Goal: Task Accomplishment & Management: Use online tool/utility

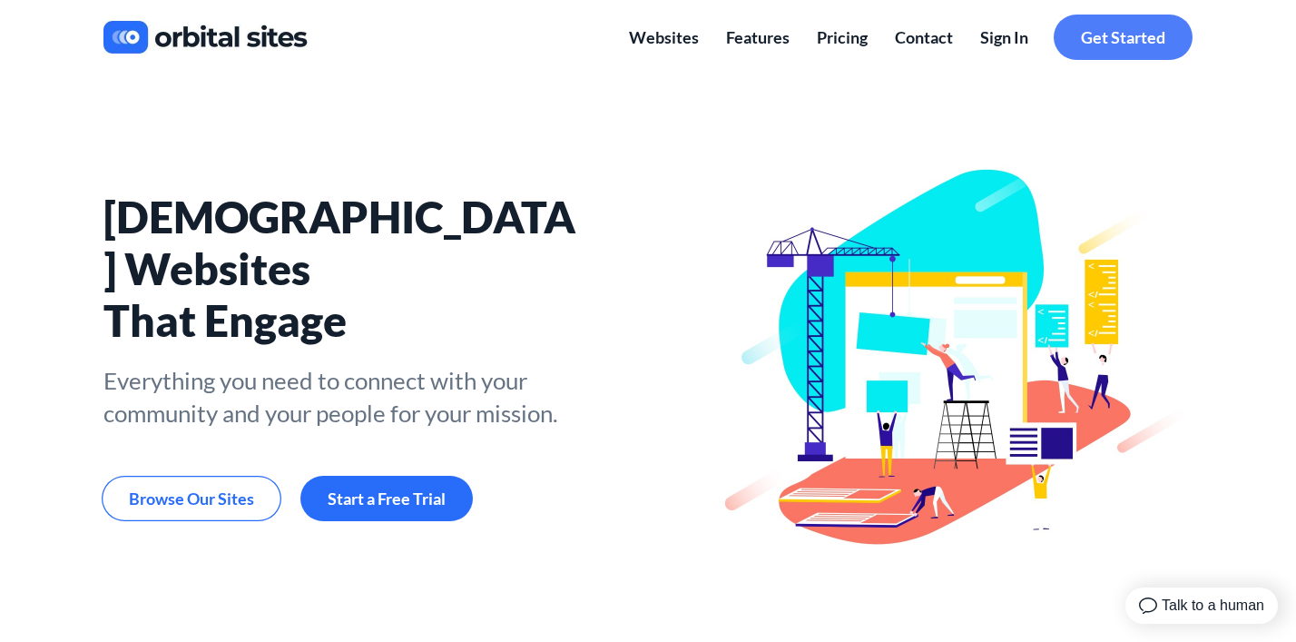
click at [1138, 33] on span "Get Started" at bounding box center [1123, 37] width 84 height 20
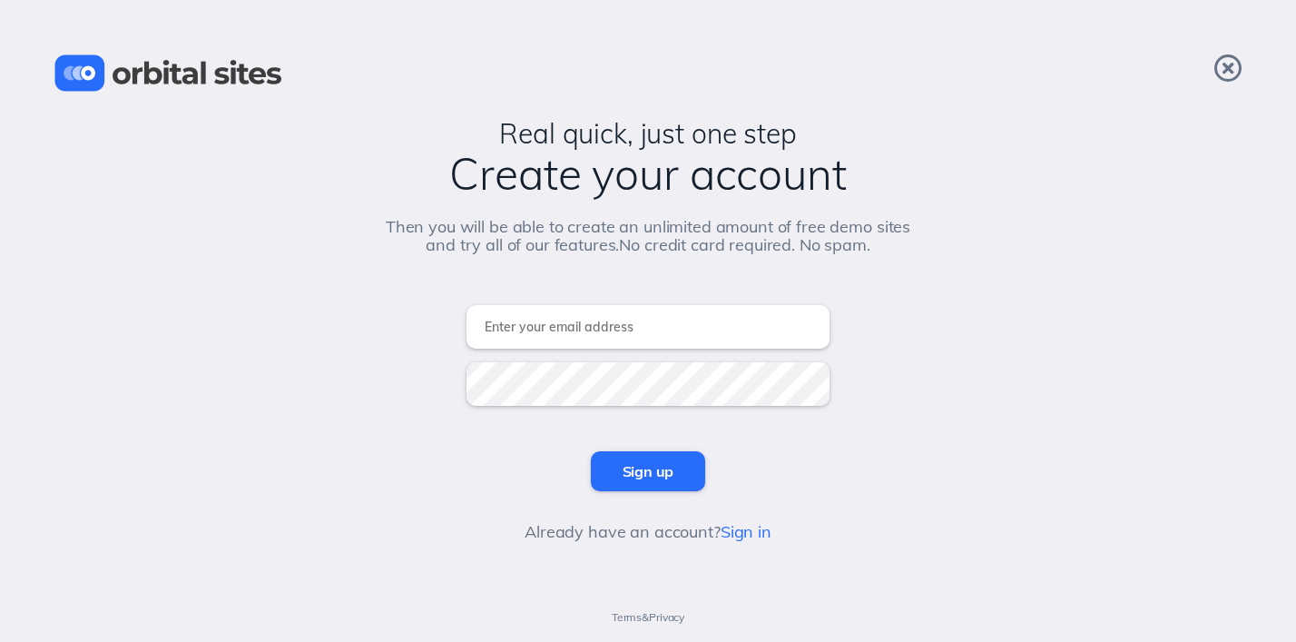
click at [579, 333] on input "email" at bounding box center [648, 327] width 363 height 44
type input "godofcelestail@gmail.com"
click at [655, 469] on input "Sign up" at bounding box center [648, 471] width 115 height 40
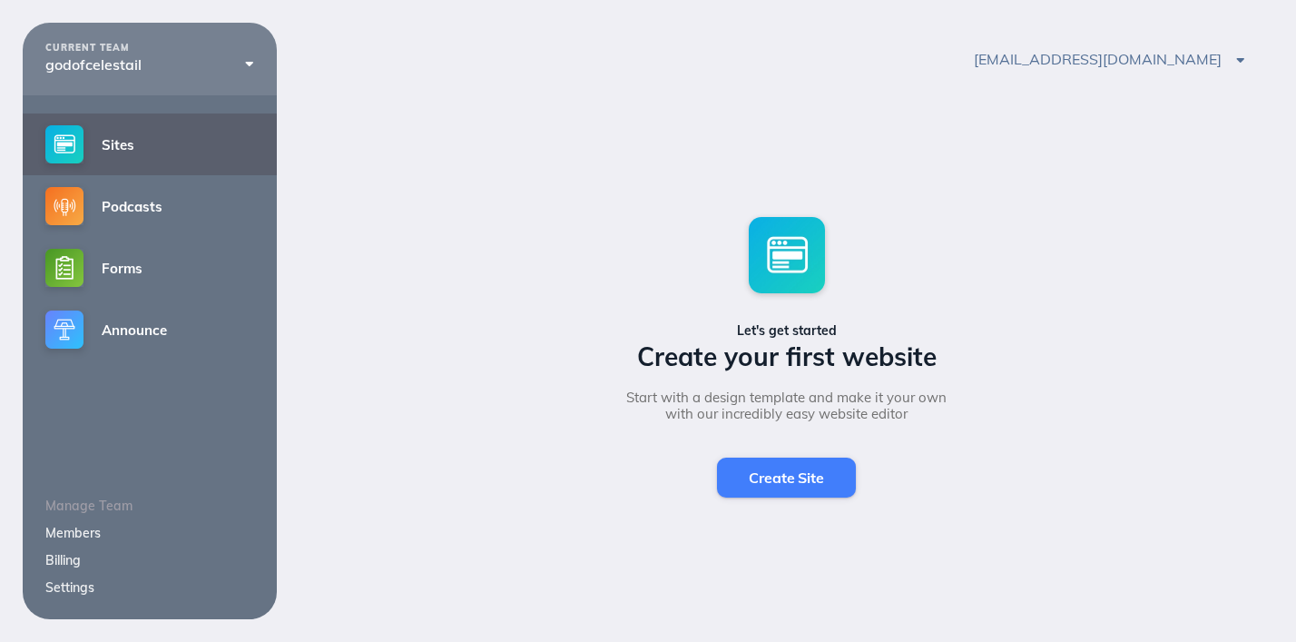
click at [802, 479] on span "Create Site" at bounding box center [786, 477] width 74 height 18
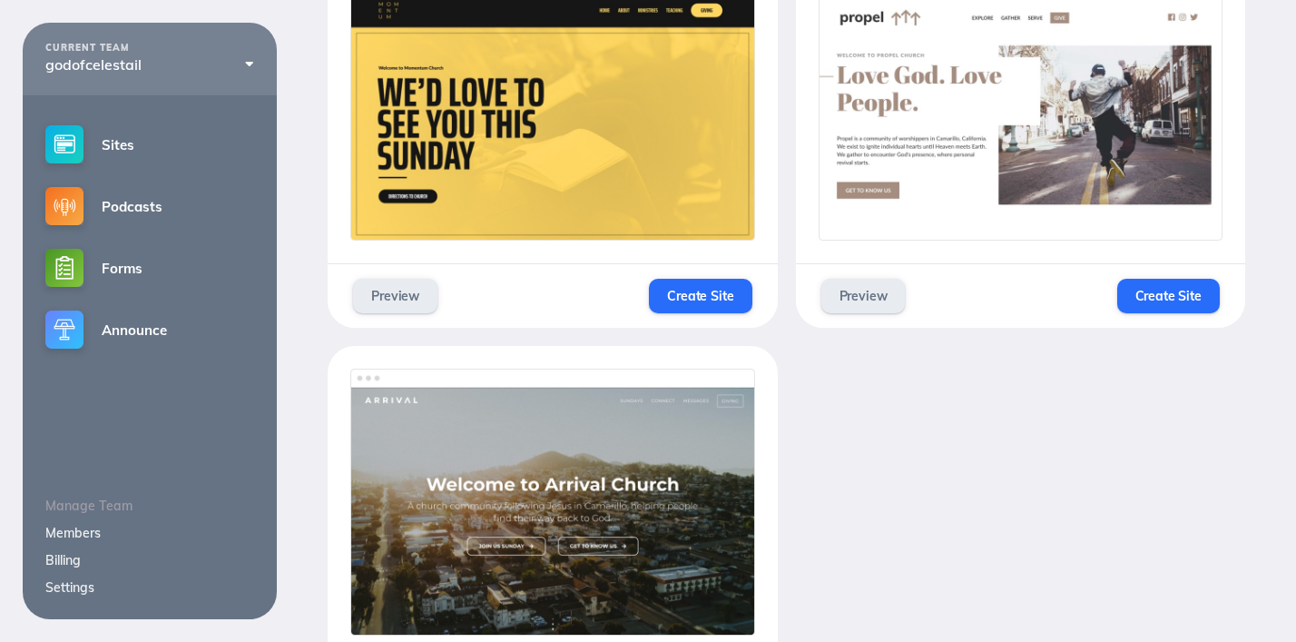
scroll to position [589, 0]
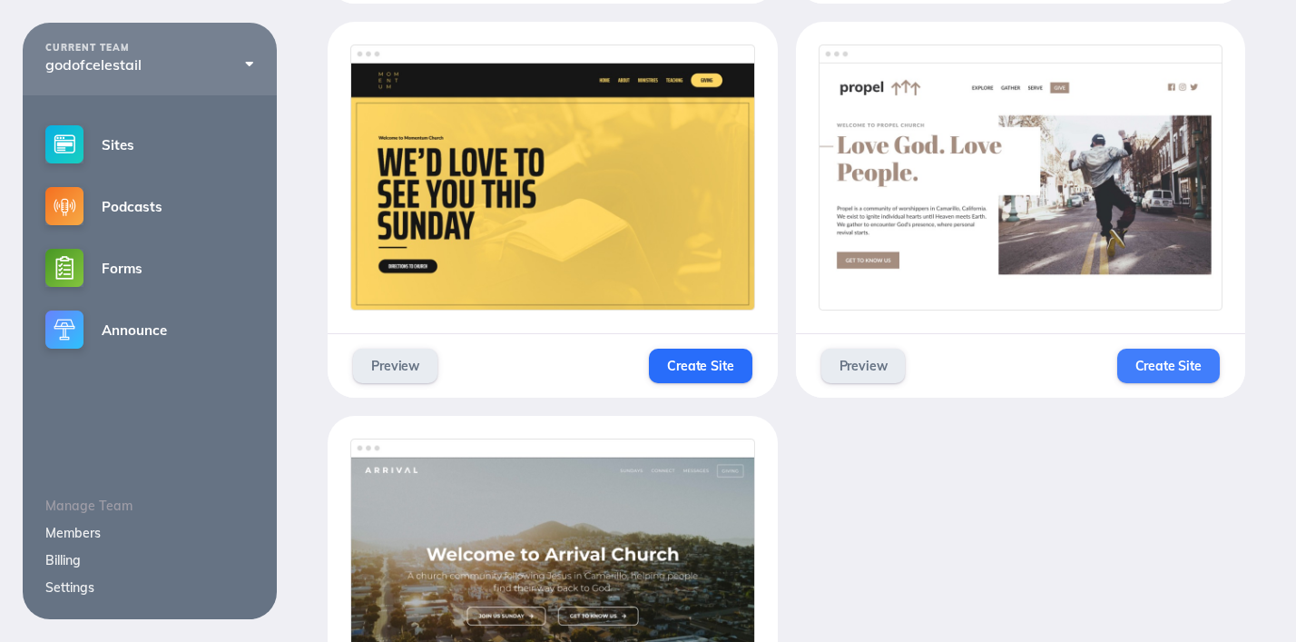
click at [1176, 368] on span "Create Site" at bounding box center [1168, 366] width 66 height 16
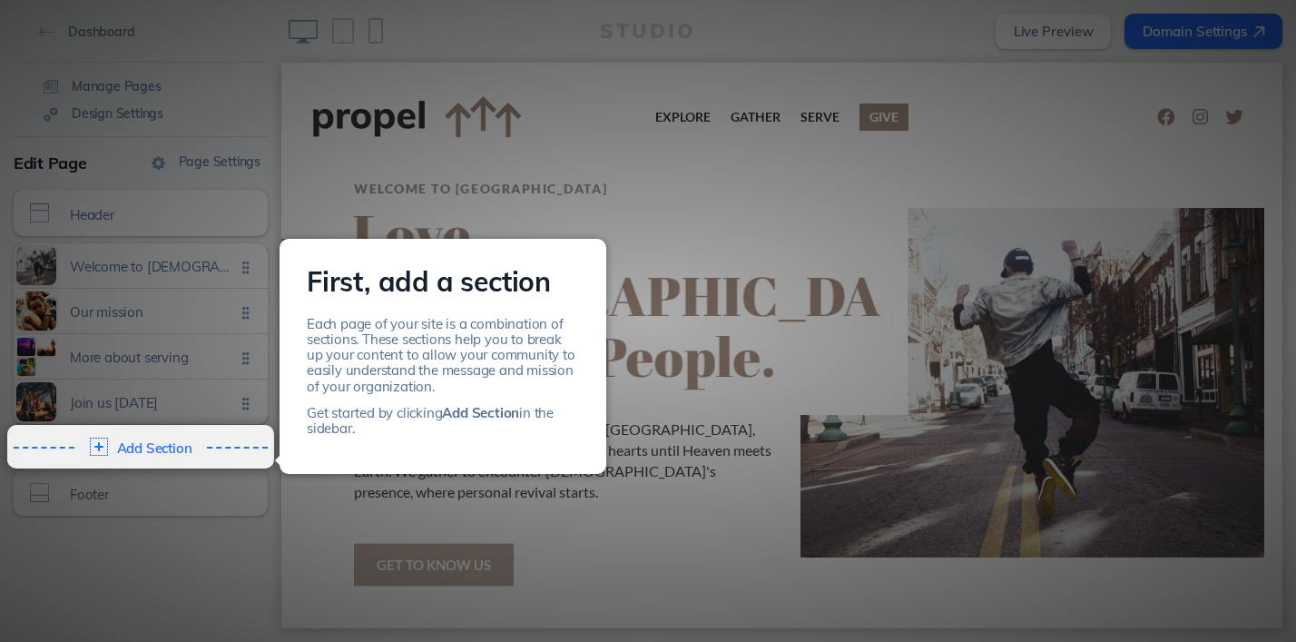
click at [719, 509] on div at bounding box center [648, 321] width 1296 height 642
click at [600, 511] on div at bounding box center [648, 321] width 1296 height 642
click at [593, 459] on div "First, add a section Each page of your site is a combination of sections. These…" at bounding box center [443, 356] width 327 height 235
click at [700, 152] on div at bounding box center [648, 321] width 1296 height 642
click at [498, 334] on p "Each page of your site is a combination of sections. These sections help you to…" at bounding box center [443, 355] width 272 height 78
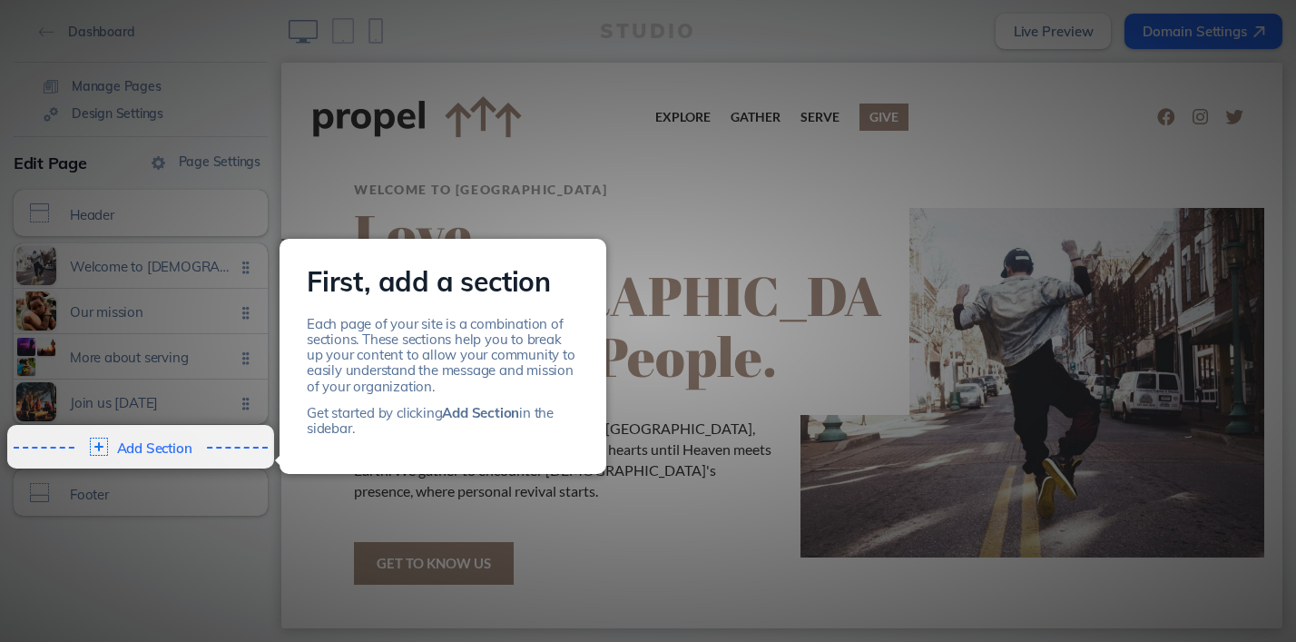
click at [481, 418] on b "Add Section" at bounding box center [480, 412] width 77 height 17
click at [336, 360] on p "Each page of your site is a combination of sections. These sections help you to…" at bounding box center [443, 355] width 272 height 78
click at [119, 407] on div at bounding box center [648, 321] width 1296 height 642
click at [113, 443] on div "Add Section Click to edit" at bounding box center [140, 447] width 267 height 33
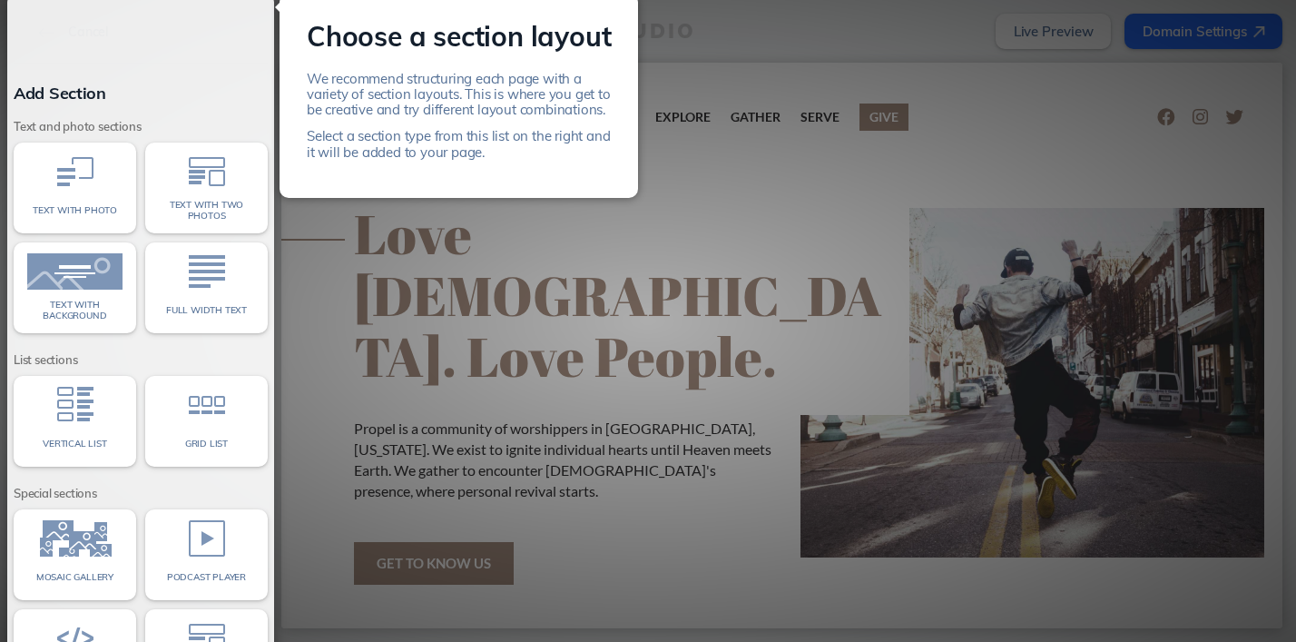
click at [616, 408] on div at bounding box center [648, 321] width 1296 height 642
click at [643, 322] on div at bounding box center [648, 321] width 1296 height 642
click at [72, 188] on img at bounding box center [75, 171] width 36 height 36
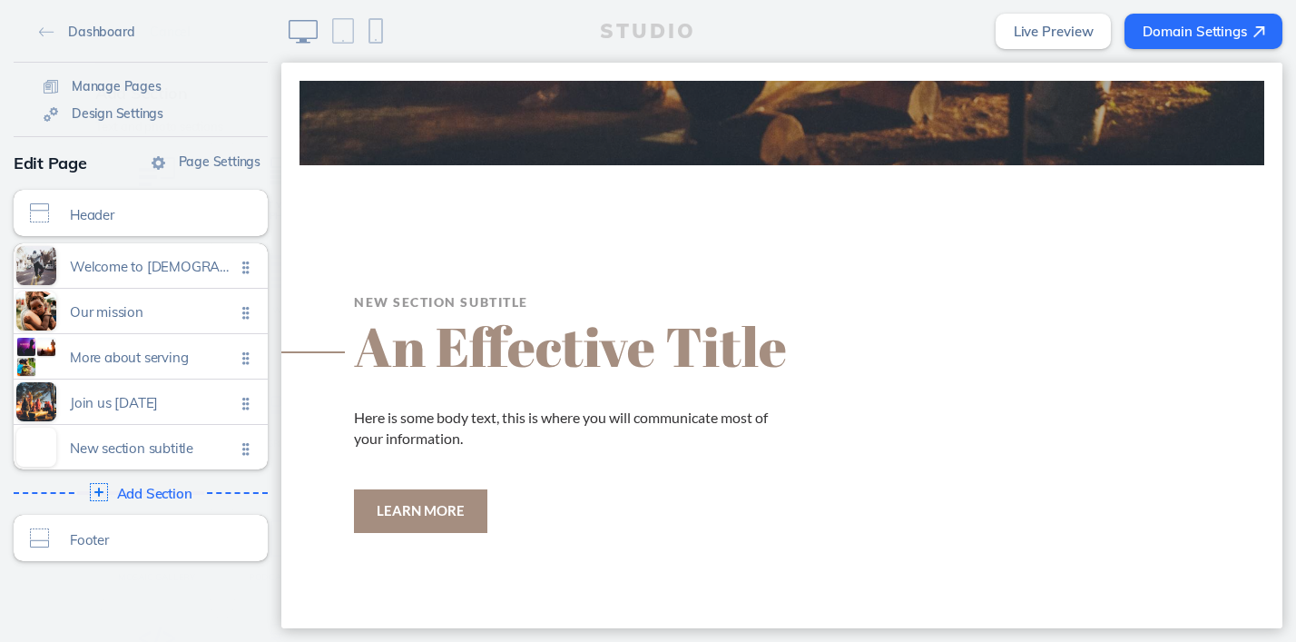
scroll to position [2140, 0]
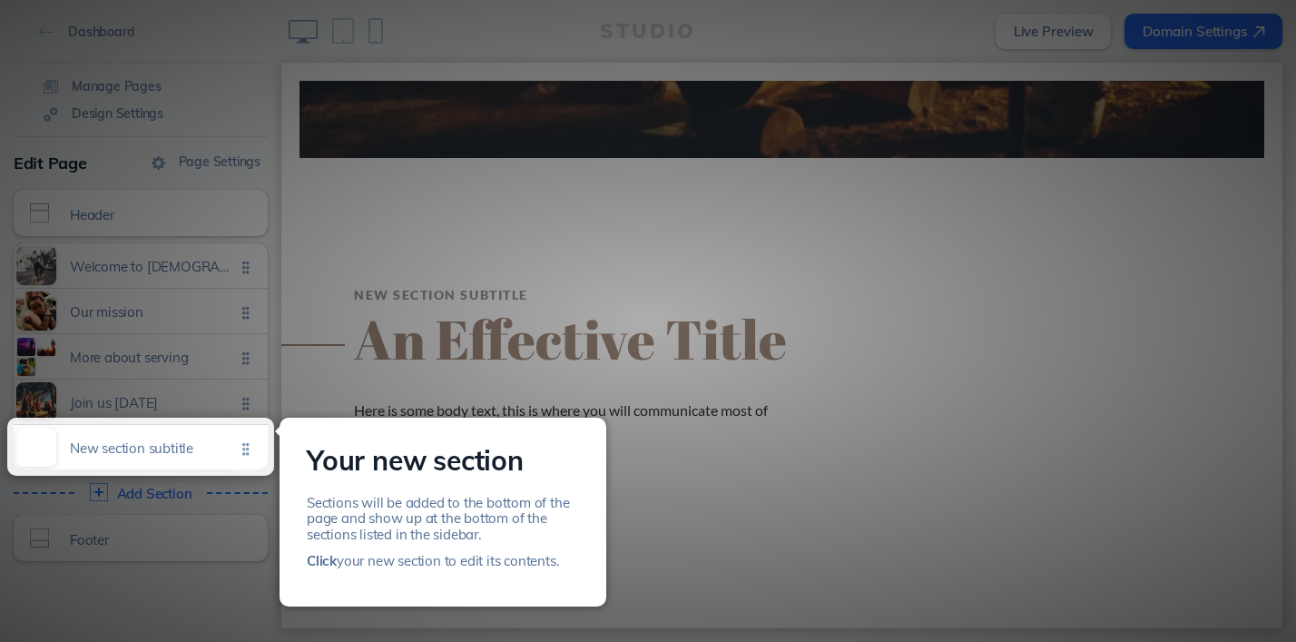
click at [325, 560] on b "Click" at bounding box center [322, 560] width 30 height 17
click at [745, 375] on div at bounding box center [648, 321] width 1296 height 642
click at [134, 443] on span "New section subtitle" at bounding box center [152, 443] width 165 height 15
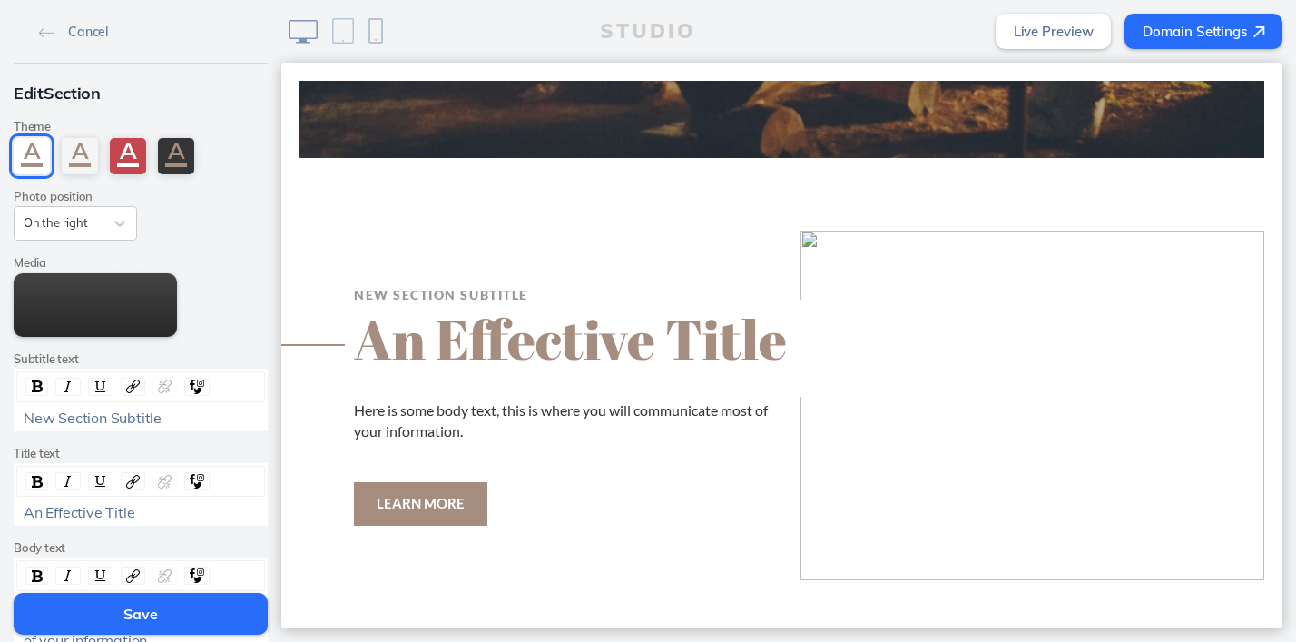
scroll to position [15, 0]
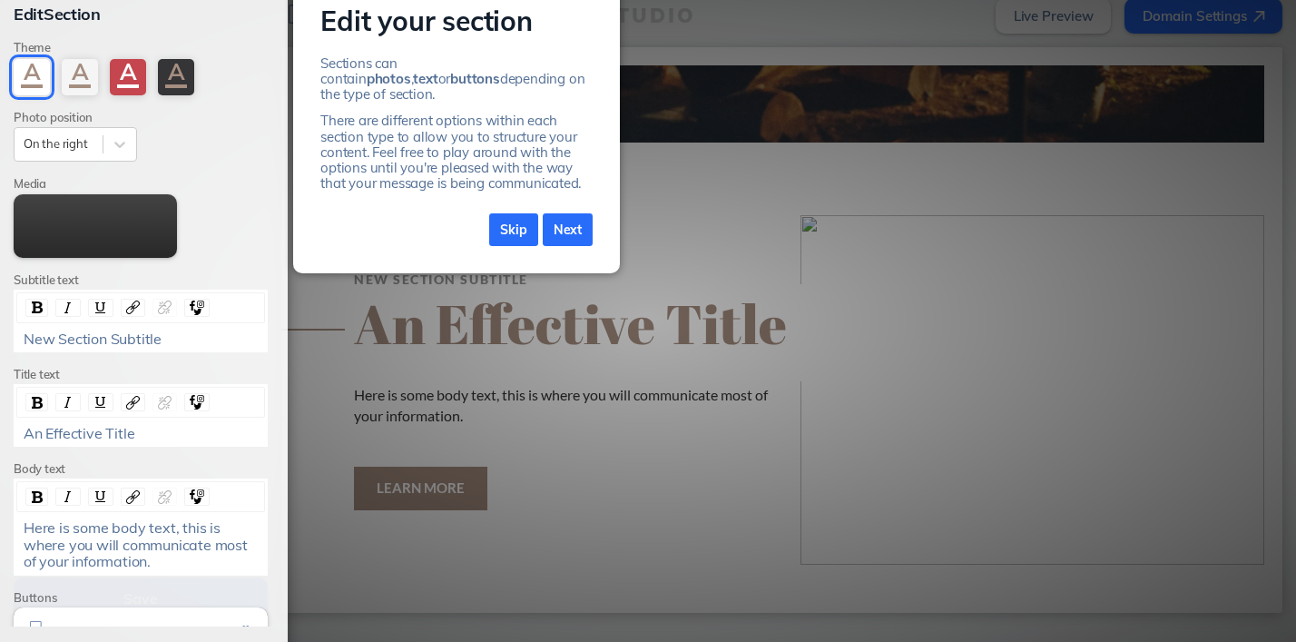
click at [526, 215] on link "Skip" at bounding box center [513, 230] width 49 height 34
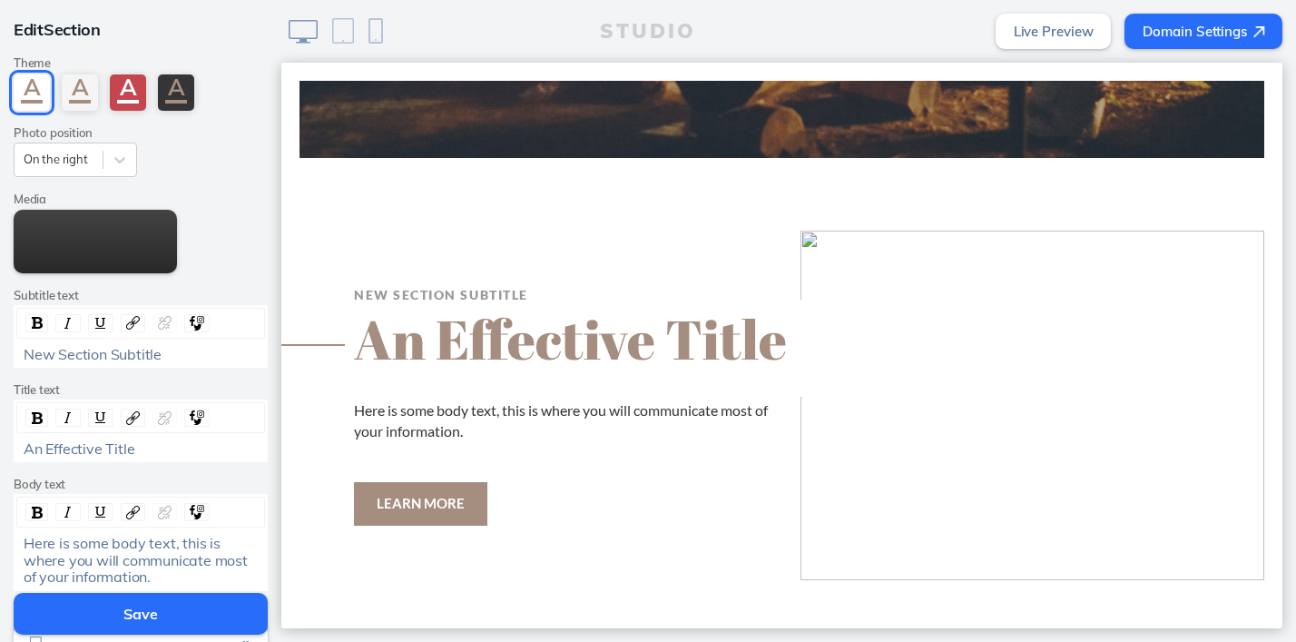
click at [924, 266] on img at bounding box center [1033, 405] width 464 height 349
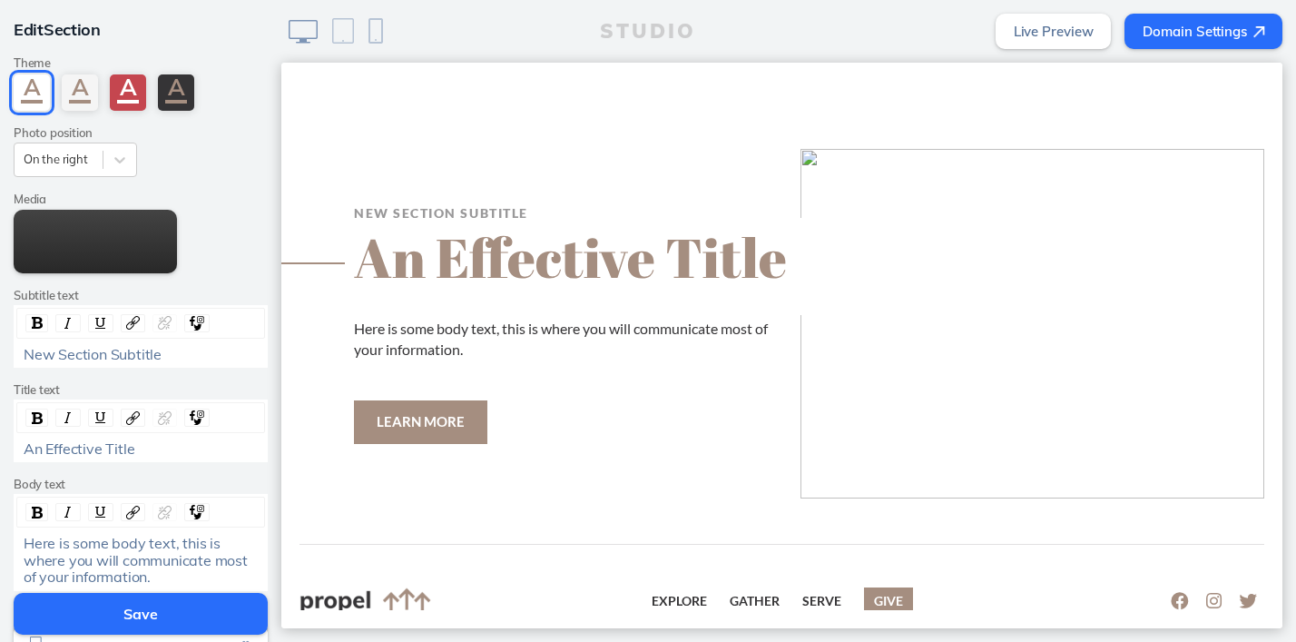
scroll to position [2226, 0]
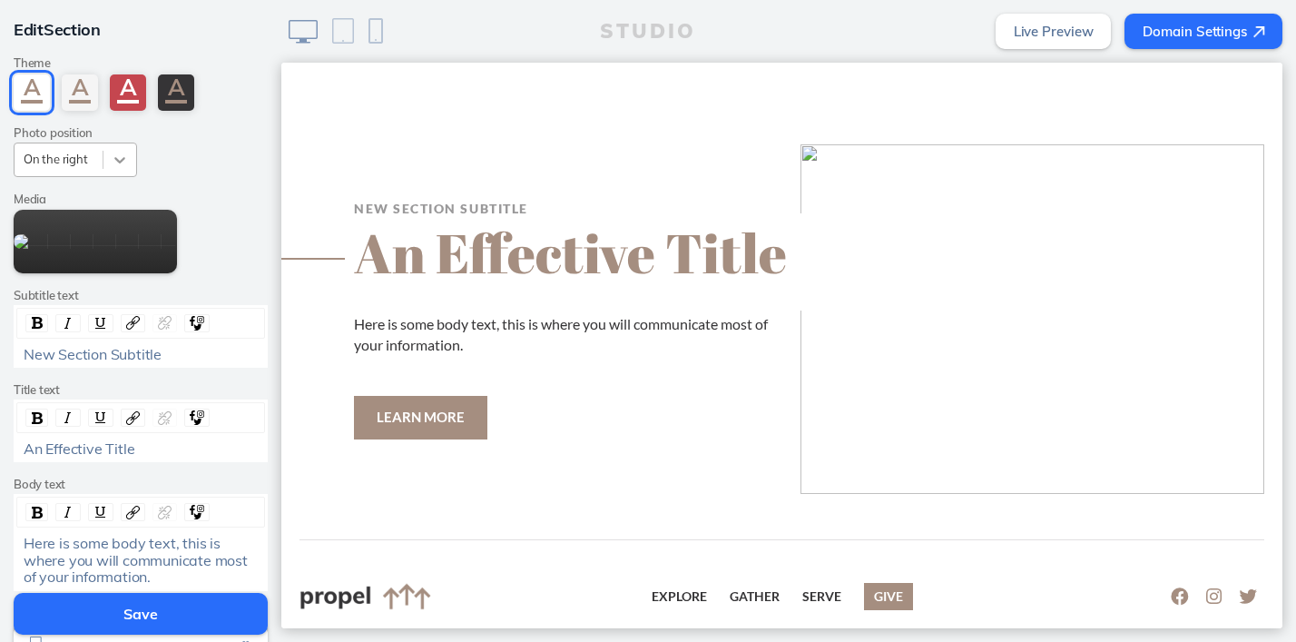
click at [120, 165] on icon at bounding box center [120, 160] width 18 height 18
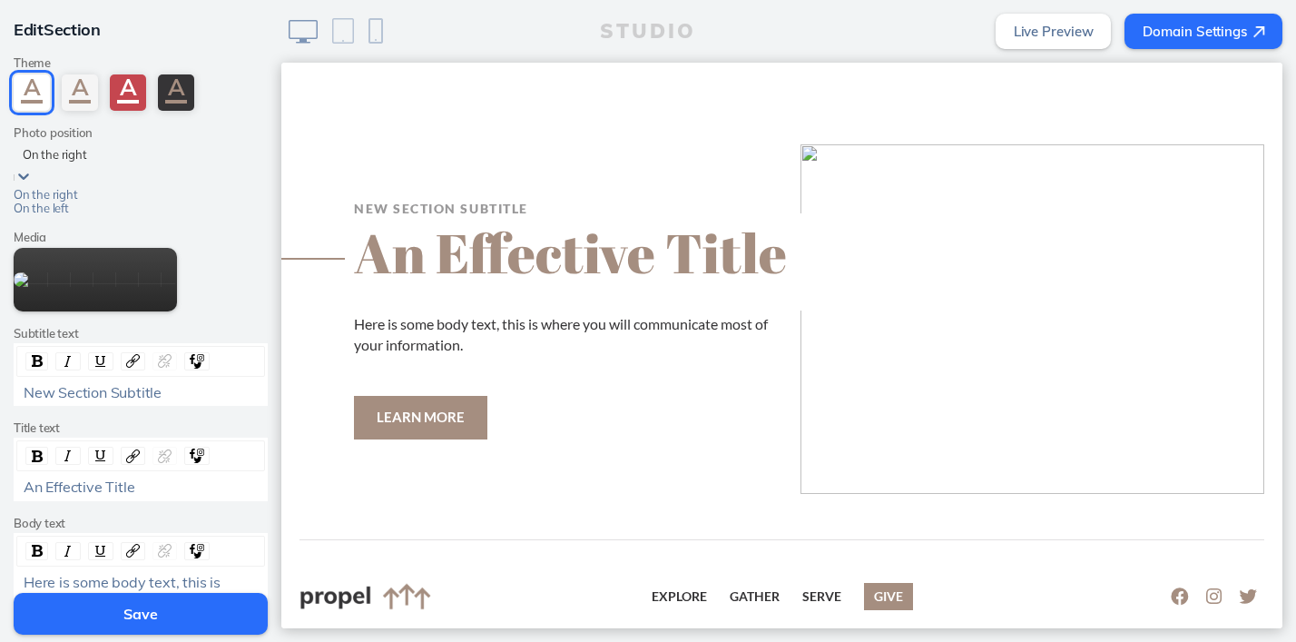
click at [58, 215] on div "On the left" at bounding box center [75, 208] width 123 height 14
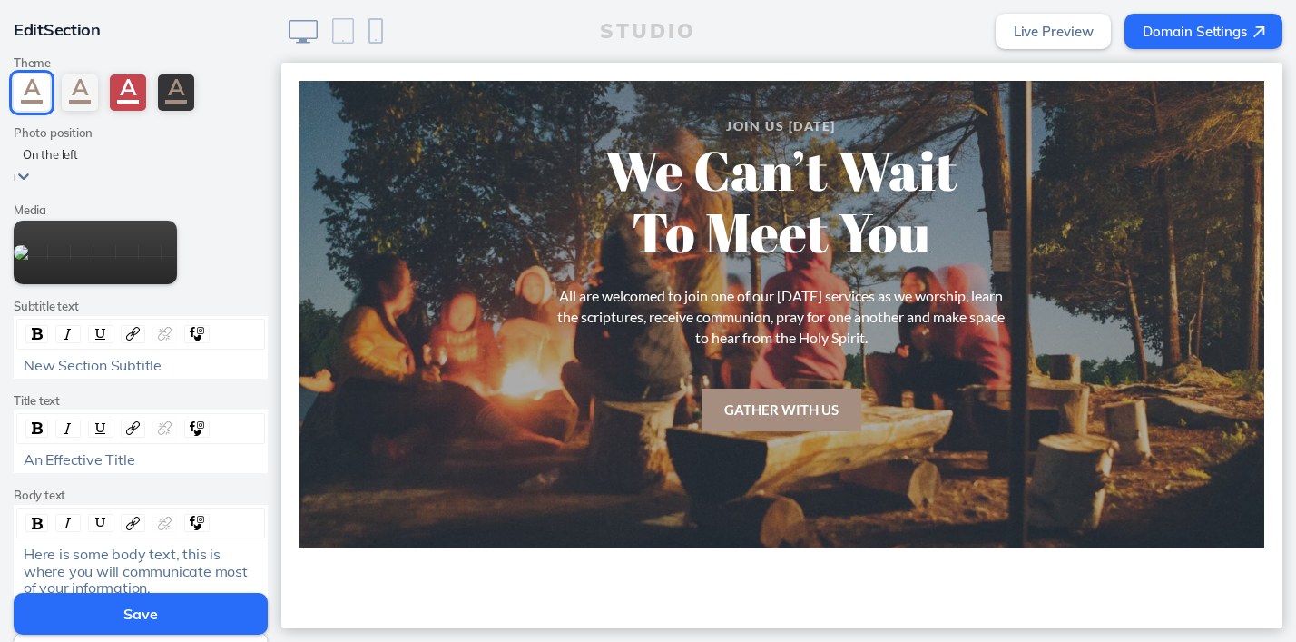
scroll to position [1751, 0]
click at [981, 374] on ul "Gather With Us" at bounding box center [781, 402] width 490 height 56
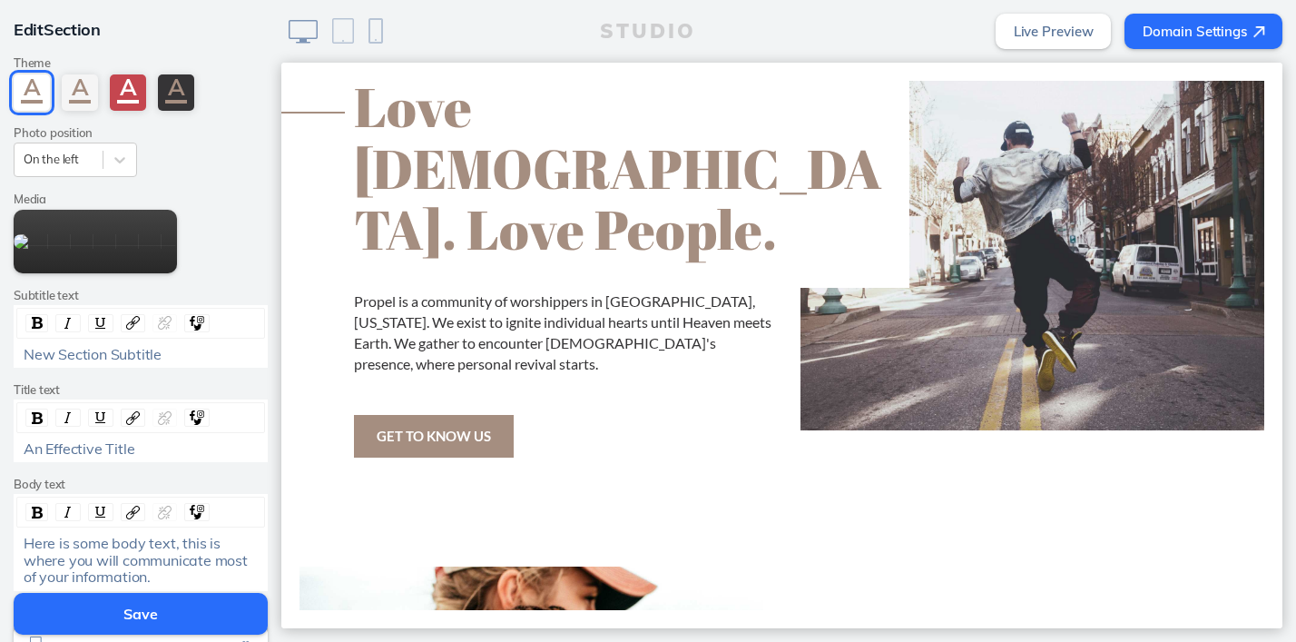
scroll to position [0, 0]
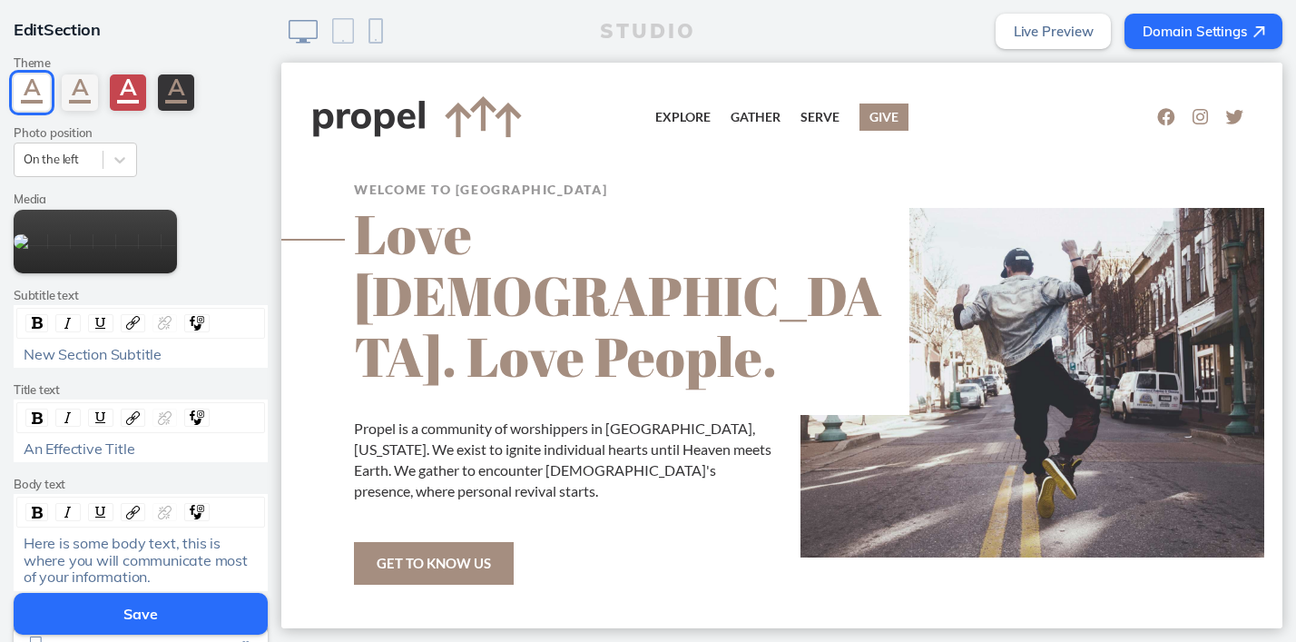
click at [933, 246] on img at bounding box center [1033, 382] width 464 height 349
click at [985, 88] on div "Explore Explore Who We Are Community Groups Leadership Teachings Gather Serve G…" at bounding box center [782, 117] width 938 height 73
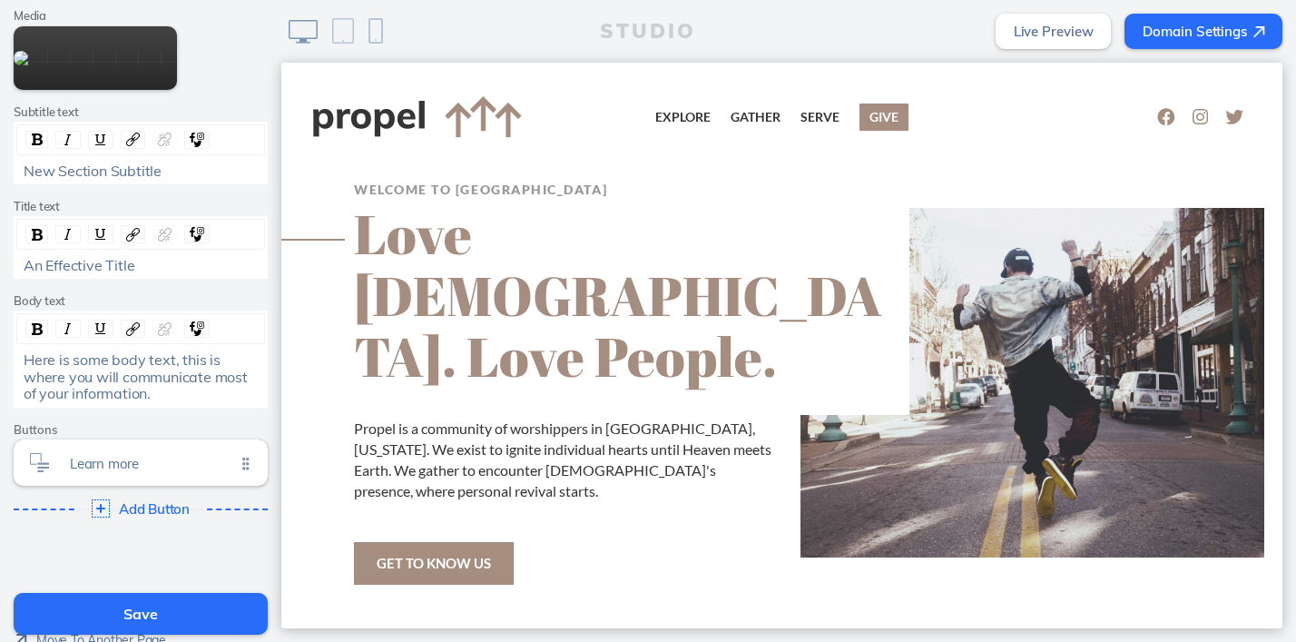
scroll to position [242, 0]
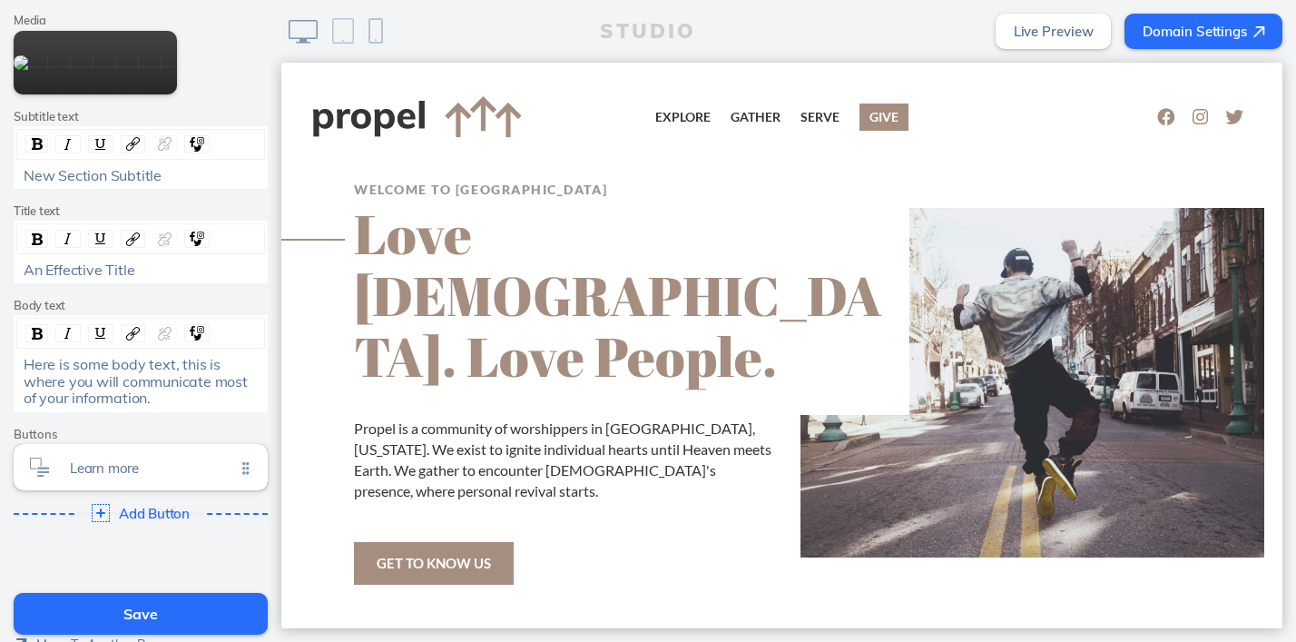
click at [1025, 331] on img at bounding box center [1033, 382] width 464 height 349
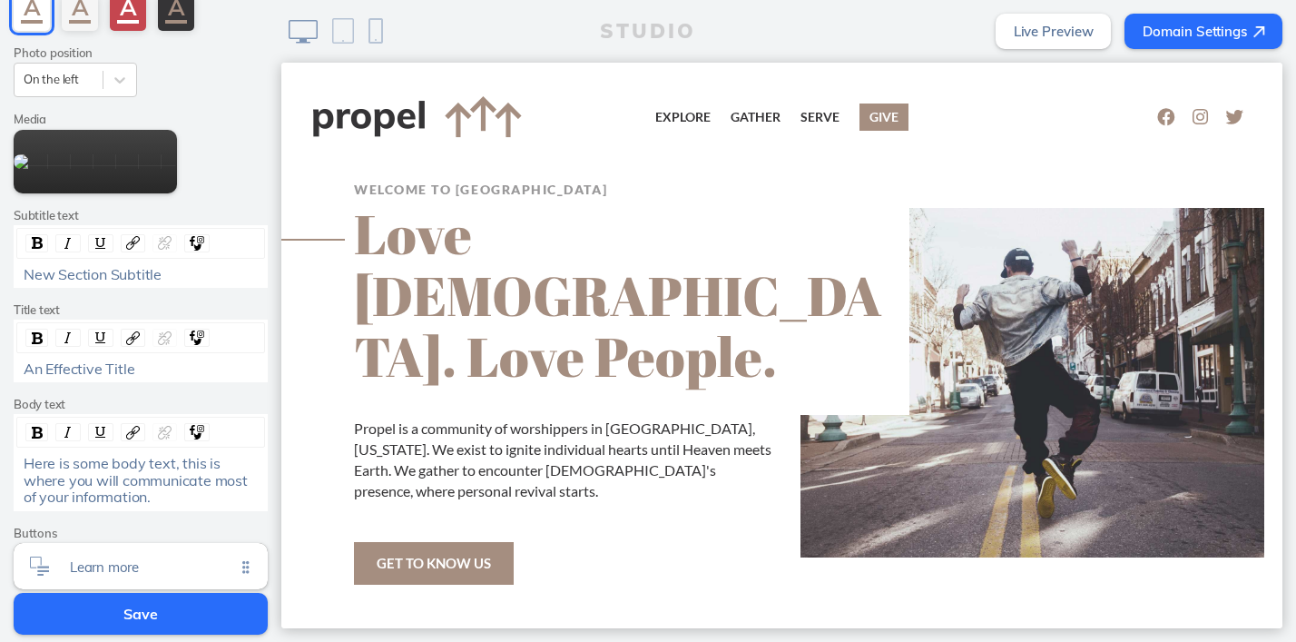
scroll to position [0, 0]
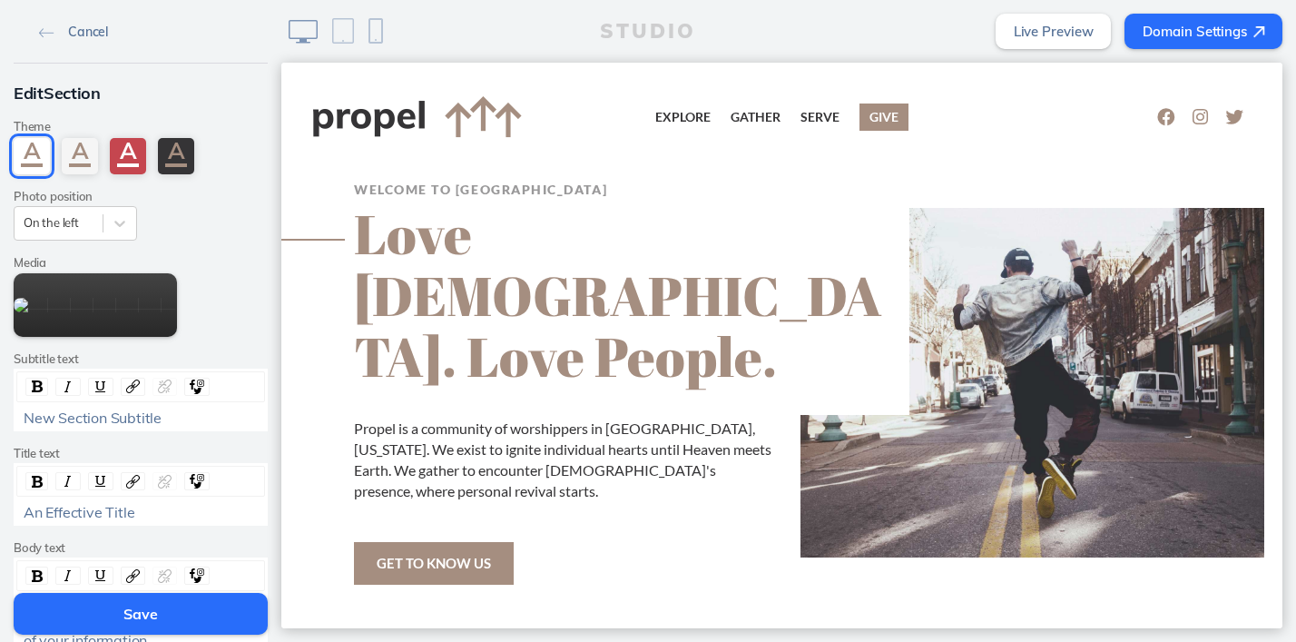
click at [44, 25] on link "Cancel" at bounding box center [74, 30] width 84 height 27
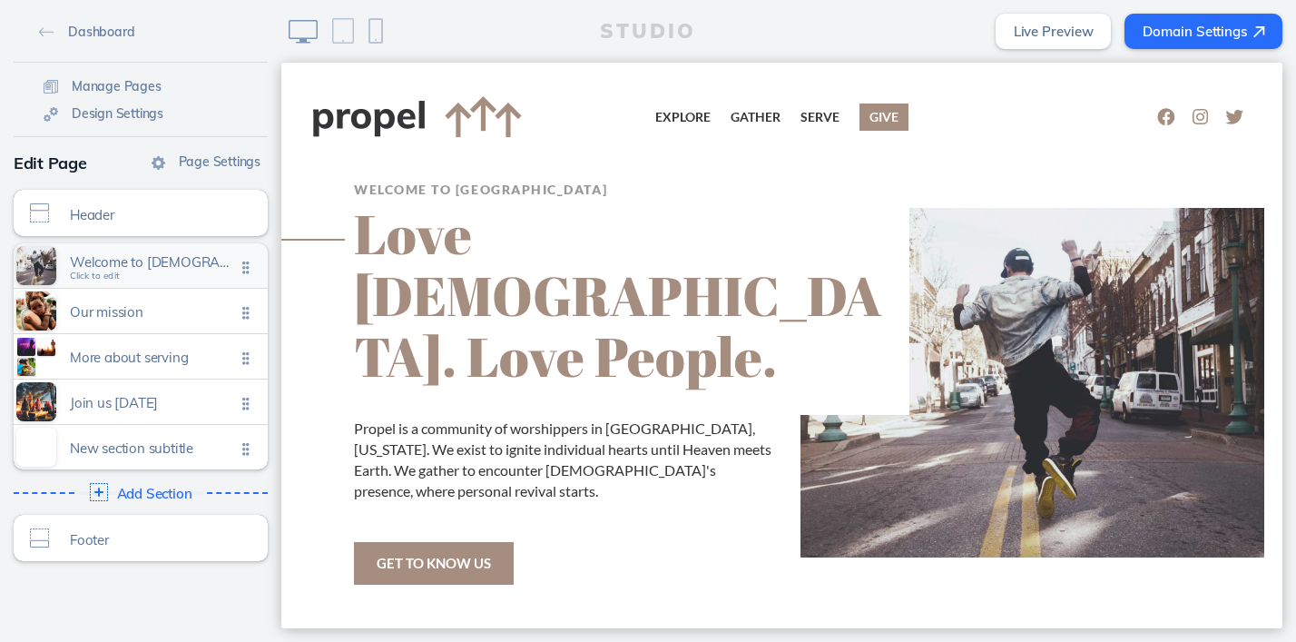
click at [160, 271] on span "Welcome to propel church Click to edit" at bounding box center [152, 266] width 165 height 15
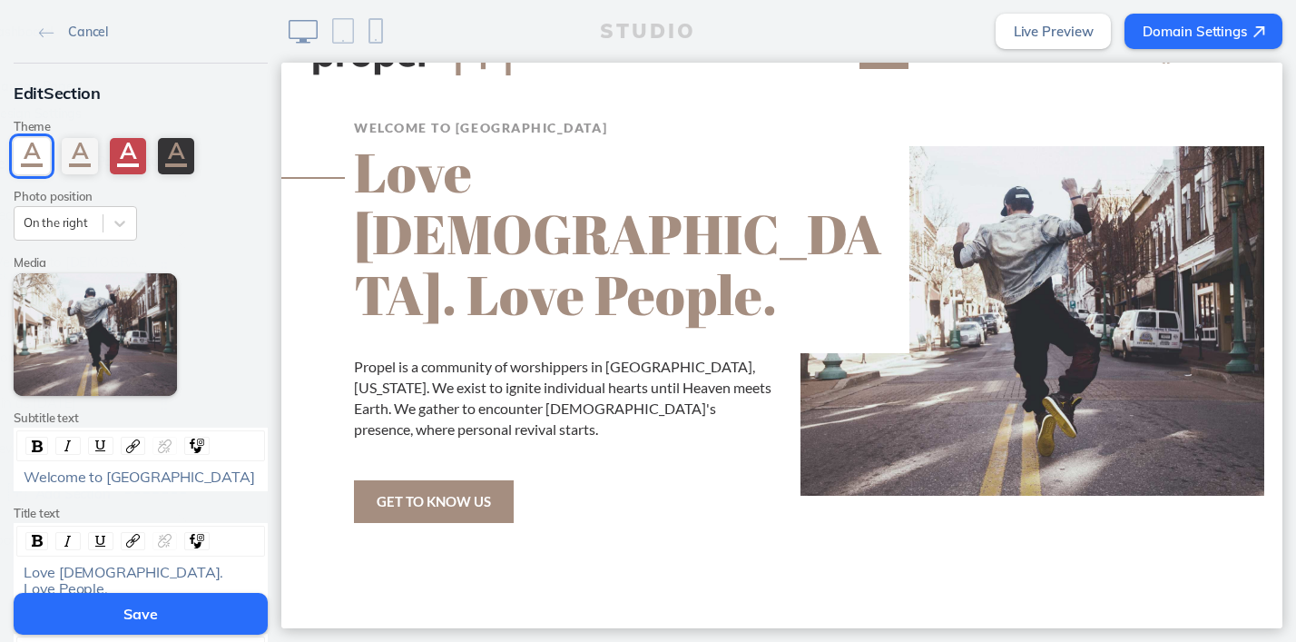
scroll to position [64, 0]
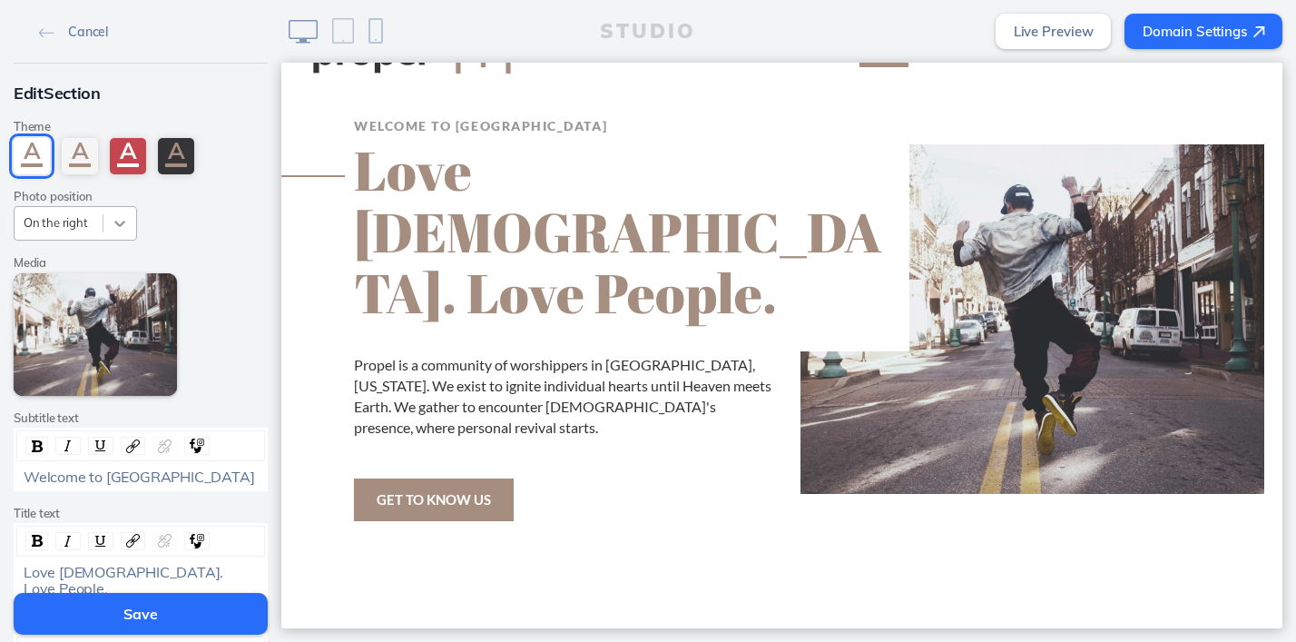
click at [124, 226] on icon at bounding box center [120, 223] width 18 height 18
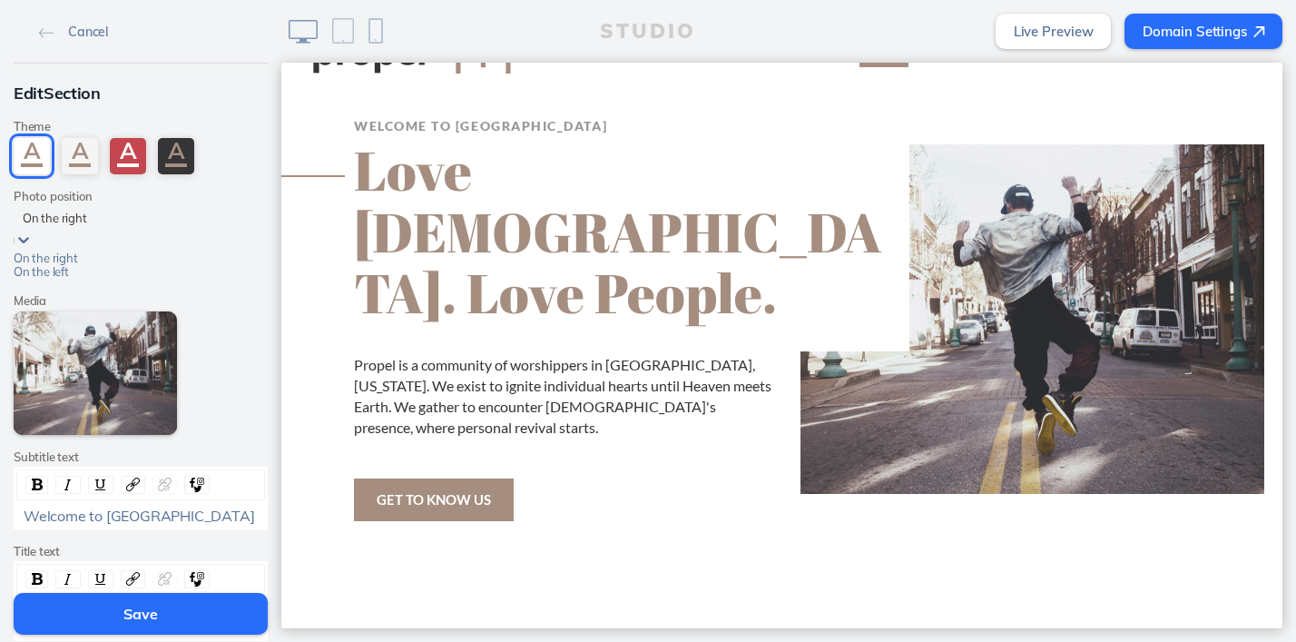
click at [74, 279] on div "On the left" at bounding box center [75, 272] width 123 height 14
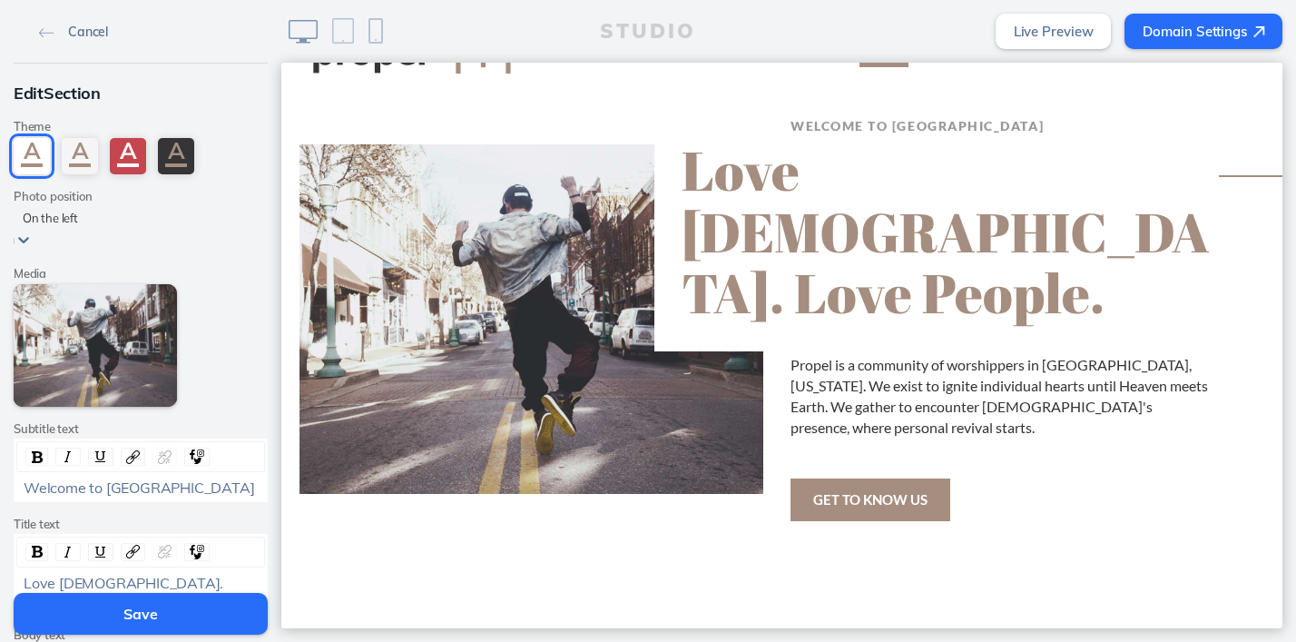
click at [49, 34] on img at bounding box center [46, 33] width 15 height 10
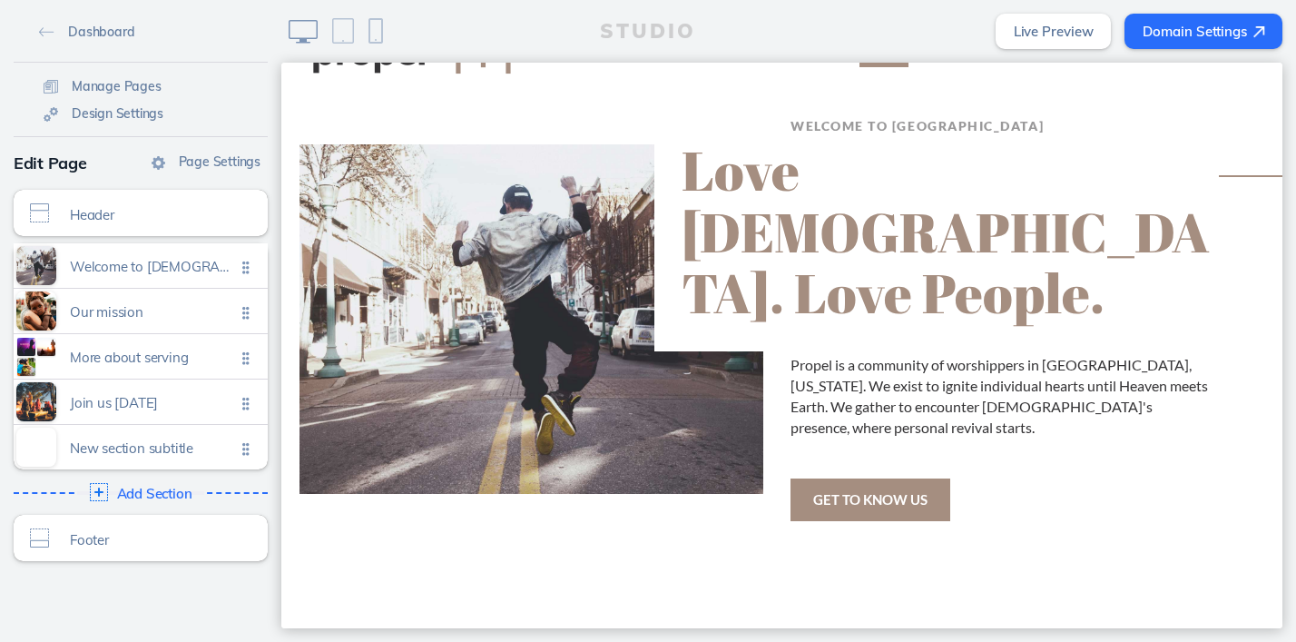
click at [243, 267] on ul "Welcome to propel church Click to edit Our mission Click to edit More about ser…" at bounding box center [141, 356] width 254 height 226
click at [157, 161] on img at bounding box center [159, 163] width 14 height 14
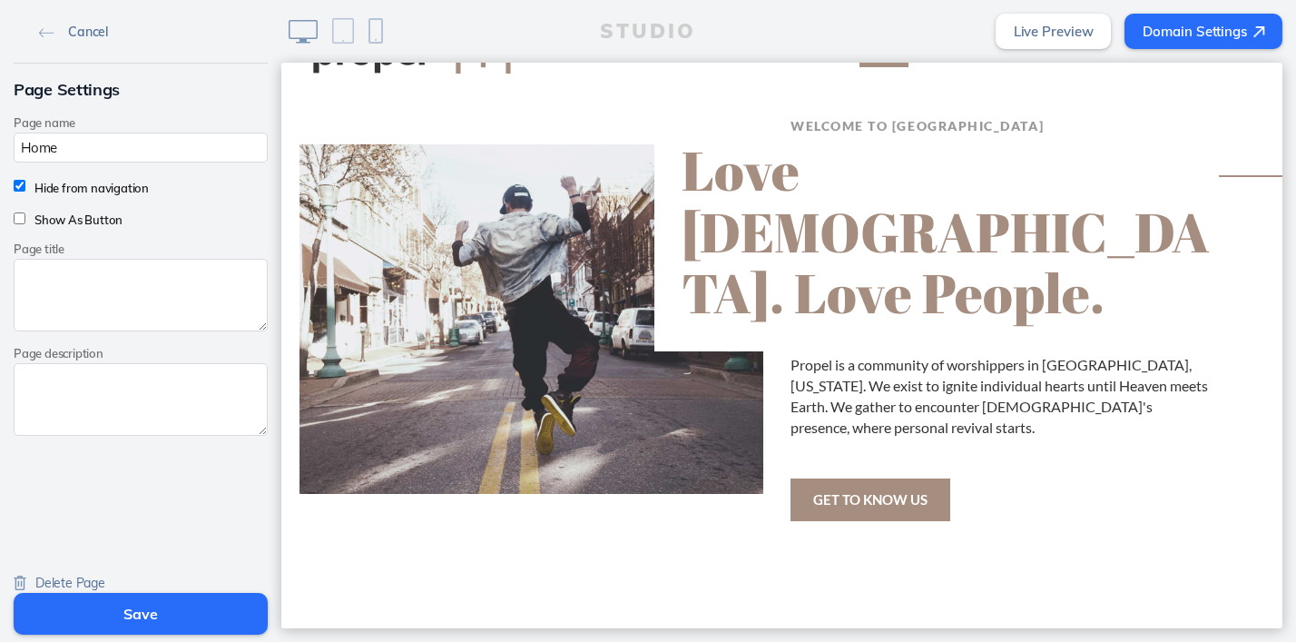
click at [40, 33] on img at bounding box center [46, 33] width 15 height 10
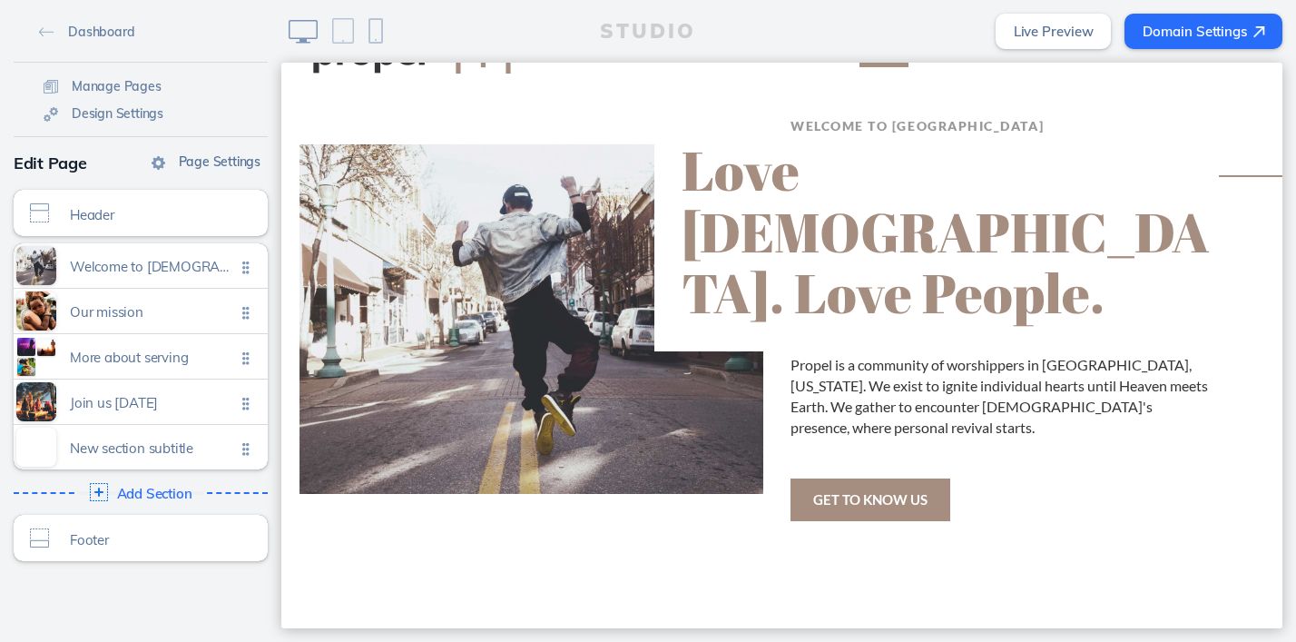
click at [210, 162] on span "Page Settings" at bounding box center [220, 161] width 82 height 16
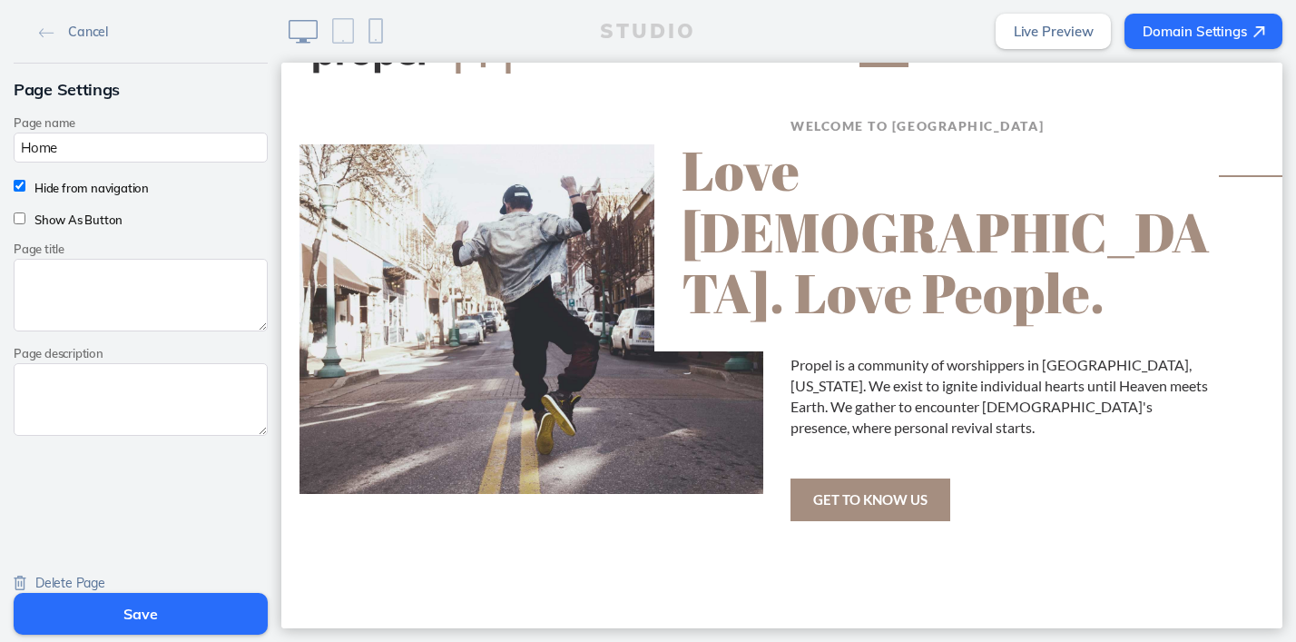
scroll to position [12, 0]
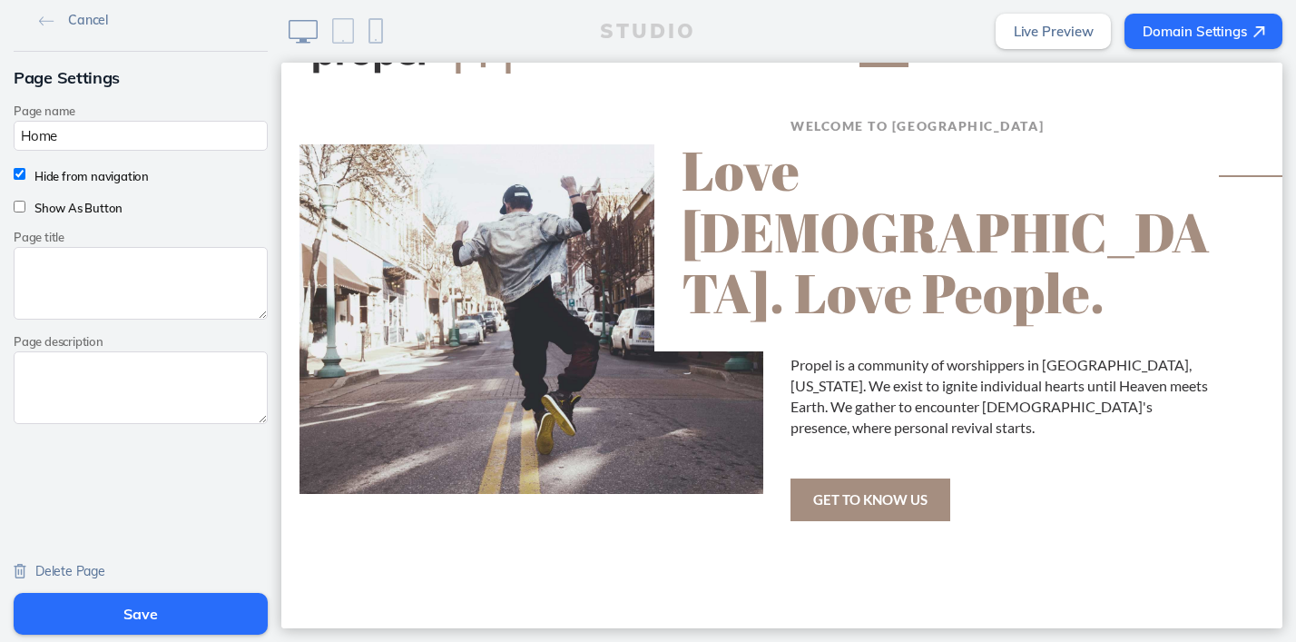
click at [18, 570] on img at bounding box center [20, 571] width 13 height 15
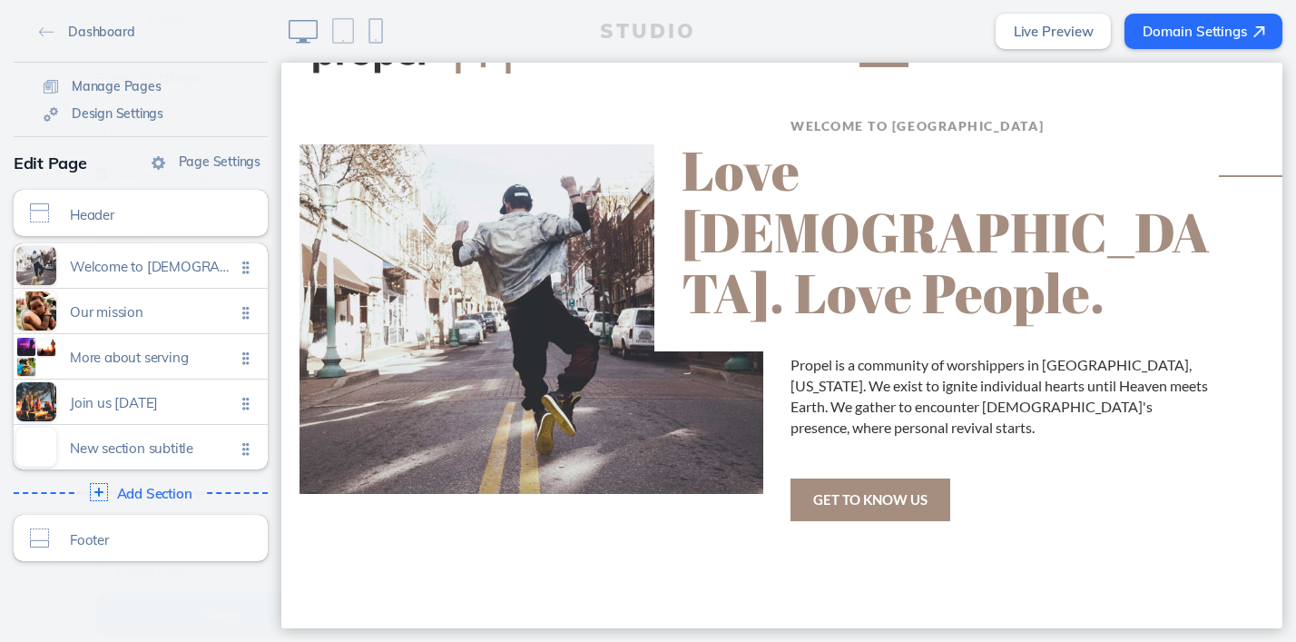
click at [16, 172] on div "Dashboard Manage Pages Design Settings Page Settings Edit Page Header Click to …" at bounding box center [140, 321] width 281 height 642
click at [249, 266] on ul "Welcome to propel church Click to edit Our mission Click to edit More about ser…" at bounding box center [141, 356] width 254 height 226
click at [249, 268] on ul "Welcome to propel church Click to edit Our mission Click to edit More about ser…" at bounding box center [141, 356] width 254 height 226
click at [186, 264] on span "Welcome to propel church" at bounding box center [152, 261] width 165 height 15
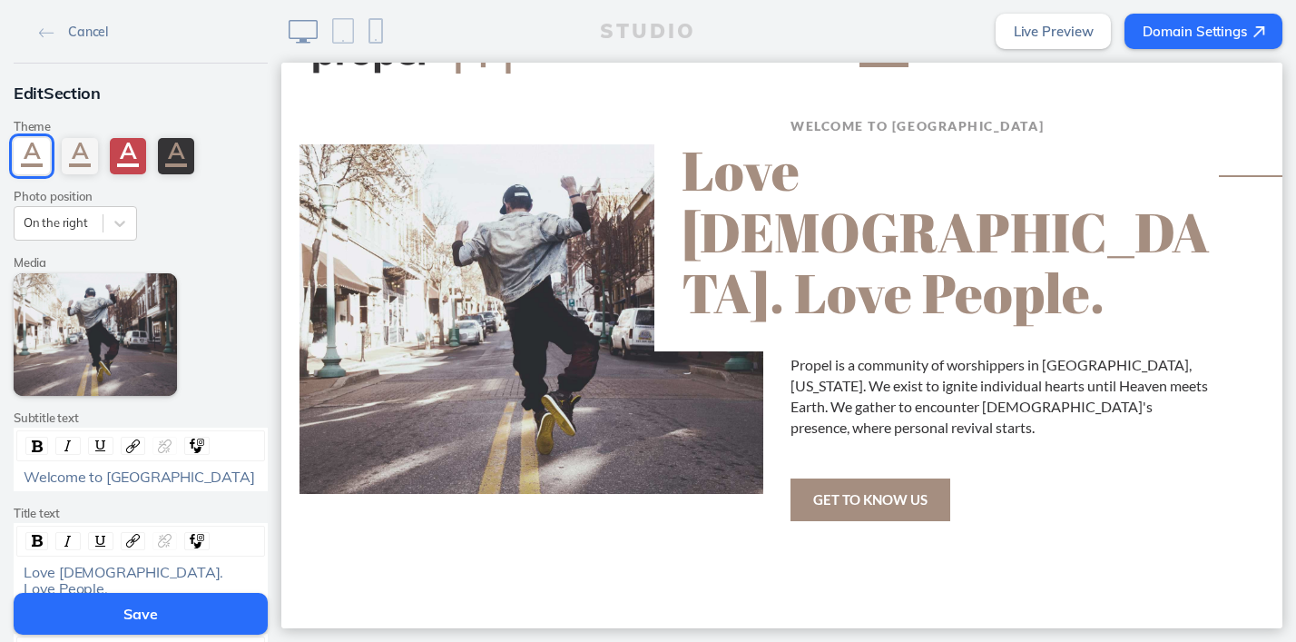
scroll to position [476, 0]
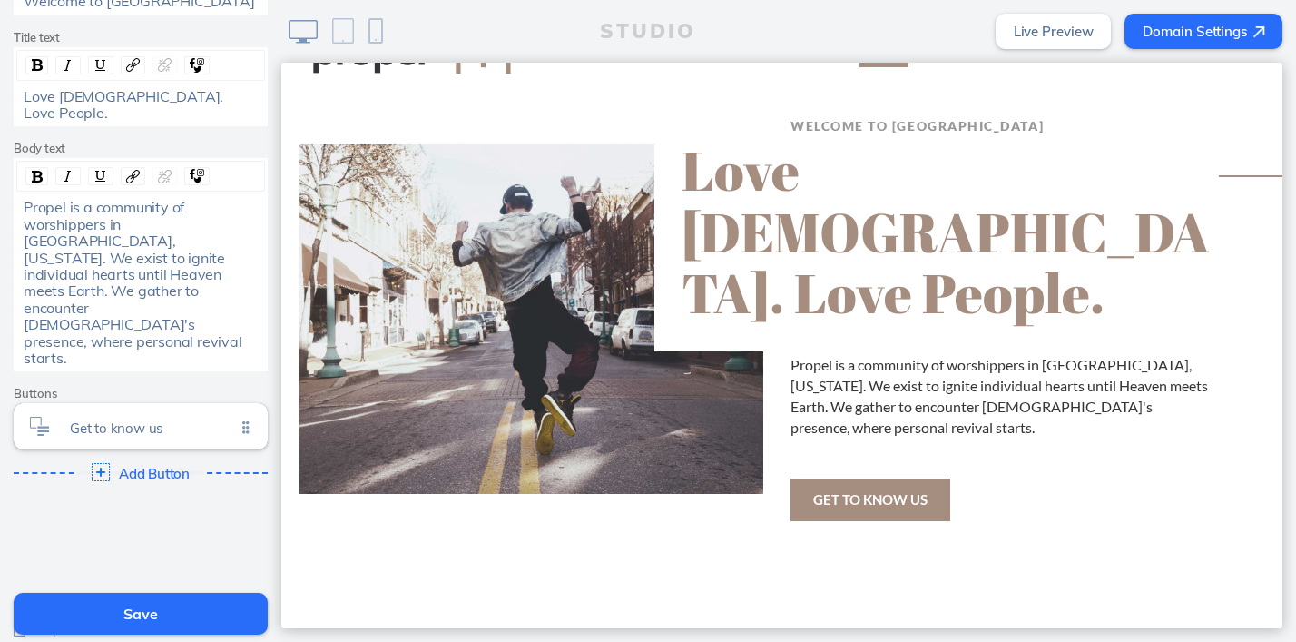
click at [79, 641] on span "Delete Section" at bounding box center [76, 654] width 83 height 16
click at [95, 641] on span "Delete Section" at bounding box center [76, 654] width 83 height 16
click at [101, 616] on button "Save" at bounding box center [141, 614] width 254 height 42
click at [102, 616] on button "Save" at bounding box center [141, 614] width 254 height 42
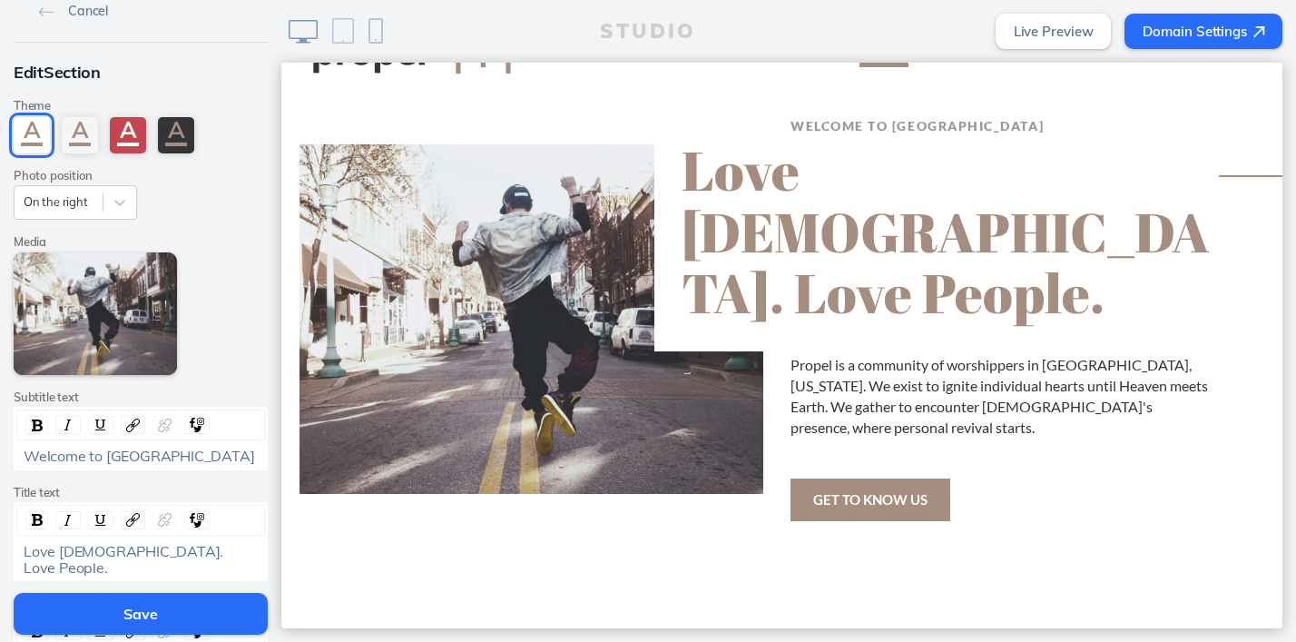
scroll to position [0, 0]
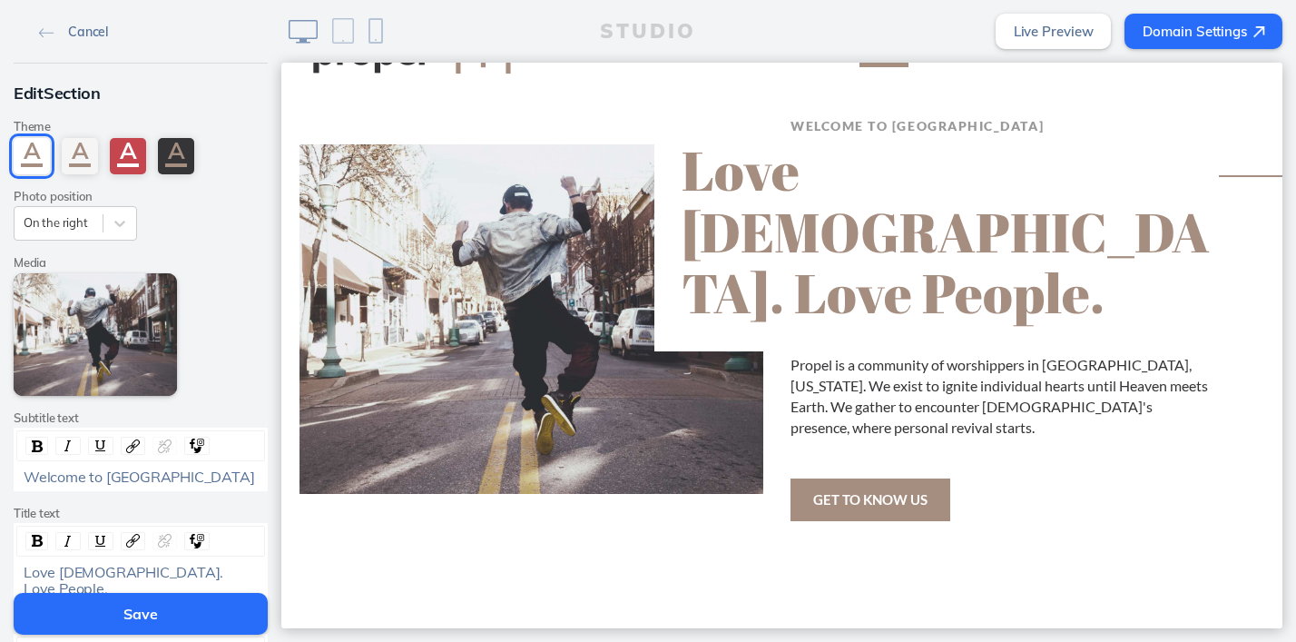
click at [44, 32] on img at bounding box center [46, 33] width 15 height 10
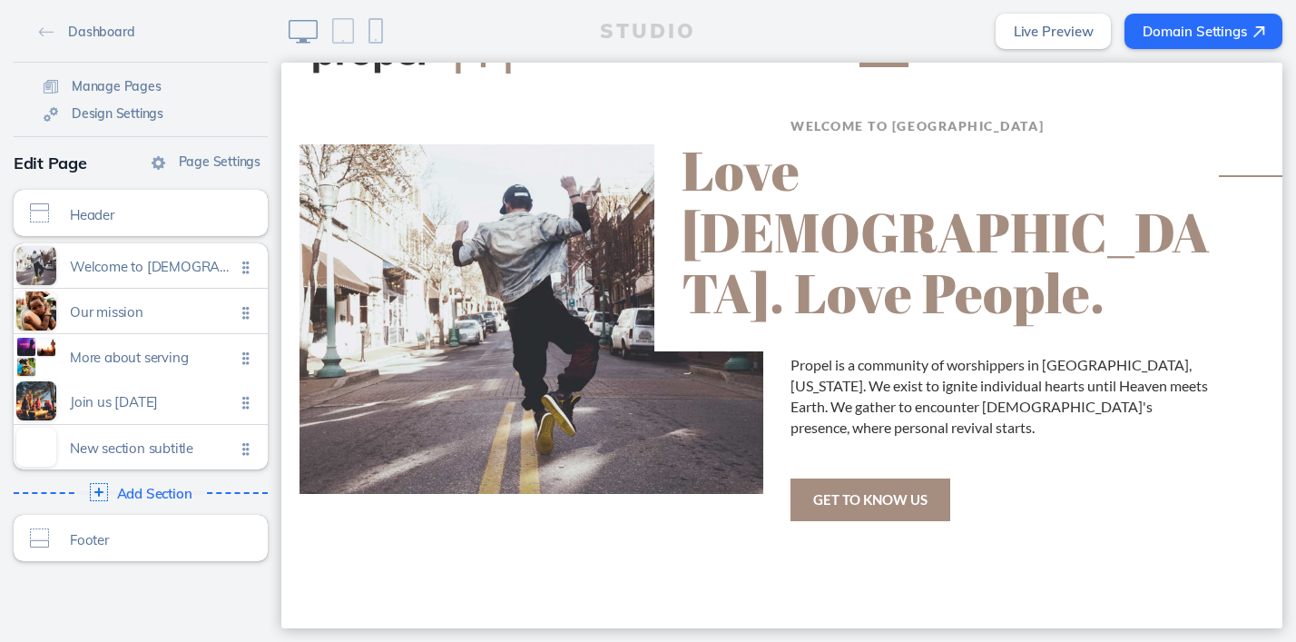
click at [247, 403] on ul "Welcome to propel church Click to edit Our mission Click to edit More about ser…" at bounding box center [141, 356] width 254 height 226
click at [112, 89] on span "Manage Pages" at bounding box center [117, 86] width 90 height 16
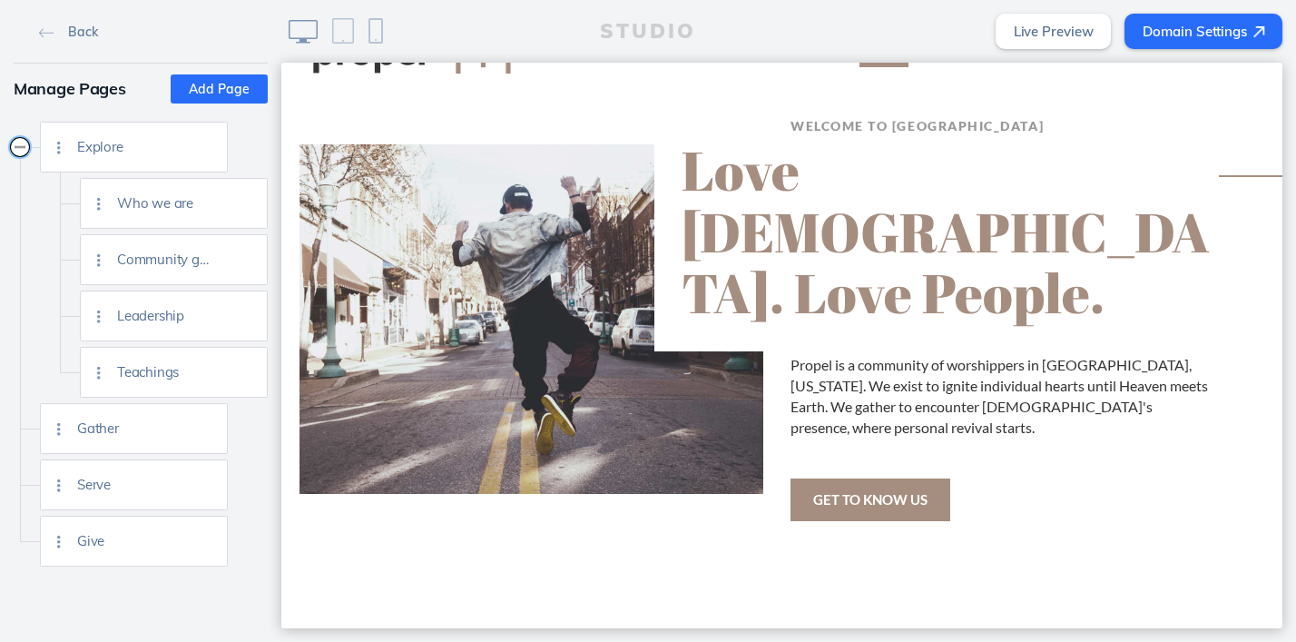
click at [17, 148] on button "Collapse" at bounding box center [20, 147] width 18 height 18
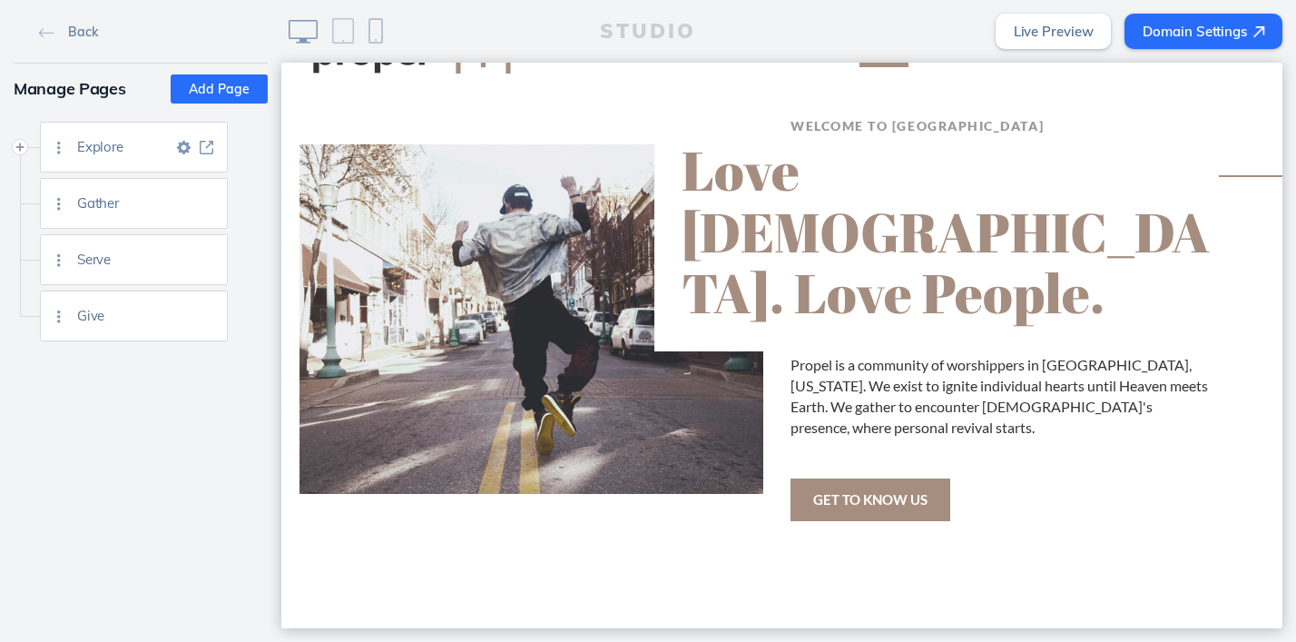
click at [188, 145] on img at bounding box center [184, 148] width 14 height 14
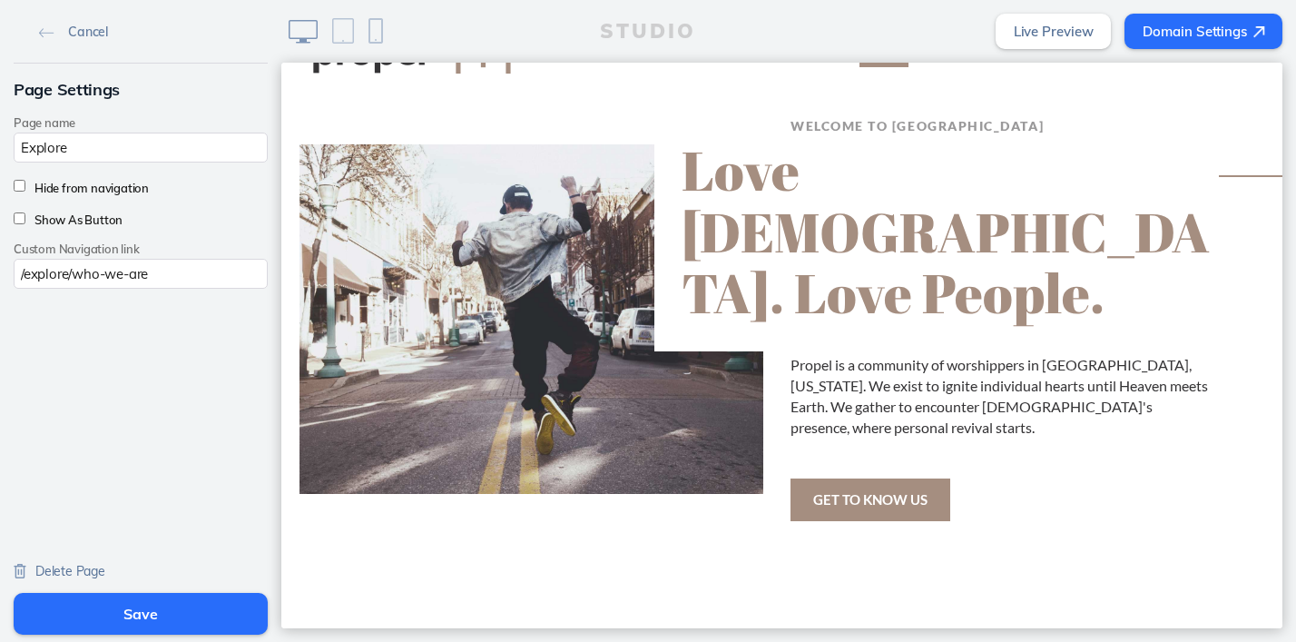
click at [67, 565] on span "Delete Page" at bounding box center [70, 571] width 70 height 16
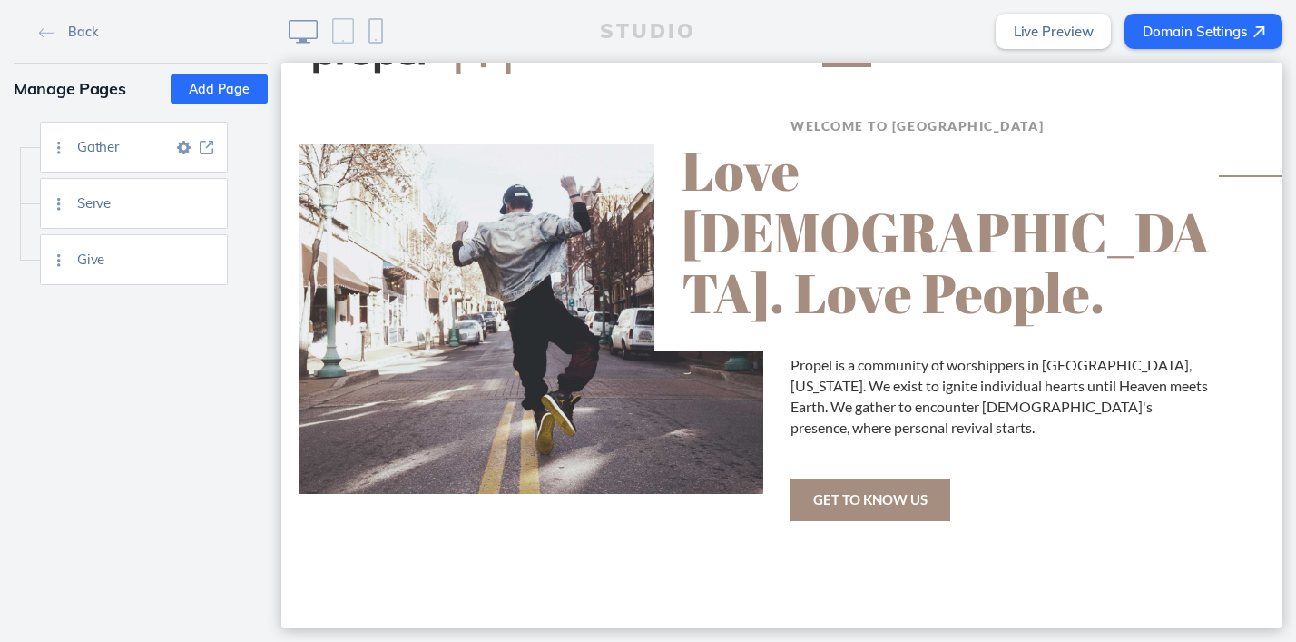
click at [148, 146] on span "Gather" at bounding box center [124, 146] width 95 height 15
click at [186, 150] on img at bounding box center [184, 148] width 14 height 14
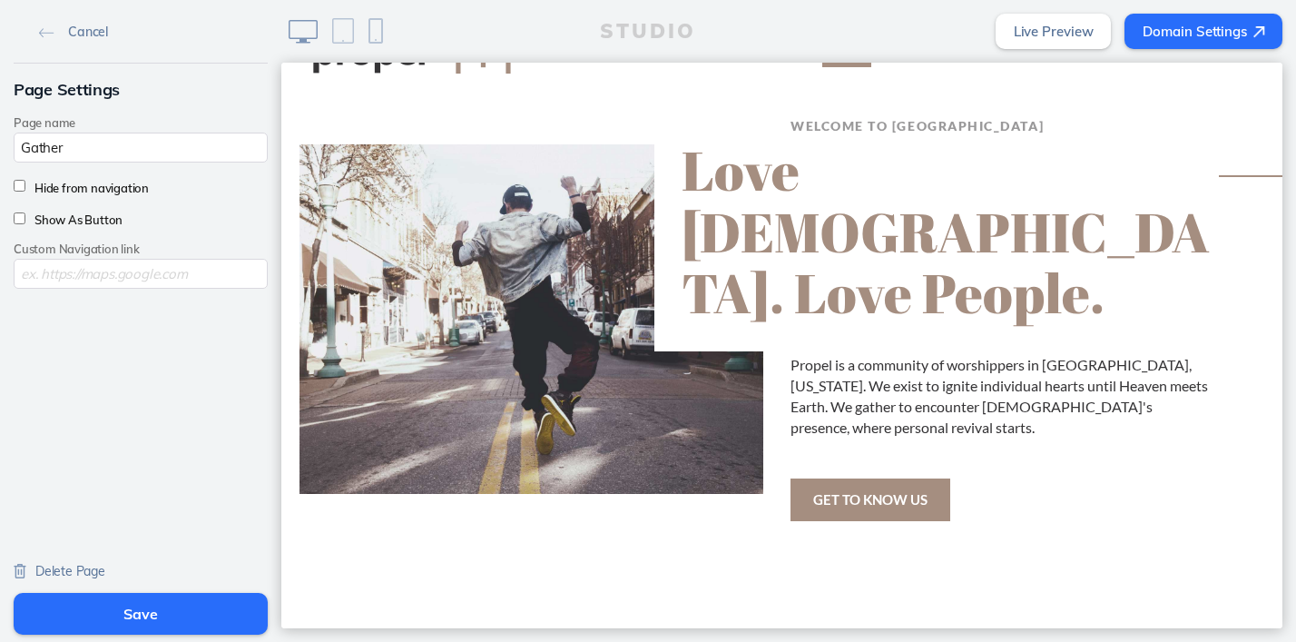
click at [58, 569] on span "Delete Page" at bounding box center [70, 571] width 70 height 16
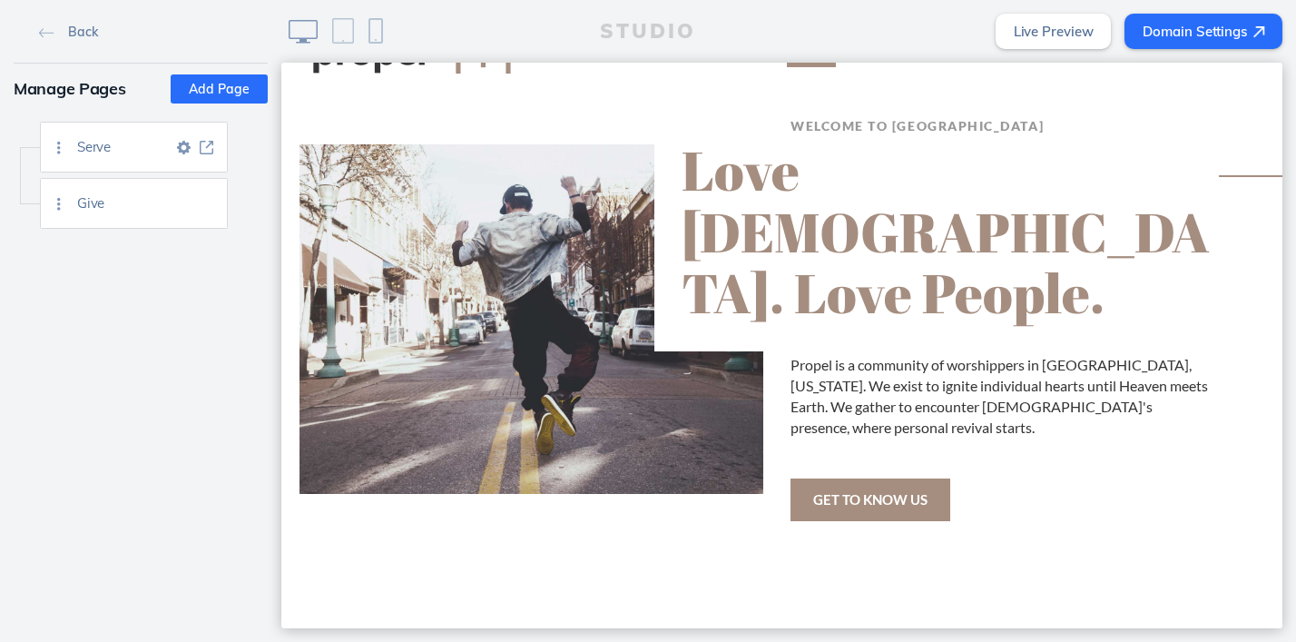
click at [181, 147] on img at bounding box center [184, 148] width 14 height 14
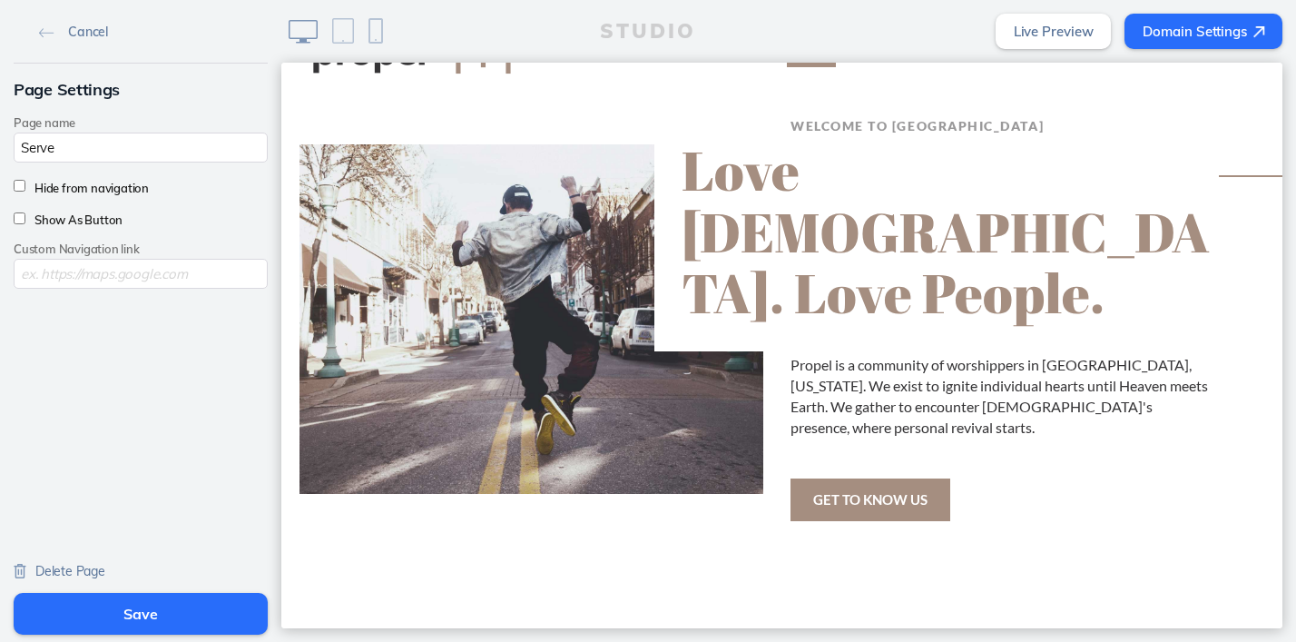
click at [82, 566] on span "Delete Page" at bounding box center [70, 571] width 70 height 16
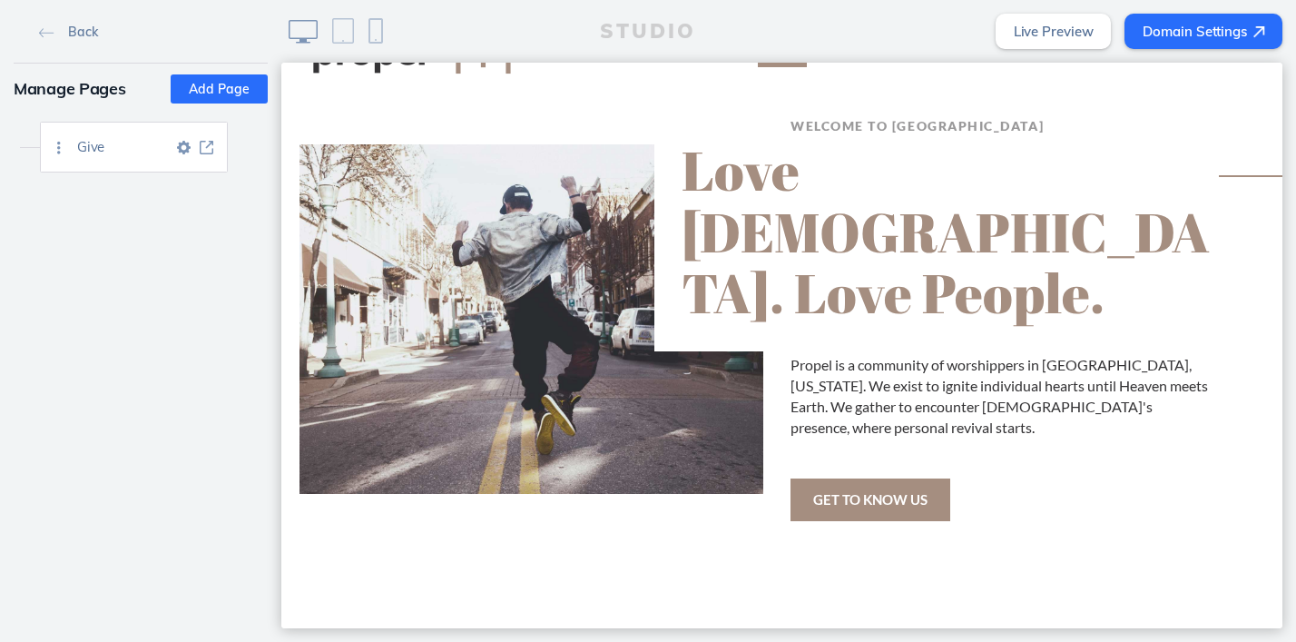
click at [184, 148] on img at bounding box center [184, 148] width 14 height 14
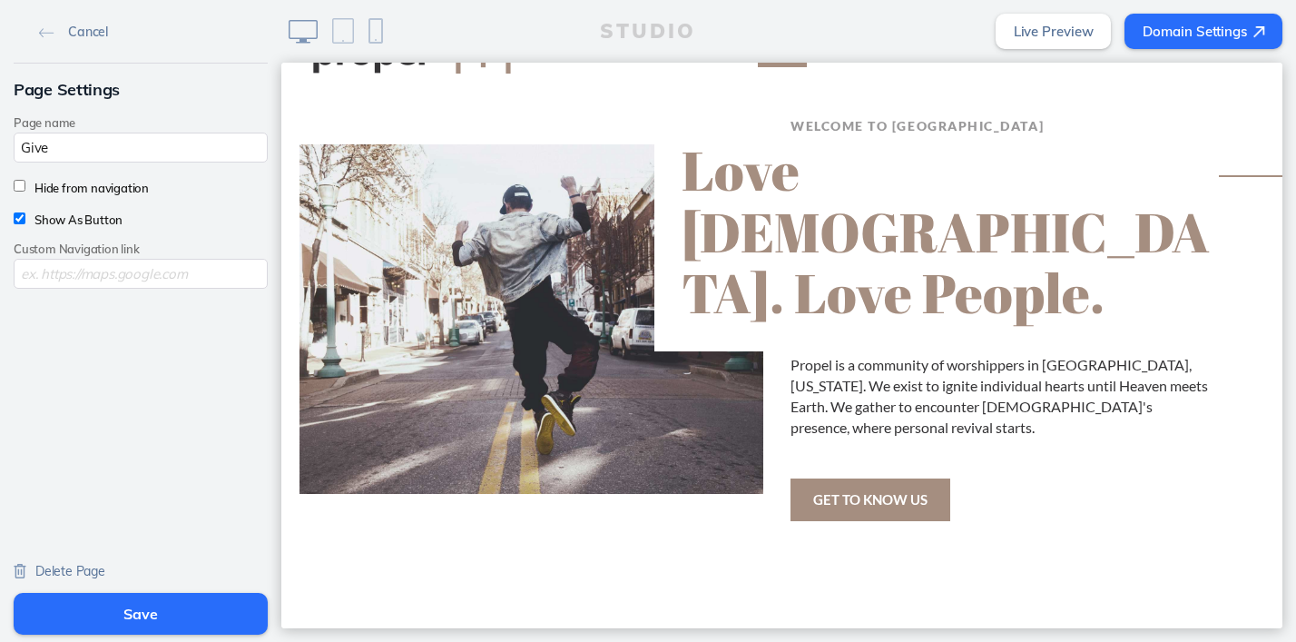
click at [51, 575] on span "Delete Page" at bounding box center [70, 571] width 70 height 16
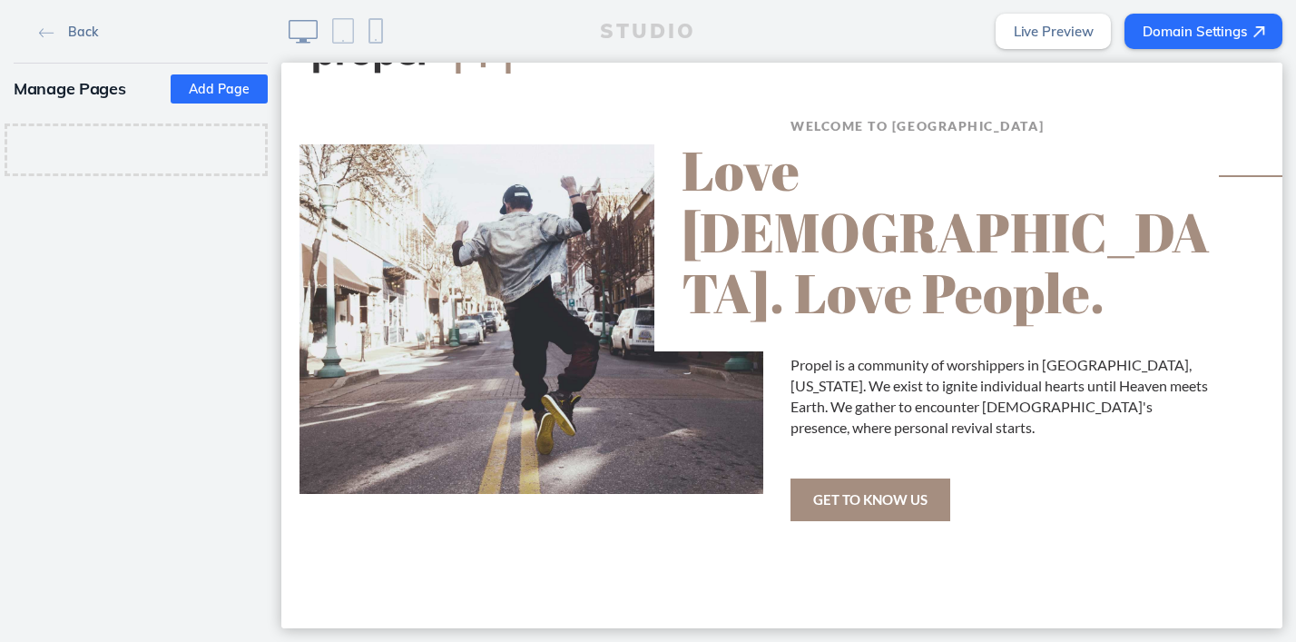
click at [46, 30] on img at bounding box center [46, 33] width 15 height 10
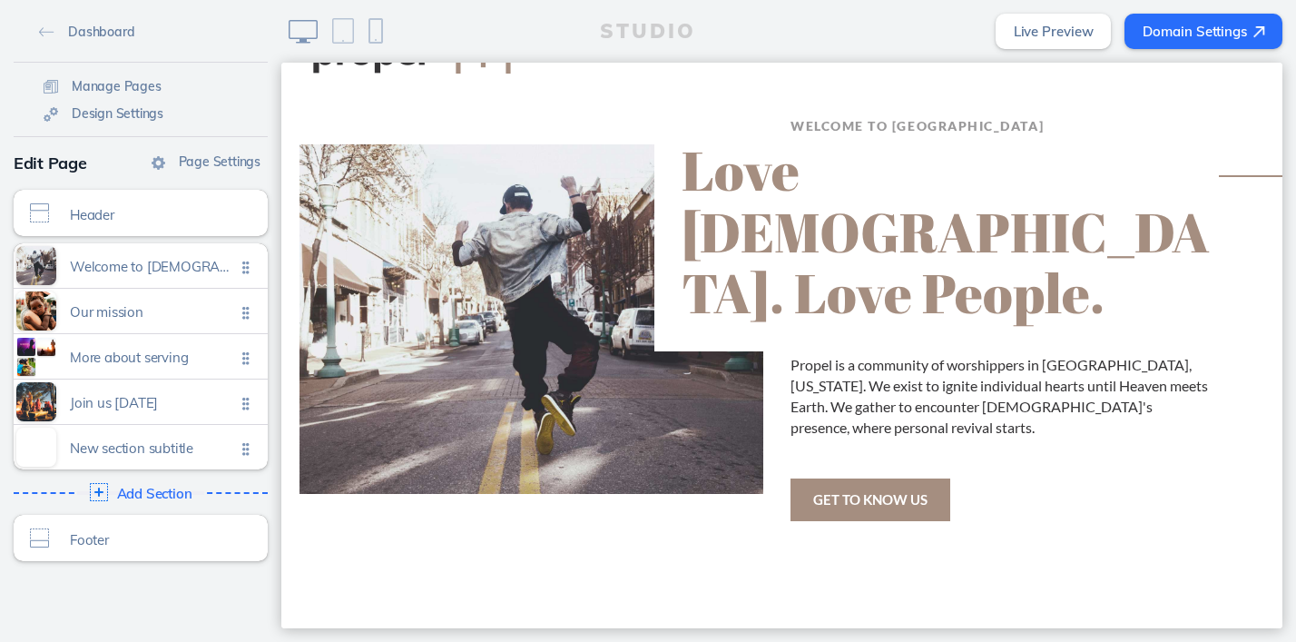
click at [244, 269] on ul "Welcome to propel church Click to edit Our mission Click to edit More about ser…" at bounding box center [141, 356] width 254 height 226
click at [101, 120] on span "Design Settings" at bounding box center [118, 113] width 92 height 16
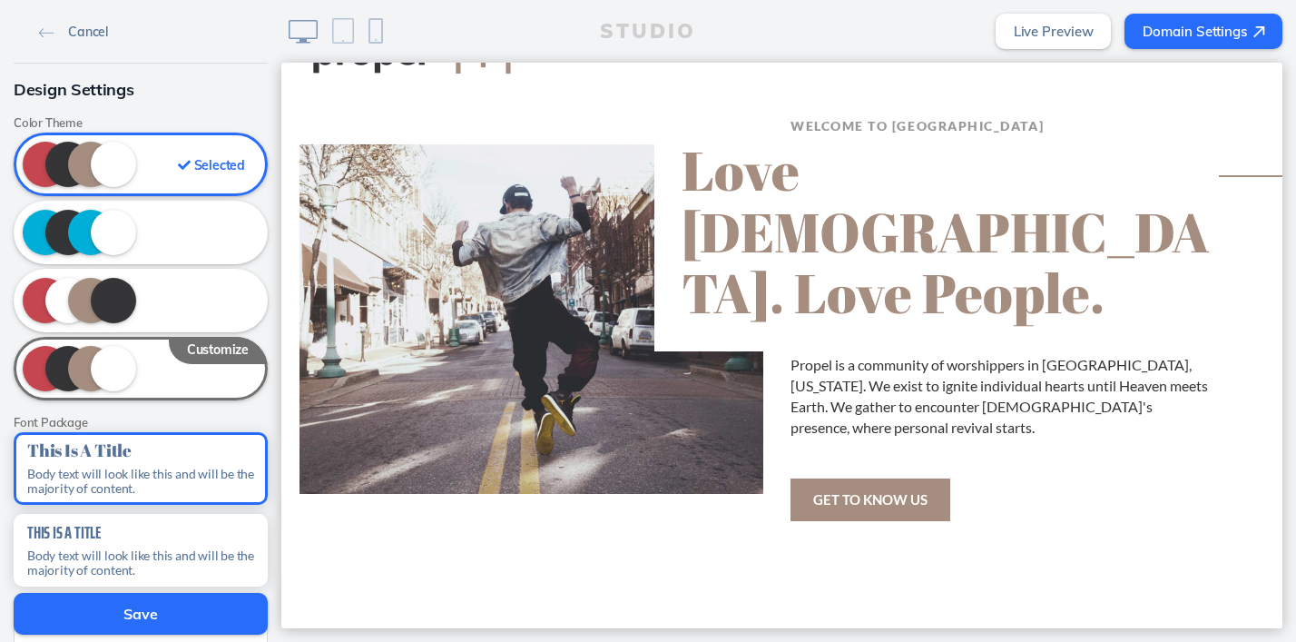
click at [47, 28] on img at bounding box center [46, 33] width 15 height 10
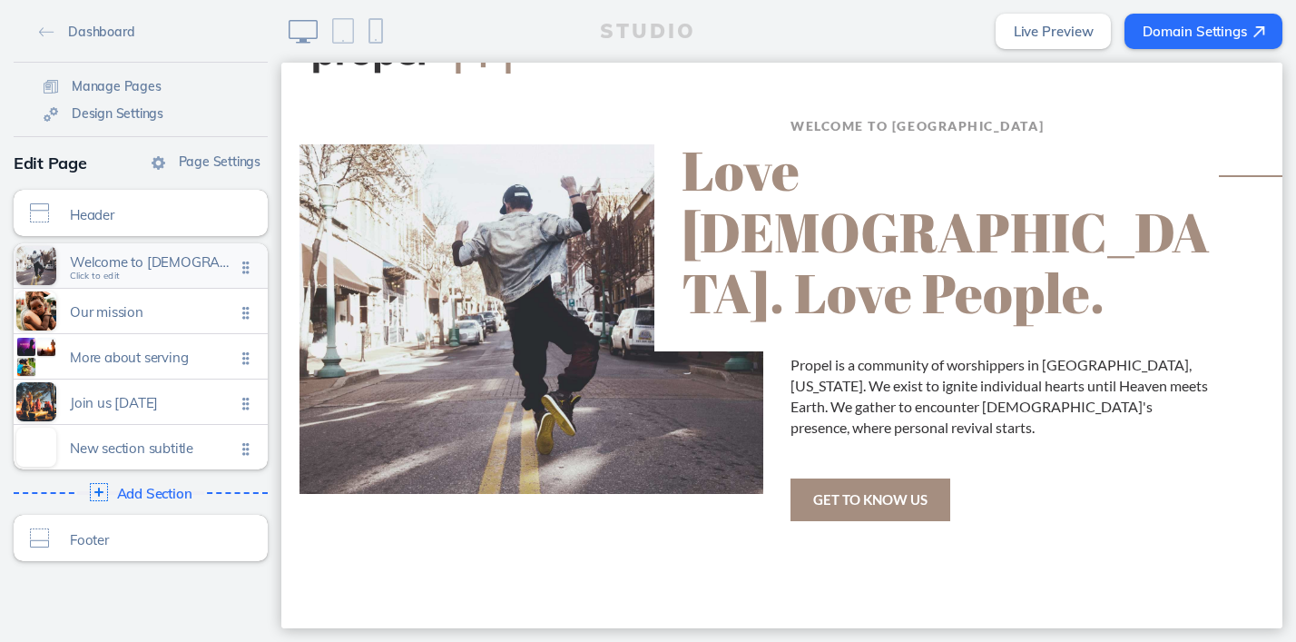
click at [87, 275] on span "Click to edit" at bounding box center [95, 275] width 50 height 11
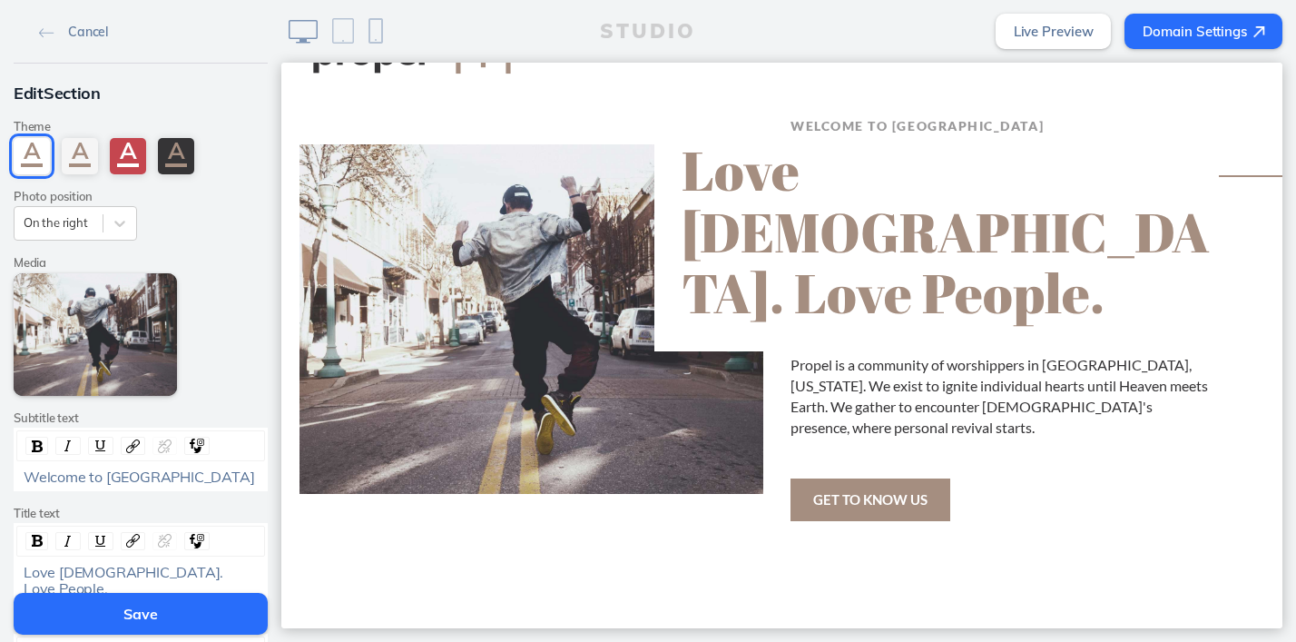
scroll to position [476, 0]
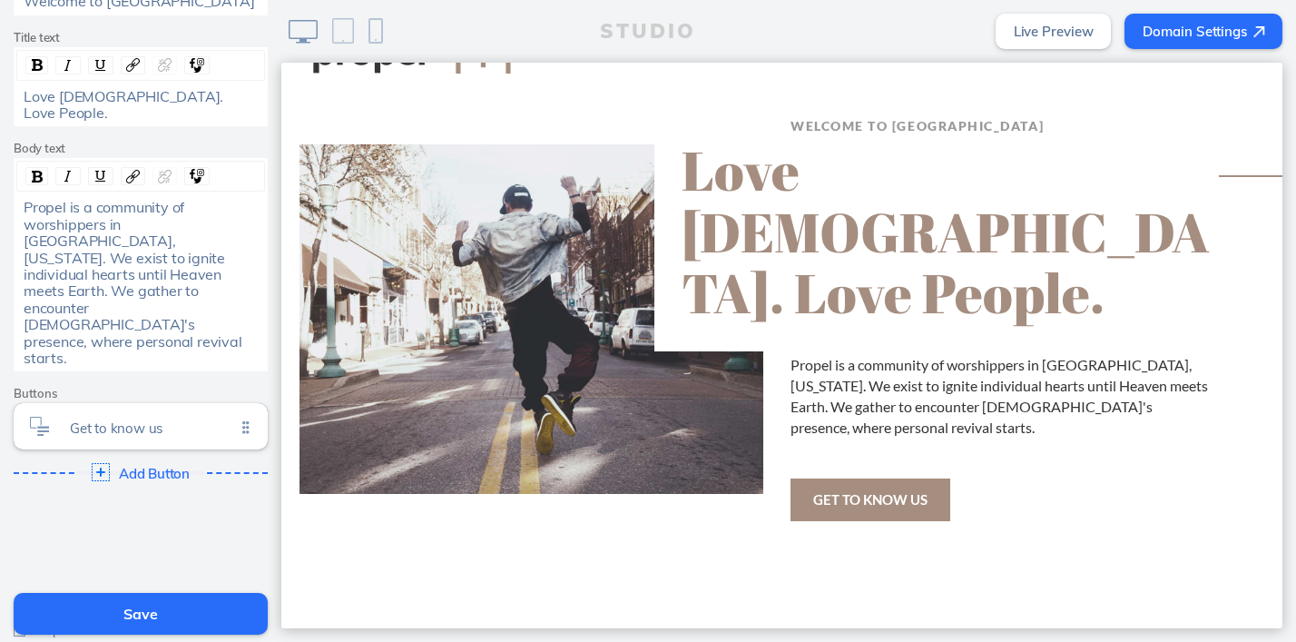
click at [21, 641] on img at bounding box center [20, 654] width 13 height 15
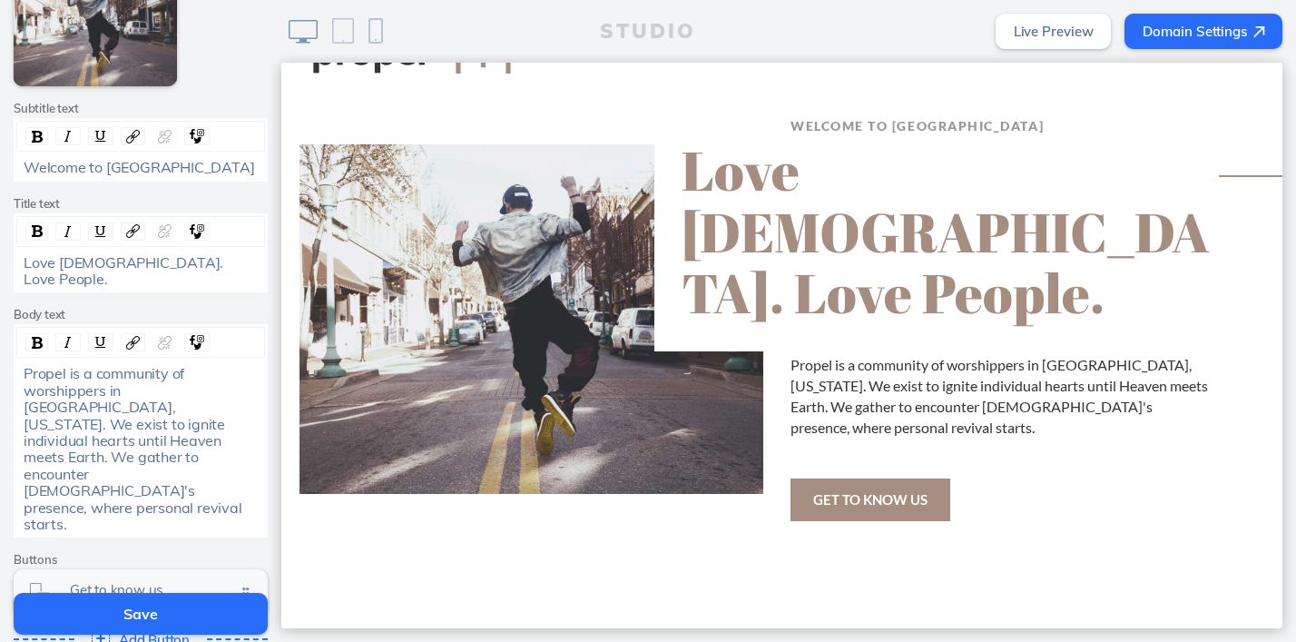
scroll to position [327, 0]
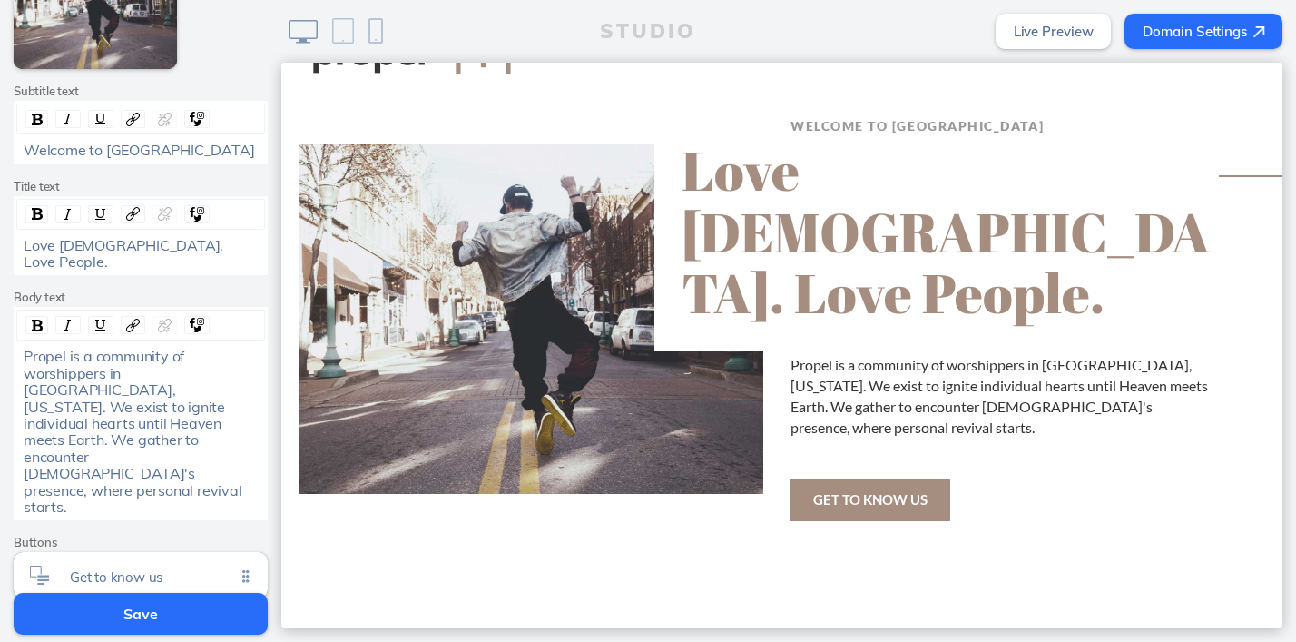
click at [154, 392] on span "Propel is a community of worshippers in Camarillo, California. We exist to igni…" at bounding box center [134, 431] width 221 height 169
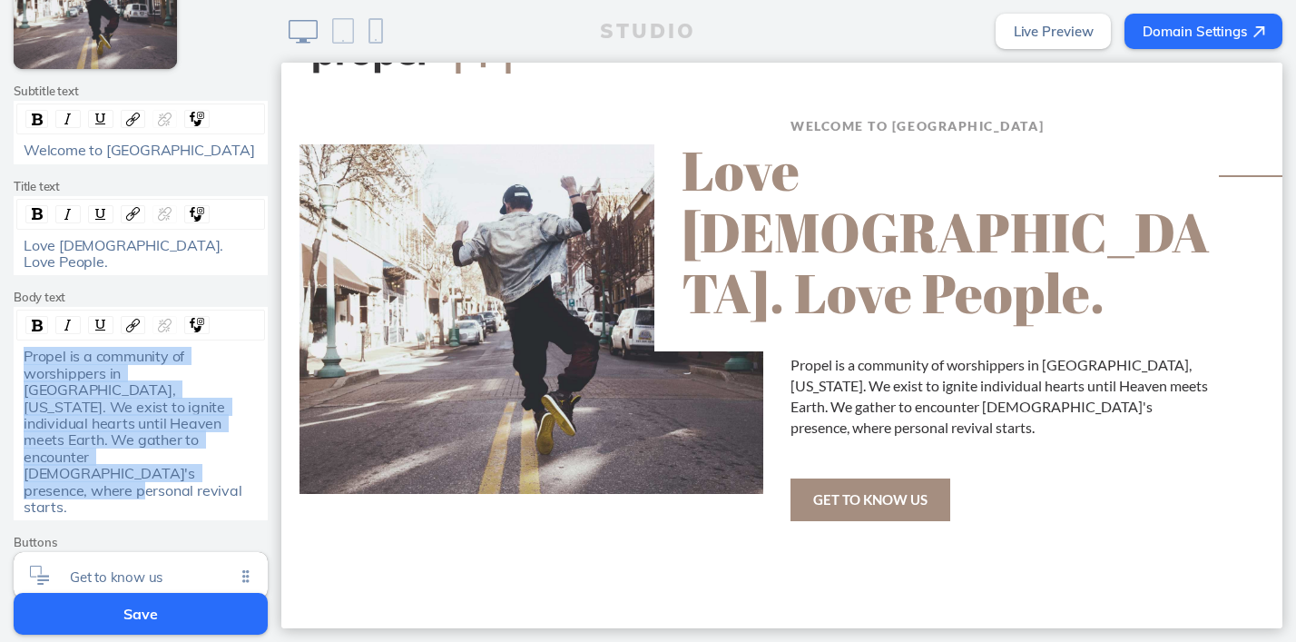
click at [154, 392] on span "Propel is a community of worshippers in Camarillo, California. We exist to igni…" at bounding box center [134, 431] width 221 height 169
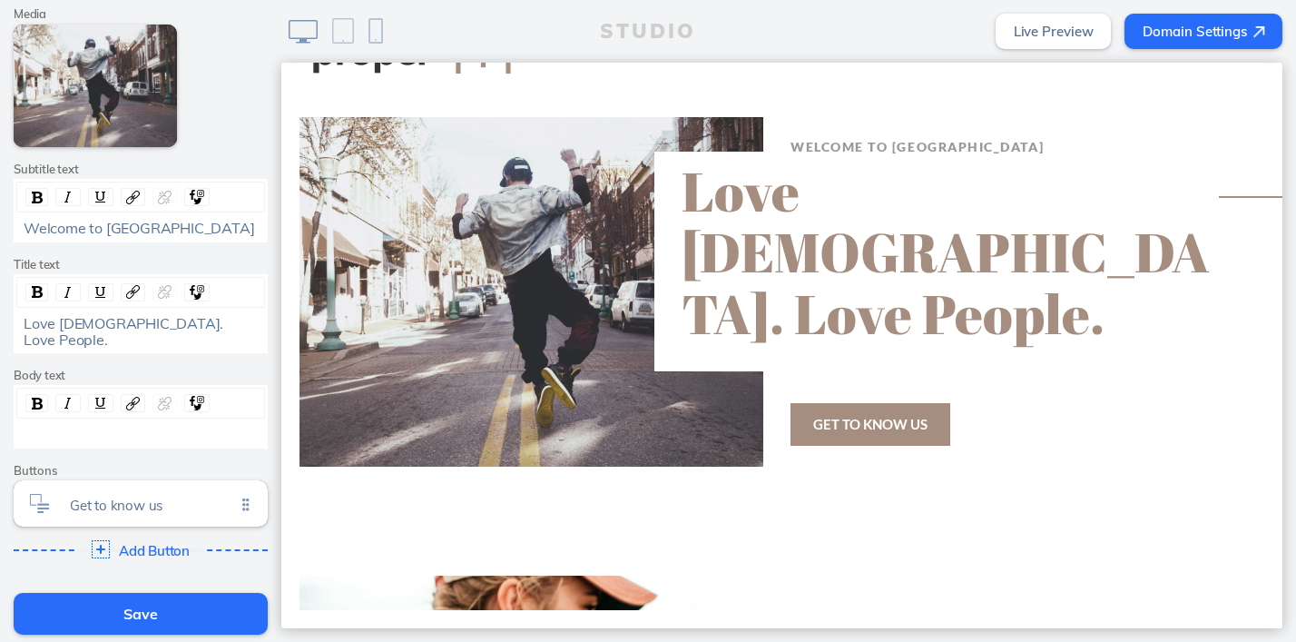
scroll to position [243, 0]
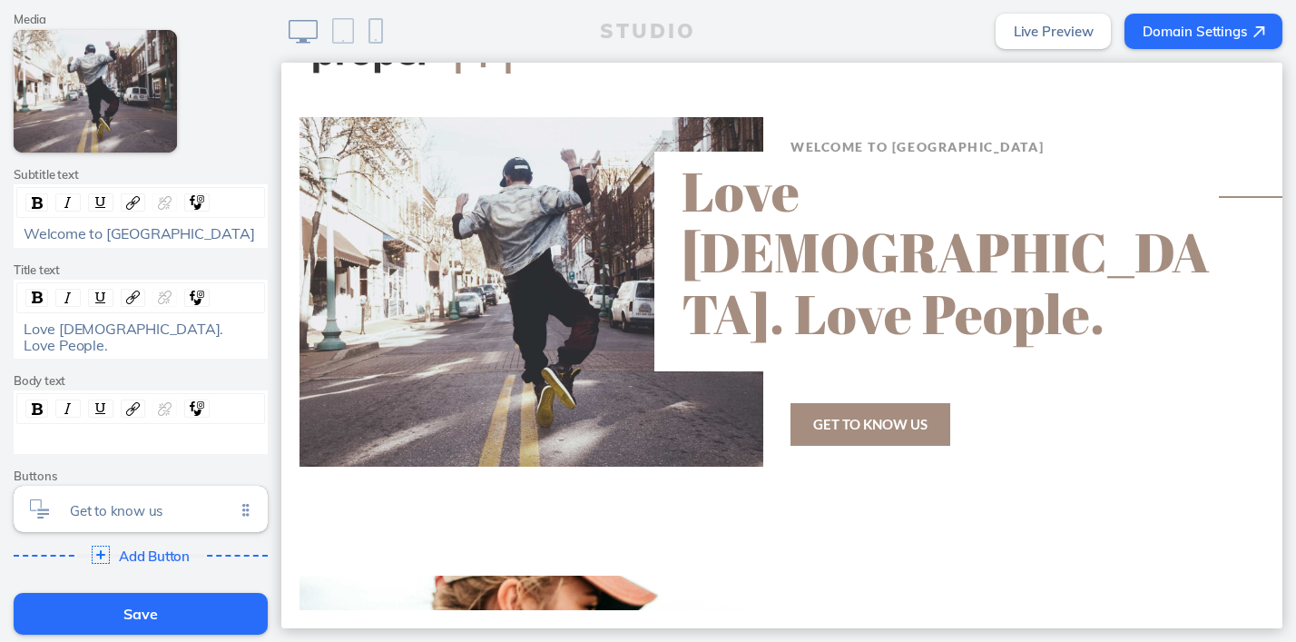
click at [140, 332] on span "Love God. Love People." at bounding box center [125, 336] width 203 height 34
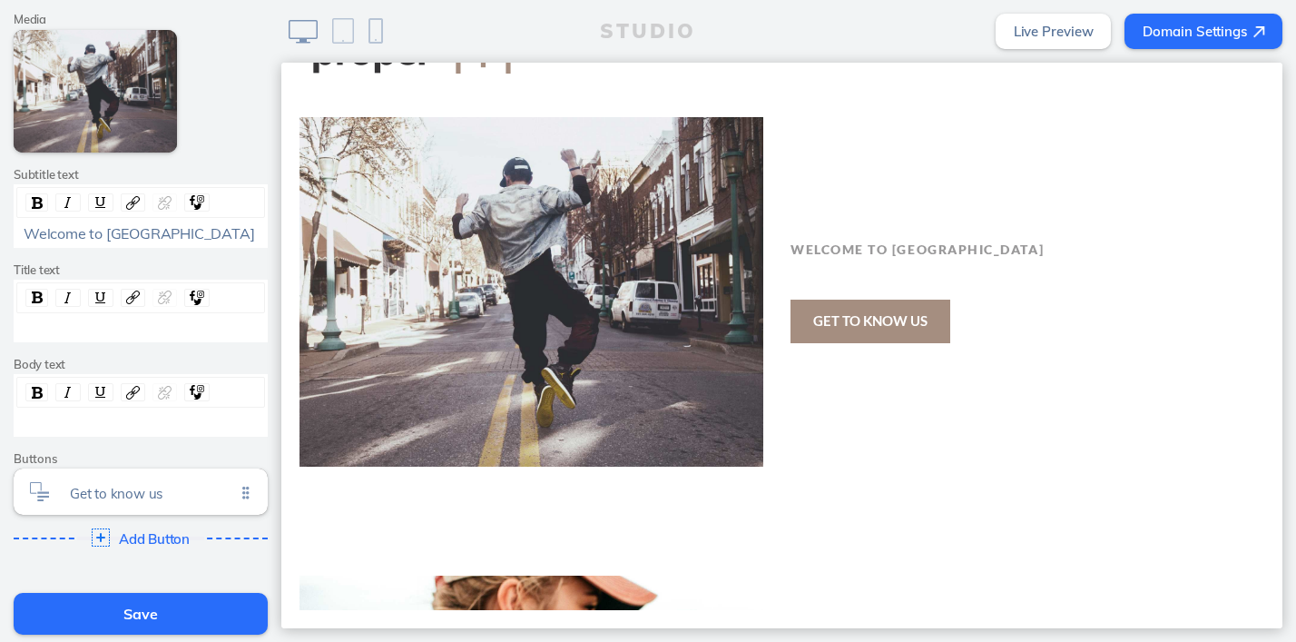
click at [177, 236] on span "Welcome to Propel Church" at bounding box center [139, 233] width 231 height 18
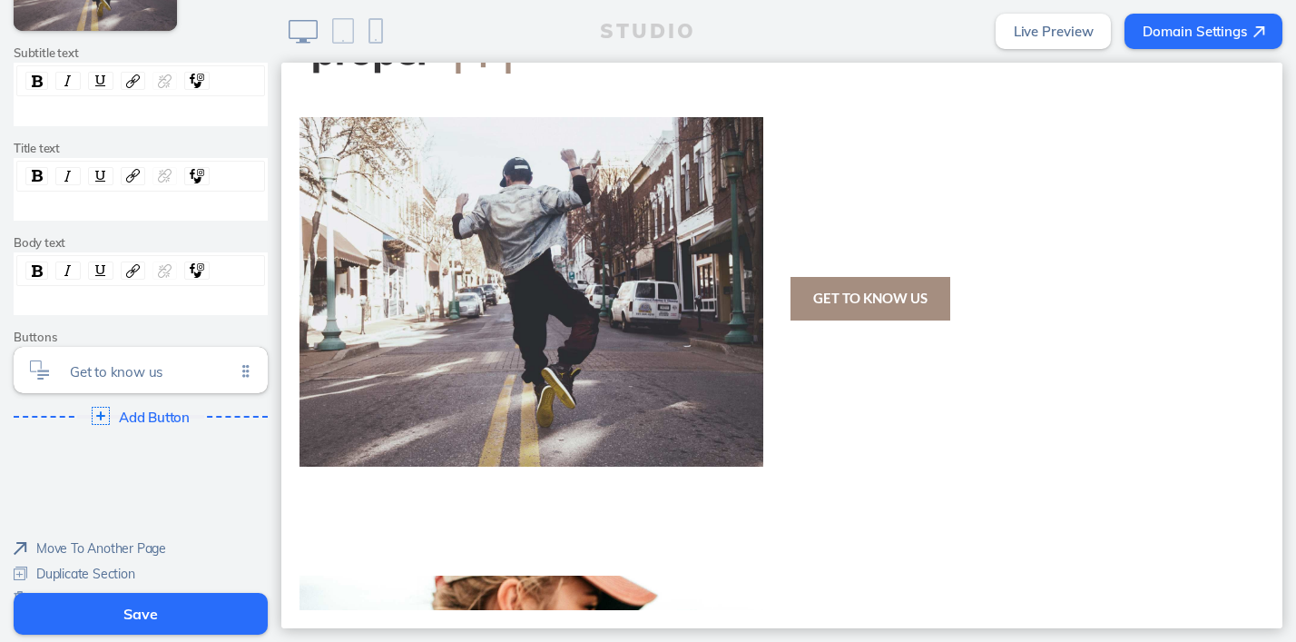
scroll to position [392, 0]
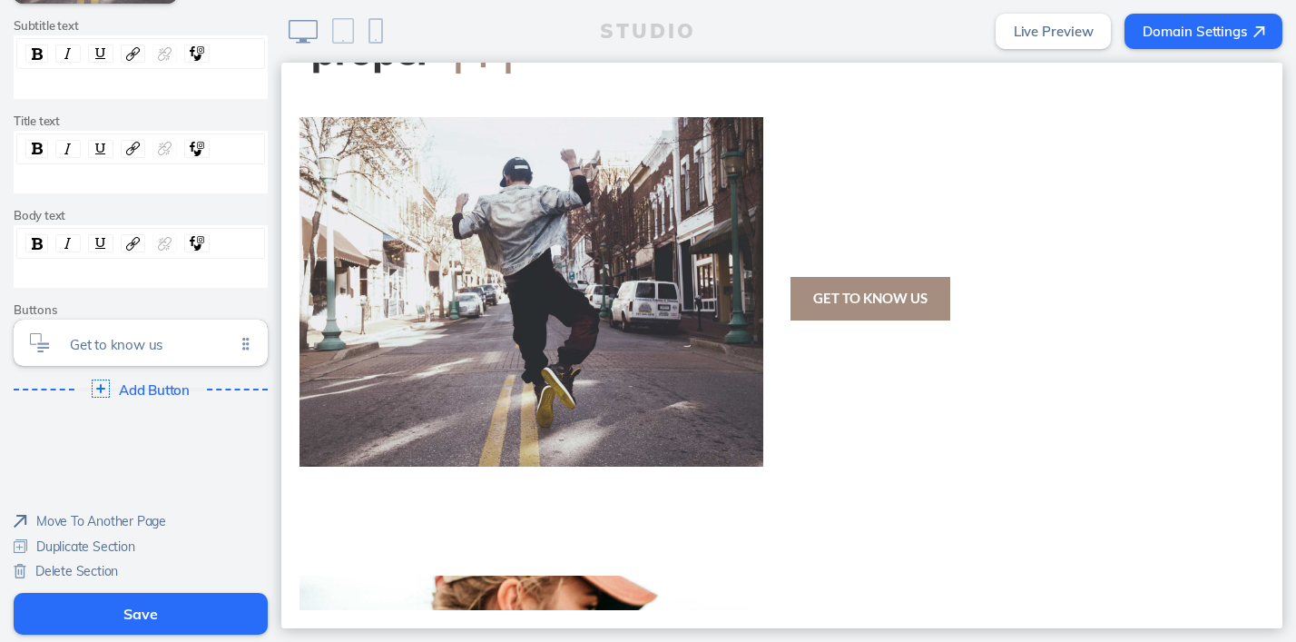
click at [244, 348] on ul "Get to know us Click to edit" at bounding box center [141, 342] width 254 height 46
click at [247, 348] on ul "Get to know us Click to edit" at bounding box center [141, 342] width 254 height 46
click at [104, 353] on span "Click to edit" at bounding box center [95, 354] width 50 height 11
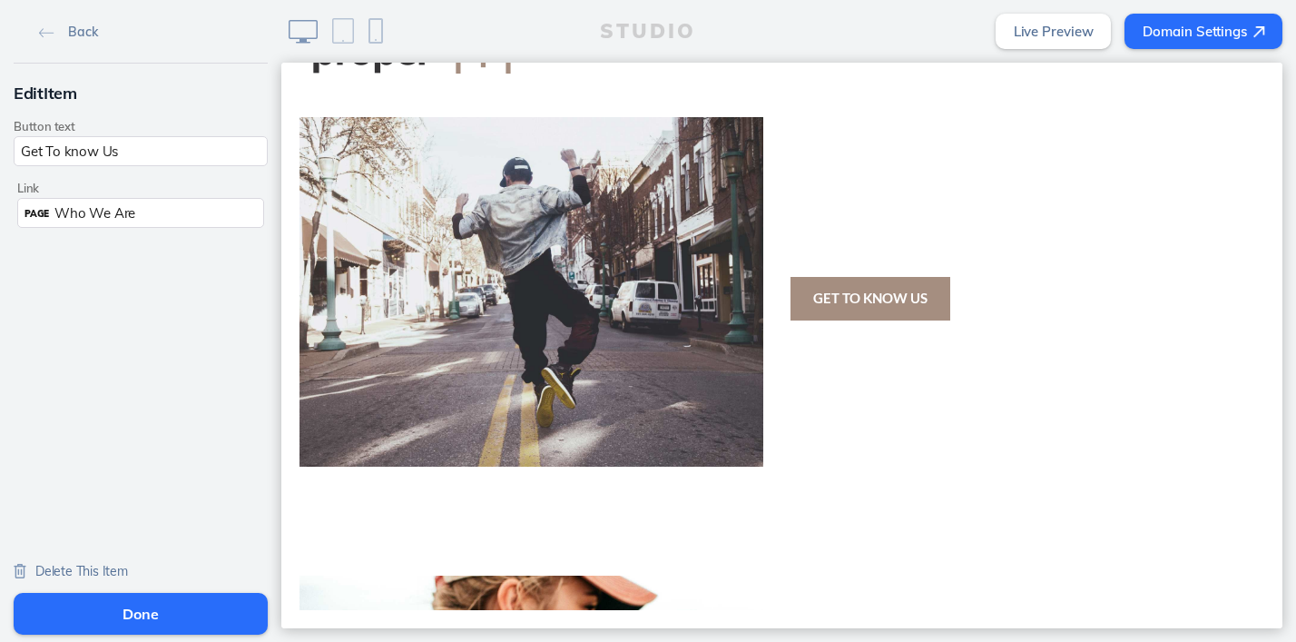
click at [127, 206] on span "Who We Are" at bounding box center [94, 212] width 81 height 17
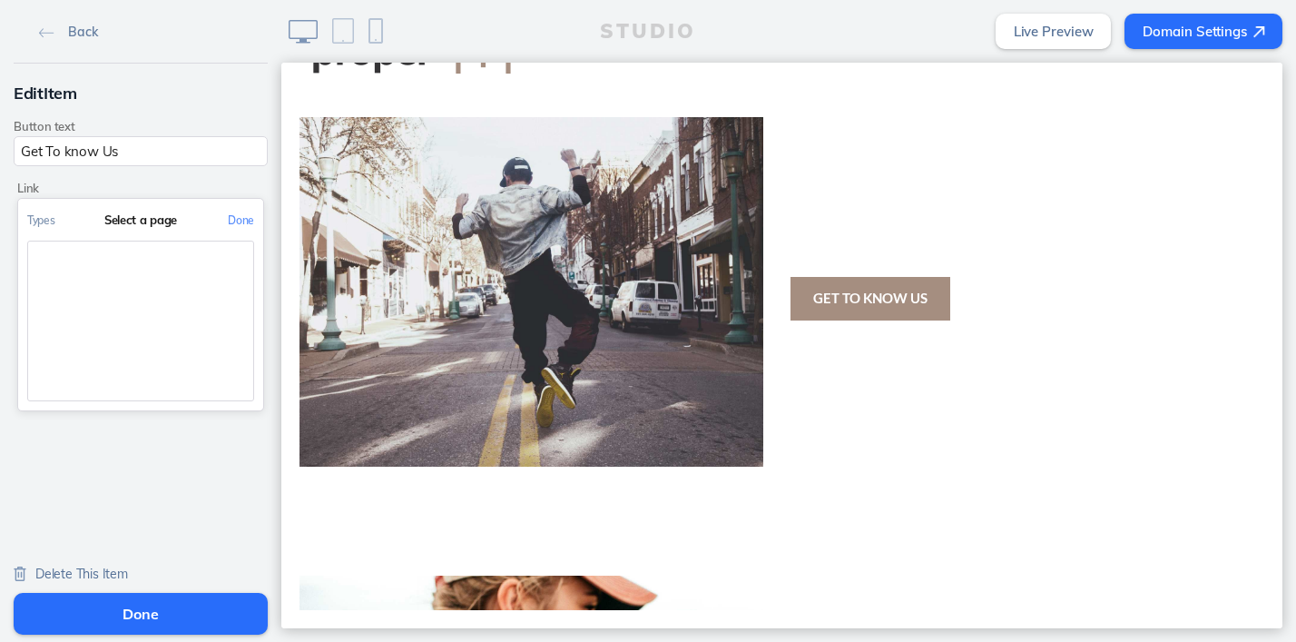
click at [133, 213] on div "Select a page" at bounding box center [140, 220] width 245 height 42
click at [42, 221] on button "Types" at bounding box center [41, 220] width 46 height 41
click at [201, 357] on button "Link to a custom URL" at bounding box center [140, 356] width 245 height 46
click at [146, 299] on input "text" at bounding box center [140, 296] width 227 height 30
click at [62, 568] on span "Delete This Item" at bounding box center [81, 573] width 93 height 16
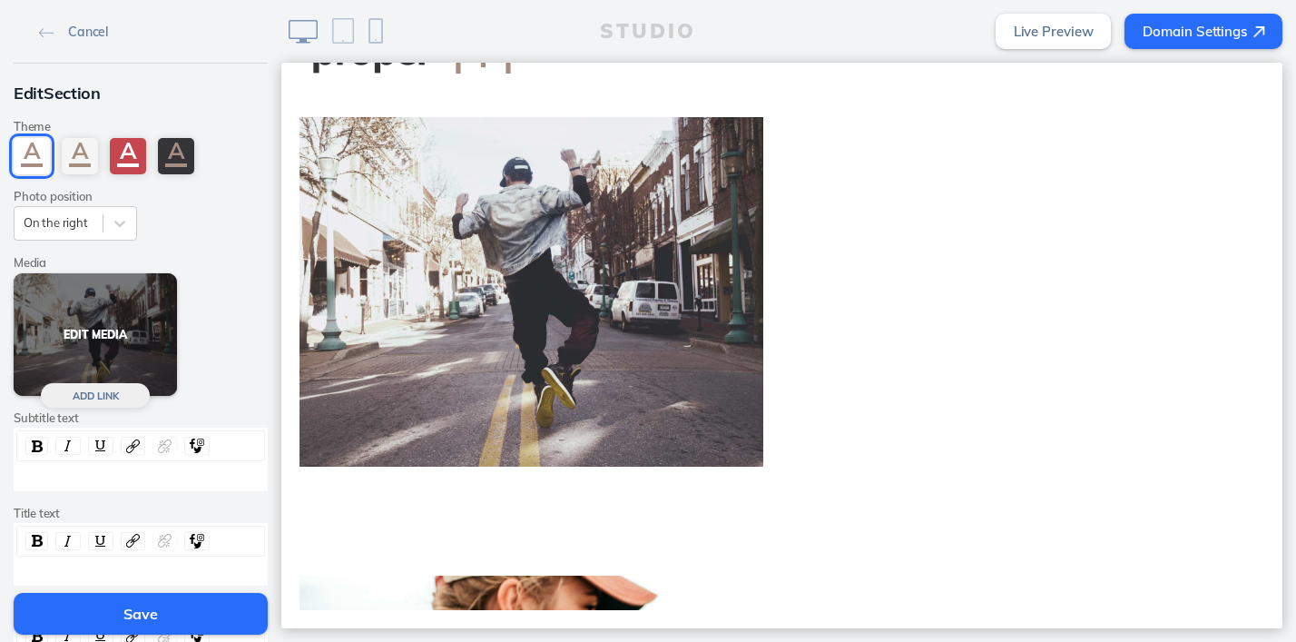
click at [103, 330] on button "Edit Media" at bounding box center [95, 334] width 163 height 123
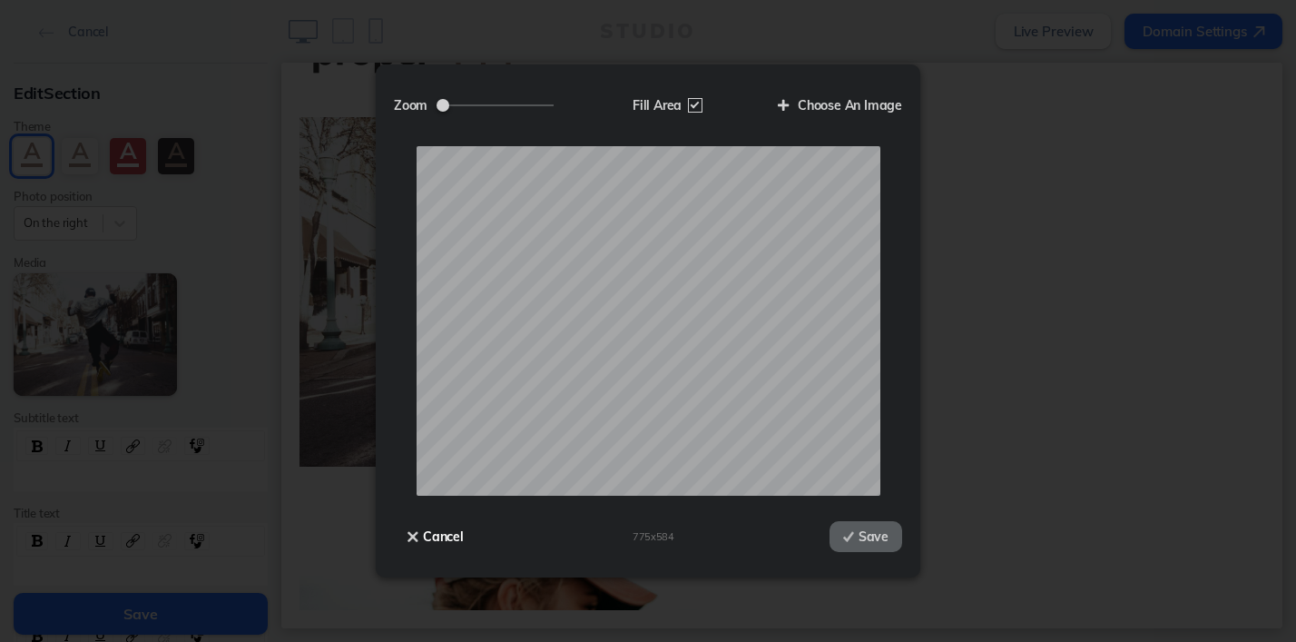
click at [420, 536] on button "Cancel" at bounding box center [436, 536] width 84 height 31
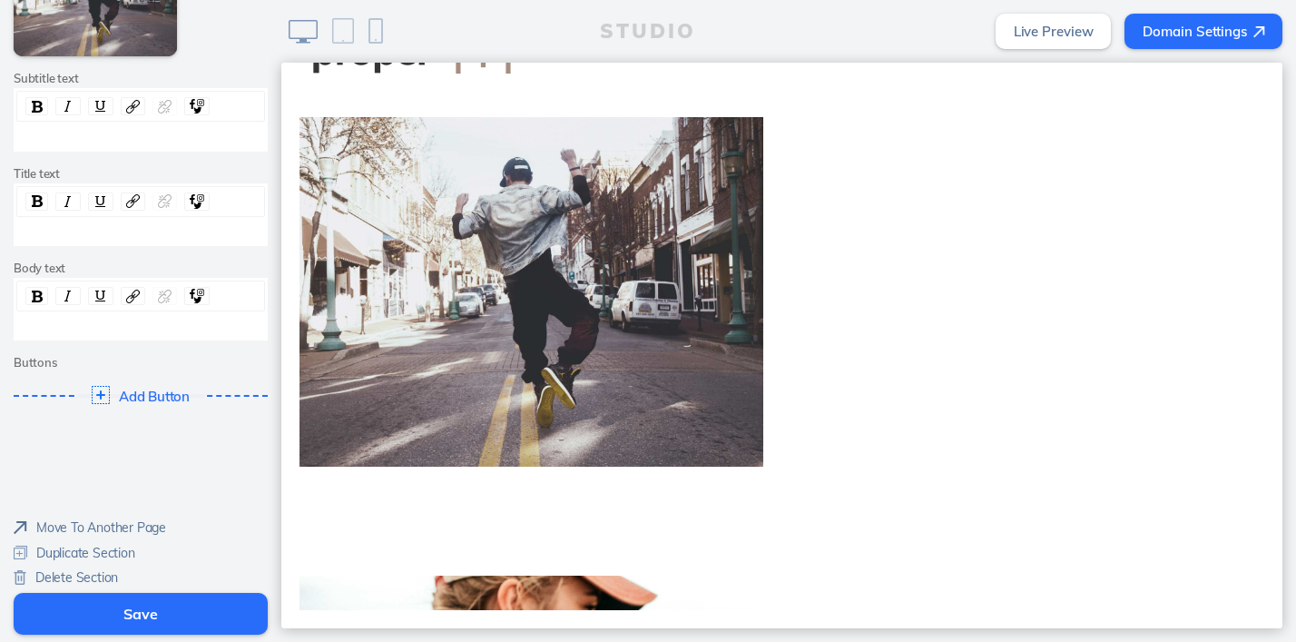
scroll to position [346, 0]
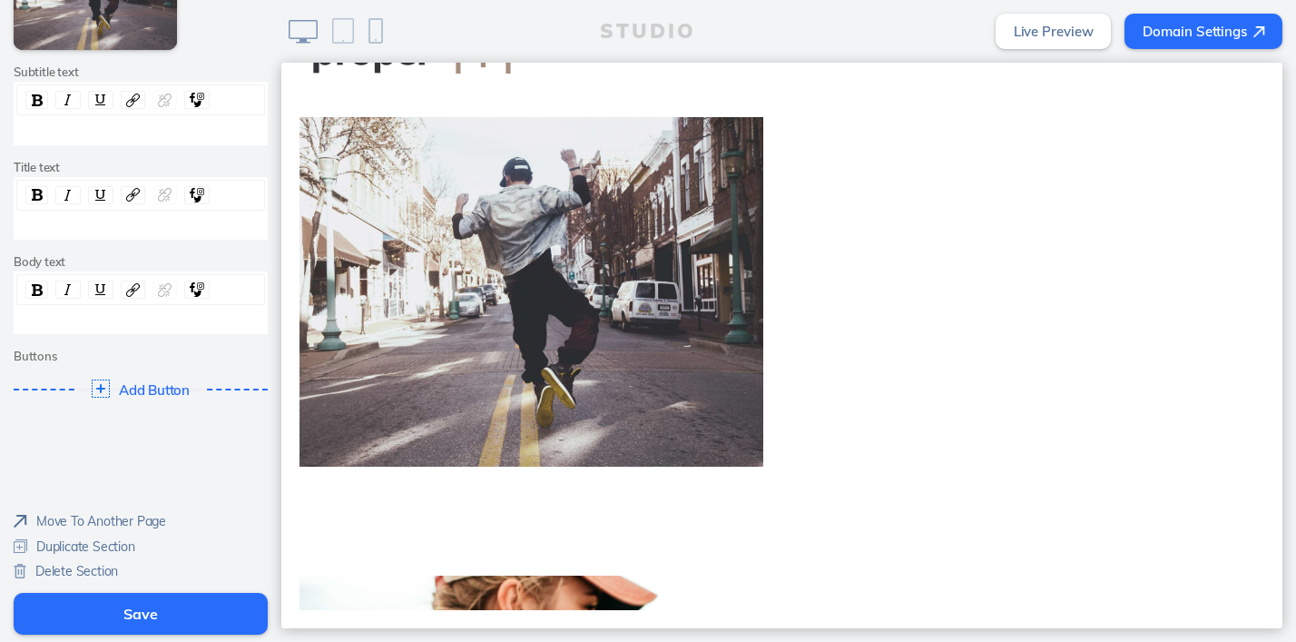
click at [65, 570] on span "Delete Section" at bounding box center [76, 571] width 83 height 16
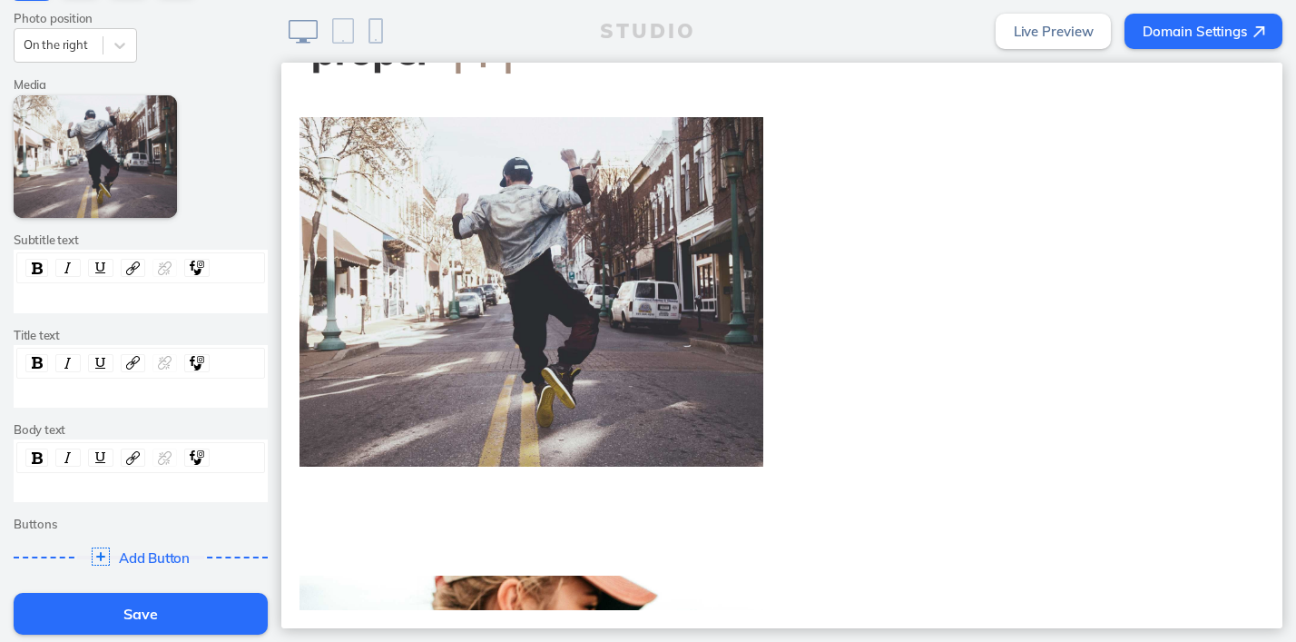
scroll to position [0, 0]
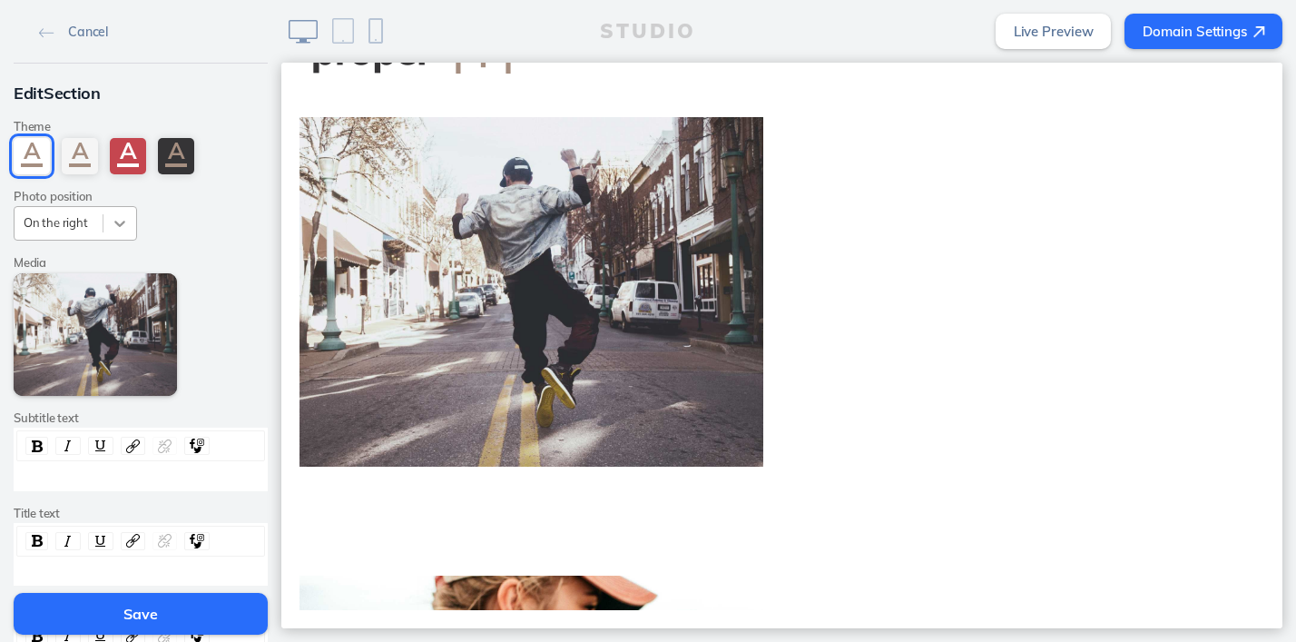
click at [120, 216] on icon at bounding box center [120, 223] width 18 height 18
click at [177, 209] on div "Theme A A A A Photo position On the right" at bounding box center [140, 172] width 261 height 136
click at [75, 162] on div "A" at bounding box center [80, 156] width 36 height 36
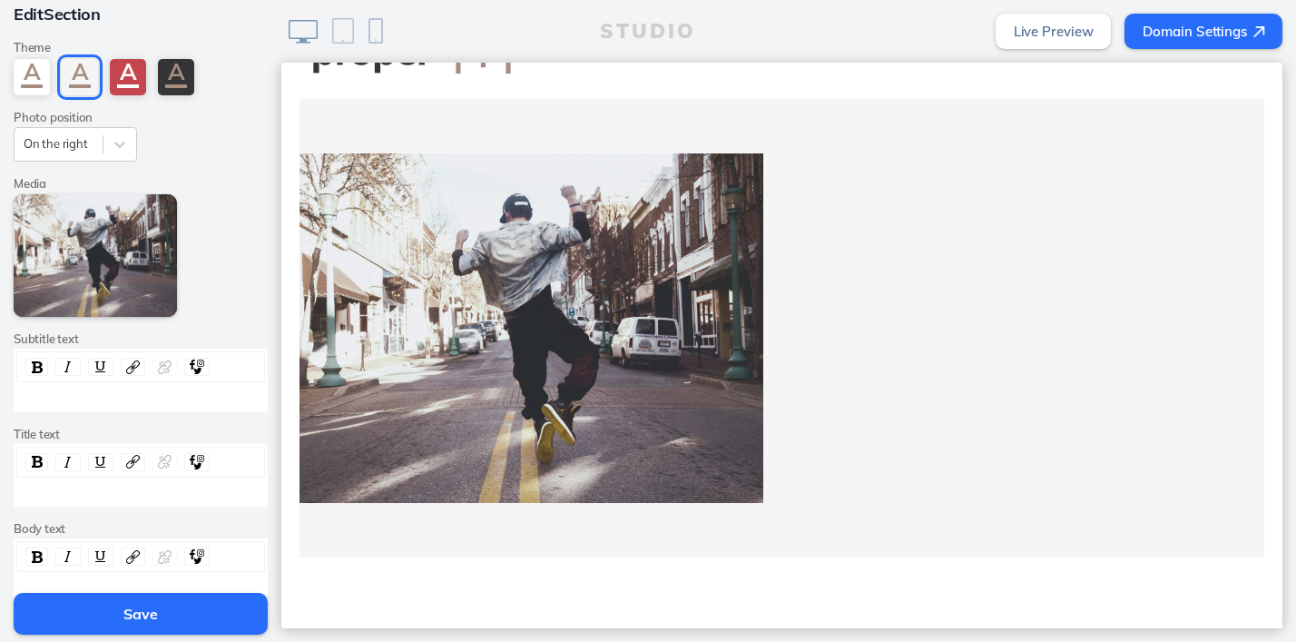
scroll to position [26, 0]
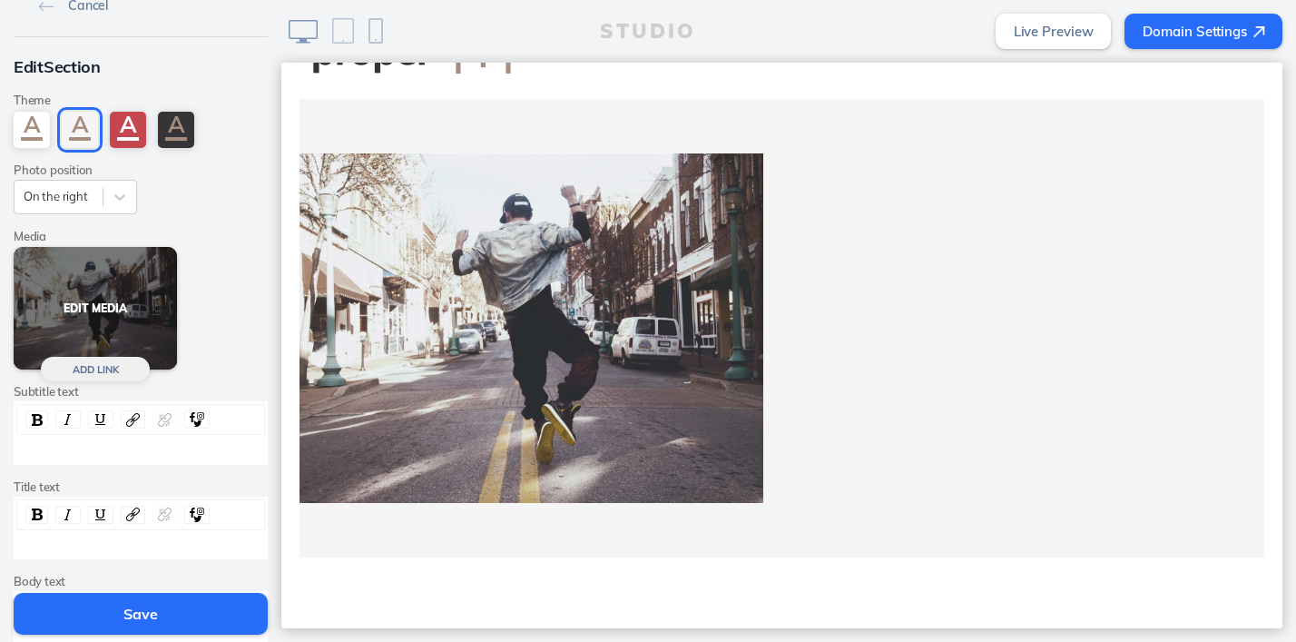
click at [101, 304] on button "Edit Media" at bounding box center [95, 308] width 163 height 123
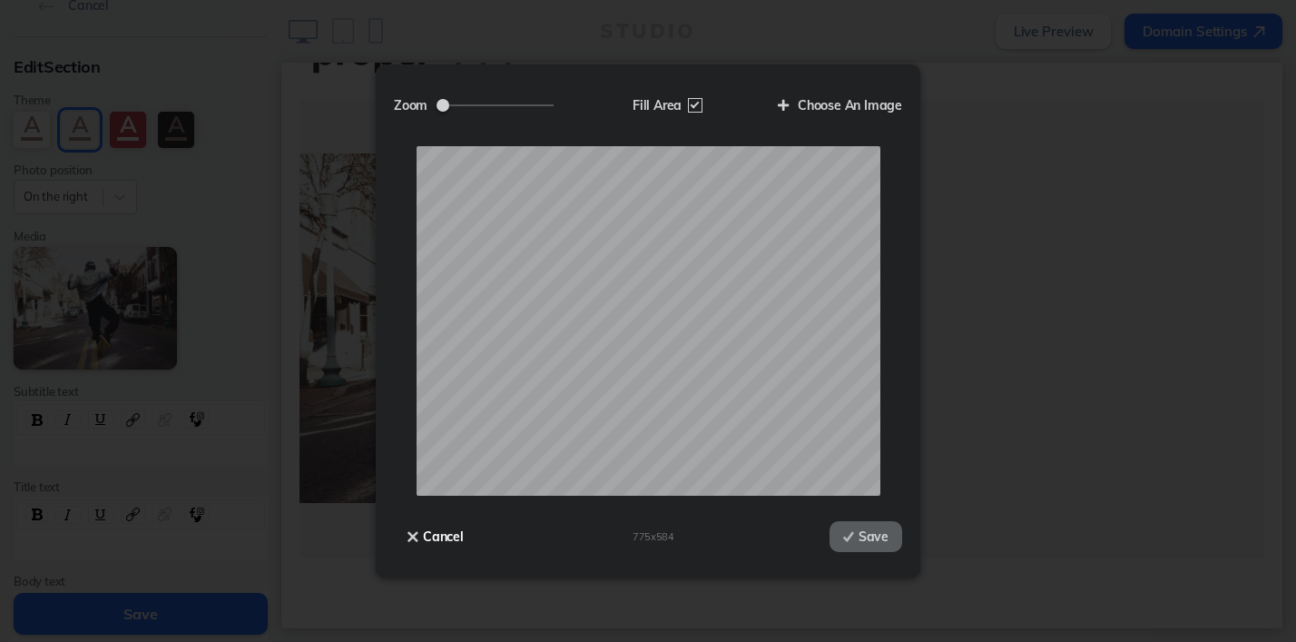
click at [437, 535] on button "Cancel" at bounding box center [436, 536] width 84 height 31
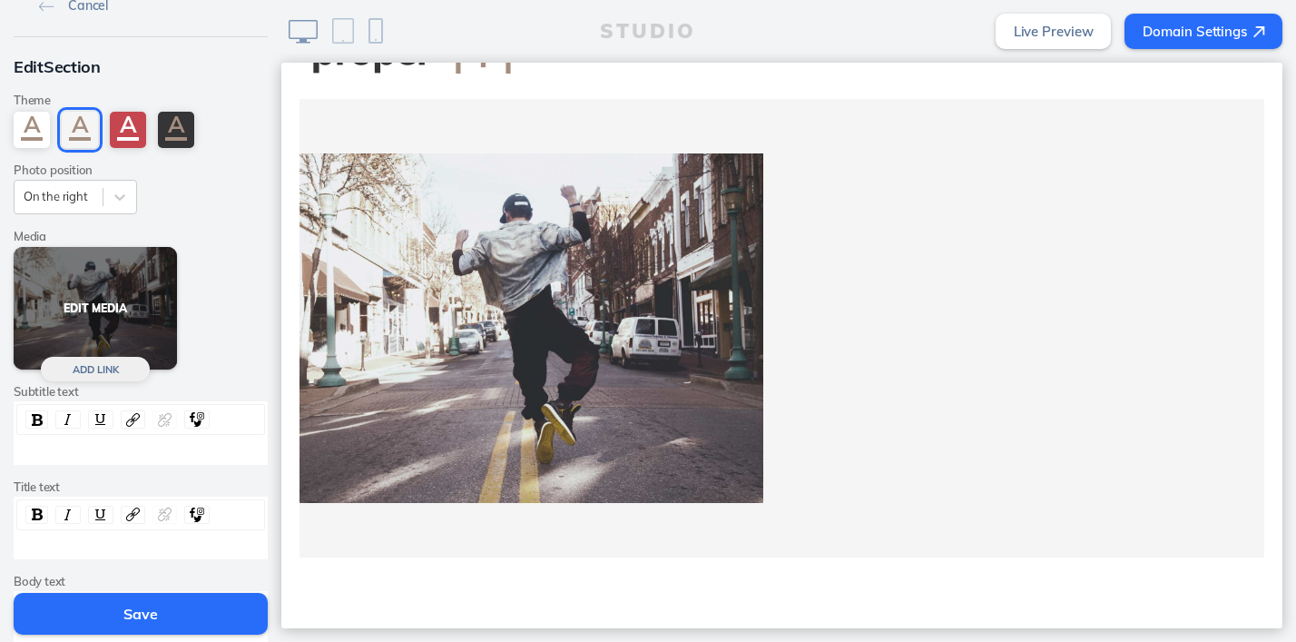
click at [103, 302] on button "Edit Media" at bounding box center [95, 308] width 163 height 123
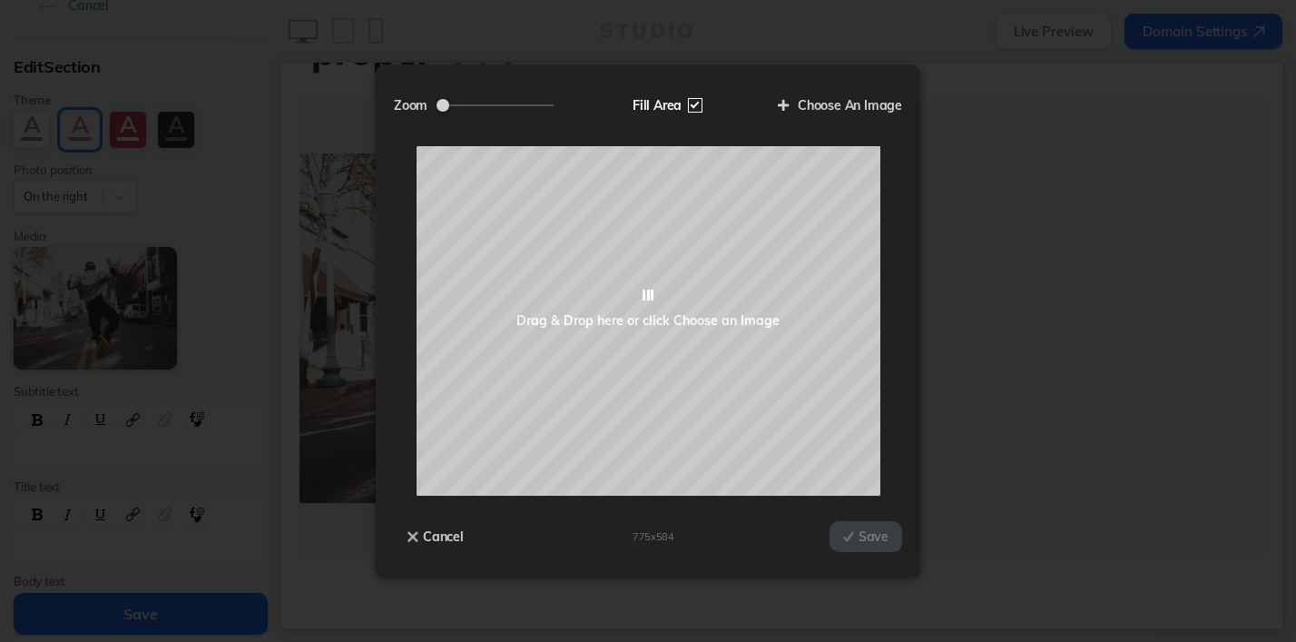
click at [697, 109] on label "Fill Area" at bounding box center [665, 105] width 93 height 31
click at [0, 0] on input "Fill Area" at bounding box center [0, 0] width 0 height 0
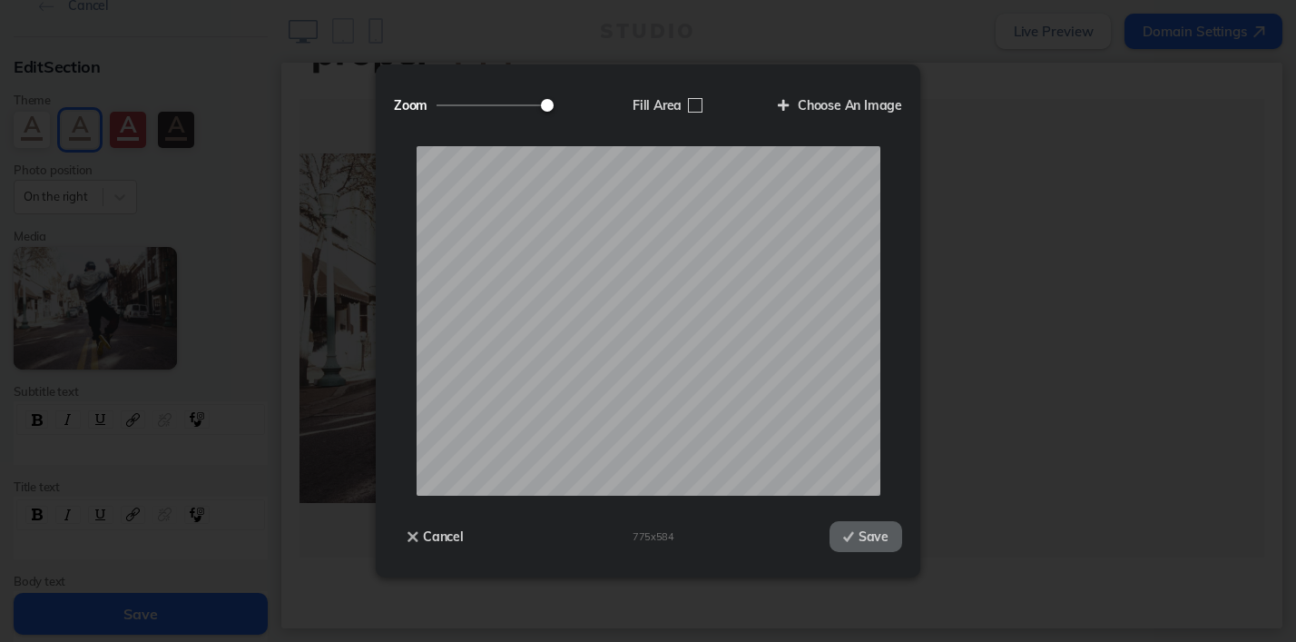
drag, startPoint x: 488, startPoint y: 101, endPoint x: 587, endPoint y: 102, distance: 98.9
click at [554, 104] on input "Zoom" at bounding box center [495, 105] width 117 height 2
click at [822, 94] on label "Choose An Image" at bounding box center [833, 105] width 138 height 31
click at [0, 0] on input "Choose An Image" at bounding box center [0, 0] width 0 height 0
click at [433, 103] on label "Zoom" at bounding box center [480, 105] width 173 height 31
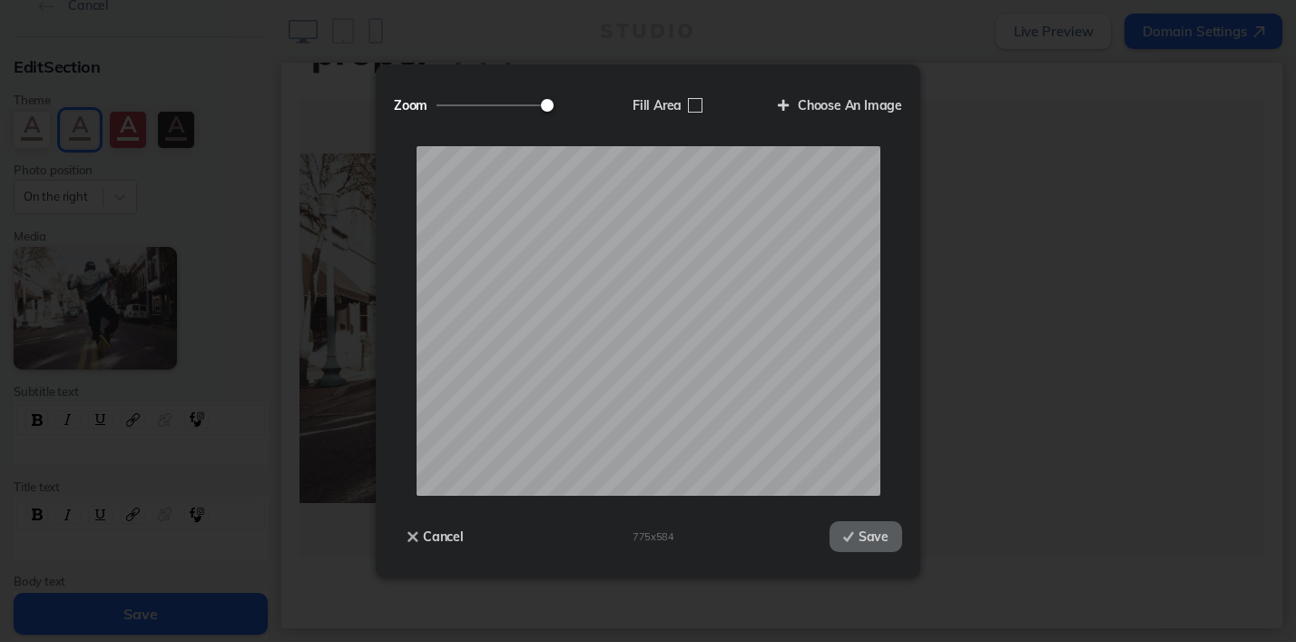
click at [437, 104] on input "Zoom" at bounding box center [495, 105] width 117 height 2
click at [439, 111] on label "Zoom" at bounding box center [480, 105] width 173 height 31
click at [439, 106] on input "Zoom" at bounding box center [495, 105] width 117 height 2
click at [439, 103] on label "Zoom" at bounding box center [480, 105] width 173 height 31
click at [439, 104] on input "Zoom" at bounding box center [495, 105] width 117 height 2
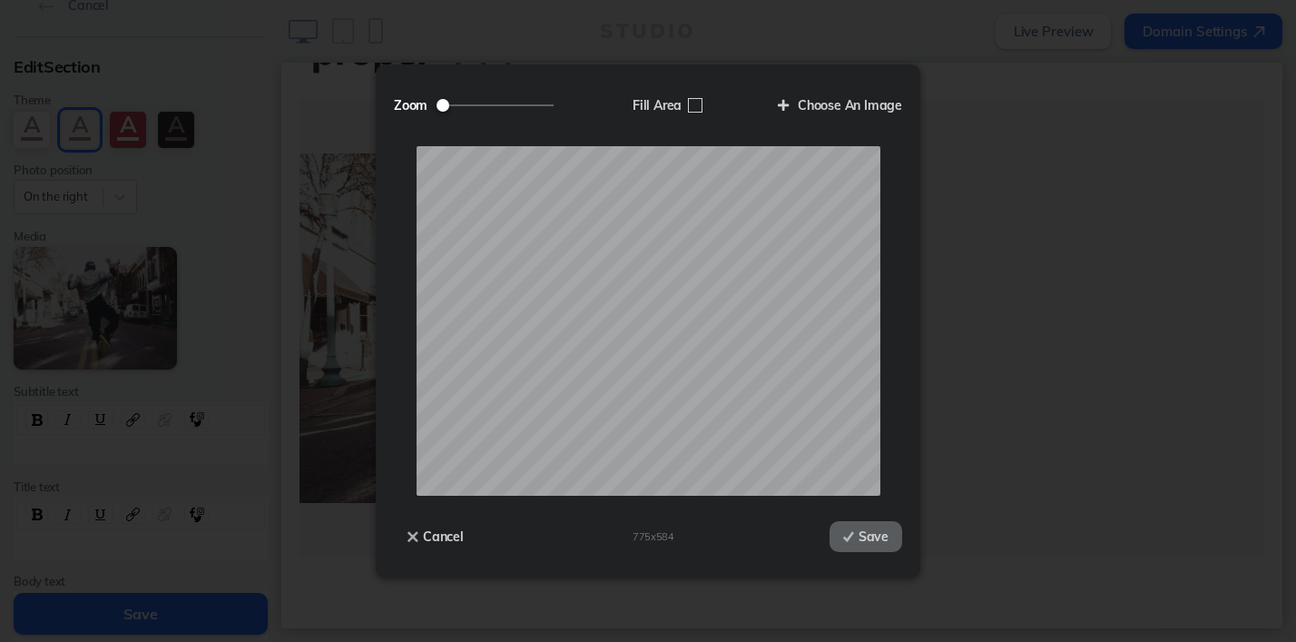
drag, startPoint x: 545, startPoint y: 103, endPoint x: 424, endPoint y: 101, distance: 121.7
click at [437, 104] on input "Zoom" at bounding box center [495, 105] width 117 height 2
type input "0.1"
drag, startPoint x: 452, startPoint y: 105, endPoint x: 415, endPoint y: 115, distance: 38.5
click at [437, 106] on input "Zoom" at bounding box center [495, 105] width 117 height 2
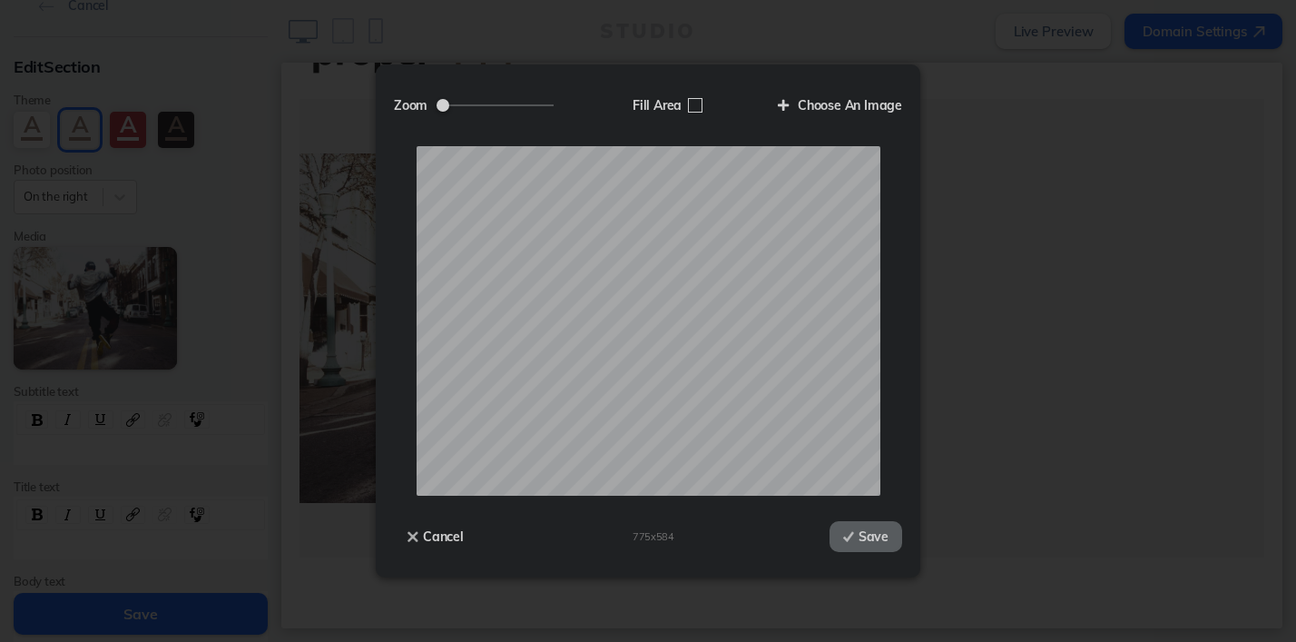
click at [829, 549] on div "Cancel 775 x 584 Save" at bounding box center [648, 528] width 508 height 64
click at [866, 526] on button "Save" at bounding box center [866, 536] width 73 height 31
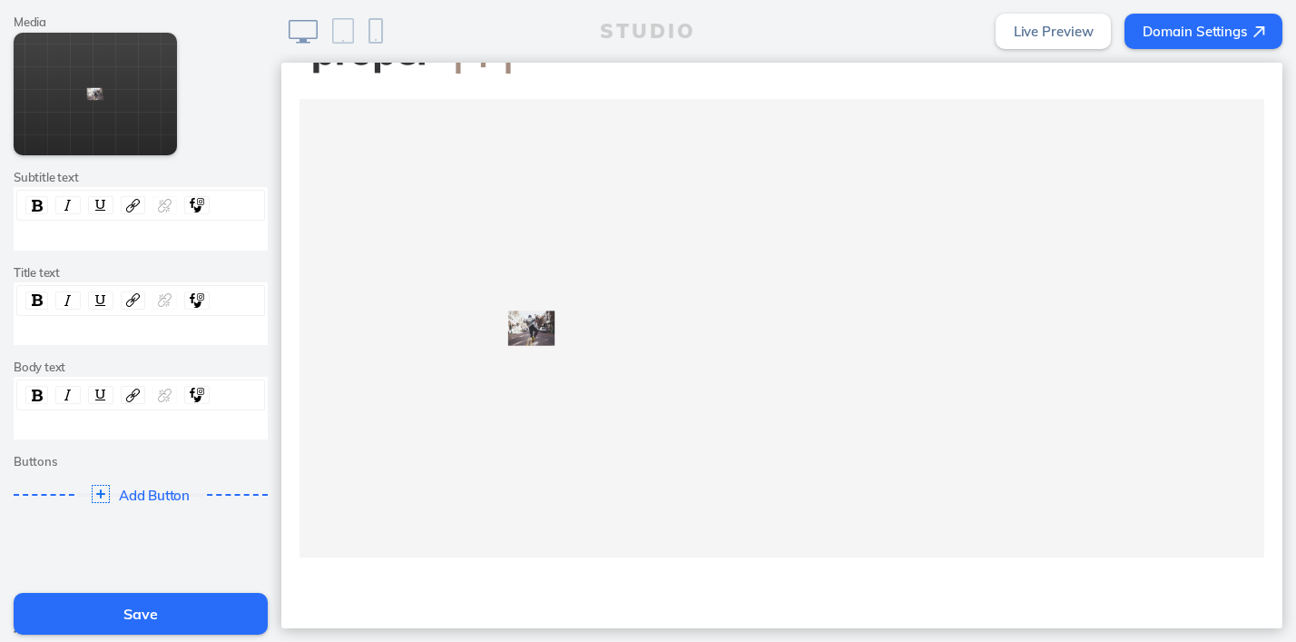
scroll to position [346, 0]
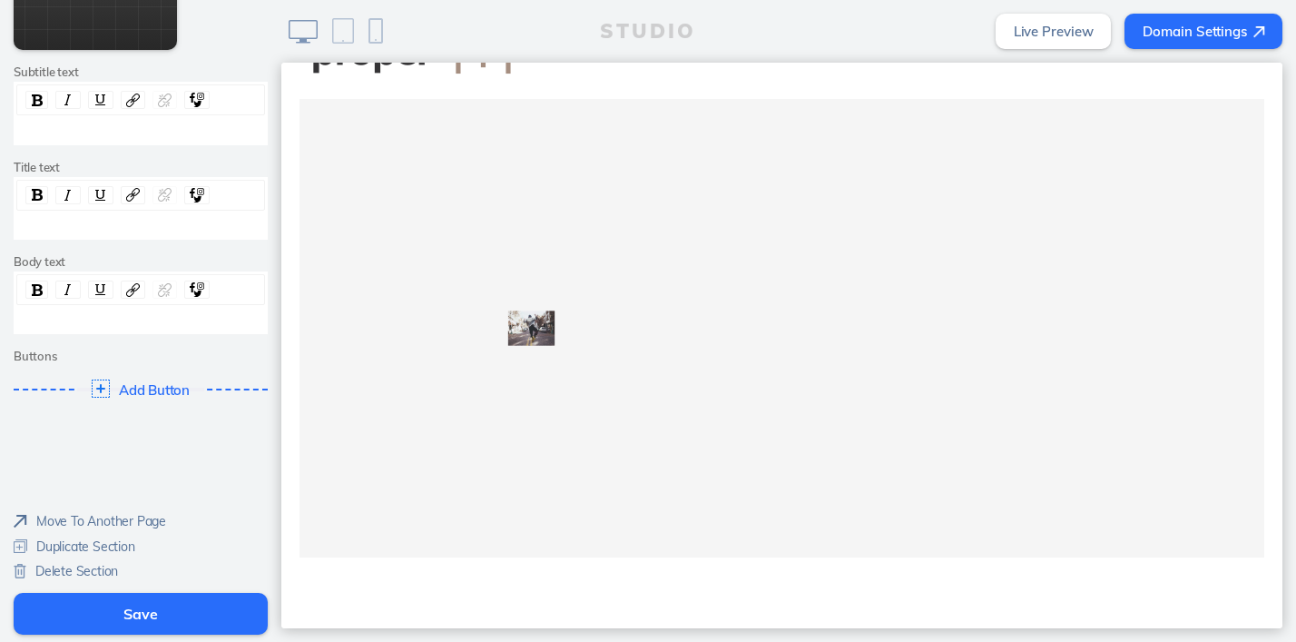
click at [61, 568] on span "Delete Section" at bounding box center [76, 571] width 83 height 16
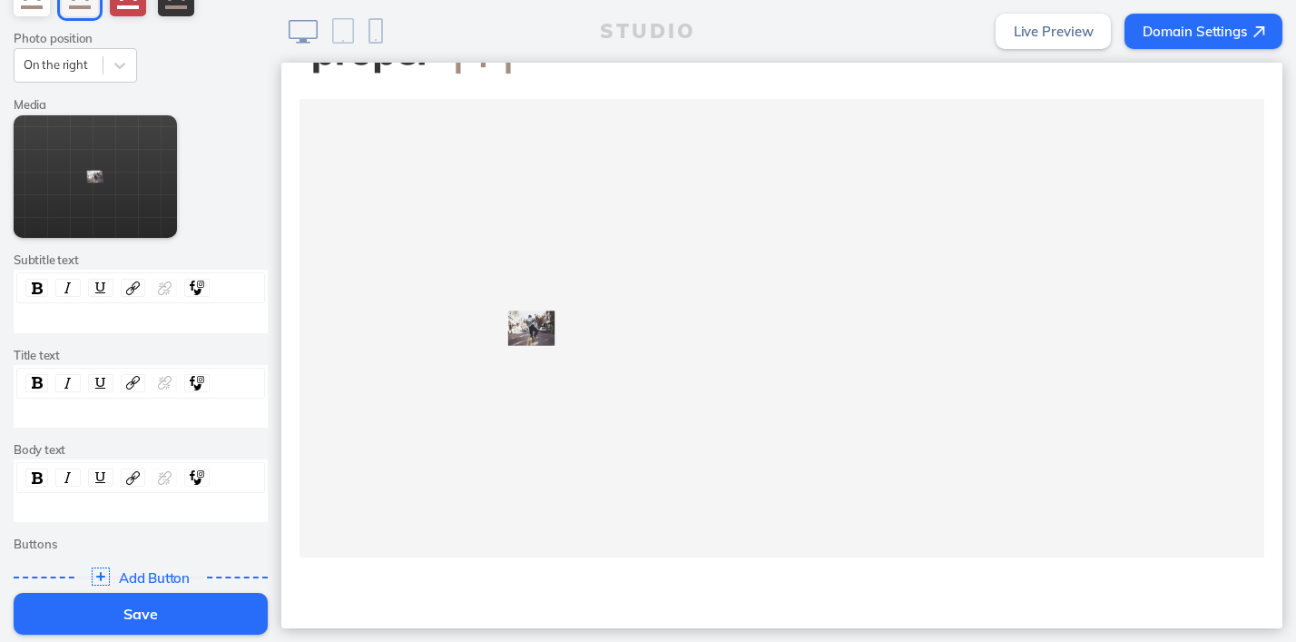
scroll to position [0, 0]
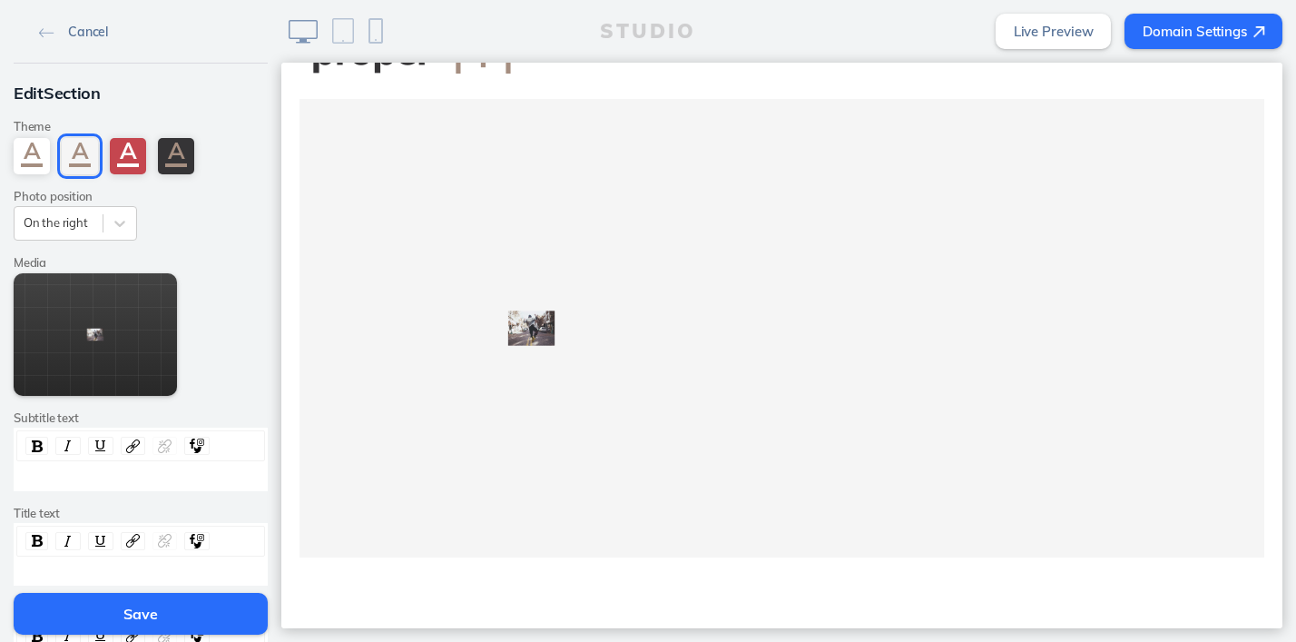
click at [51, 29] on img at bounding box center [46, 33] width 15 height 10
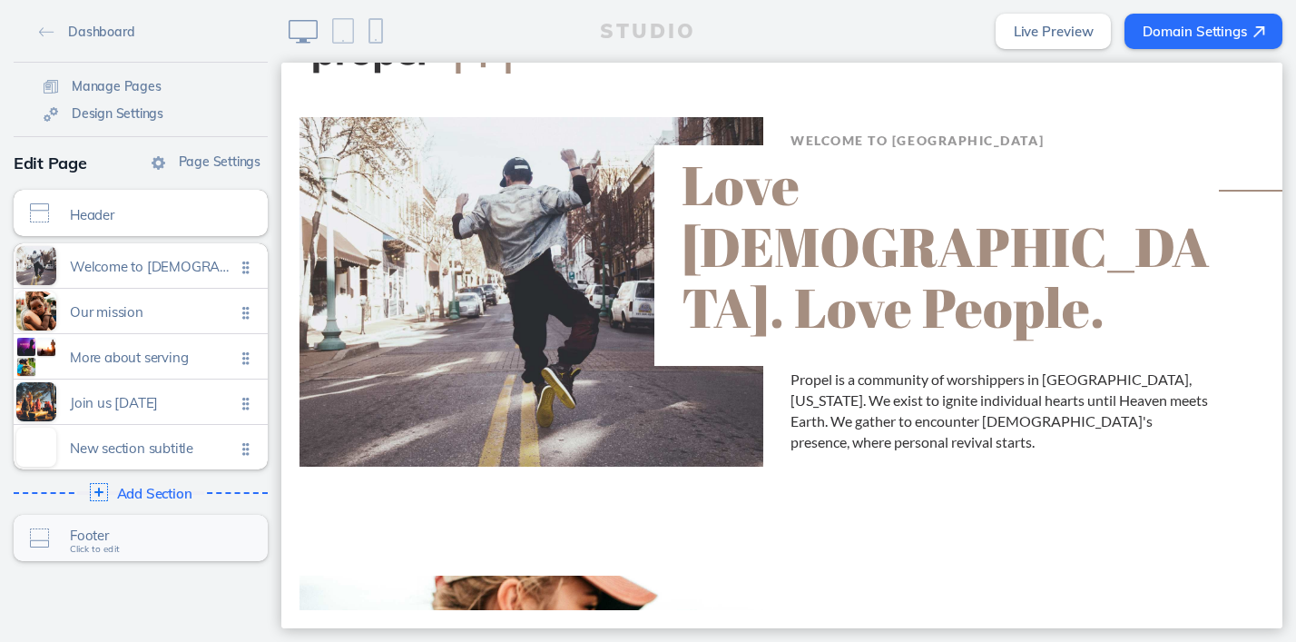
click at [117, 552] on span "Click to edit" at bounding box center [95, 549] width 50 height 11
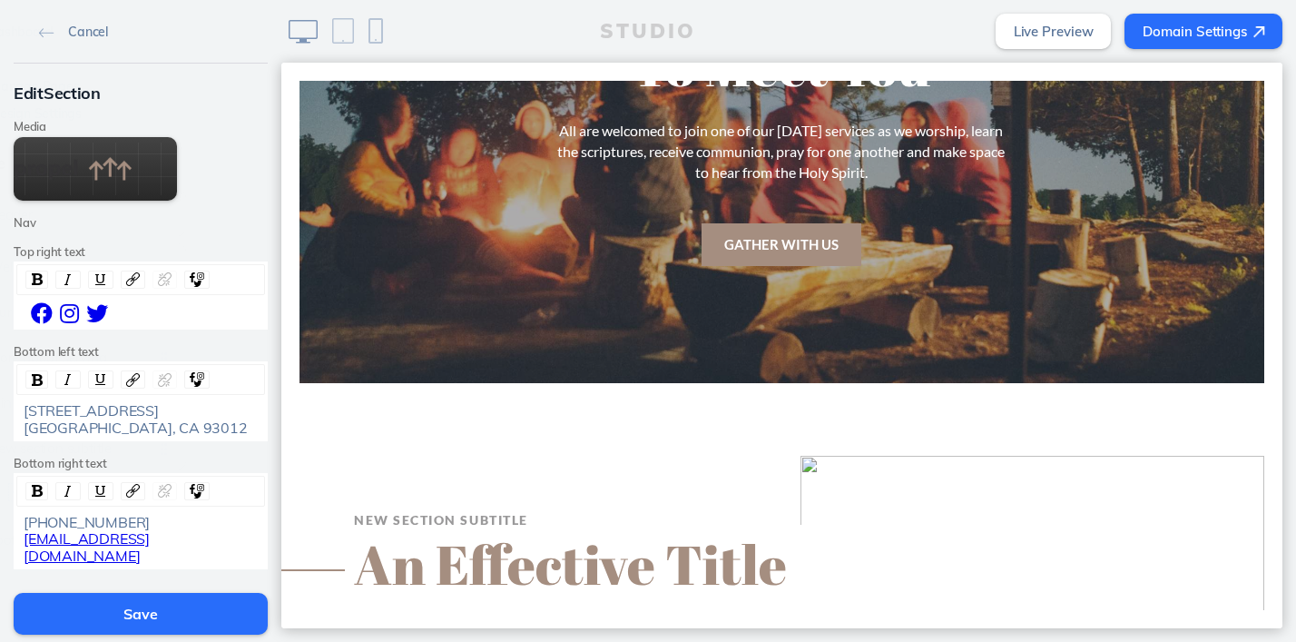
scroll to position [2226, 0]
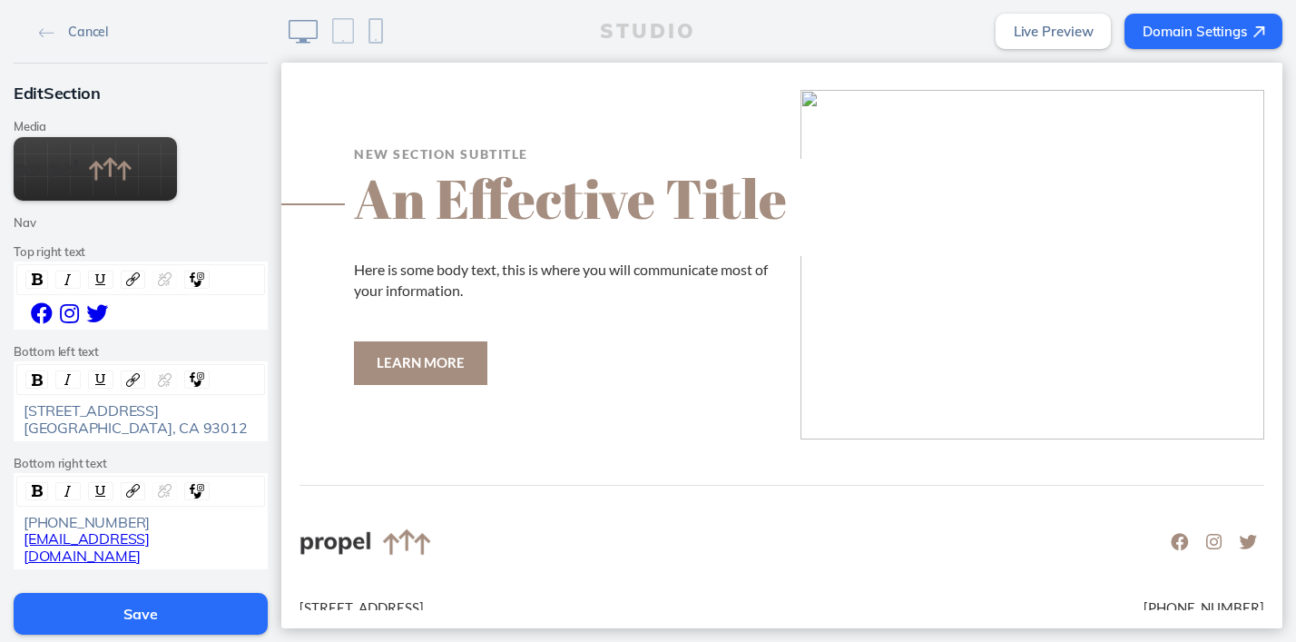
click at [141, 438] on div "201 Camarillo Ranch Rd. Camarillo, CA 93012" at bounding box center [141, 401] width 254 height 80
click at [142, 421] on span "201 Camarillo Ranch Rd. Camarillo, CA 93012" at bounding box center [136, 418] width 224 height 34
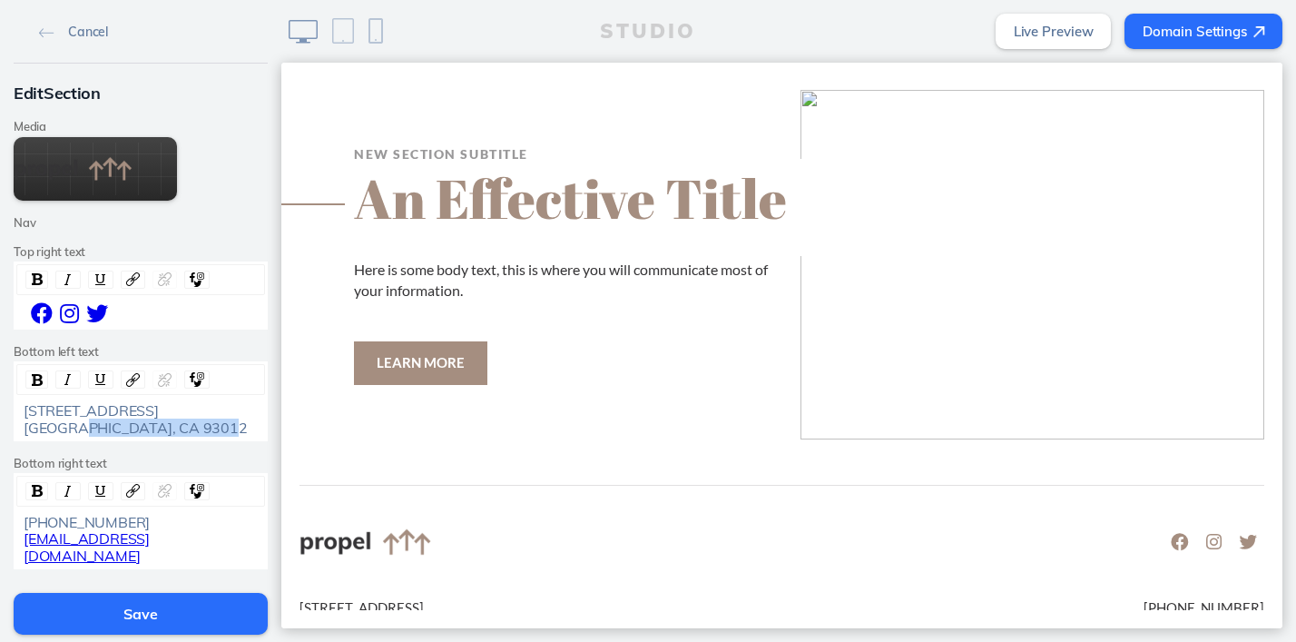
click at [142, 421] on span "201 Camarillo Ranch Rd. Camarillo, CA 93012" at bounding box center [136, 418] width 224 height 34
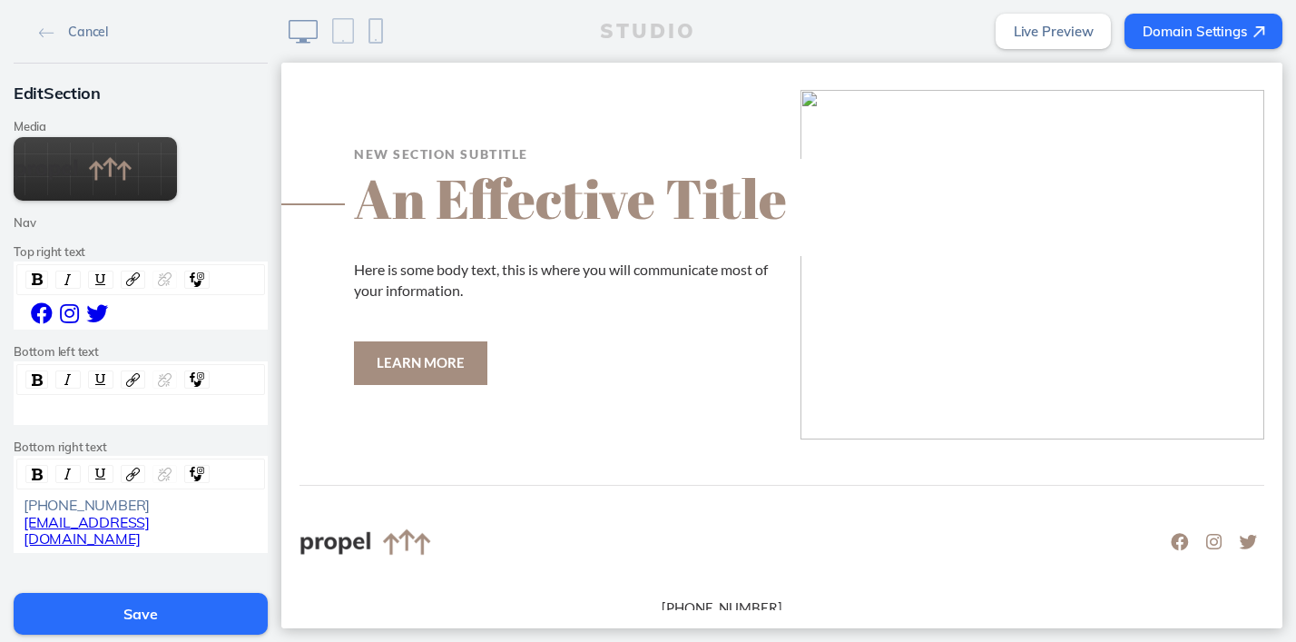
drag, startPoint x: 191, startPoint y: 530, endPoint x: 39, endPoint y: 504, distance: 153.8
click at [39, 504] on div "(555) 792-4824 info@propelchurch.com" at bounding box center [140, 521] width 249 height 55
click at [39, 504] on span "(555) 792-4824" at bounding box center [87, 505] width 126 height 18
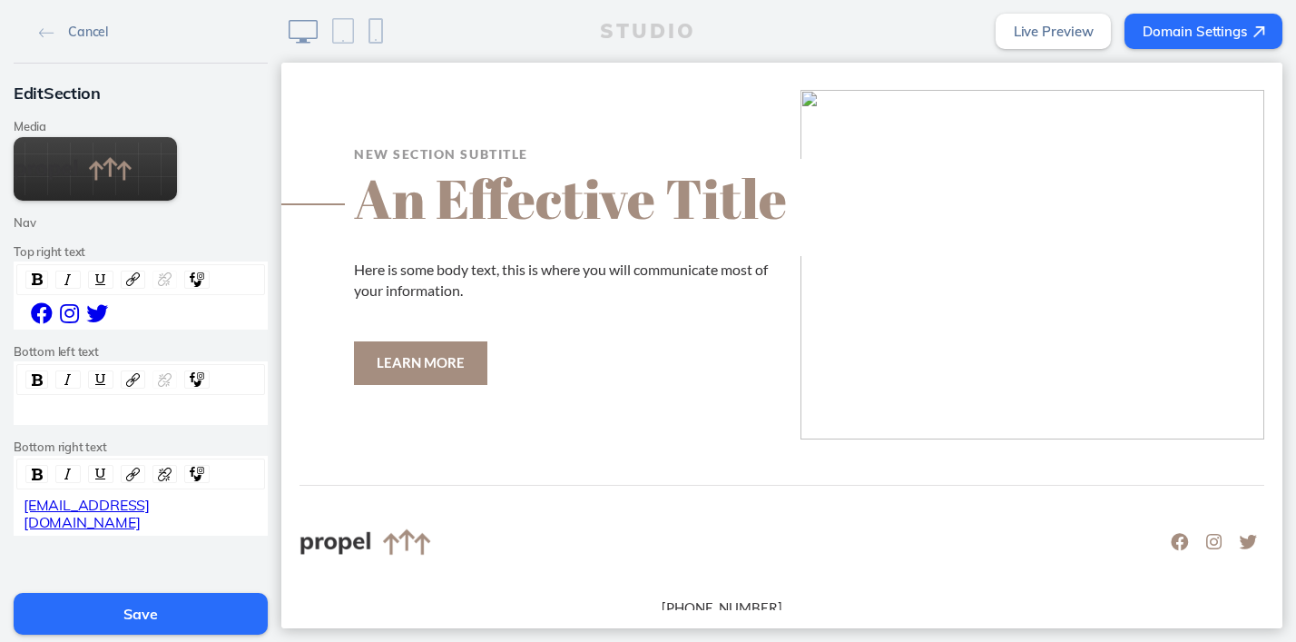
scroll to position [2207, 0]
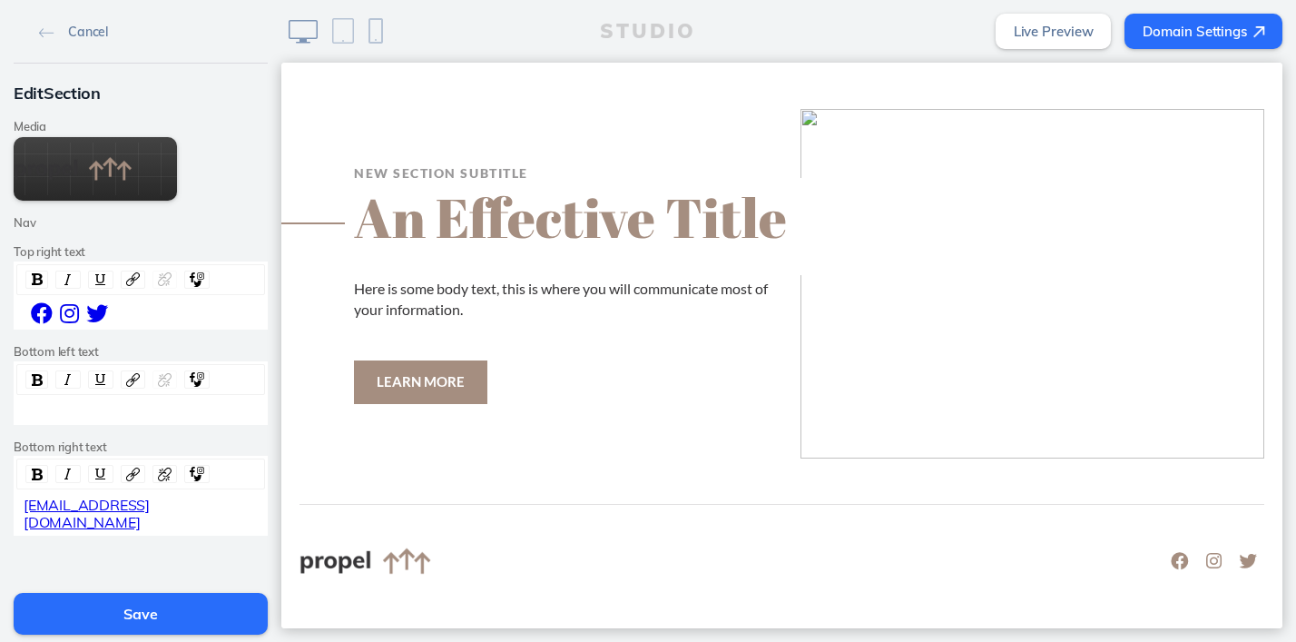
click at [185, 503] on div "info@propelchurch.com" at bounding box center [141, 513] width 235 height 34
click at [182, 503] on div "info@propelchurch.com" at bounding box center [141, 513] width 235 height 34
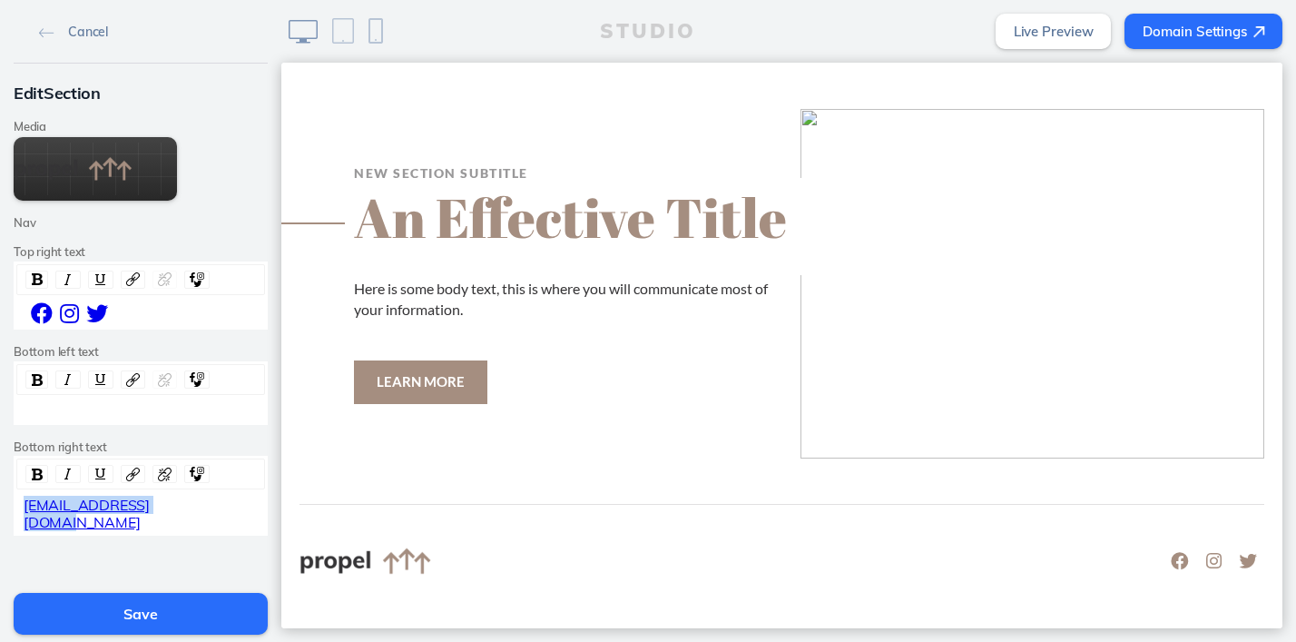
click at [182, 503] on div "info@propelchurch.com" at bounding box center [141, 513] width 235 height 34
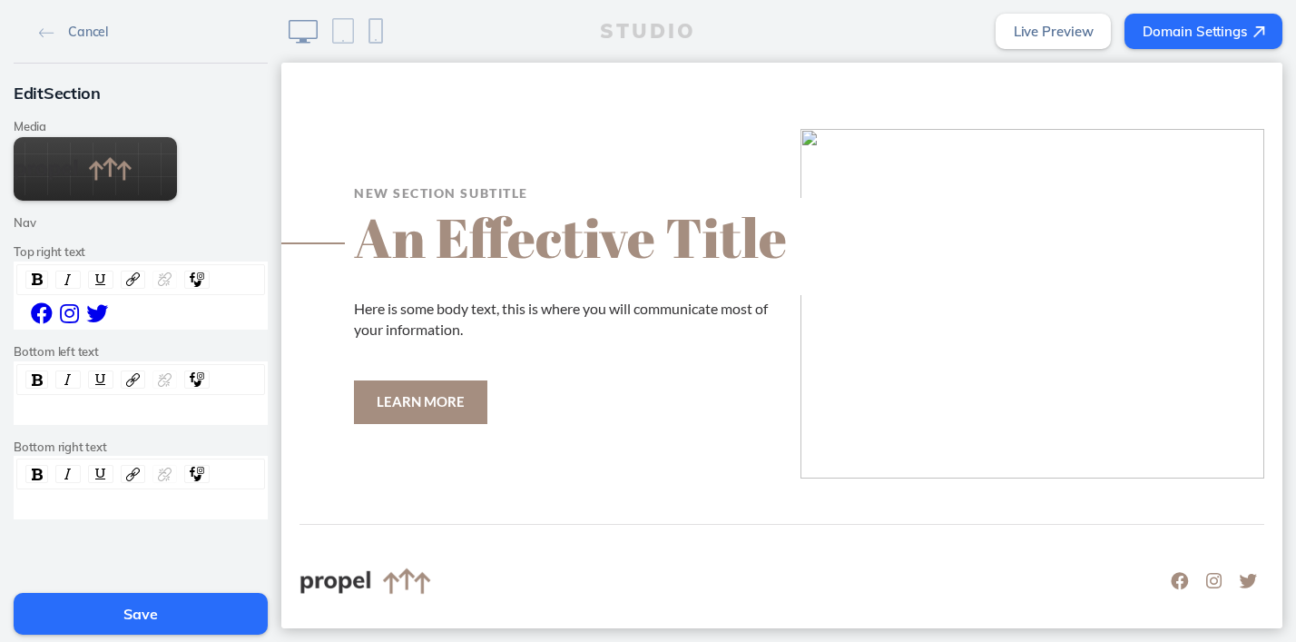
click at [125, 308] on div " i ​  i ​  i ​" at bounding box center [141, 313] width 235 height 22
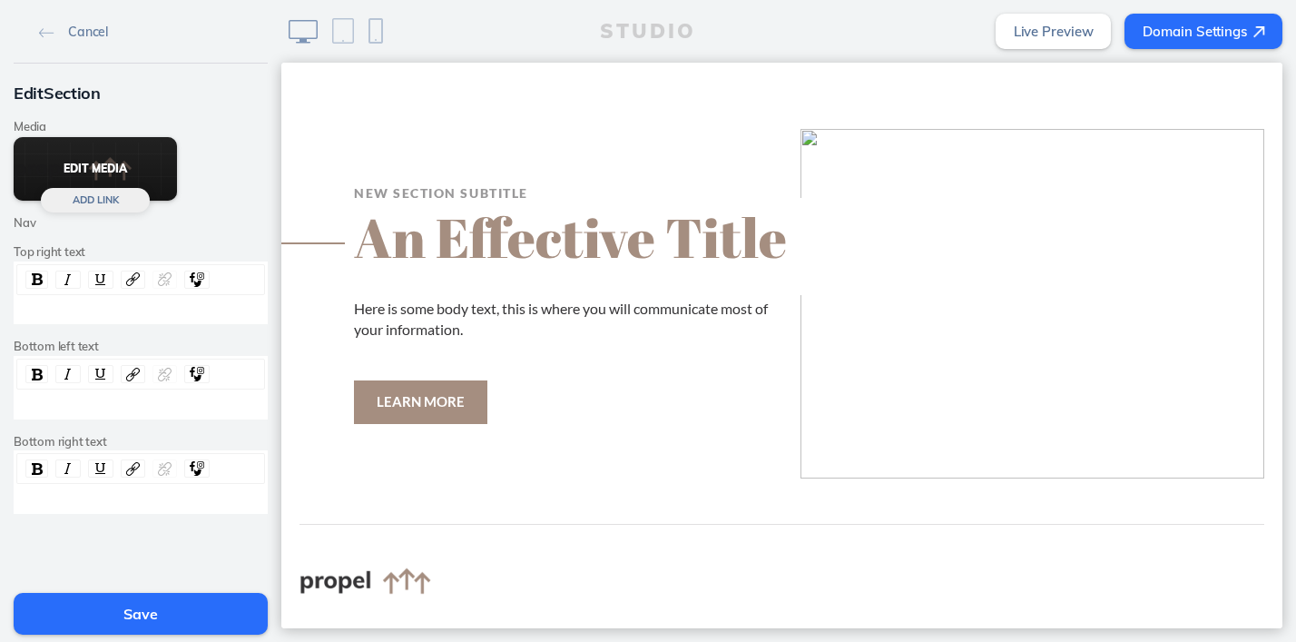
click at [91, 175] on button "Edit Media" at bounding box center [95, 169] width 163 height 64
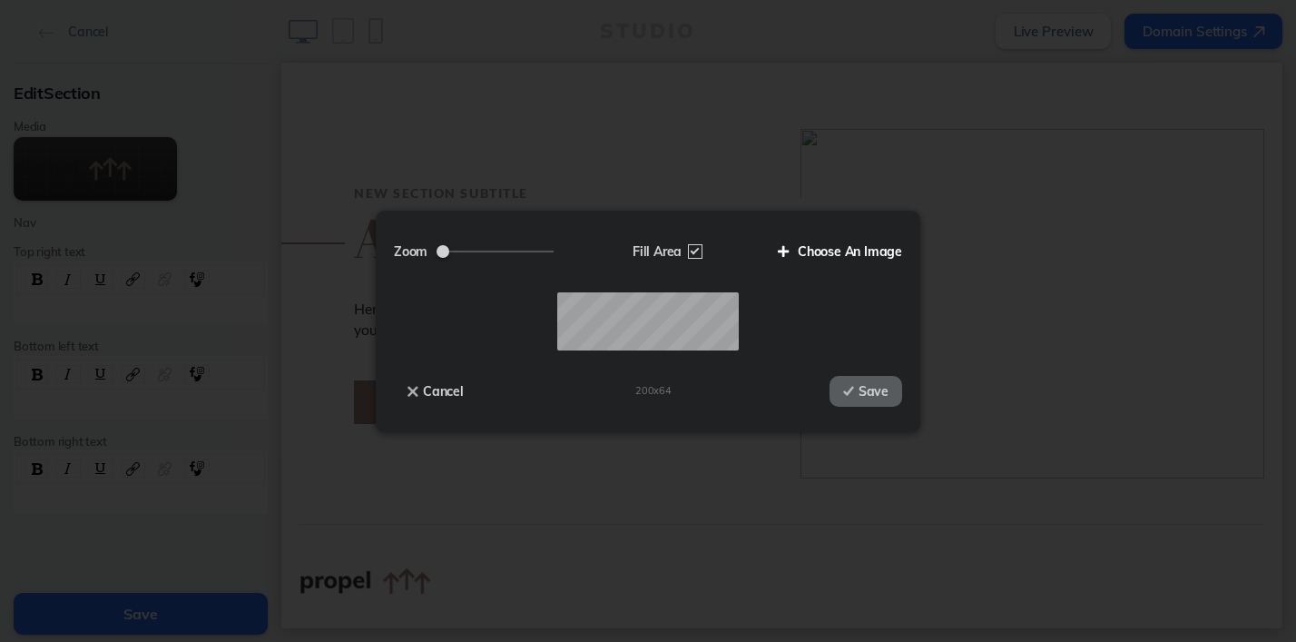
click at [849, 258] on label "Choose An Image" at bounding box center [833, 251] width 138 height 31
click at [0, 0] on input "Choose An Image" at bounding box center [0, 0] width 0 height 0
click at [875, 389] on button "Save" at bounding box center [866, 391] width 73 height 31
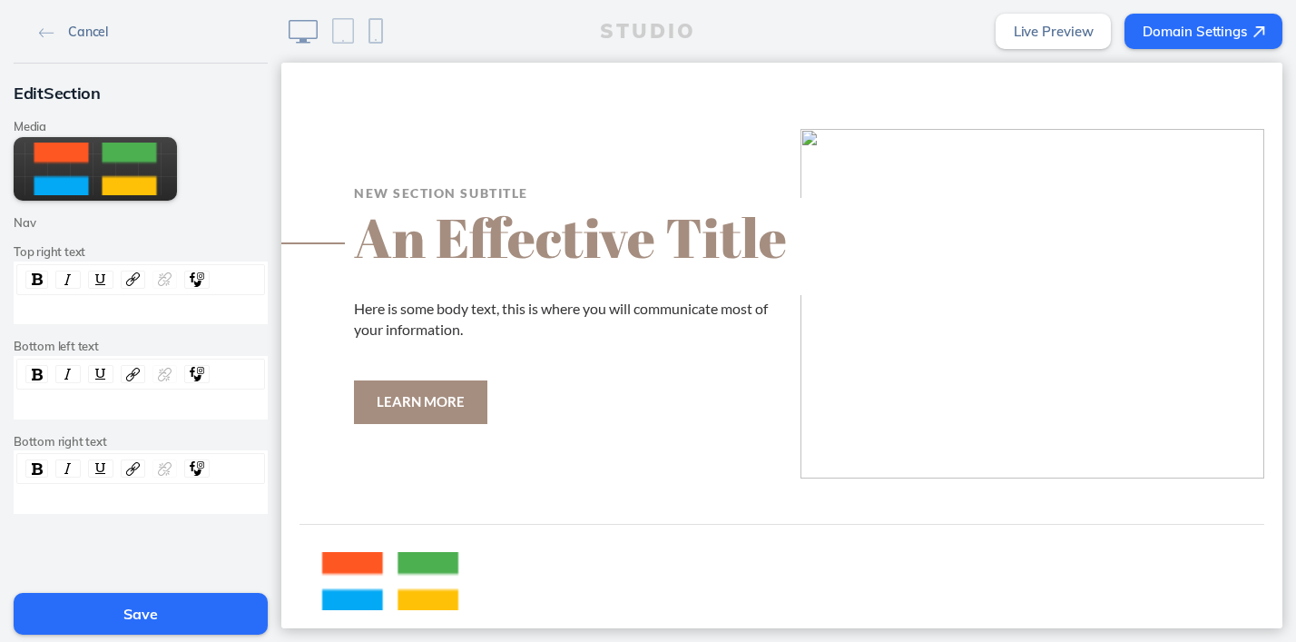
click at [50, 26] on link "Cancel" at bounding box center [74, 30] width 84 height 27
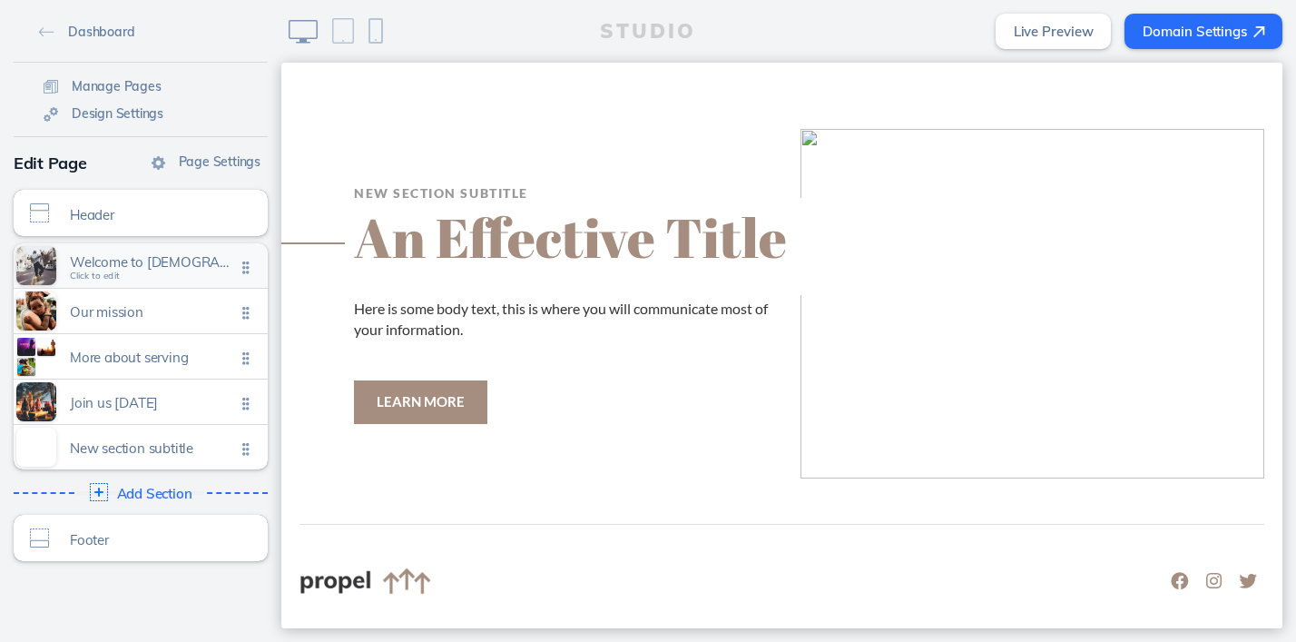
scroll to position [2226, 0]
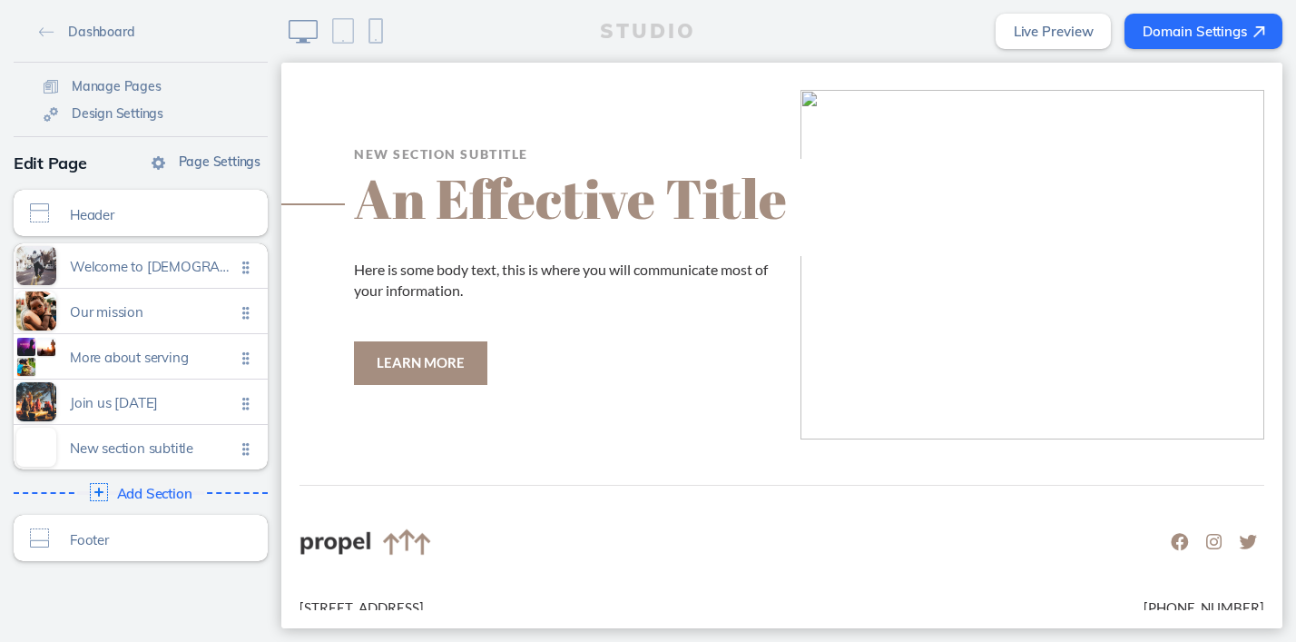
click at [221, 159] on span "Page Settings" at bounding box center [220, 161] width 82 height 16
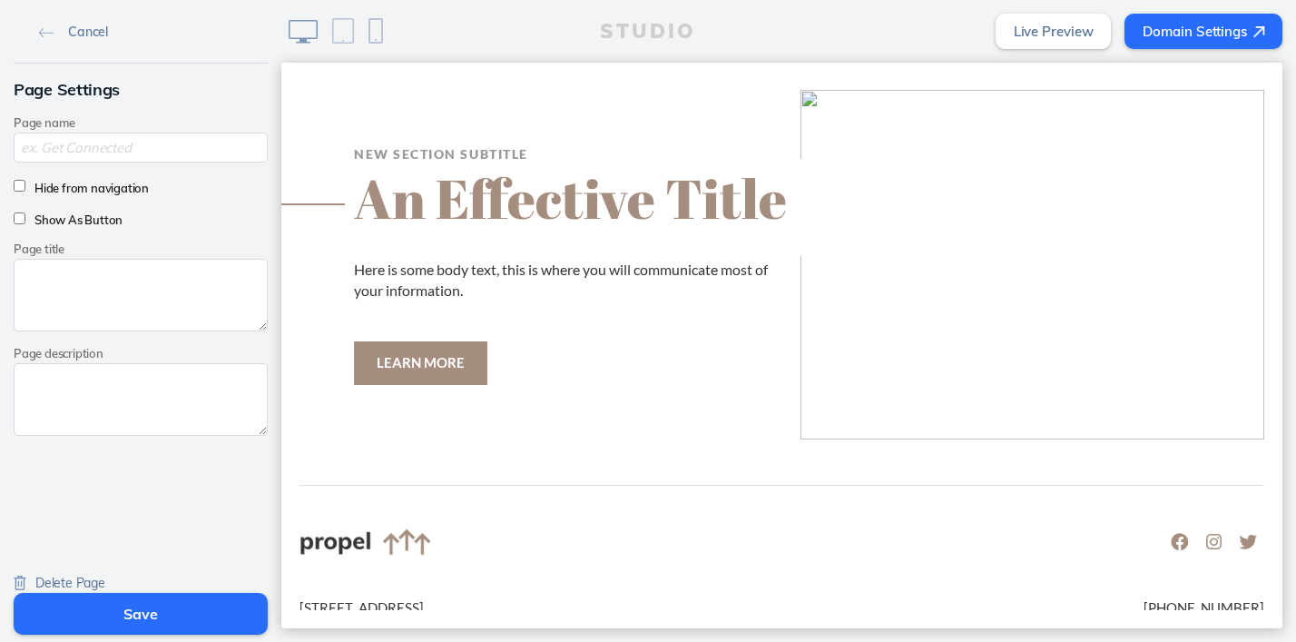
scroll to position [12, 0]
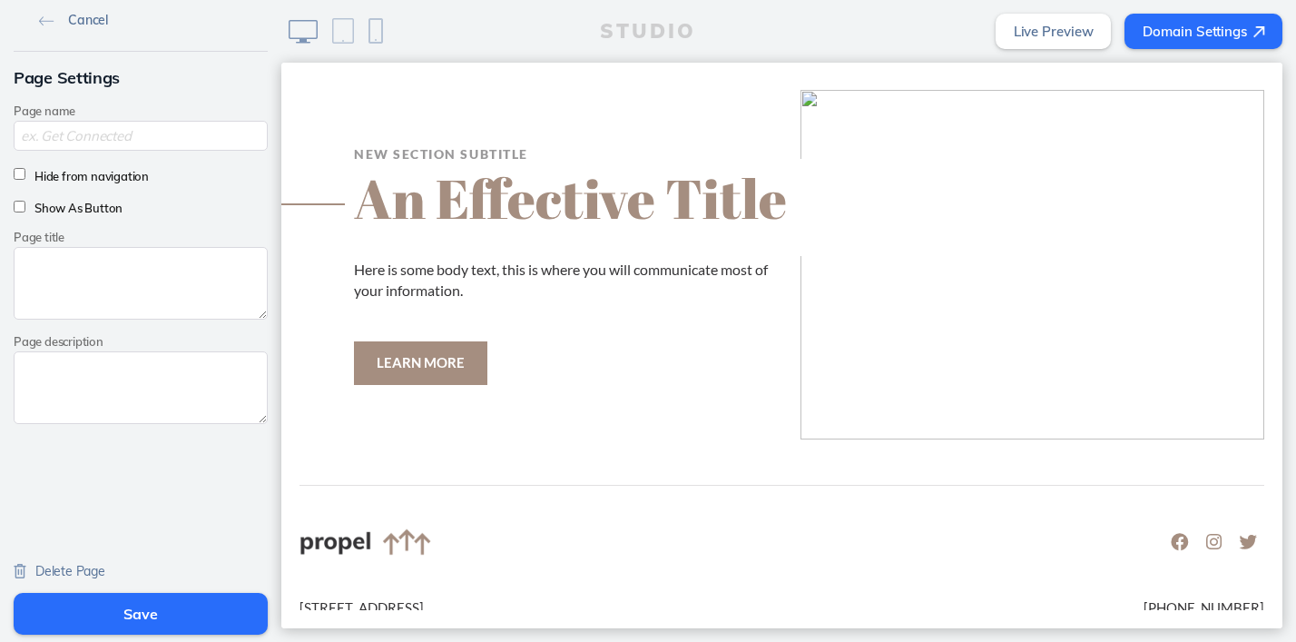
click at [50, 17] on img at bounding box center [46, 21] width 15 height 10
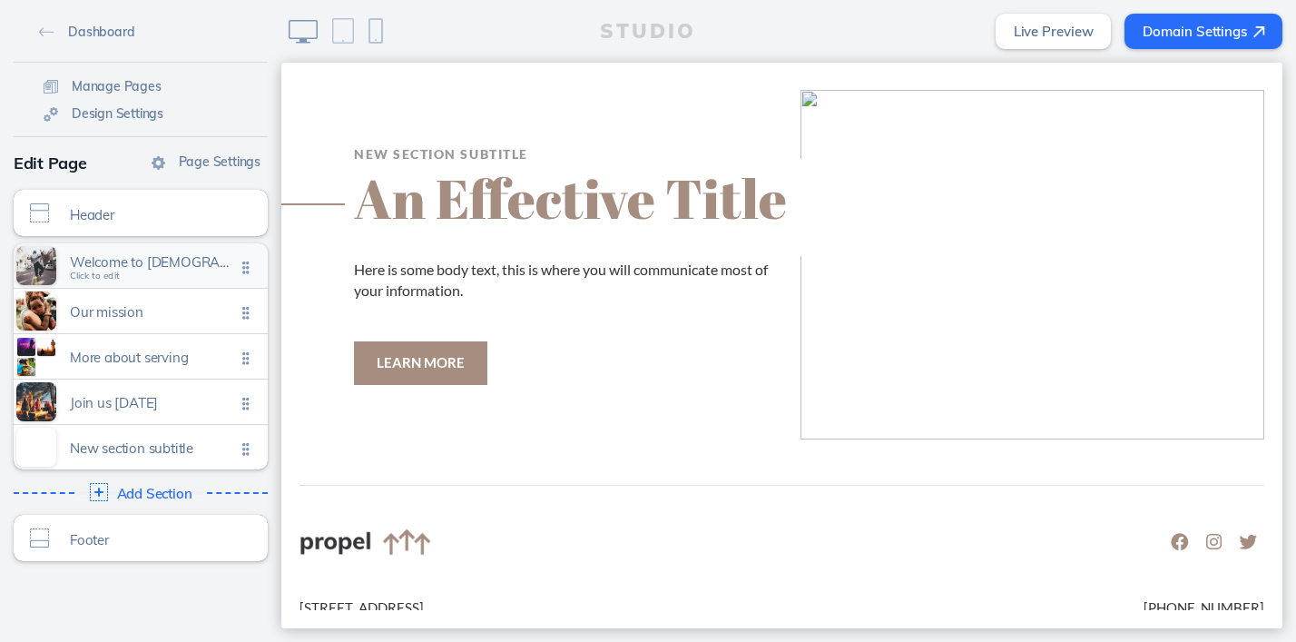
click at [129, 274] on div "Welcome to propel church Click to edit" at bounding box center [141, 265] width 254 height 44
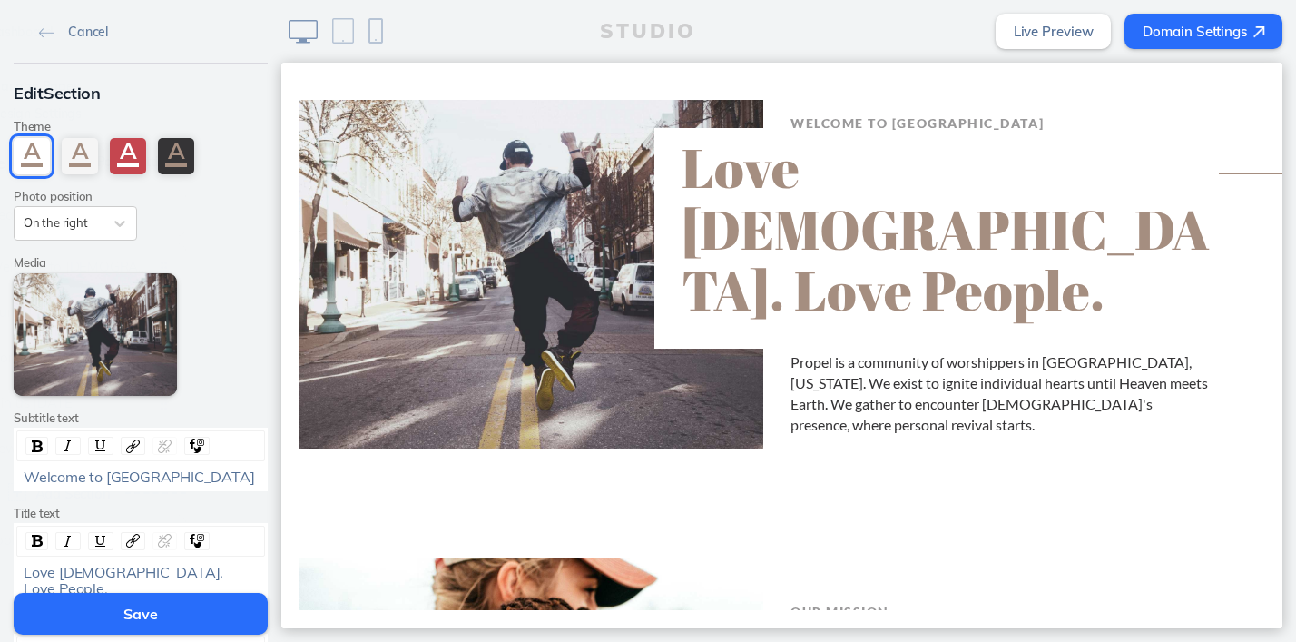
scroll to position [64, 0]
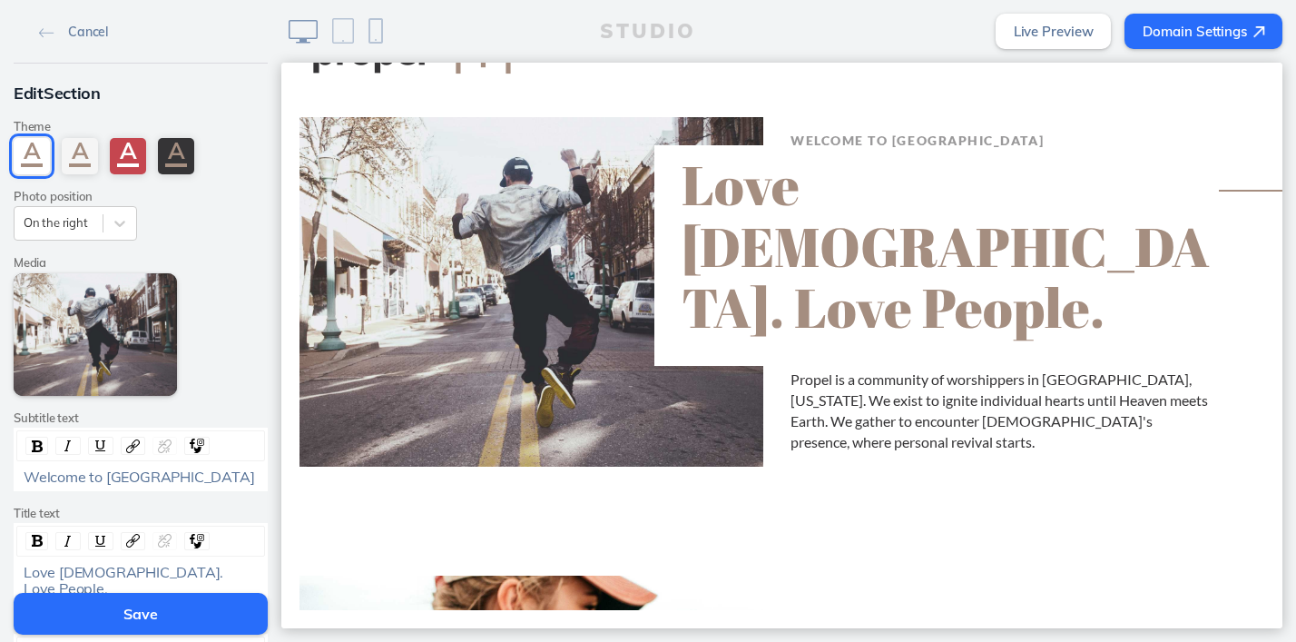
click at [162, 485] on span "Welcome to Propel Church" at bounding box center [139, 476] width 231 height 18
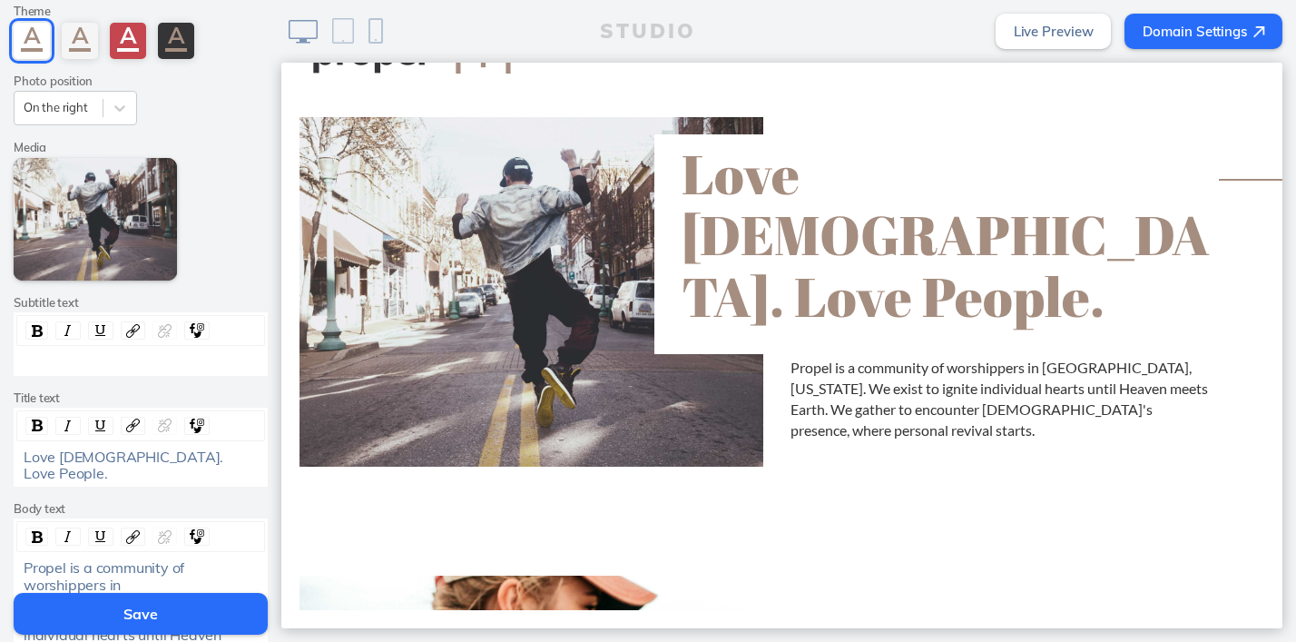
scroll to position [121, 0]
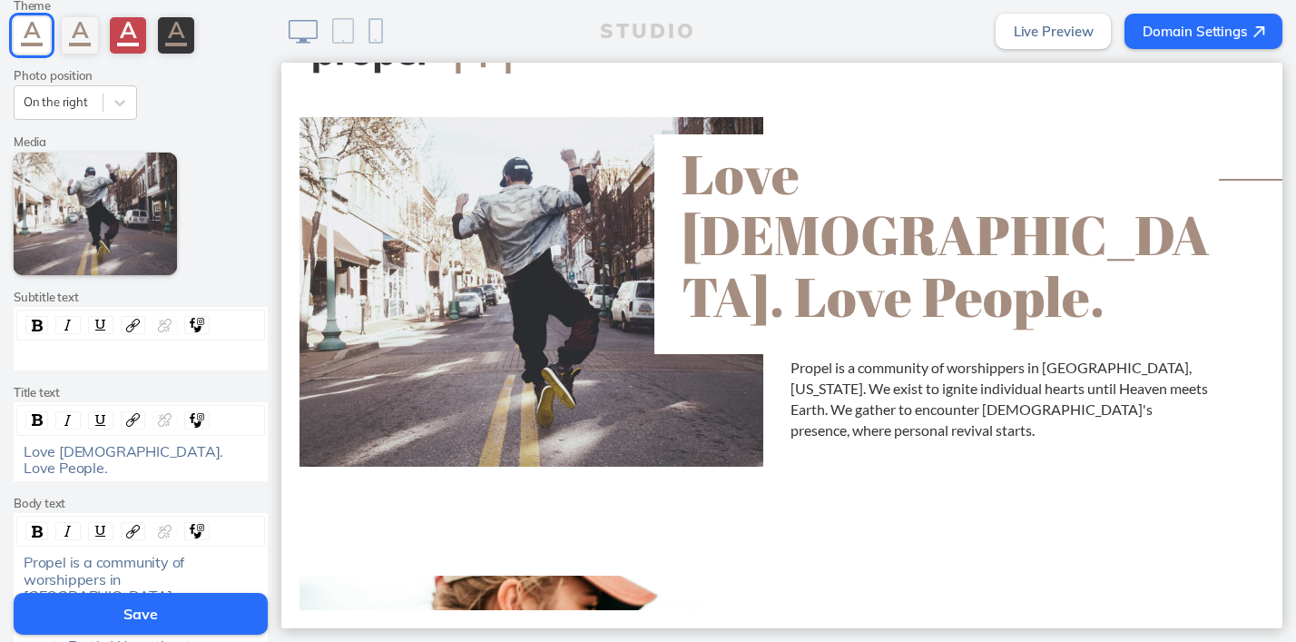
click at [185, 453] on div "Love God. Love People." at bounding box center [141, 460] width 235 height 34
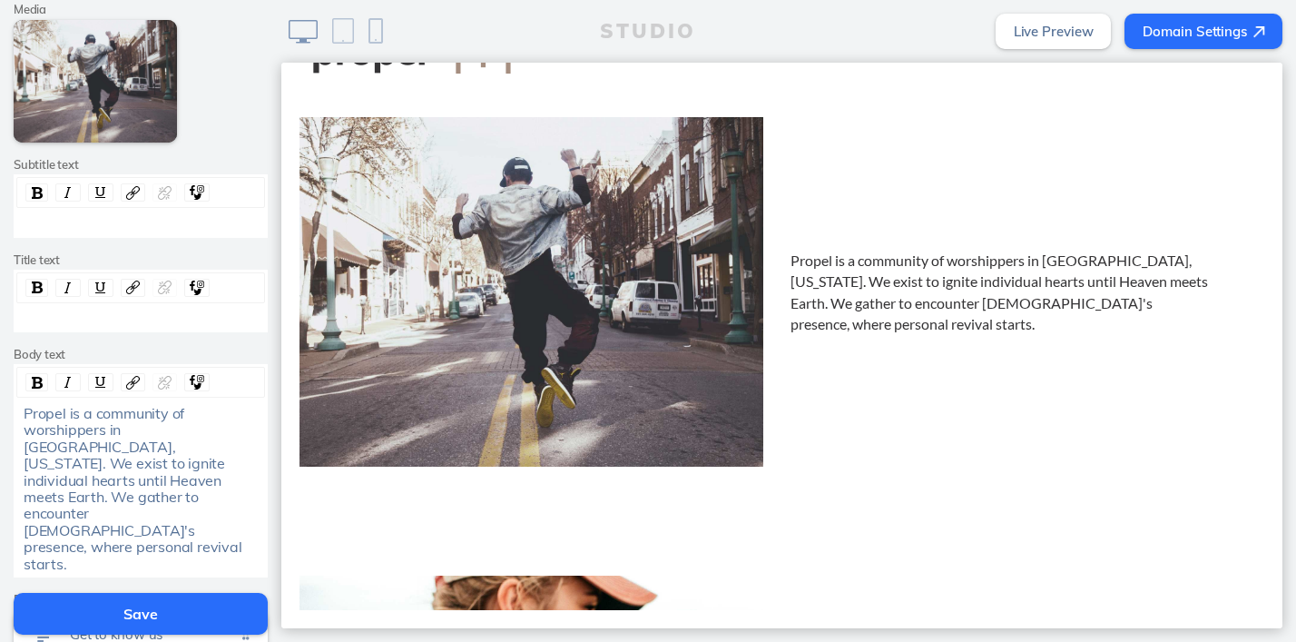
scroll to position [268, 0]
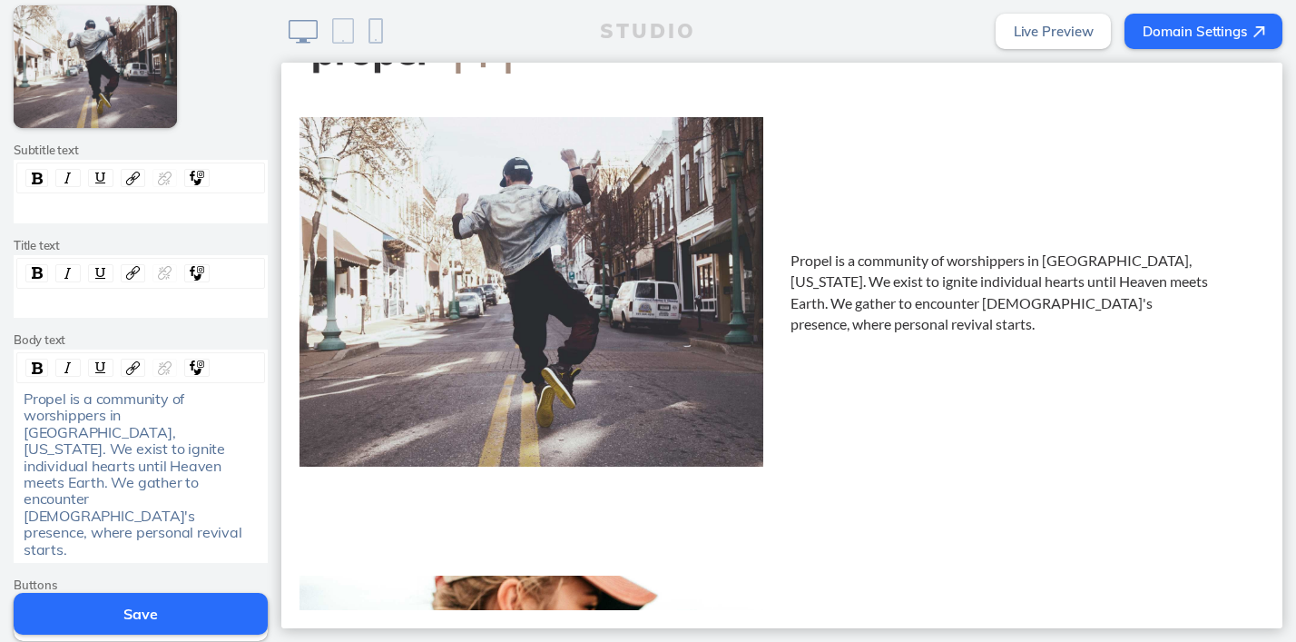
click at [152, 482] on span "Propel is a community of worshippers in Camarillo, California. We exist to igni…" at bounding box center [134, 473] width 221 height 169
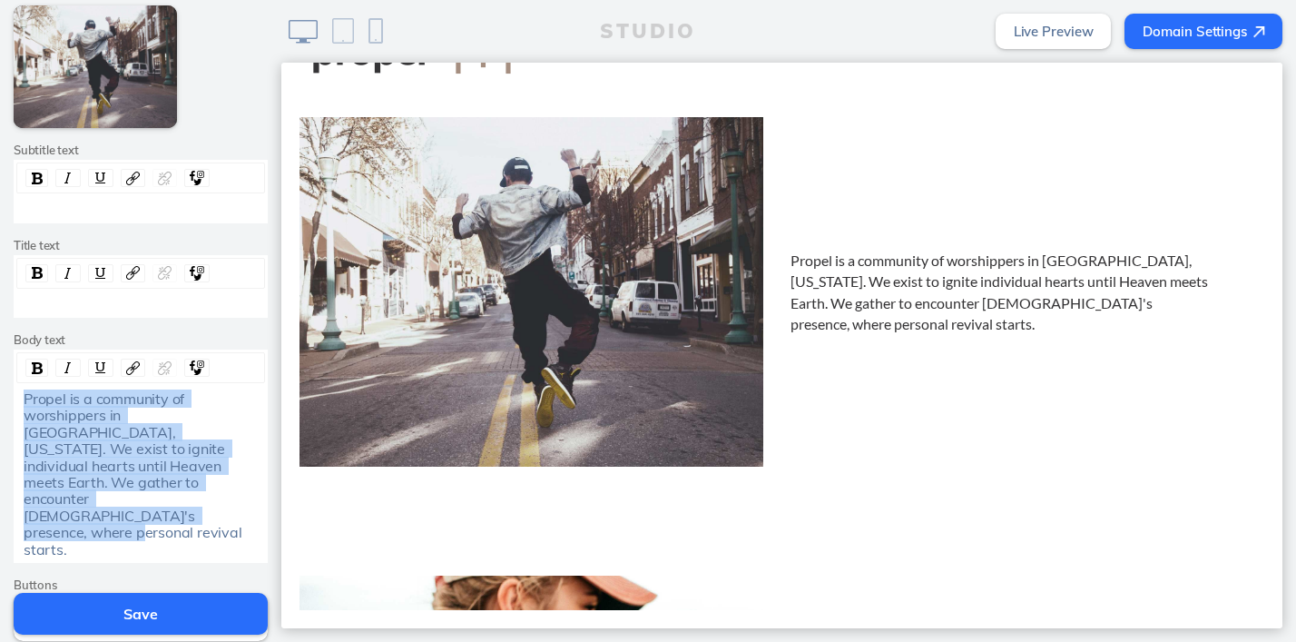
click at [152, 482] on span "Propel is a community of worshippers in Camarillo, California. We exist to igni…" at bounding box center [134, 473] width 221 height 169
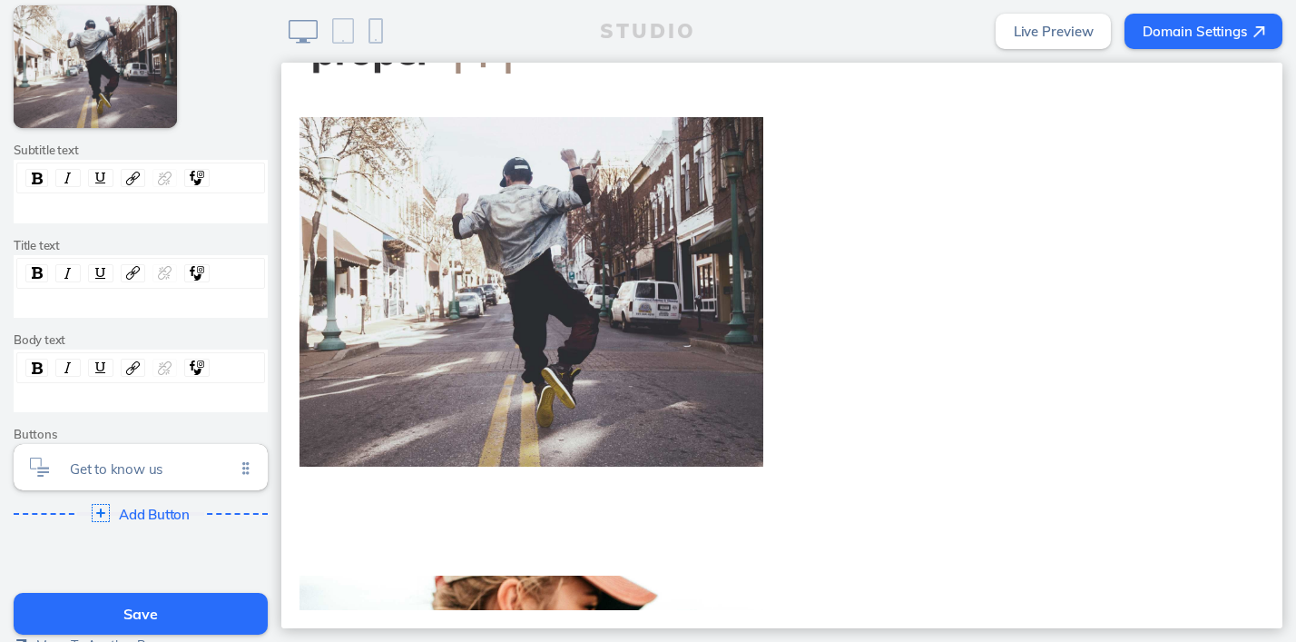
click at [146, 608] on button "Save" at bounding box center [141, 614] width 254 height 42
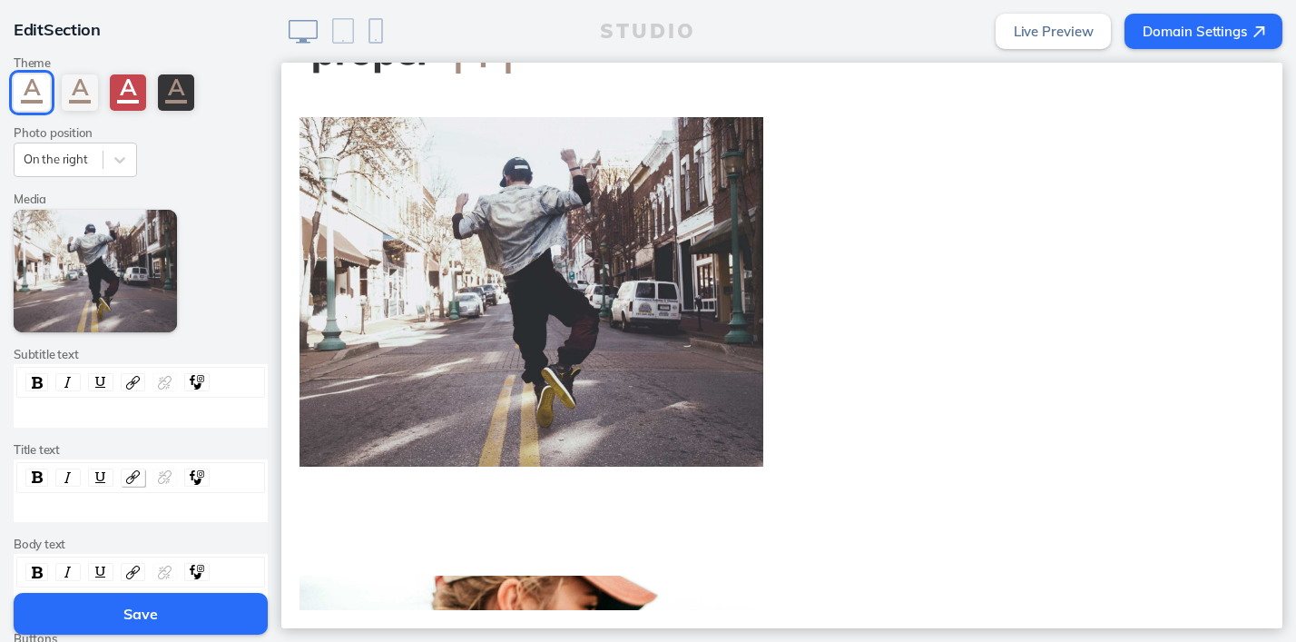
scroll to position [0, 0]
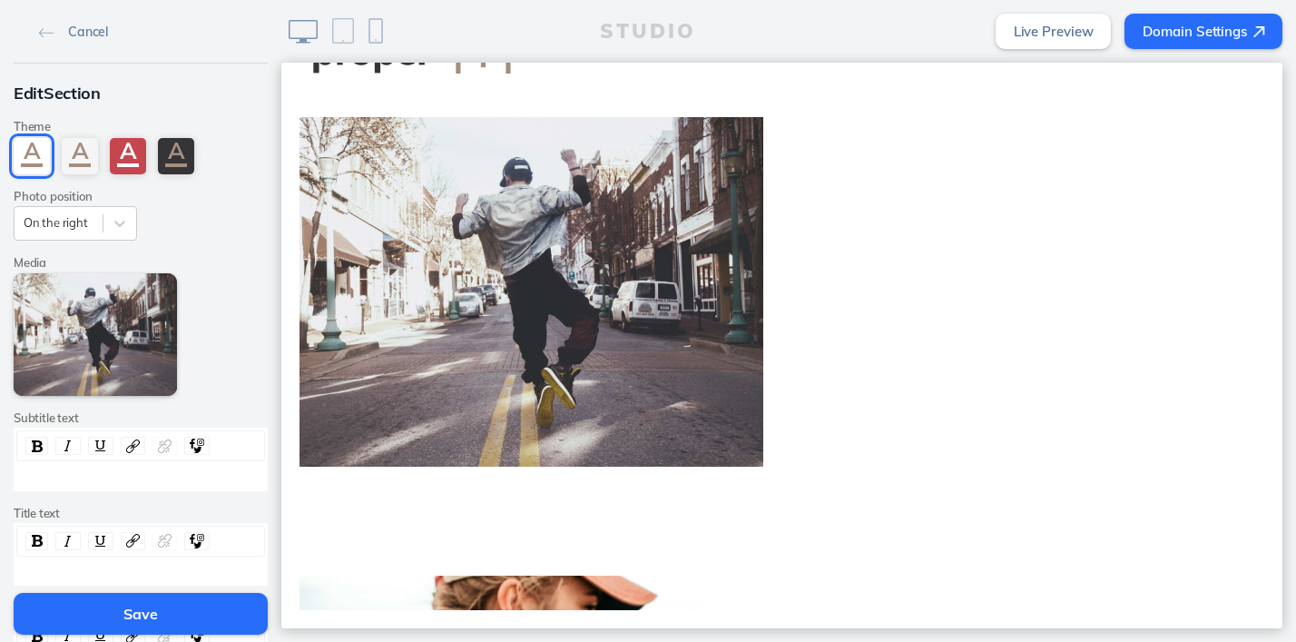
click at [1215, 29] on link "Domain Settings" at bounding box center [1204, 31] width 158 height 35
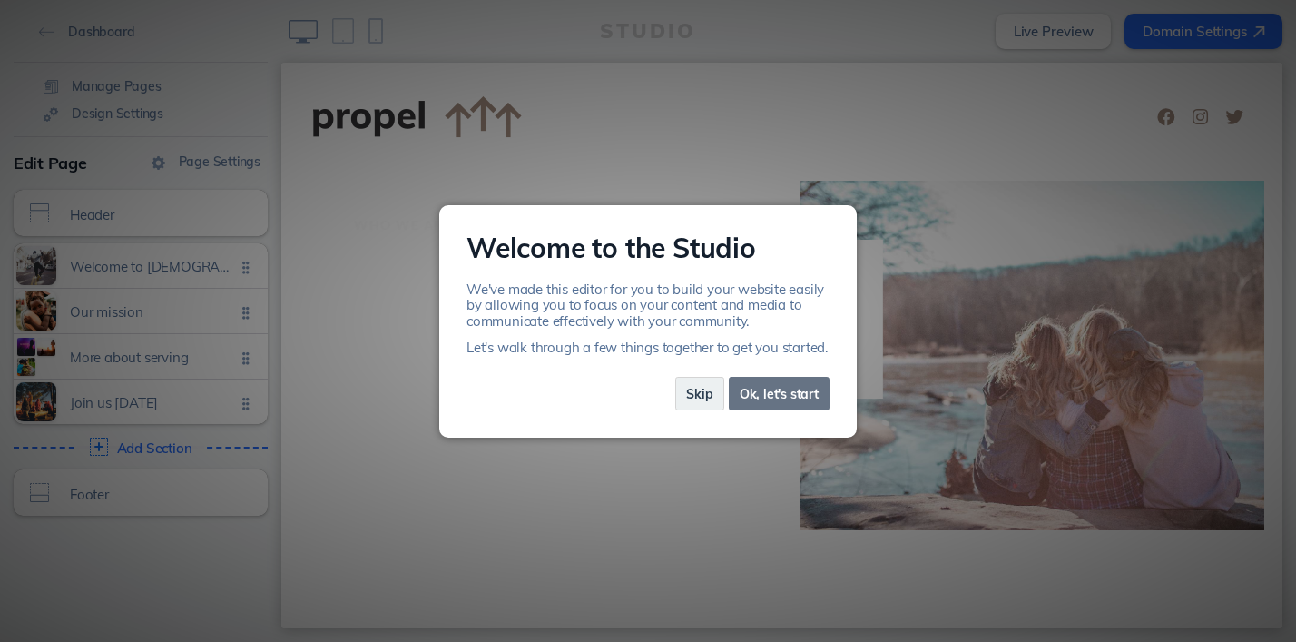
click at [755, 396] on link "Ok, let's start" at bounding box center [779, 394] width 101 height 34
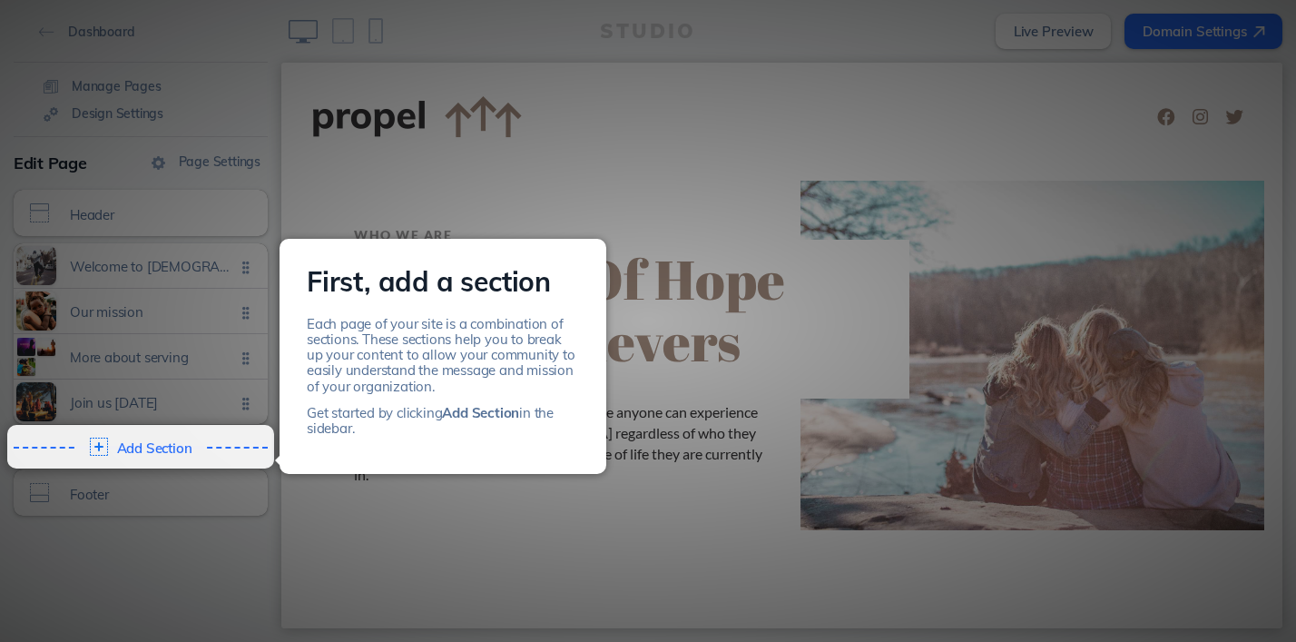
click at [100, 413] on div at bounding box center [648, 321] width 1296 height 642
click at [97, 455] on img at bounding box center [96, 446] width 19 height 19
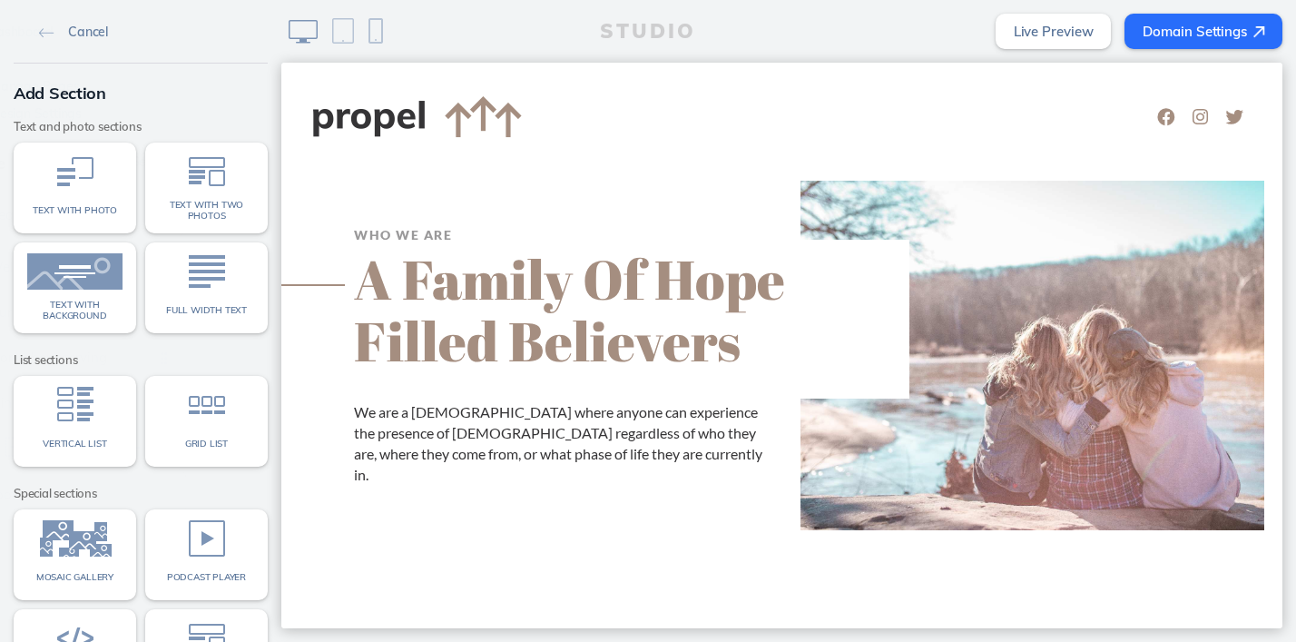
scroll to position [64, 0]
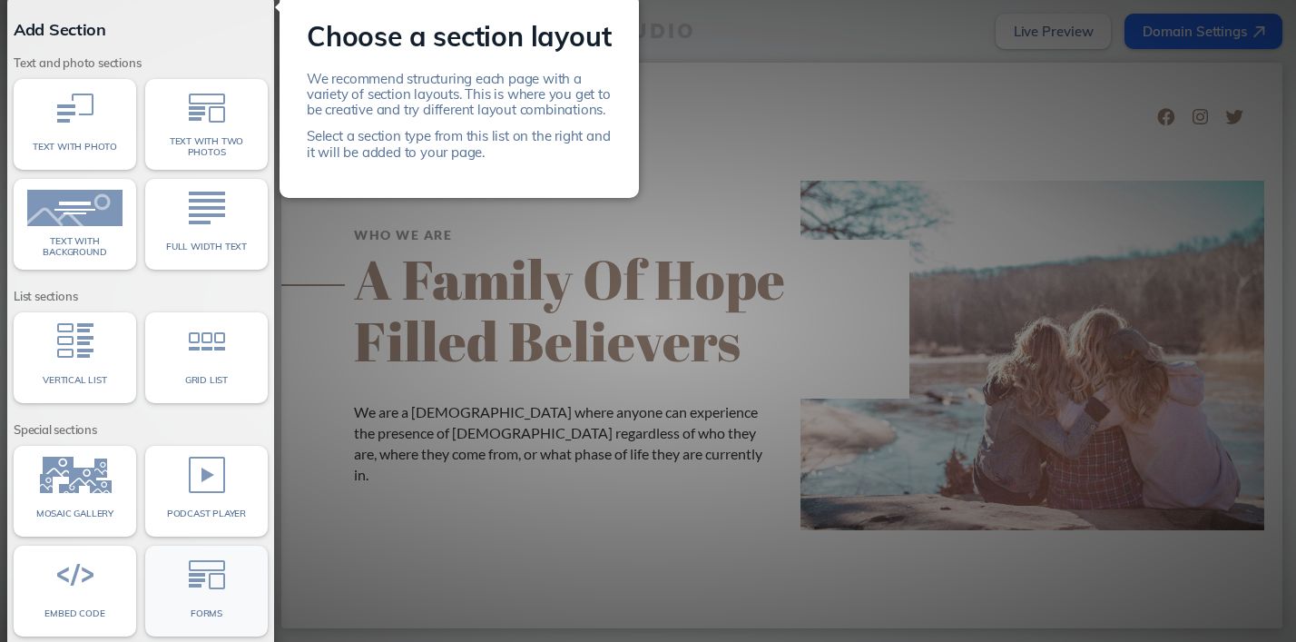
click at [190, 604] on div "Forms" at bounding box center [206, 614] width 95 height 24
click at [192, 586] on img at bounding box center [207, 574] width 36 height 36
click at [189, 325] on img at bounding box center [207, 341] width 36 height 36
click at [438, 208] on div at bounding box center [648, 321] width 1296 height 642
click at [405, 208] on div at bounding box center [648, 321] width 1296 height 642
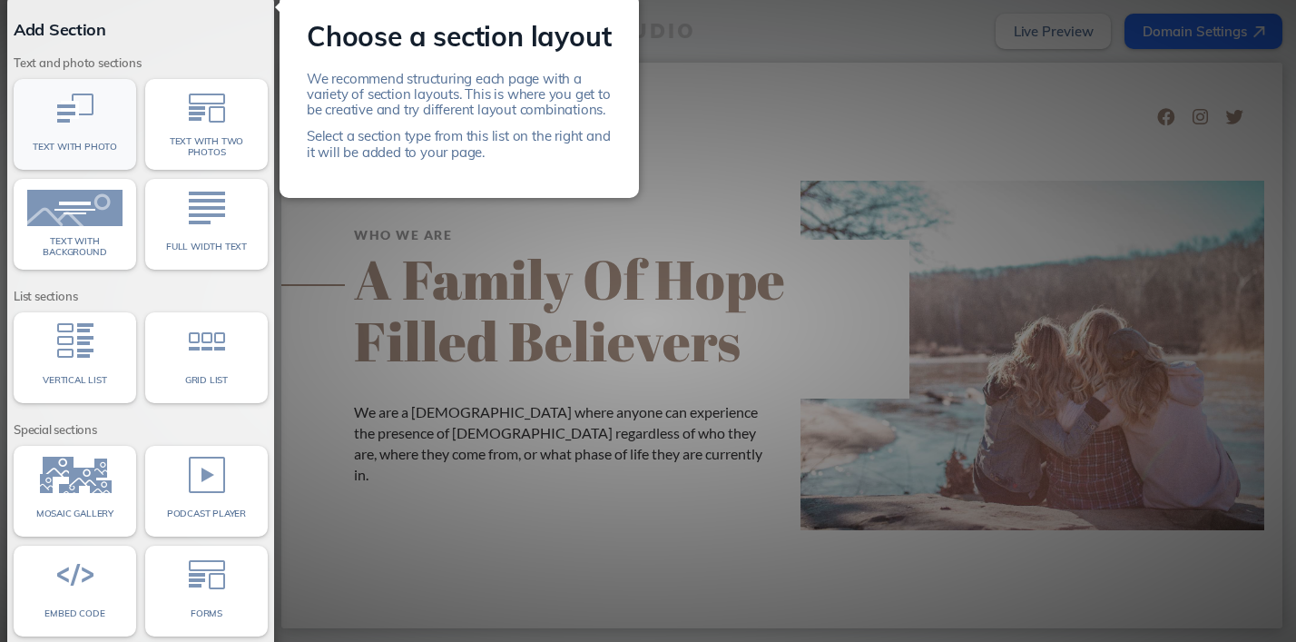
click at [102, 136] on div "Text with photo" at bounding box center [74, 147] width 95 height 24
click at [94, 136] on div "Text with photo" at bounding box center [74, 147] width 95 height 24
click at [91, 207] on img at bounding box center [74, 208] width 95 height 36
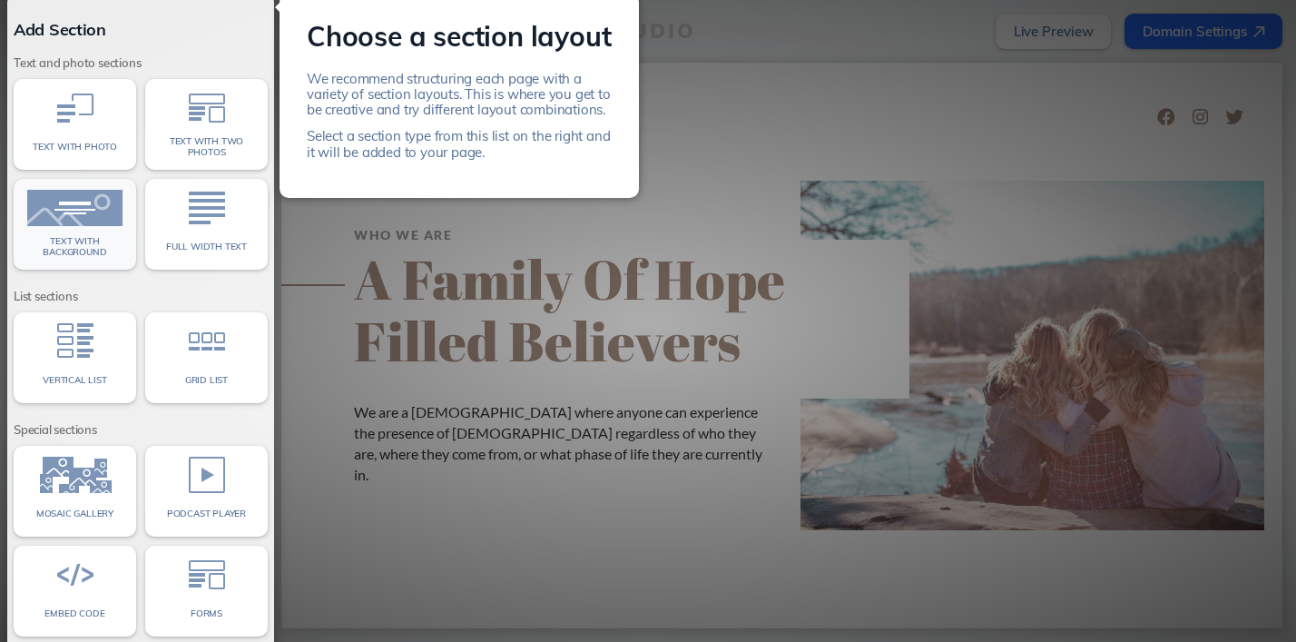
click at [91, 207] on img at bounding box center [74, 208] width 95 height 36
drag, startPoint x: 91, startPoint y: 207, endPoint x: 81, endPoint y: 222, distance: 18.4
click at [81, 222] on img at bounding box center [74, 208] width 95 height 36
click at [187, 128] on link "Text with two photos" at bounding box center [206, 124] width 123 height 91
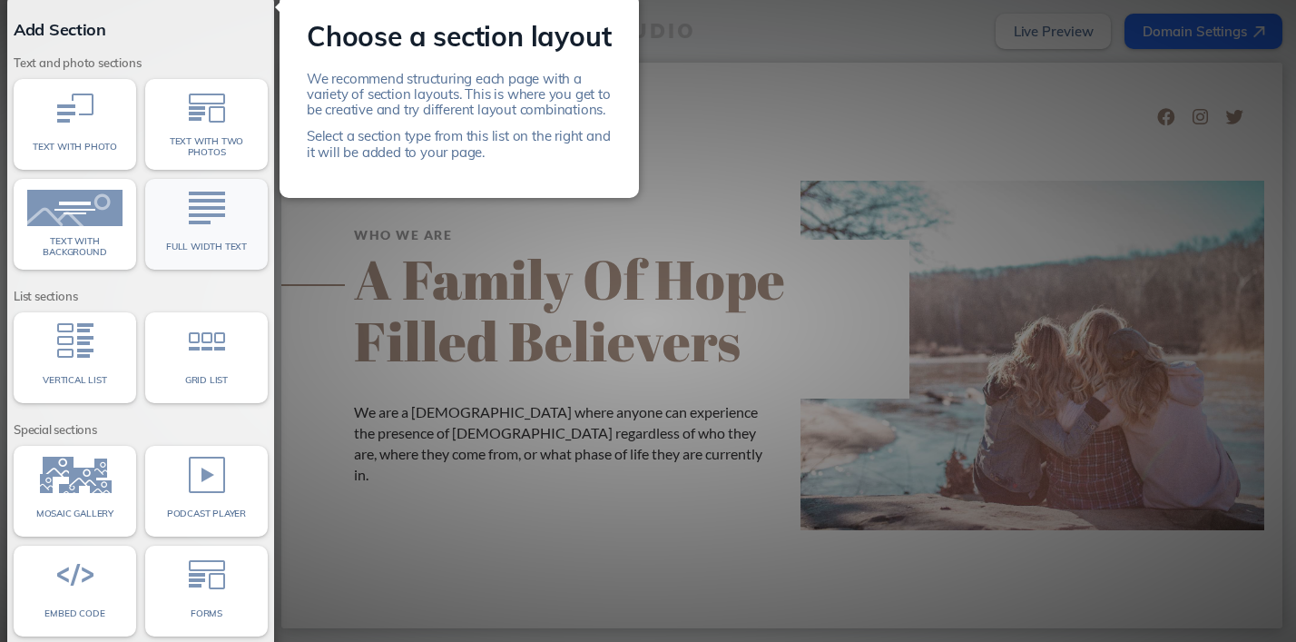
click at [193, 200] on img at bounding box center [207, 208] width 36 height 36
click at [190, 347] on img at bounding box center [207, 341] width 36 height 36
click at [69, 379] on span "Vertical list" at bounding box center [75, 380] width 64 height 11
click at [75, 495] on link "Mosaic gallery" at bounding box center [75, 491] width 123 height 91
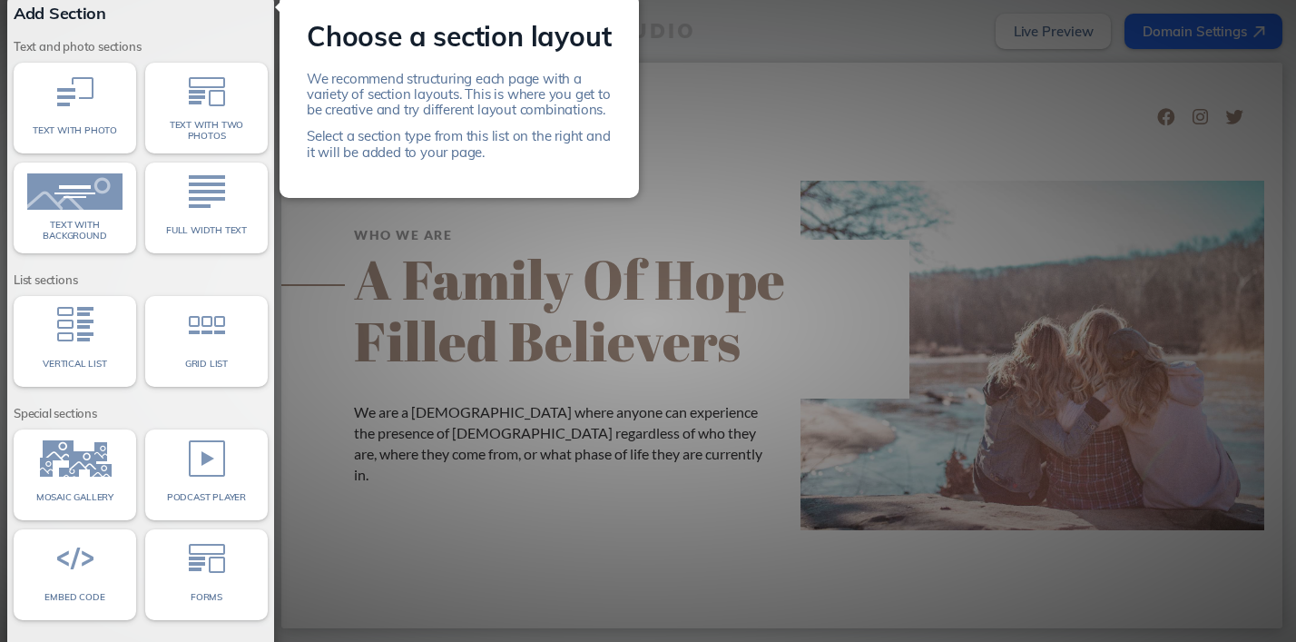
click at [707, 183] on div at bounding box center [648, 321] width 1296 height 642
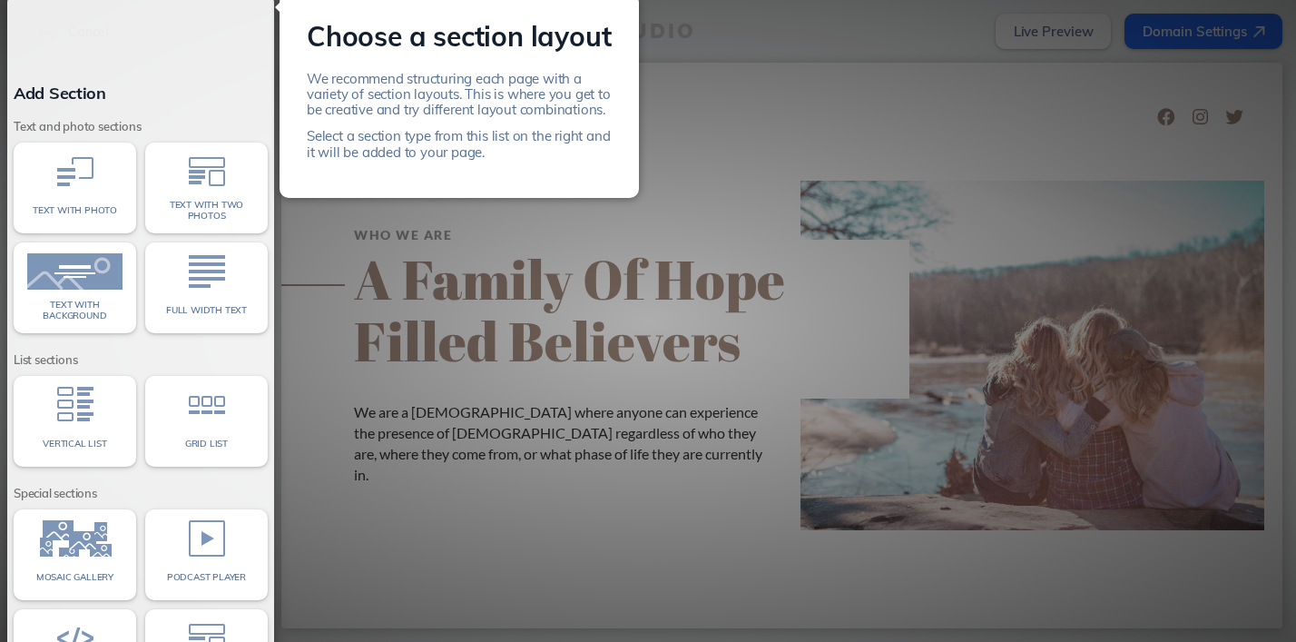
scroll to position [0, 0]
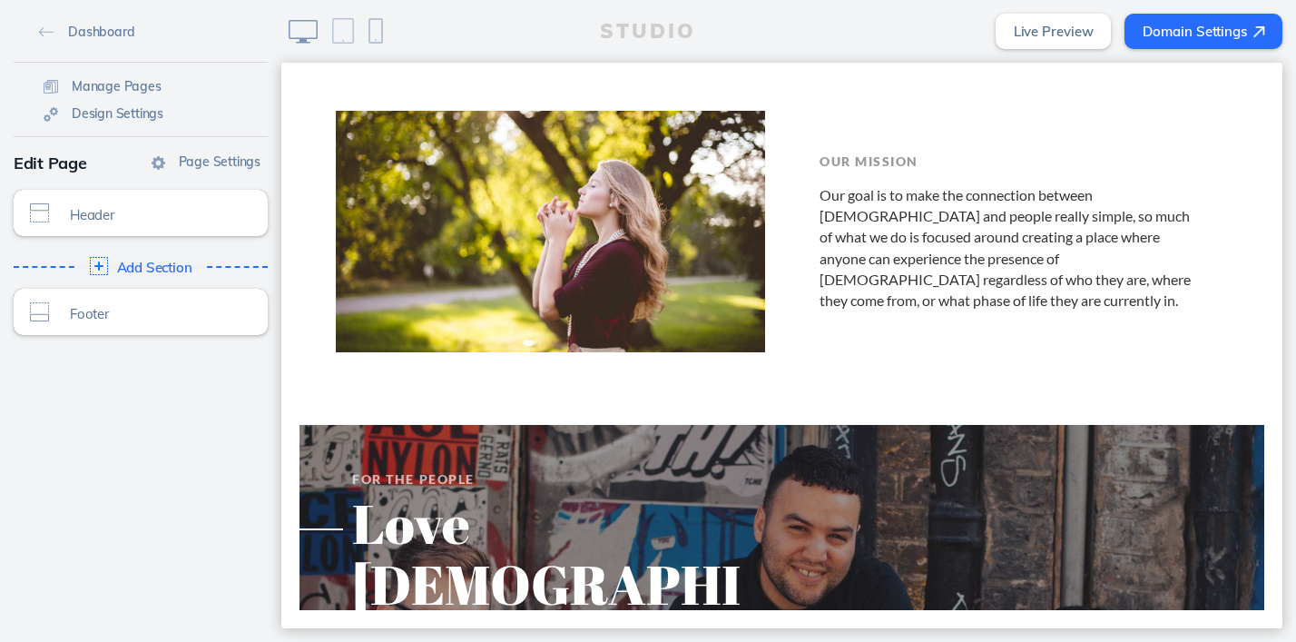
scroll to position [859, 0]
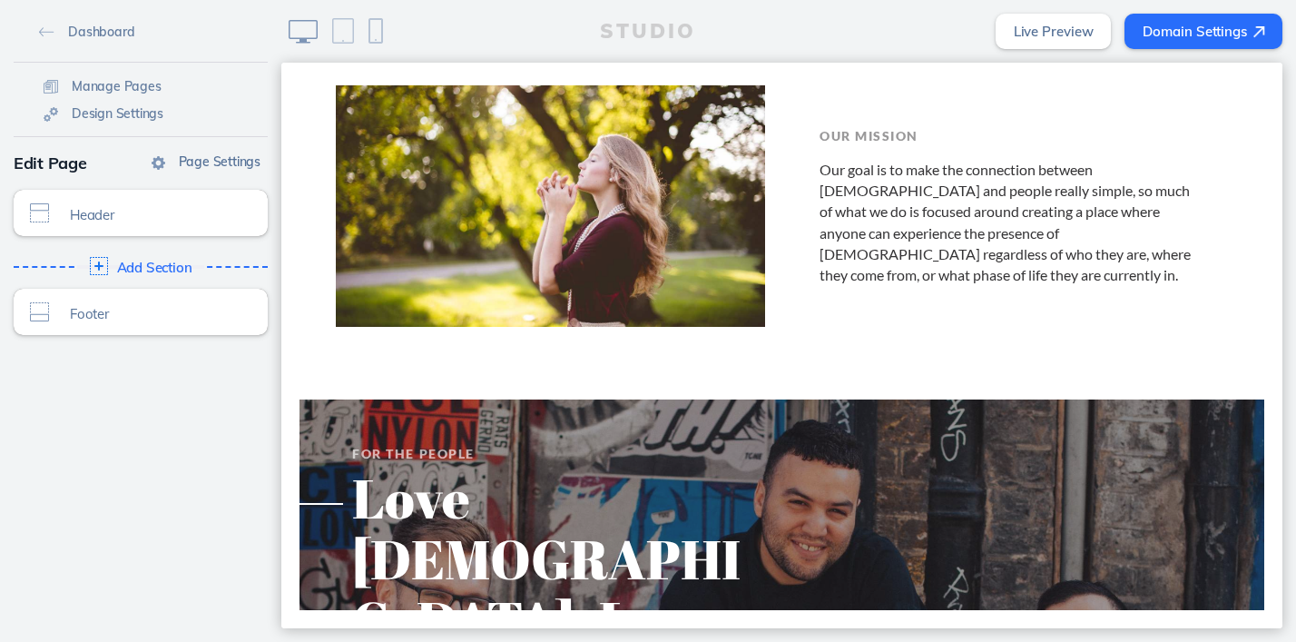
click at [209, 164] on span "Page Settings" at bounding box center [220, 161] width 82 height 16
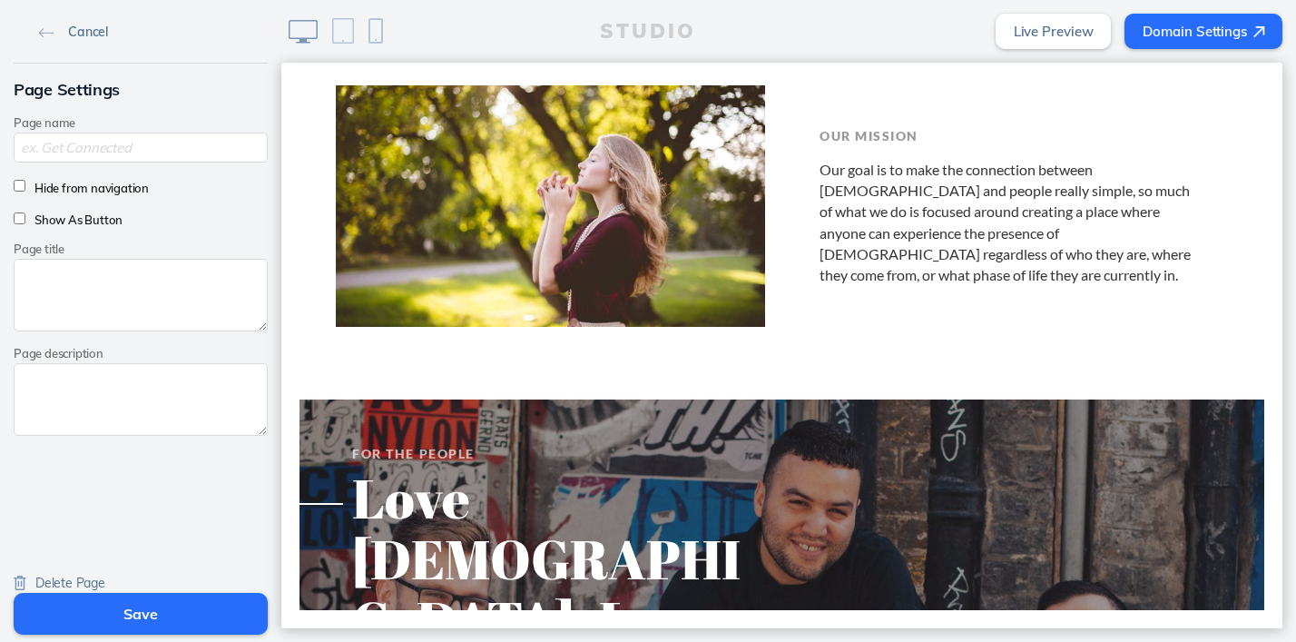
click at [44, 28] on img at bounding box center [46, 33] width 15 height 10
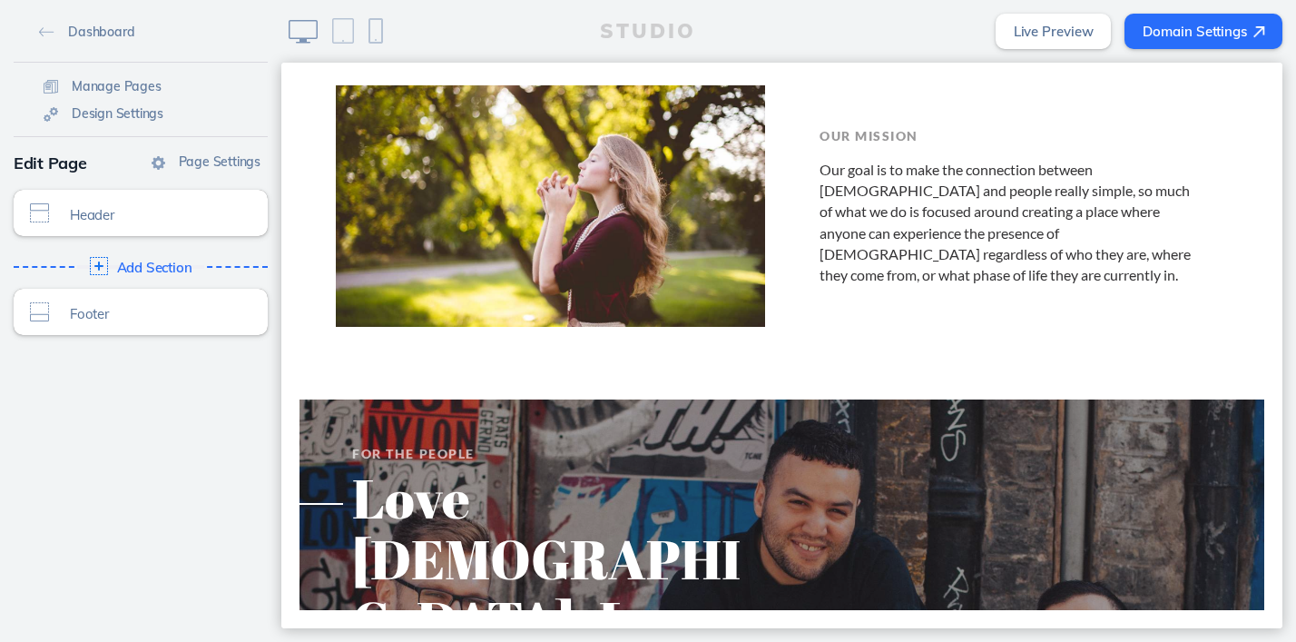
click at [68, 162] on div "Edit Page" at bounding box center [141, 163] width 254 height 34
click at [22, 163] on div "Edit Page" at bounding box center [141, 163] width 254 height 34
click at [110, 219] on span "Click to edit" at bounding box center [95, 224] width 50 height 11
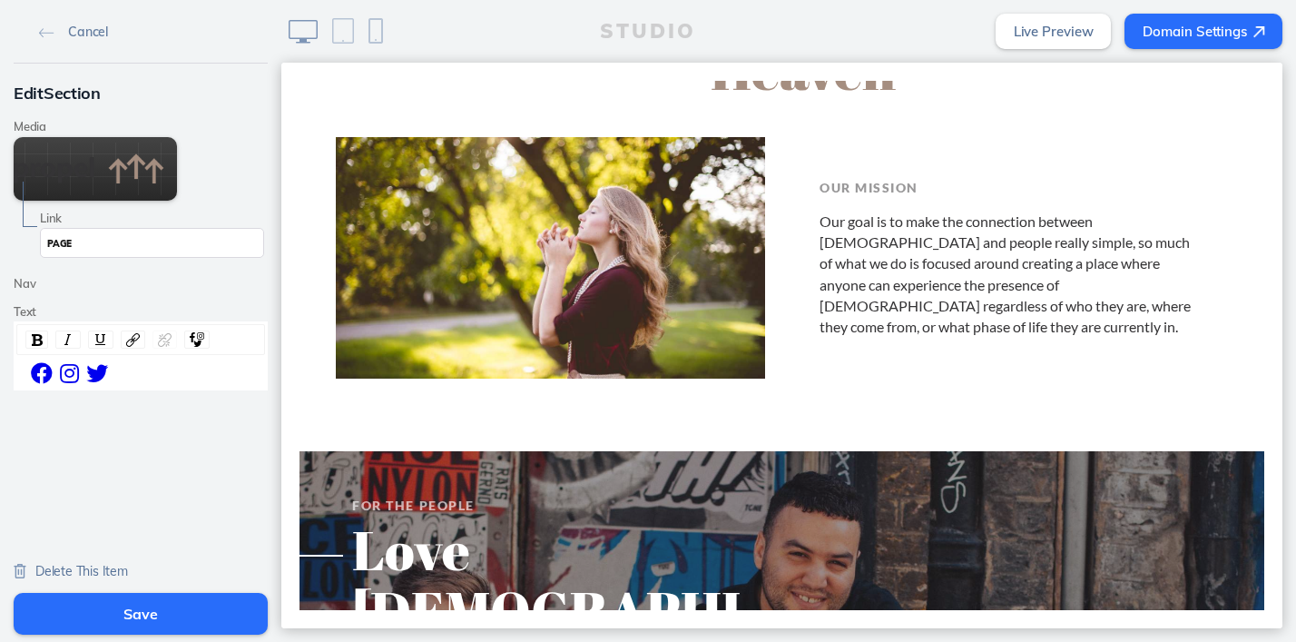
scroll to position [1390, 0]
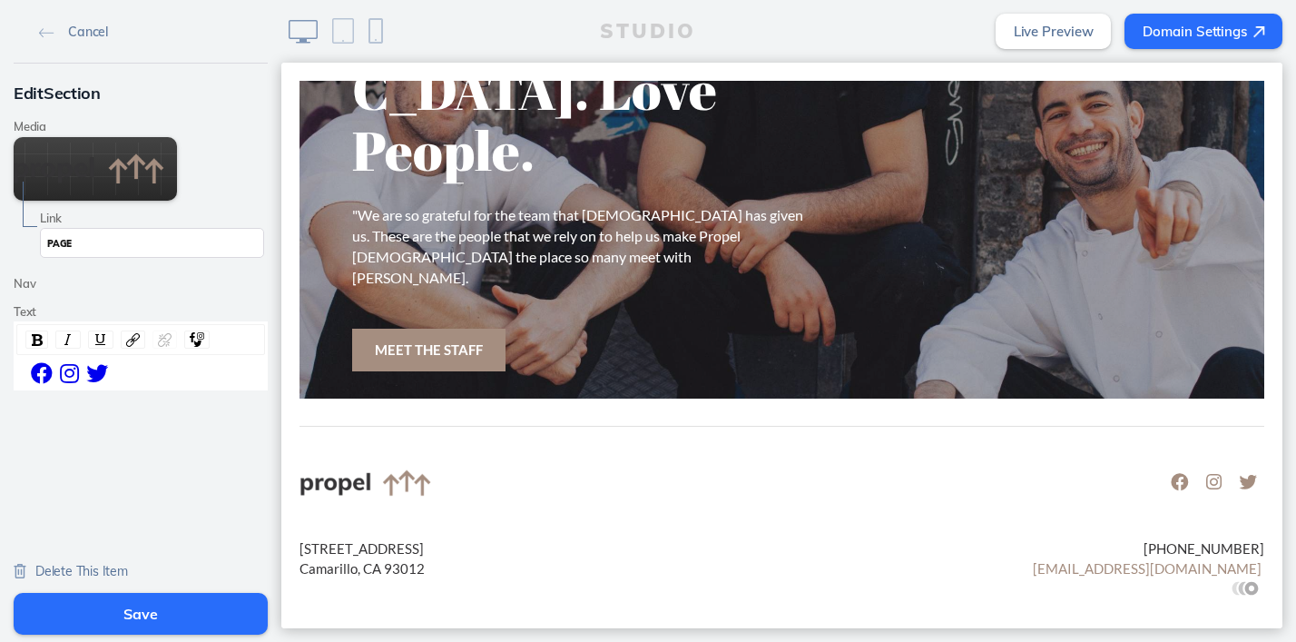
click at [89, 573] on span "Delete This Item" at bounding box center [81, 571] width 93 height 16
click at [56, 568] on span "Delete This Item" at bounding box center [81, 571] width 93 height 16
click at [22, 568] on img at bounding box center [20, 571] width 13 height 15
click at [169, 608] on button "Save" at bounding box center [141, 614] width 254 height 42
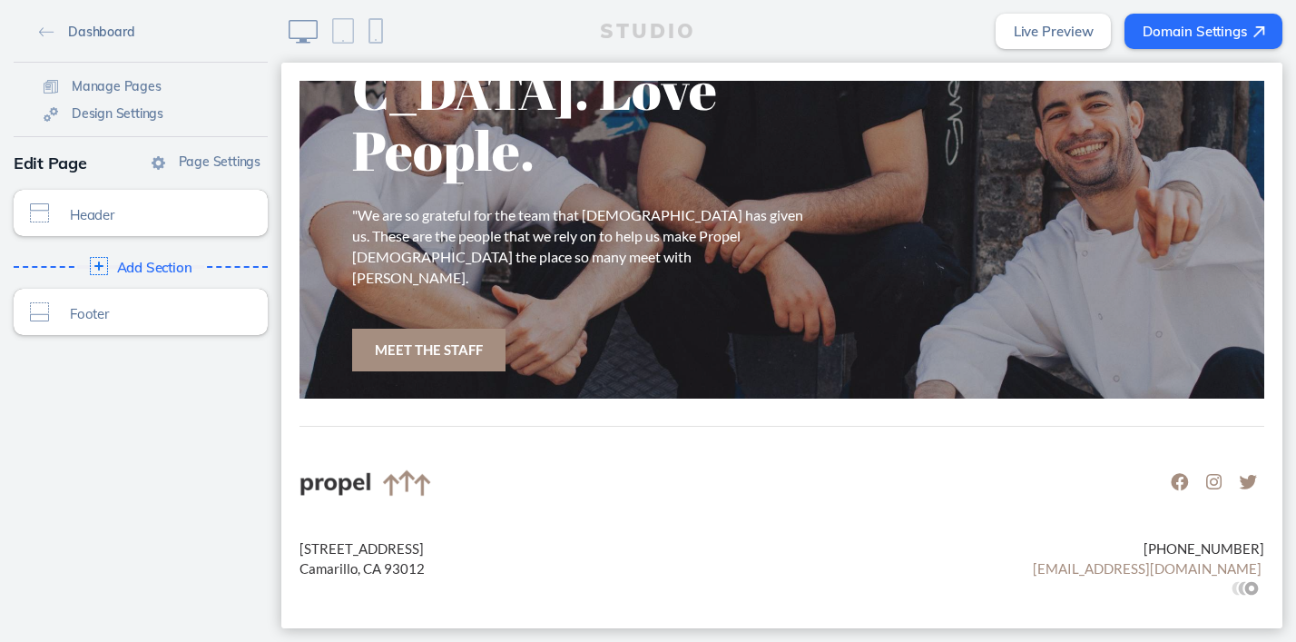
click at [51, 30] on img at bounding box center [46, 32] width 15 height 10
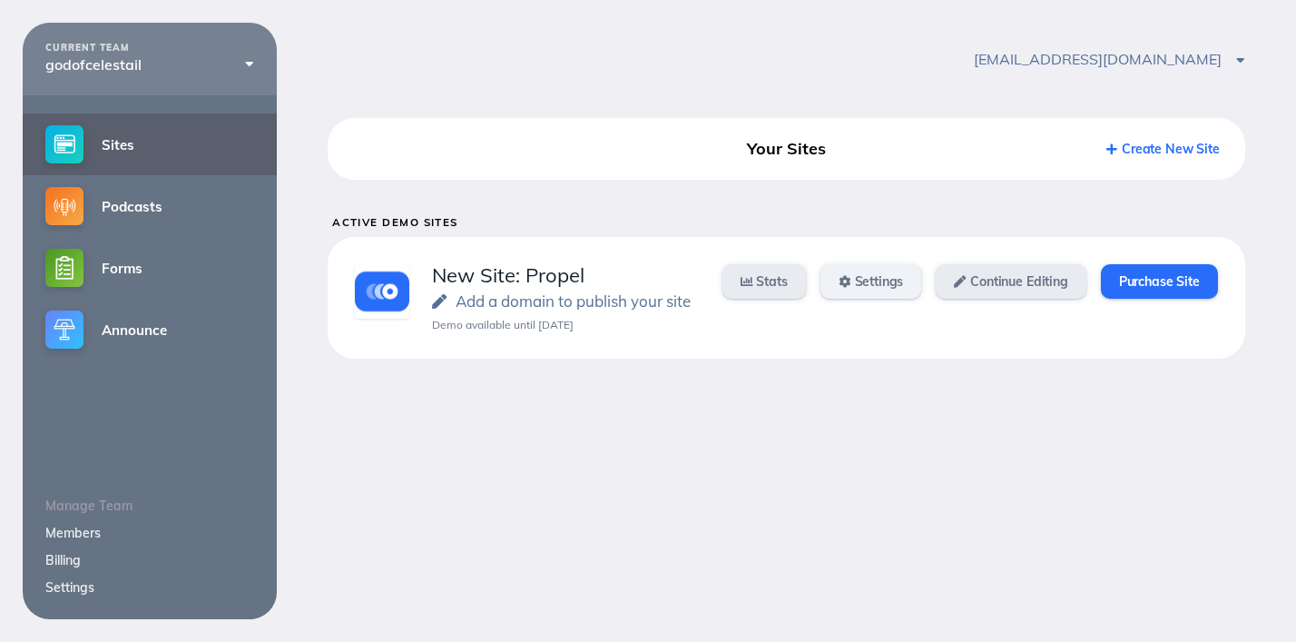
click at [872, 277] on link "Settings" at bounding box center [871, 281] width 102 height 34
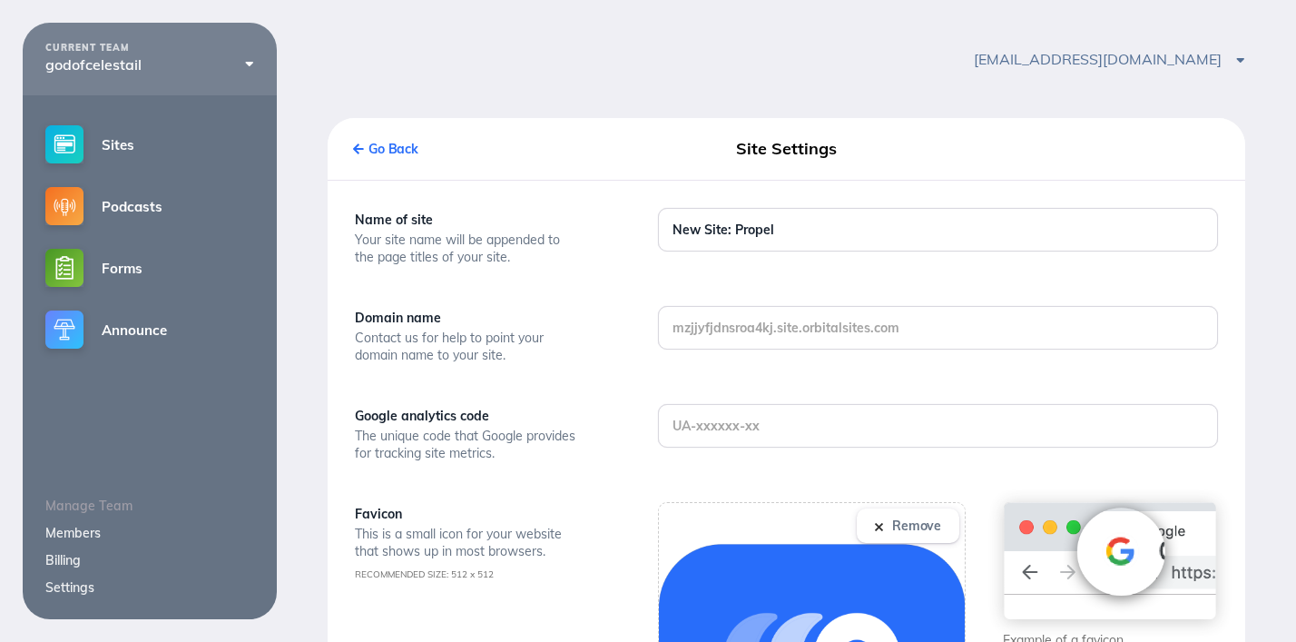
click at [385, 139] on div "Go Back" at bounding box center [497, 149] width 289 height 33
click at [380, 142] on link "Go Back" at bounding box center [385, 149] width 65 height 16
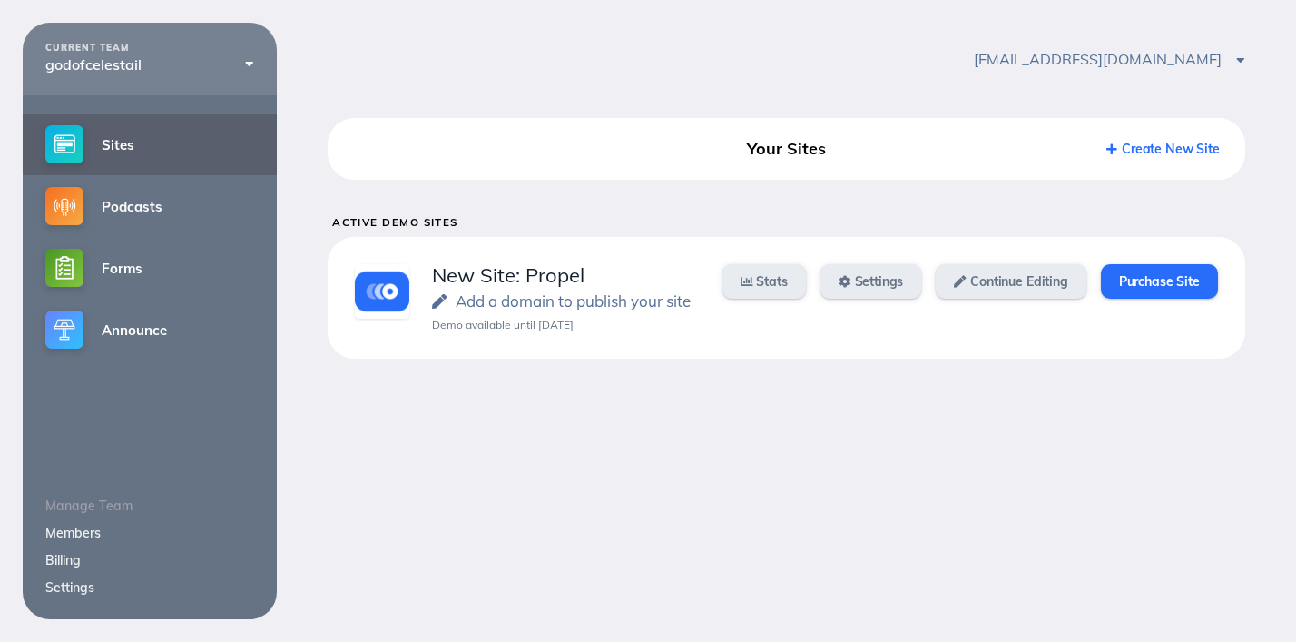
click at [1150, 133] on div "Create New Site" at bounding box center [1075, 149] width 289 height 33
click at [1145, 148] on link "Create New Site" at bounding box center [1162, 149] width 113 height 16
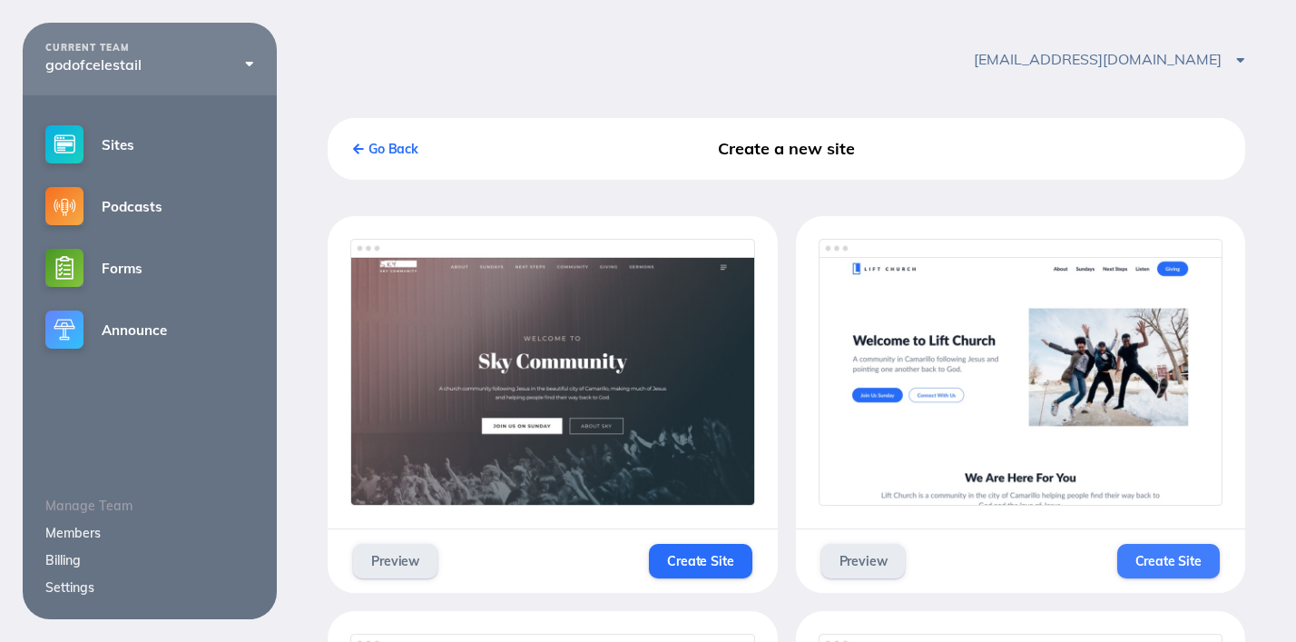
click at [1154, 561] on span "Create Site" at bounding box center [1168, 561] width 66 height 16
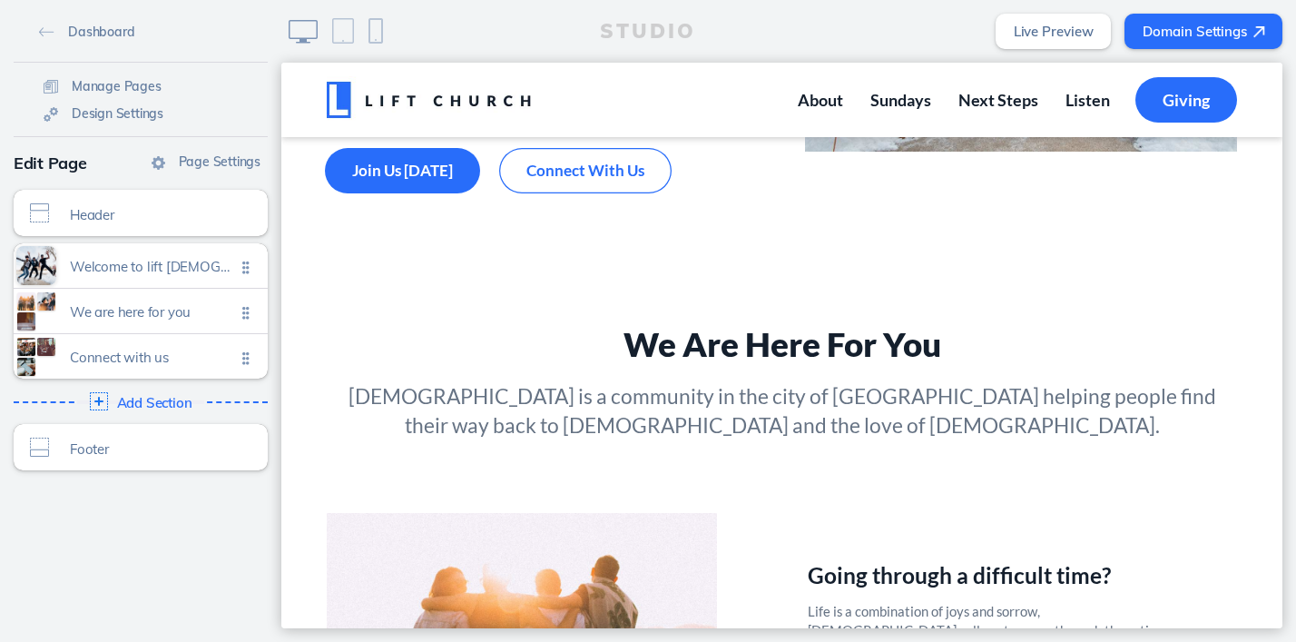
scroll to position [301, 0]
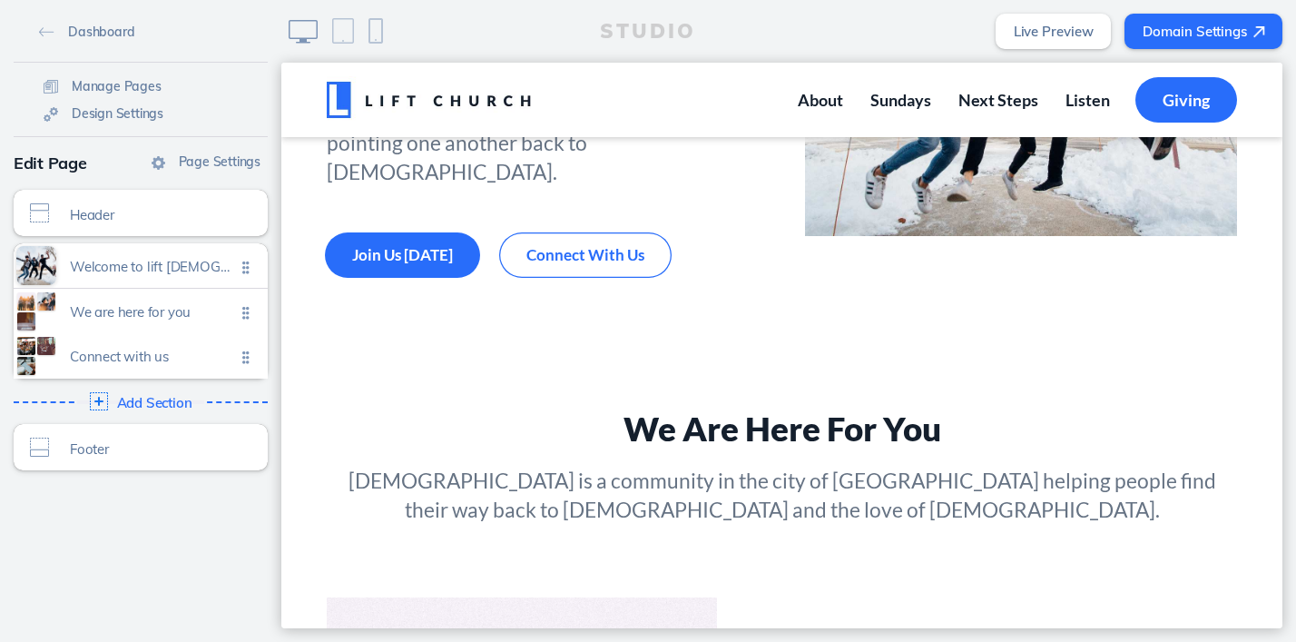
click at [245, 360] on ul "Welcome to lift [DEMOGRAPHIC_DATA] Click to edit We are here for you Click to e…" at bounding box center [141, 310] width 254 height 135
click at [193, 363] on span "Connect with us Click to edit" at bounding box center [152, 356] width 165 height 15
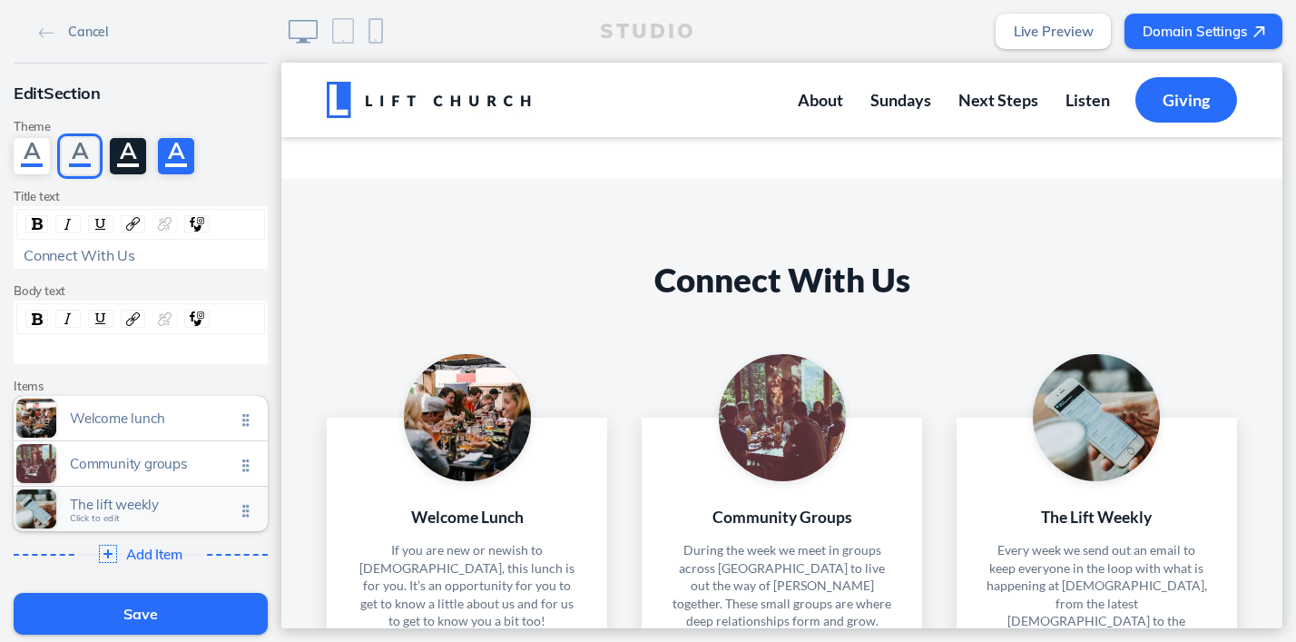
scroll to position [164, 0]
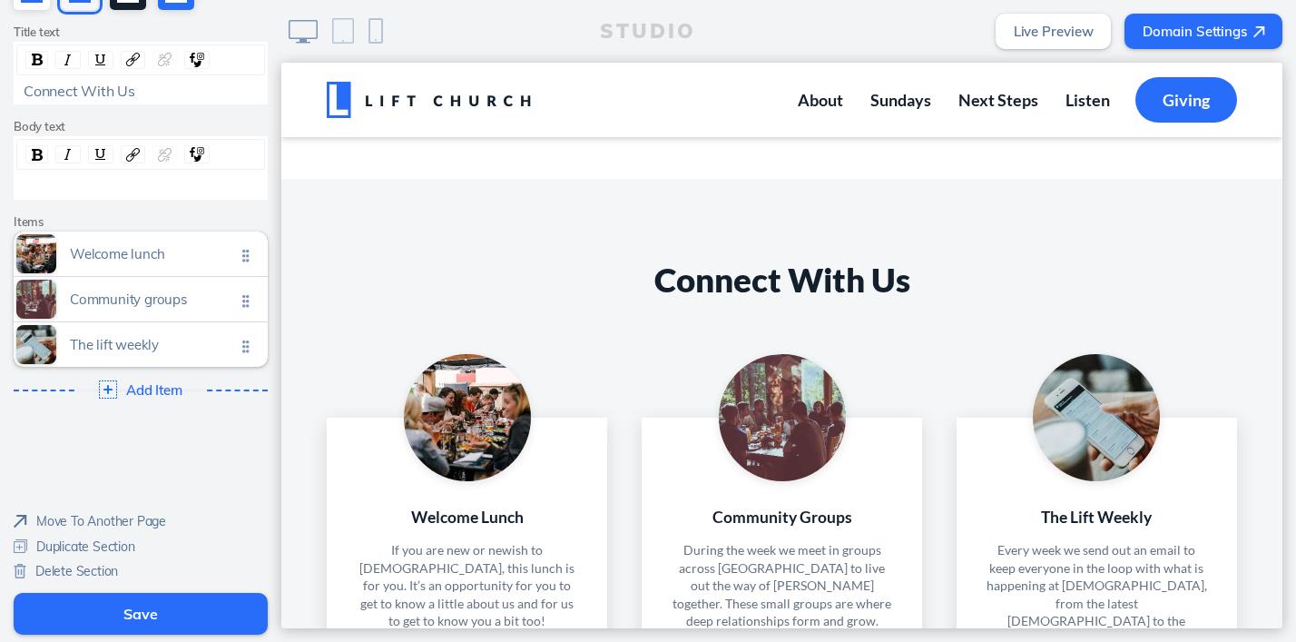
click at [74, 567] on span "Delete Section" at bounding box center [76, 571] width 83 height 16
click at [142, 611] on button "Save" at bounding box center [141, 614] width 254 height 42
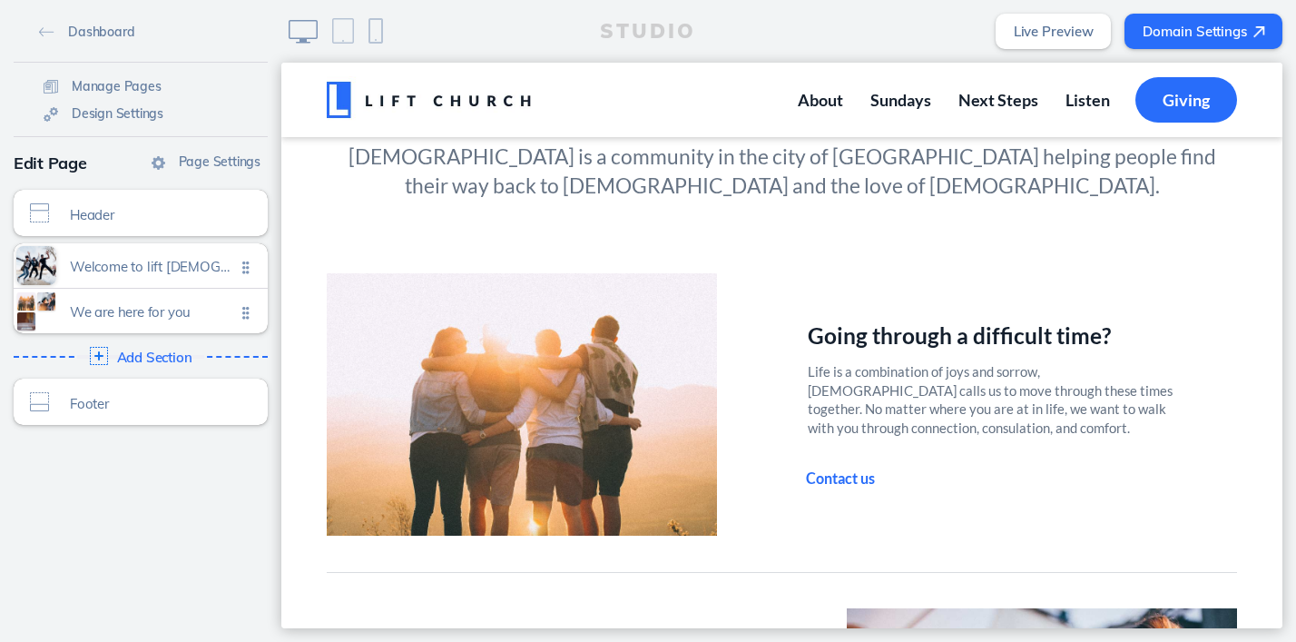
scroll to position [0, 0]
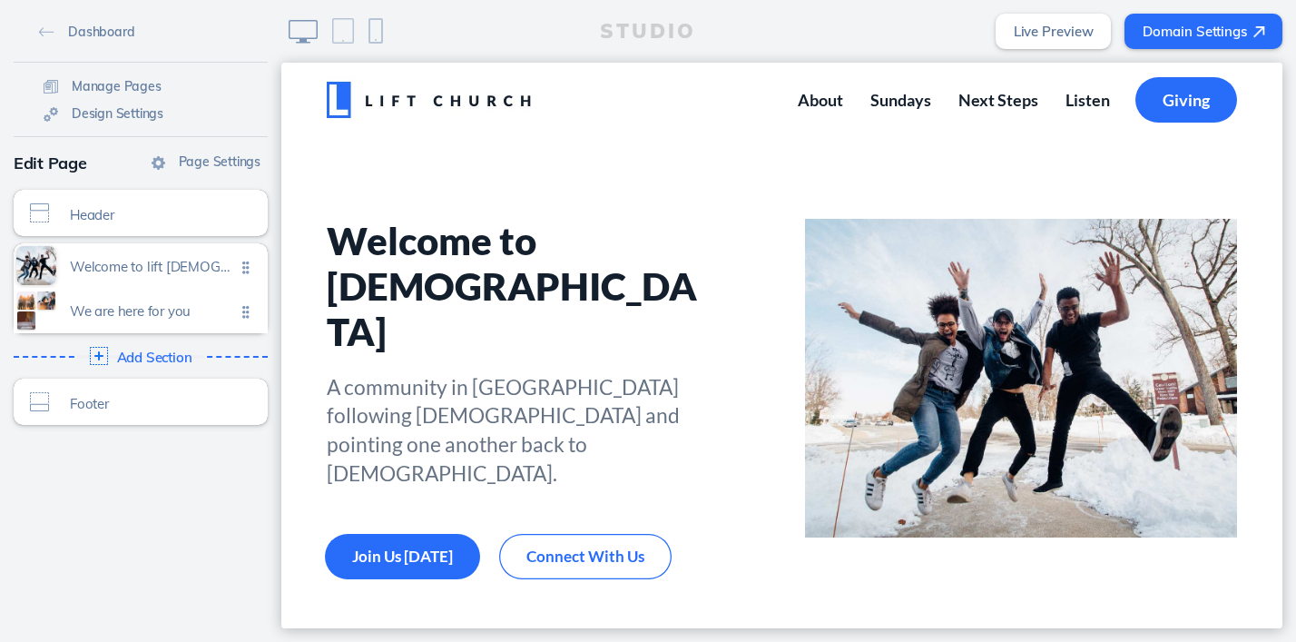
click at [245, 315] on ul "Welcome to lift [DEMOGRAPHIC_DATA] Click to edit We are here for you Click to e…" at bounding box center [141, 288] width 254 height 90
click at [247, 316] on ul "Welcome to lift [DEMOGRAPHIC_DATA] Click to edit We are here for you Click to e…" at bounding box center [141, 288] width 254 height 90
click at [158, 314] on span "We are here for you" at bounding box center [152, 307] width 165 height 15
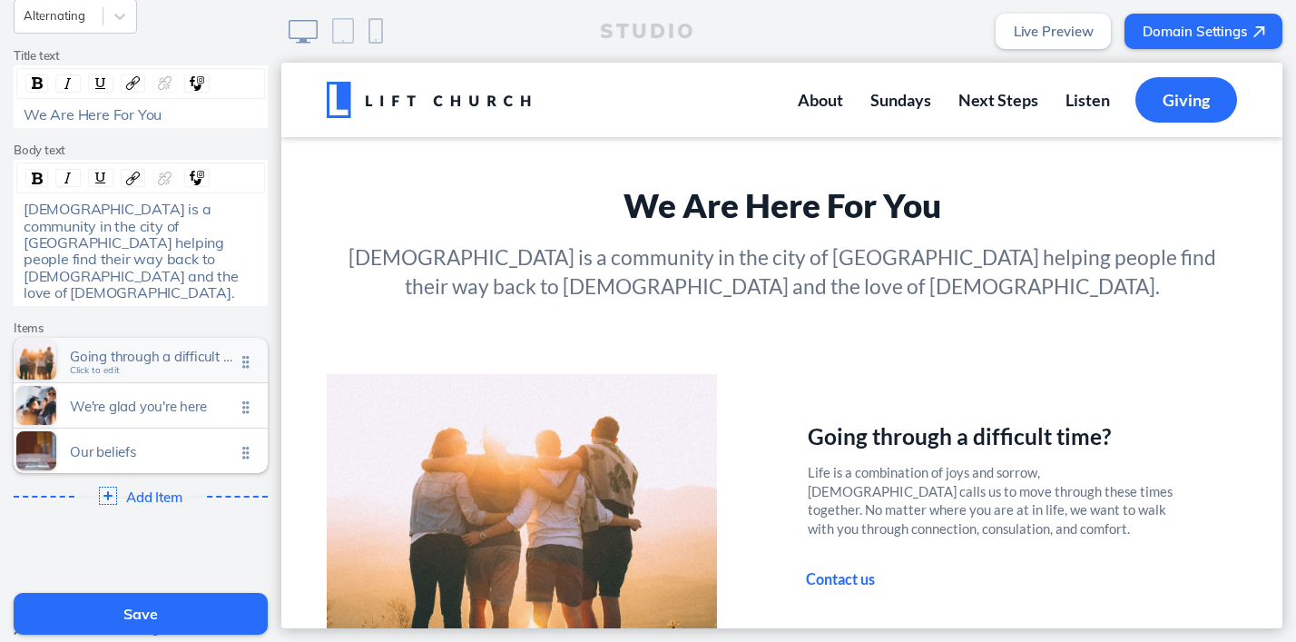
scroll to position [280, 0]
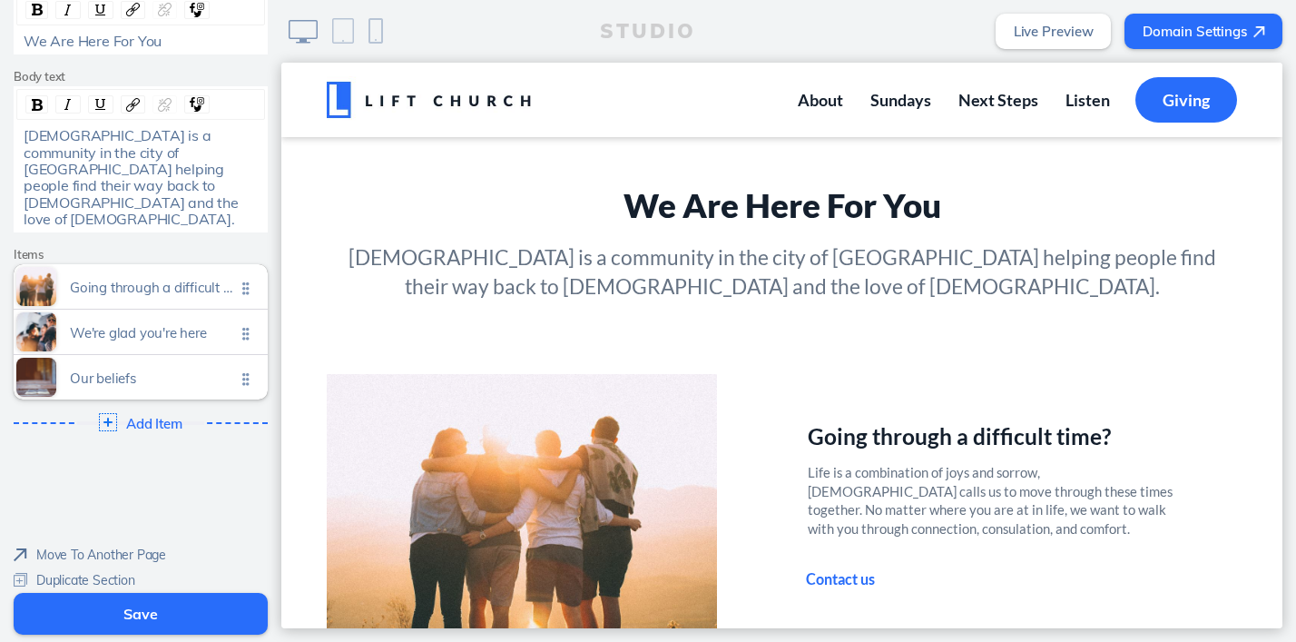
click at [88, 596] on span "Delete Section" at bounding box center [76, 604] width 83 height 16
click at [120, 619] on button "Save" at bounding box center [141, 614] width 254 height 42
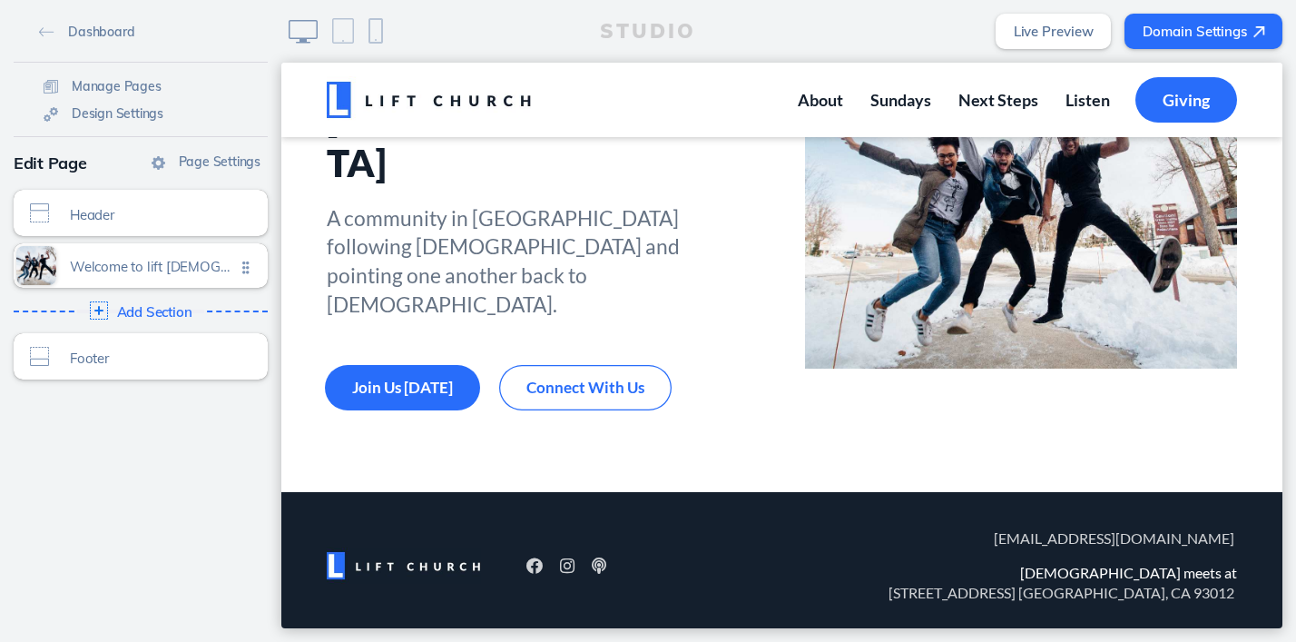
scroll to position [171, 0]
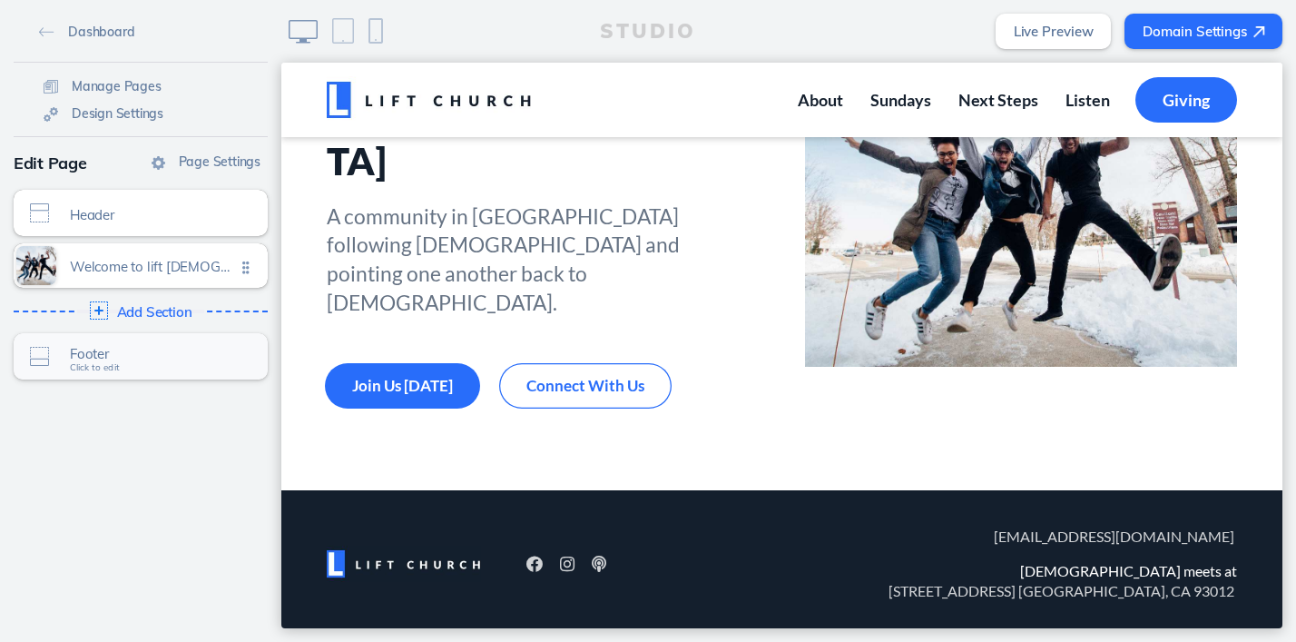
click at [109, 343] on div "Footer Click to edit" at bounding box center [141, 356] width 254 height 46
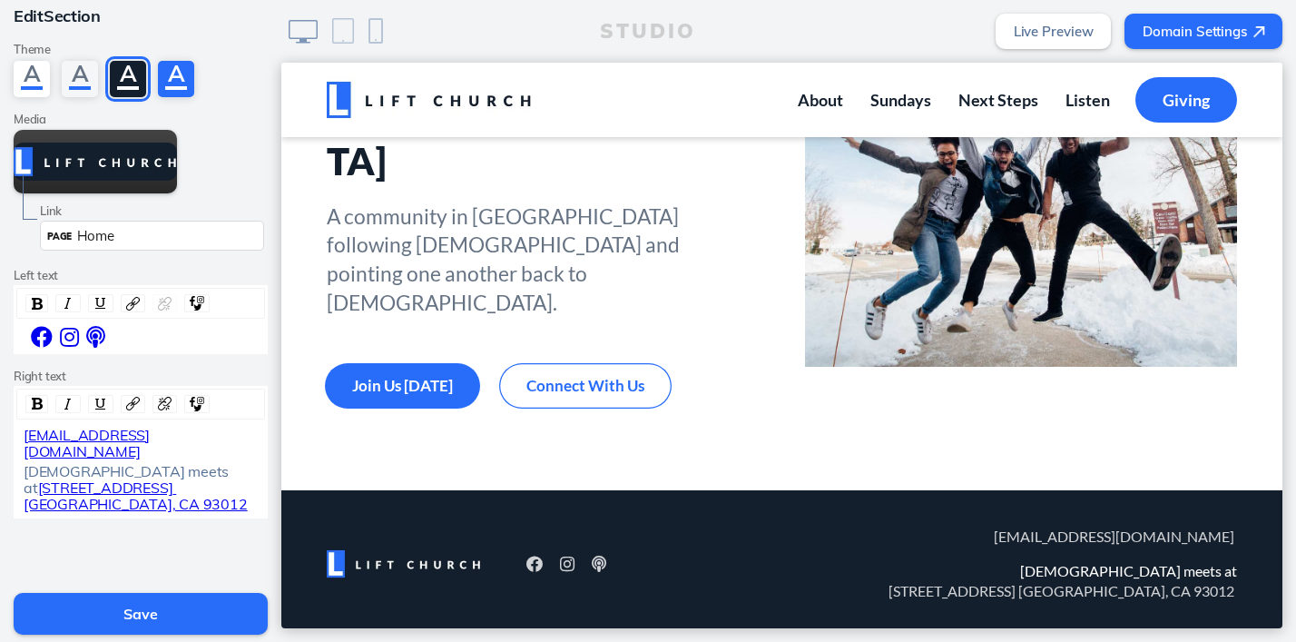
scroll to position [167, 0]
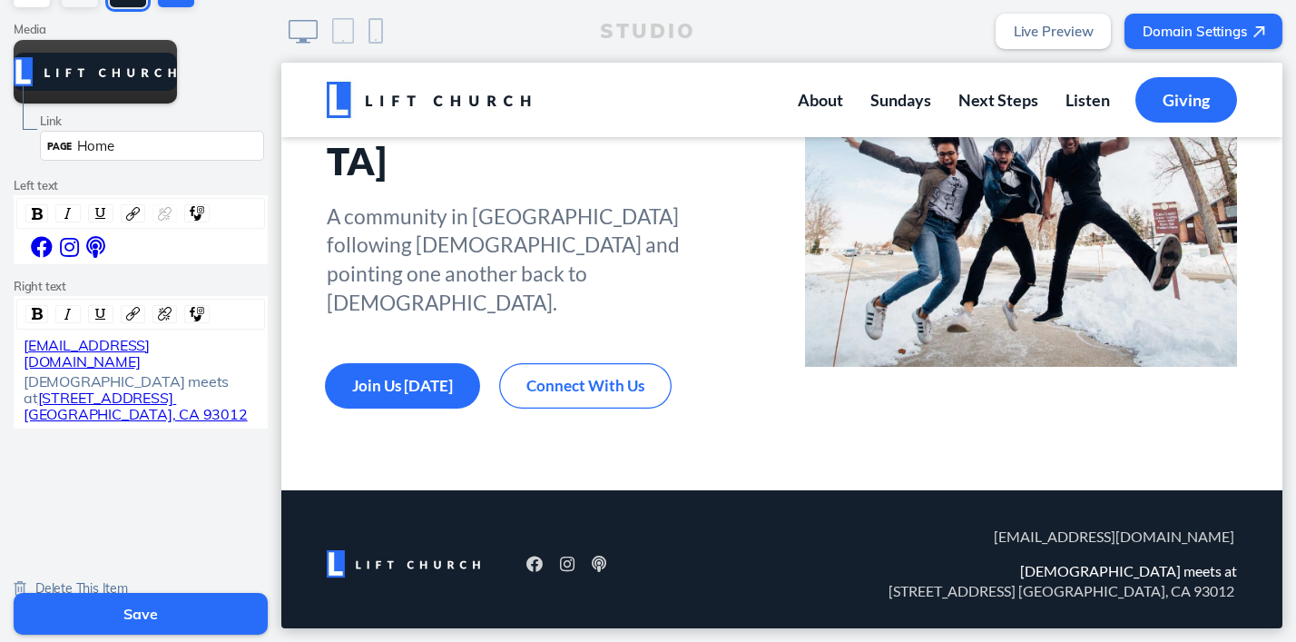
click at [82, 580] on span "Delete This Item" at bounding box center [81, 588] width 93 height 16
click at [100, 580] on span "Delete This Item" at bounding box center [81, 588] width 93 height 16
click at [56, 580] on span "Delete This Item" at bounding box center [81, 588] width 93 height 16
click at [85, 580] on span "Delete This Item" at bounding box center [81, 588] width 93 height 16
click at [102, 610] on button "Save" at bounding box center [141, 614] width 254 height 42
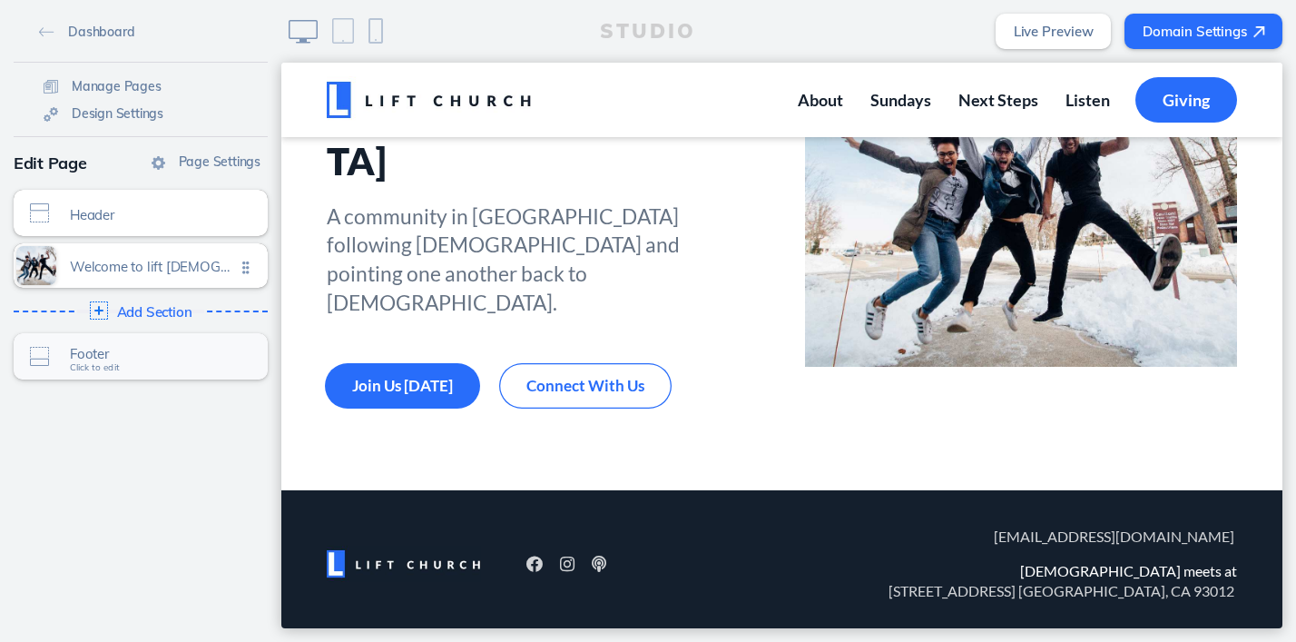
click at [109, 350] on span "Footer" at bounding box center [152, 353] width 165 height 15
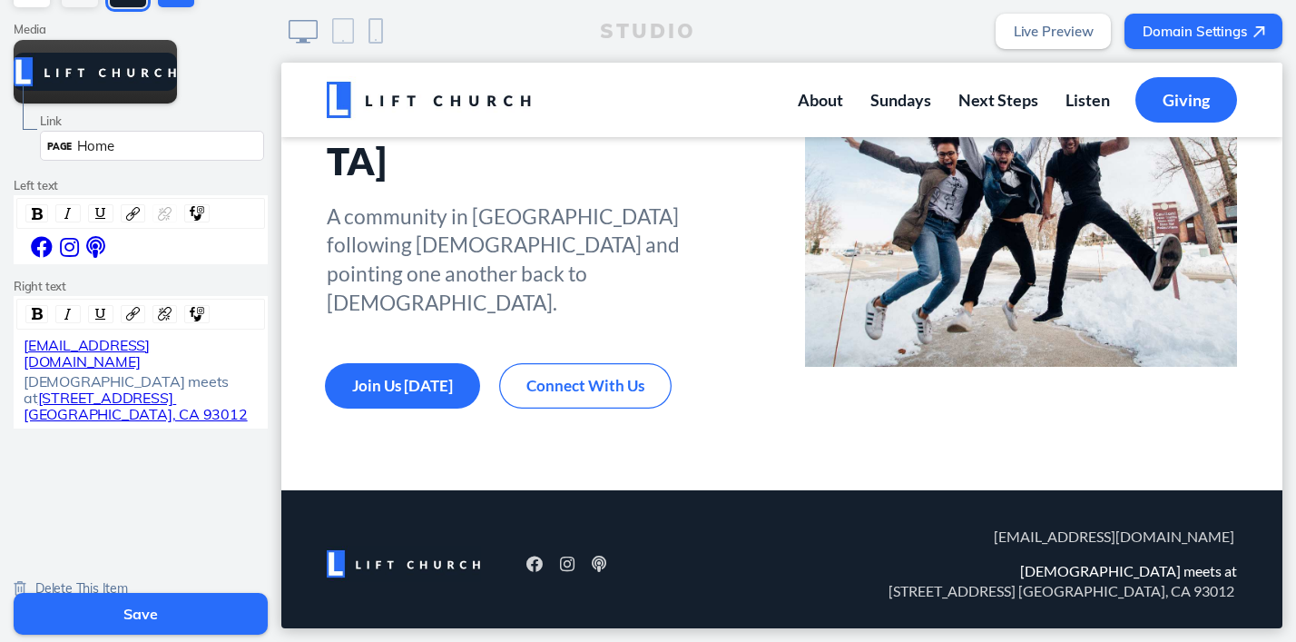
click at [44, 580] on span "Delete This Item" at bounding box center [81, 588] width 93 height 16
click at [20, 581] on img at bounding box center [20, 588] width 13 height 15
click at [123, 394] on div "Lift Church meets at 201 Camarillo Ranch Rd. Camarillo, CA 93012" at bounding box center [141, 398] width 235 height 50
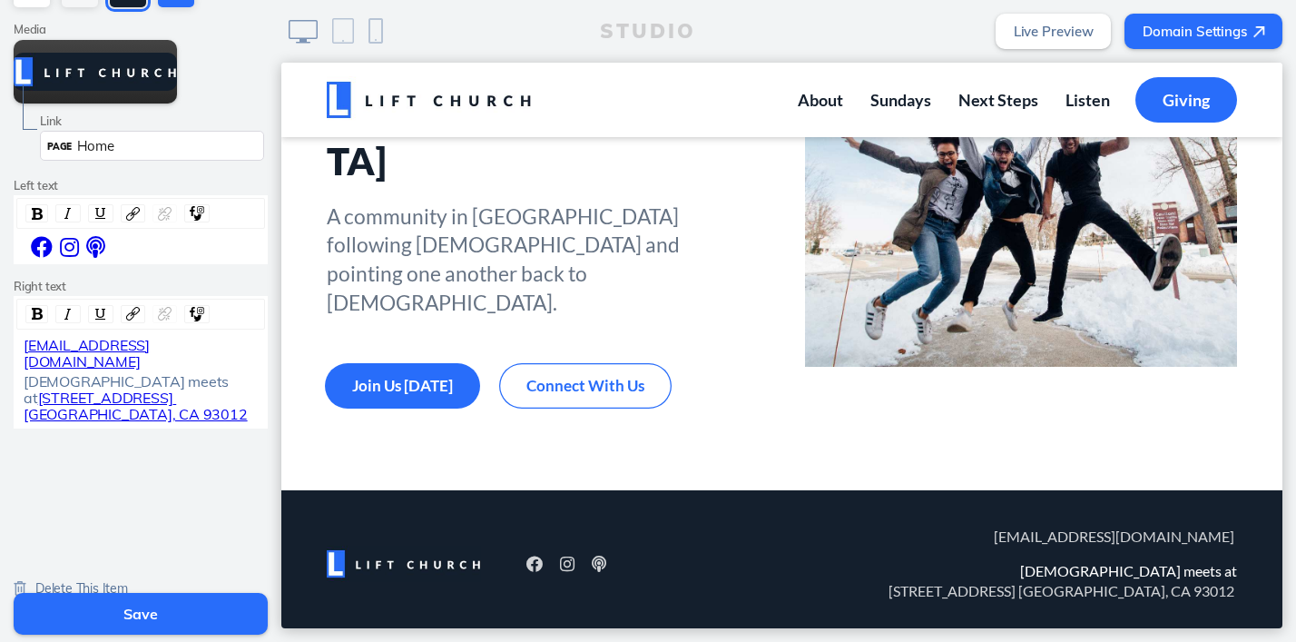
click at [123, 394] on div "Lift Church meets at 201 Camarillo Ranch Rd. Camarillo, CA 93012" at bounding box center [141, 398] width 235 height 50
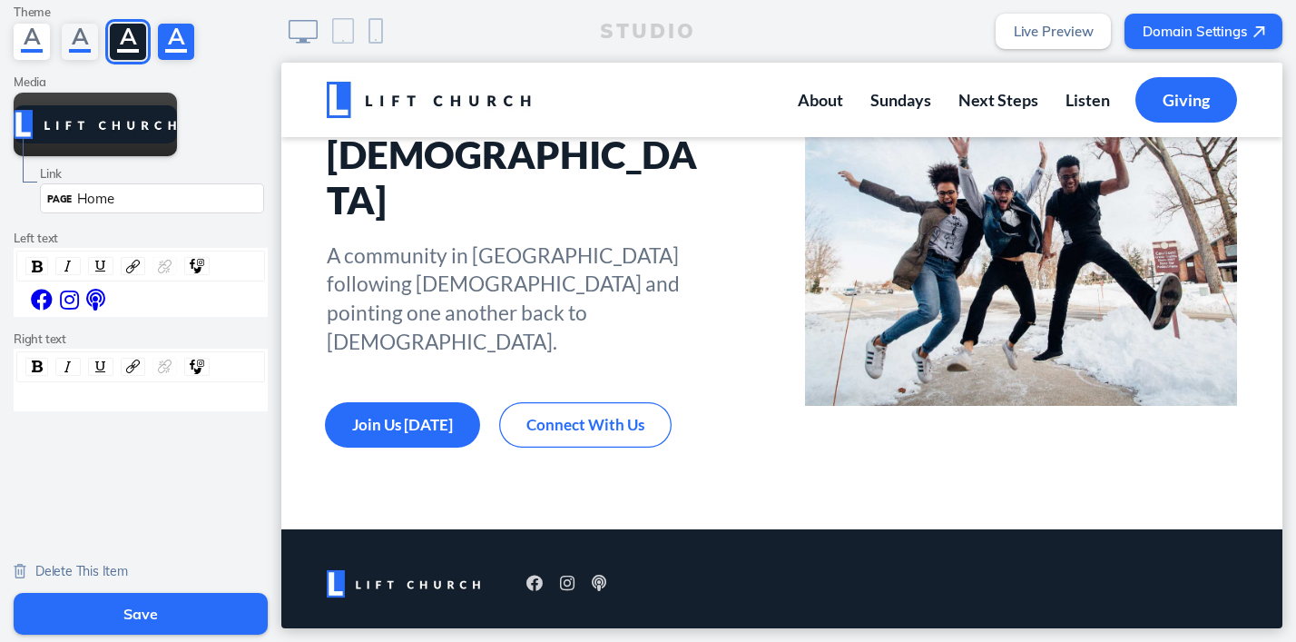
scroll to position [43, 0]
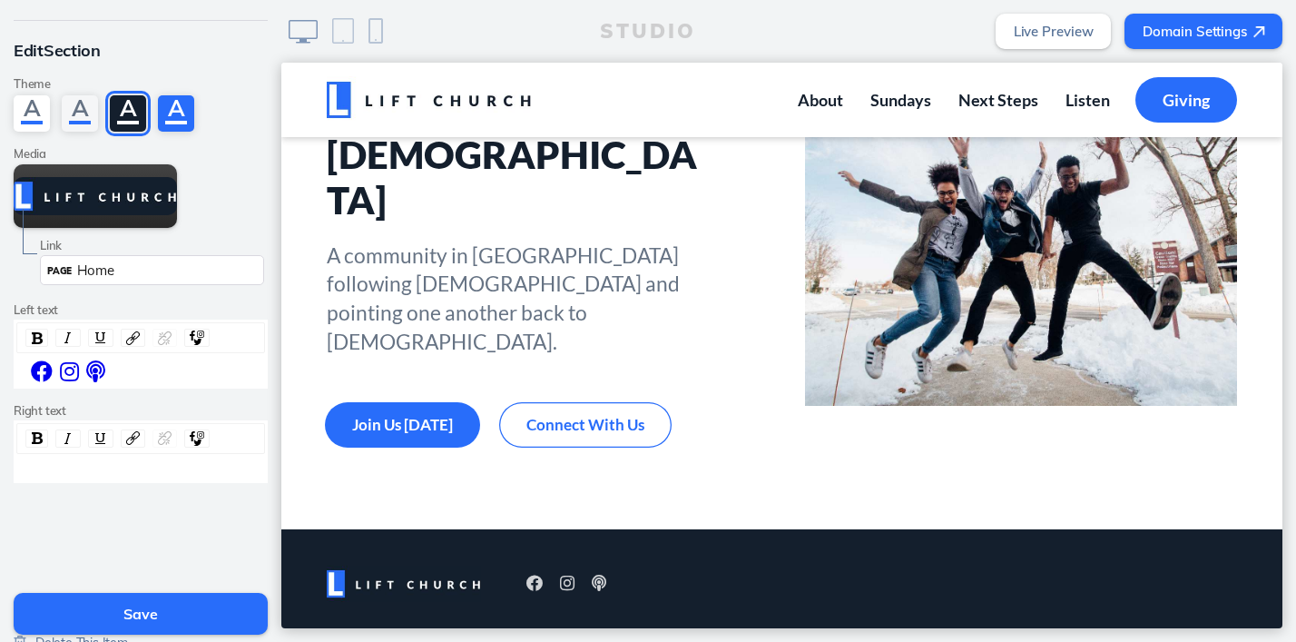
click at [116, 376] on div " i ​  i ​  i ​" at bounding box center [141, 371] width 235 height 22
click at [160, 270] on div "PAGE Home" at bounding box center [152, 270] width 224 height 30
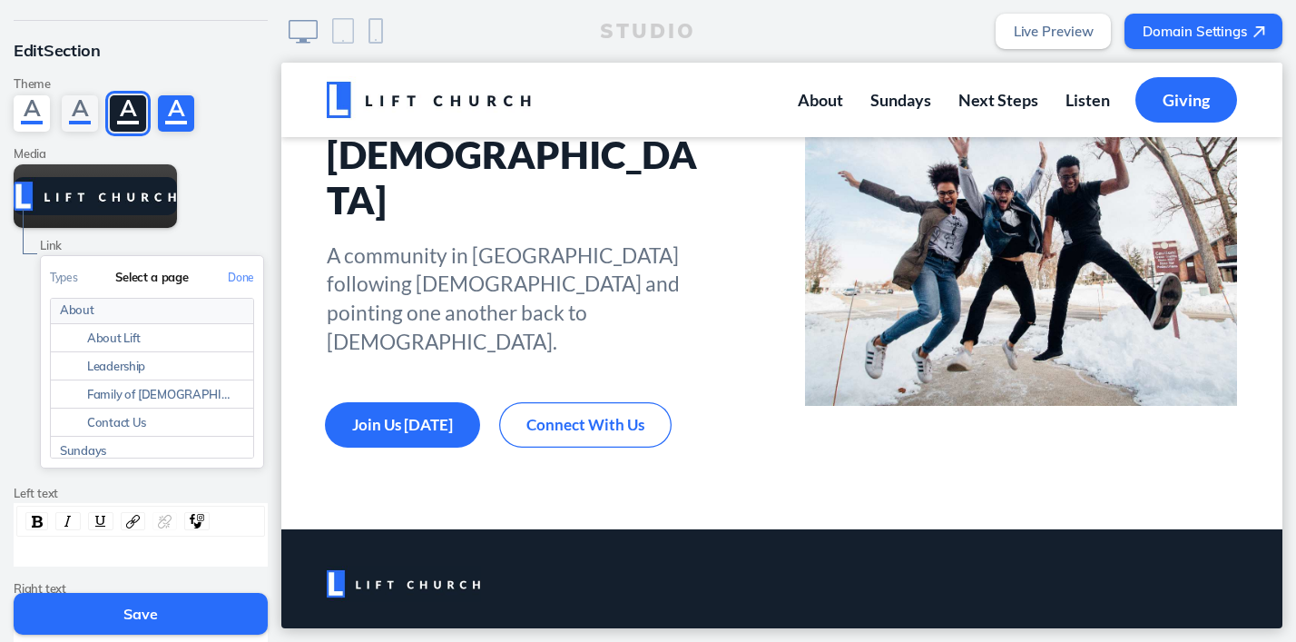
scroll to position [0, 0]
click at [115, 337] on link "About" at bounding box center [152, 341] width 202 height 28
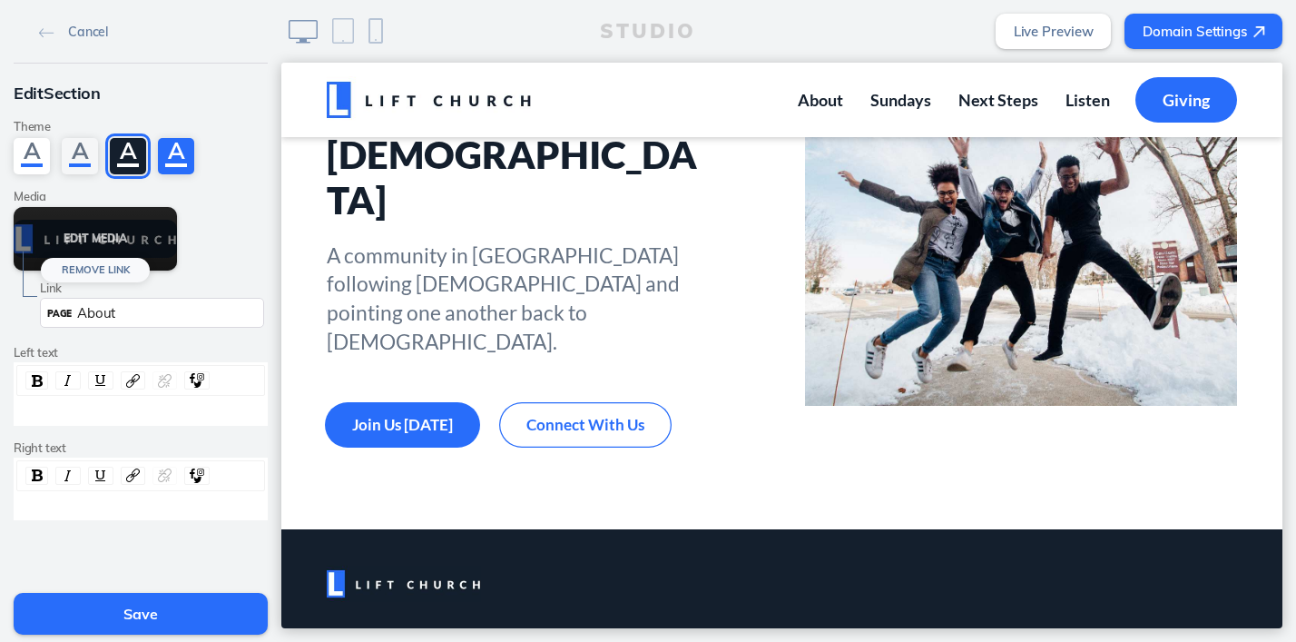
click at [82, 263] on button "Remove Link" at bounding box center [95, 270] width 109 height 25
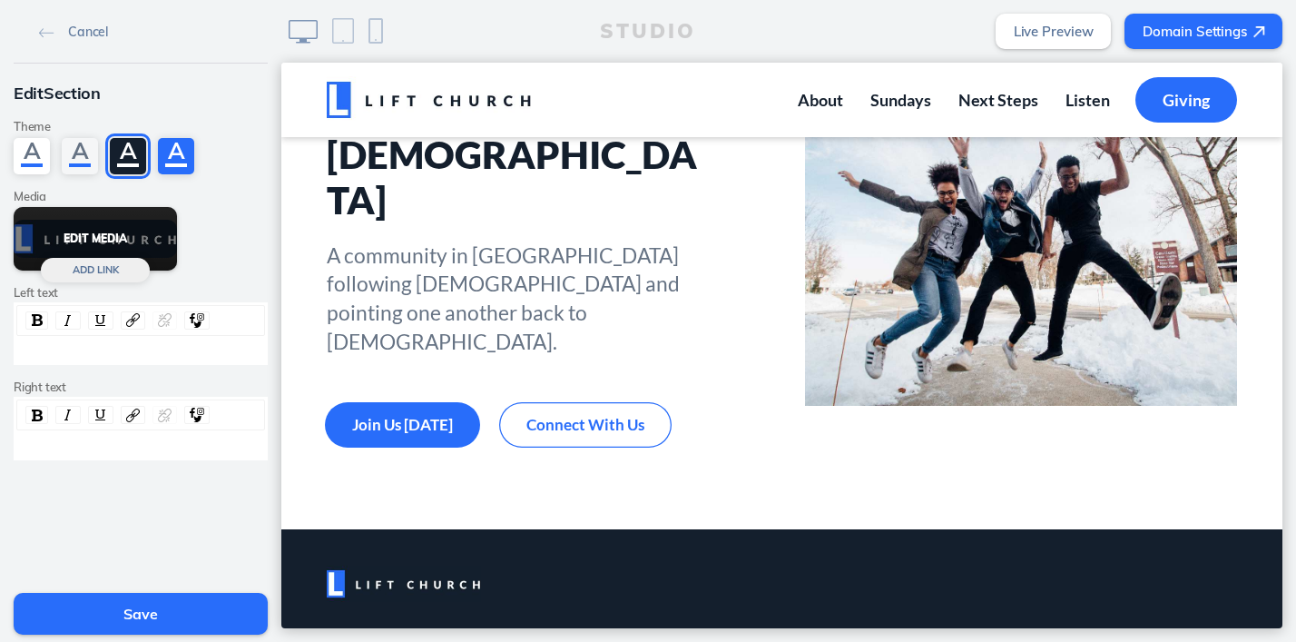
click at [68, 236] on button "Edit Media" at bounding box center [95, 239] width 163 height 64
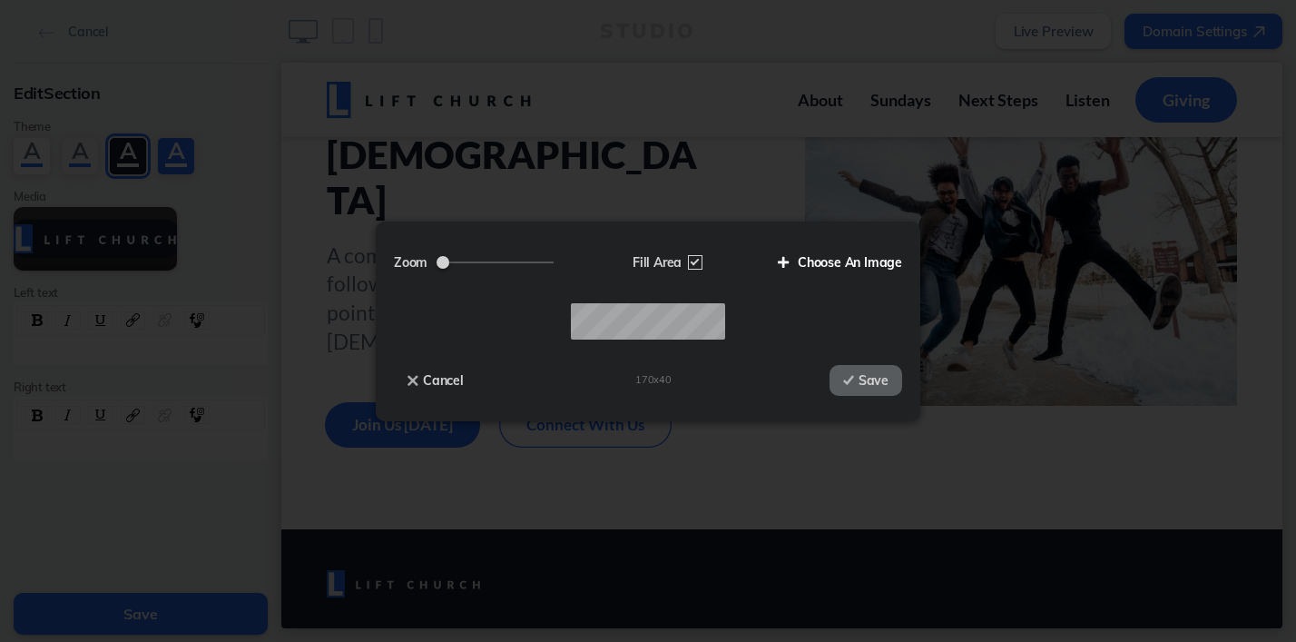
click at [856, 266] on label "Choose An Image" at bounding box center [833, 262] width 138 height 31
click at [0, 0] on input "Choose An Image" at bounding box center [0, 0] width 0 height 0
click at [463, 260] on label "Zoom" at bounding box center [480, 262] width 173 height 31
click at [463, 261] on input "Zoom" at bounding box center [495, 262] width 117 height 2
type input "1"
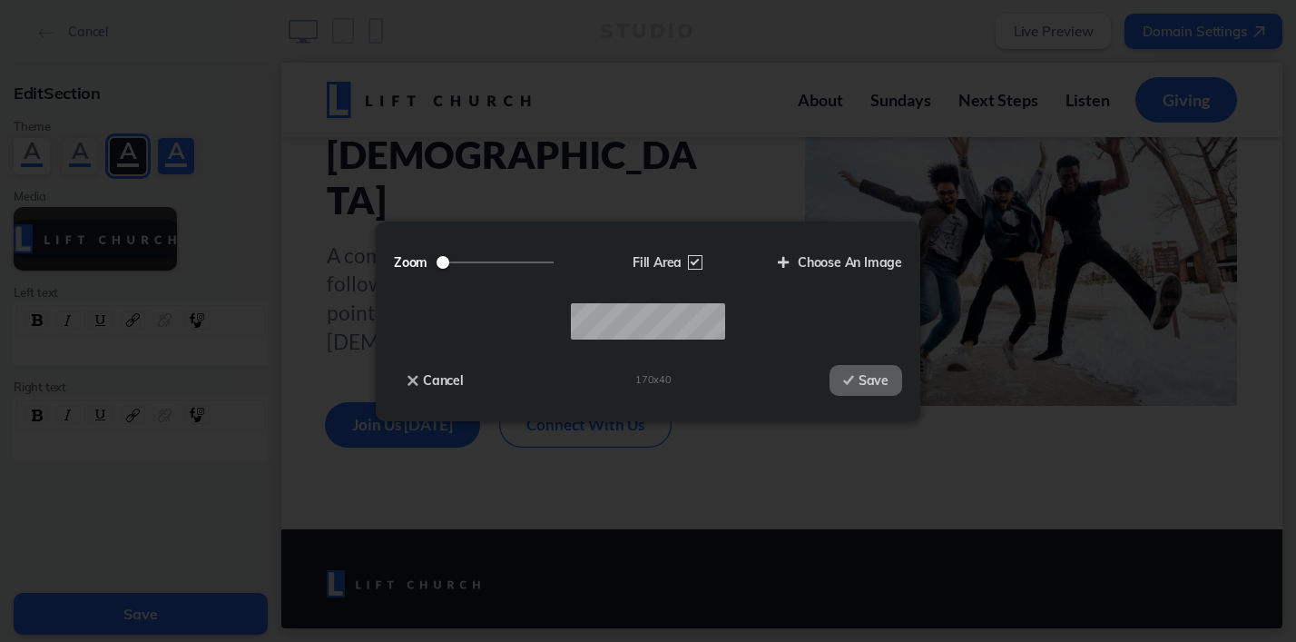
drag, startPoint x: 448, startPoint y: 261, endPoint x: 411, endPoint y: 240, distance: 43.1
click at [437, 261] on input "Zoom" at bounding box center [495, 262] width 117 height 2
click at [890, 381] on button "Save" at bounding box center [866, 380] width 73 height 31
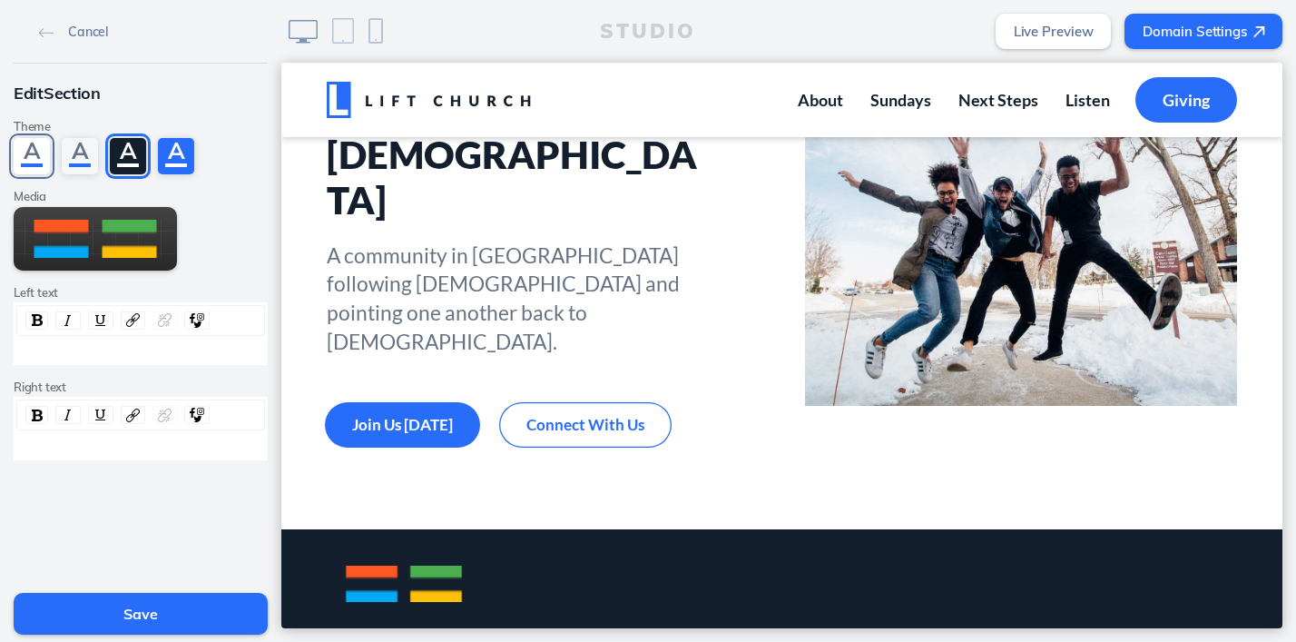
click at [34, 152] on div "A" at bounding box center [32, 156] width 36 height 36
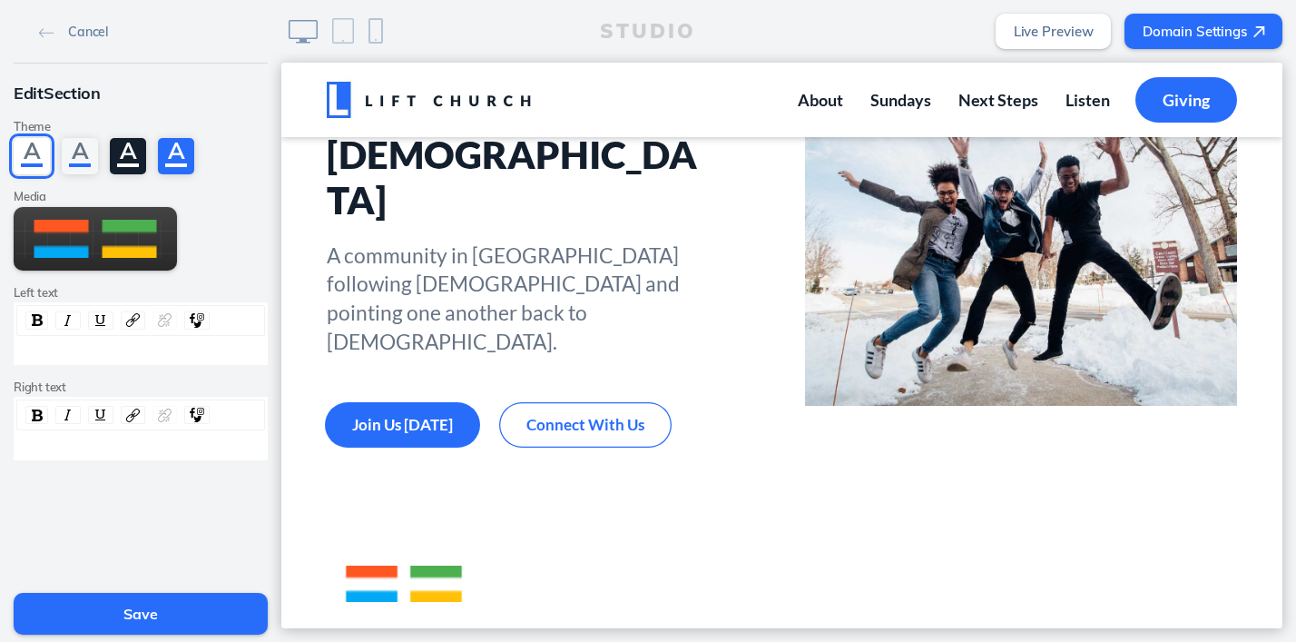
click at [142, 595] on button "Save" at bounding box center [141, 614] width 254 height 42
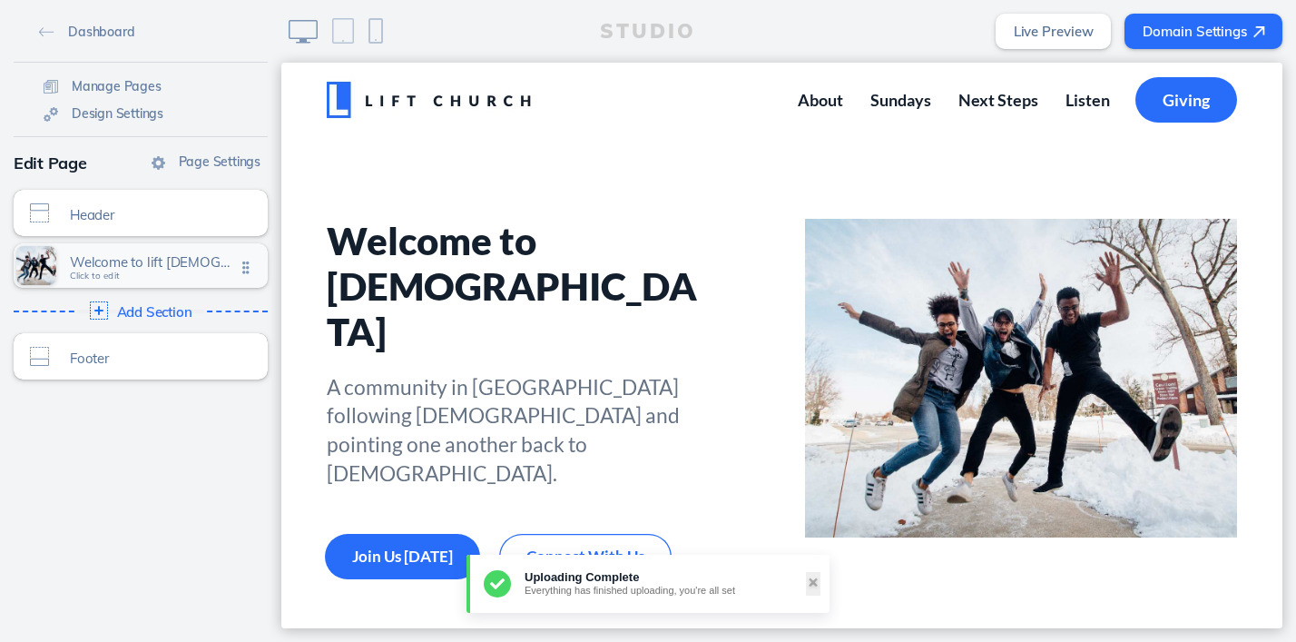
click at [134, 263] on span "Welcome to lift church" at bounding box center [152, 261] width 165 height 15
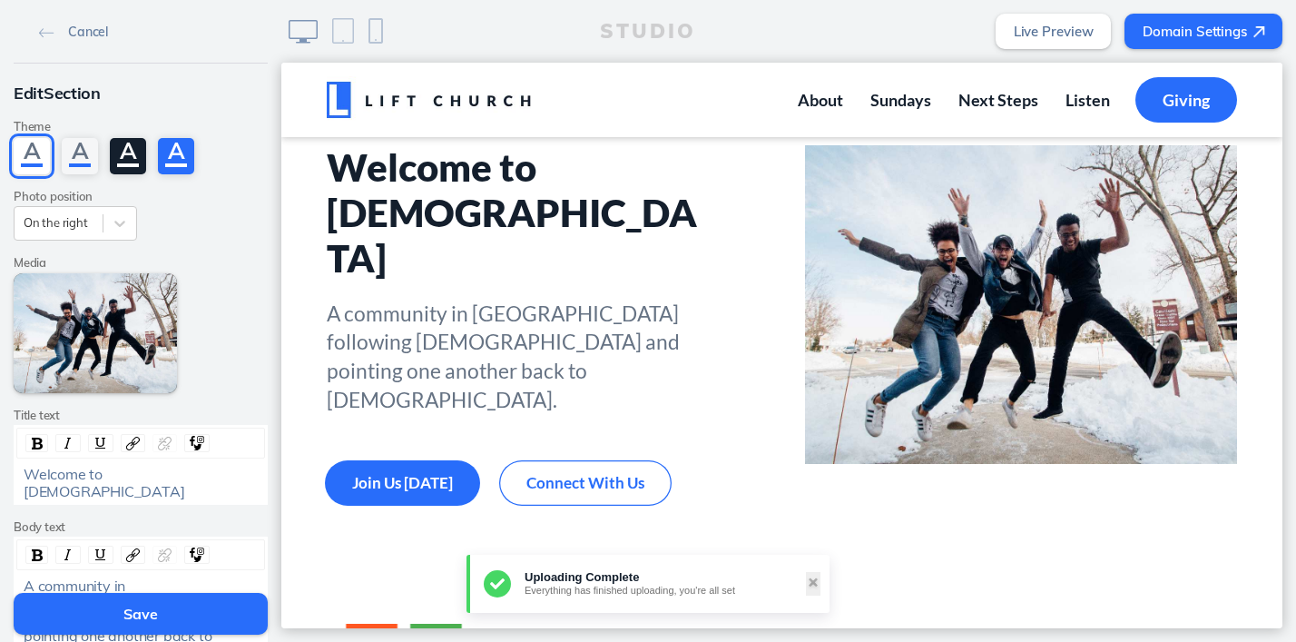
scroll to position [74, 0]
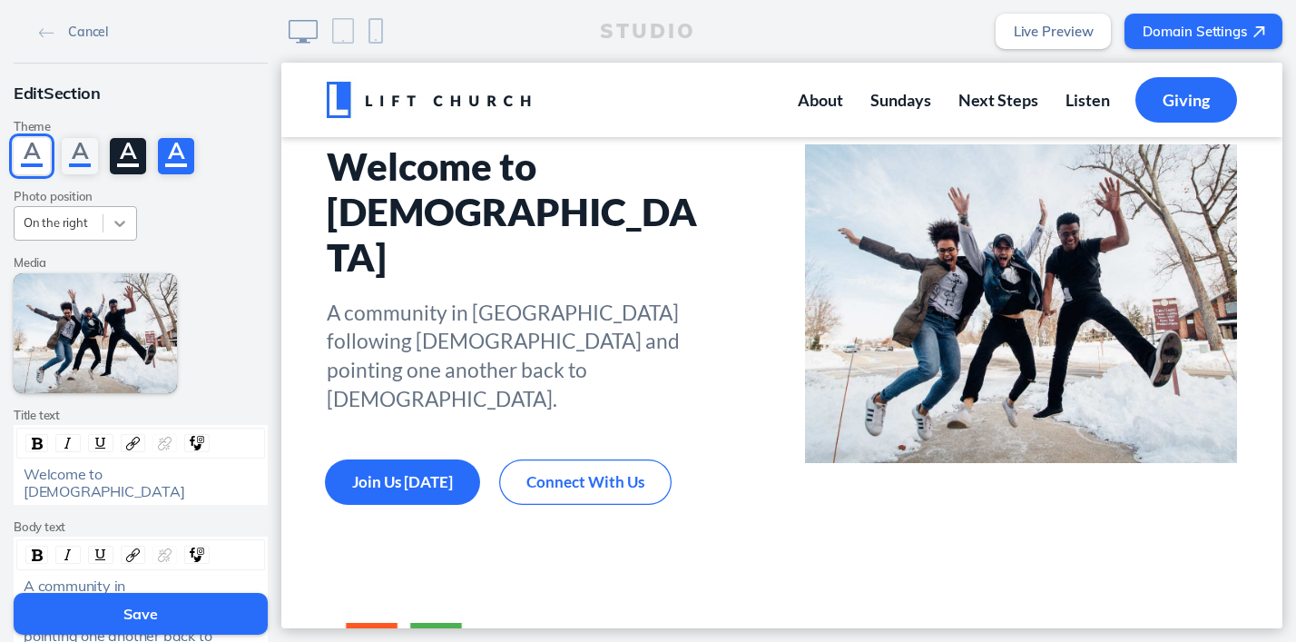
click at [116, 220] on icon at bounding box center [120, 223] width 18 height 18
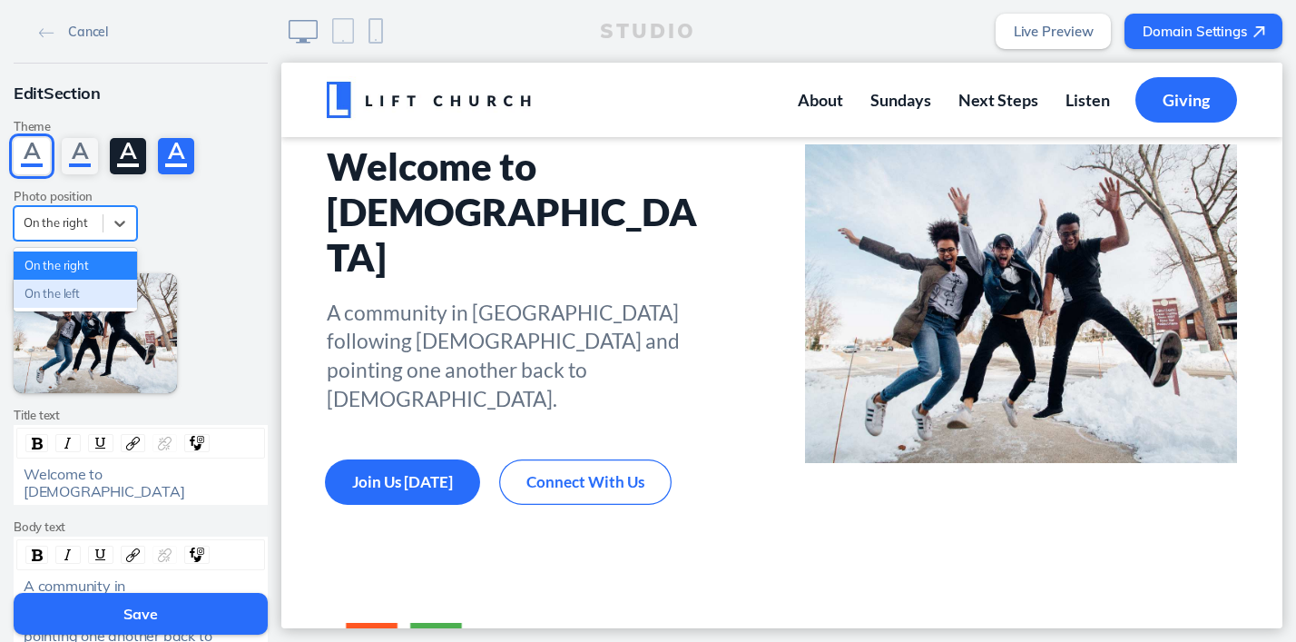
click at [80, 290] on div "On the left" at bounding box center [75, 294] width 123 height 28
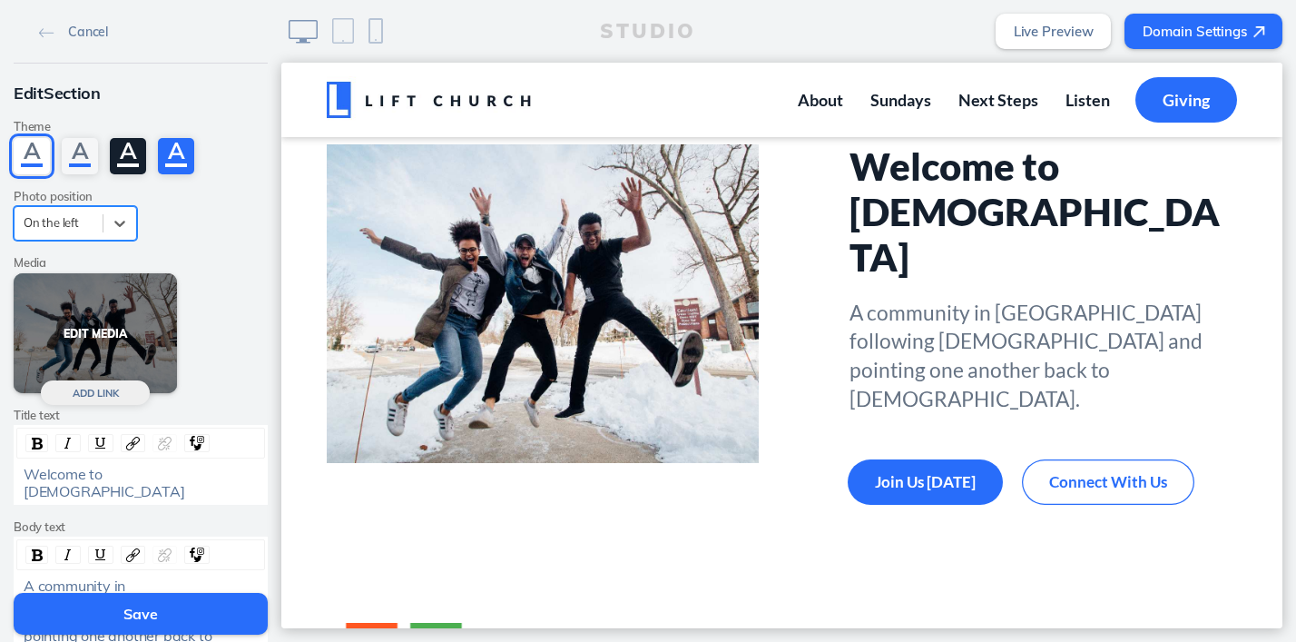
click at [94, 334] on button "Edit Media" at bounding box center [95, 333] width 163 height 121
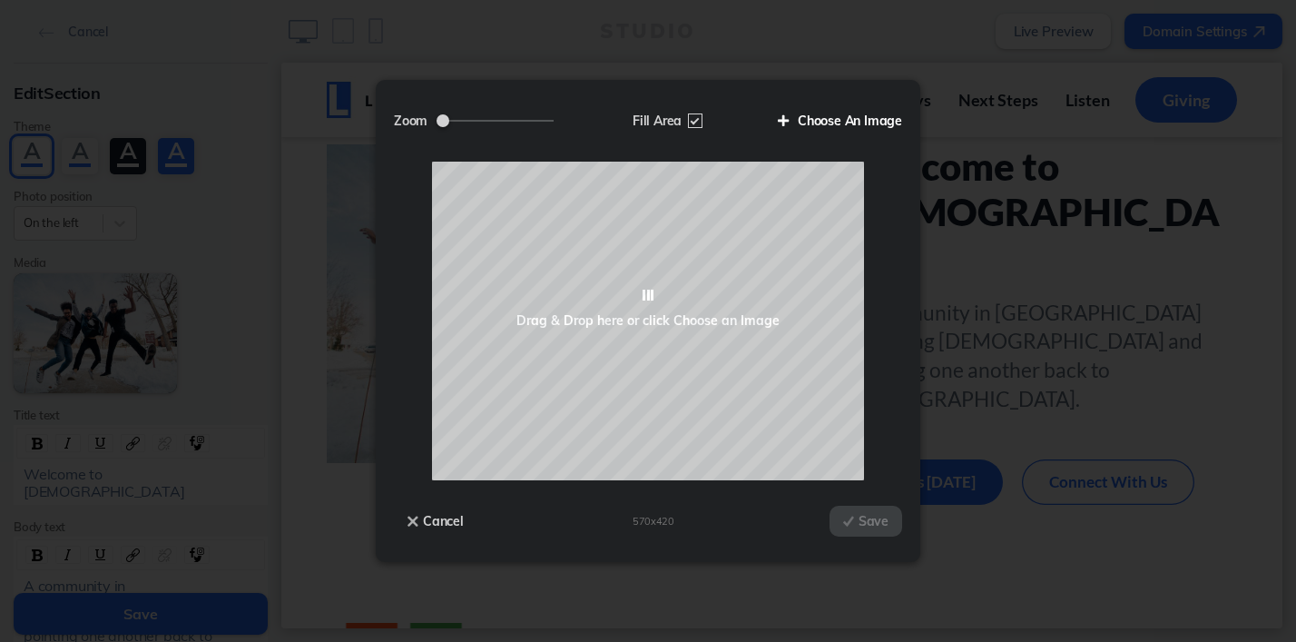
click at [833, 116] on label "Choose An Image" at bounding box center [833, 120] width 138 height 31
click at [0, 0] on input "Choose An Image" at bounding box center [0, 0] width 0 height 0
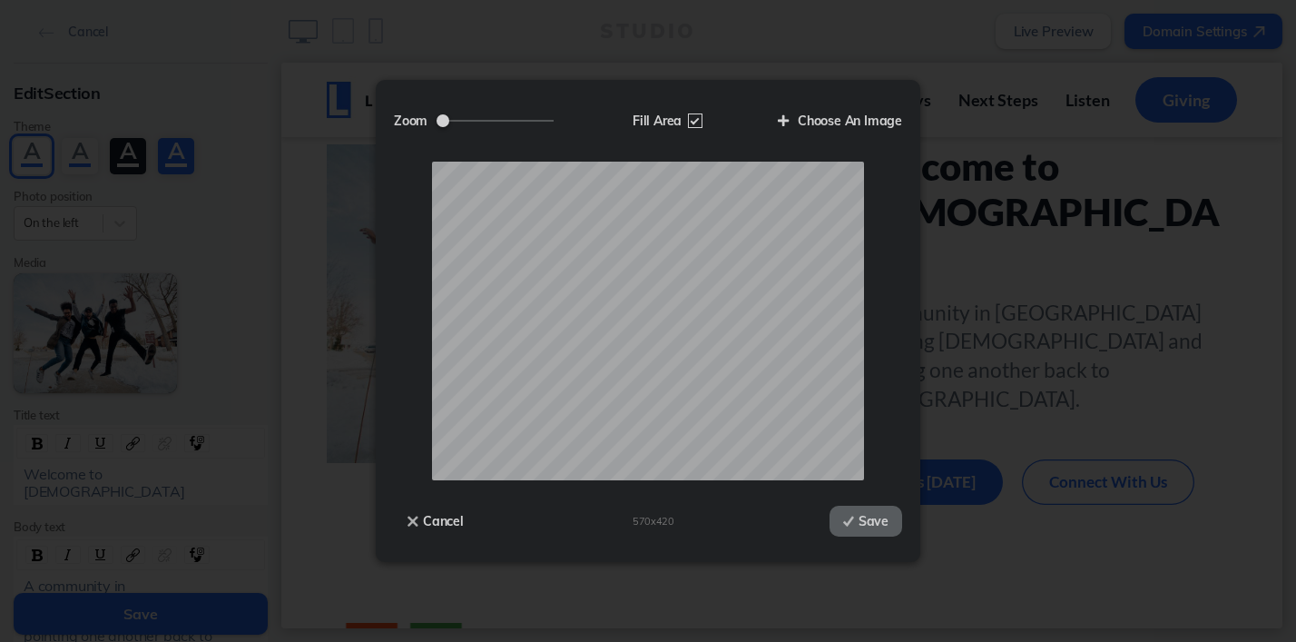
click at [873, 536] on div "Cancel 570 x 420 Save" at bounding box center [648, 512] width 508 height 64
click at [867, 518] on button "Save" at bounding box center [866, 521] width 73 height 31
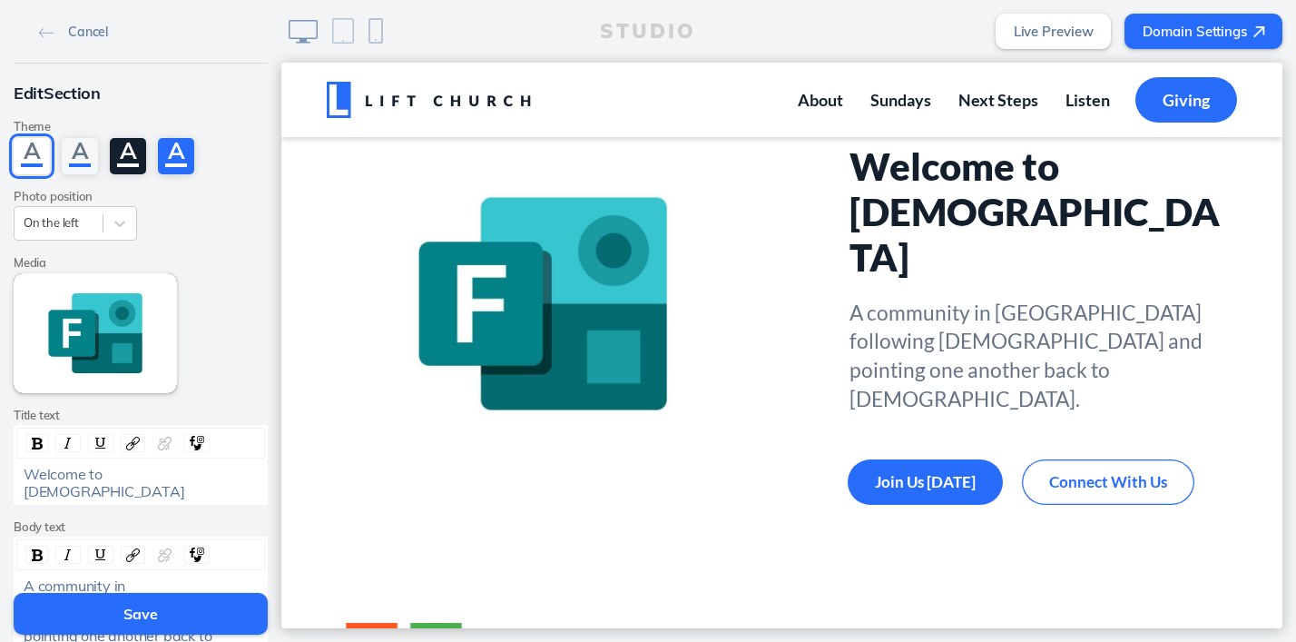
click at [133, 481] on span "Welcome to Lift Church" at bounding box center [104, 482] width 161 height 34
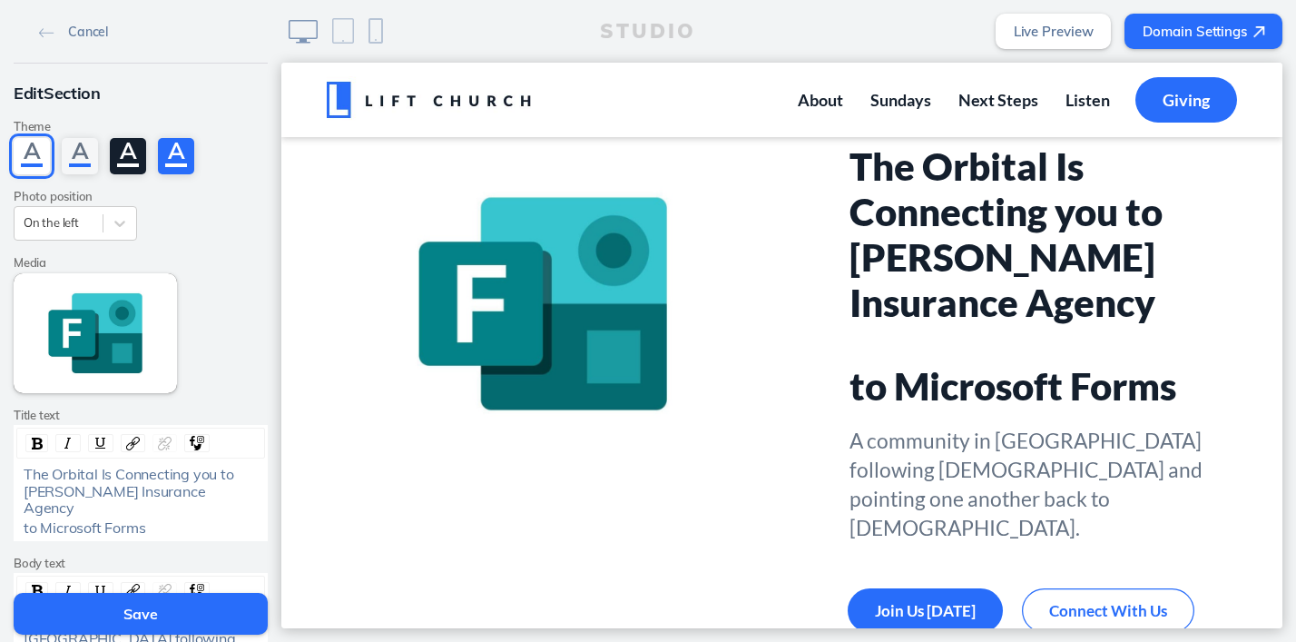
click at [25, 518] on span "to Microsoft Forms" at bounding box center [85, 527] width 122 height 18
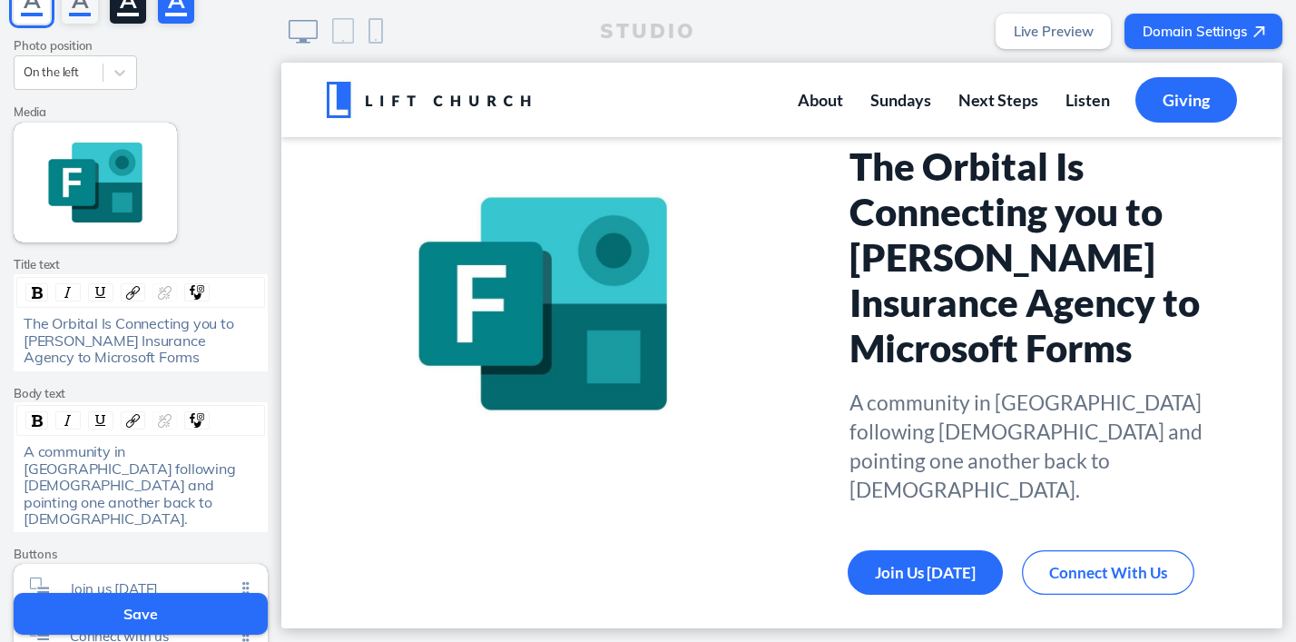
scroll to position [164, 0]
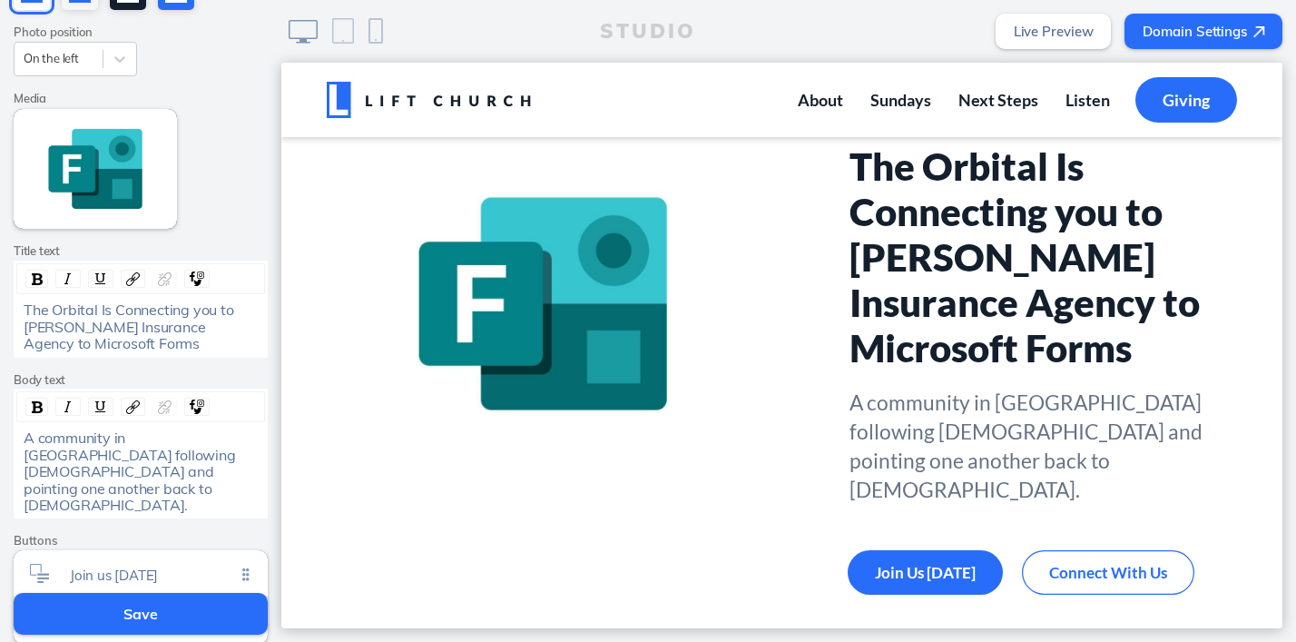
click at [90, 467] on span "A community in Camarillo following Jesus and pointing one another back to God." at bounding box center [131, 470] width 215 height 85
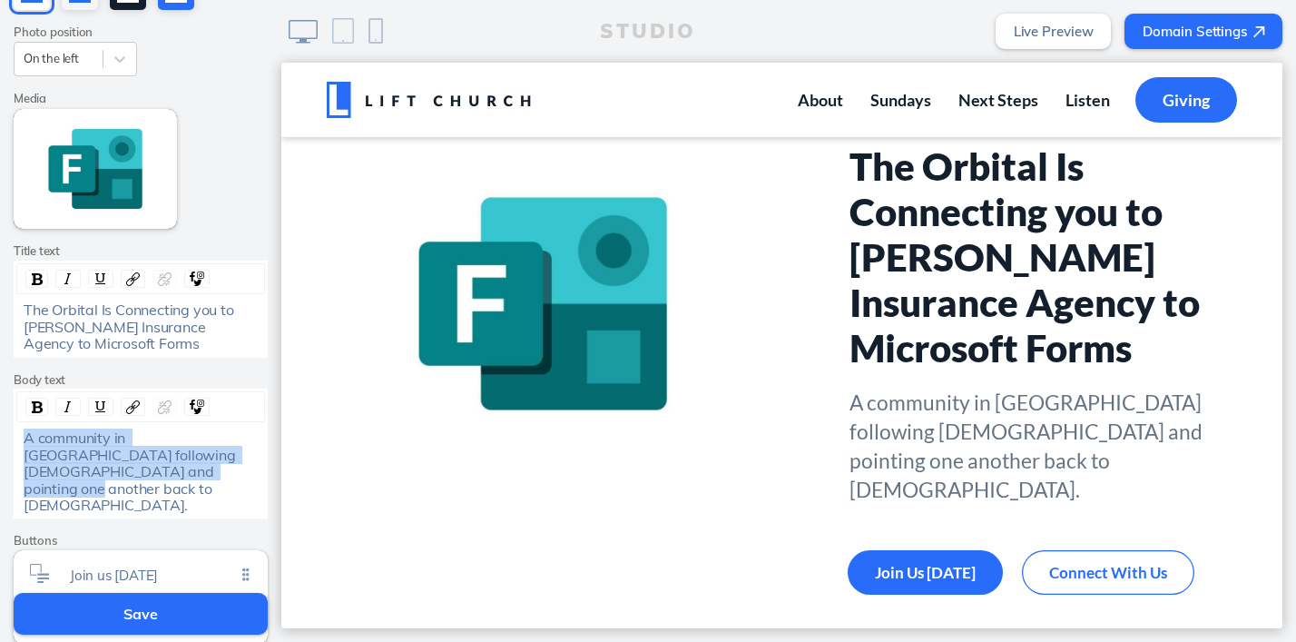
click at [90, 467] on span "A community in Camarillo following Jesus and pointing one another back to God." at bounding box center [131, 470] width 215 height 85
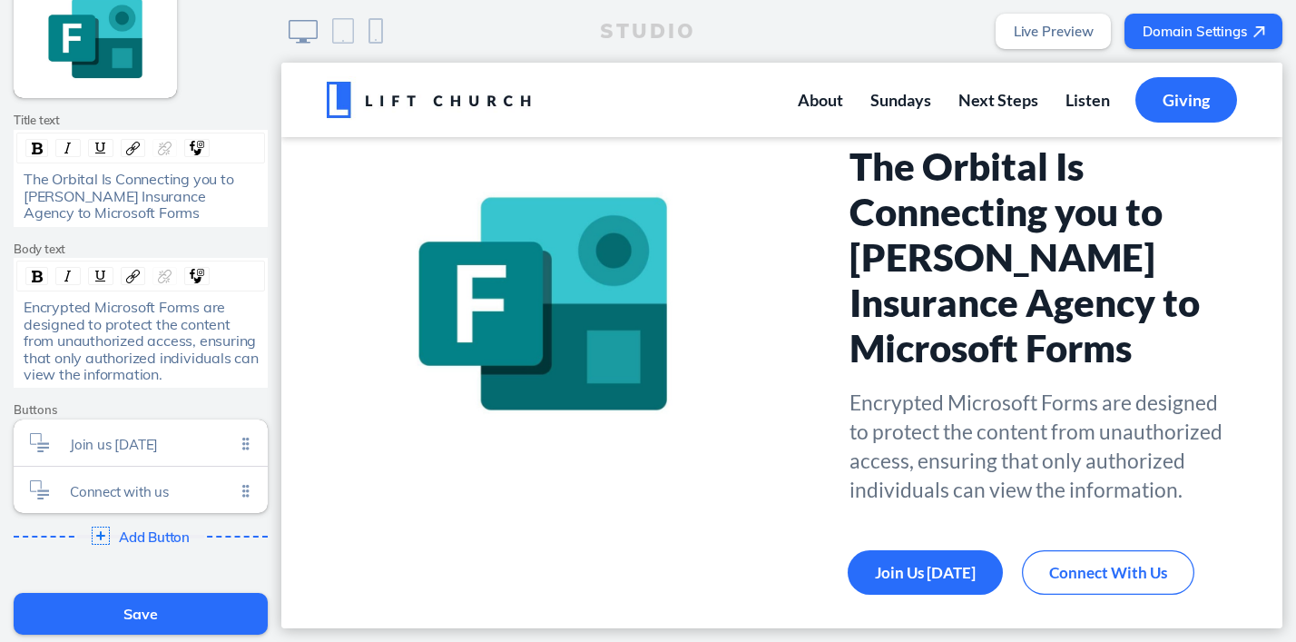
scroll to position [297, 0]
click at [245, 495] on ul "Join us sunday Click to edit Connect with us Click to edit" at bounding box center [141, 464] width 254 height 93
click at [183, 491] on span "Connect with us" at bounding box center [152, 484] width 165 height 15
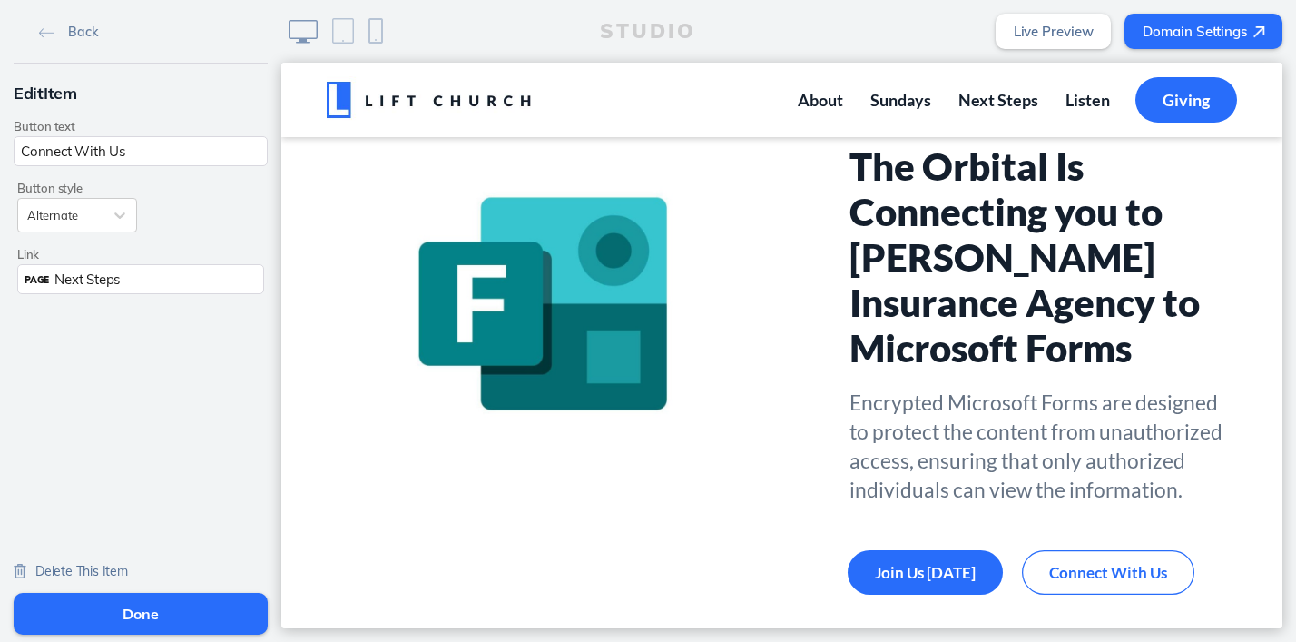
click at [56, 573] on span "Delete This Item" at bounding box center [81, 571] width 93 height 16
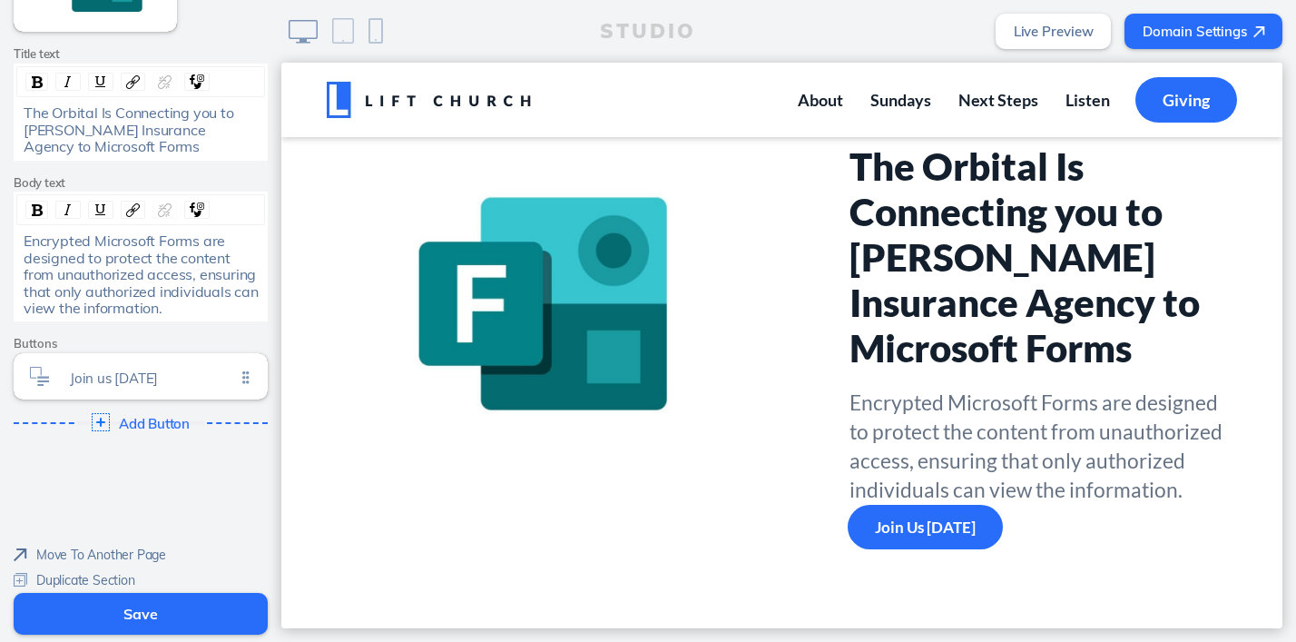
scroll to position [364, 0]
click at [130, 361] on div "Join us sunday Click to edit" at bounding box center [141, 373] width 254 height 46
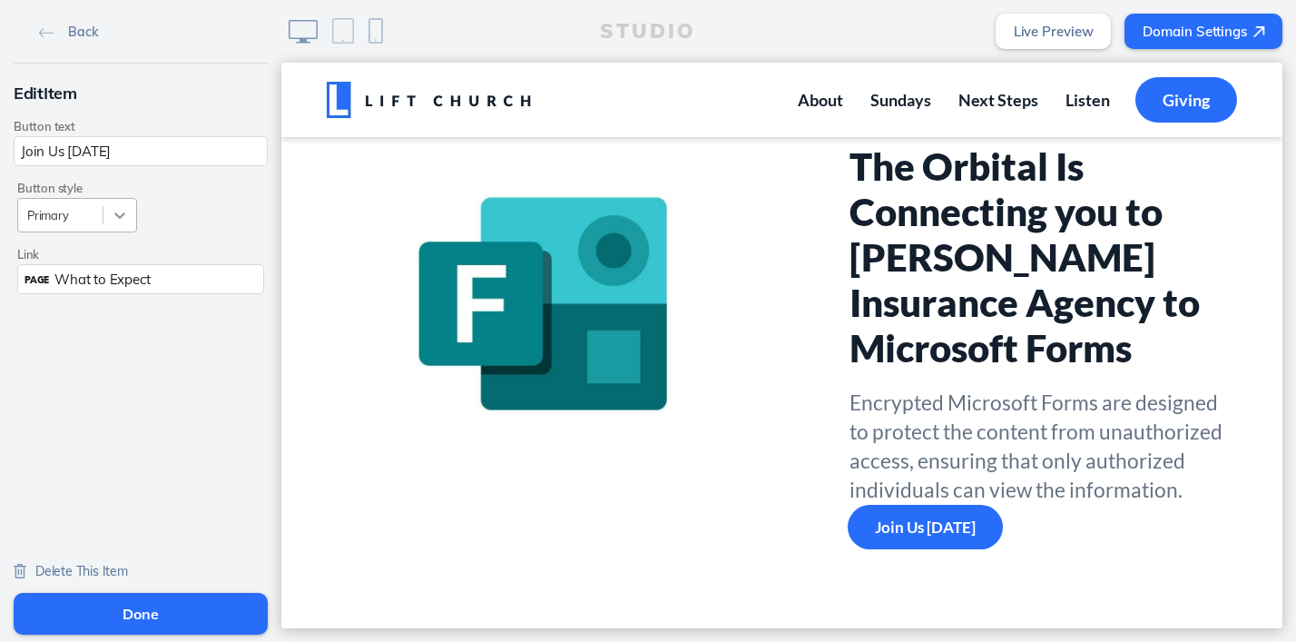
click at [122, 215] on icon at bounding box center [119, 215] width 11 height 6
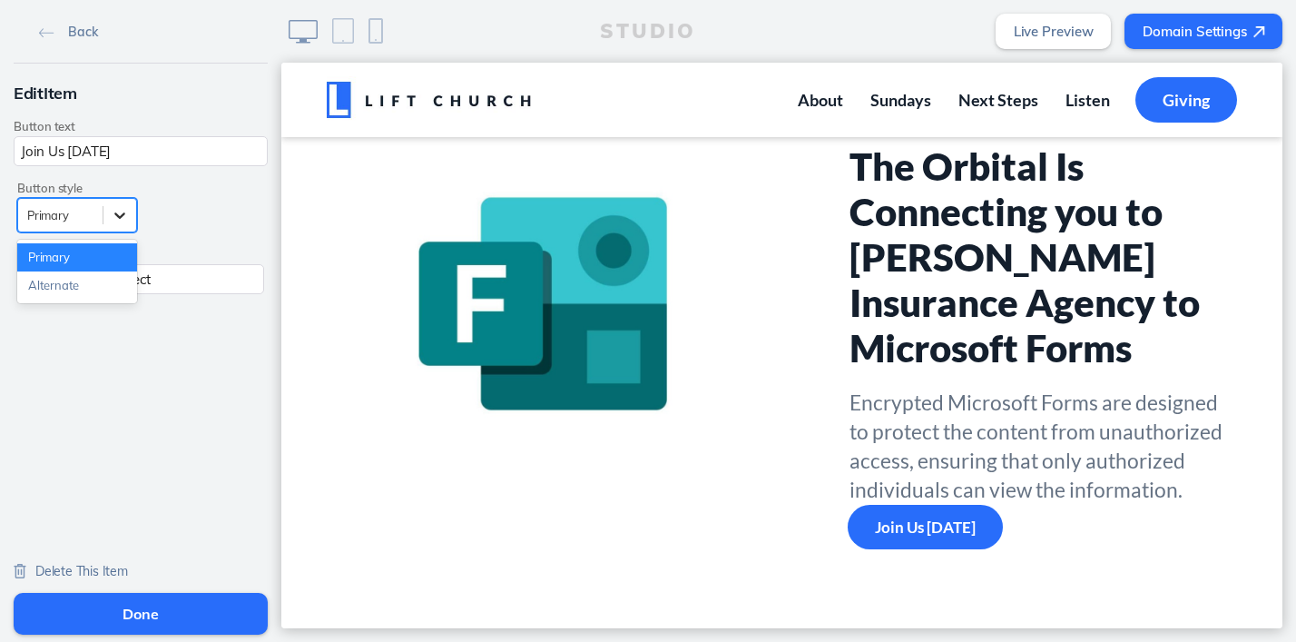
click at [122, 215] on icon at bounding box center [119, 215] width 11 height 6
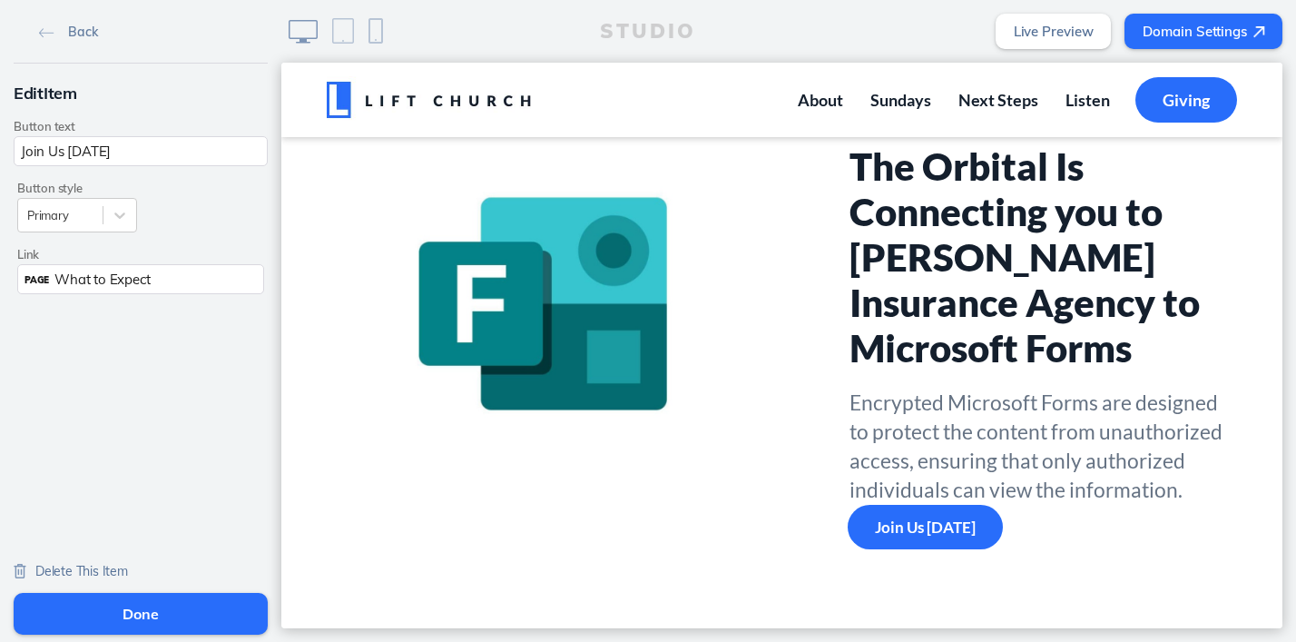
click at [45, 284] on span "PAGE" at bounding box center [37, 280] width 25 height 12
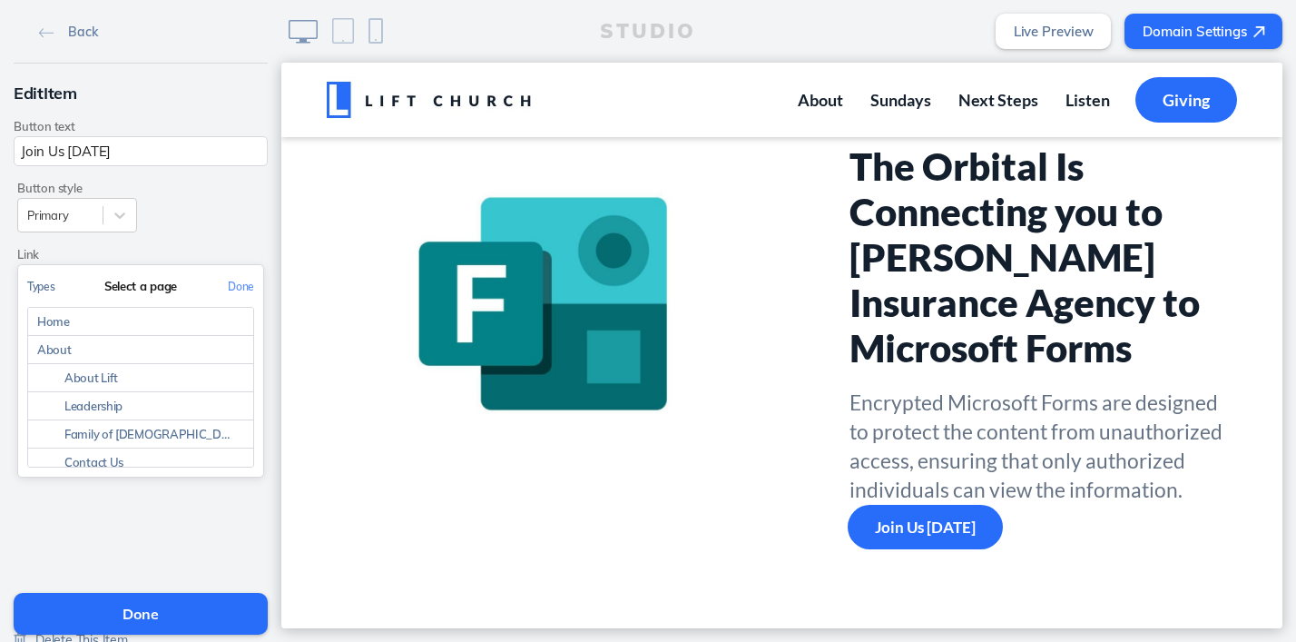
click at [44, 290] on button "Types" at bounding box center [41, 286] width 46 height 41
click at [172, 425] on button "Link to a custom URL" at bounding box center [140, 422] width 245 height 46
click at [135, 359] on input "text" at bounding box center [140, 363] width 227 height 30
click at [123, 369] on input "text" at bounding box center [140, 363] width 227 height 30
paste input "https://secure.mymailencrypted.com/6af0d3c67ee342d08914fff936eea6fc/?K9kFdh=VTR…"
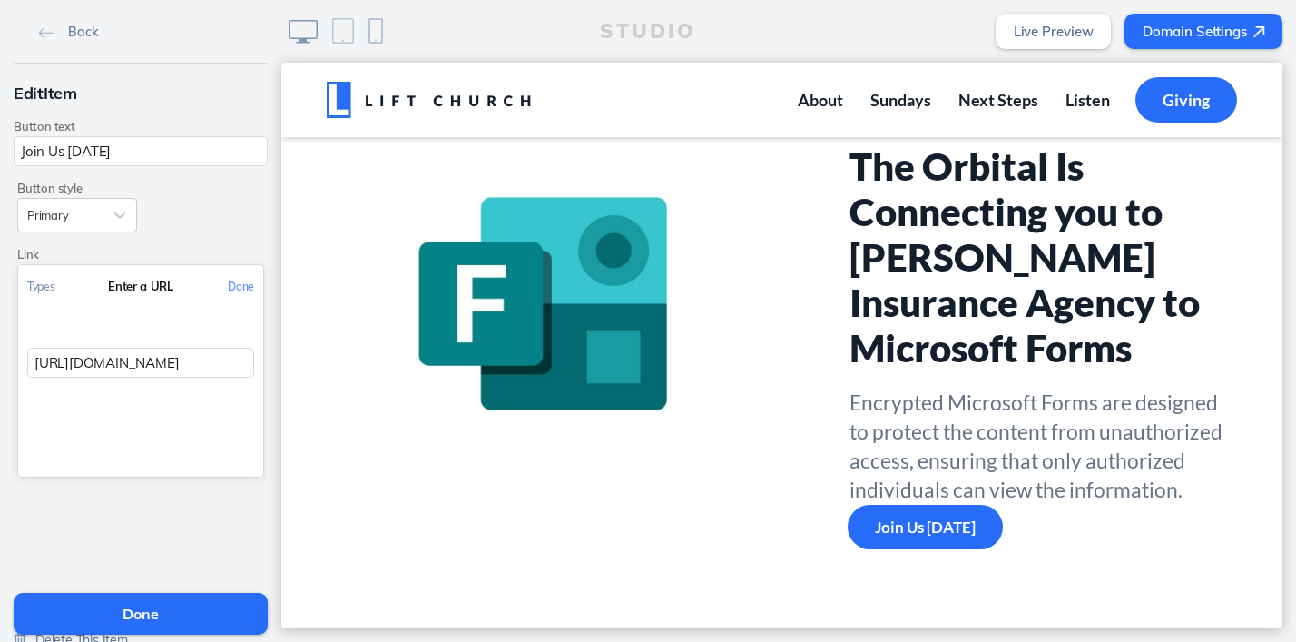
scroll to position [0, 349]
type input "https://secure.mymailencrypted.com/6af0d3c67ee342d08914fff936eea6fc/?K9kFdh=VTR…"
click at [103, 138] on input "Join Us Sunday" at bounding box center [141, 151] width 254 height 30
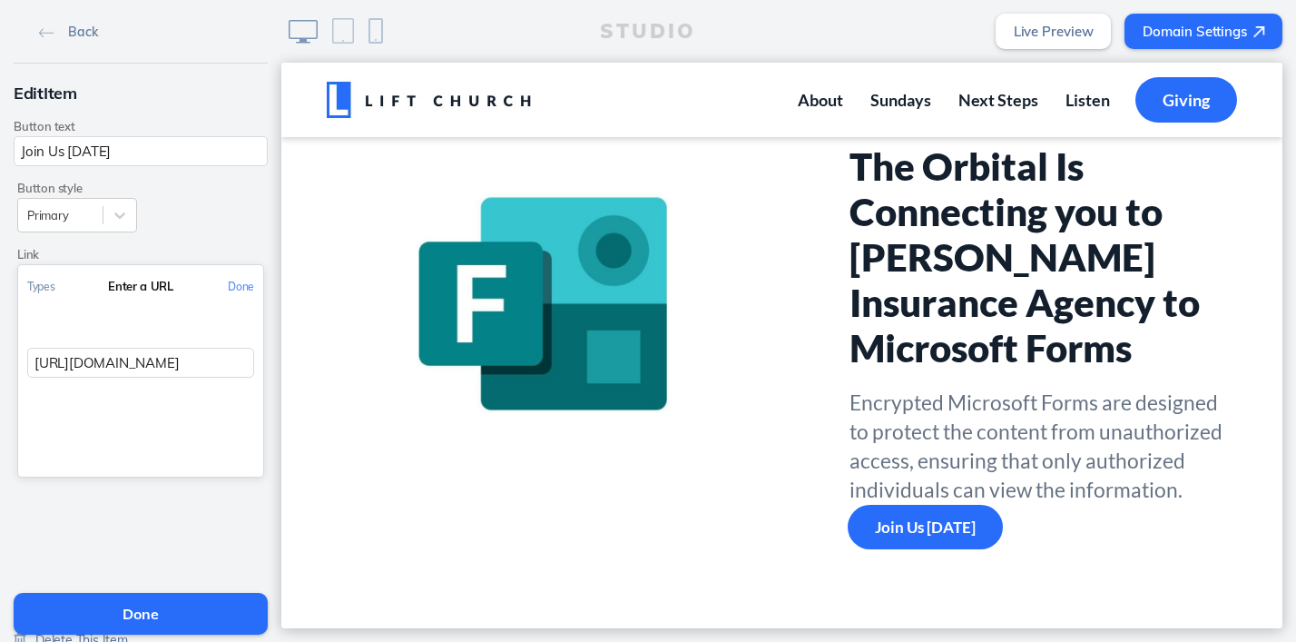
click at [103, 138] on input "Join Us Sunday" at bounding box center [141, 151] width 254 height 30
type input "Access Microsoft Forms"
click at [123, 620] on button "Done" at bounding box center [141, 614] width 254 height 42
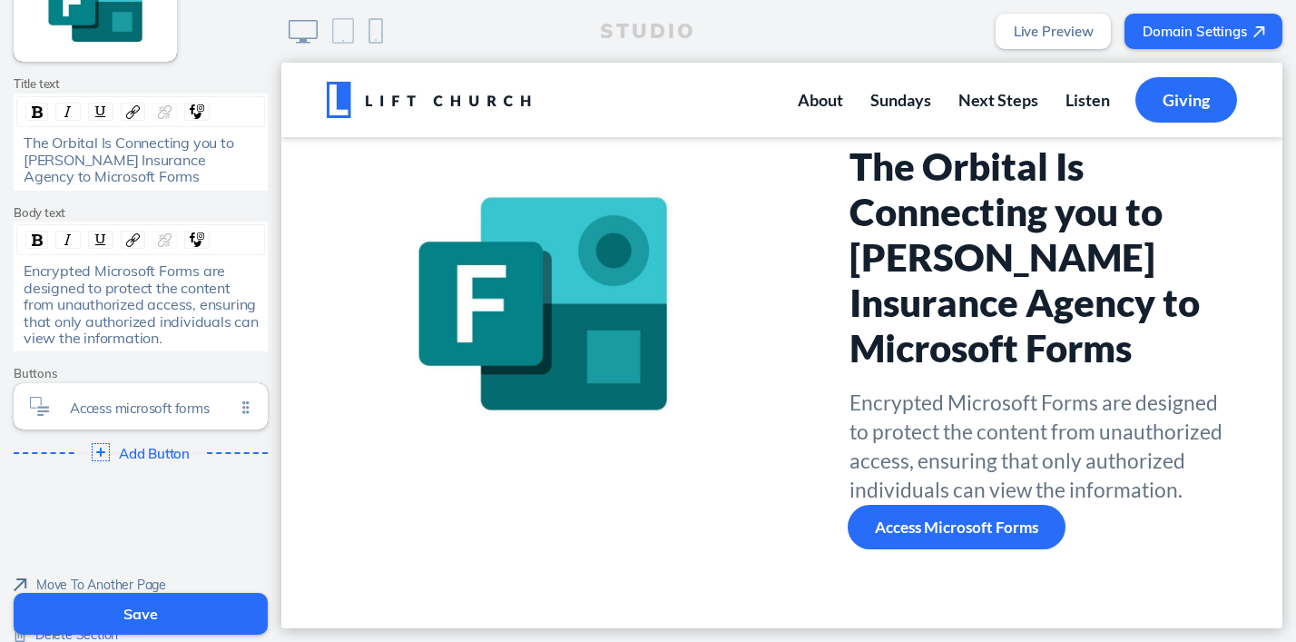
scroll to position [341, 0]
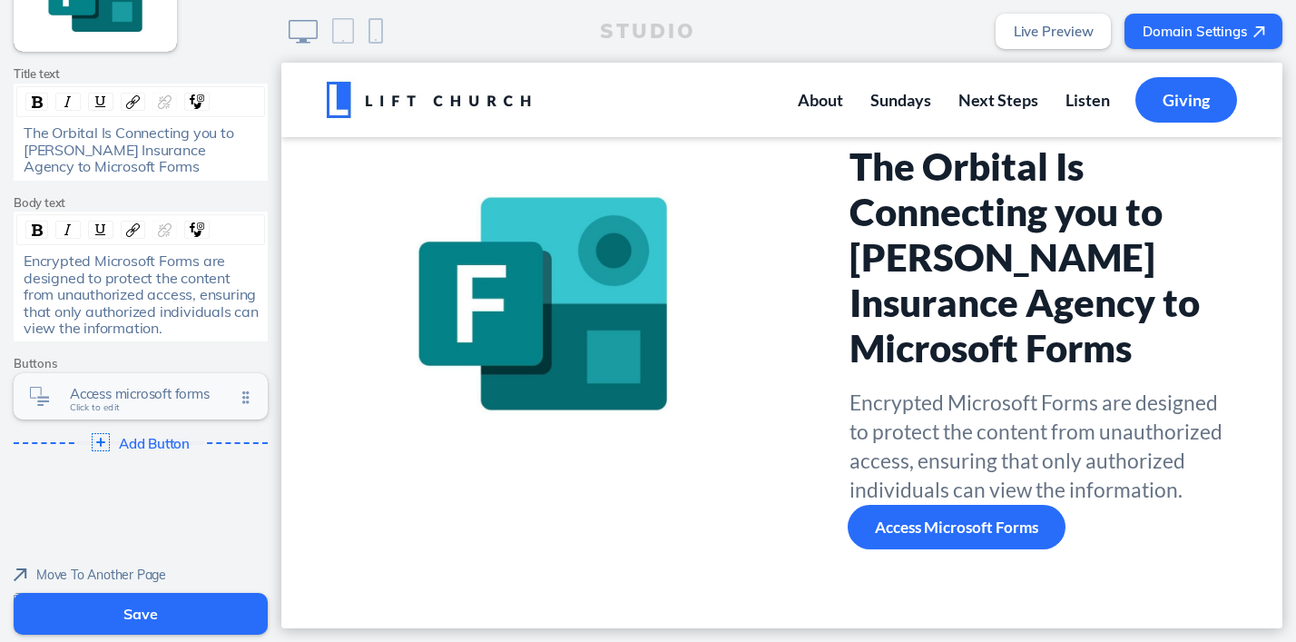
click at [44, 399] on img at bounding box center [39, 396] width 19 height 19
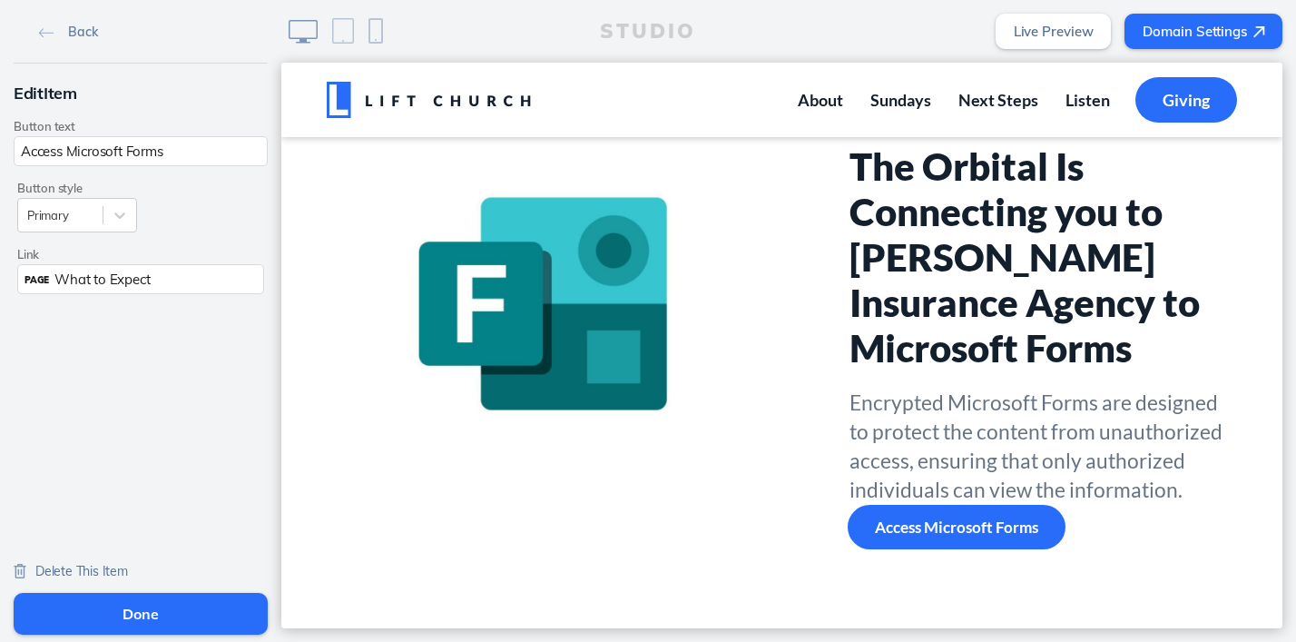
click at [44, 281] on span "PAGE" at bounding box center [37, 280] width 25 height 12
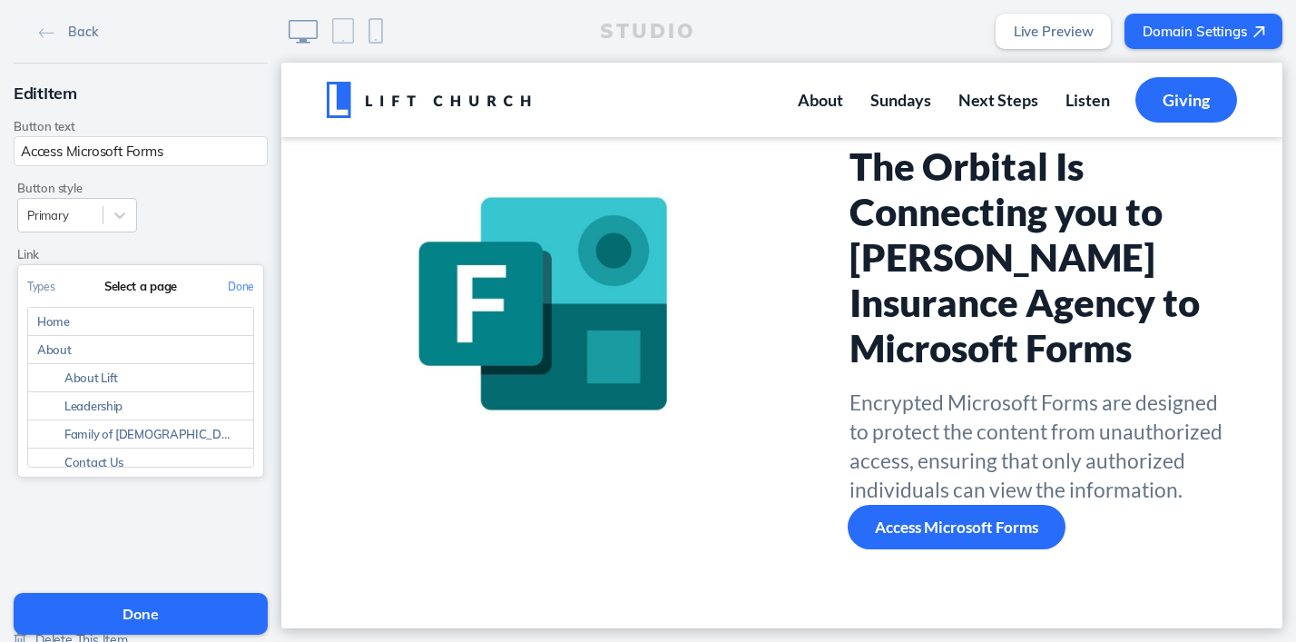
click at [121, 280] on div "Select a page" at bounding box center [140, 286] width 245 height 42
click at [115, 289] on div "Select a page" at bounding box center [140, 286] width 245 height 42
click at [44, 290] on button "Types" at bounding box center [41, 286] width 46 height 41
click at [119, 420] on button "Link to a custom URL" at bounding box center [140, 422] width 245 height 46
click at [106, 362] on input "text" at bounding box center [140, 363] width 227 height 30
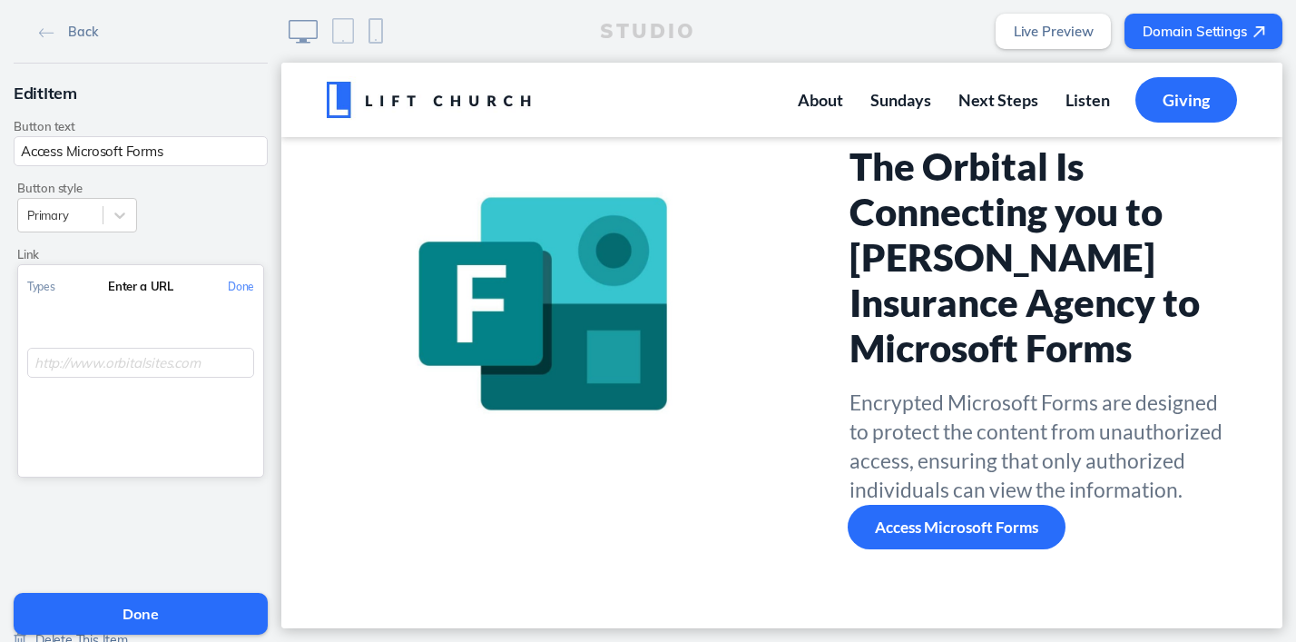
paste input "https://secure.mymailencrypted.com/6af0d3c67ee342d08914fff936eea6fc/?K9kFdh=VTR…"
type input "https://secure.mymailencrypted.com/6af0d3c67ee342d08914fff936eea6fc/?K9kFdh=VTR…"
click at [247, 289] on button "Done" at bounding box center [241, 286] width 44 height 41
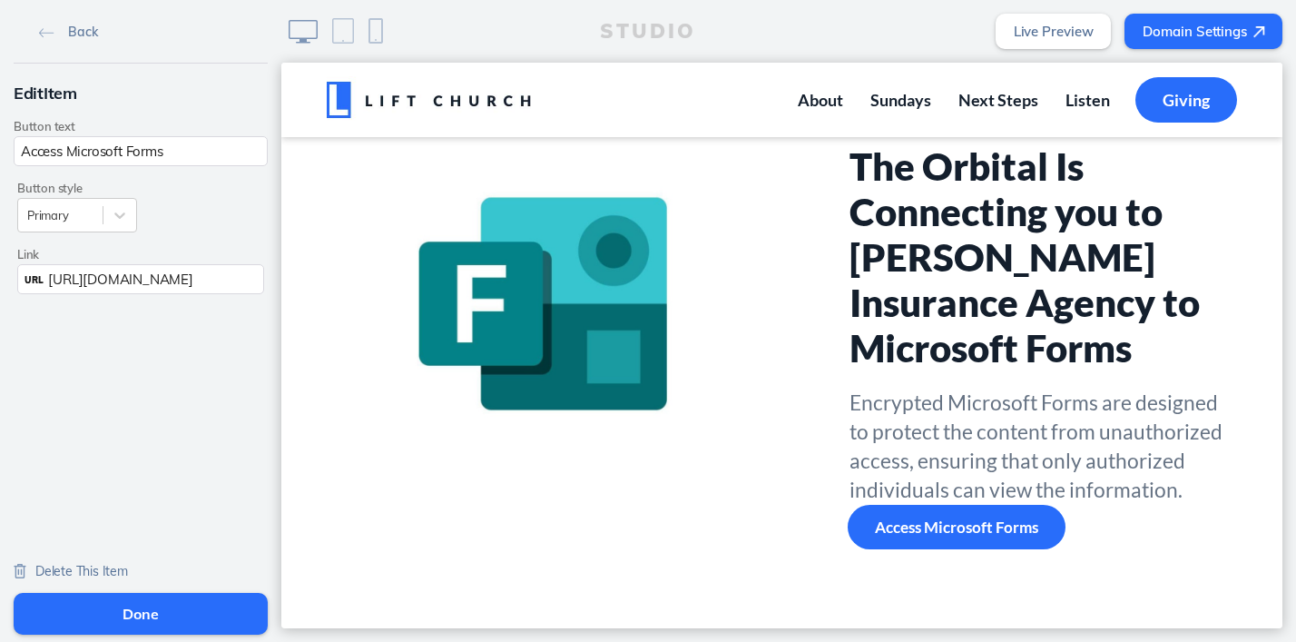
click at [135, 616] on button "Done" at bounding box center [141, 614] width 254 height 42
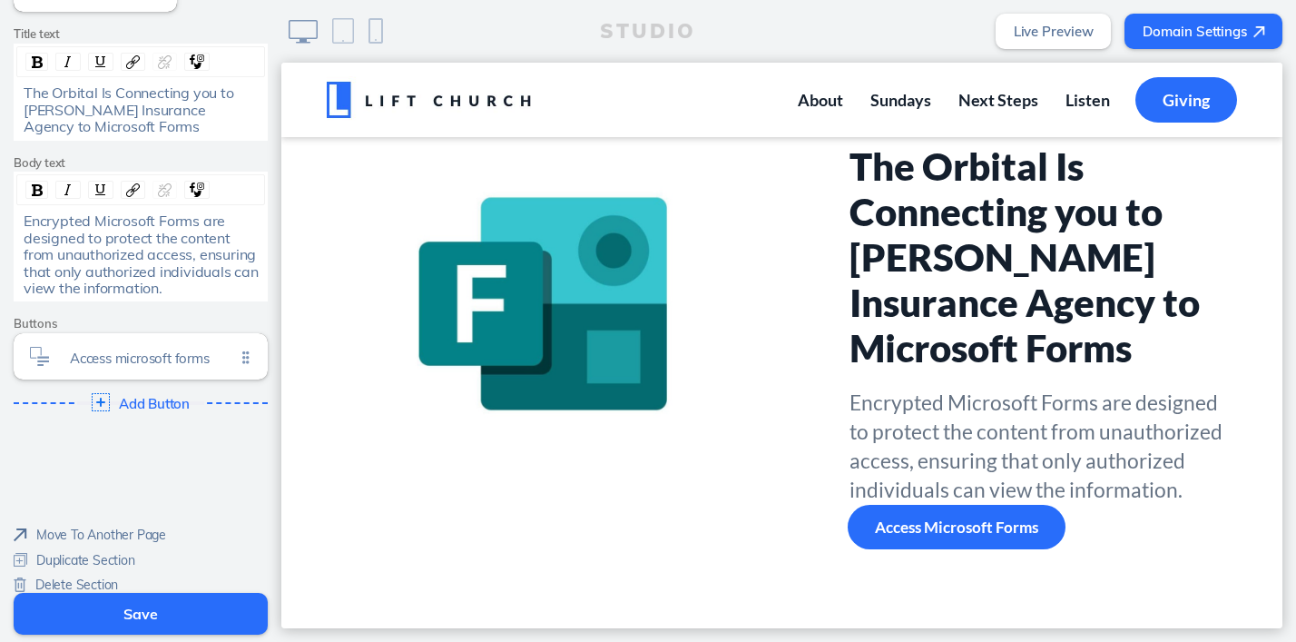
scroll to position [395, 0]
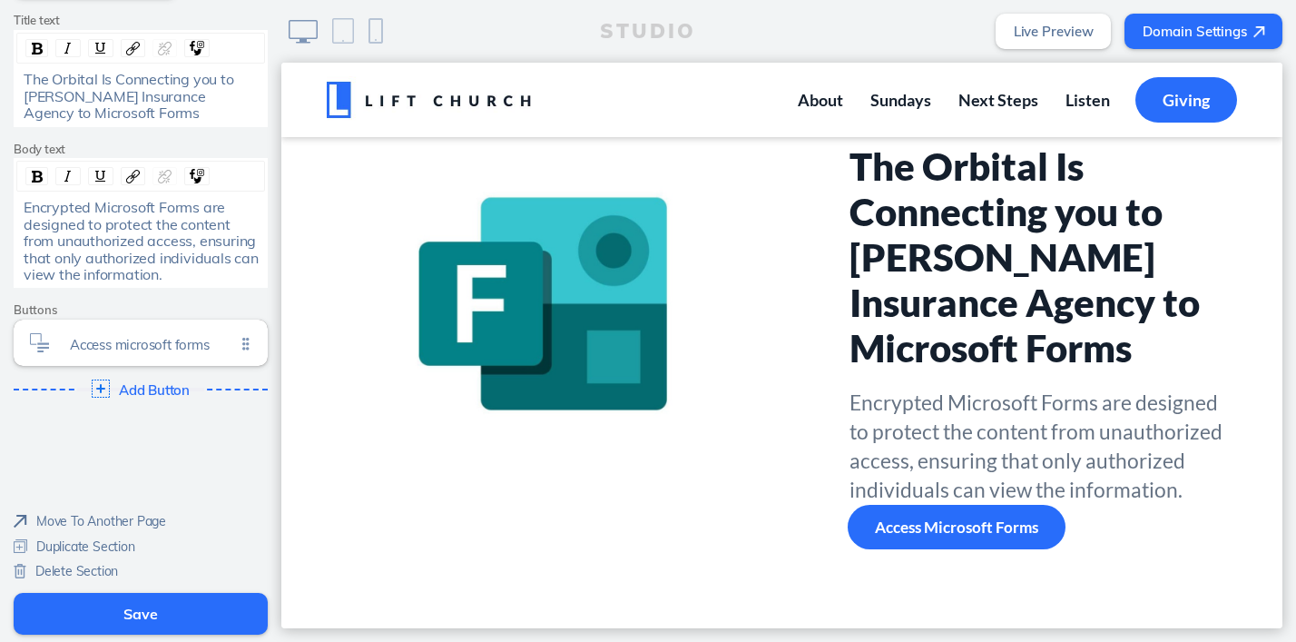
click at [113, 615] on button "Save" at bounding box center [141, 614] width 254 height 42
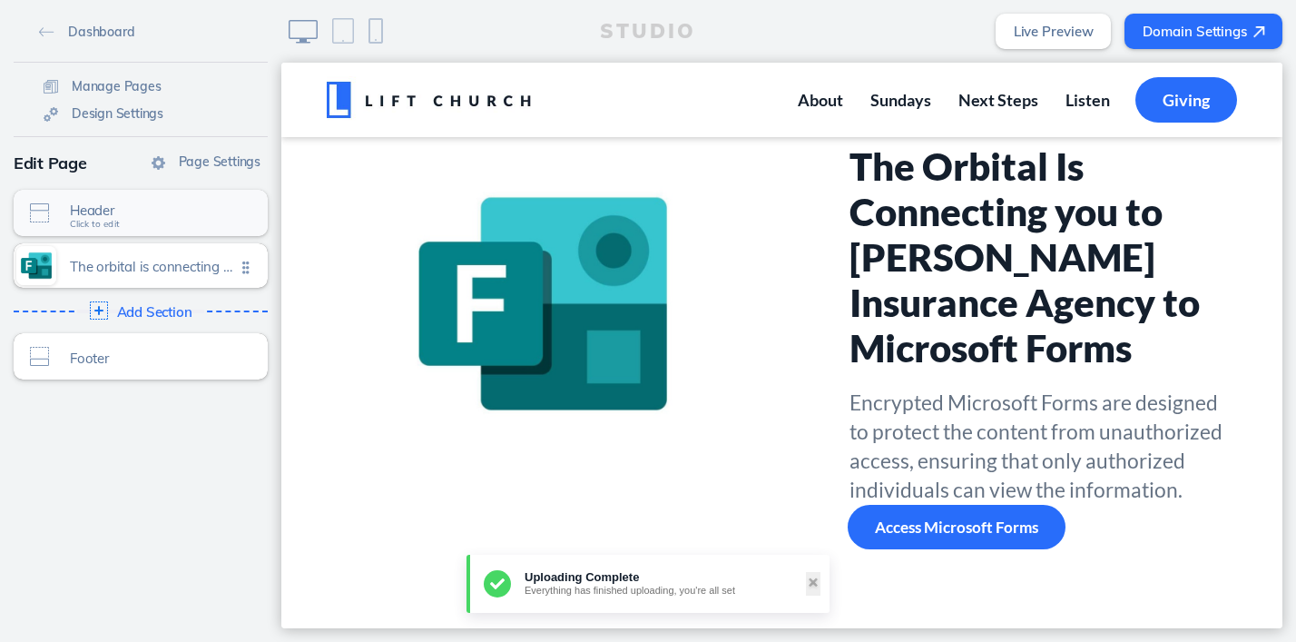
click at [117, 222] on span "Click to edit" at bounding box center [95, 224] width 50 height 11
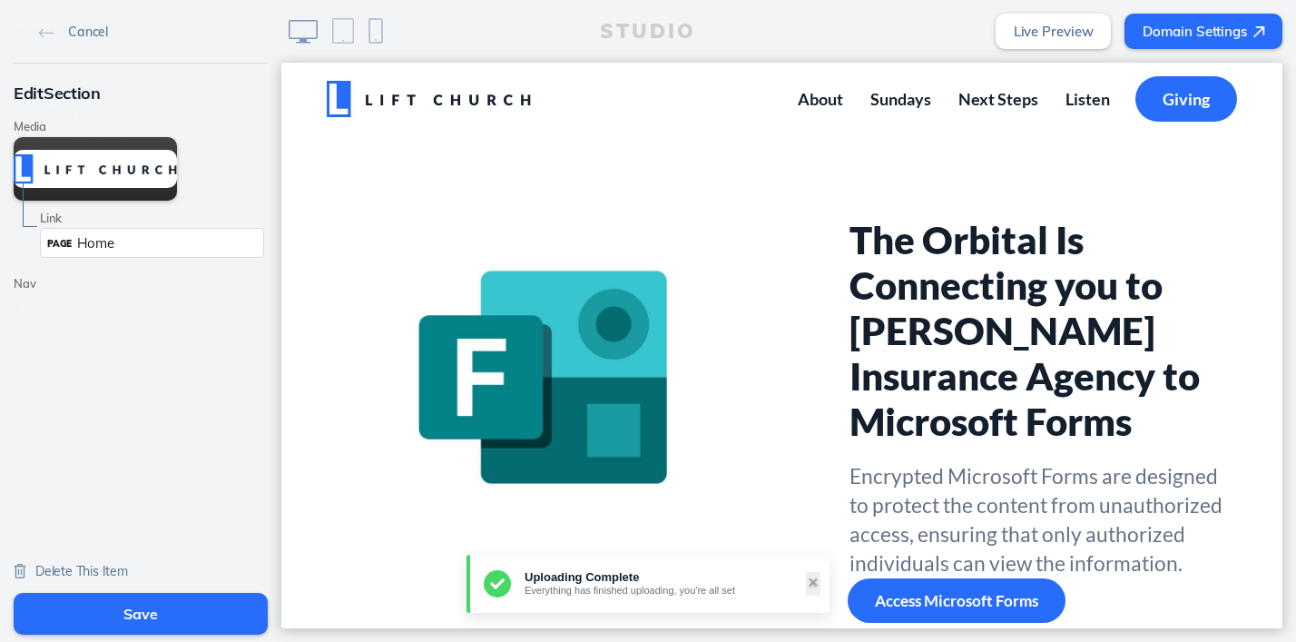
scroll to position [0, 0]
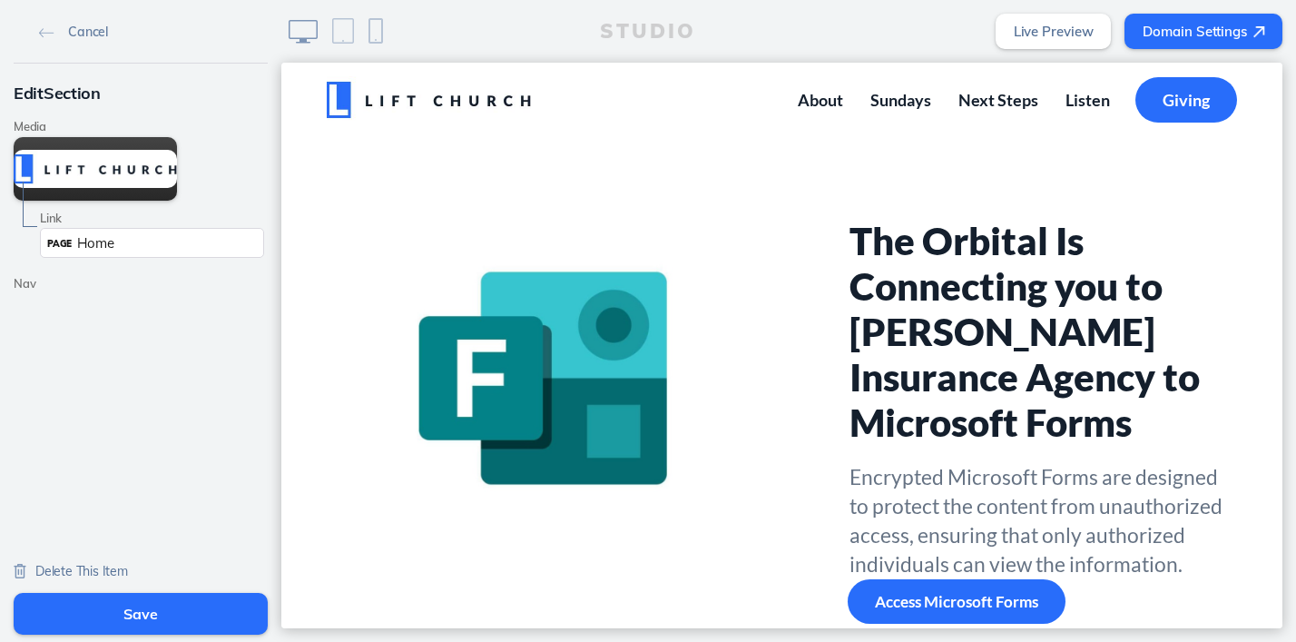
click at [125, 239] on div "PAGE Home" at bounding box center [152, 243] width 224 height 30
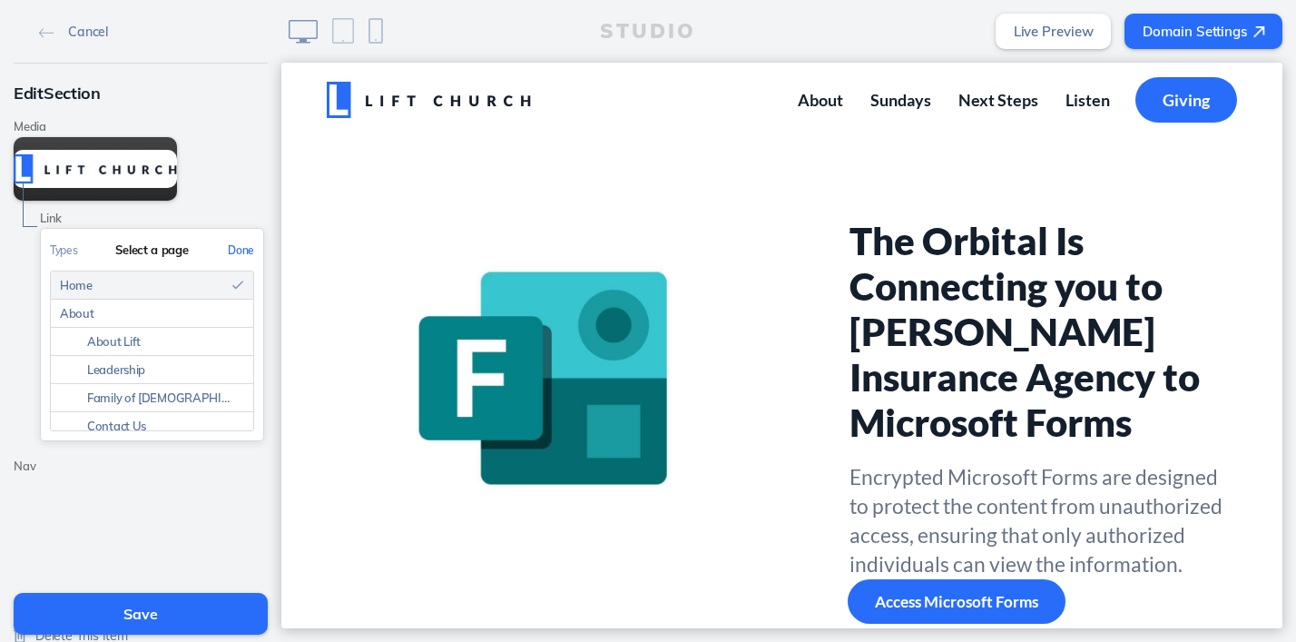
click at [239, 240] on button "Done" at bounding box center [241, 250] width 44 height 41
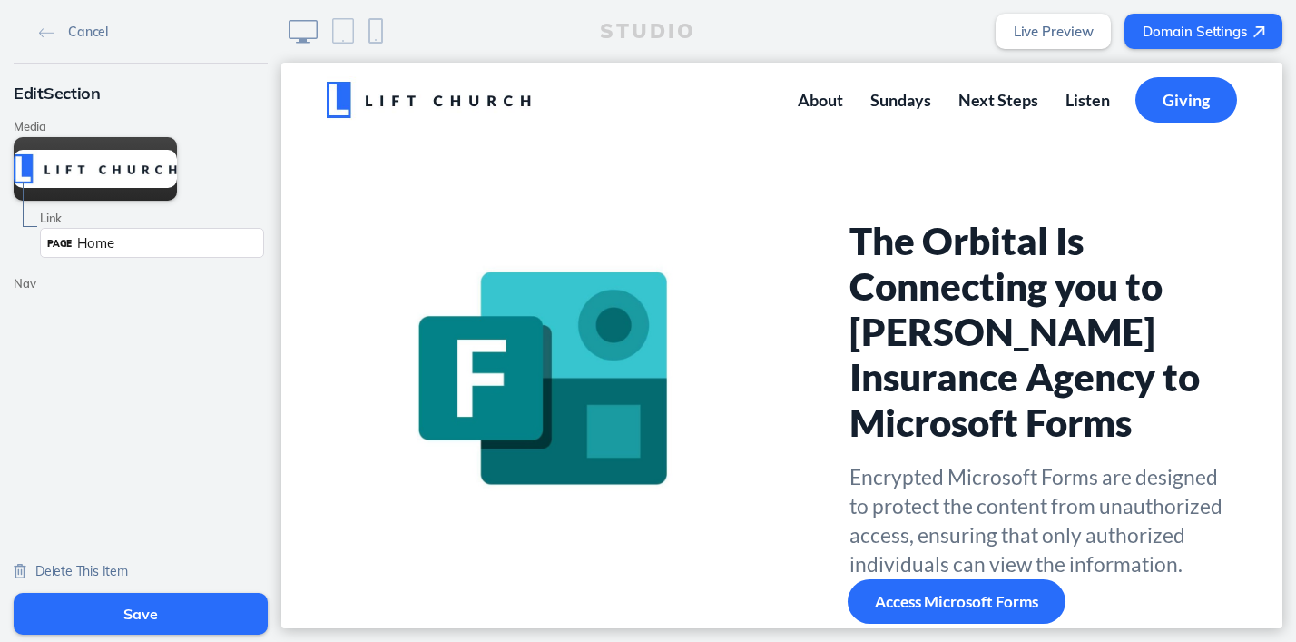
click at [54, 561] on div "Delete This Item" at bounding box center [71, 569] width 114 height 36
click at [46, 573] on span "Delete This Item" at bounding box center [81, 571] width 93 height 16
click at [21, 570] on img at bounding box center [20, 571] width 13 height 15
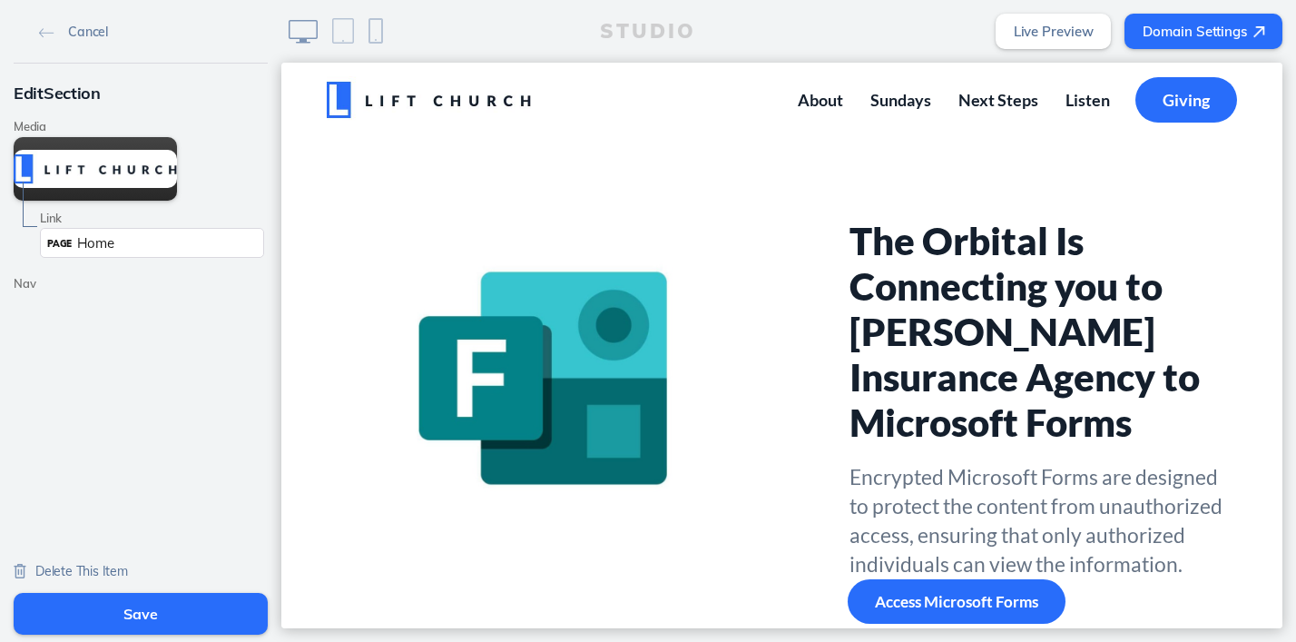
click at [100, 617] on button "Save" at bounding box center [141, 614] width 254 height 42
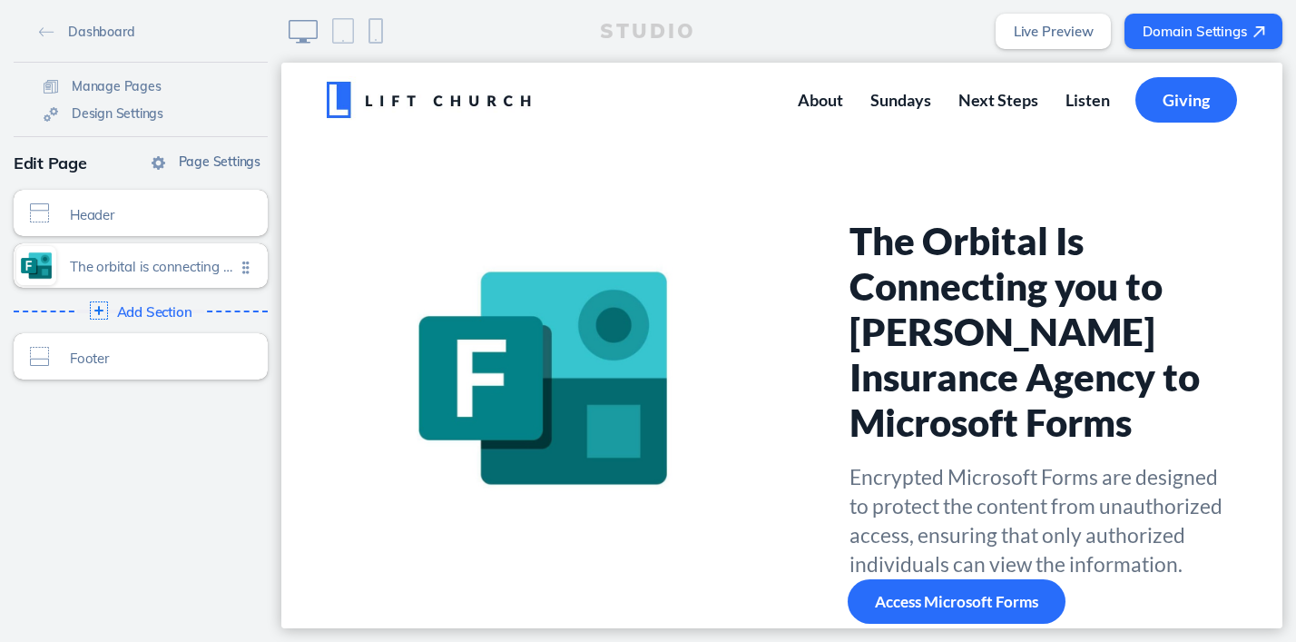
click at [193, 161] on span "Page Settings" at bounding box center [220, 161] width 82 height 16
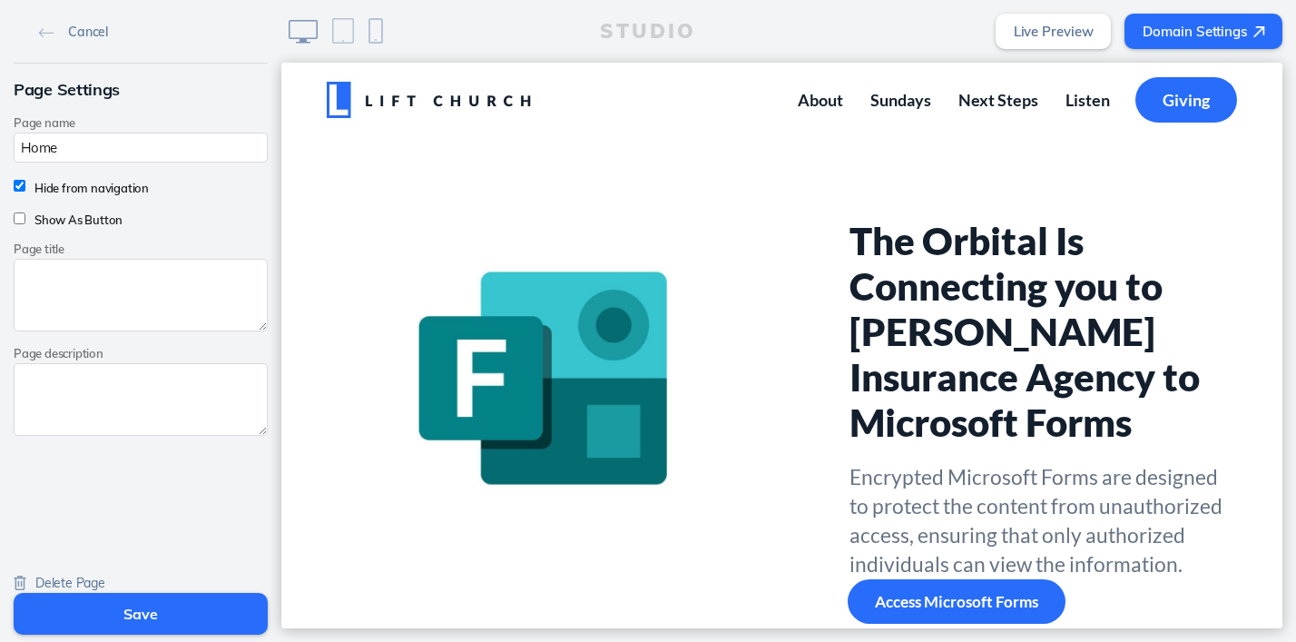
click at [110, 139] on input "Home" at bounding box center [141, 148] width 254 height 30
click at [104, 143] on input "Home" at bounding box center [141, 148] width 254 height 30
type input "H"
click at [44, 31] on img at bounding box center [46, 33] width 15 height 10
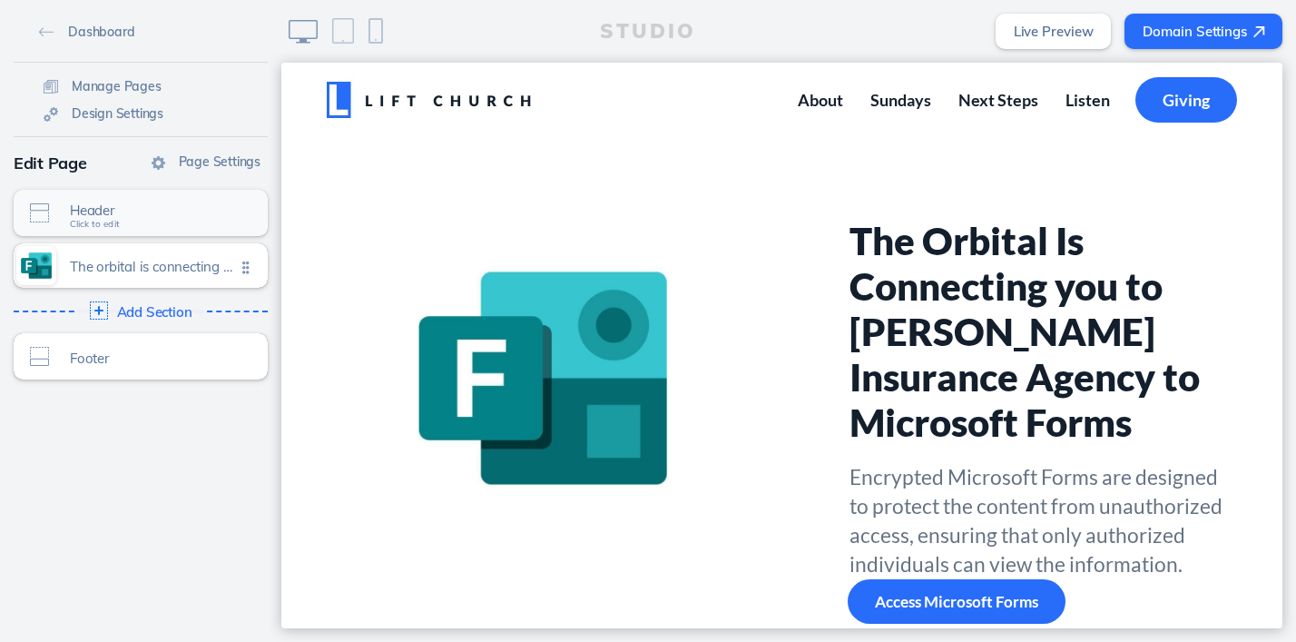
click at [84, 225] on span "Click to edit" at bounding box center [95, 224] width 50 height 11
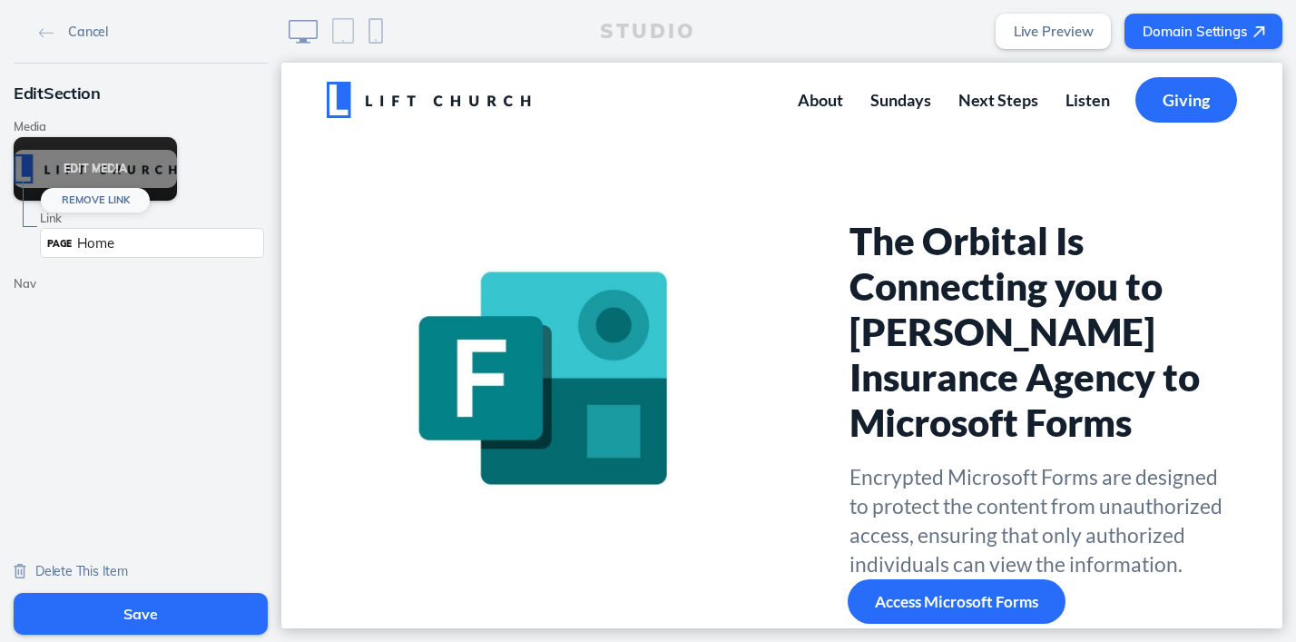
click at [87, 192] on button "Remove Link" at bounding box center [95, 200] width 109 height 25
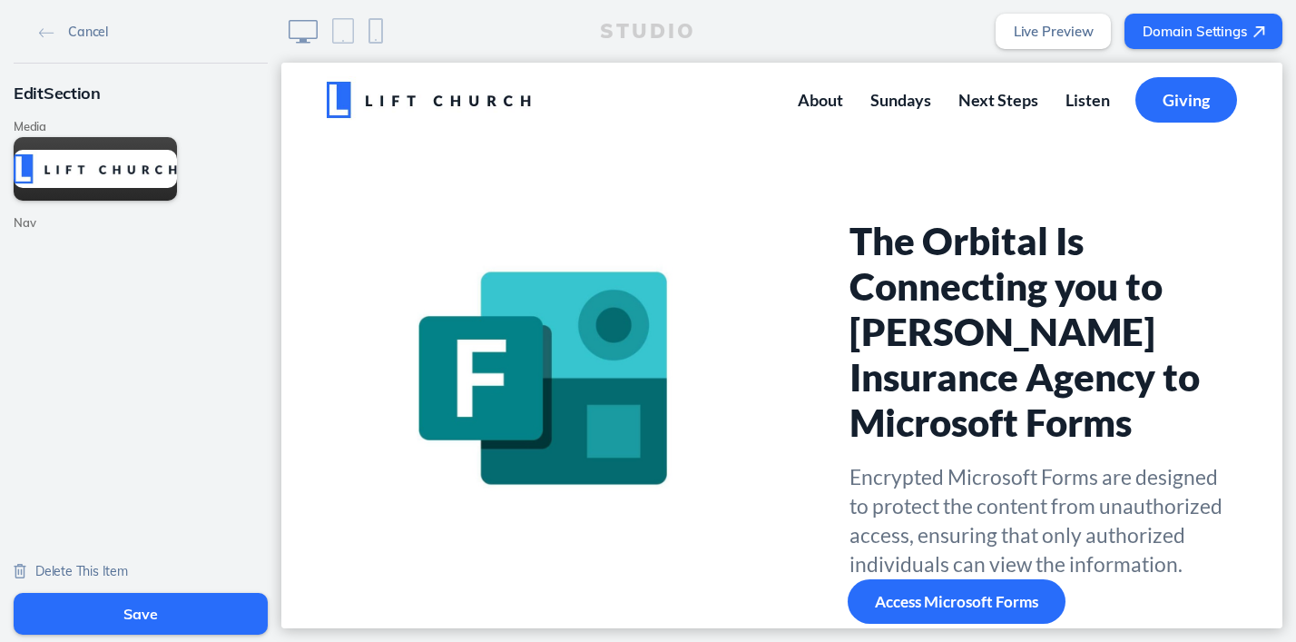
click at [20, 567] on img at bounding box center [20, 571] width 13 height 15
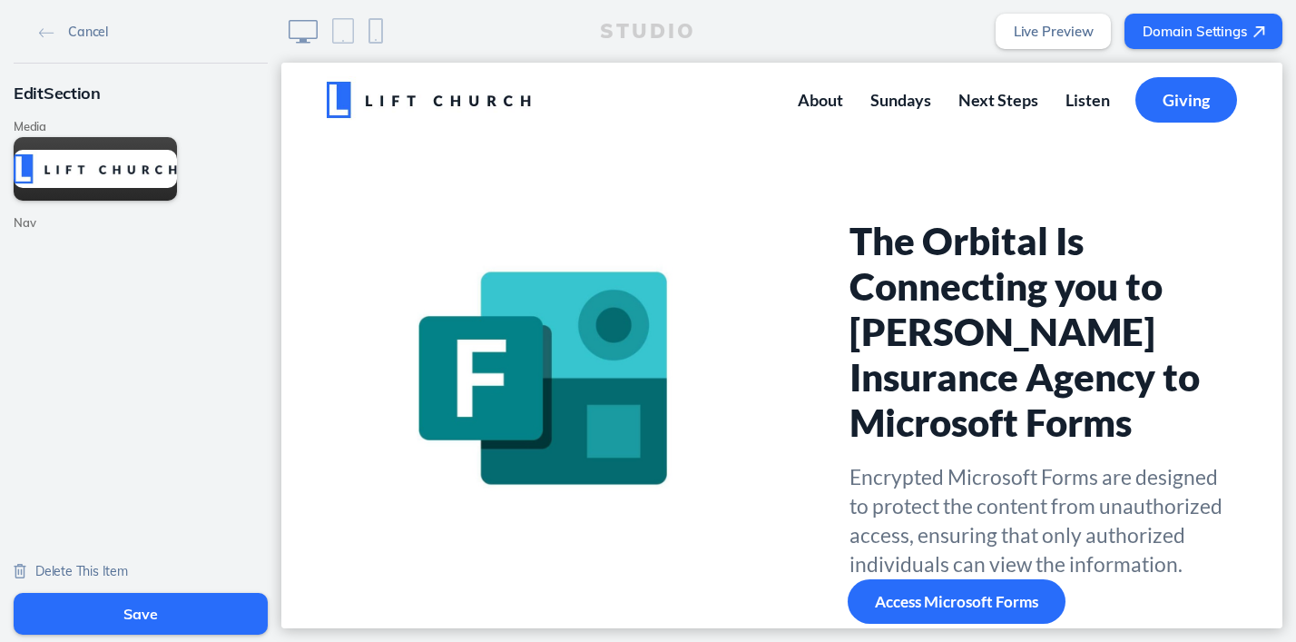
click at [20, 567] on img at bounding box center [20, 571] width 13 height 15
click at [39, 568] on span "Delete This Item" at bounding box center [81, 571] width 93 height 16
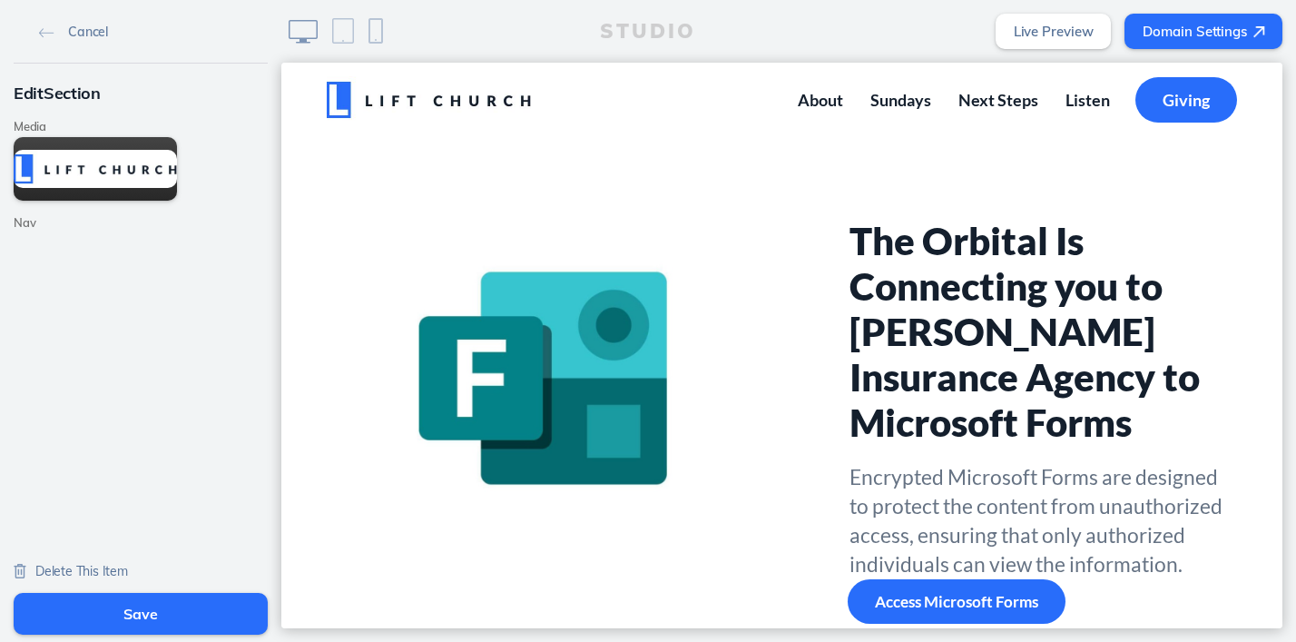
click at [55, 567] on span "Delete This Item" at bounding box center [81, 571] width 93 height 16
click at [34, 566] on link "Delete This Item" at bounding box center [71, 570] width 114 height 16
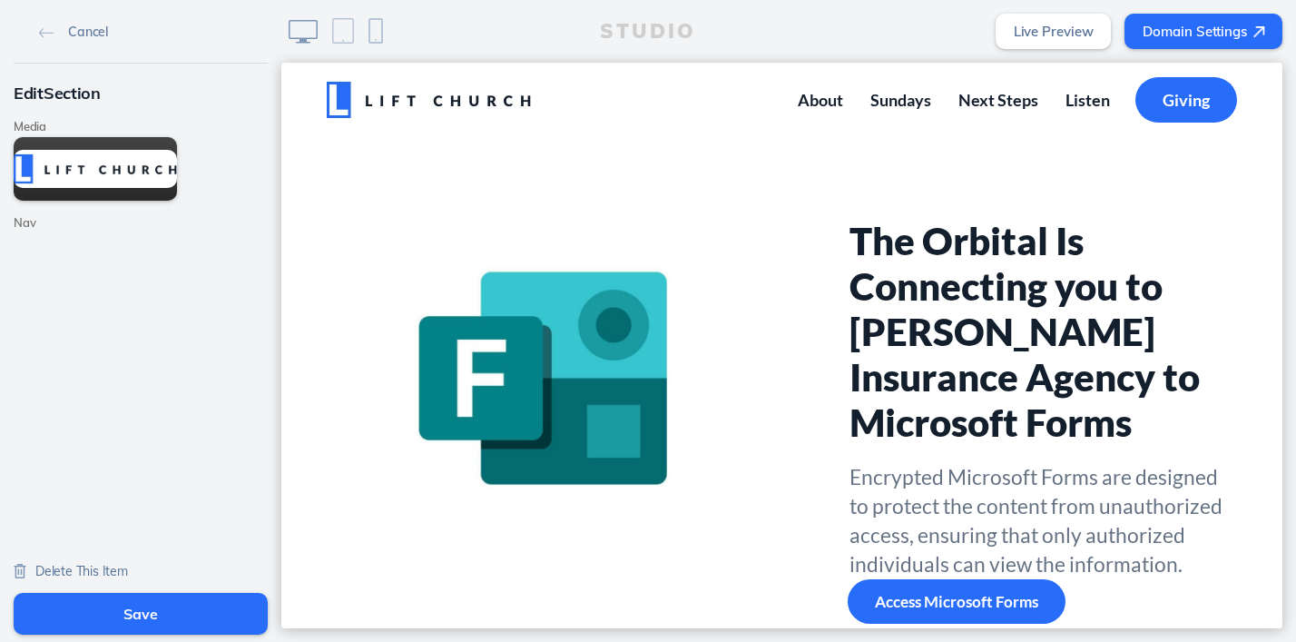
click at [34, 566] on link "Delete This Item" at bounding box center [71, 570] width 114 height 16
click at [33, 566] on link "Delete This Item" at bounding box center [71, 570] width 114 height 16
click at [26, 568] on link "Delete This Item" at bounding box center [71, 570] width 114 height 16
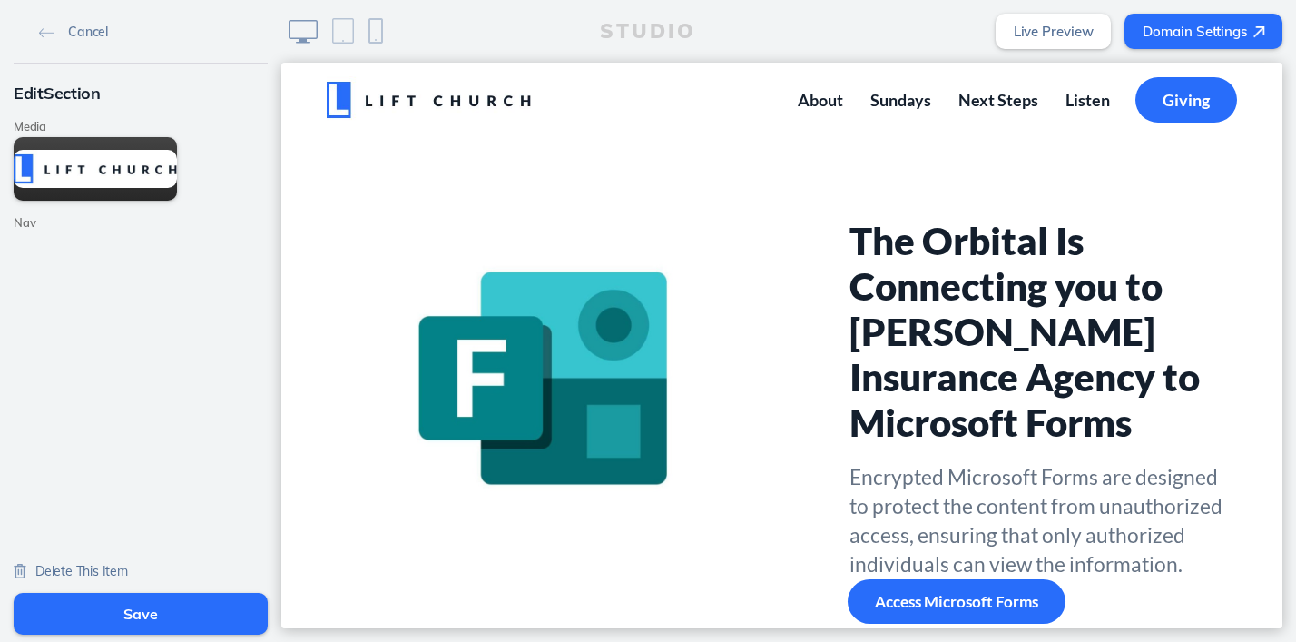
click at [26, 568] on link "Delete This Item" at bounding box center [71, 570] width 114 height 16
click at [23, 568] on img at bounding box center [20, 571] width 13 height 15
click at [141, 614] on button "Save" at bounding box center [141, 614] width 254 height 42
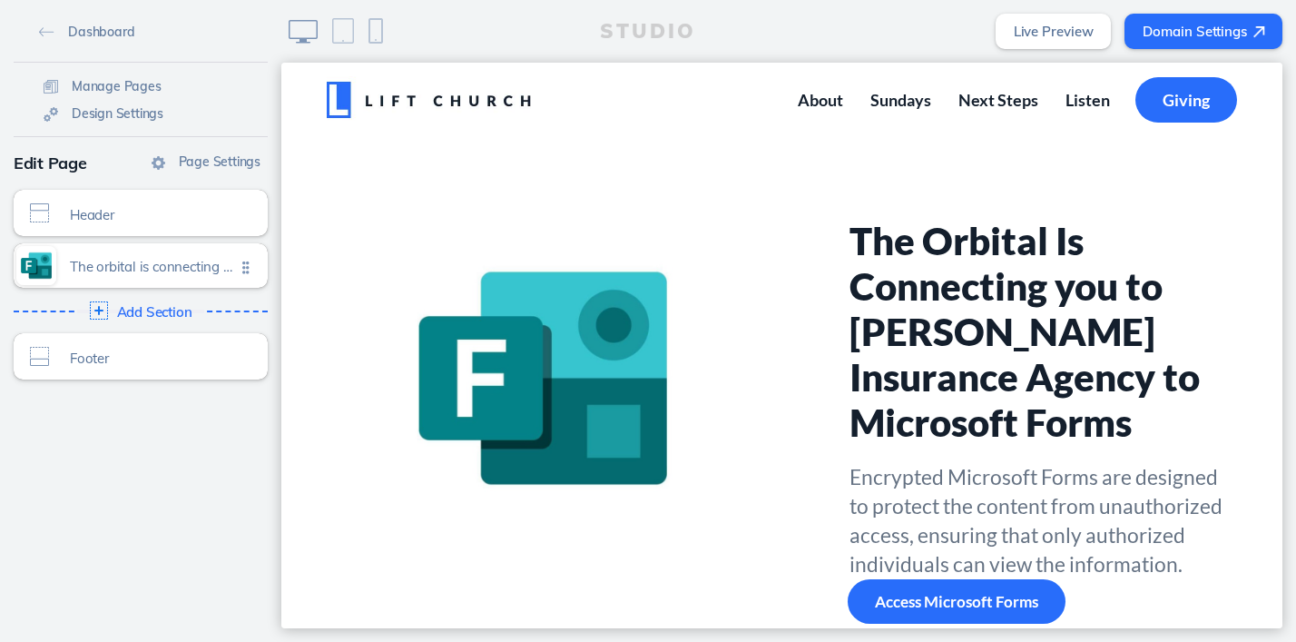
click at [549, 156] on section "The Orbital Is Connecting you to Fitzgerald Insurance Agency to Microsoft Forms…" at bounding box center [781, 421] width 1001 height 568
click at [1068, 32] on link "Live Preview" at bounding box center [1054, 31] width 116 height 35
click at [84, 221] on span "Click to edit" at bounding box center [95, 224] width 50 height 11
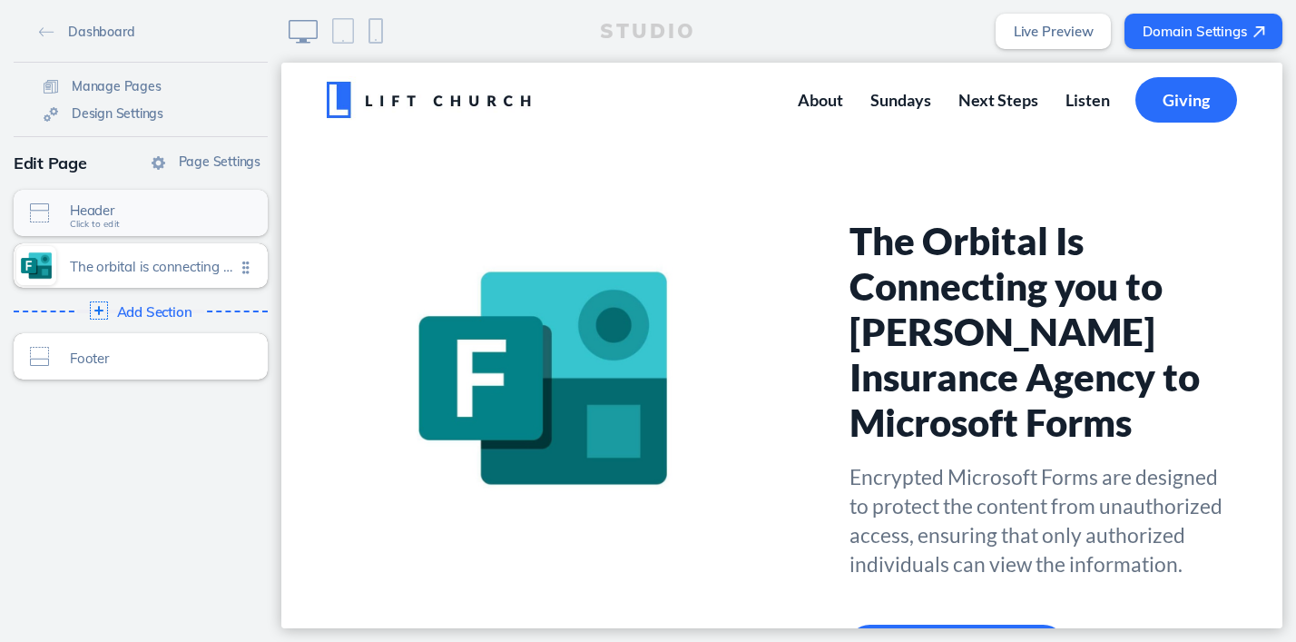
click at [93, 215] on span "Header" at bounding box center [152, 209] width 165 height 15
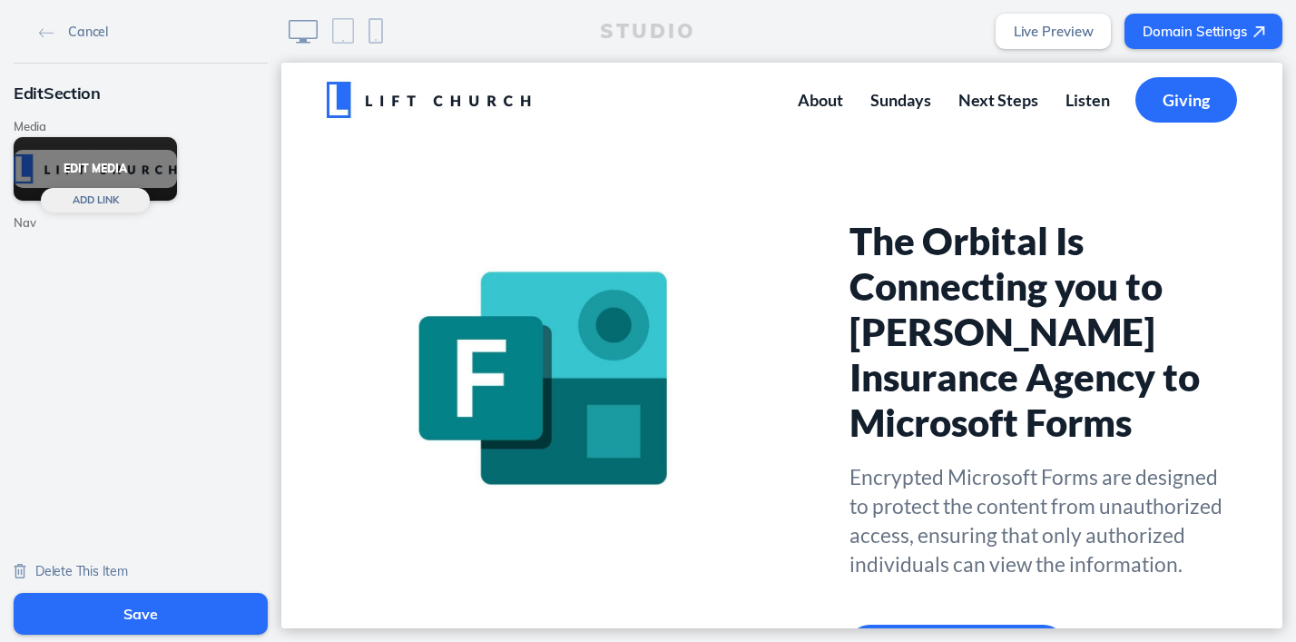
click at [79, 162] on button "Edit Media" at bounding box center [95, 169] width 163 height 64
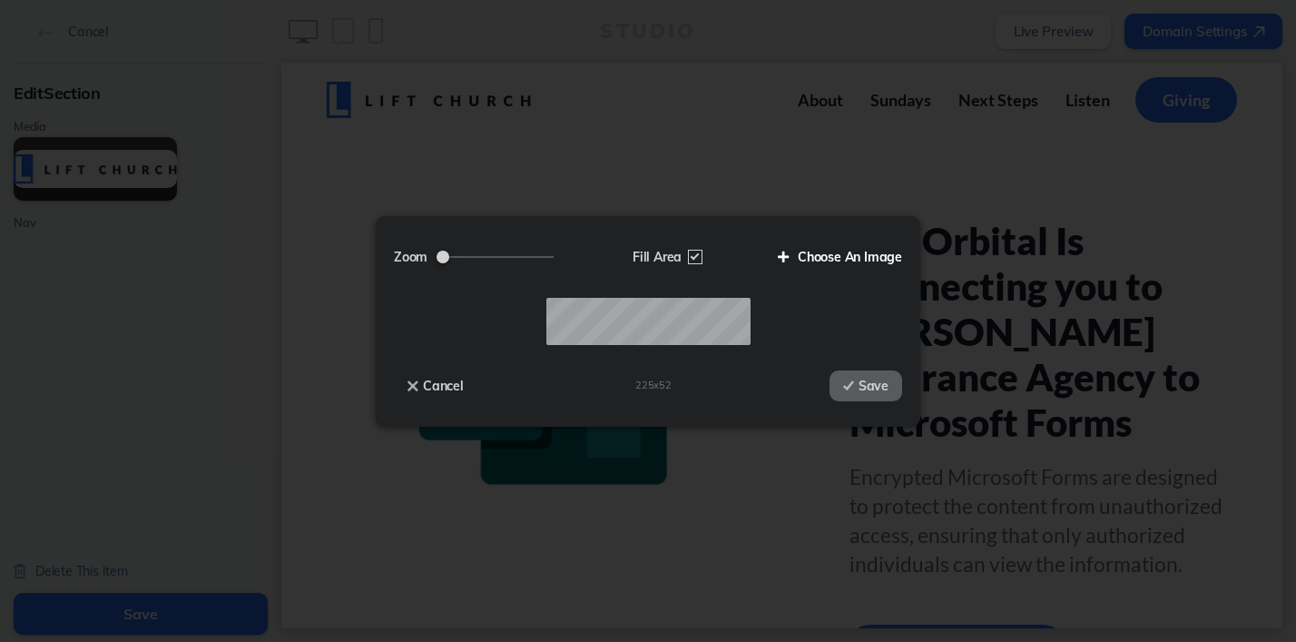
click at [838, 247] on label "Choose An Image" at bounding box center [833, 256] width 138 height 31
click at [0, 0] on input "Choose An Image" at bounding box center [0, 0] width 0 height 0
click at [868, 383] on button "Save" at bounding box center [866, 385] width 73 height 31
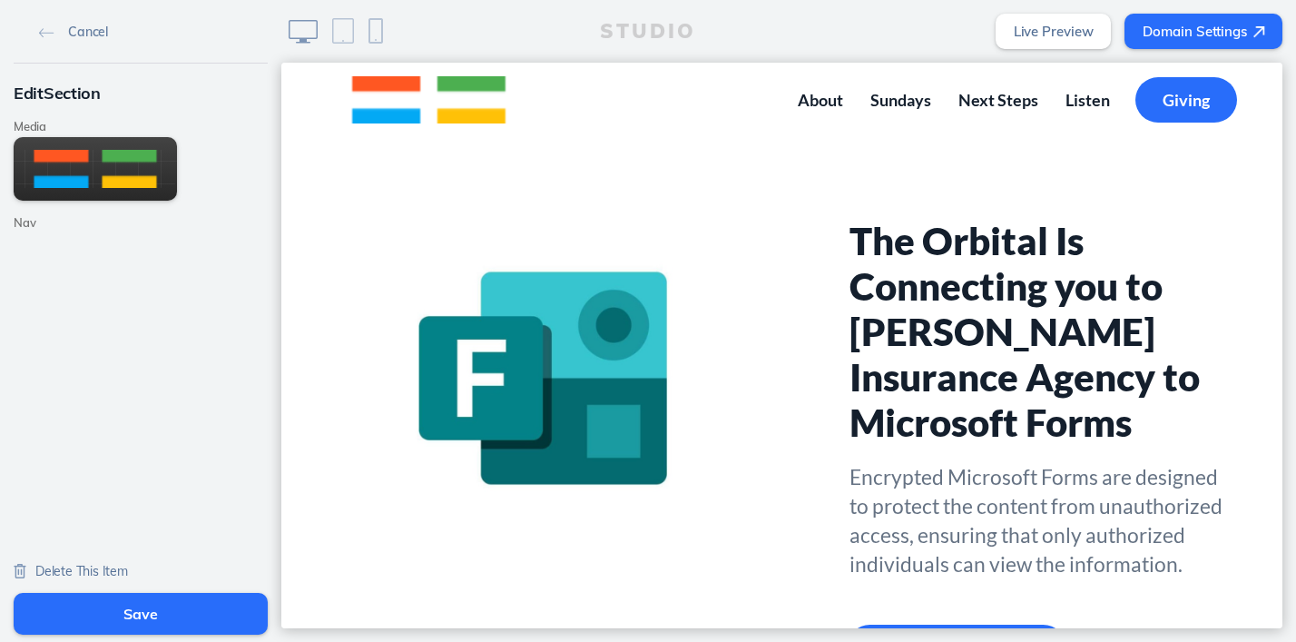
click at [66, 568] on span "Delete This Item" at bounding box center [81, 571] width 93 height 16
click at [44, 30] on img at bounding box center [46, 33] width 15 height 10
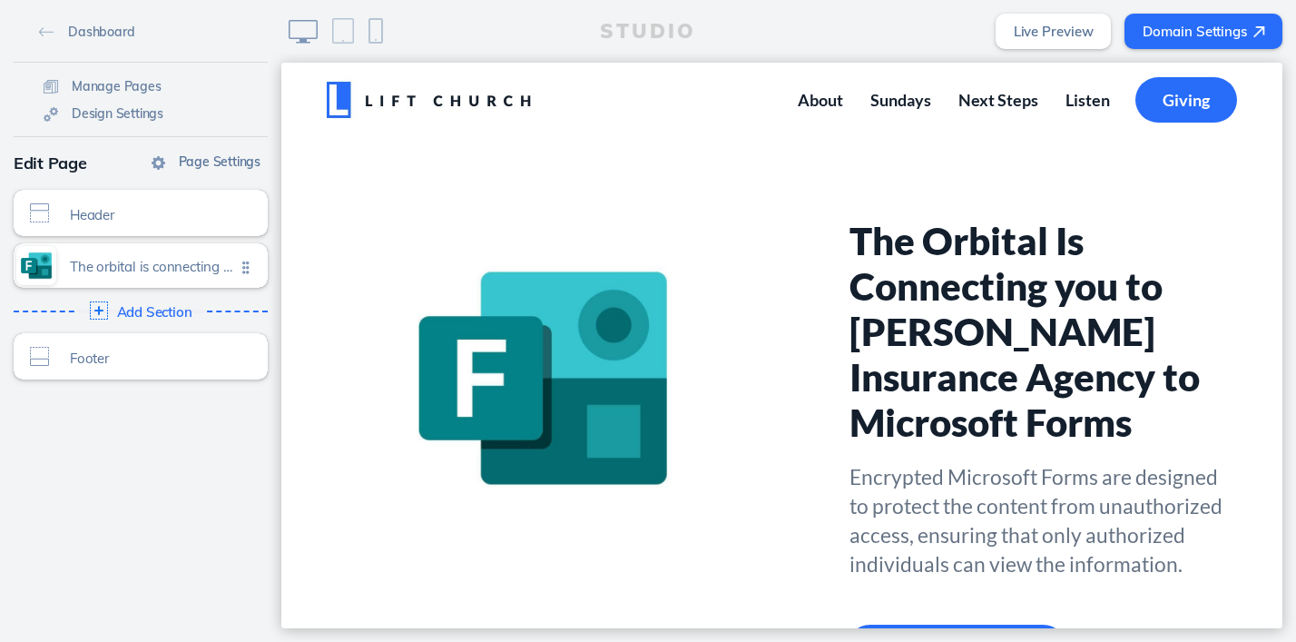
click at [209, 164] on span "Page Settings" at bounding box center [220, 161] width 82 height 16
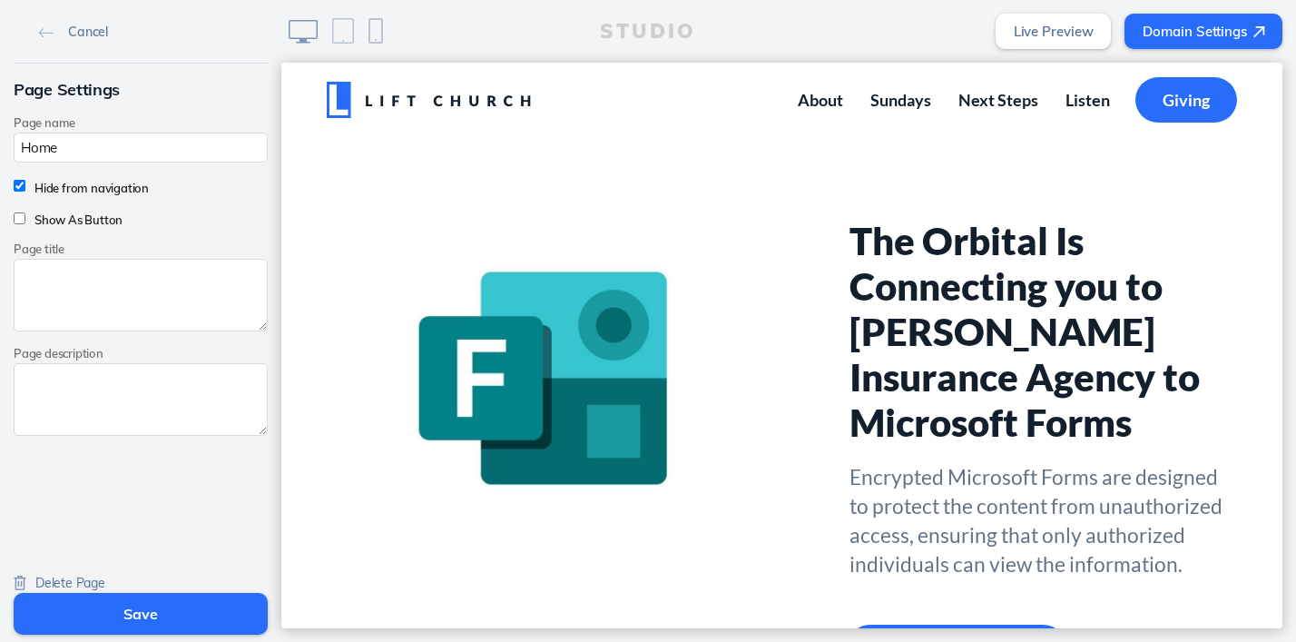
click at [22, 186] on input "Hide from navigation" at bounding box center [20, 186] width 12 height 12
checkbox input "false"
click at [68, 583] on span "Delete Page" at bounding box center [70, 583] width 70 height 16
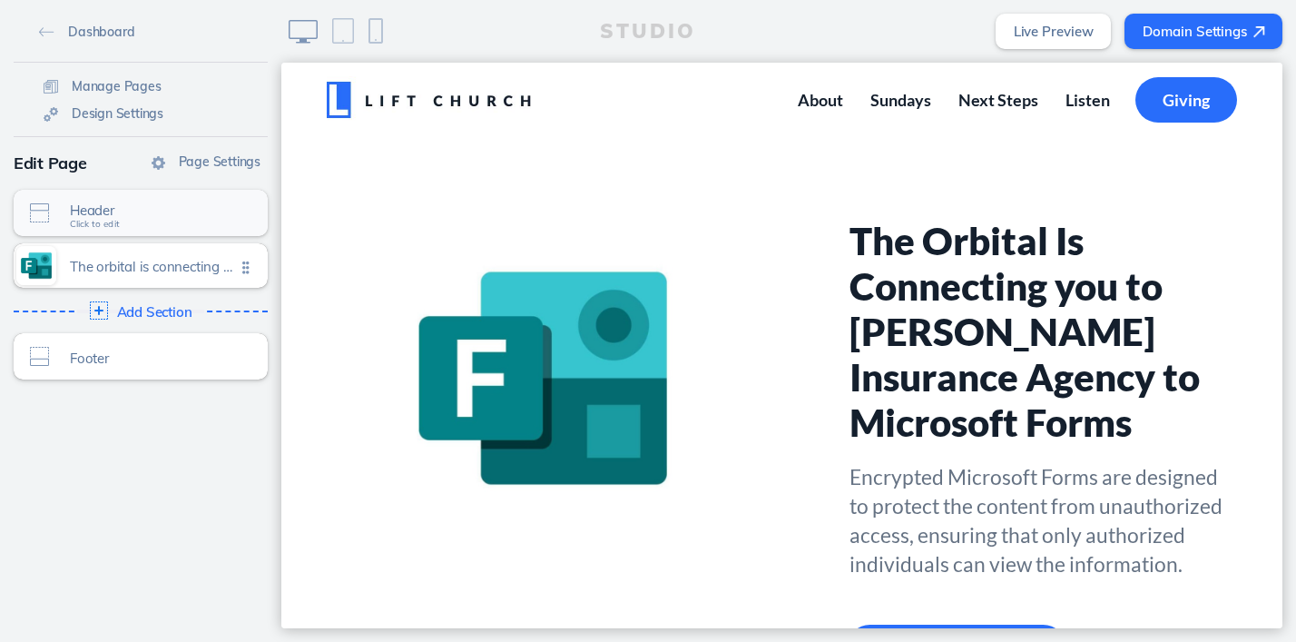
click at [149, 215] on span "Header" at bounding box center [152, 209] width 165 height 15
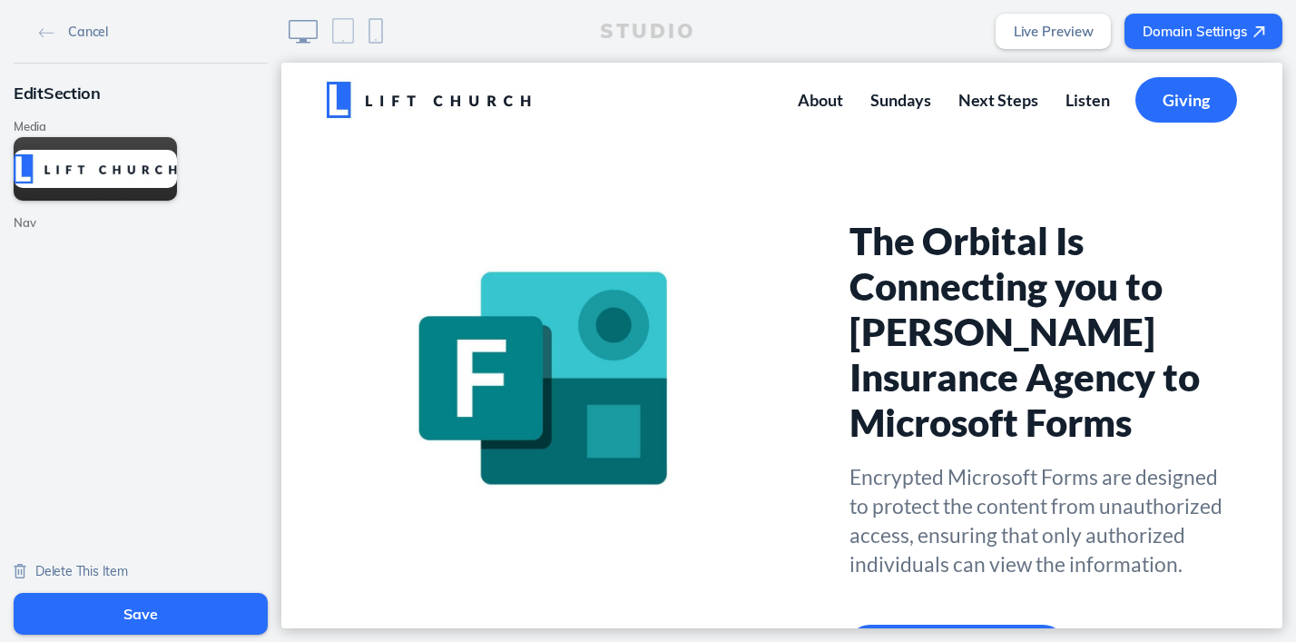
click at [25, 223] on label "Nav" at bounding box center [141, 223] width 254 height 14
click at [21, 570] on img at bounding box center [20, 571] width 13 height 15
click at [23, 569] on img at bounding box center [20, 571] width 13 height 15
click at [21, 569] on img at bounding box center [20, 571] width 13 height 15
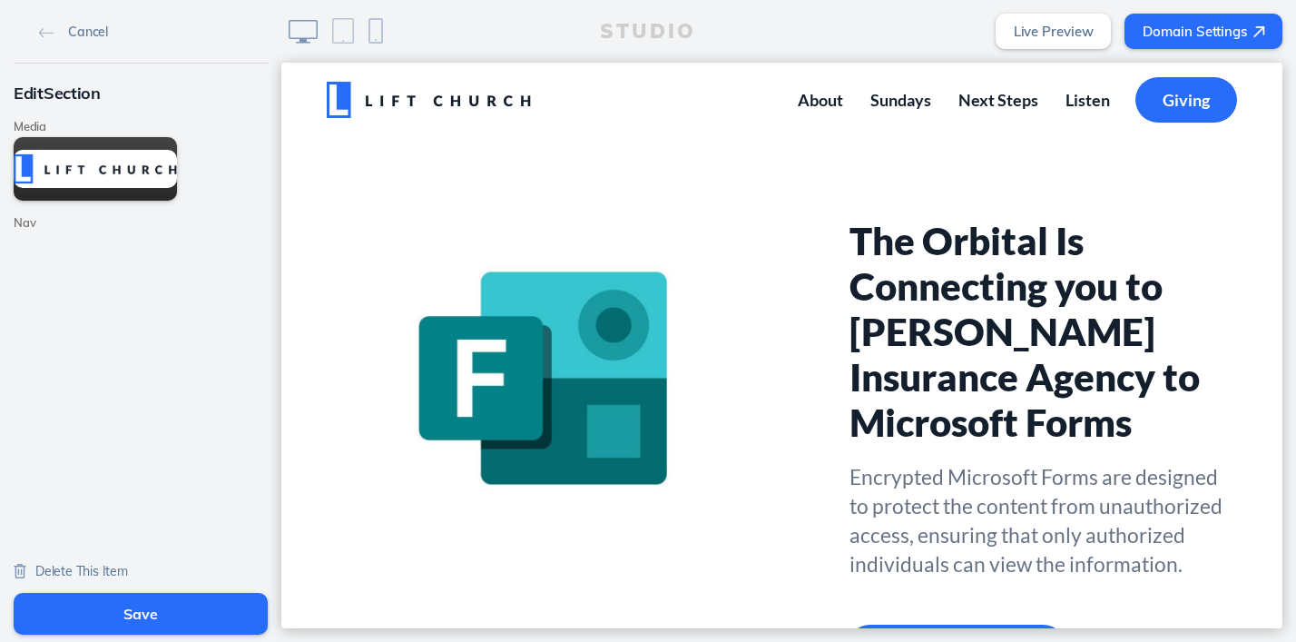
click at [21, 569] on img at bounding box center [20, 571] width 13 height 15
click at [50, 559] on div "Delete This Item" at bounding box center [71, 569] width 114 height 36
click at [61, 569] on span "Delete This Item" at bounding box center [81, 571] width 93 height 16
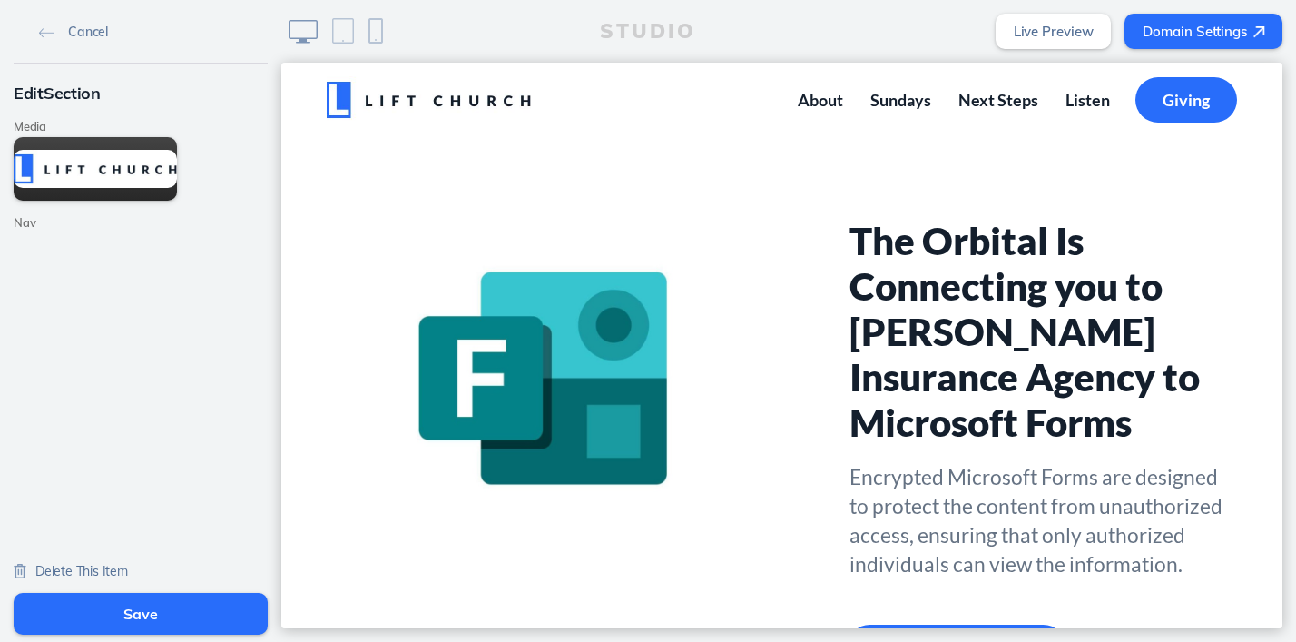
click at [61, 569] on span "Delete This Item" at bounding box center [81, 571] width 93 height 16
click at [1172, 29] on link "Domain Settings" at bounding box center [1204, 31] width 158 height 35
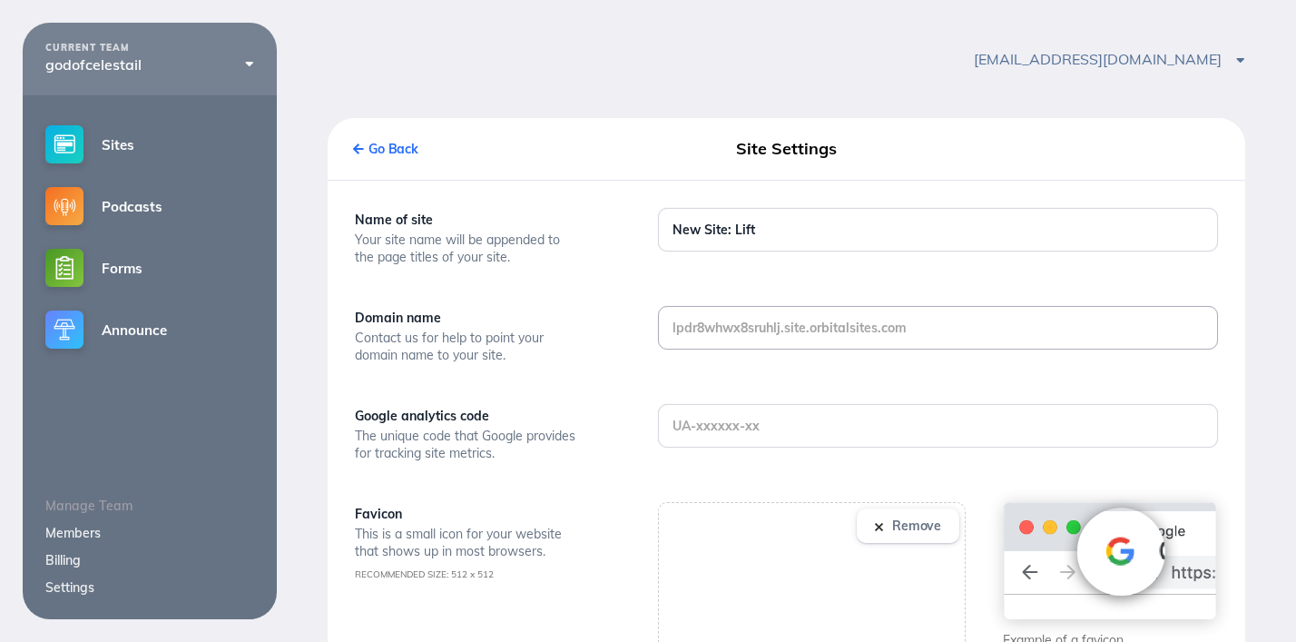
drag, startPoint x: 910, startPoint y: 327, endPoint x: 895, endPoint y: 325, distance: 15.5
click at [895, 325] on input "text" at bounding box center [938, 328] width 558 height 42
type input "f"
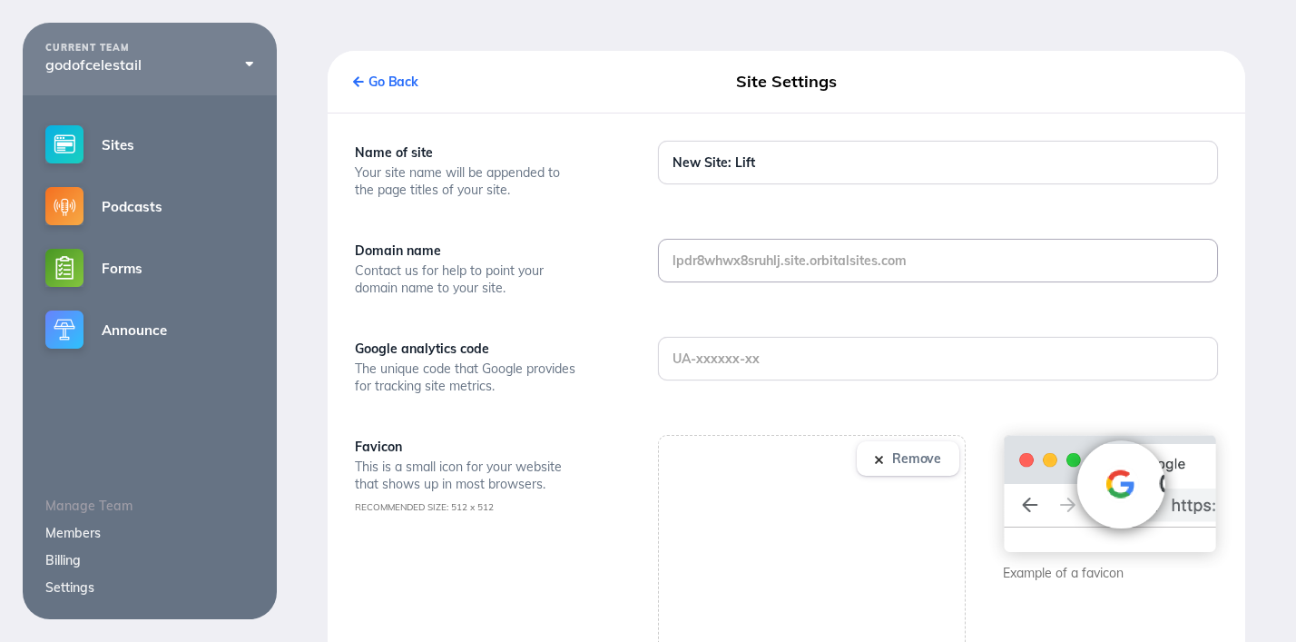
scroll to position [84, 0]
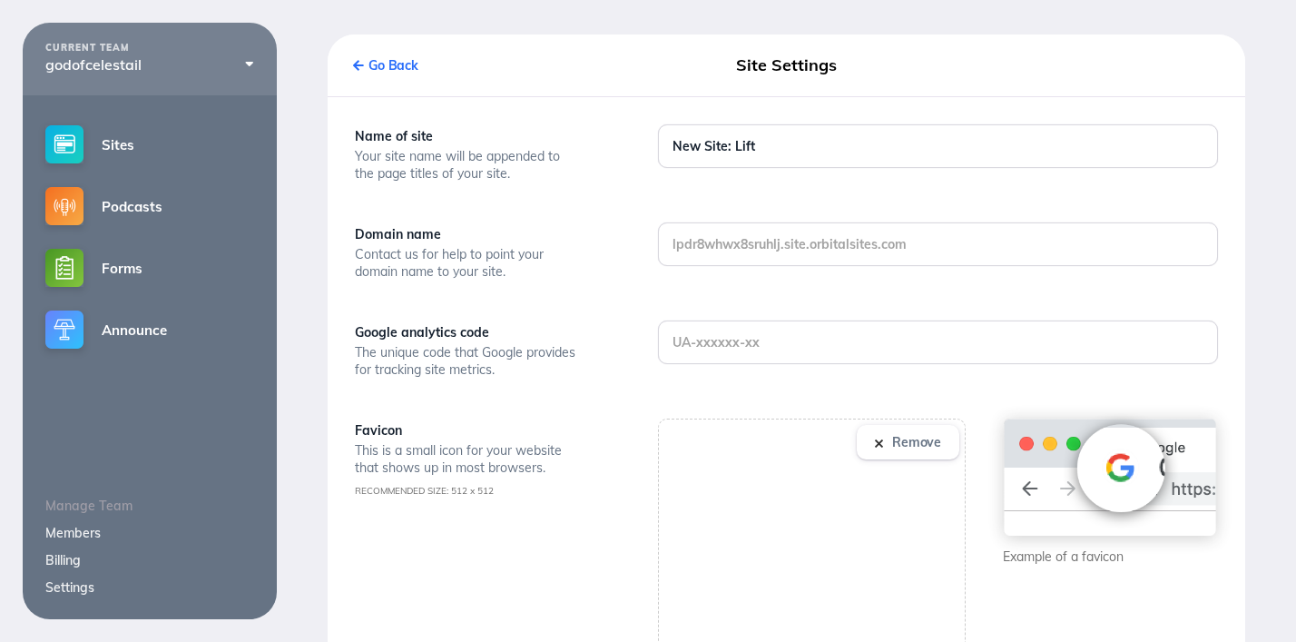
click at [883, 435] on button "Remove" at bounding box center [908, 442] width 103 height 34
click at [788, 567] on label "Select An Image" at bounding box center [812, 565] width 134 height 34
click at [0, 0] on input "Select An Image" at bounding box center [0, 0] width 0 height 0
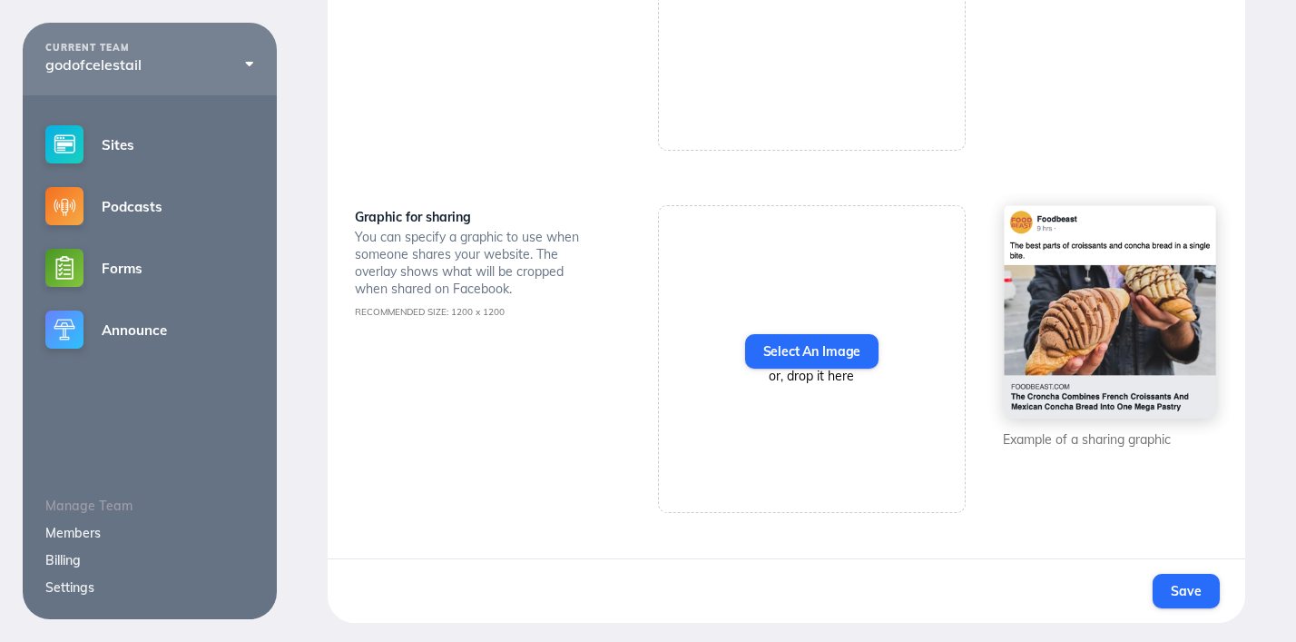
scroll to position [663, 0]
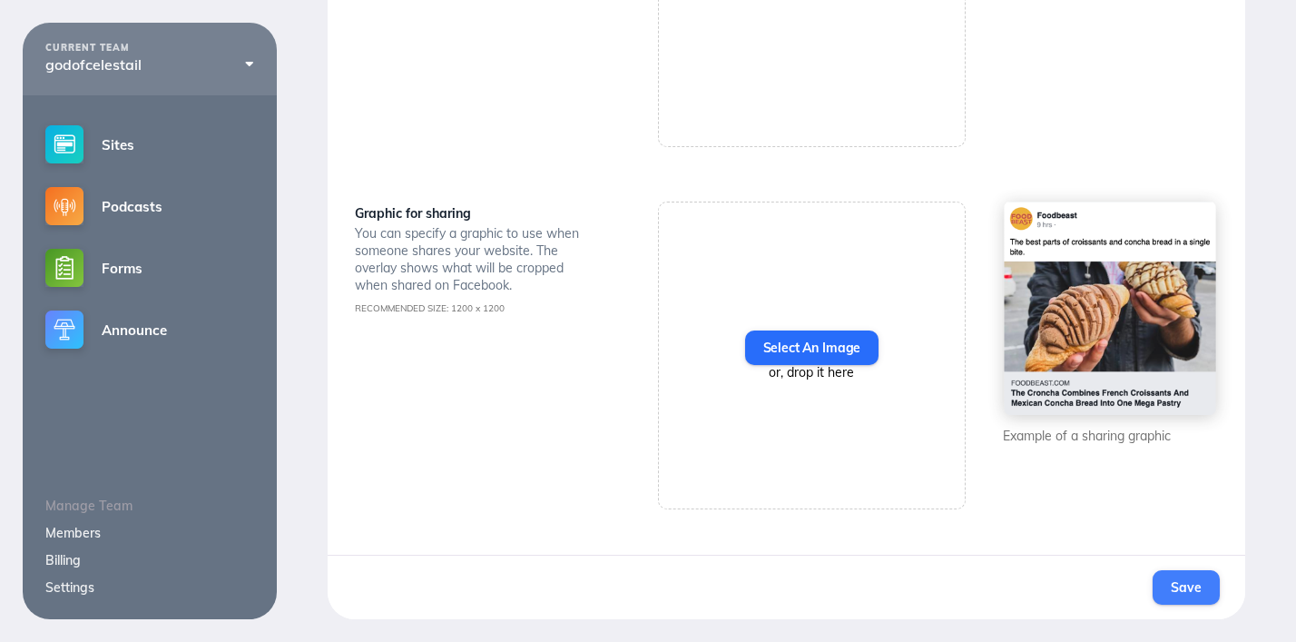
click at [1185, 585] on span "Save" at bounding box center [1186, 587] width 30 height 16
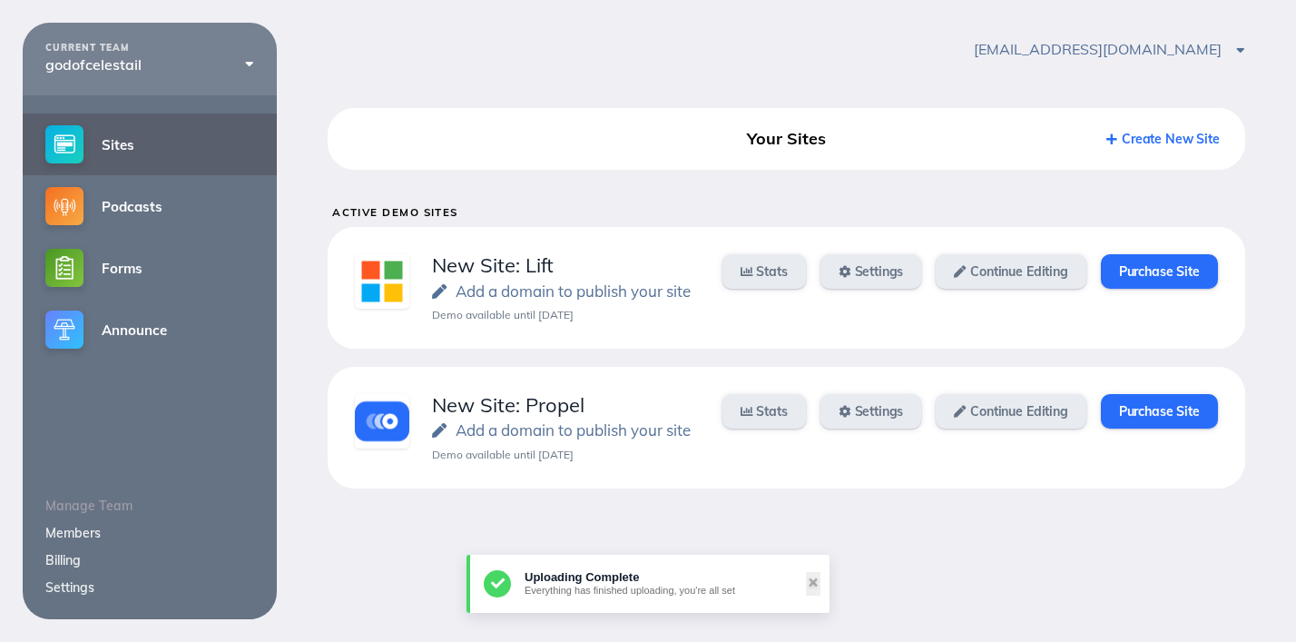
scroll to position [14, 0]
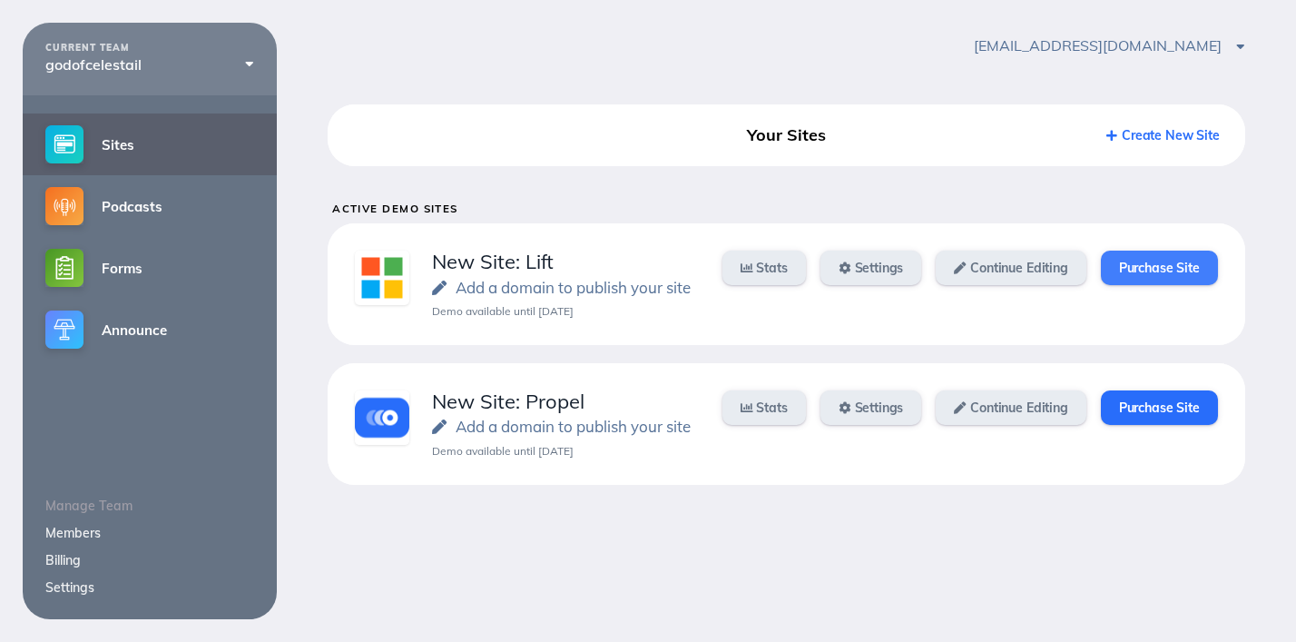
click at [1153, 269] on link "Purchase Site" at bounding box center [1159, 268] width 117 height 34
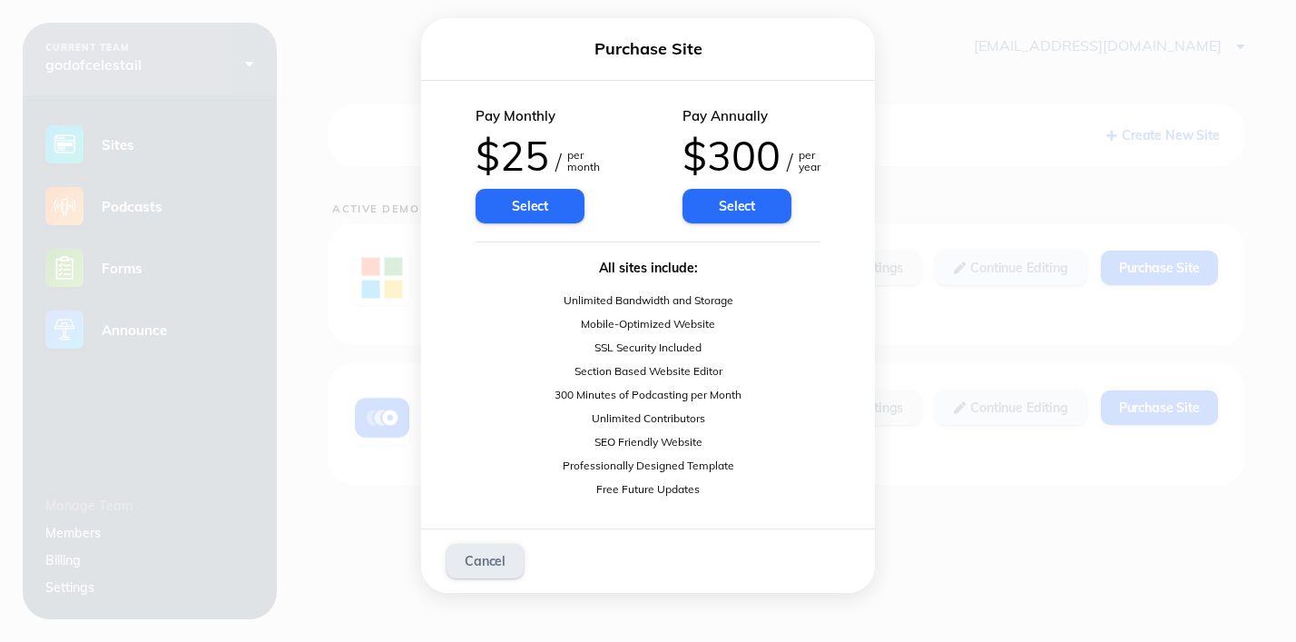
click at [944, 97] on div "Purchase Site Pay Monthly $25 / per month Select Pay Annually $300 / per year S…" at bounding box center [648, 305] width 1260 height 575
click at [500, 562] on link "Cancel" at bounding box center [485, 561] width 77 height 34
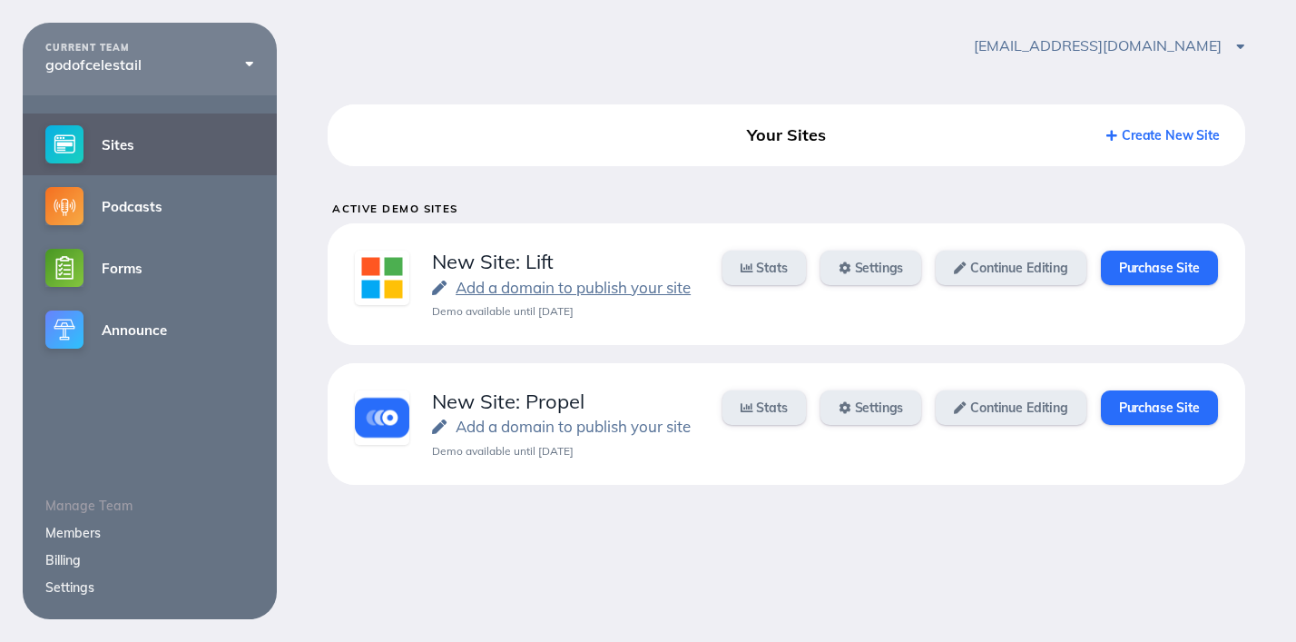
click at [440, 281] on icon at bounding box center [439, 287] width 15 height 15
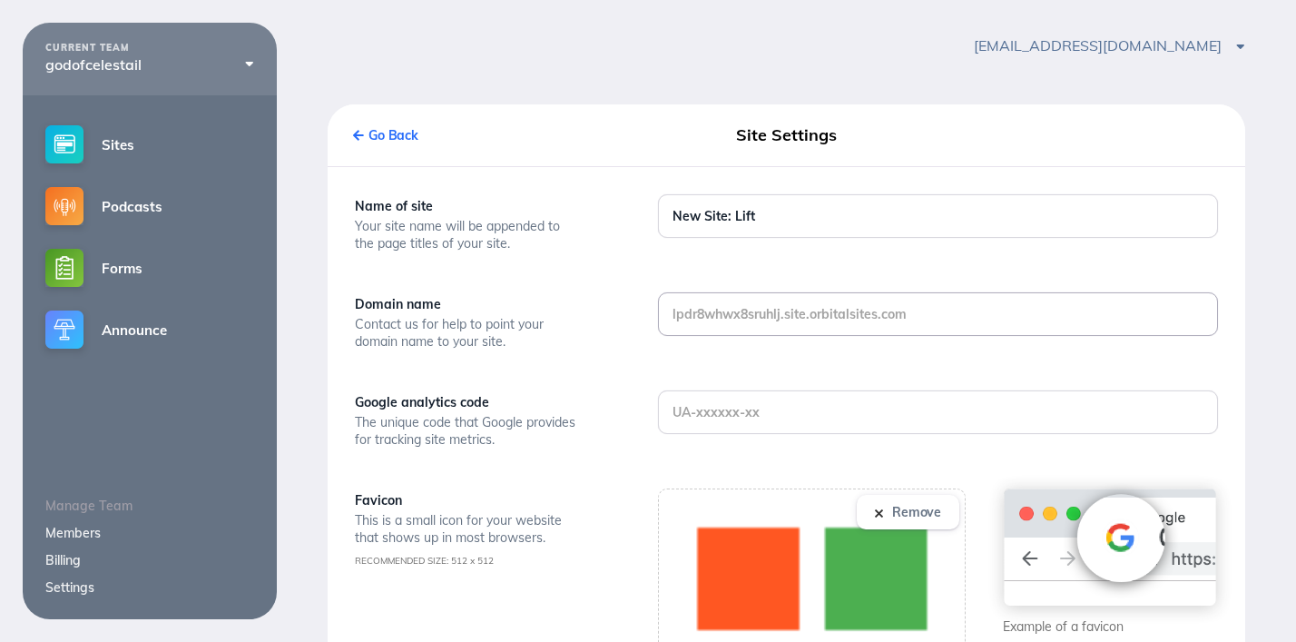
drag, startPoint x: 916, startPoint y: 319, endPoint x: 798, endPoint y: 315, distance: 118.0
click at [798, 318] on input "text" at bounding box center [938, 314] width 558 height 42
click at [801, 314] on input "text" at bounding box center [938, 314] width 558 height 42
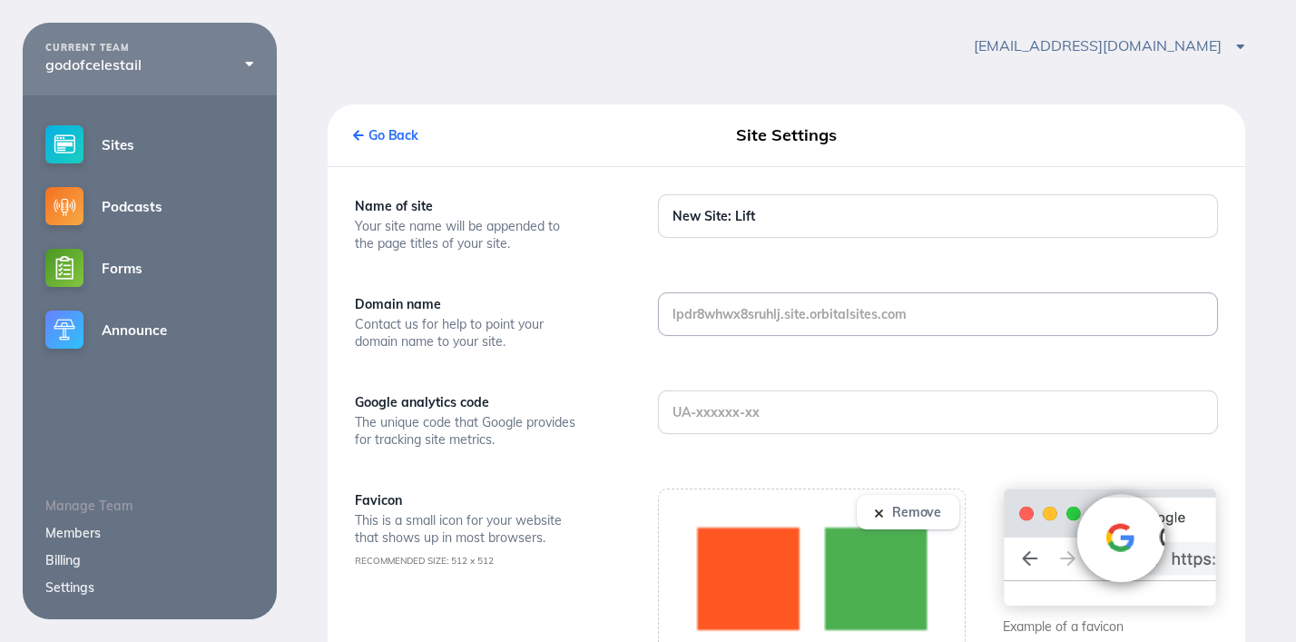
click at [801, 314] on input "text" at bounding box center [938, 314] width 558 height 42
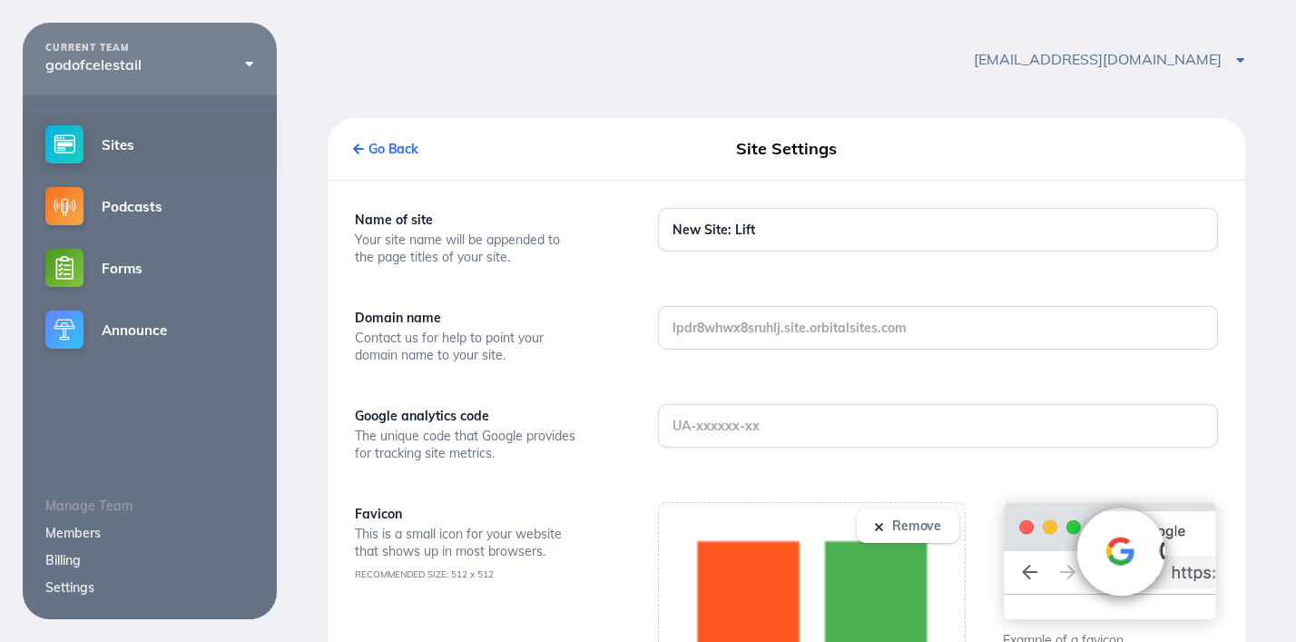
click at [115, 142] on link "Sites" at bounding box center [150, 144] width 254 height 62
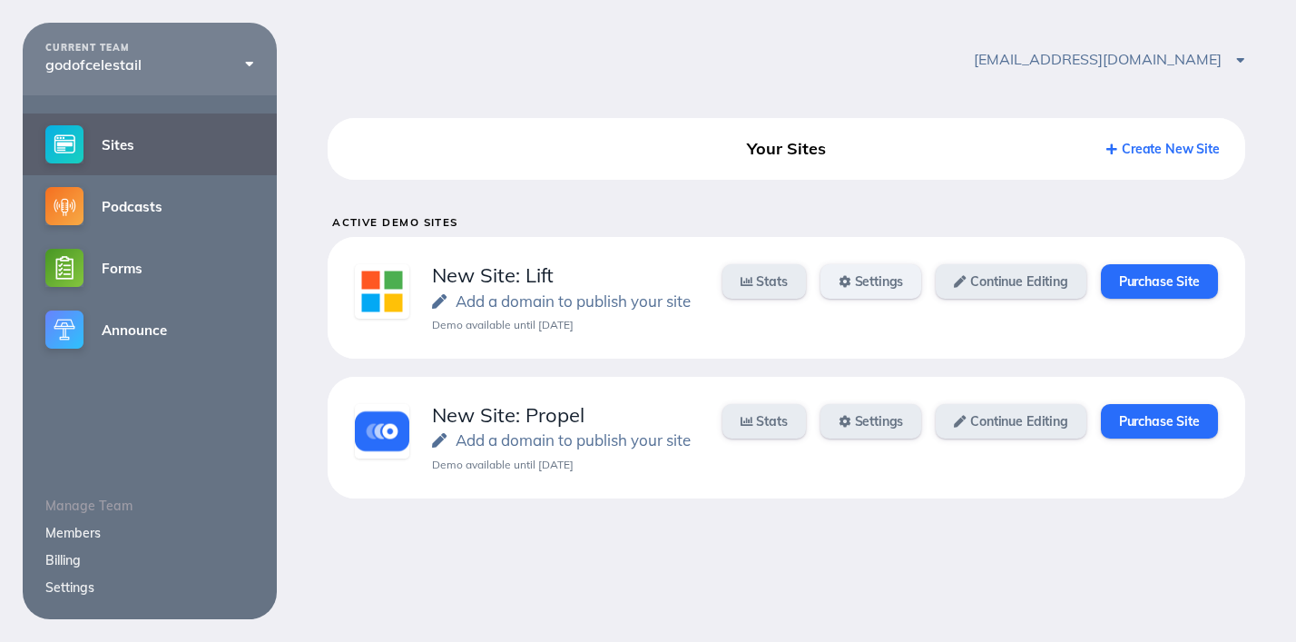
click at [857, 283] on link "Settings" at bounding box center [871, 281] width 102 height 34
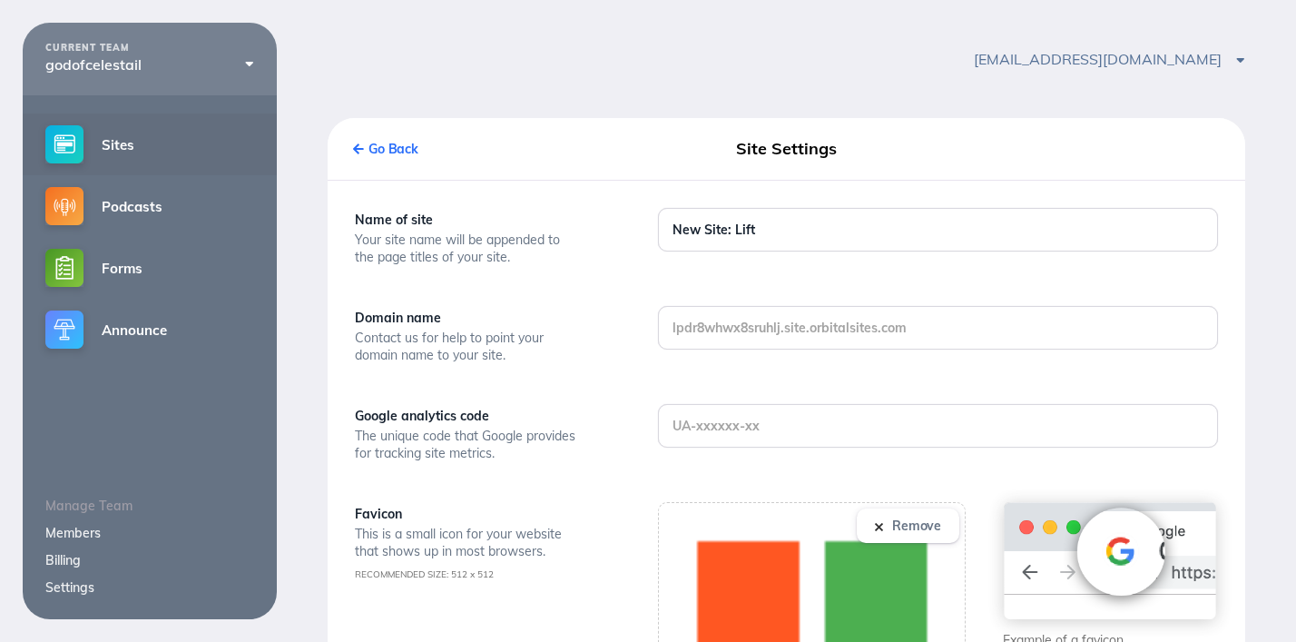
click at [157, 149] on link "Sites" at bounding box center [150, 144] width 254 height 62
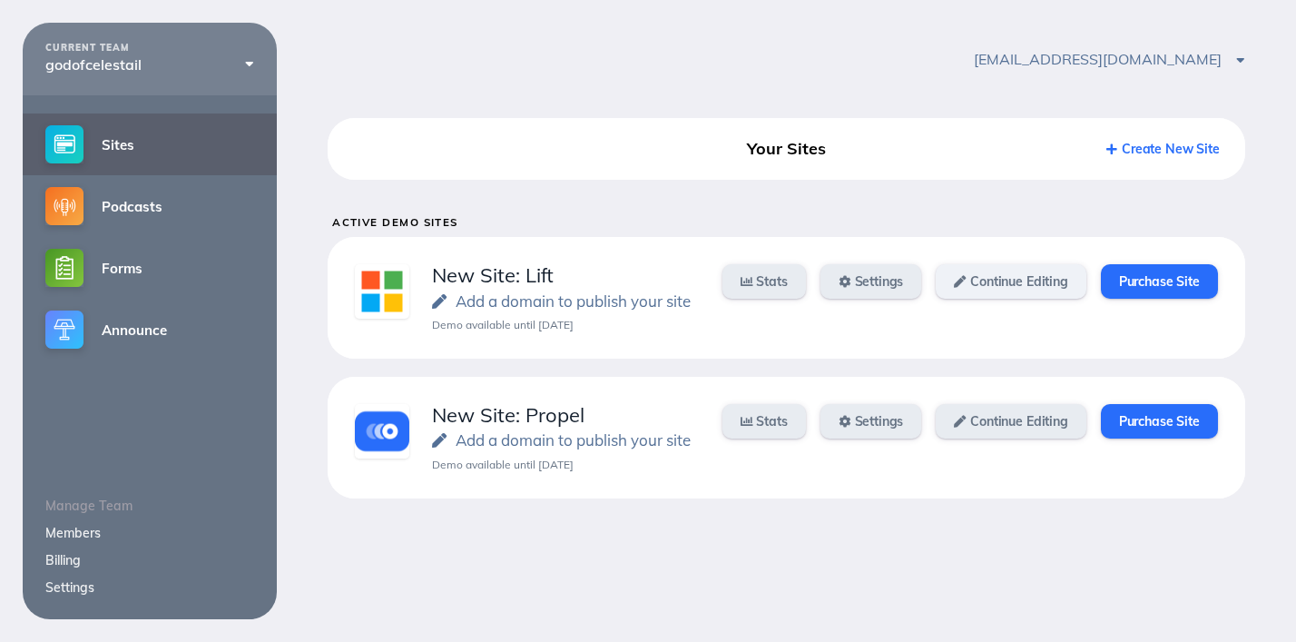
click at [1004, 271] on link "Continue Editing" at bounding box center [1011, 281] width 150 height 34
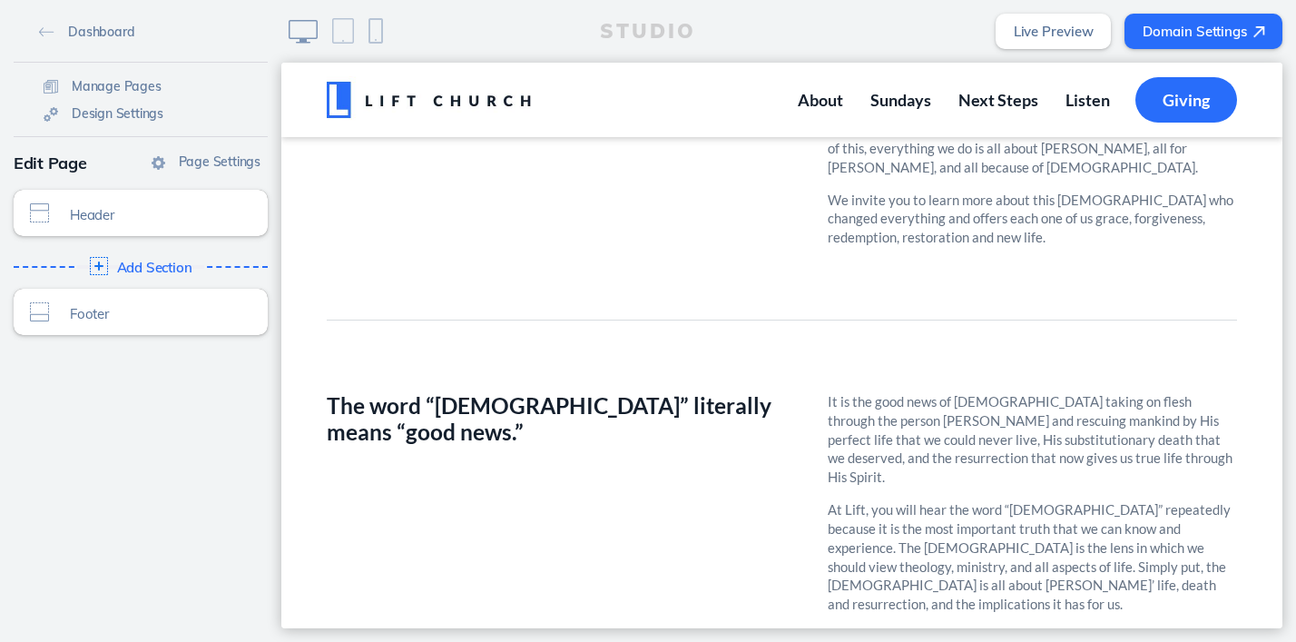
scroll to position [1253, 0]
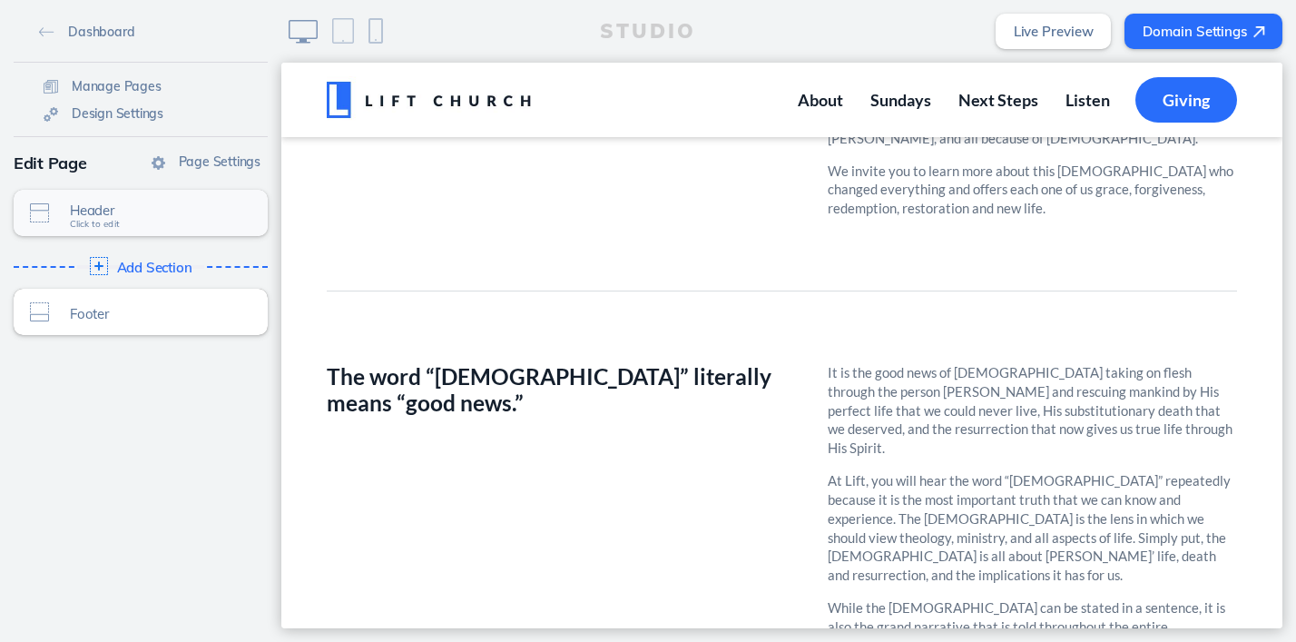
click at [116, 216] on span "Header" at bounding box center [152, 209] width 165 height 15
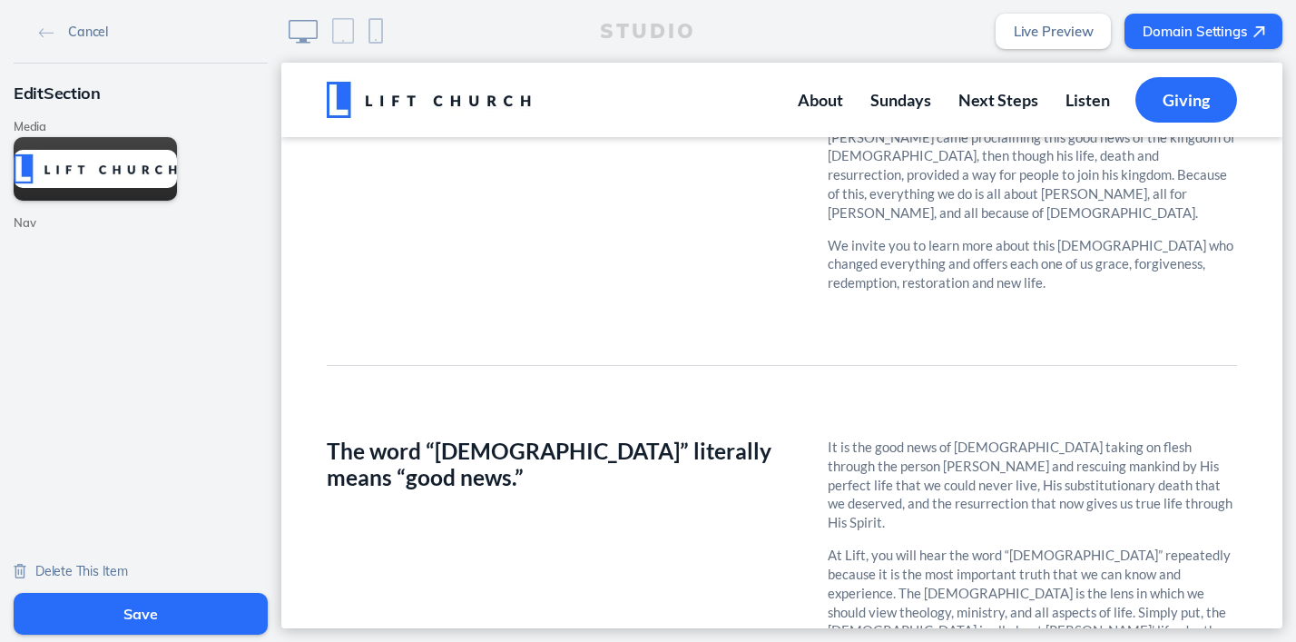
scroll to position [1179, 0]
click at [46, 28] on img at bounding box center [46, 33] width 15 height 10
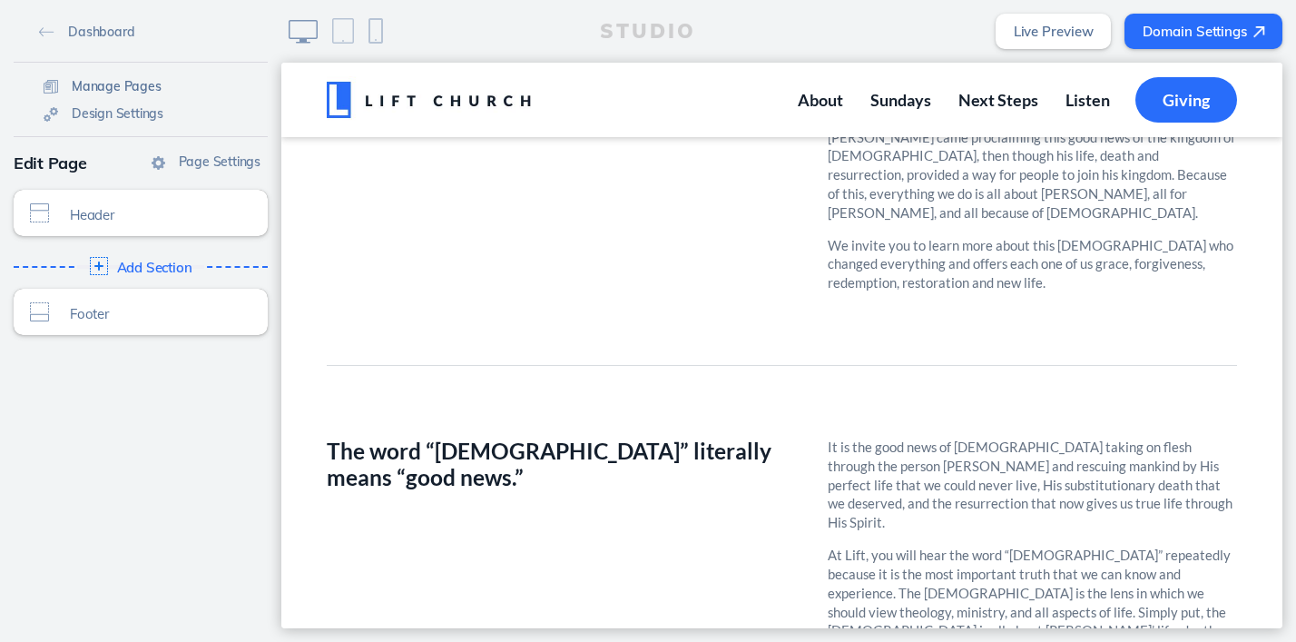
click at [95, 82] on span "Manage Pages" at bounding box center [117, 86] width 90 height 16
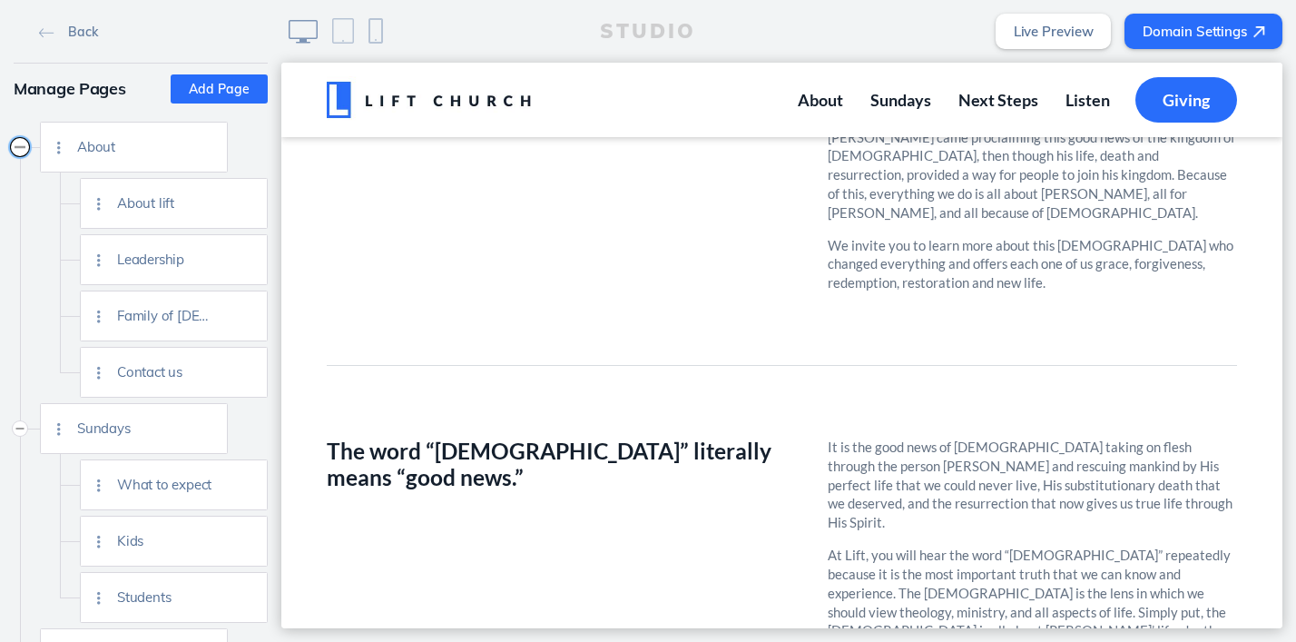
click at [21, 147] on button "Collapse" at bounding box center [20, 147] width 18 height 18
click at [45, 31] on img at bounding box center [46, 33] width 15 height 10
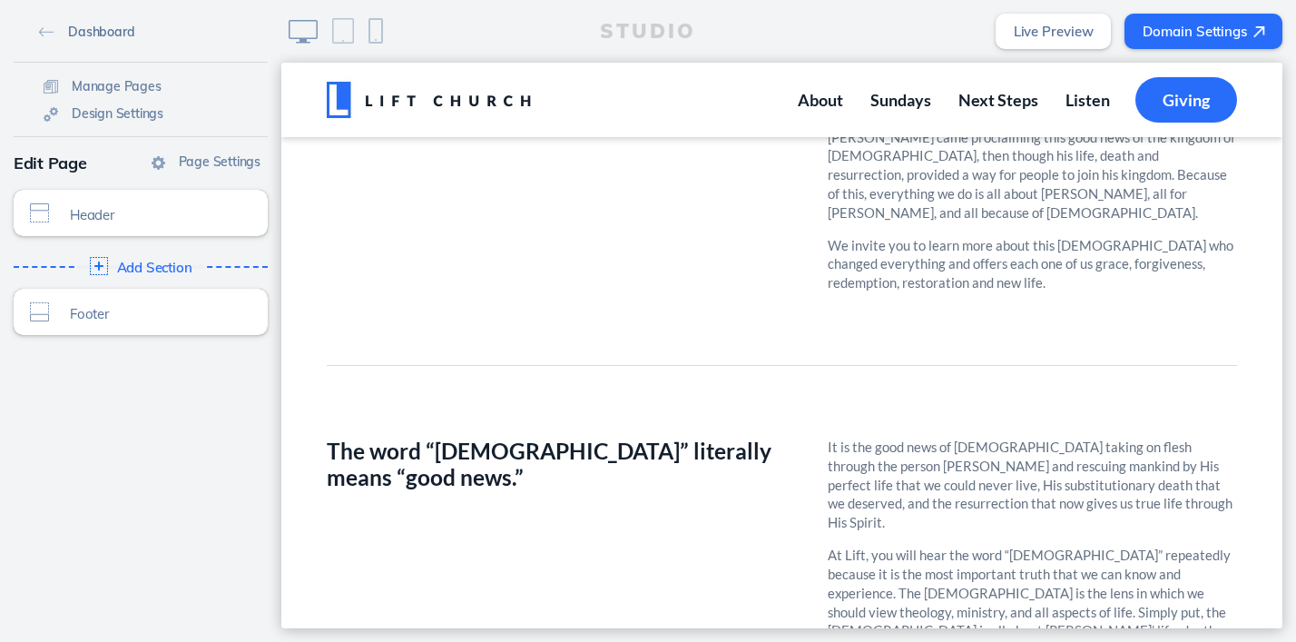
click at [47, 33] on img at bounding box center [46, 32] width 15 height 10
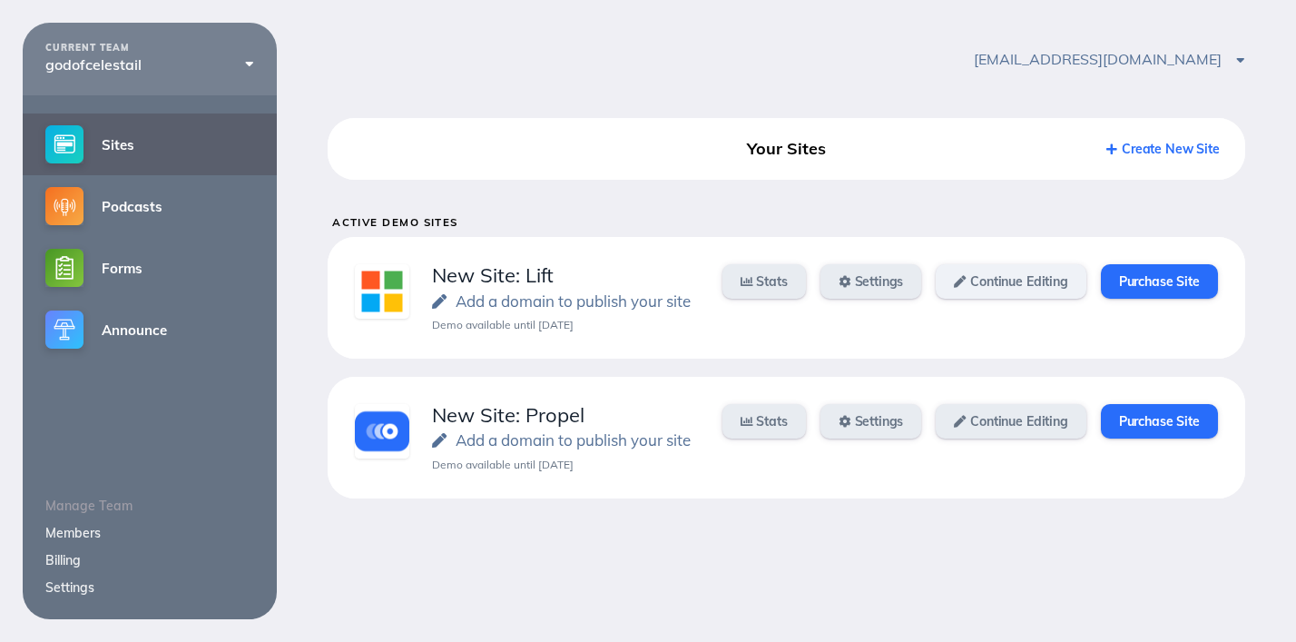
click at [1040, 279] on link "Continue Editing" at bounding box center [1011, 281] width 150 height 34
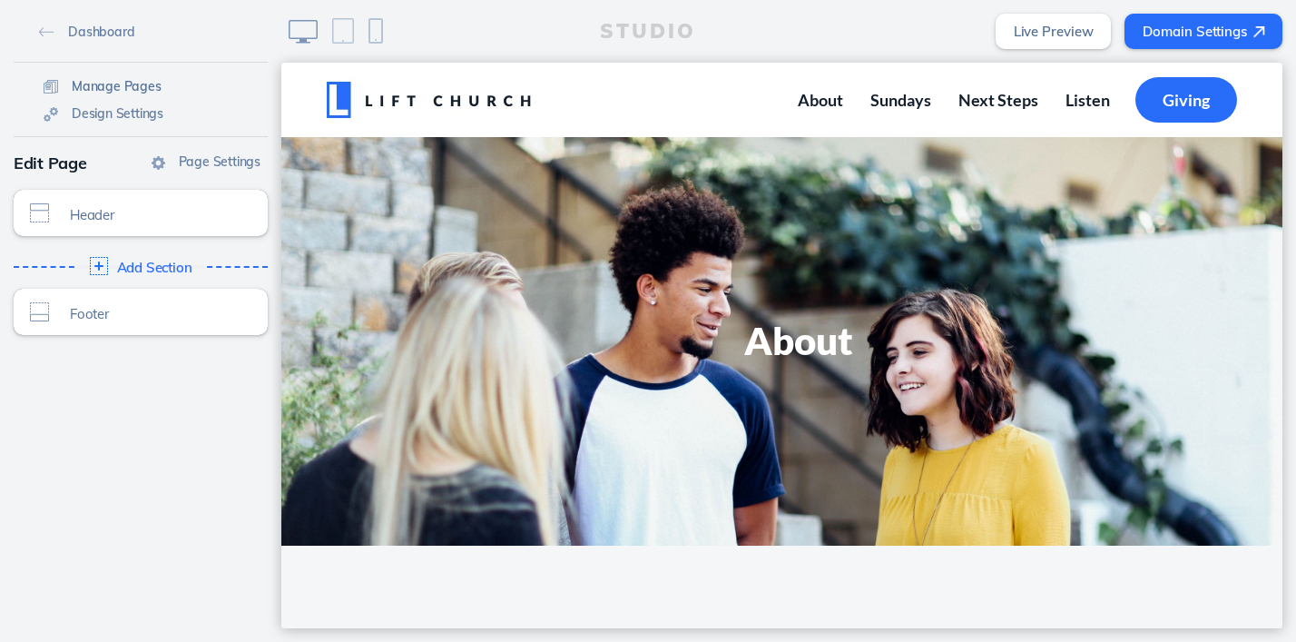
click at [98, 91] on span "Manage Pages" at bounding box center [117, 86] width 90 height 16
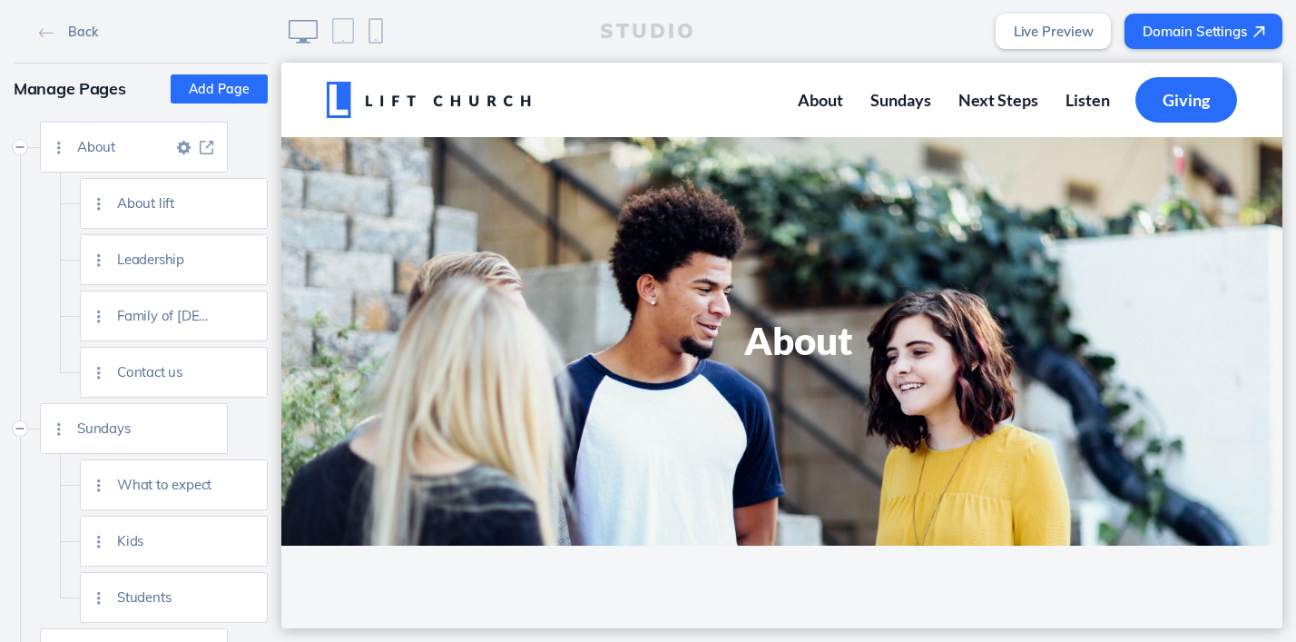
click at [182, 146] on img at bounding box center [184, 148] width 14 height 14
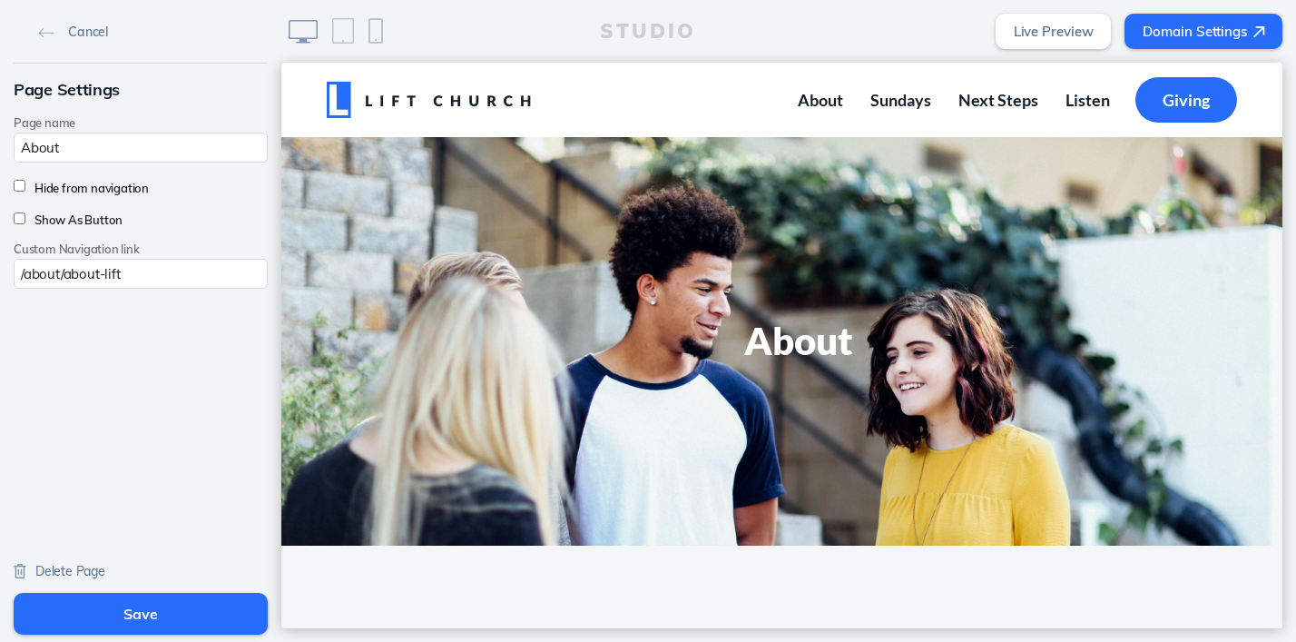
click at [78, 569] on span "Delete Page" at bounding box center [70, 571] width 70 height 16
click at [149, 613] on button "Save" at bounding box center [141, 614] width 254 height 42
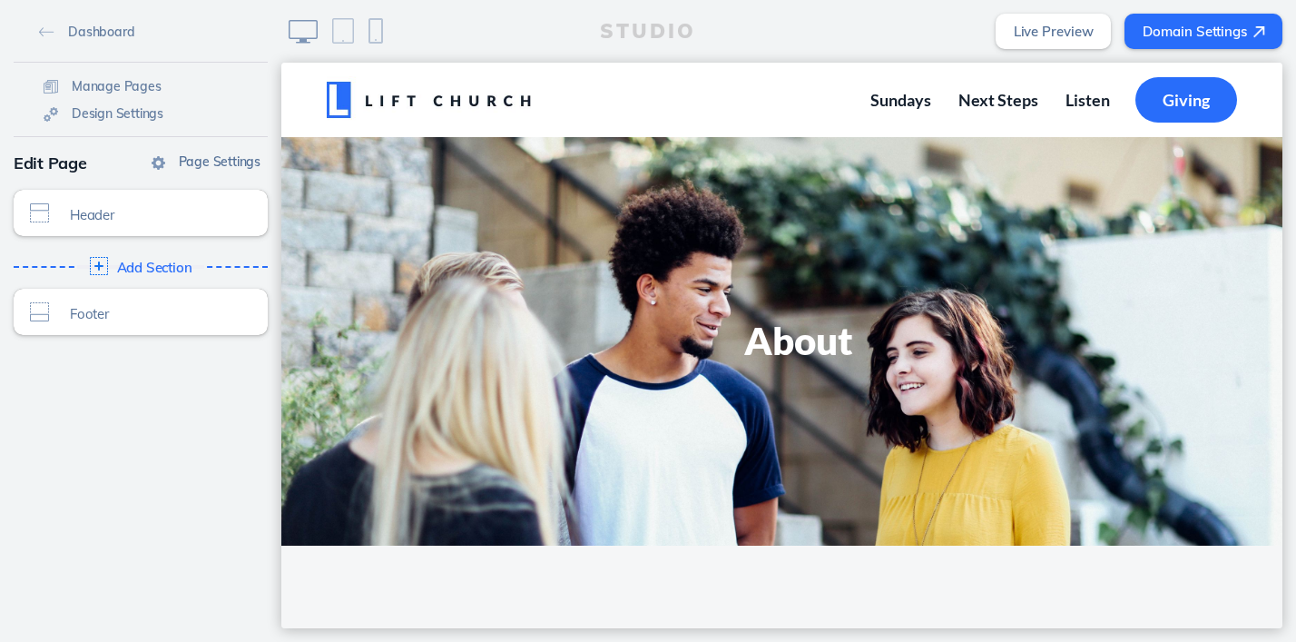
click at [177, 164] on link "Page Settings" at bounding box center [205, 160] width 123 height 27
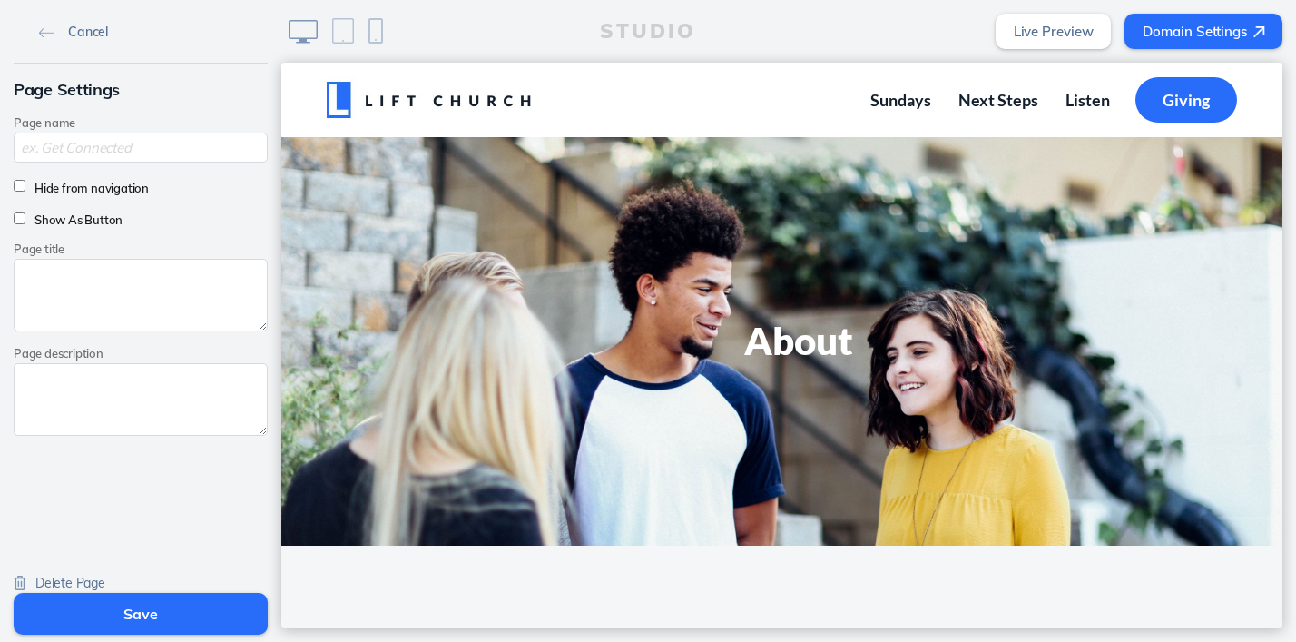
click at [39, 28] on img at bounding box center [46, 33] width 15 height 10
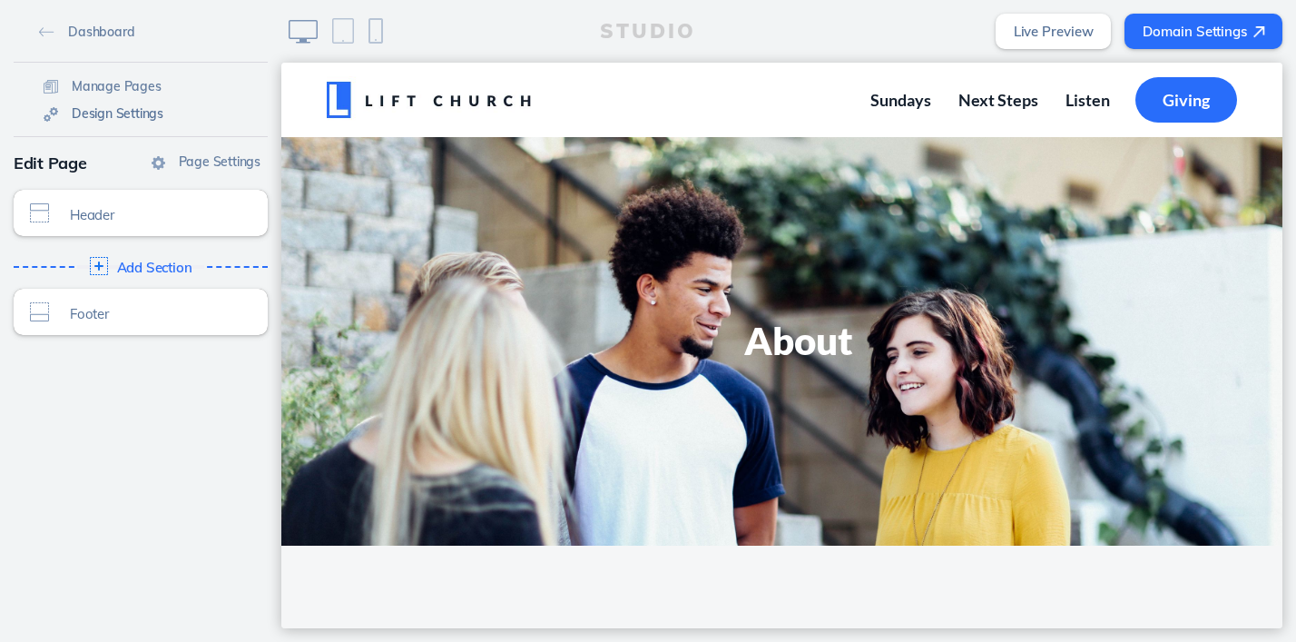
click at [79, 112] on span "Design Settings" at bounding box center [118, 113] width 92 height 16
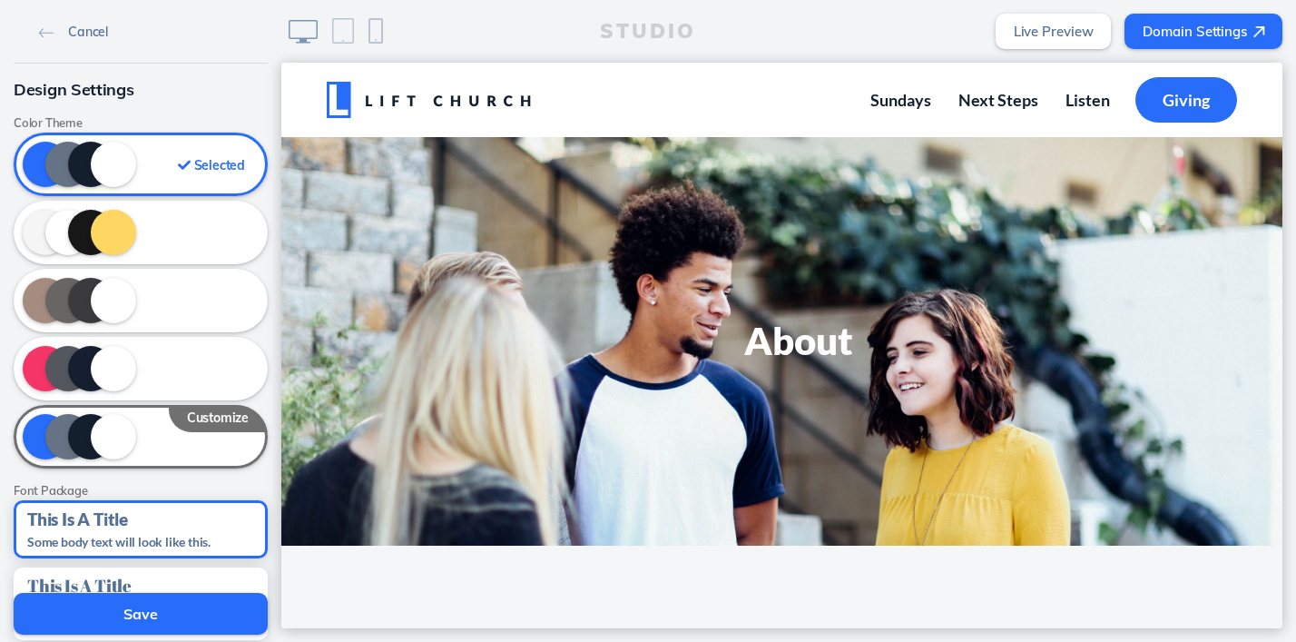
click at [44, 28] on img at bounding box center [46, 33] width 15 height 10
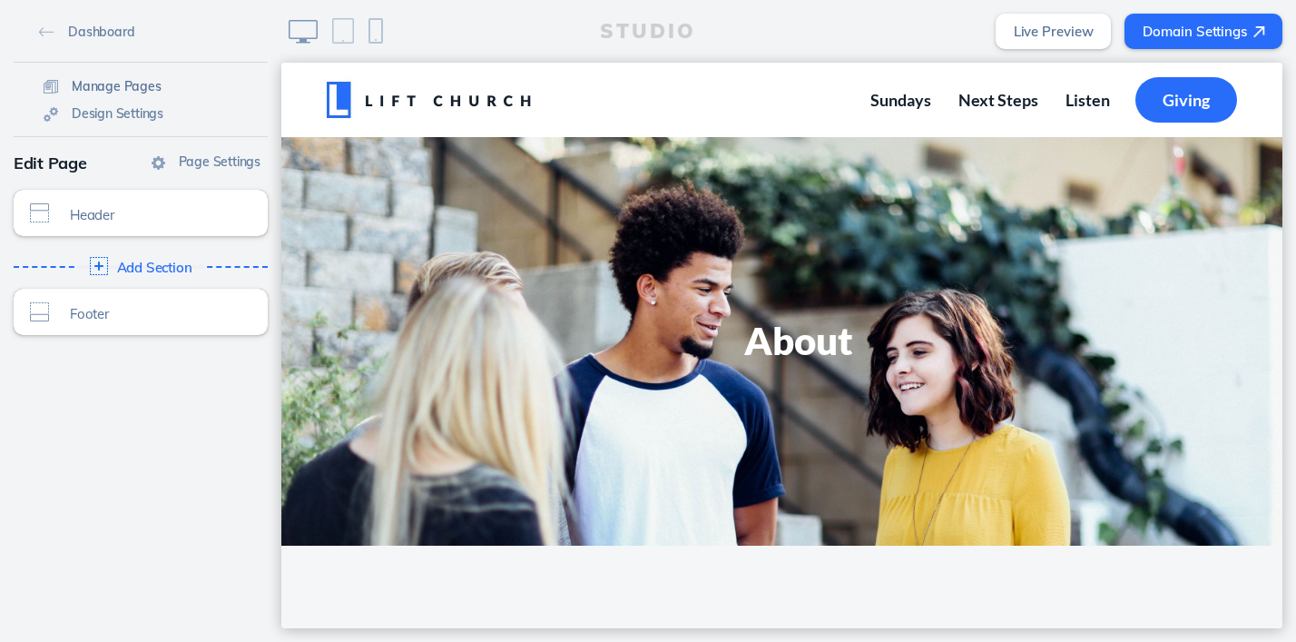
click at [90, 92] on span "Manage Pages" at bounding box center [117, 86] width 90 height 16
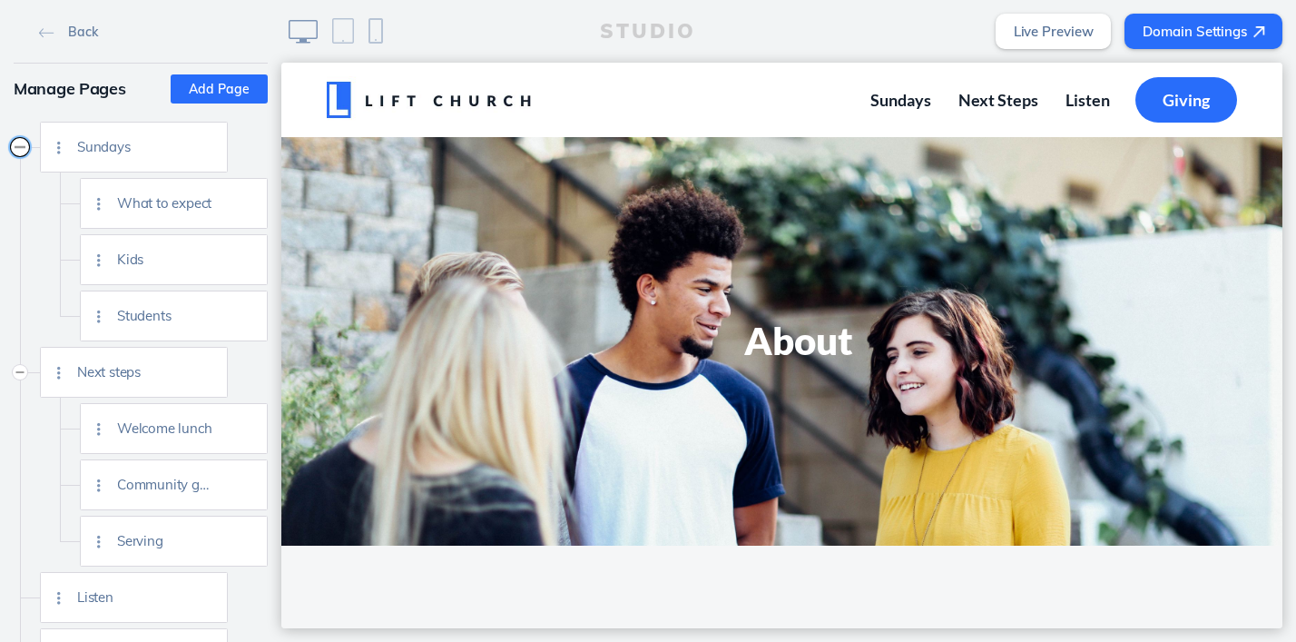
click at [20, 148] on button "Collapse" at bounding box center [20, 147] width 18 height 18
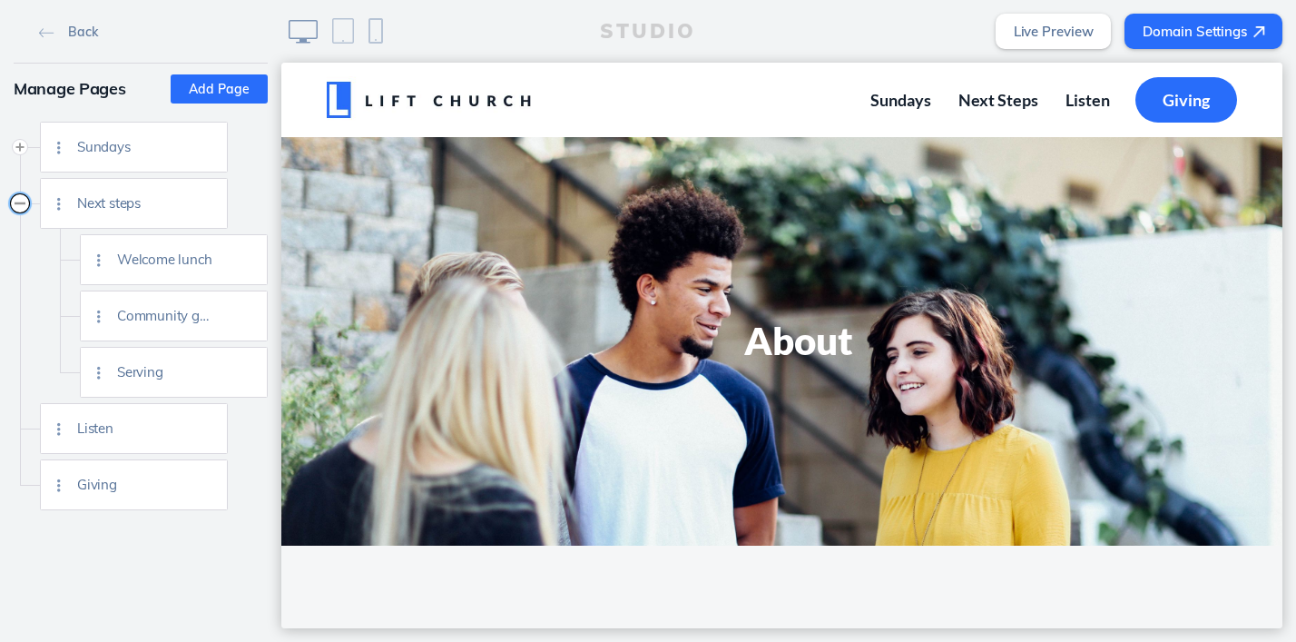
click at [17, 204] on button "Collapse" at bounding box center [20, 203] width 18 height 18
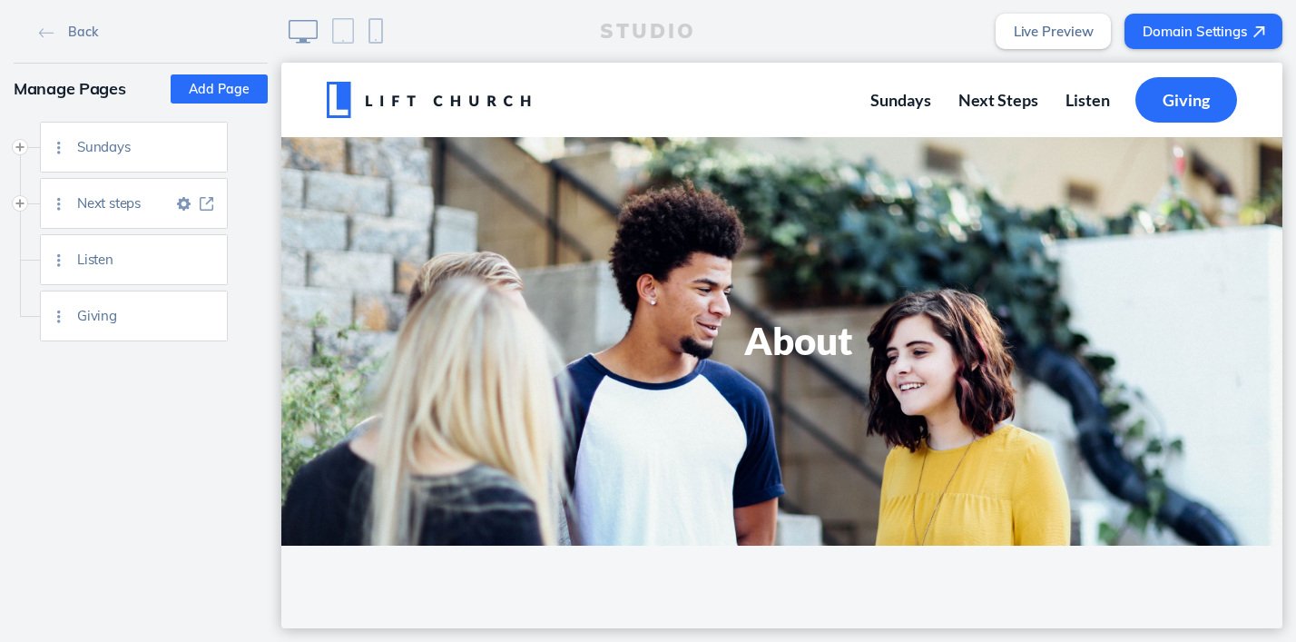
click at [186, 202] on img at bounding box center [184, 204] width 14 height 14
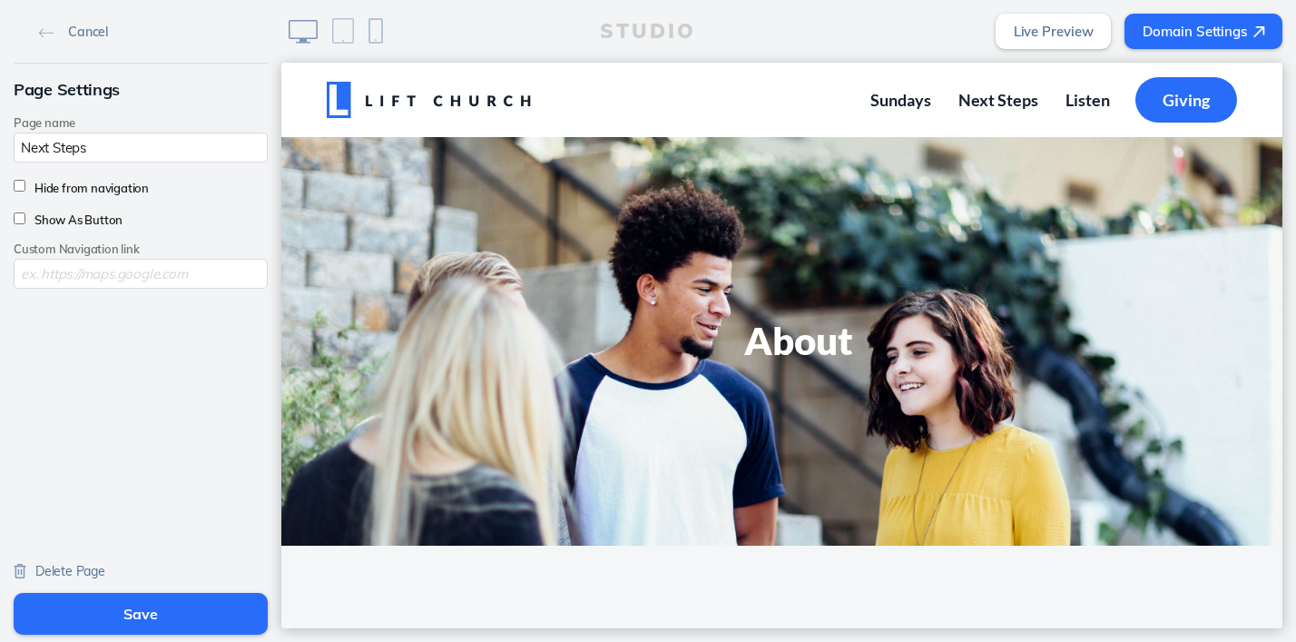
click at [46, 569] on span "Delete Page" at bounding box center [70, 571] width 70 height 16
click at [149, 620] on button "Save" at bounding box center [141, 614] width 254 height 42
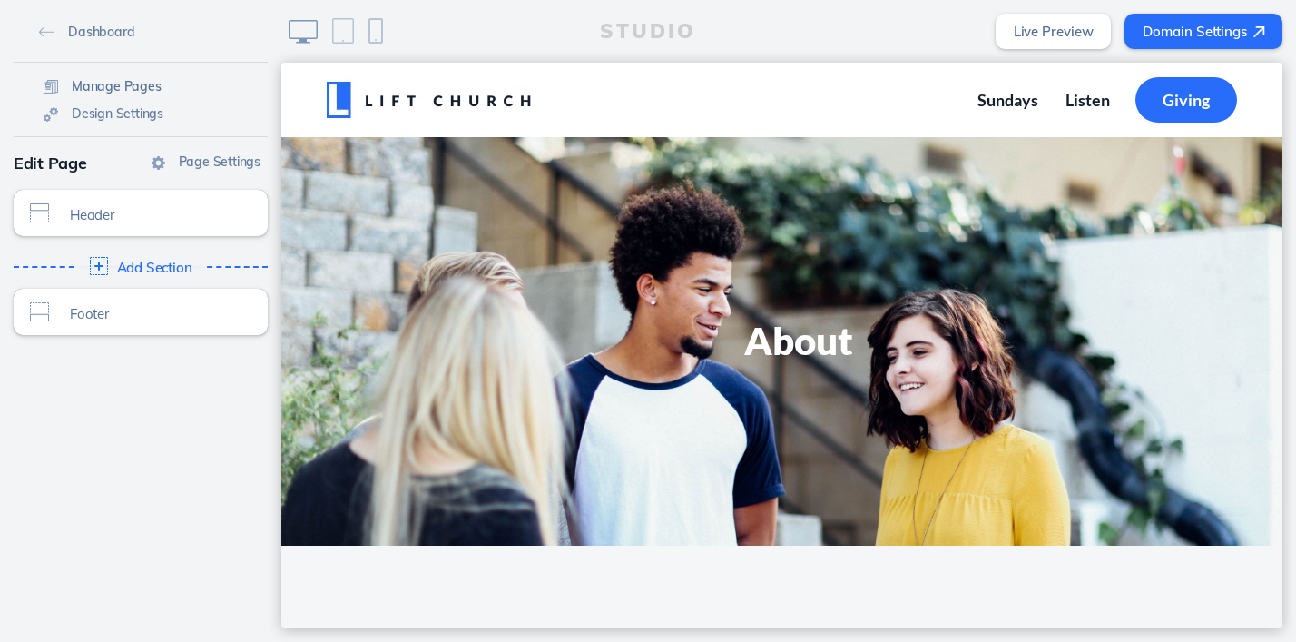
click at [101, 84] on span "Manage Pages" at bounding box center [117, 86] width 90 height 16
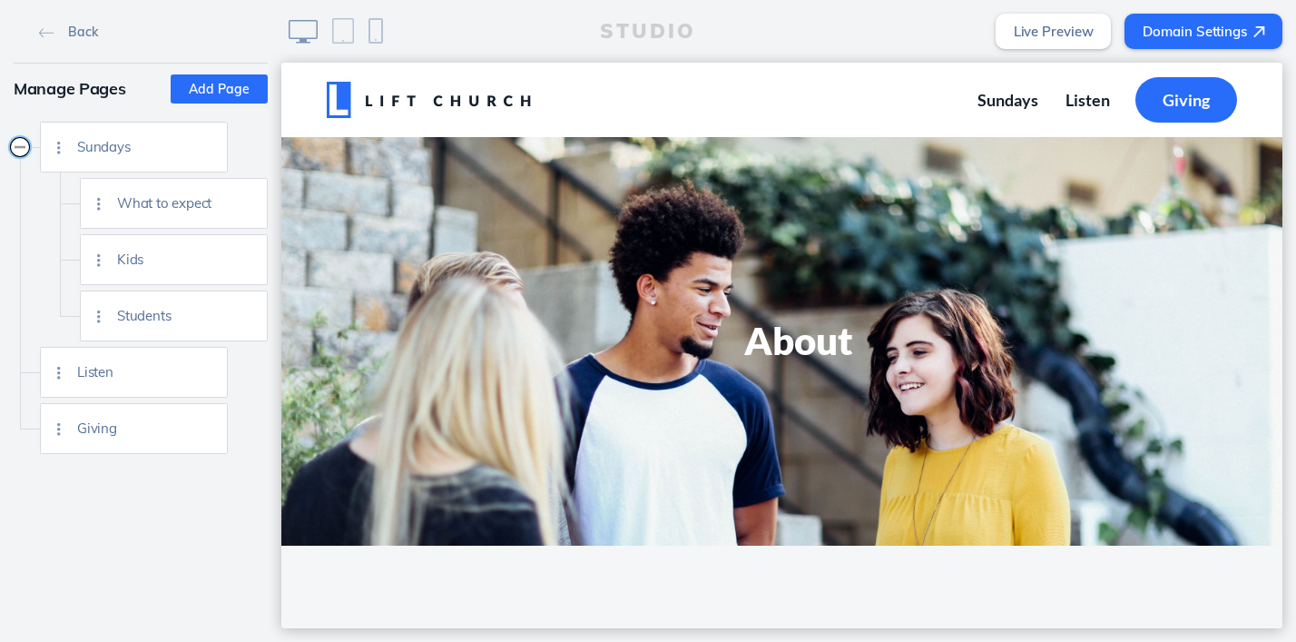
click at [23, 150] on button "Collapse" at bounding box center [20, 147] width 18 height 18
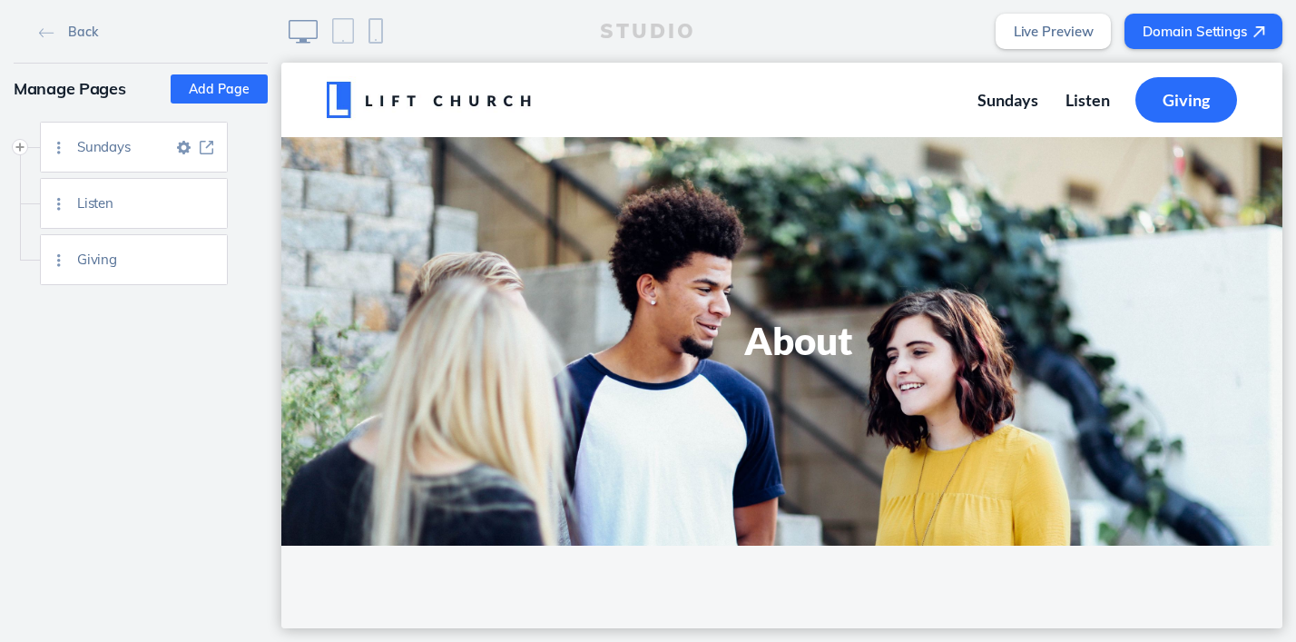
click at [186, 145] on img at bounding box center [184, 148] width 14 height 14
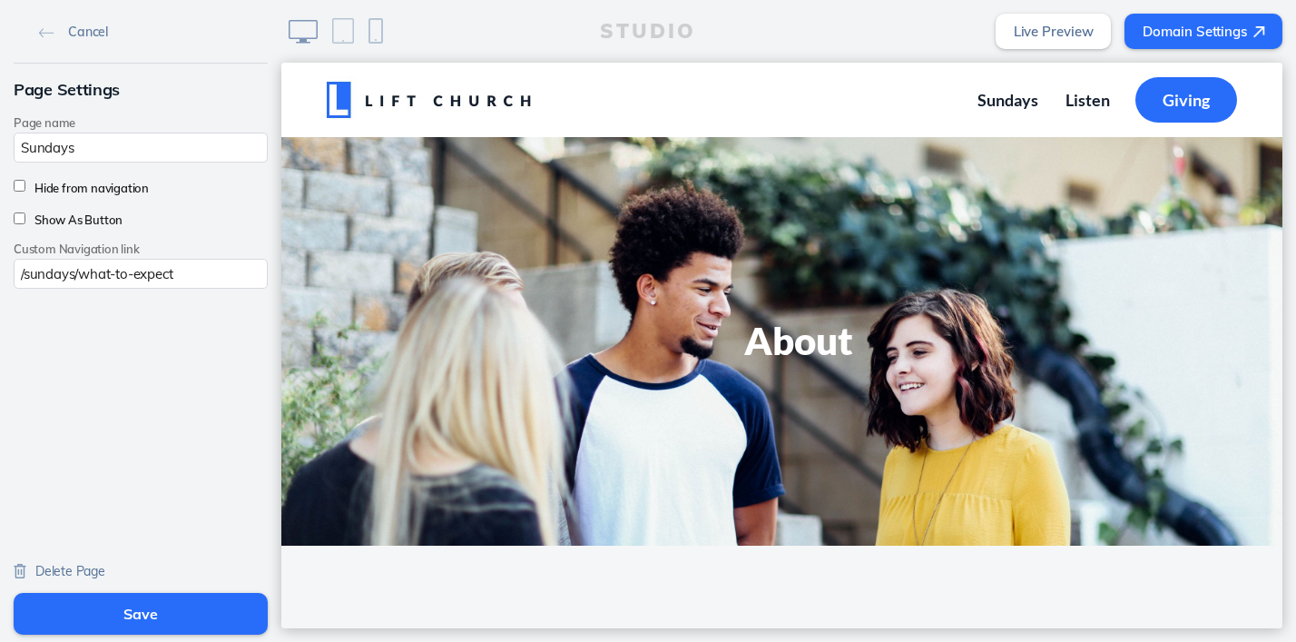
click at [69, 571] on span "Delete Page" at bounding box center [70, 571] width 70 height 16
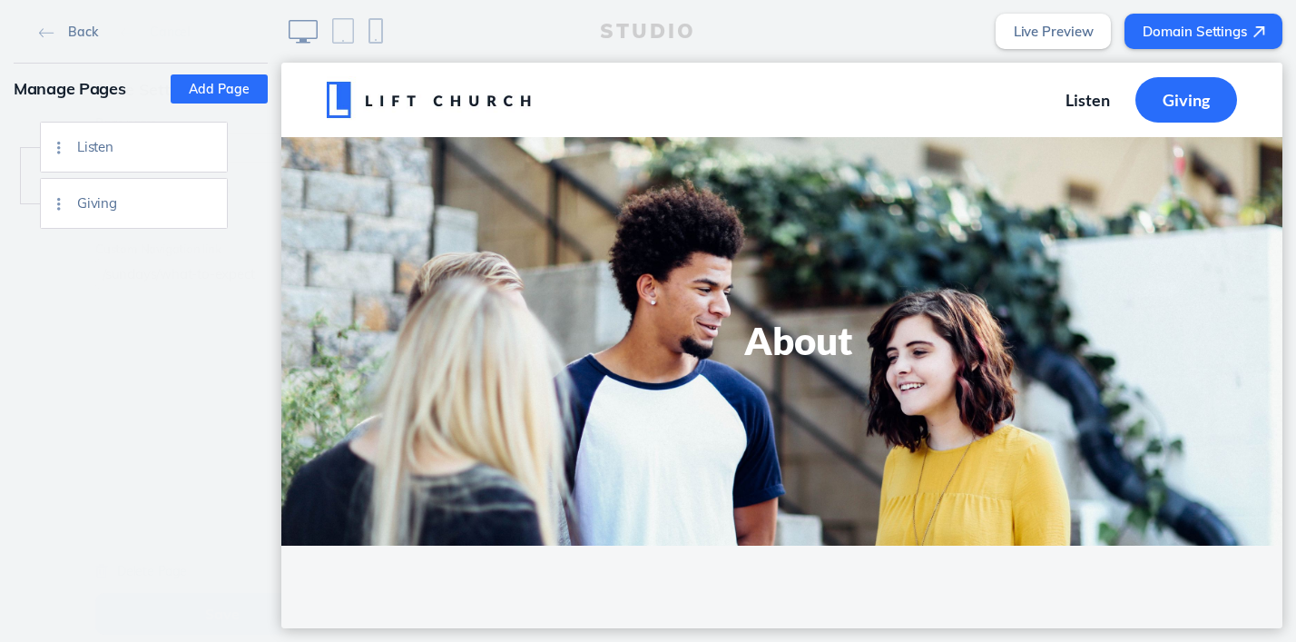
click at [141, 616] on div "Listen Giving" at bounding box center [140, 380] width 281 height 523
click at [55, 144] on div at bounding box center [59, 147] width 36 height 49
click at [184, 148] on img at bounding box center [184, 148] width 14 height 14
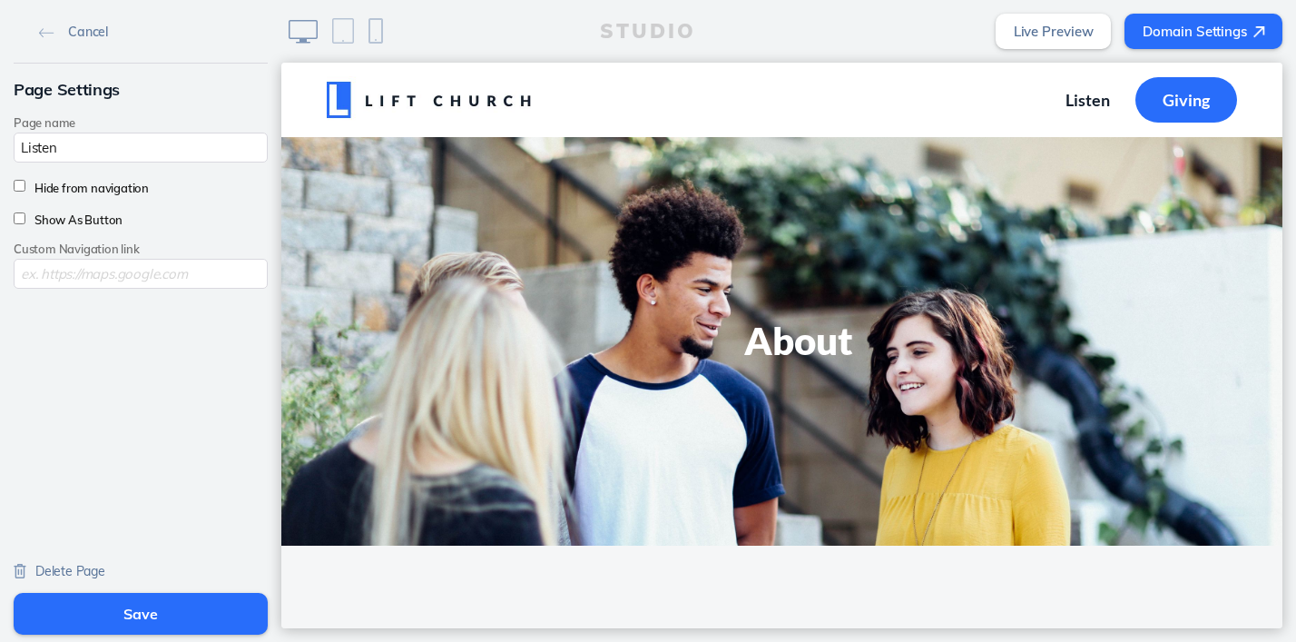
click at [52, 568] on span "Delete Page" at bounding box center [70, 571] width 70 height 16
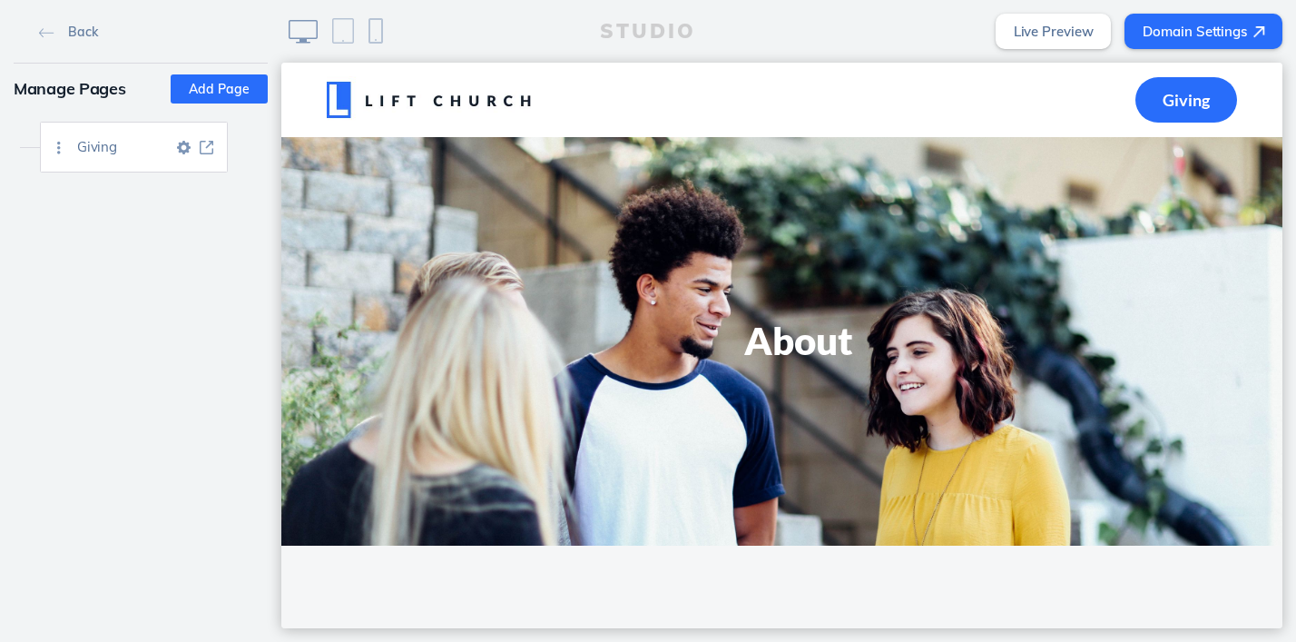
click at [57, 147] on div at bounding box center [59, 147] width 36 height 49
click at [182, 144] on img at bounding box center [184, 148] width 14 height 14
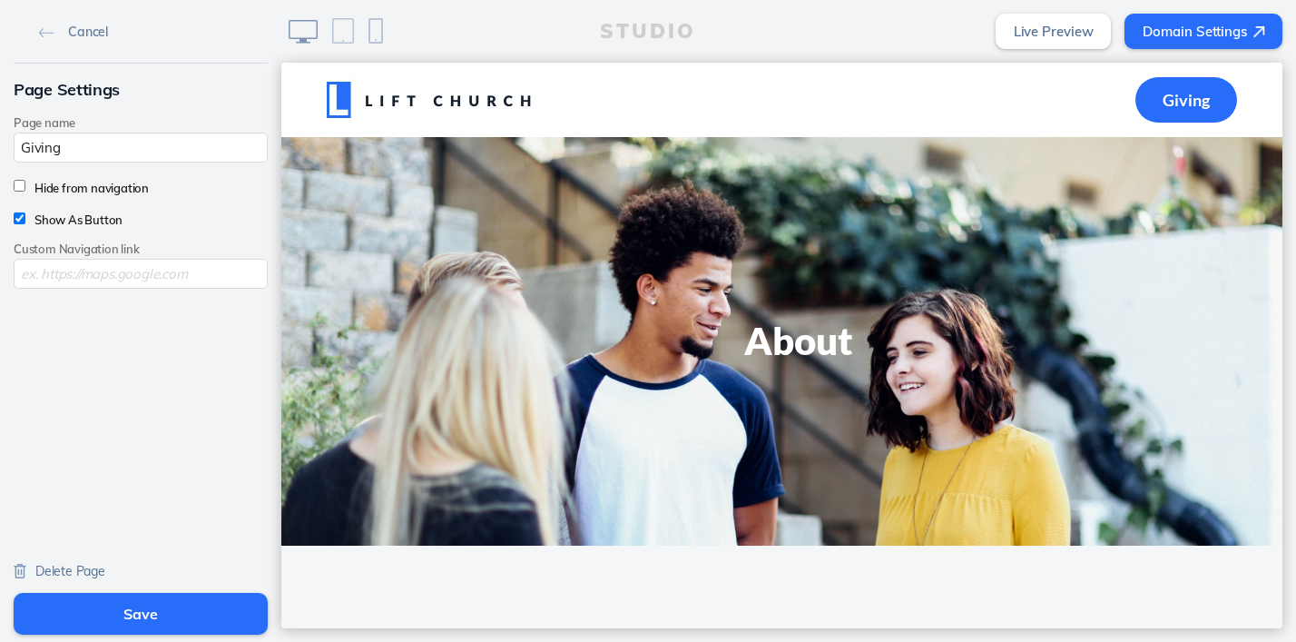
click at [54, 565] on span "Delete Page" at bounding box center [70, 571] width 70 height 16
click at [123, 606] on button "Save" at bounding box center [141, 614] width 254 height 42
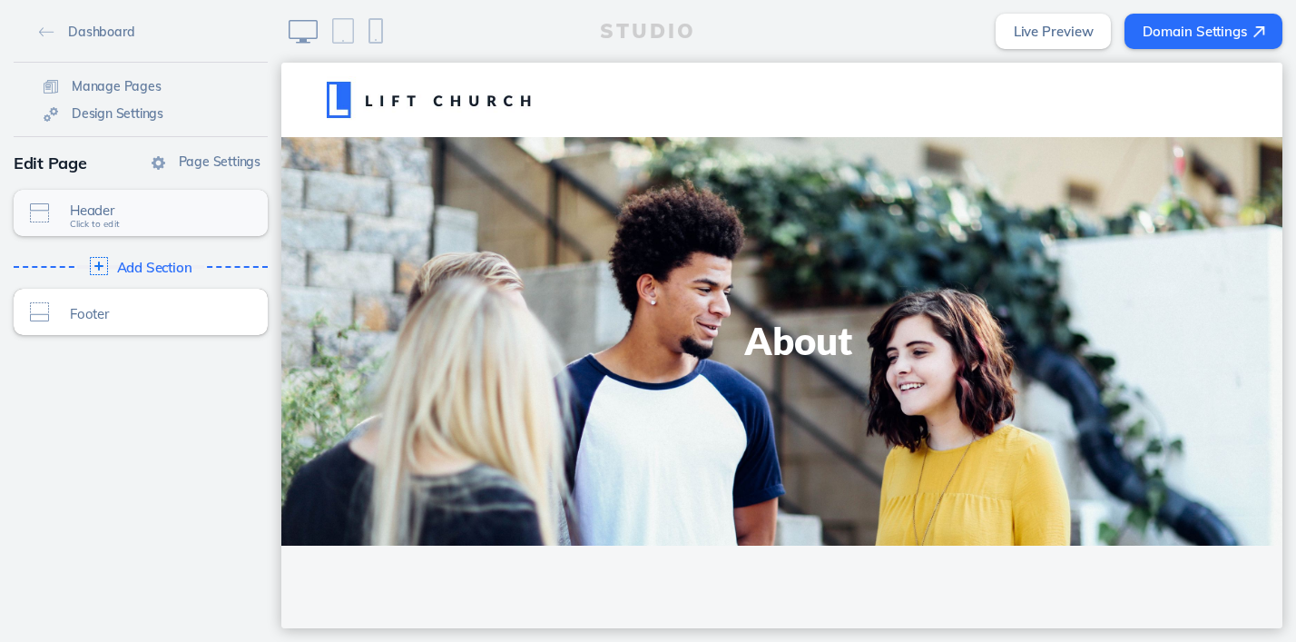
click at [107, 215] on span "Header" at bounding box center [152, 209] width 165 height 15
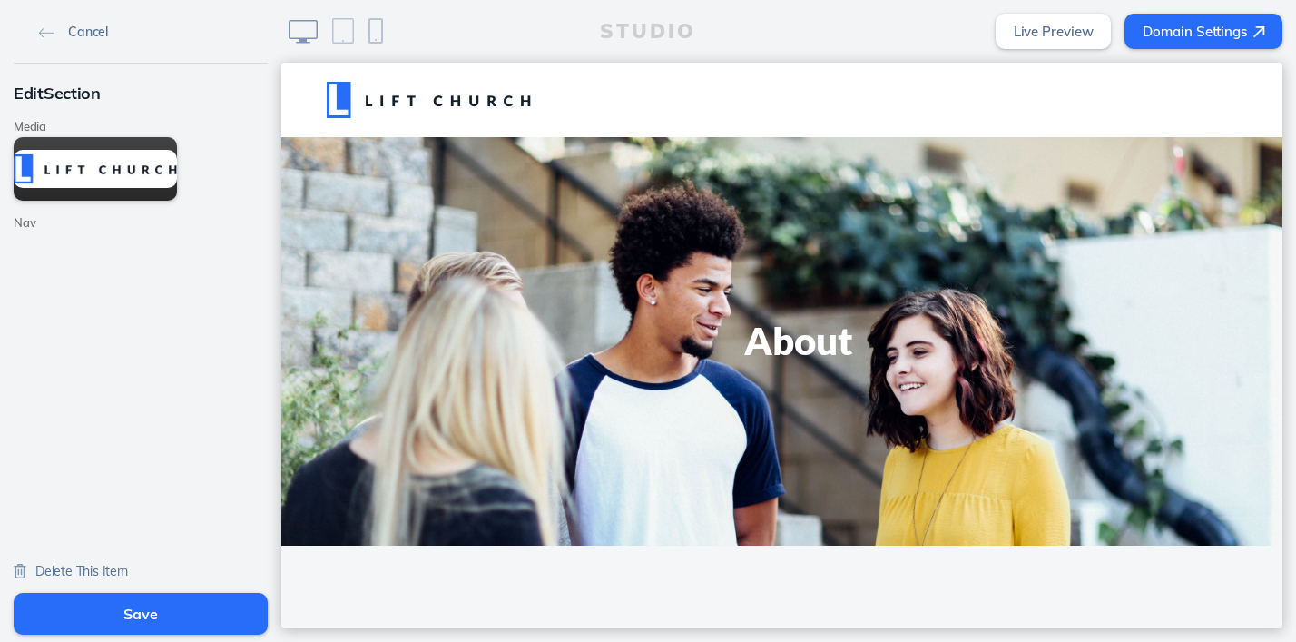
click at [51, 22] on link "Cancel" at bounding box center [74, 30] width 84 height 27
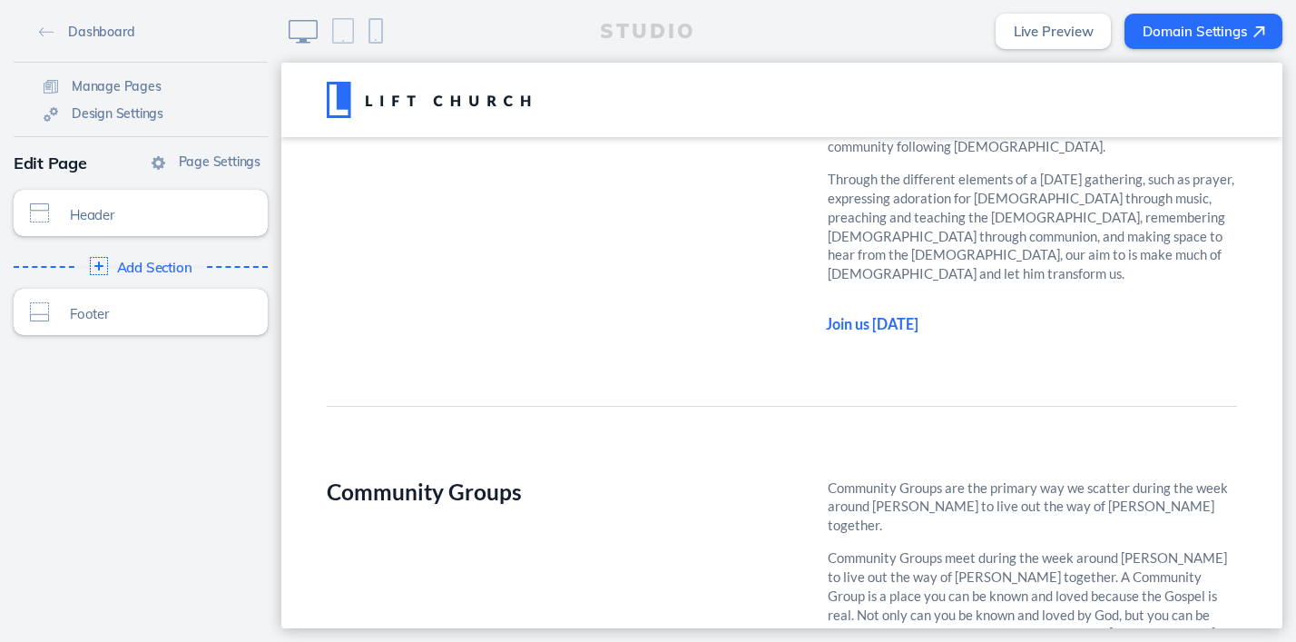
scroll to position [2970, 0]
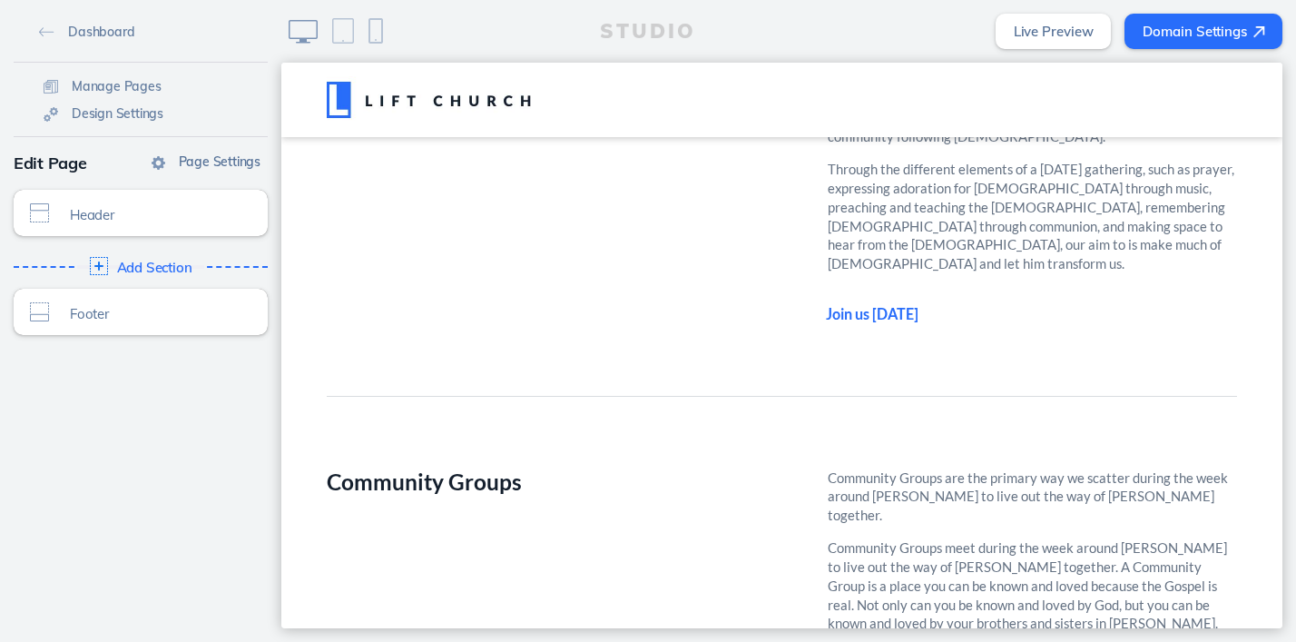
click at [192, 155] on span "Page Settings" at bounding box center [220, 161] width 82 height 16
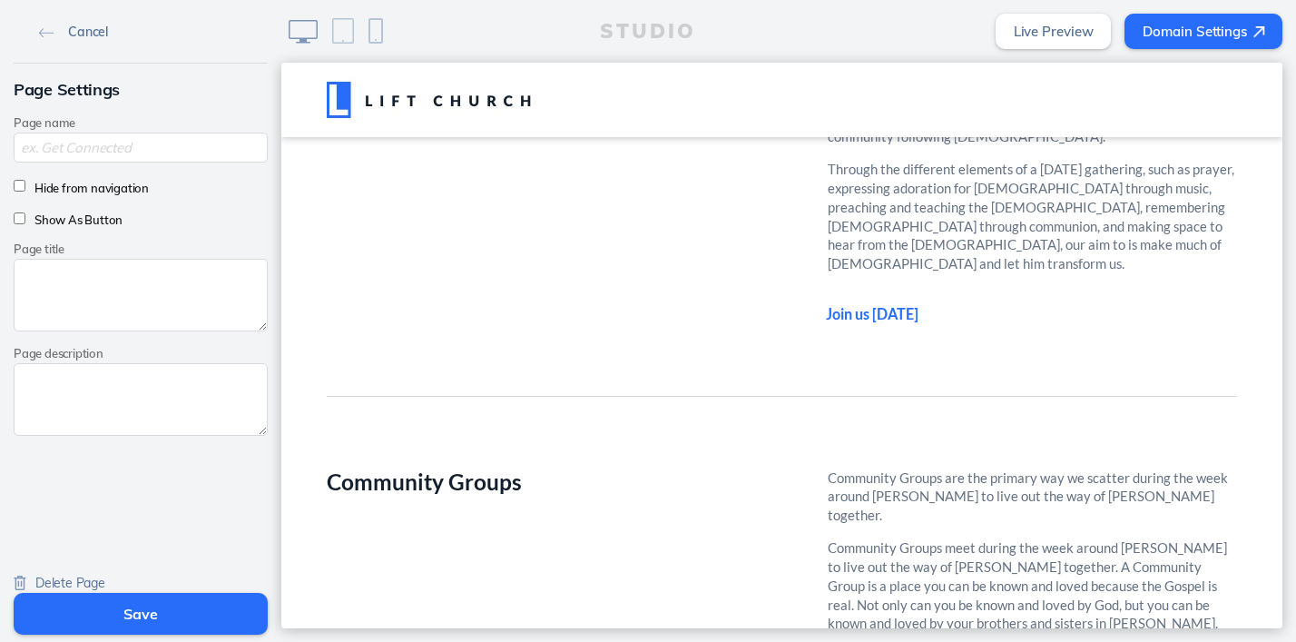
click at [51, 32] on img at bounding box center [46, 33] width 15 height 10
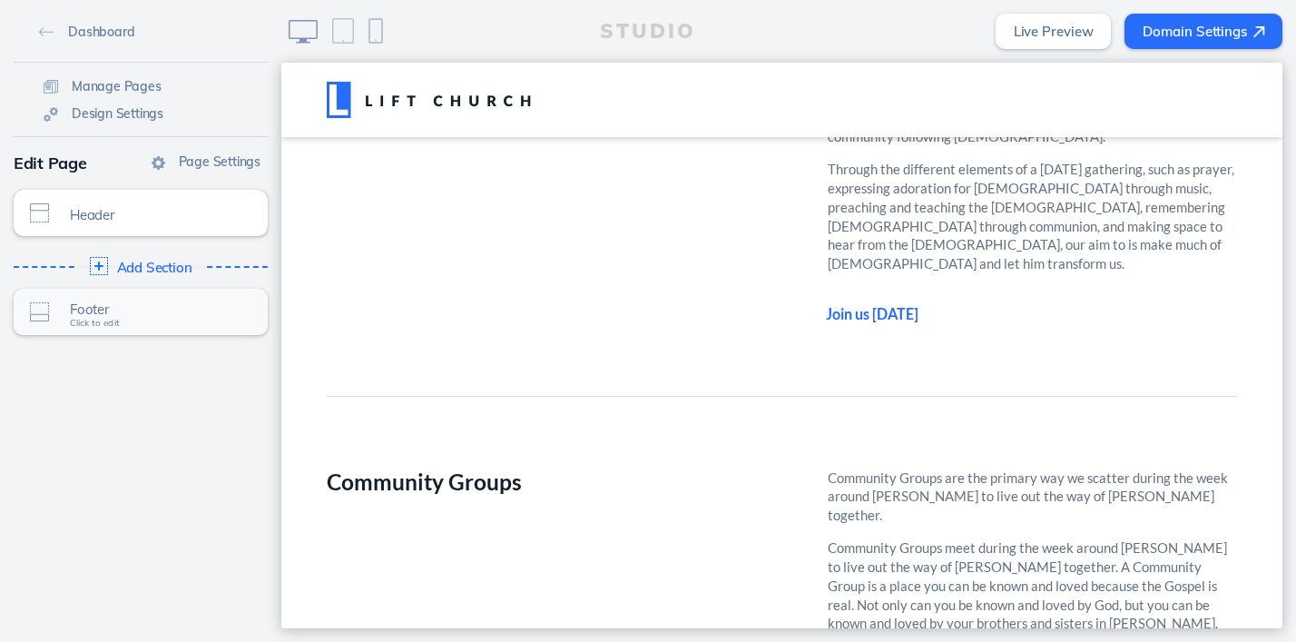
click at [113, 309] on span "Footer" at bounding box center [152, 308] width 165 height 15
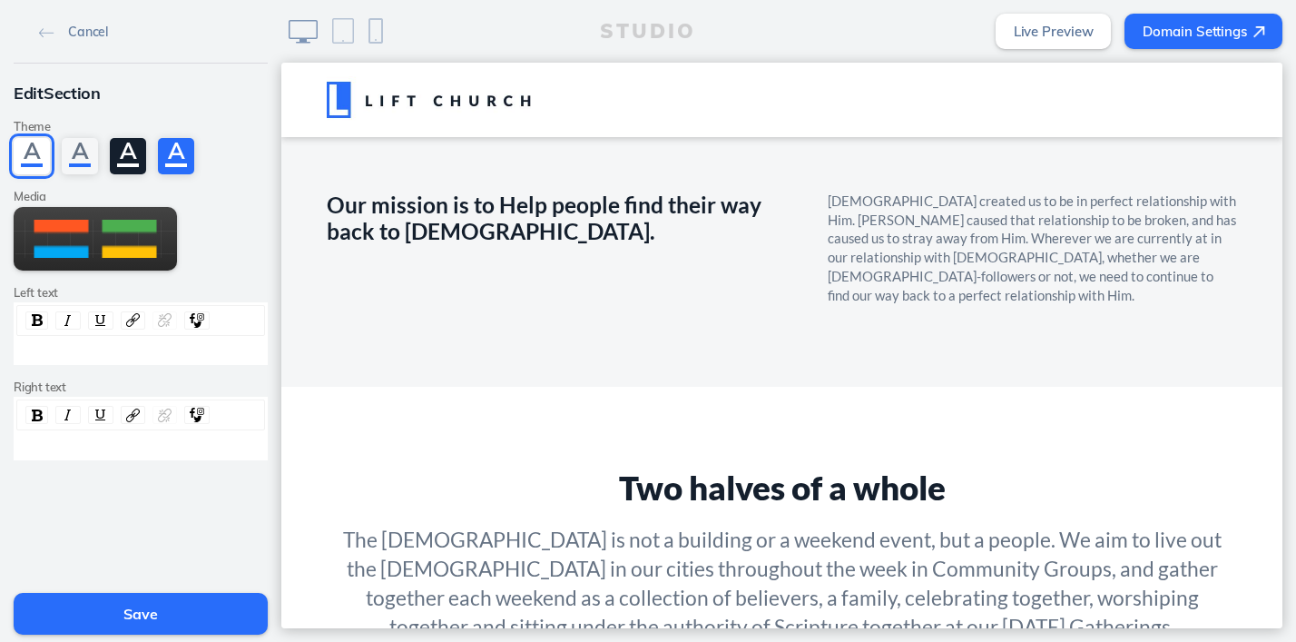
scroll to position [2394, 0]
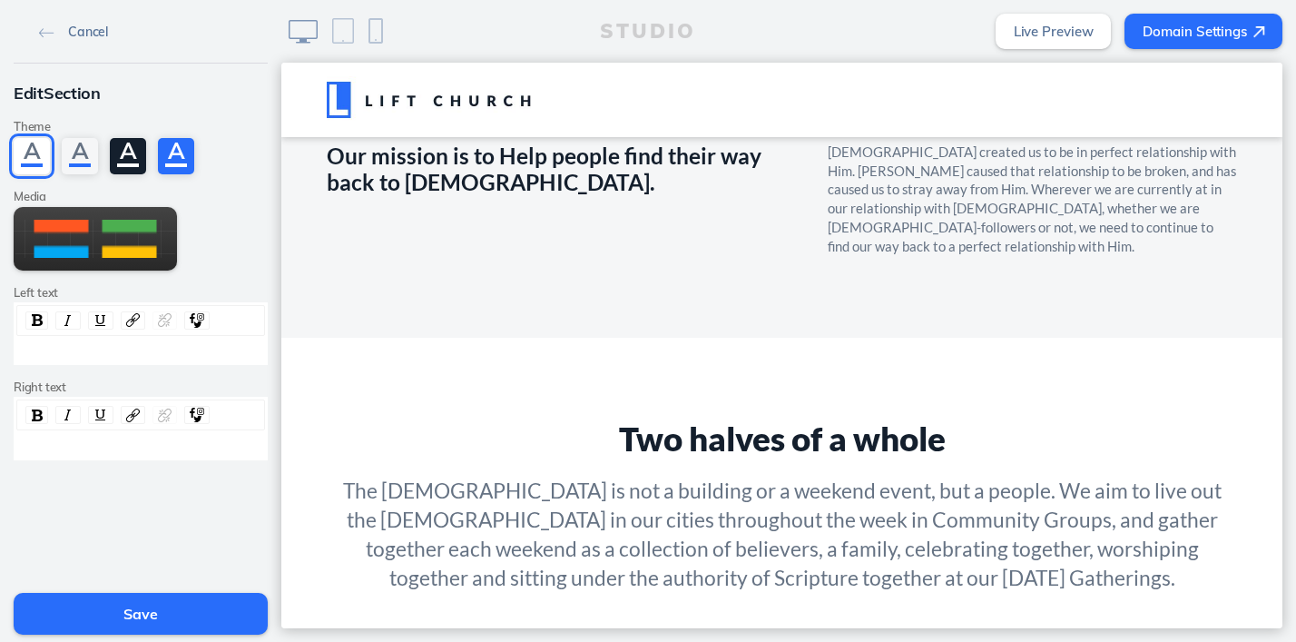
click at [43, 30] on img at bounding box center [46, 33] width 15 height 10
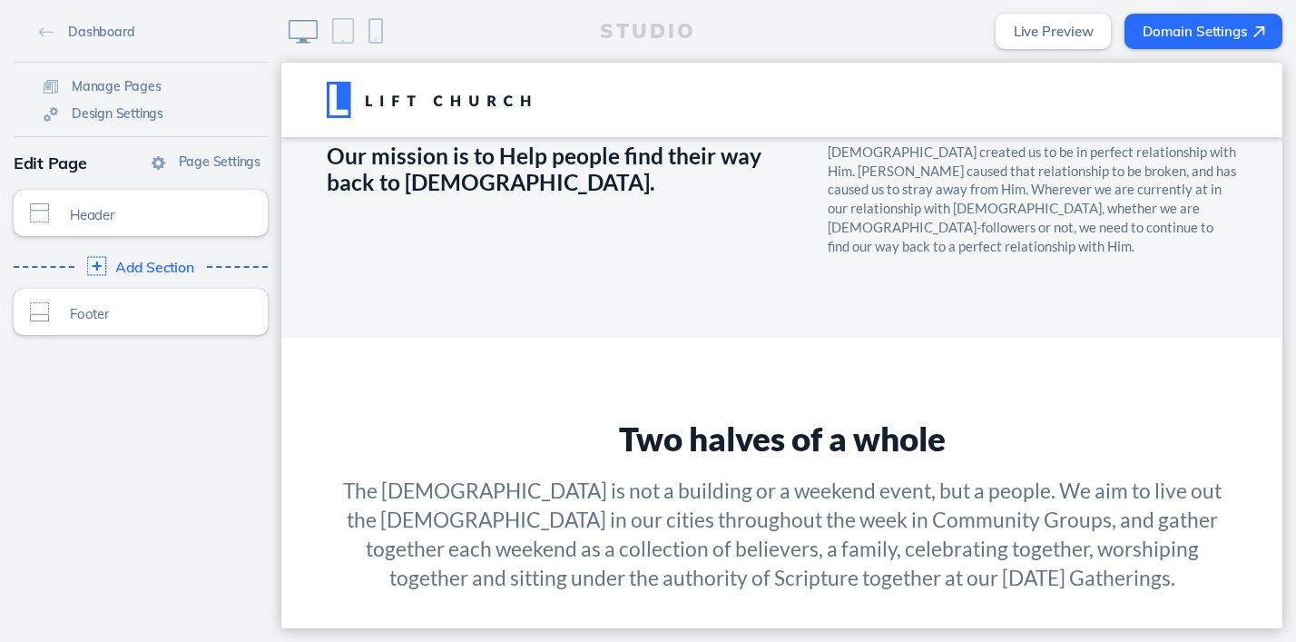
click at [166, 261] on span "Add Section" at bounding box center [154, 268] width 79 height 16
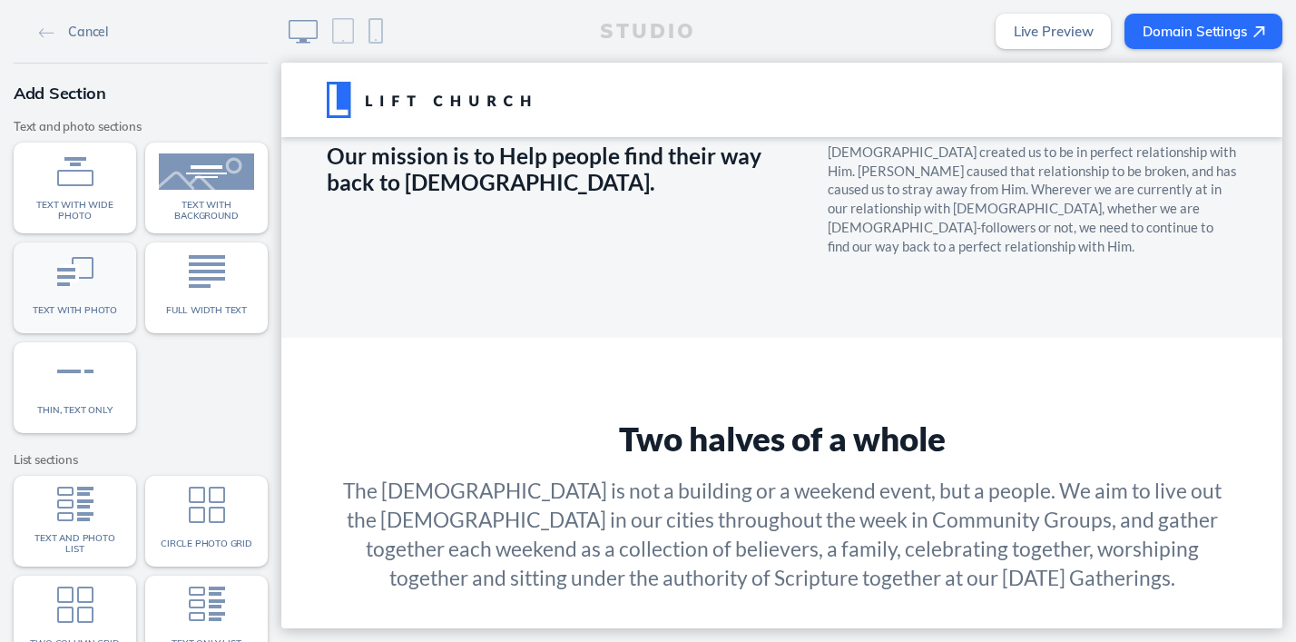
click at [89, 289] on img at bounding box center [75, 271] width 36 height 36
click at [66, 272] on img at bounding box center [75, 271] width 36 height 36
click at [89, 262] on img at bounding box center [75, 271] width 36 height 36
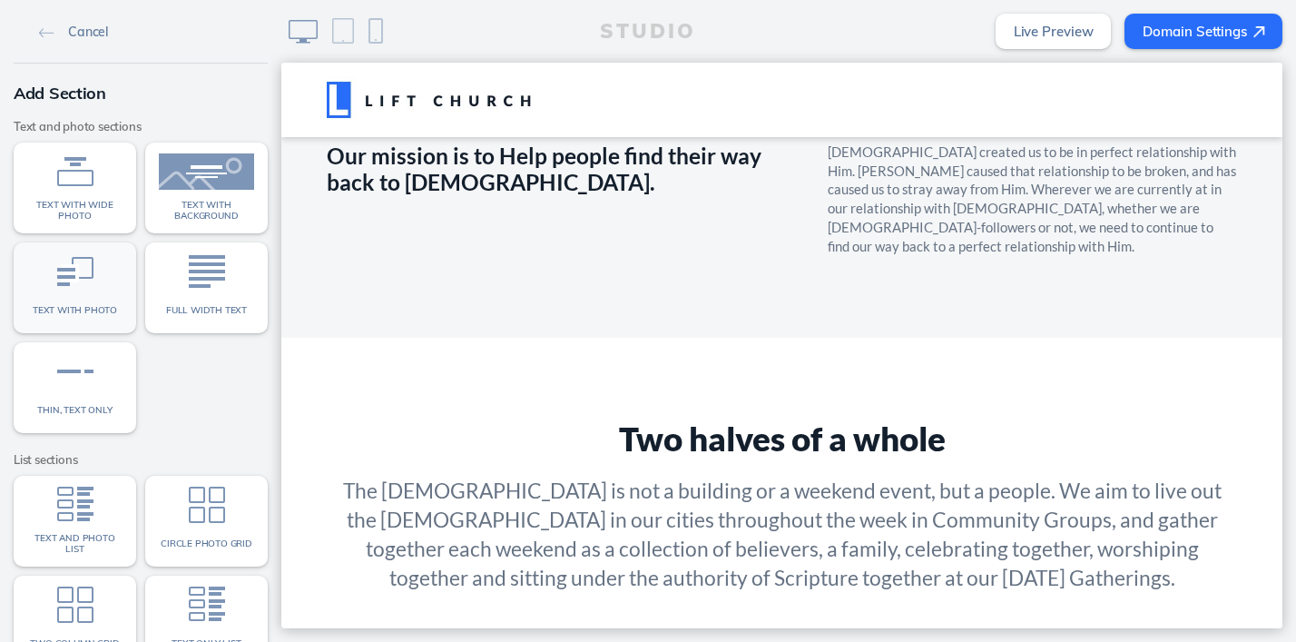
click at [85, 262] on img at bounding box center [75, 271] width 36 height 36
click at [68, 272] on img at bounding box center [75, 271] width 36 height 36
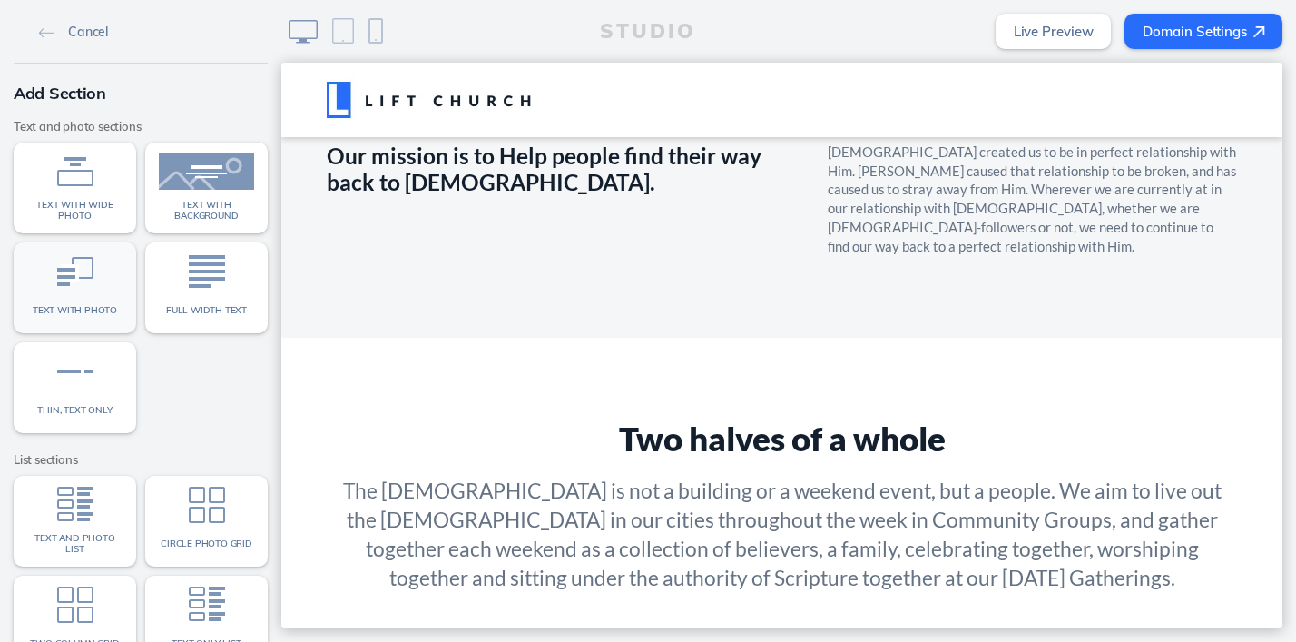
click at [68, 272] on img at bounding box center [75, 271] width 36 height 36
click at [49, 26] on link "Cancel" at bounding box center [74, 30] width 84 height 27
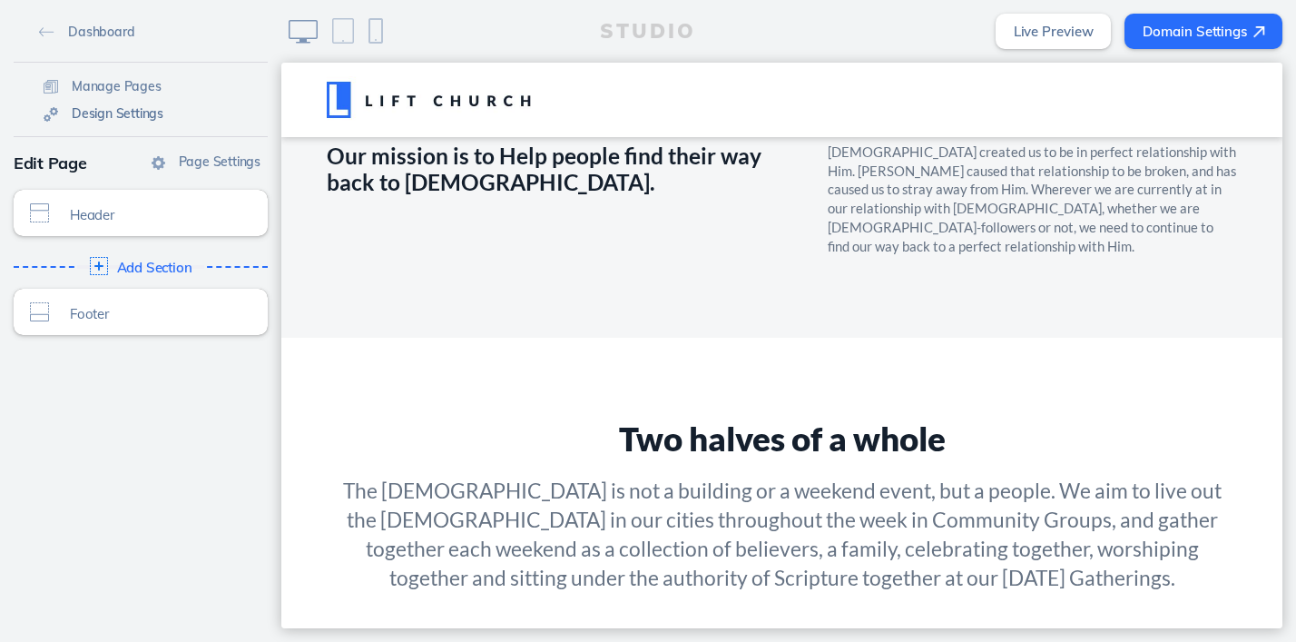
click at [98, 118] on span "Design Settings" at bounding box center [118, 113] width 92 height 16
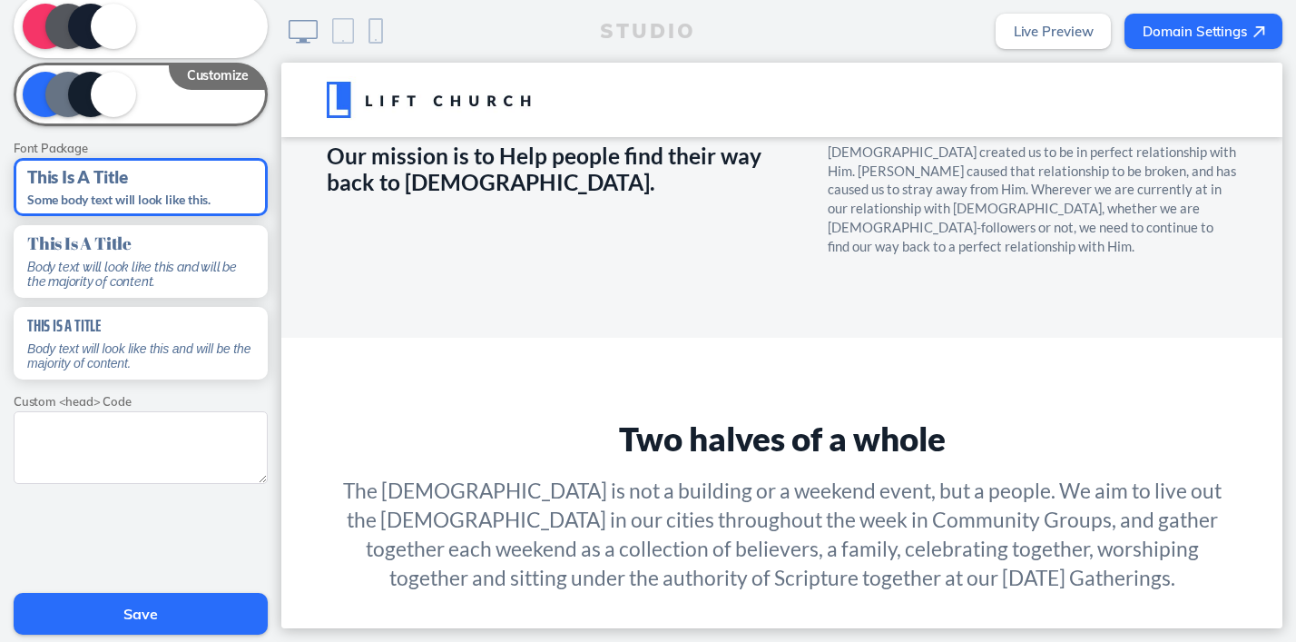
scroll to position [349, 0]
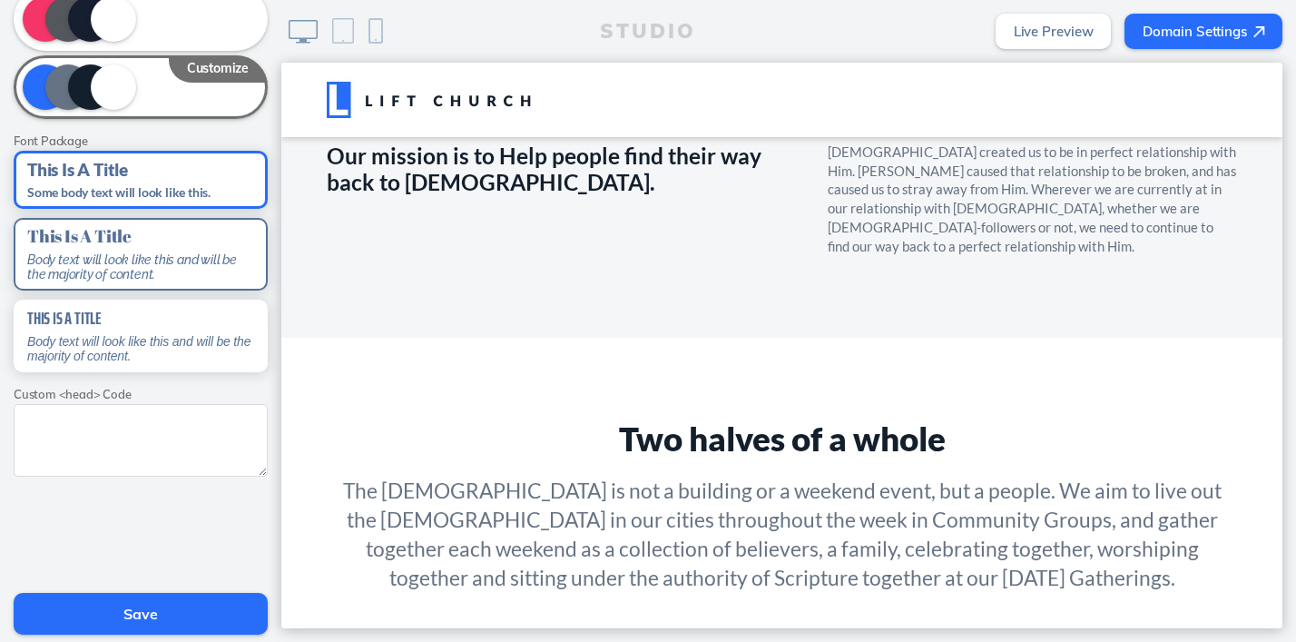
click at [162, 267] on div "This Is A Title Body text will look like this and will be the majority of conte…" at bounding box center [141, 254] width 254 height 73
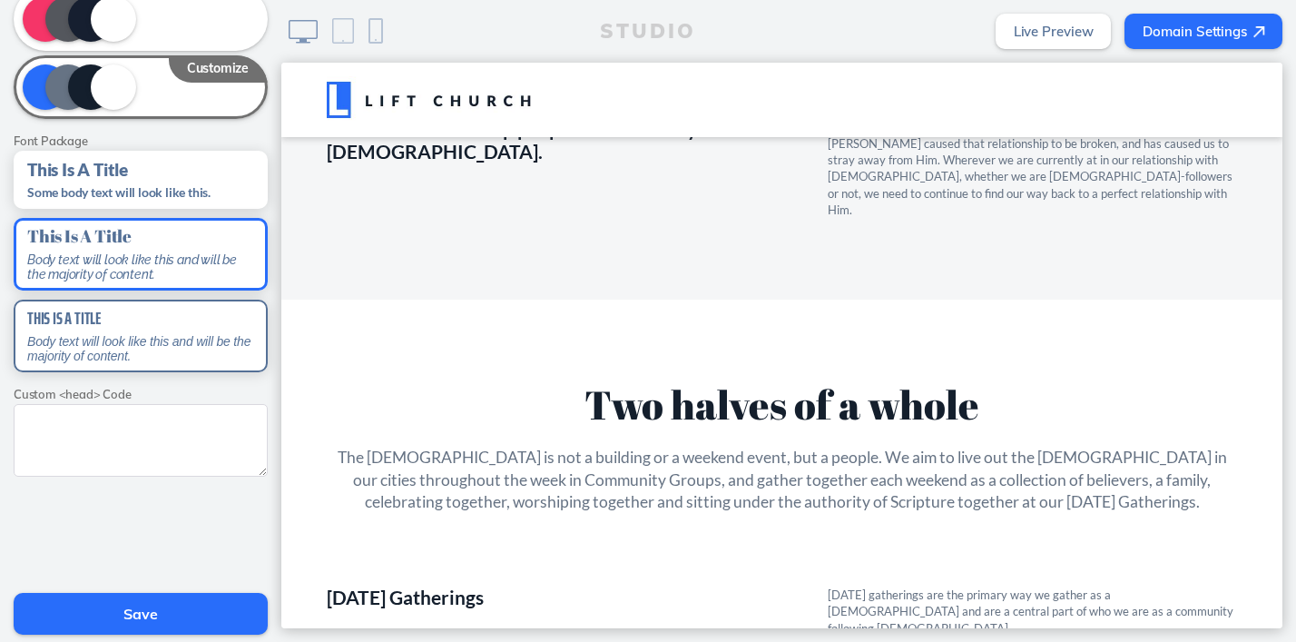
click at [114, 329] on div "This Is A Title Body text will look like this and will be the majority of conte…" at bounding box center [141, 336] width 254 height 73
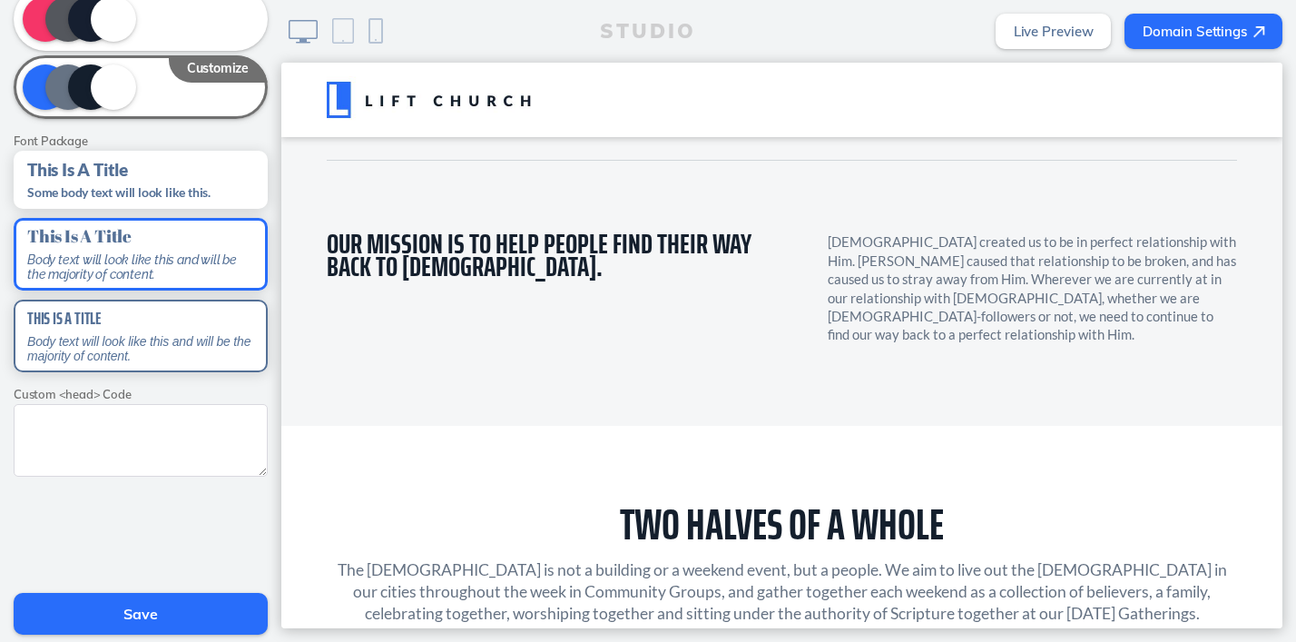
scroll to position [2347, 0]
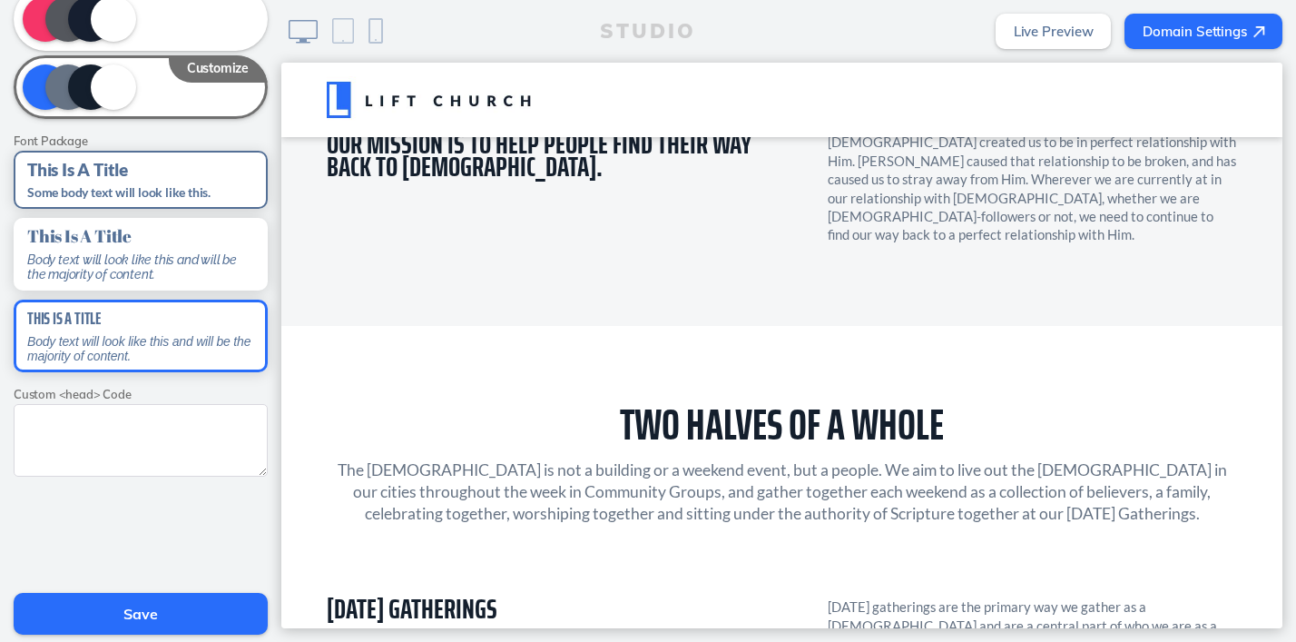
click at [123, 182] on div "This Is A Title Some body text will look like this." at bounding box center [141, 180] width 254 height 58
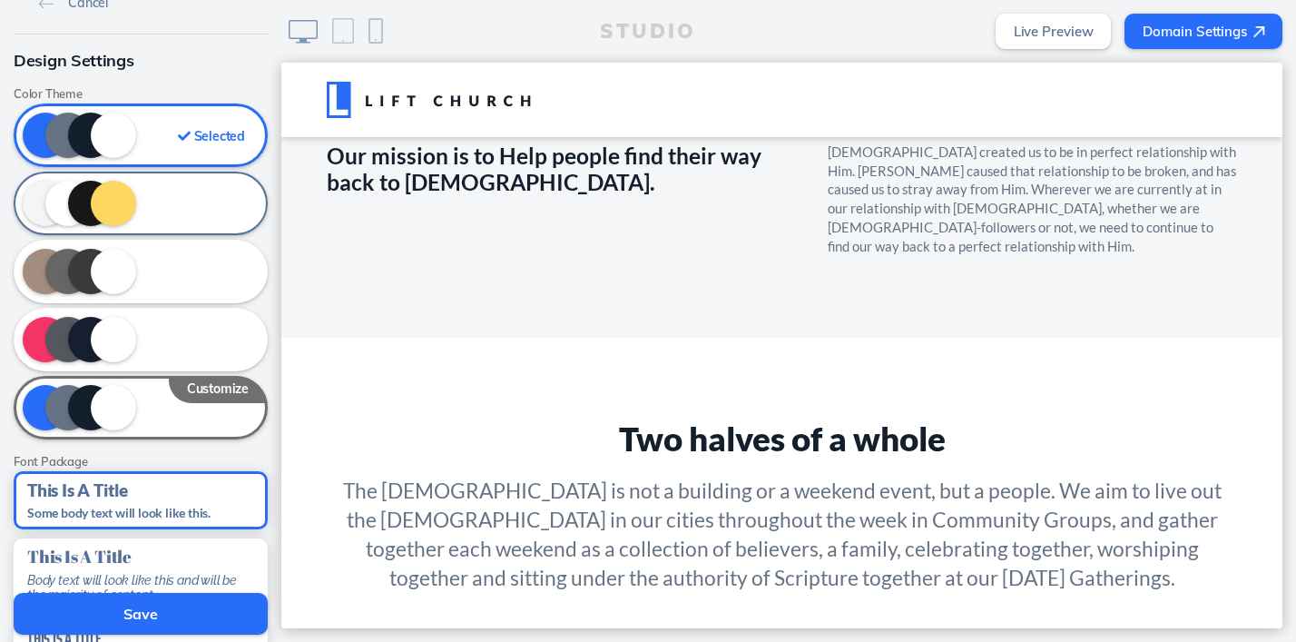
scroll to position [8, 0]
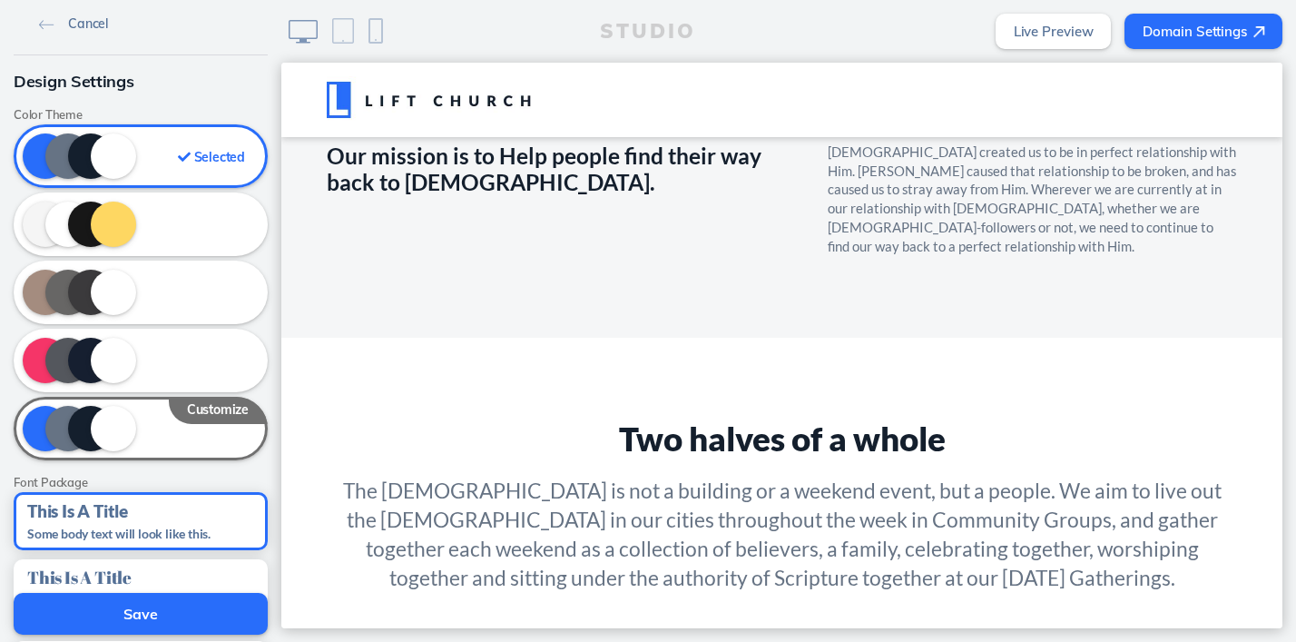
click at [52, 17] on link "Cancel" at bounding box center [74, 22] width 84 height 27
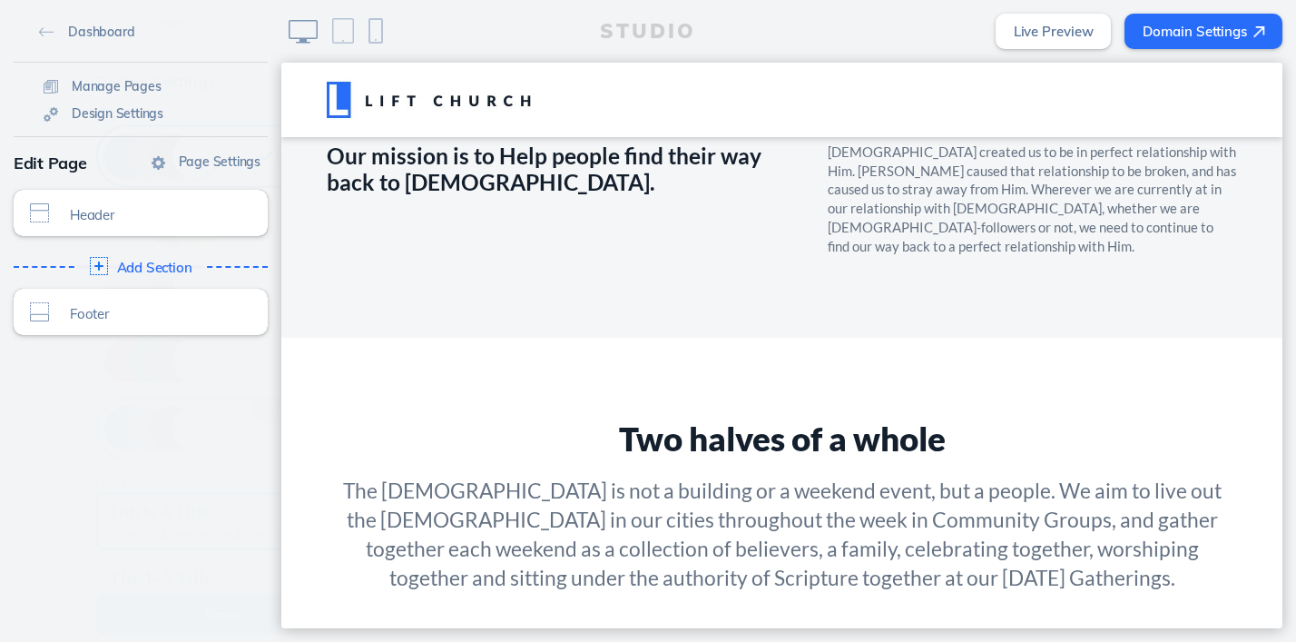
scroll to position [2330, 0]
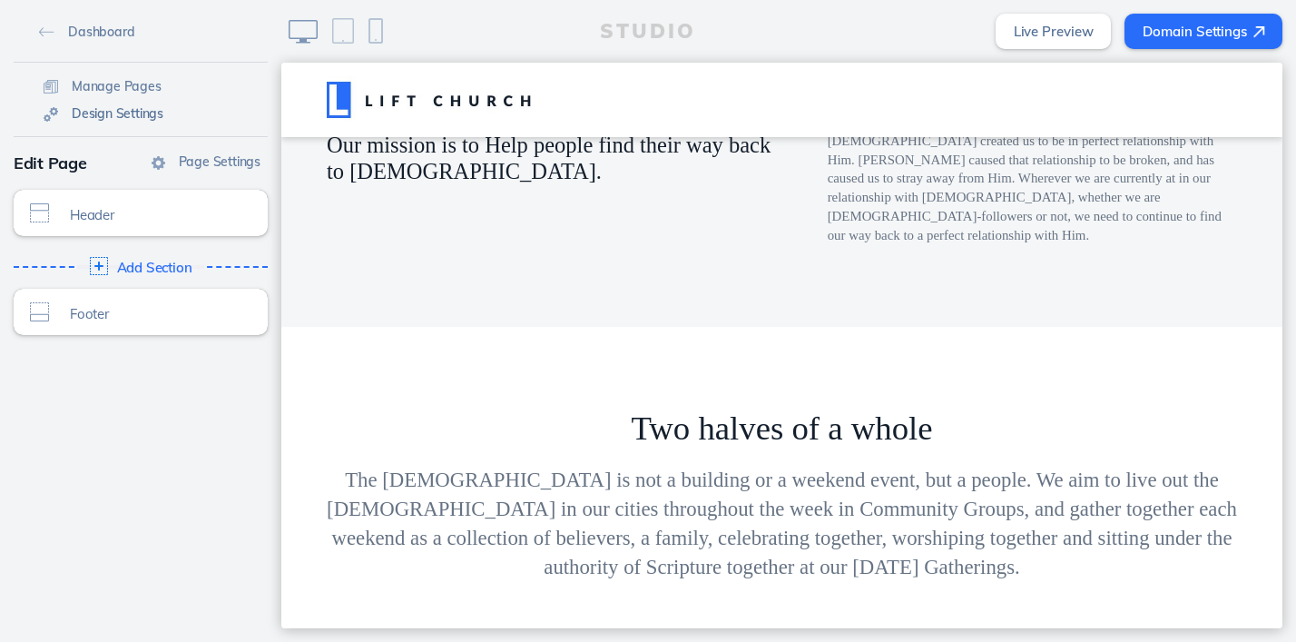
click at [136, 112] on span "Design Settings" at bounding box center [118, 113] width 92 height 16
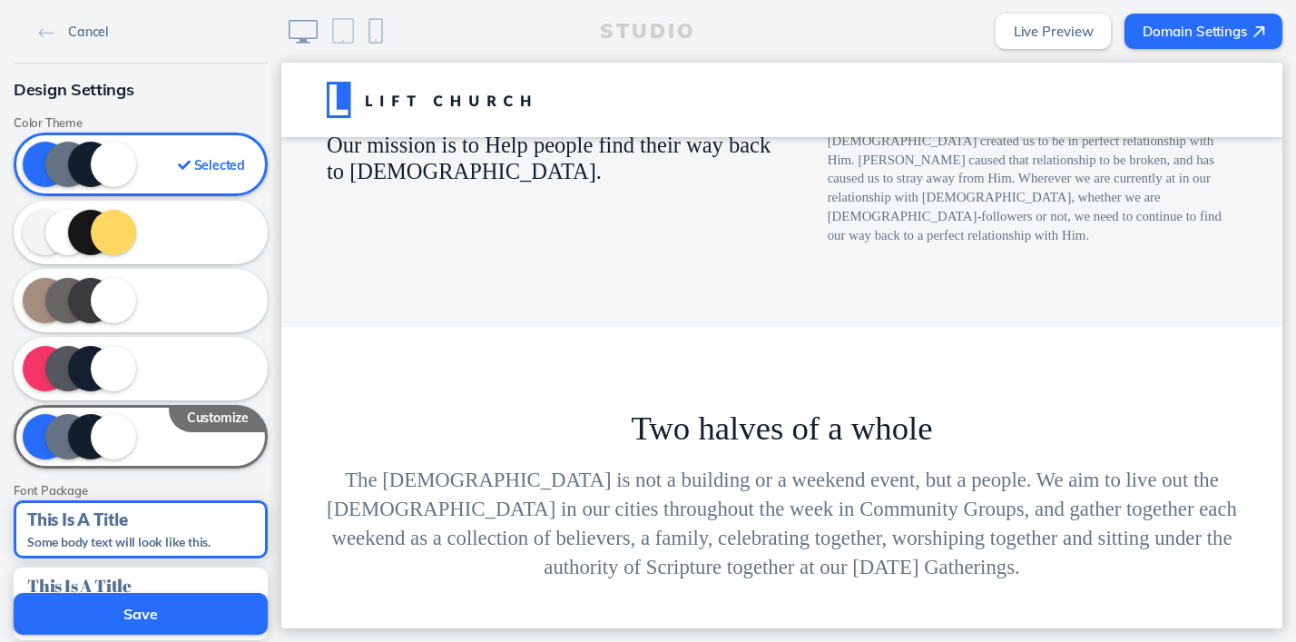
click at [47, 28] on img at bounding box center [46, 33] width 15 height 10
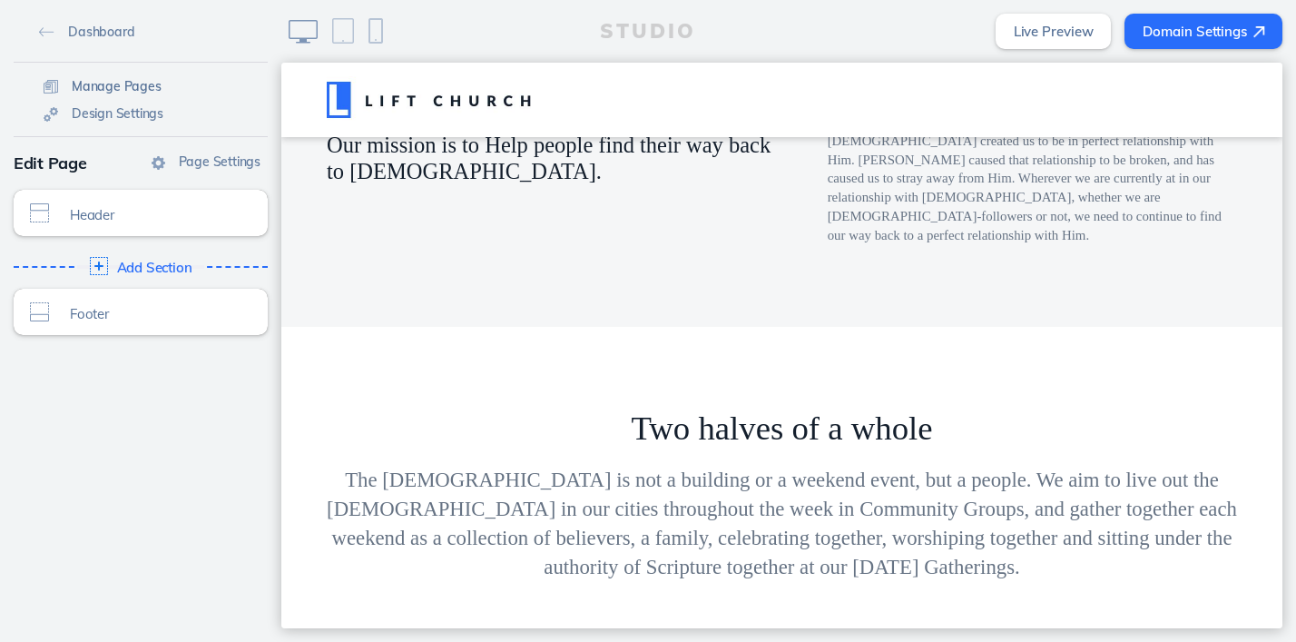
click at [113, 92] on span "Manage Pages" at bounding box center [117, 86] width 90 height 16
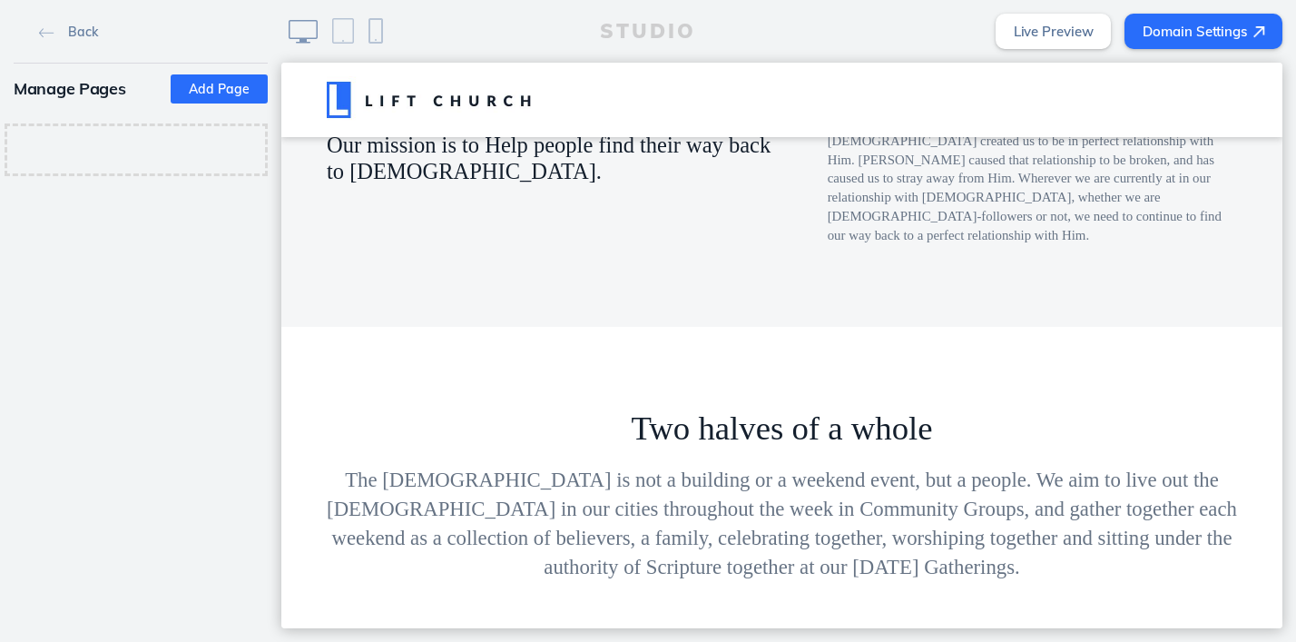
click at [194, 84] on button "Add Page" at bounding box center [219, 88] width 97 height 29
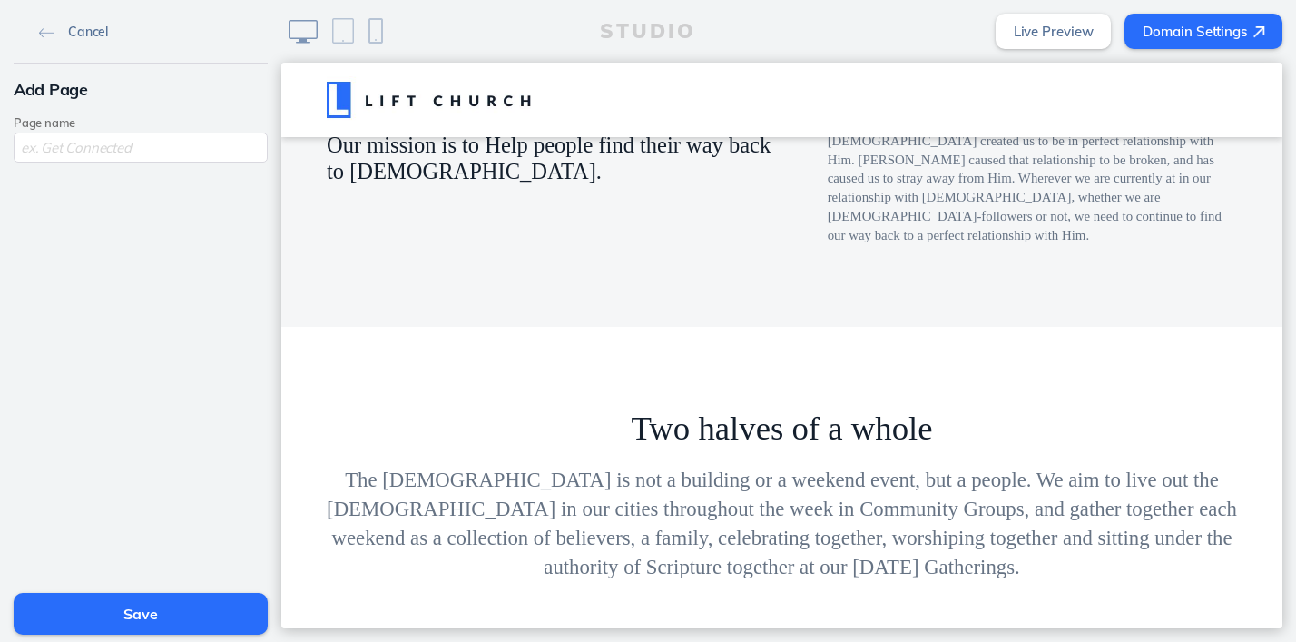
click at [47, 33] on img at bounding box center [46, 33] width 15 height 10
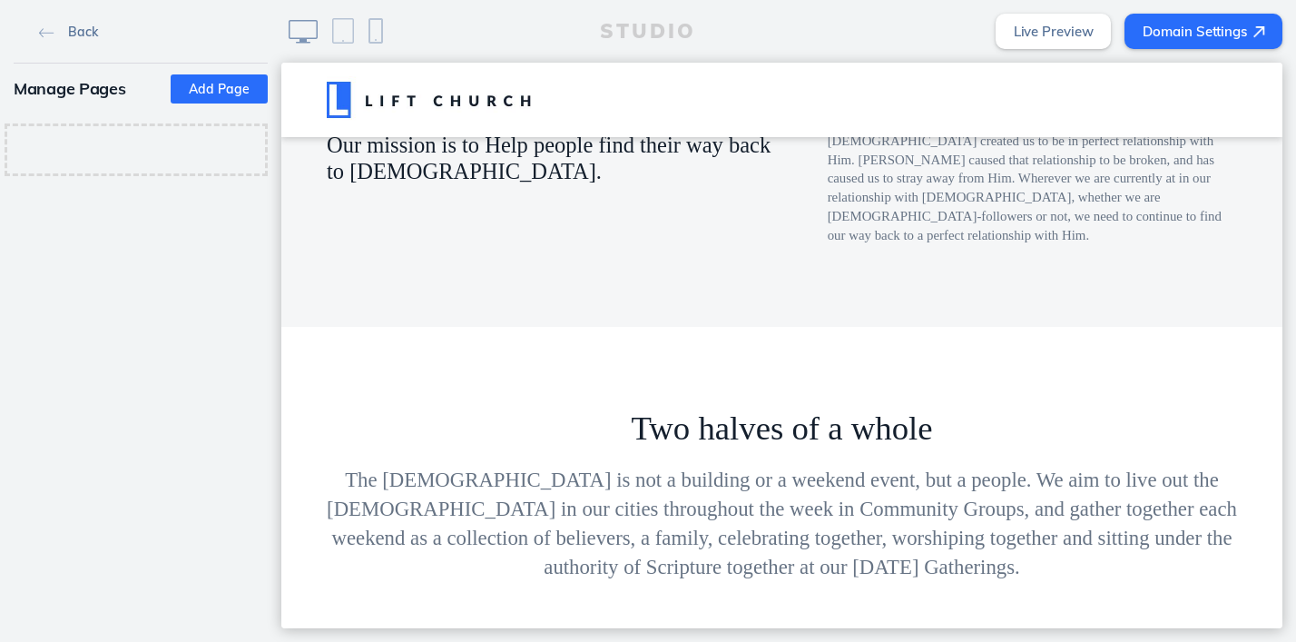
click at [42, 30] on img at bounding box center [46, 33] width 15 height 10
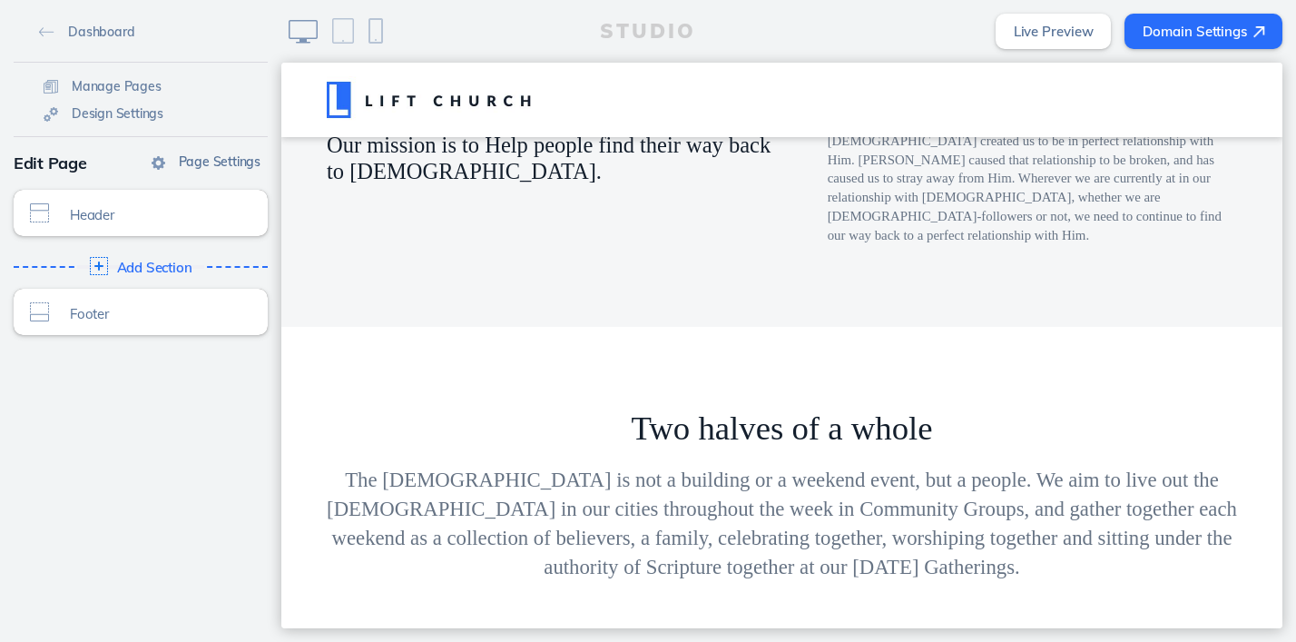
click at [221, 164] on span "Page Settings" at bounding box center [220, 161] width 82 height 16
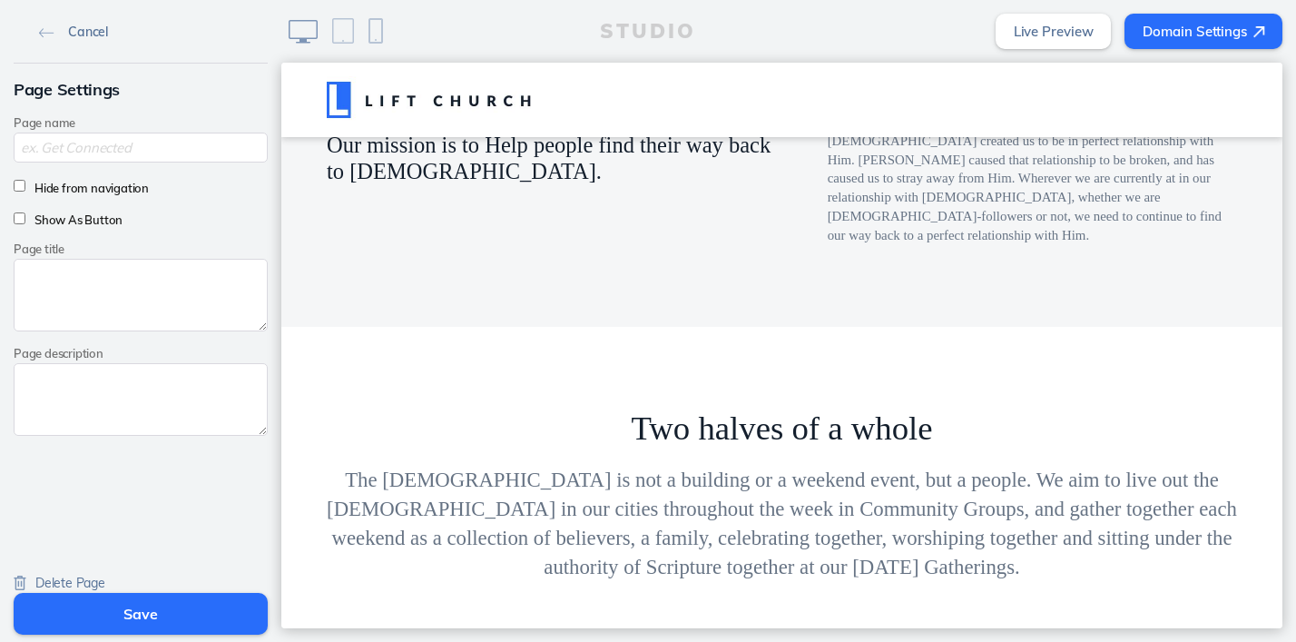
click at [43, 34] on img at bounding box center [46, 33] width 15 height 10
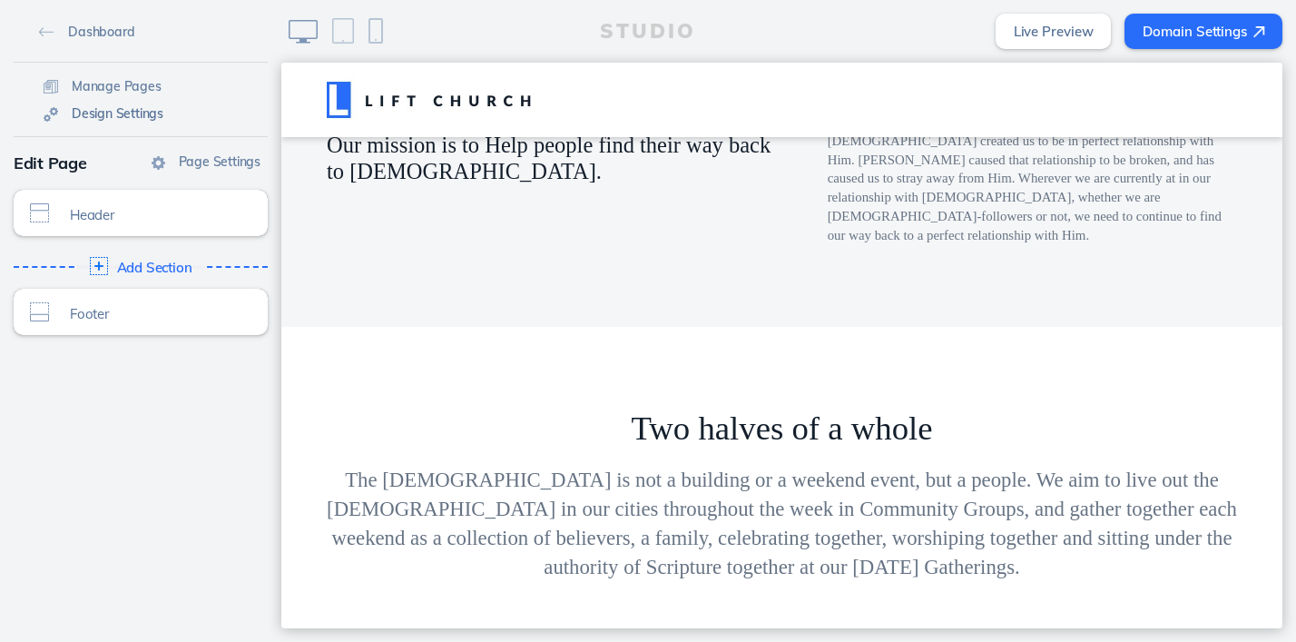
click at [51, 115] on img at bounding box center [51, 114] width 15 height 15
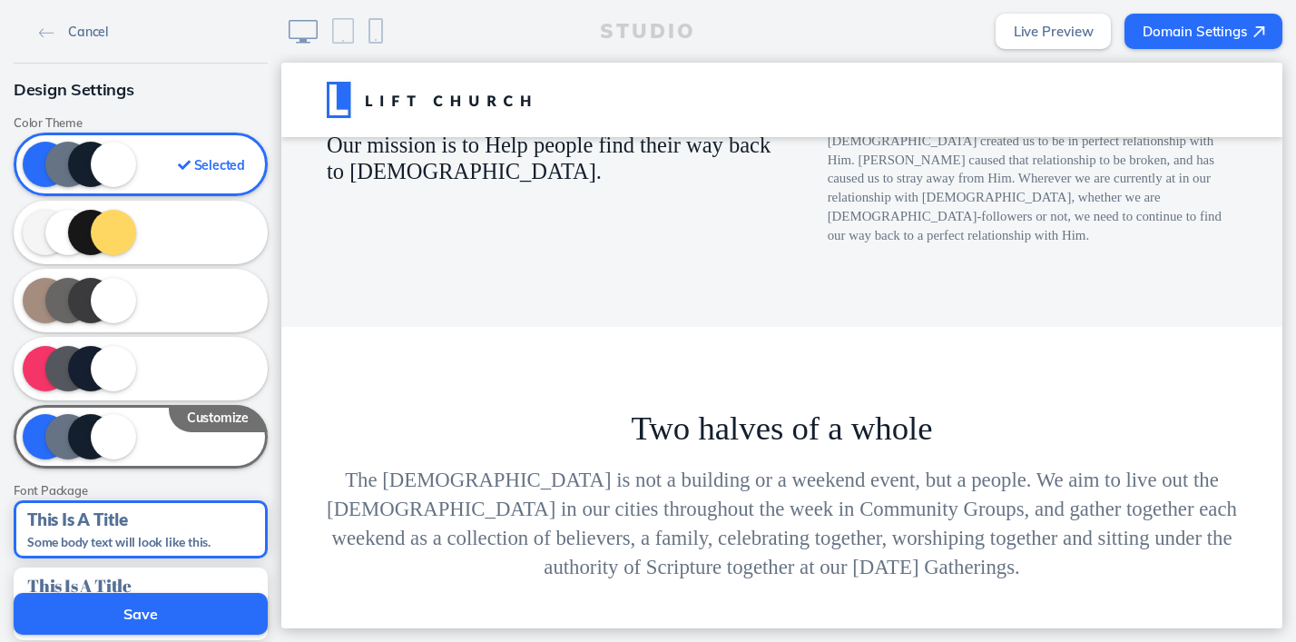
click at [47, 30] on img at bounding box center [46, 33] width 15 height 10
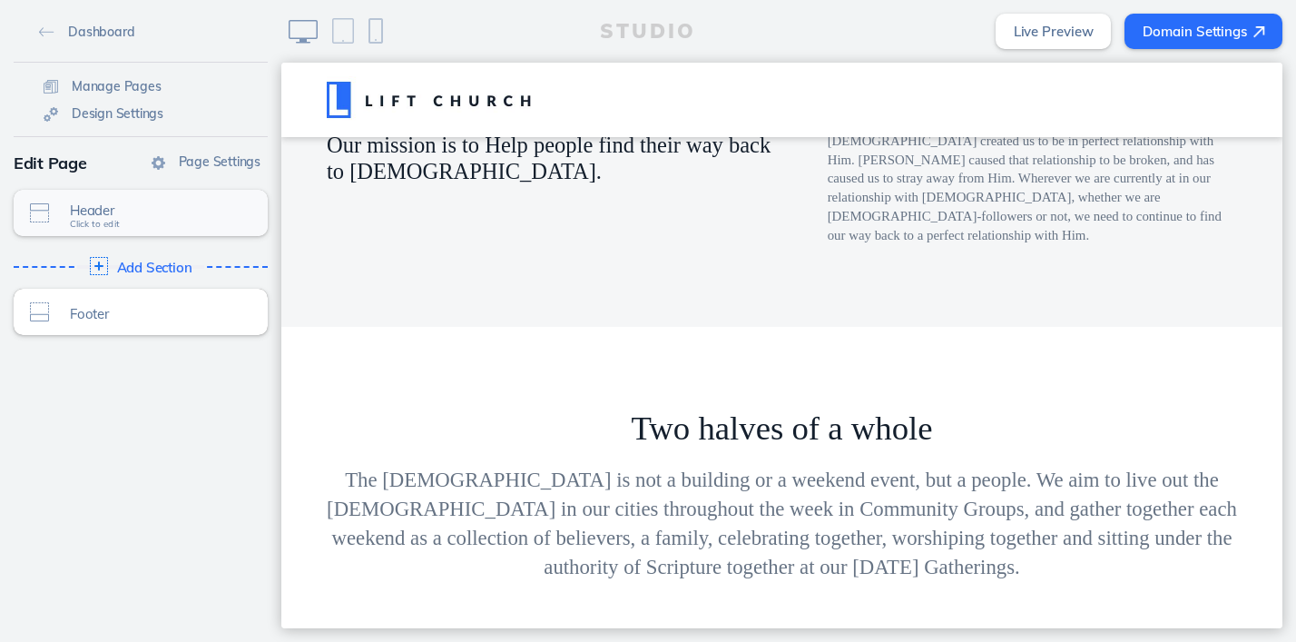
click at [114, 221] on span "Click to edit" at bounding box center [95, 224] width 50 height 11
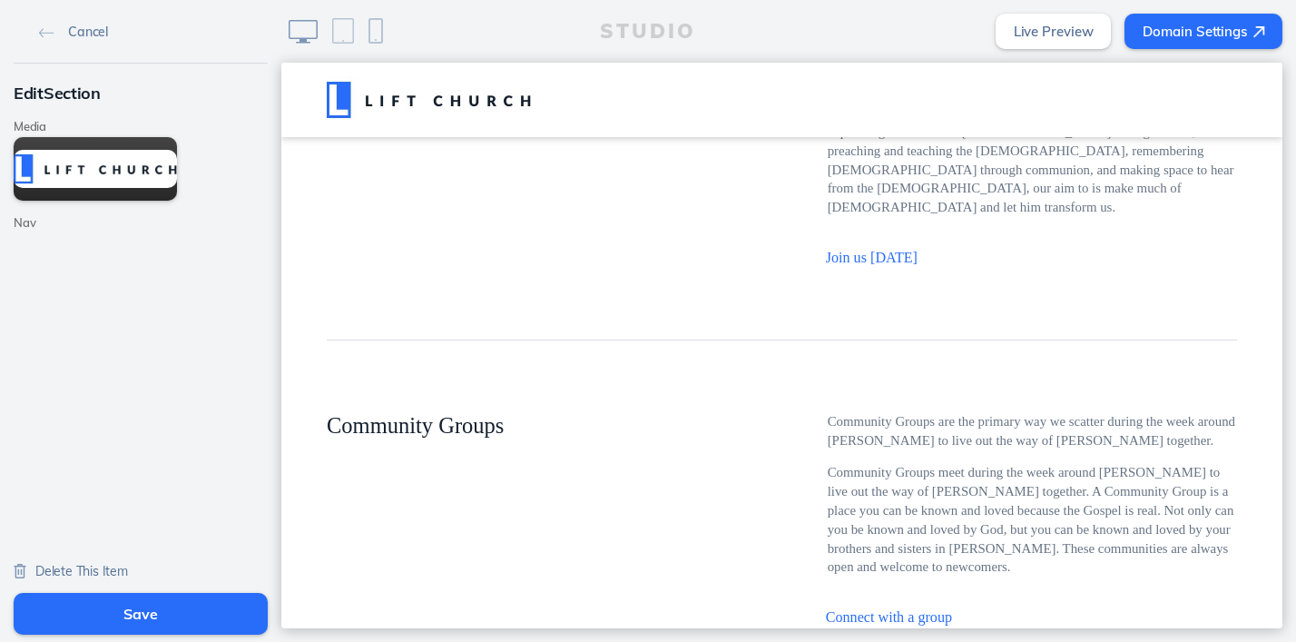
scroll to position [2892, 0]
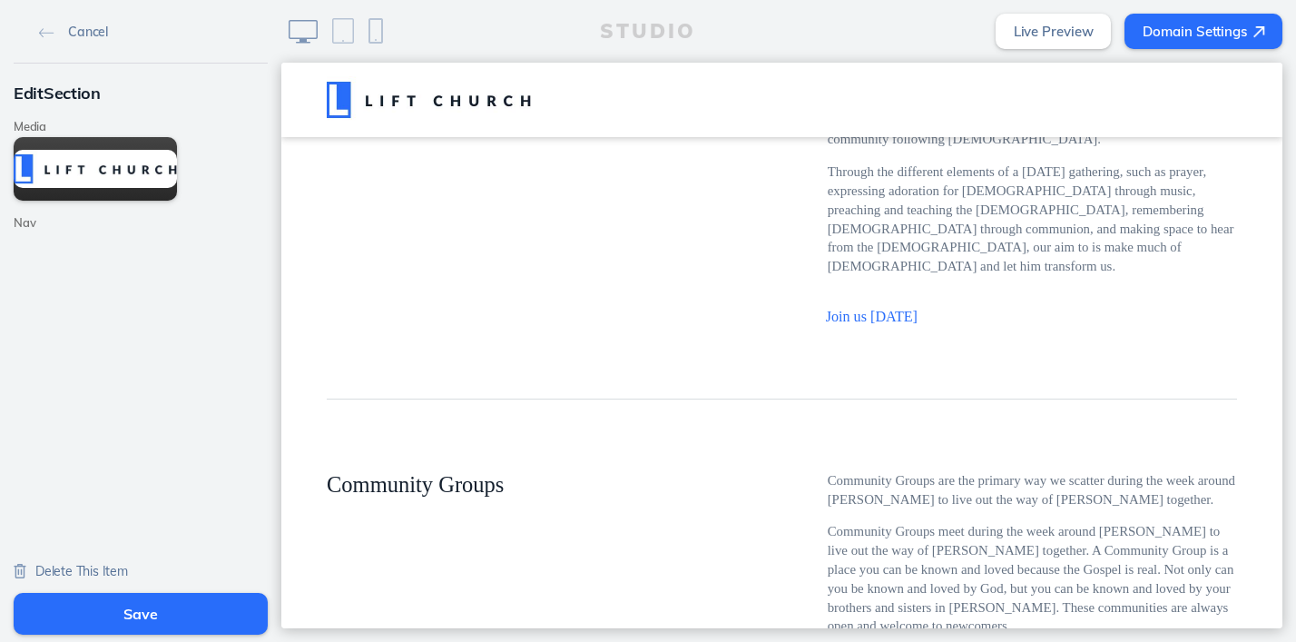
click at [40, 566] on span "Delete This Item" at bounding box center [81, 571] width 93 height 16
click at [54, 31] on img at bounding box center [46, 33] width 15 height 10
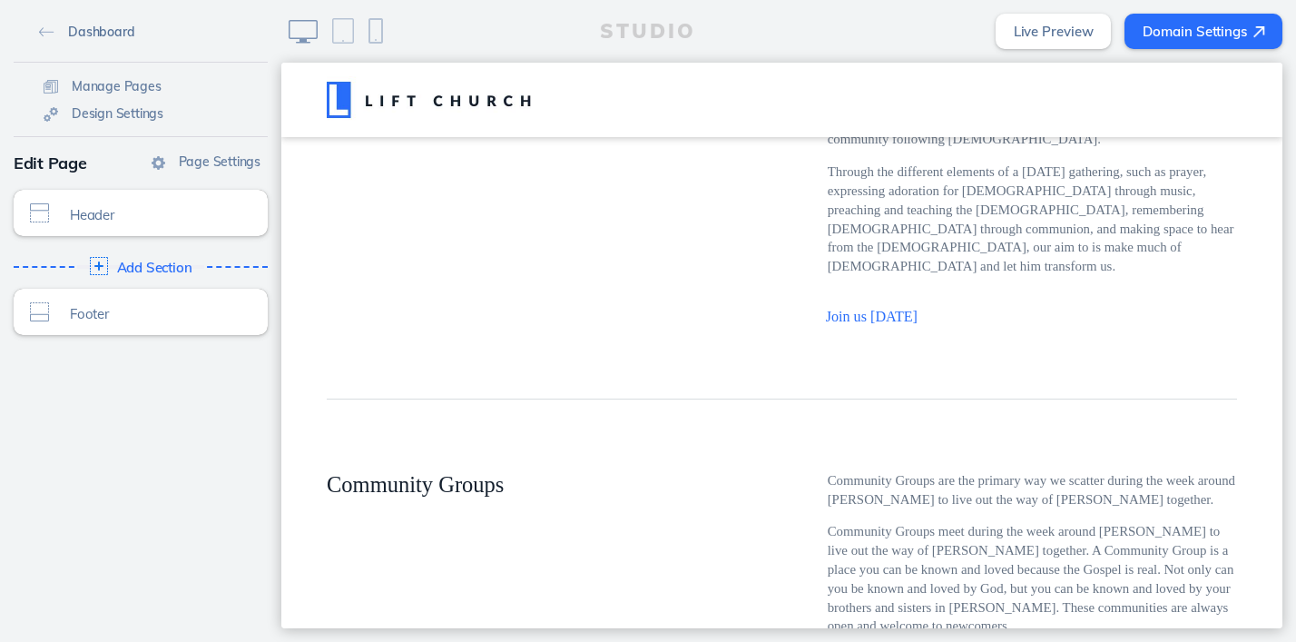
click at [46, 30] on img at bounding box center [46, 32] width 15 height 10
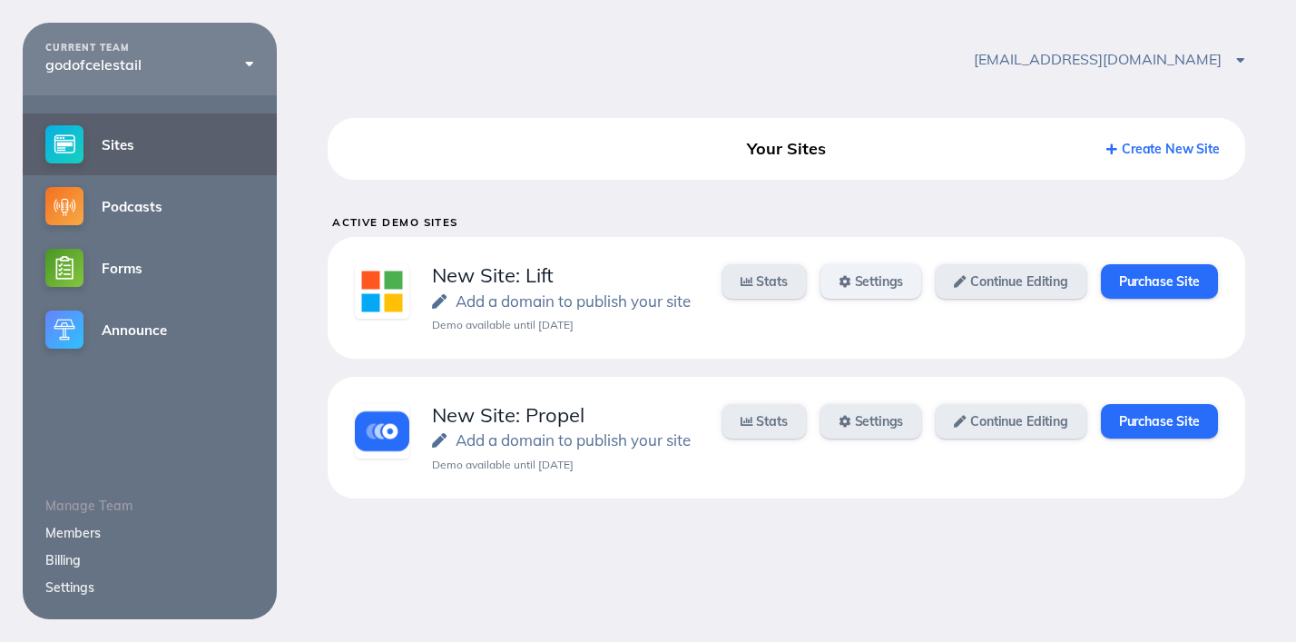
click at [860, 285] on link "Settings" at bounding box center [871, 281] width 102 height 34
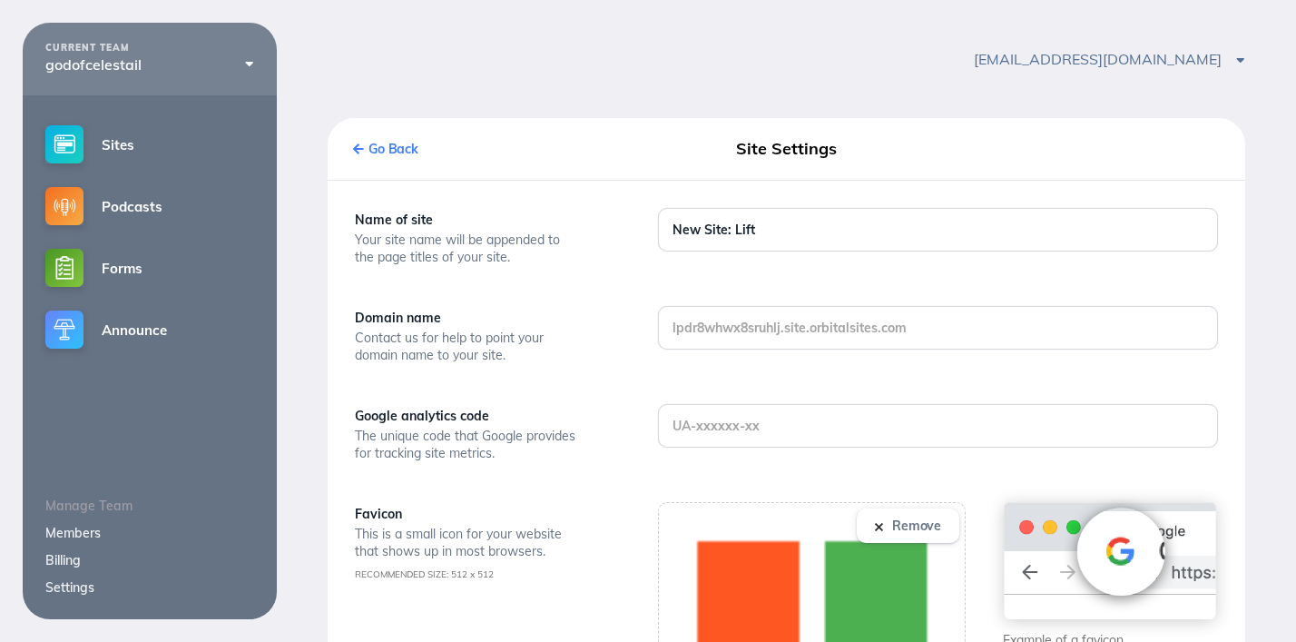
click at [400, 149] on link "Go Back" at bounding box center [385, 149] width 65 height 16
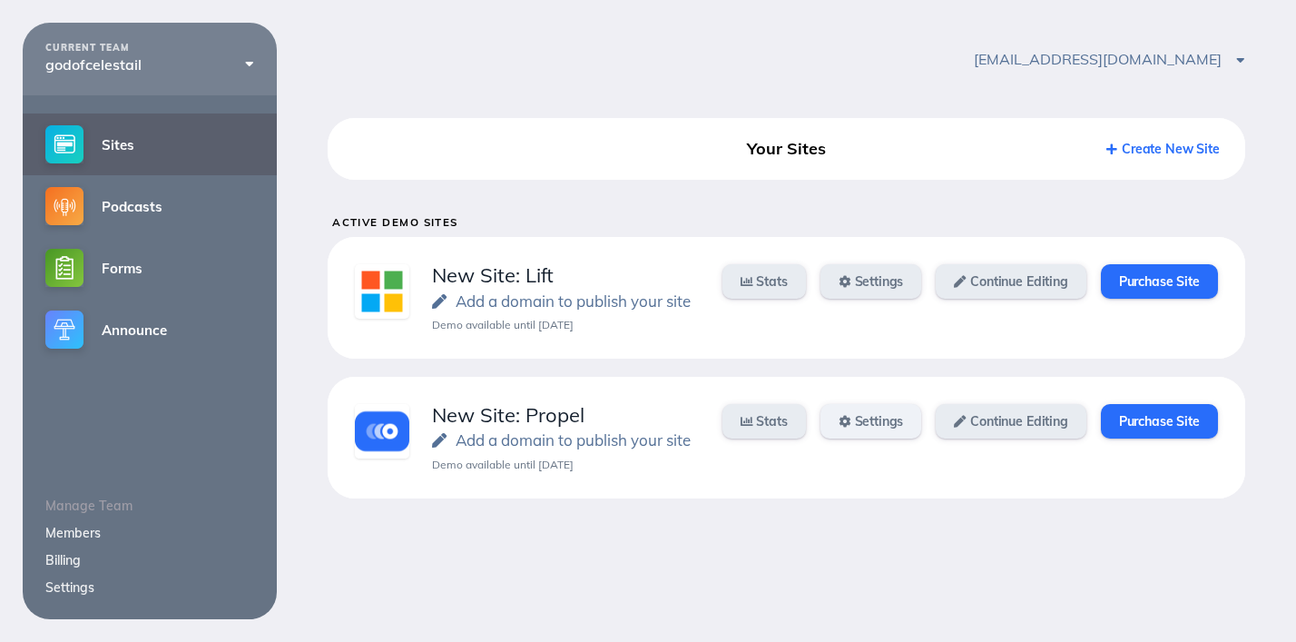
click at [895, 414] on link "Settings" at bounding box center [871, 421] width 102 height 34
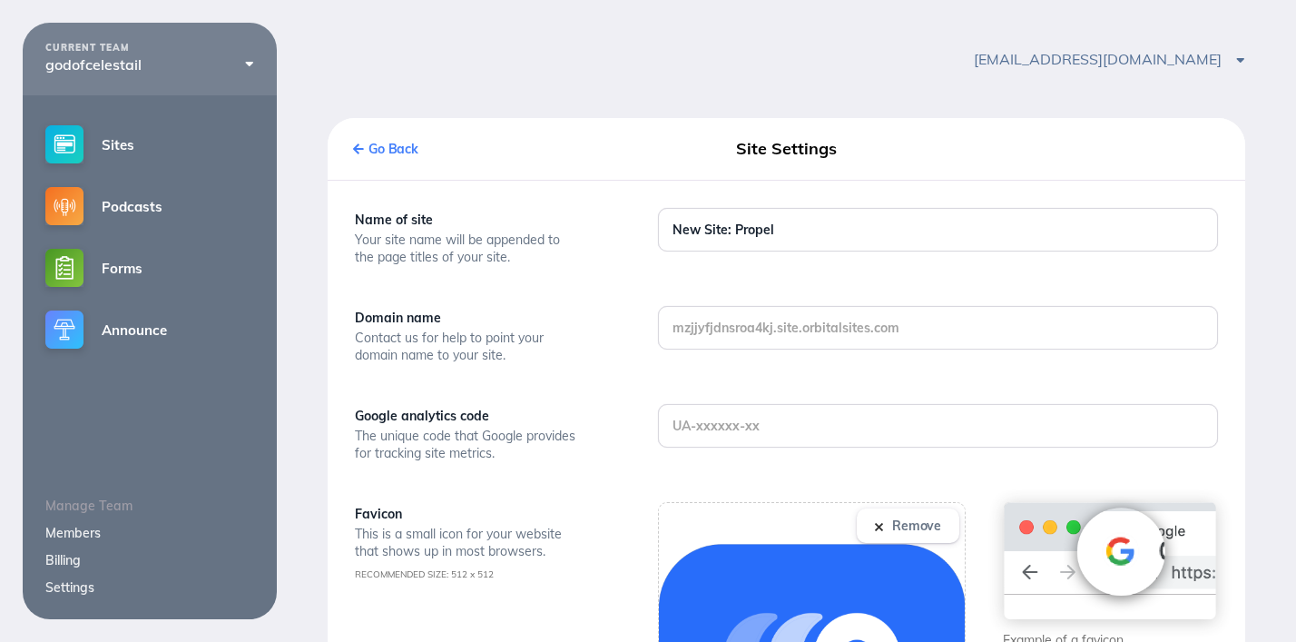
click at [373, 146] on link "Go Back" at bounding box center [385, 149] width 65 height 16
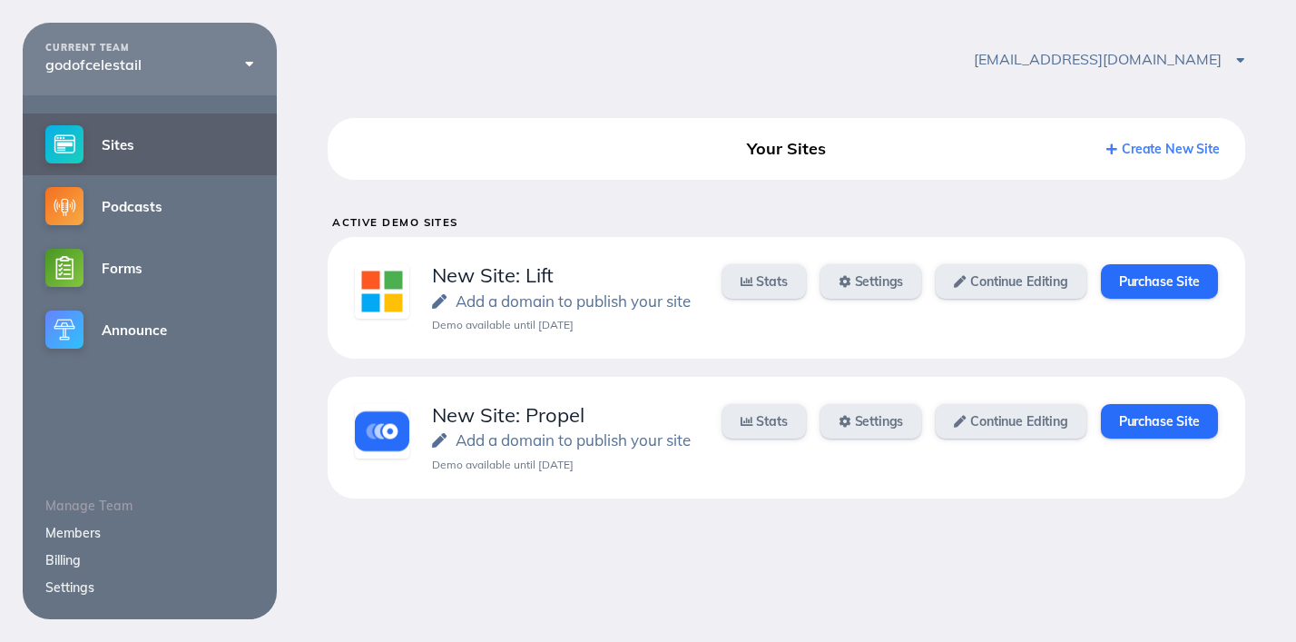
click at [1115, 149] on icon at bounding box center [1111, 149] width 11 height 12
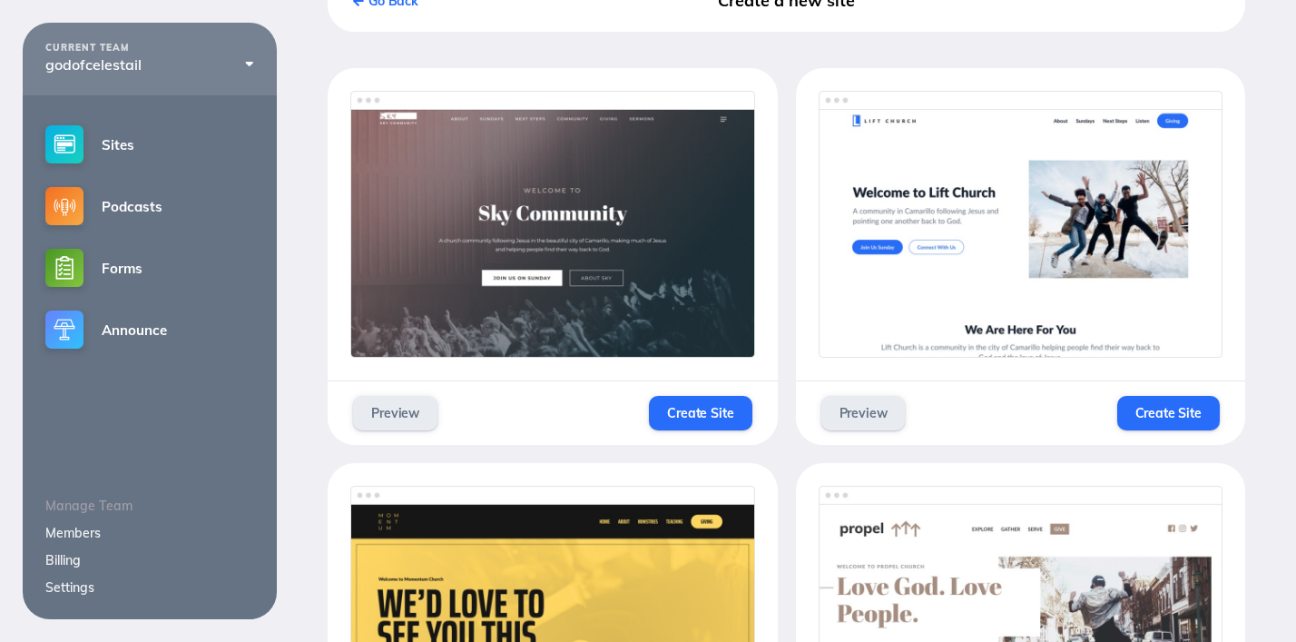
scroll to position [142, 0]
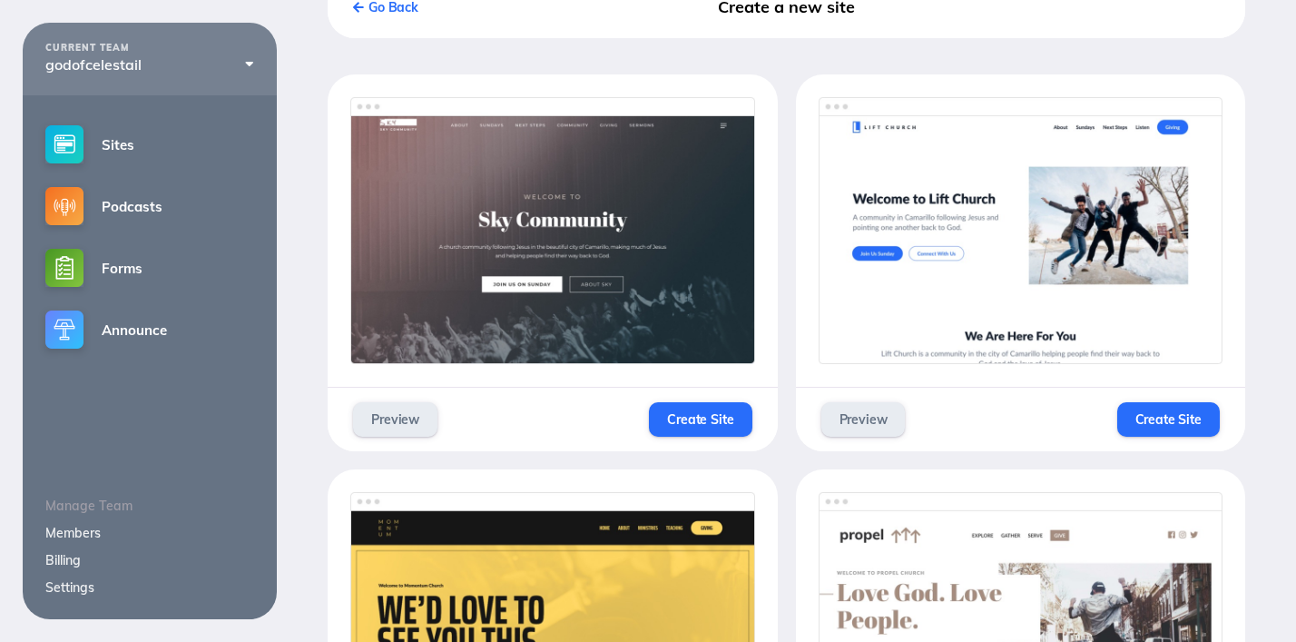
click at [1051, 246] on img at bounding box center [1021, 230] width 404 height 267
click at [1152, 404] on button "Create Site" at bounding box center [1168, 419] width 103 height 34
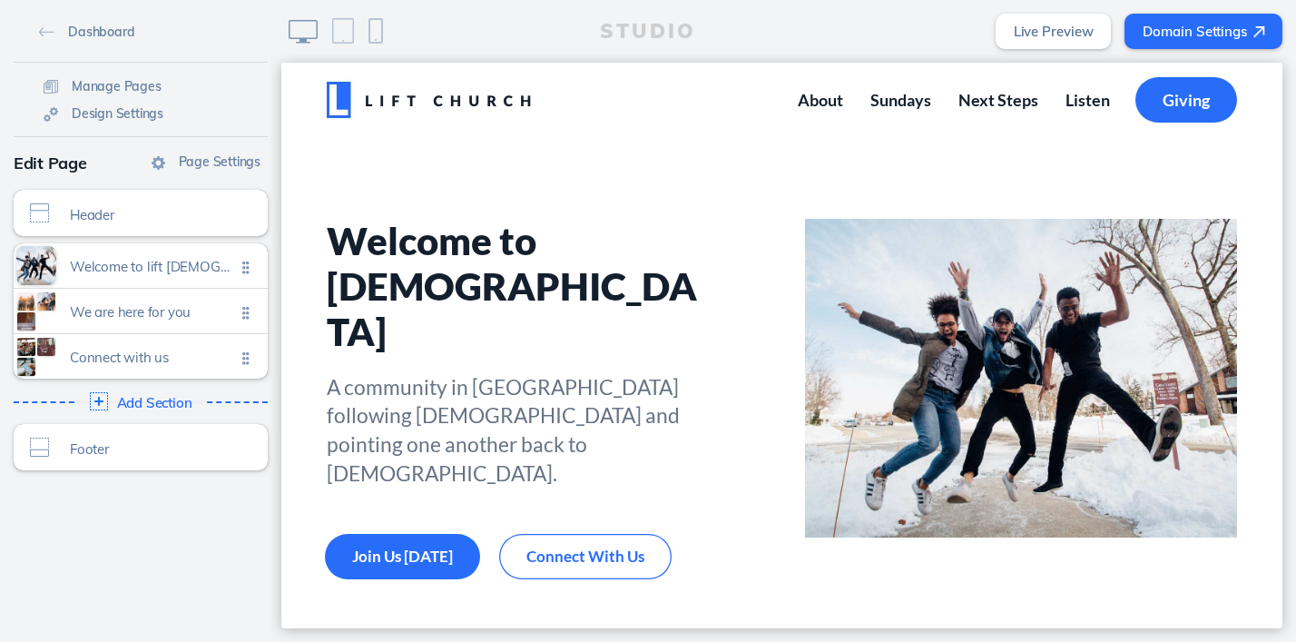
click at [245, 359] on ul "Welcome to lift [DEMOGRAPHIC_DATA] Click to edit We are here for you Click to e…" at bounding box center [141, 310] width 254 height 135
click at [193, 356] on span "Connect with us" at bounding box center [152, 352] width 165 height 15
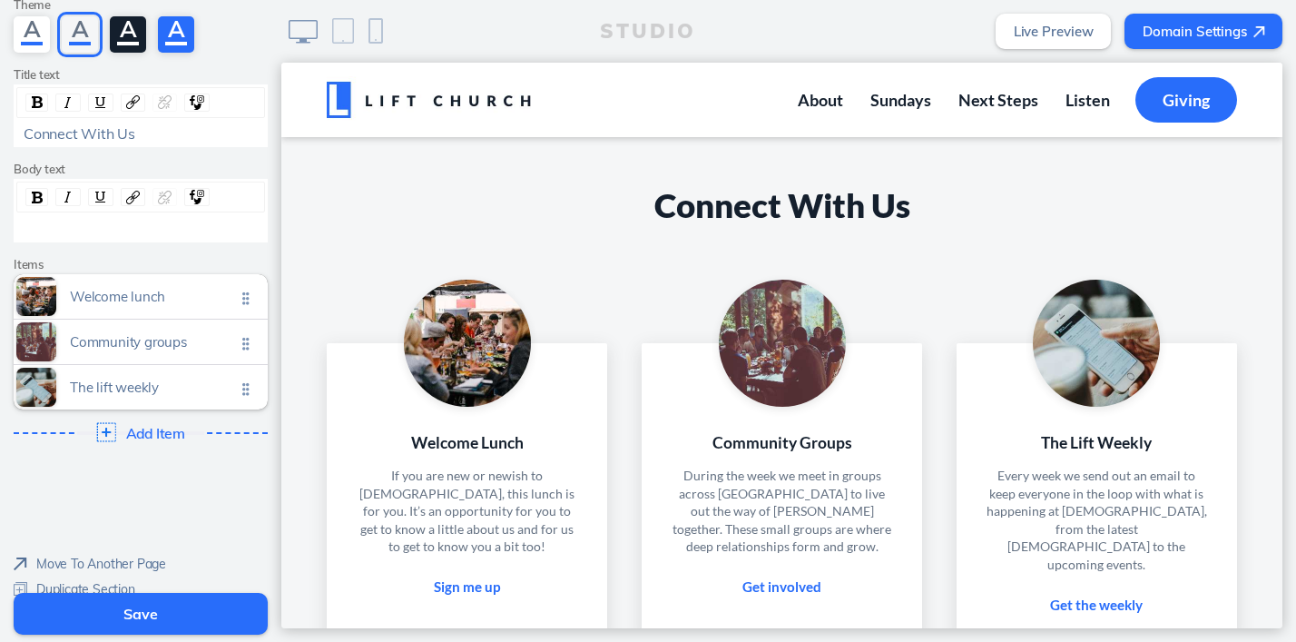
scroll to position [164, 0]
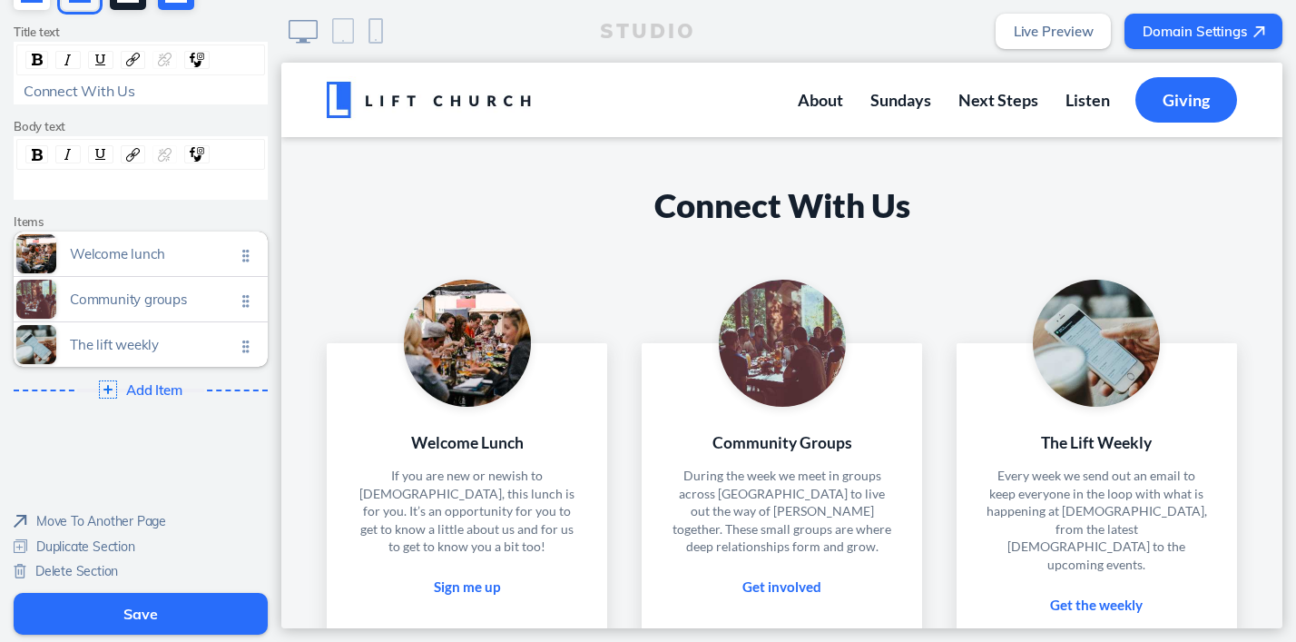
click at [81, 559] on div "Move To Another Page Duplicate Section Delete Section" at bounding box center [90, 545] width 152 height 86
click at [62, 566] on span "Delete Section" at bounding box center [76, 571] width 83 height 16
click at [163, 609] on button "Save" at bounding box center [141, 614] width 254 height 42
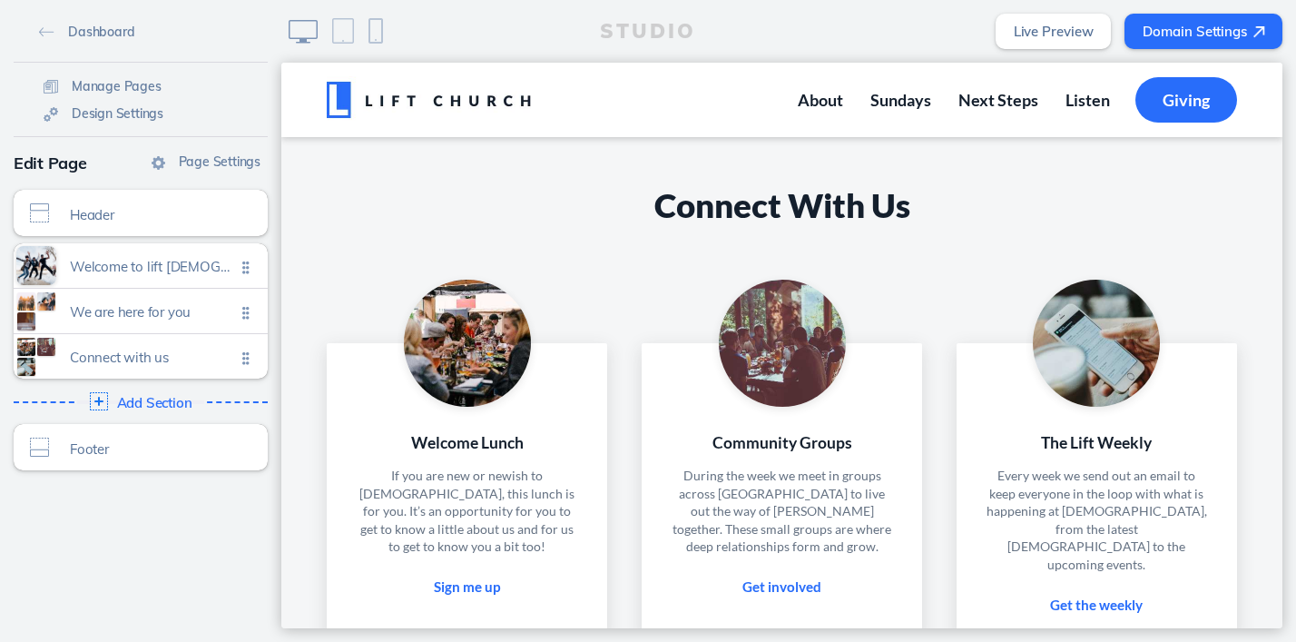
scroll to position [1423, 0]
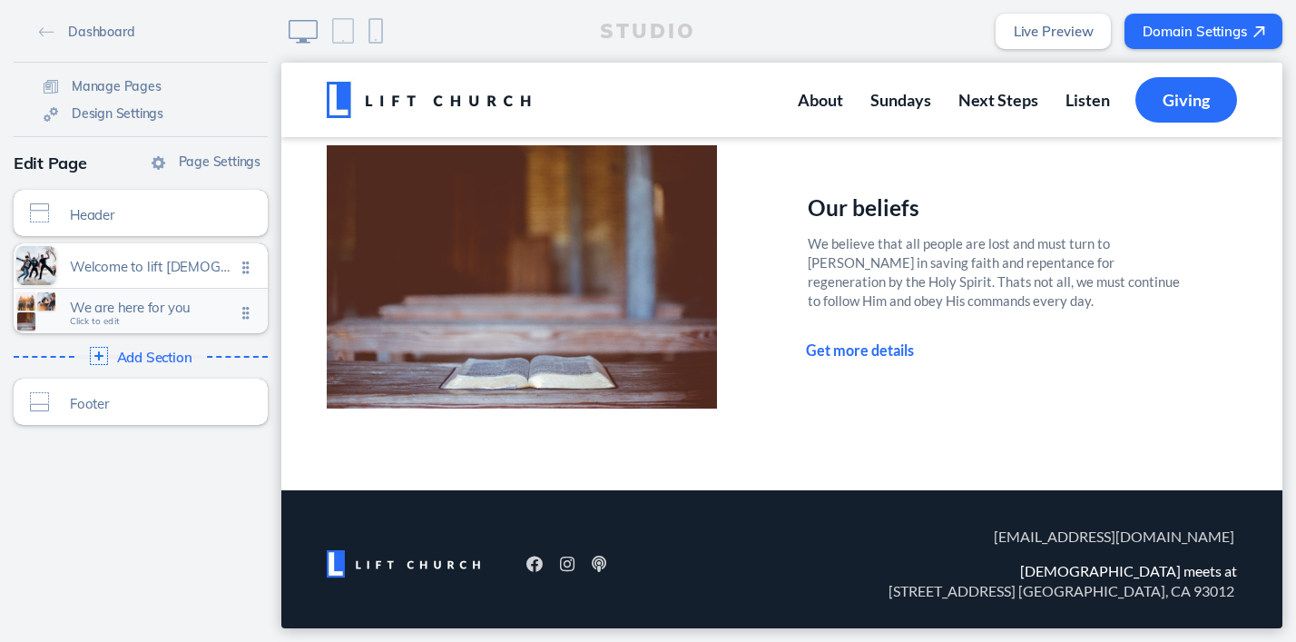
click at [131, 303] on span "We are here for you" at bounding box center [152, 307] width 165 height 15
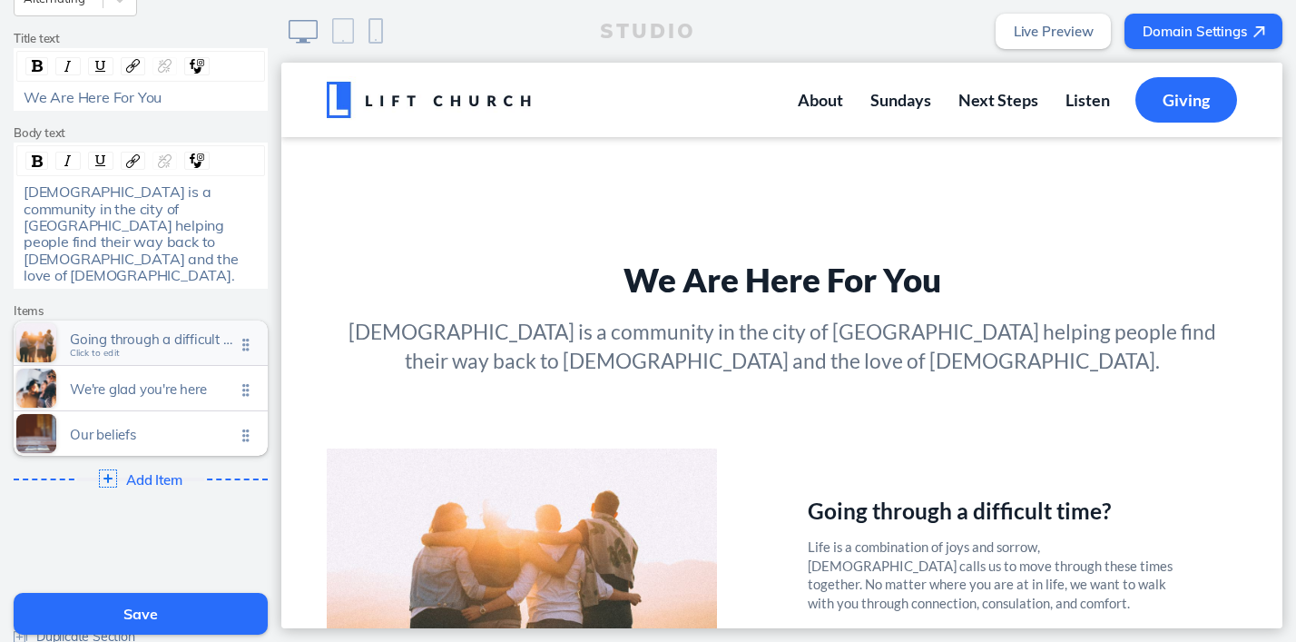
scroll to position [280, 0]
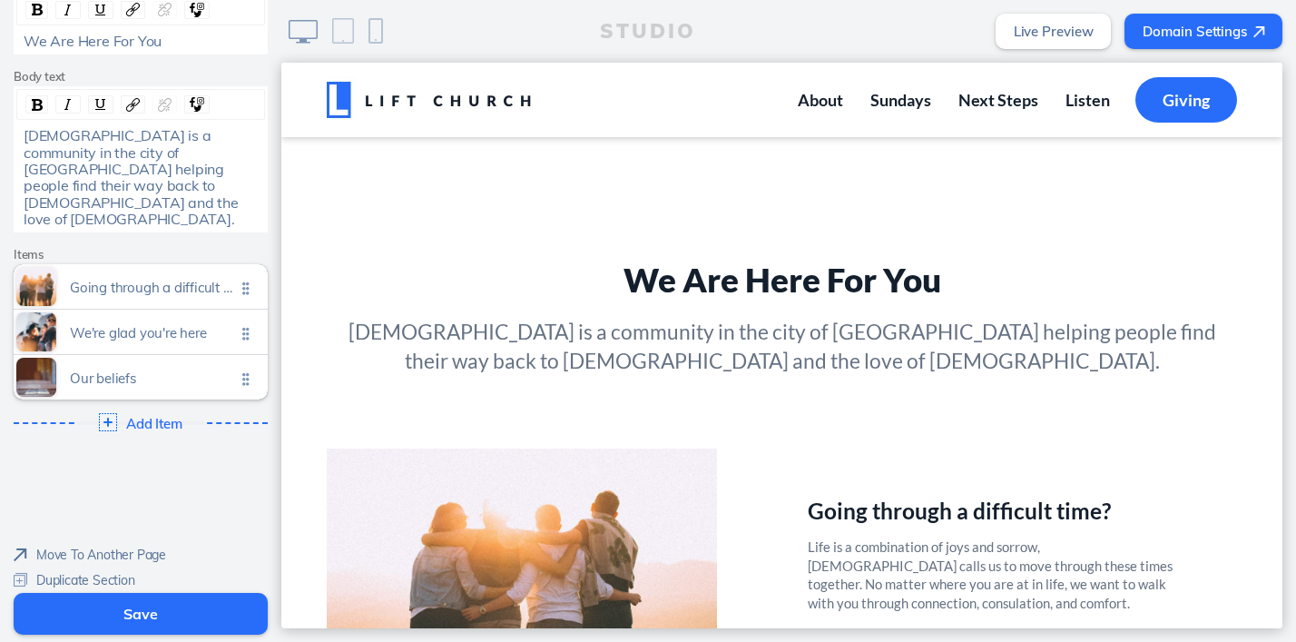
click at [79, 596] on span "Delete Section" at bounding box center [76, 604] width 83 height 16
click at [126, 606] on button "Save" at bounding box center [141, 614] width 254 height 42
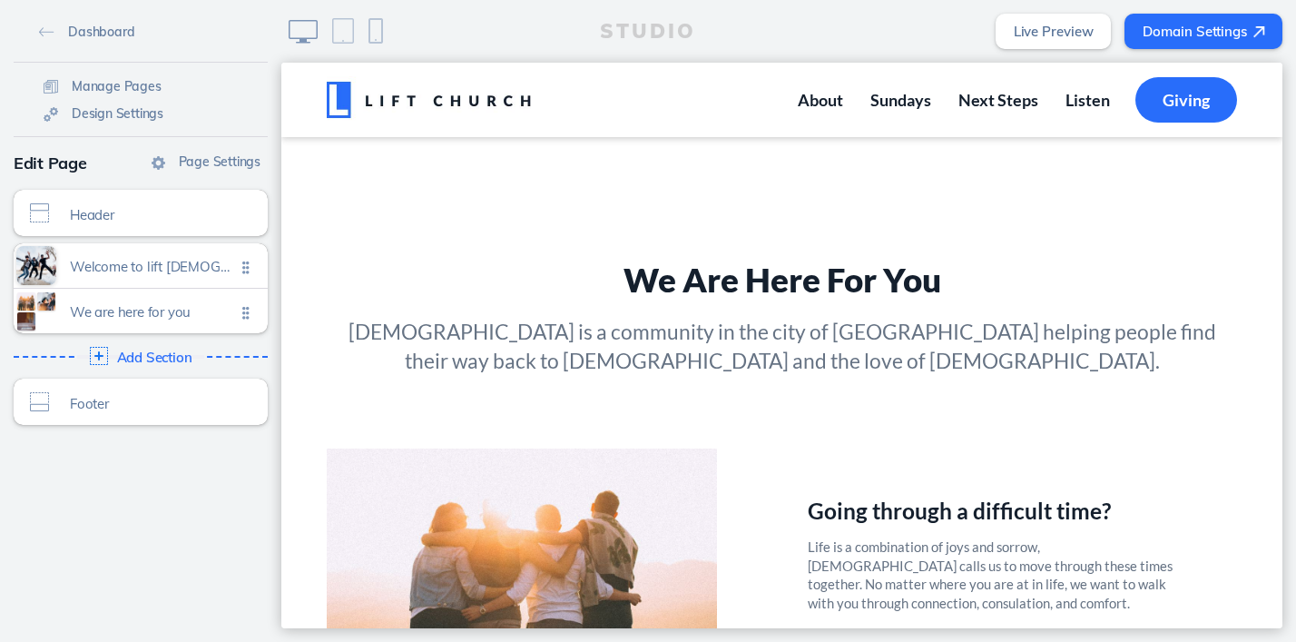
scroll to position [171, 0]
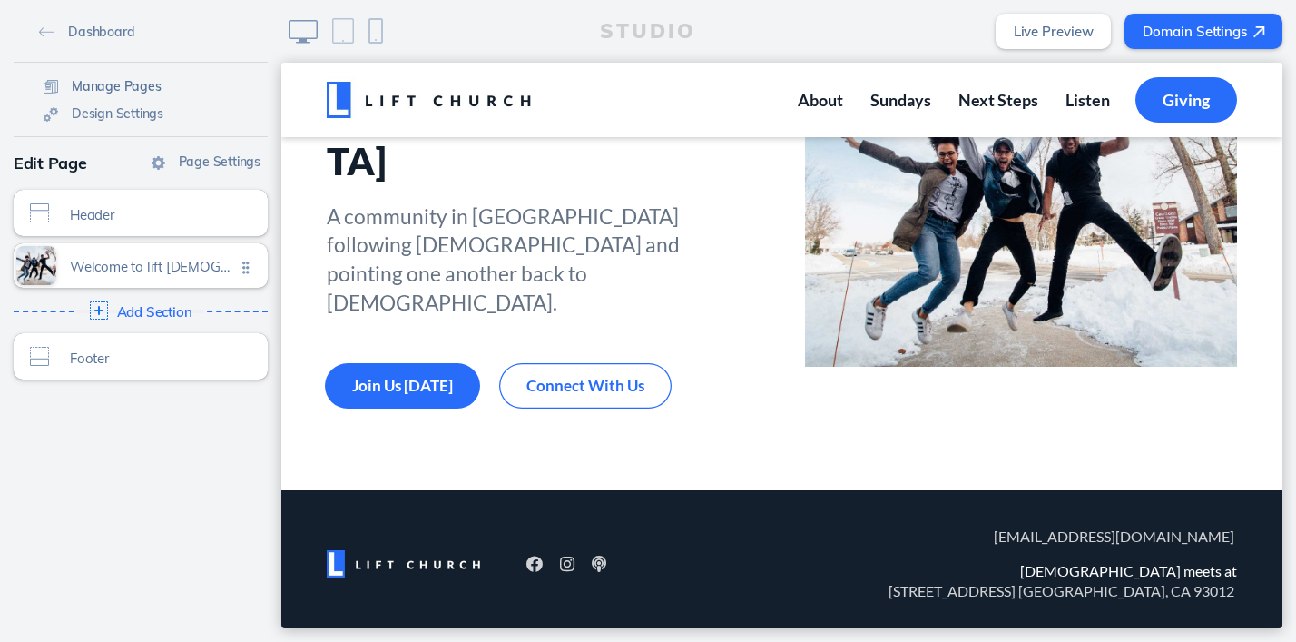
click at [89, 89] on span "Manage Pages" at bounding box center [117, 86] width 90 height 16
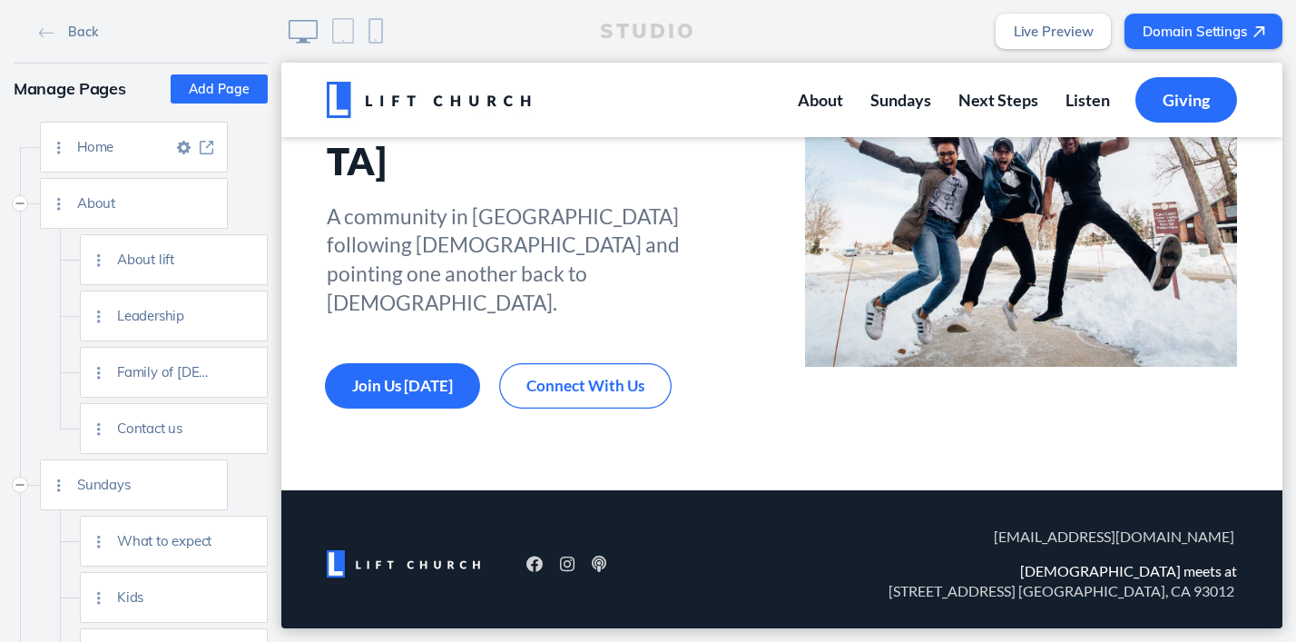
click at [184, 145] on img at bounding box center [184, 148] width 14 height 14
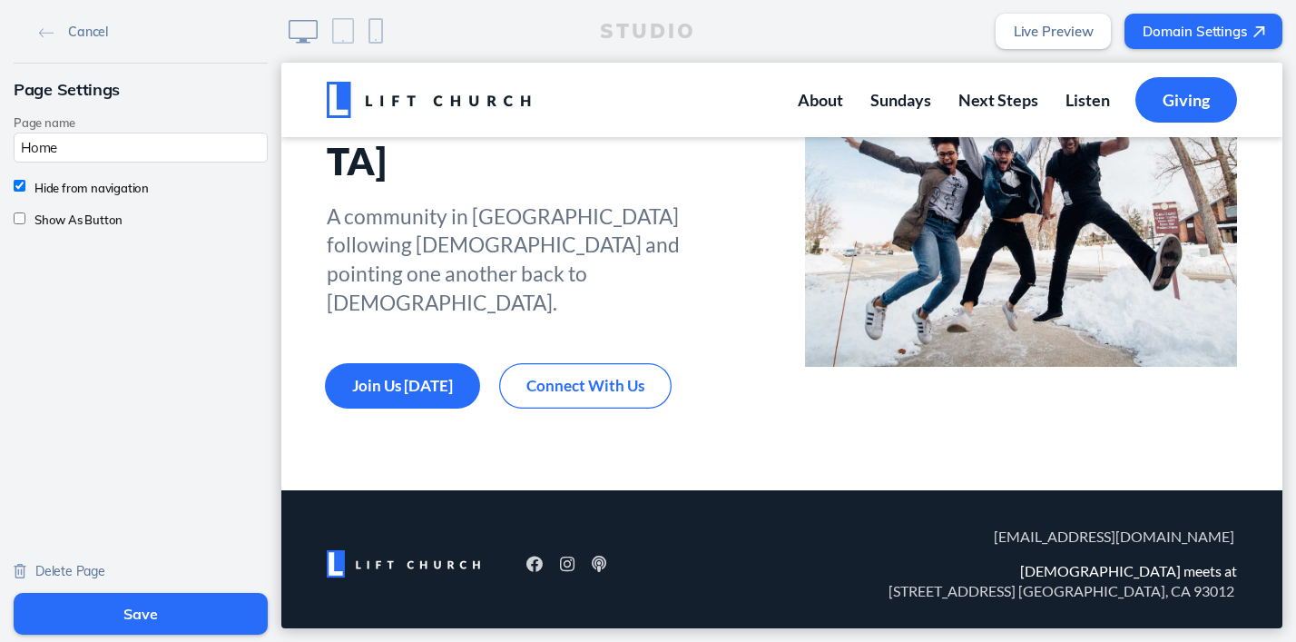
click at [72, 574] on span "Delete Page" at bounding box center [70, 571] width 70 height 16
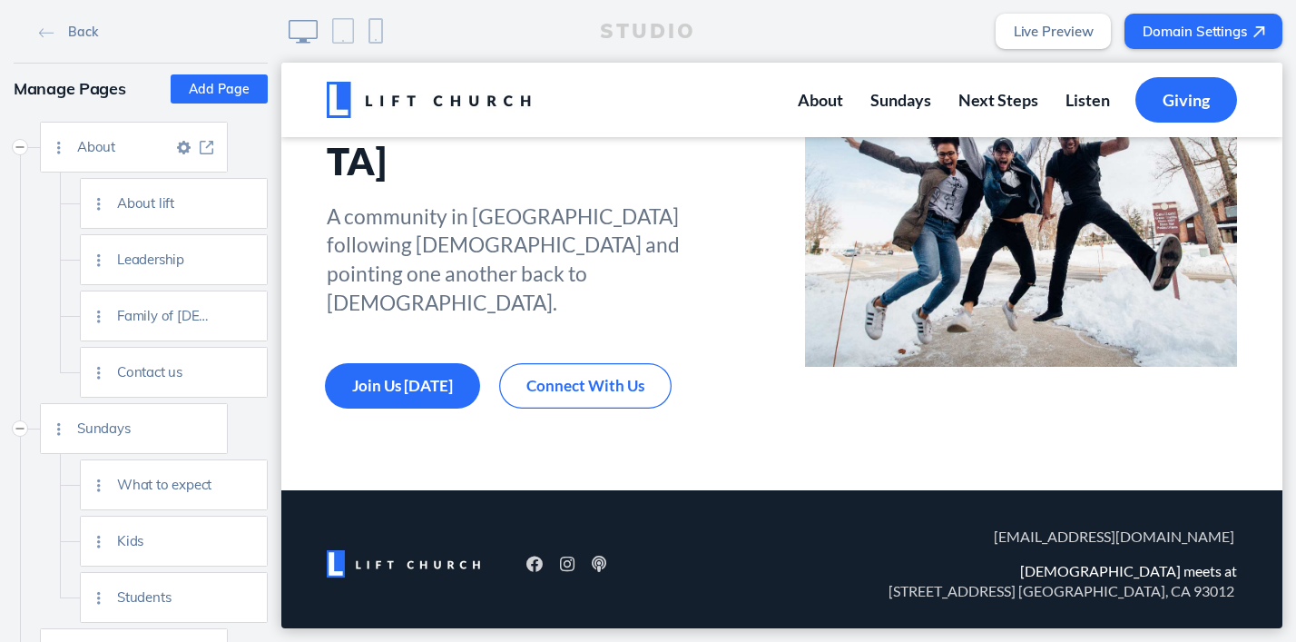
click at [183, 146] on img at bounding box center [184, 148] width 14 height 14
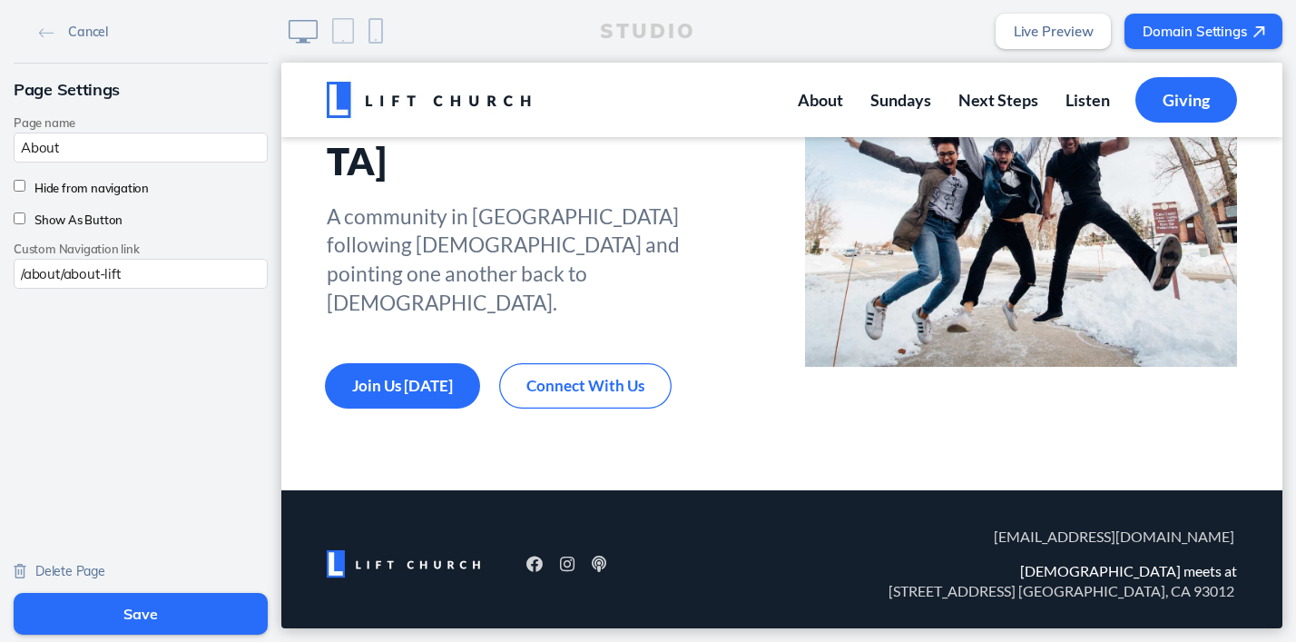
click at [44, 570] on span "Delete Page" at bounding box center [70, 571] width 70 height 16
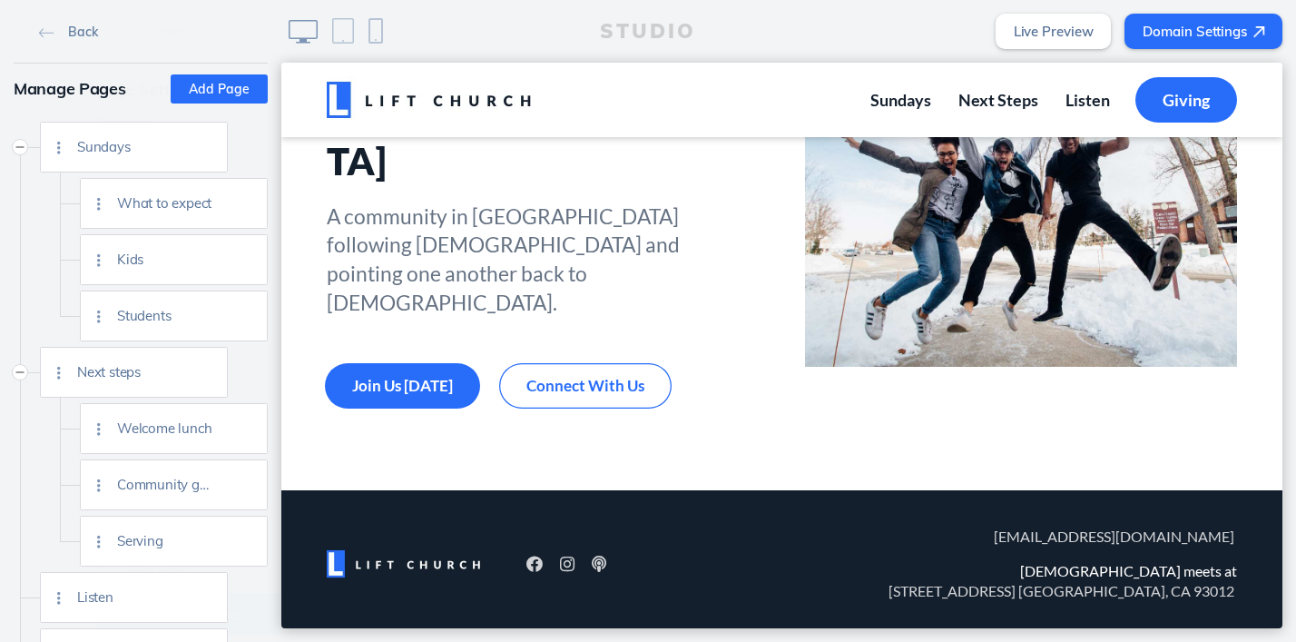
click at [43, 28] on link "Back" at bounding box center [68, 30] width 73 height 27
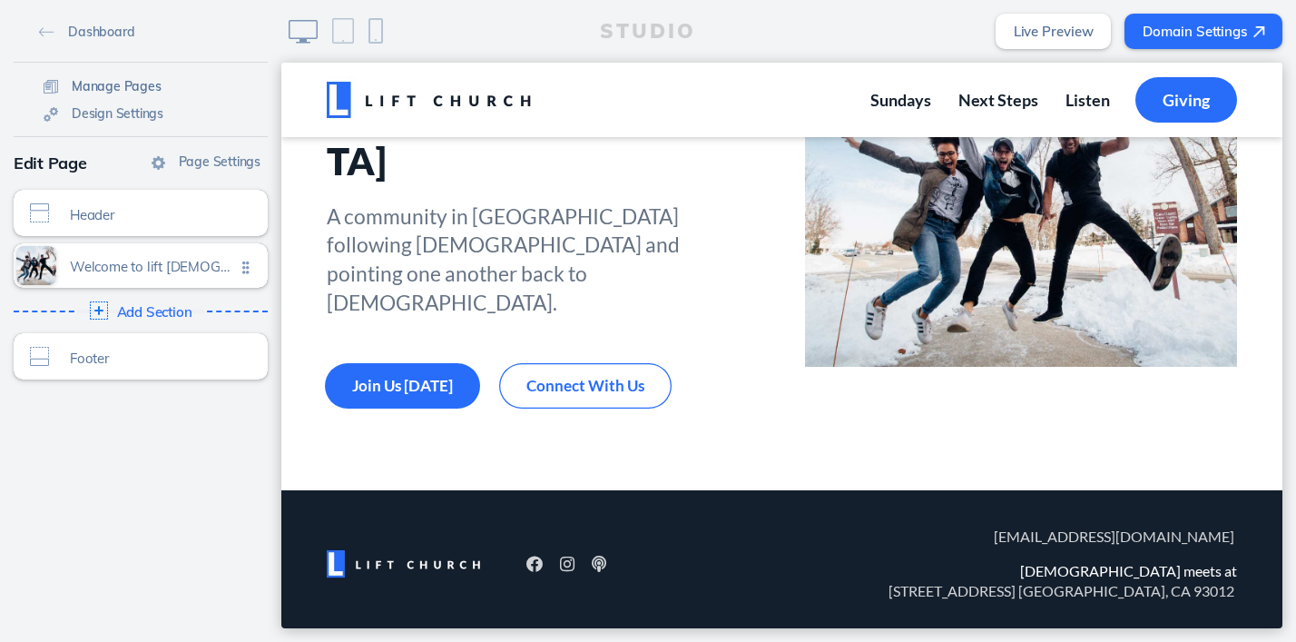
click at [90, 88] on span "Manage Pages" at bounding box center [117, 86] width 90 height 16
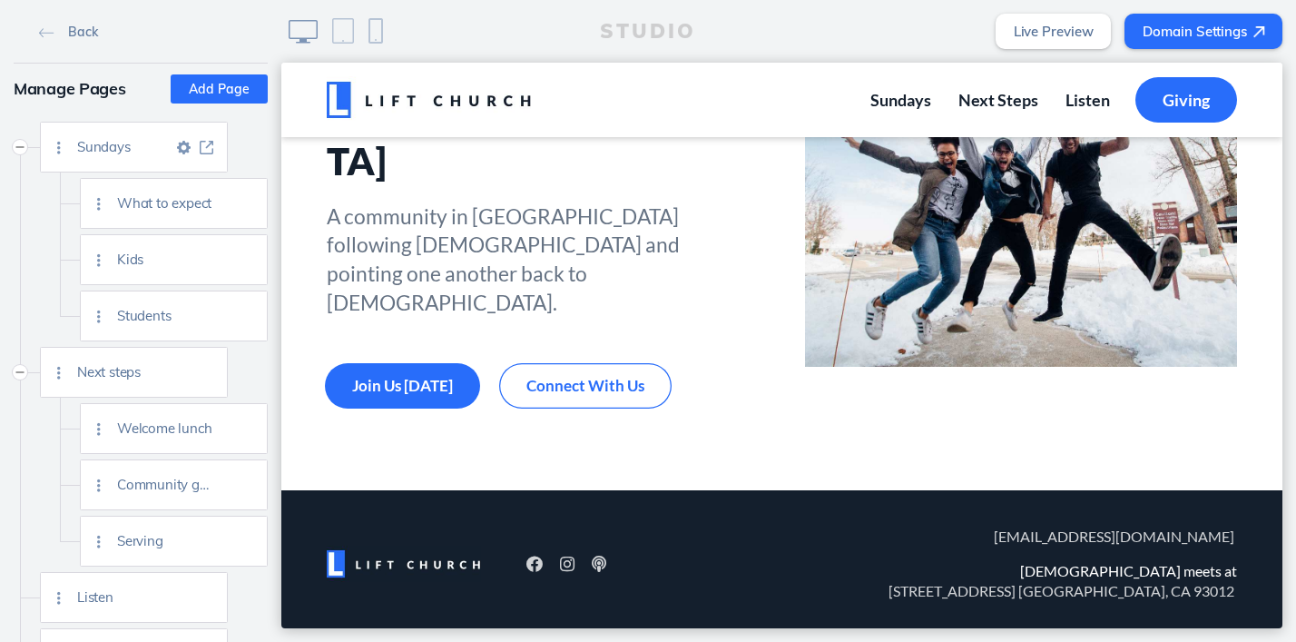
click at [175, 145] on link at bounding box center [183, 148] width 23 height 14
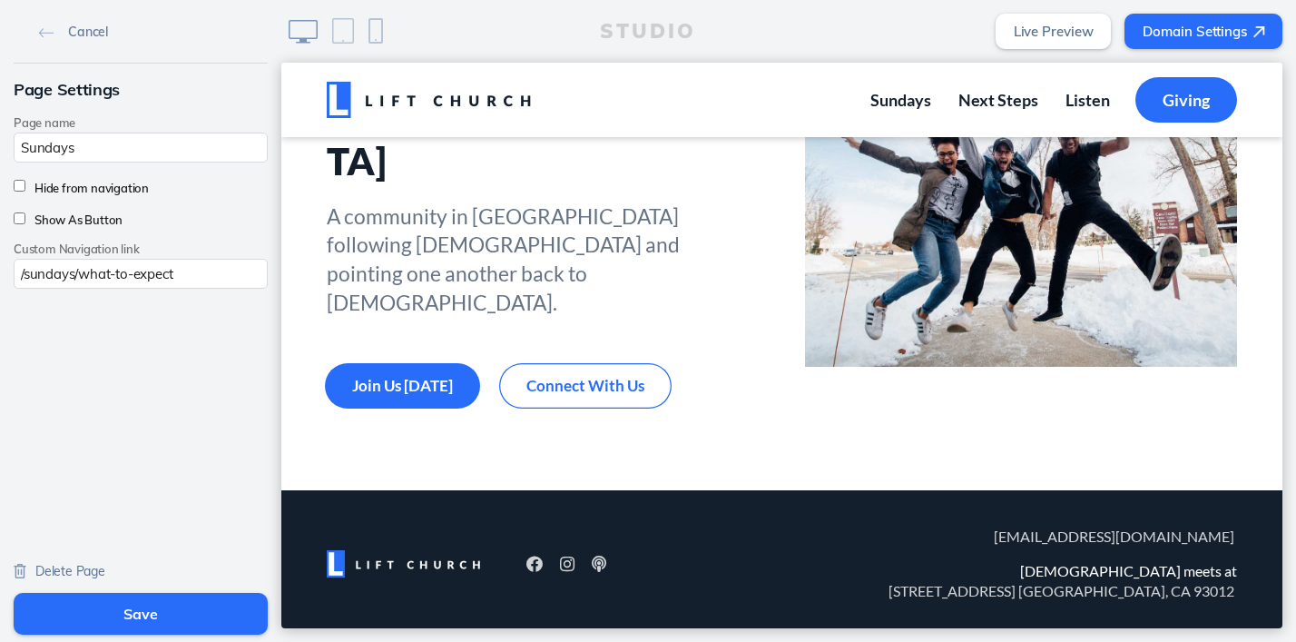
click at [58, 566] on span "Delete Page" at bounding box center [70, 571] width 70 height 16
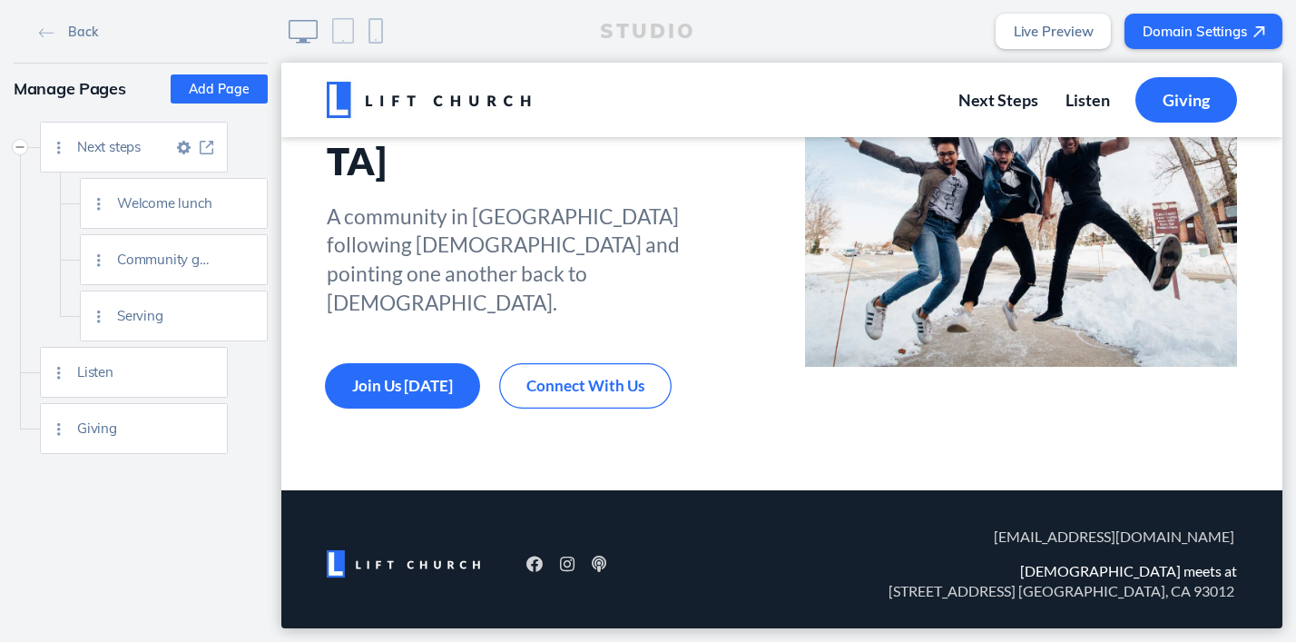
click at [179, 149] on img at bounding box center [184, 148] width 14 height 14
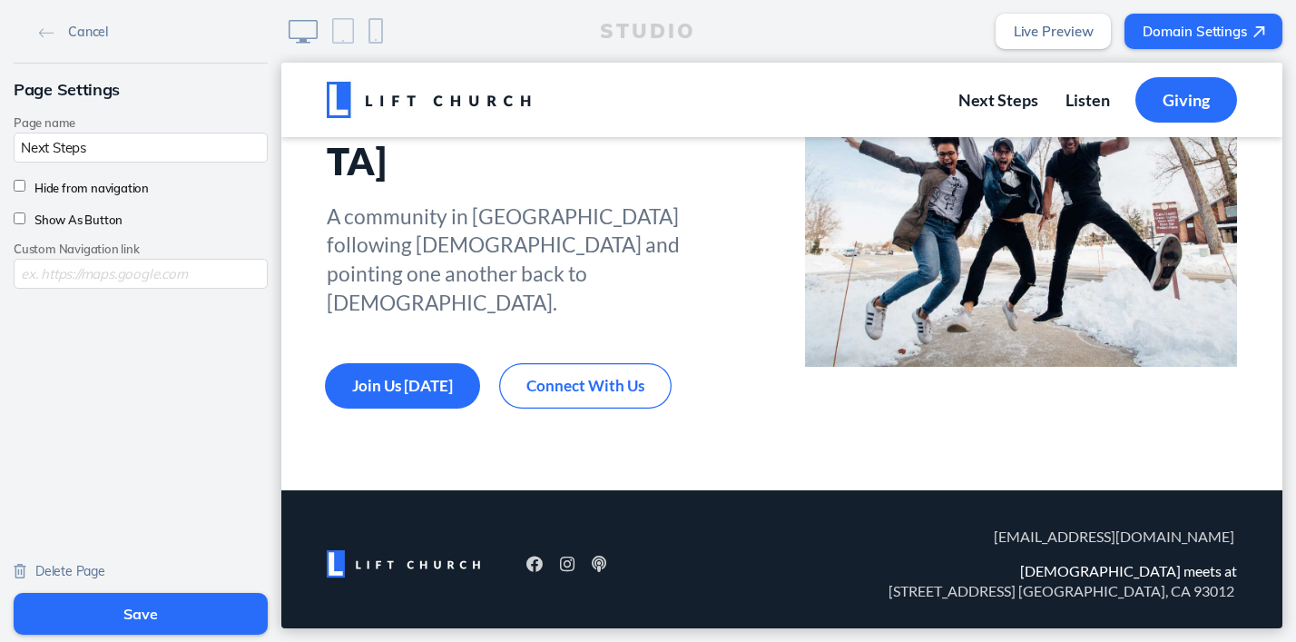
click at [70, 567] on span "Delete Page" at bounding box center [70, 571] width 70 height 16
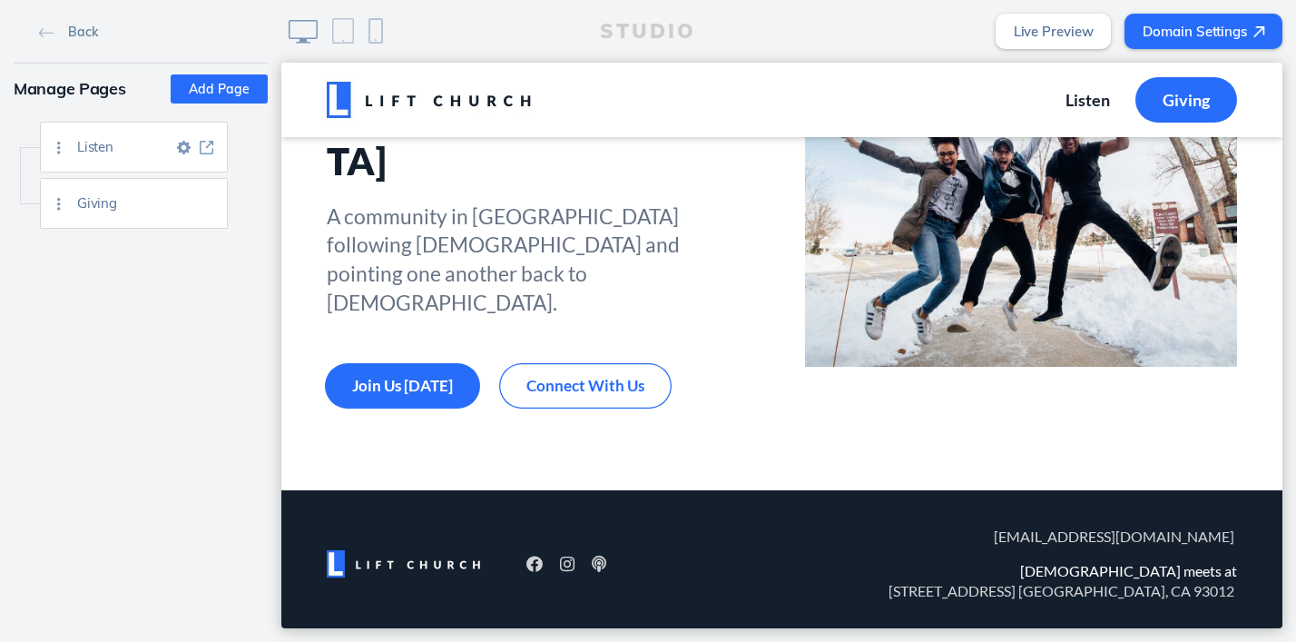
click at [184, 142] on img at bounding box center [184, 148] width 14 height 14
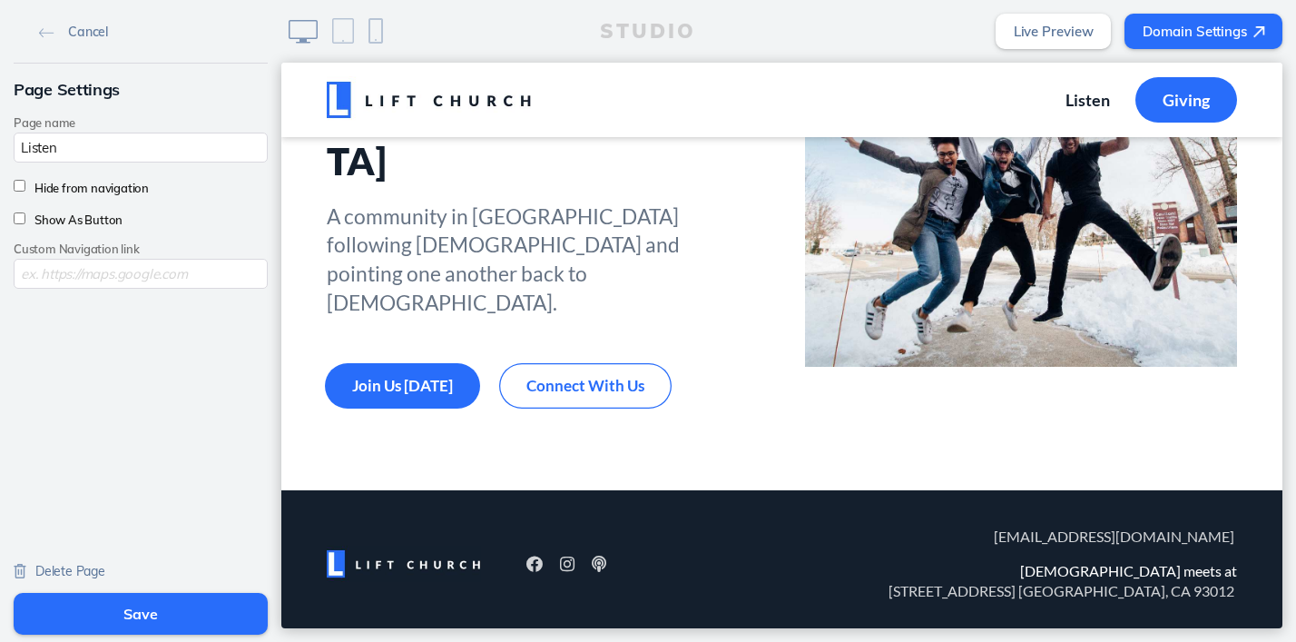
click at [70, 569] on span "Delete Page" at bounding box center [70, 571] width 70 height 16
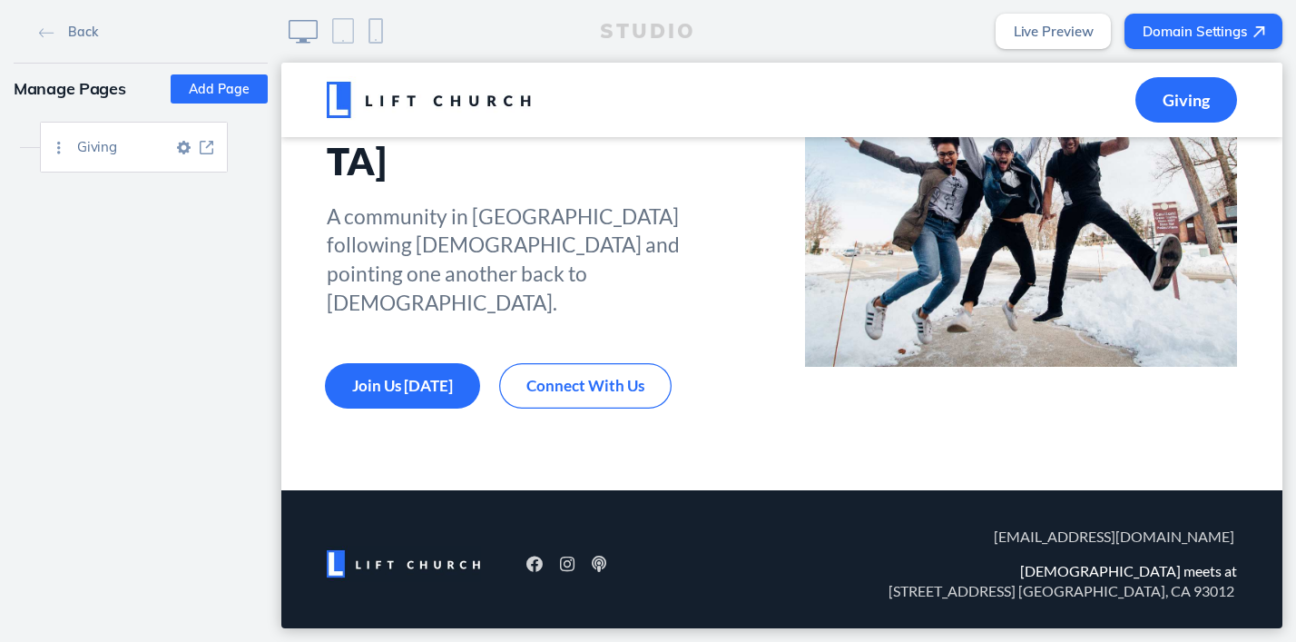
click at [184, 142] on img at bounding box center [184, 148] width 14 height 14
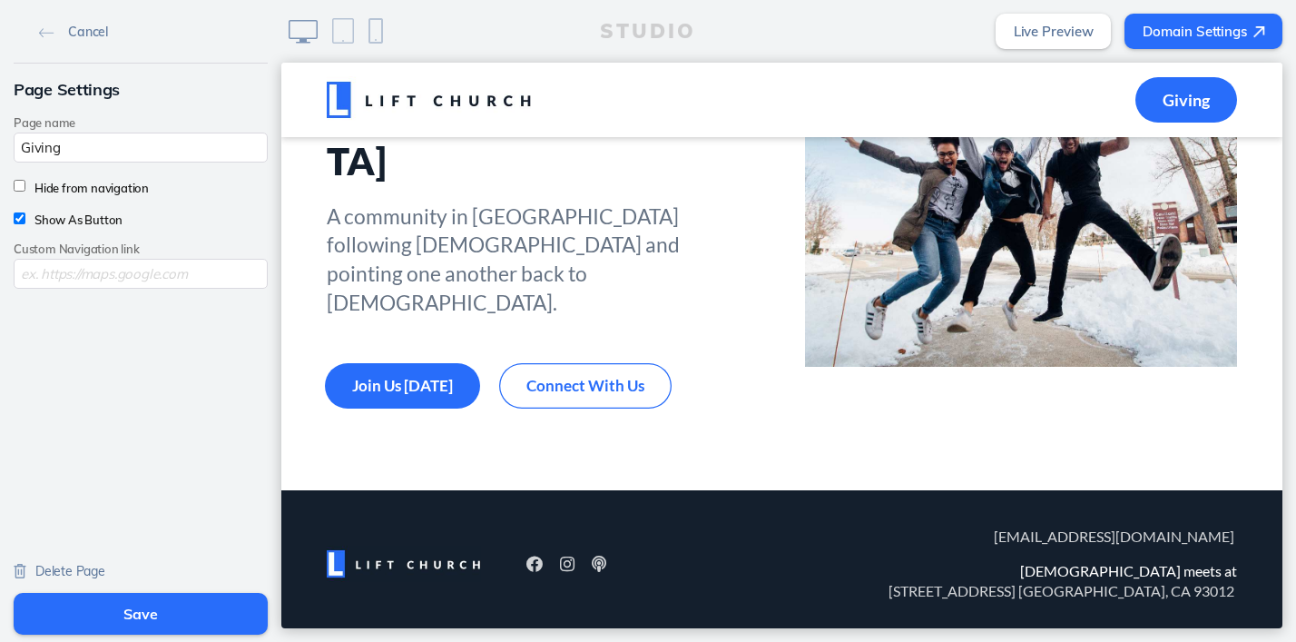
click at [69, 563] on span "Delete Page" at bounding box center [70, 571] width 70 height 16
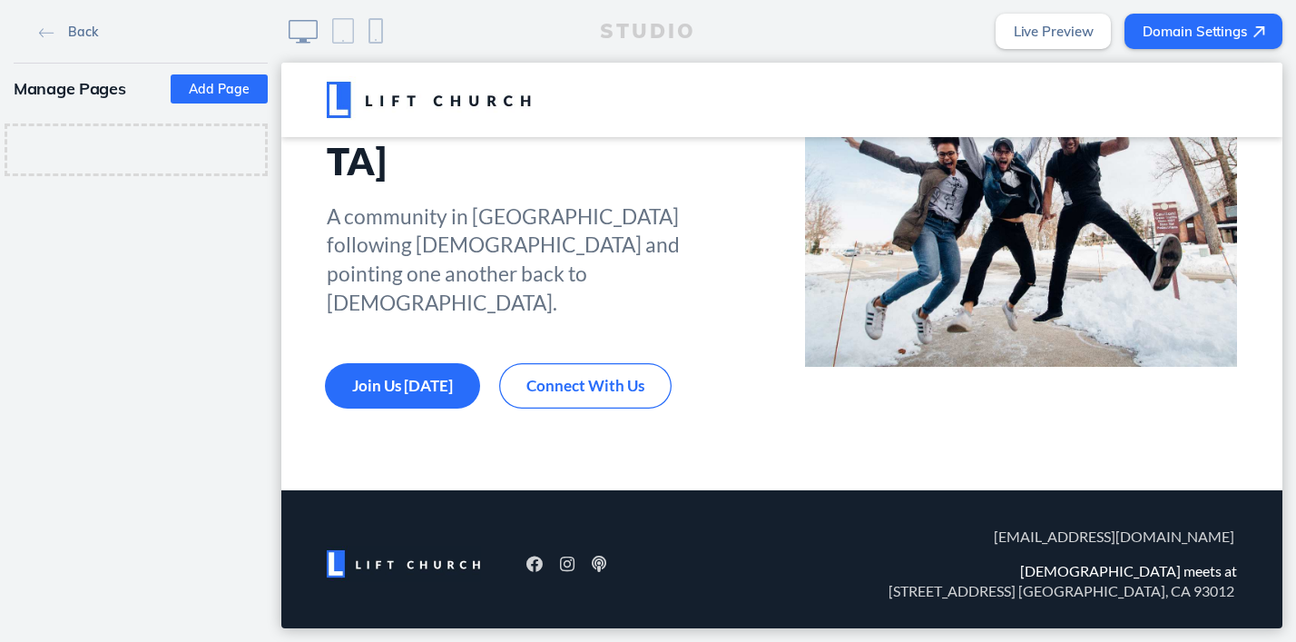
click at [58, 29] on link "Back" at bounding box center [68, 30] width 73 height 27
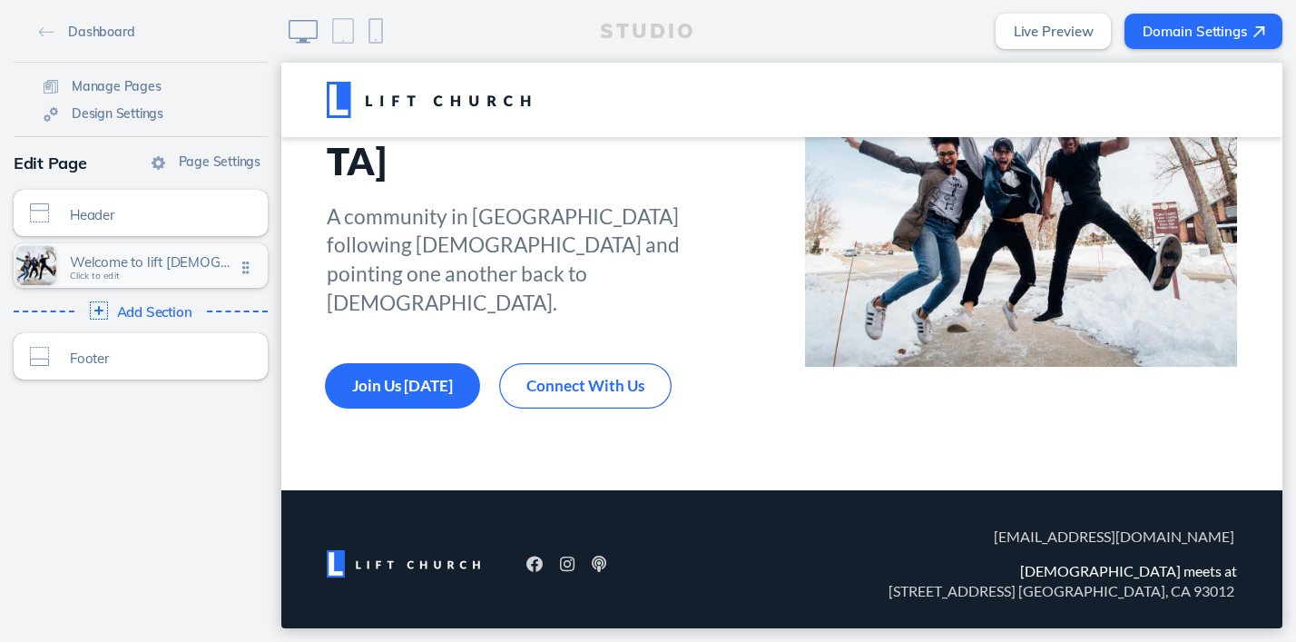
click at [128, 268] on span "Welcome to lift church" at bounding box center [152, 261] width 165 height 15
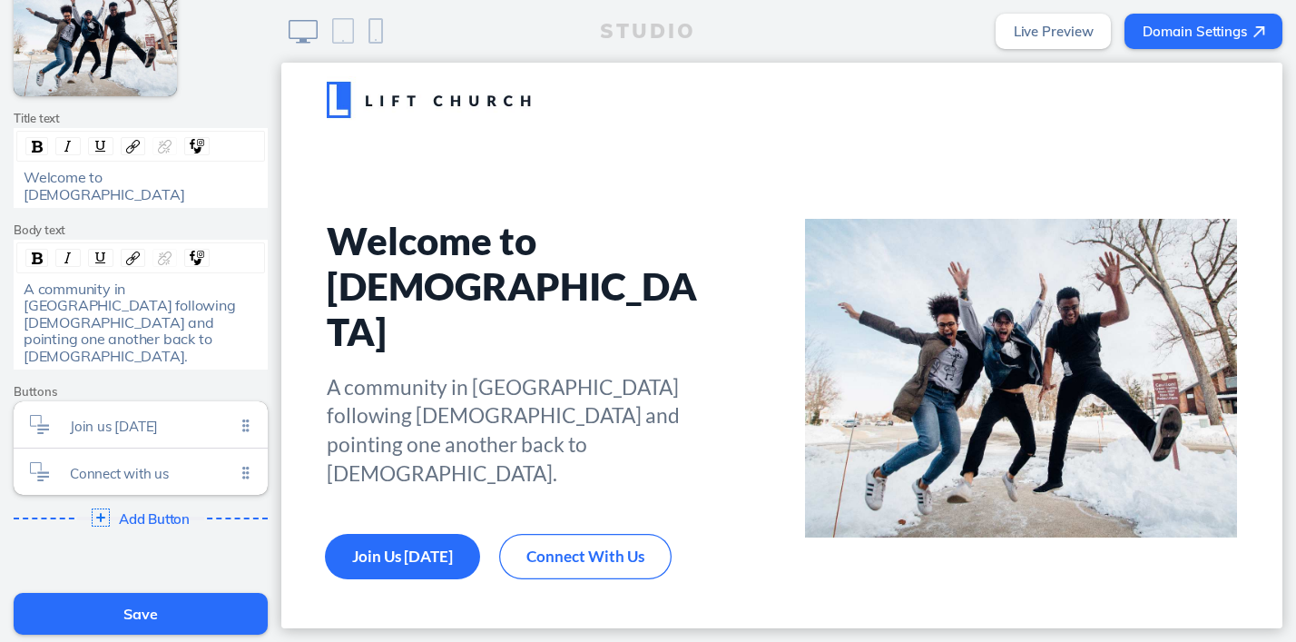
scroll to position [305, 0]
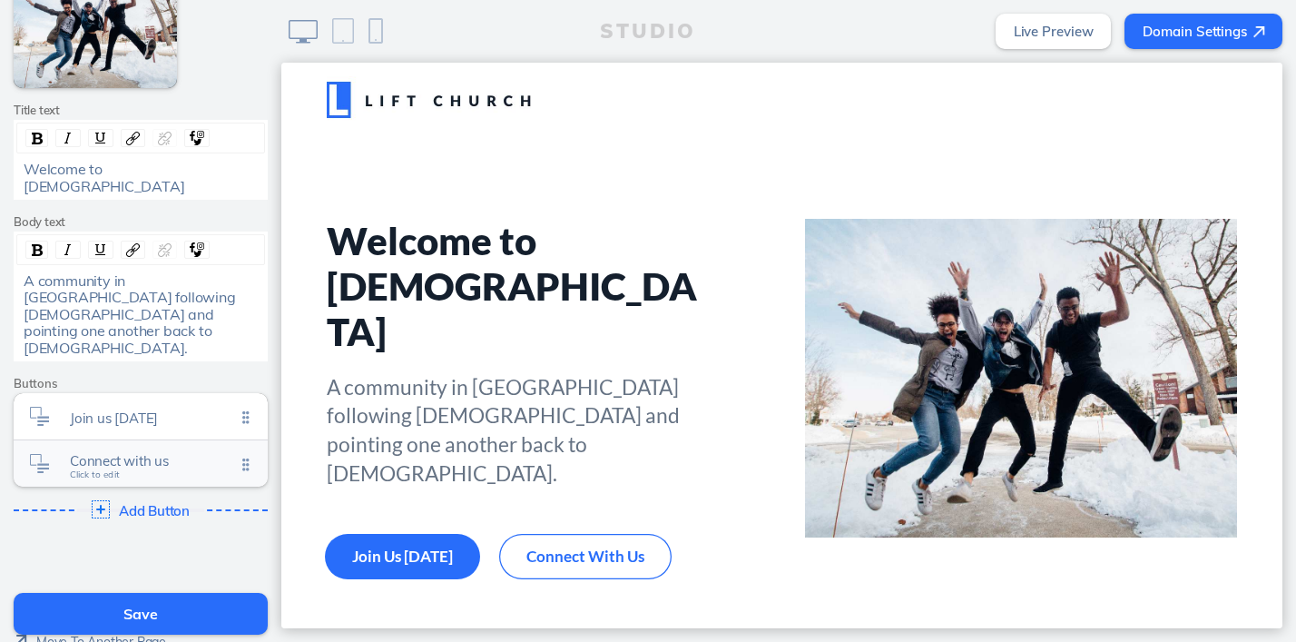
click at [191, 453] on span "Connect with us" at bounding box center [152, 460] width 165 height 15
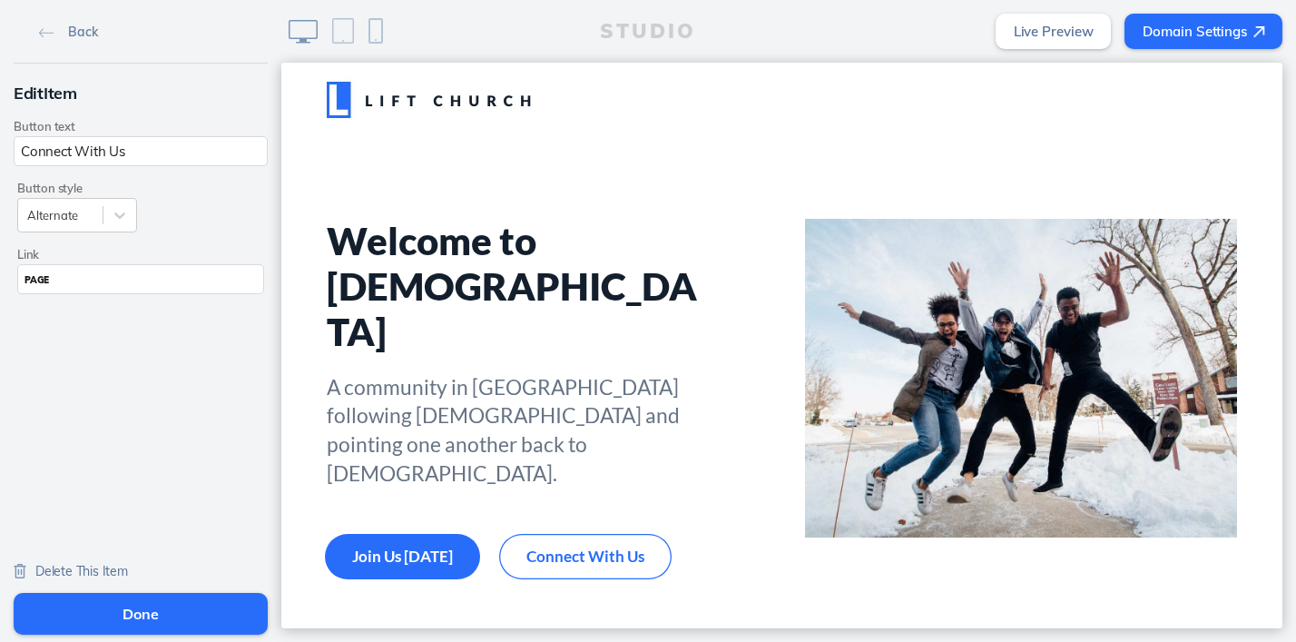
click at [79, 574] on span "Delete This Item" at bounding box center [81, 571] width 93 height 16
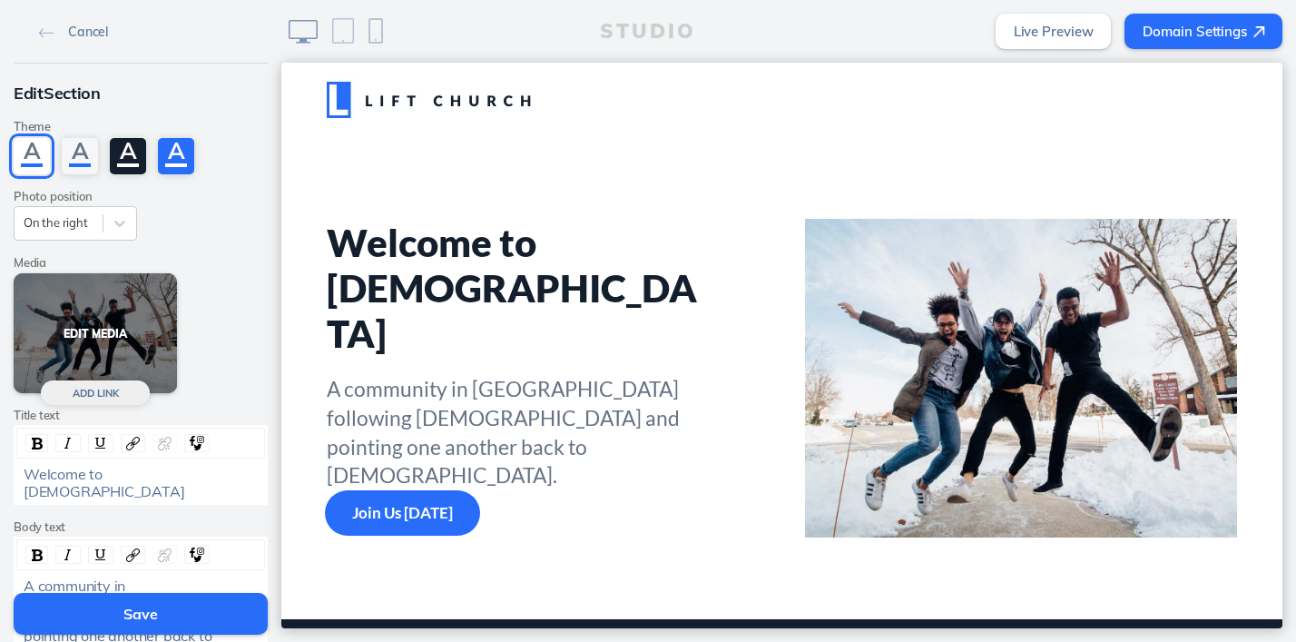
scroll to position [2, 0]
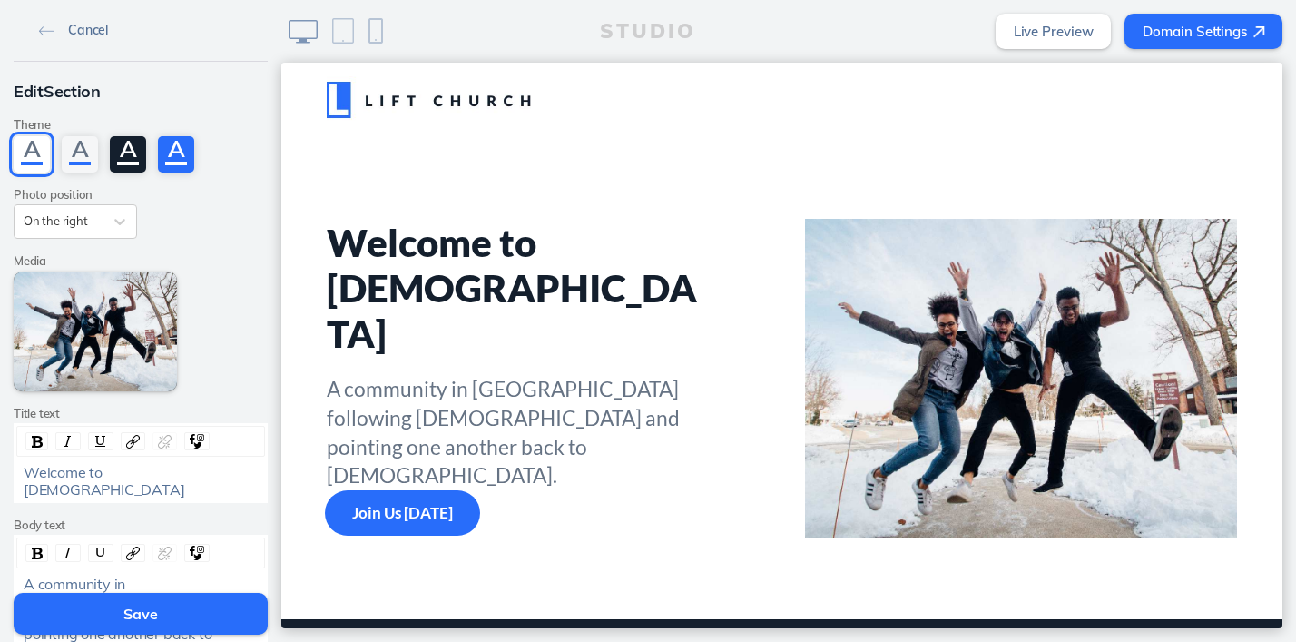
click at [44, 35] on img at bounding box center [46, 31] width 15 height 10
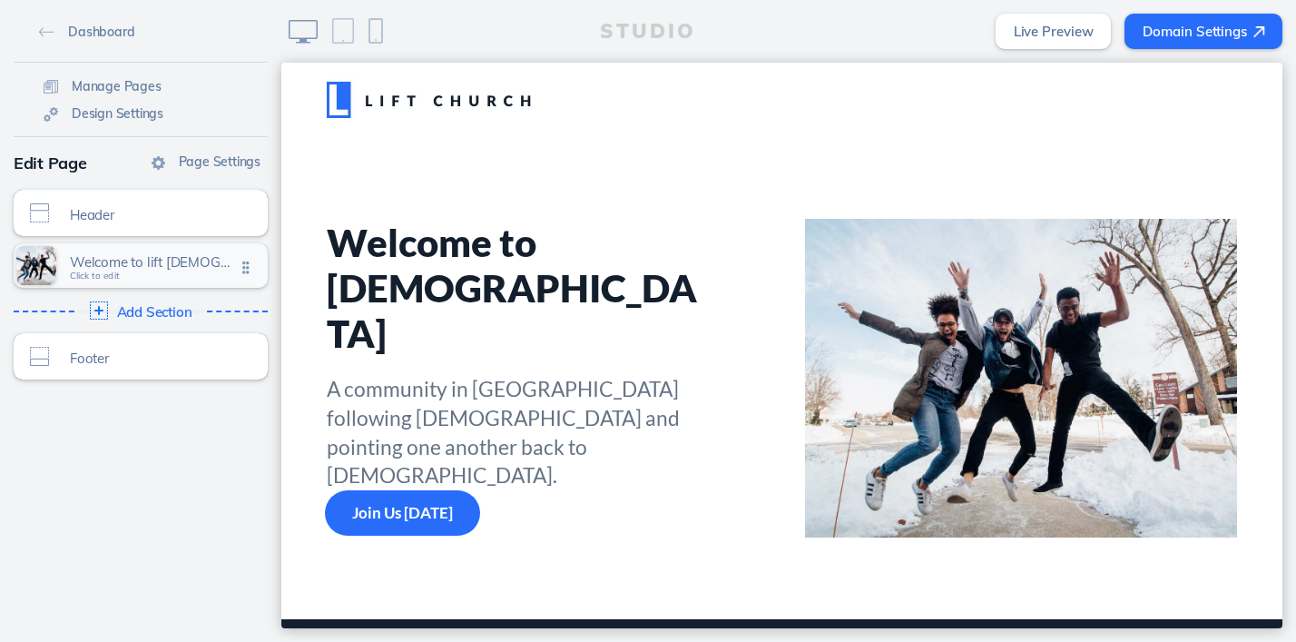
click at [145, 254] on span "Welcome to lift church" at bounding box center [152, 261] width 165 height 15
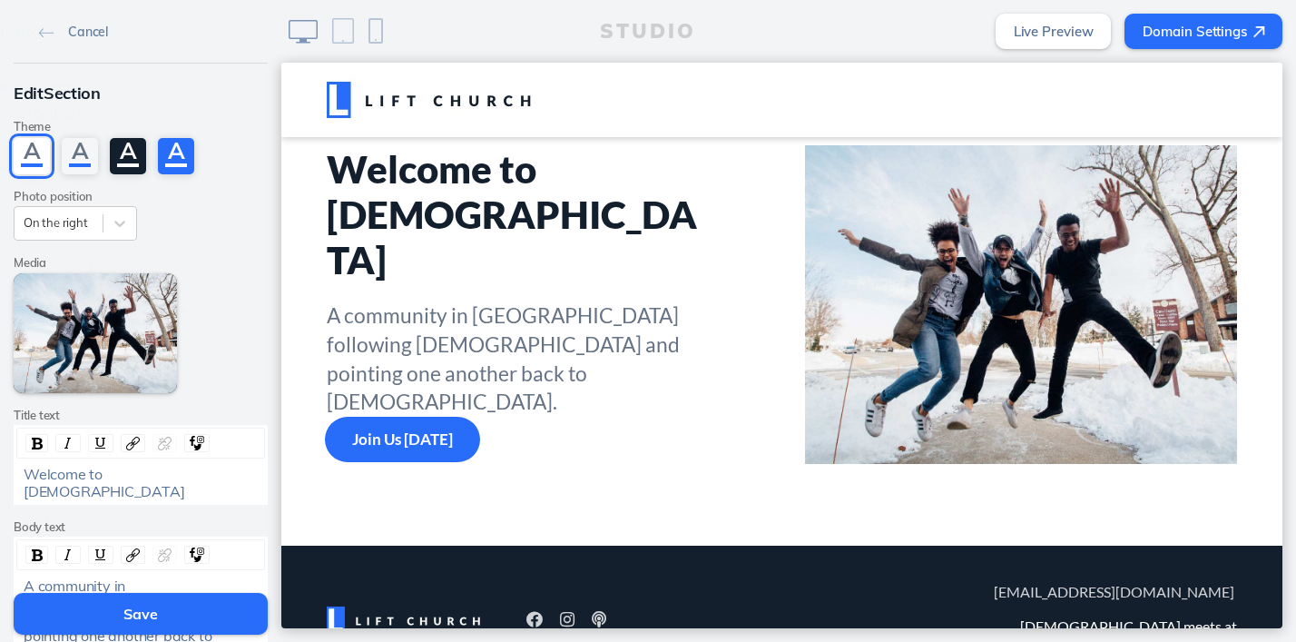
scroll to position [74, 0]
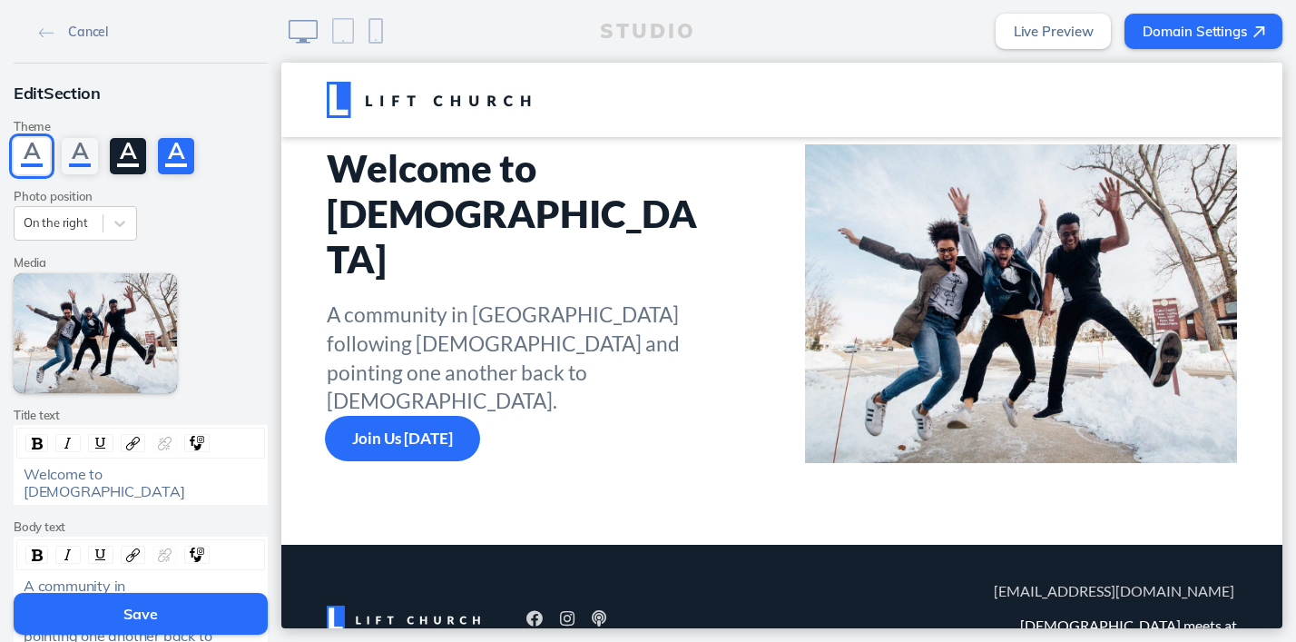
click at [140, 477] on span "Welcome to Lift Church" at bounding box center [104, 482] width 161 height 34
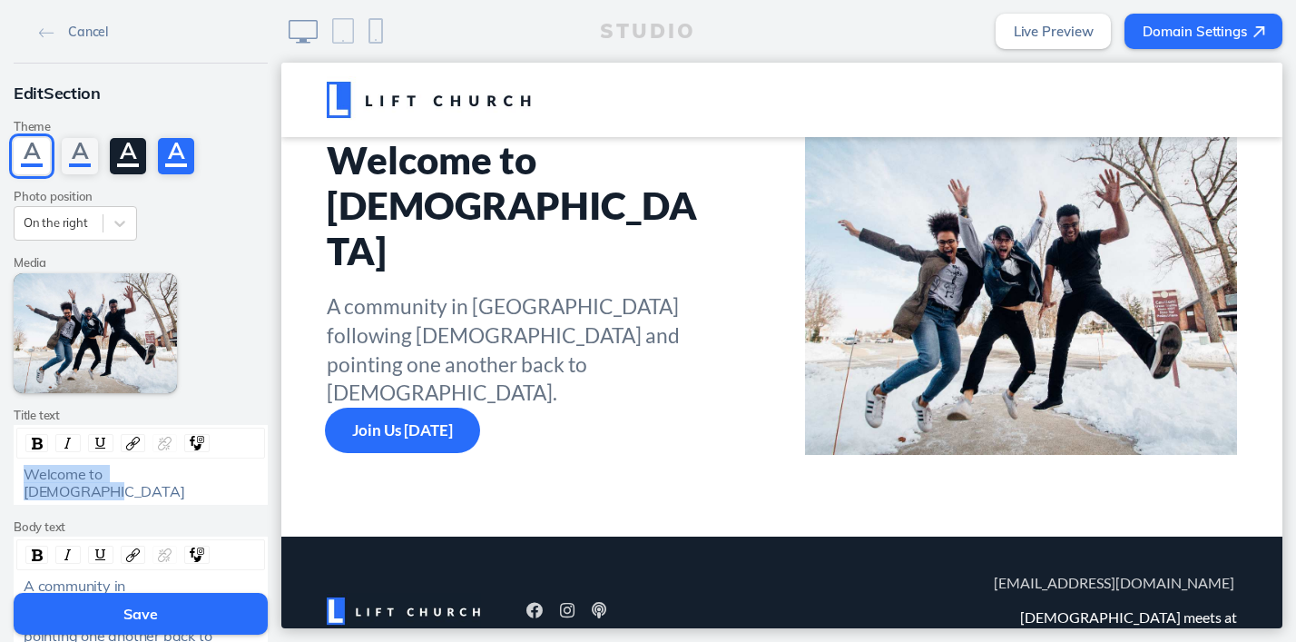
scroll to position [171, 0]
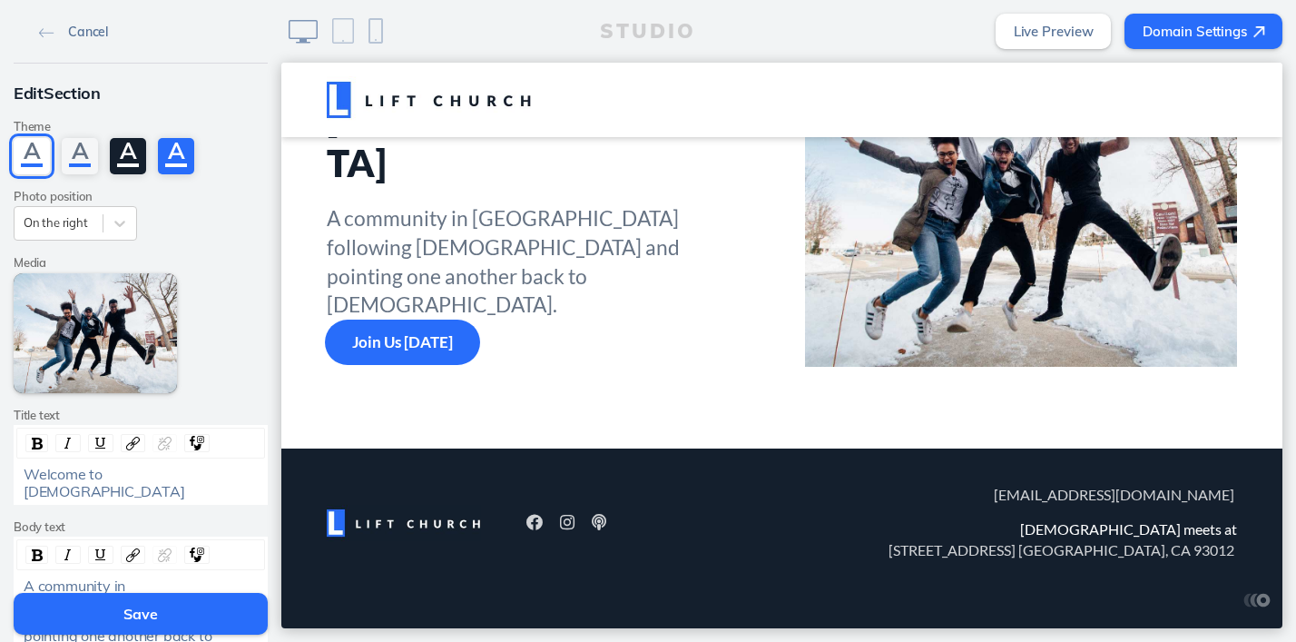
click at [44, 30] on img at bounding box center [46, 33] width 15 height 10
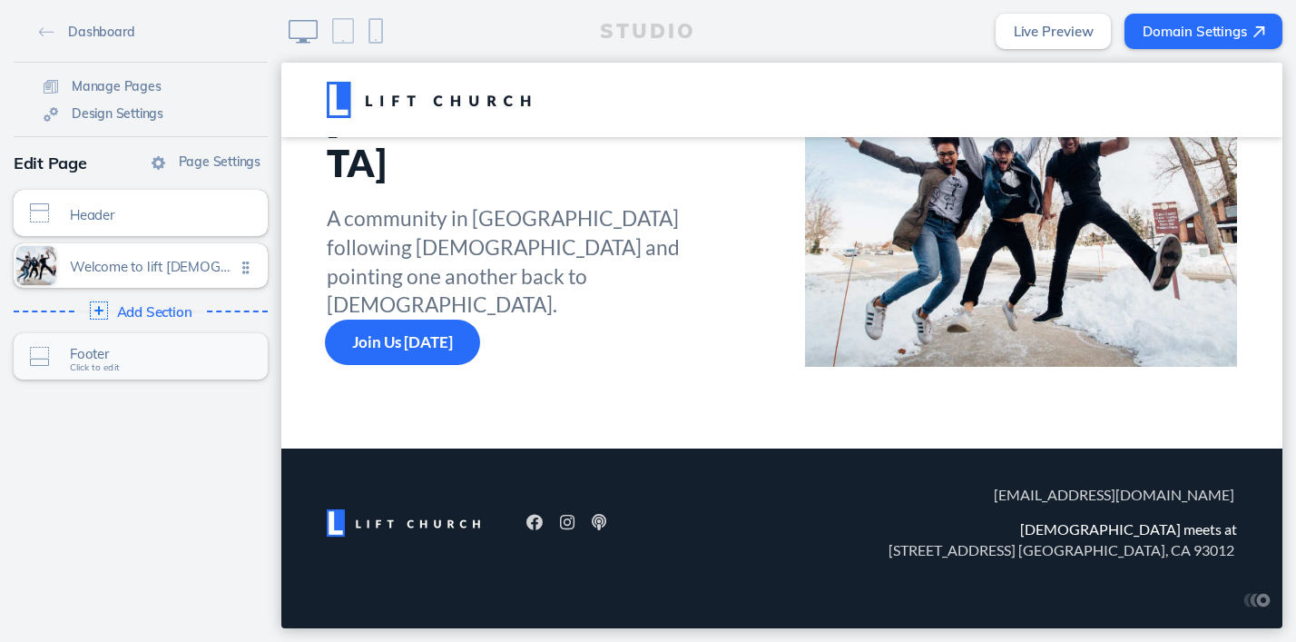
click at [133, 362] on span "Footer Click to edit" at bounding box center [152, 357] width 165 height 15
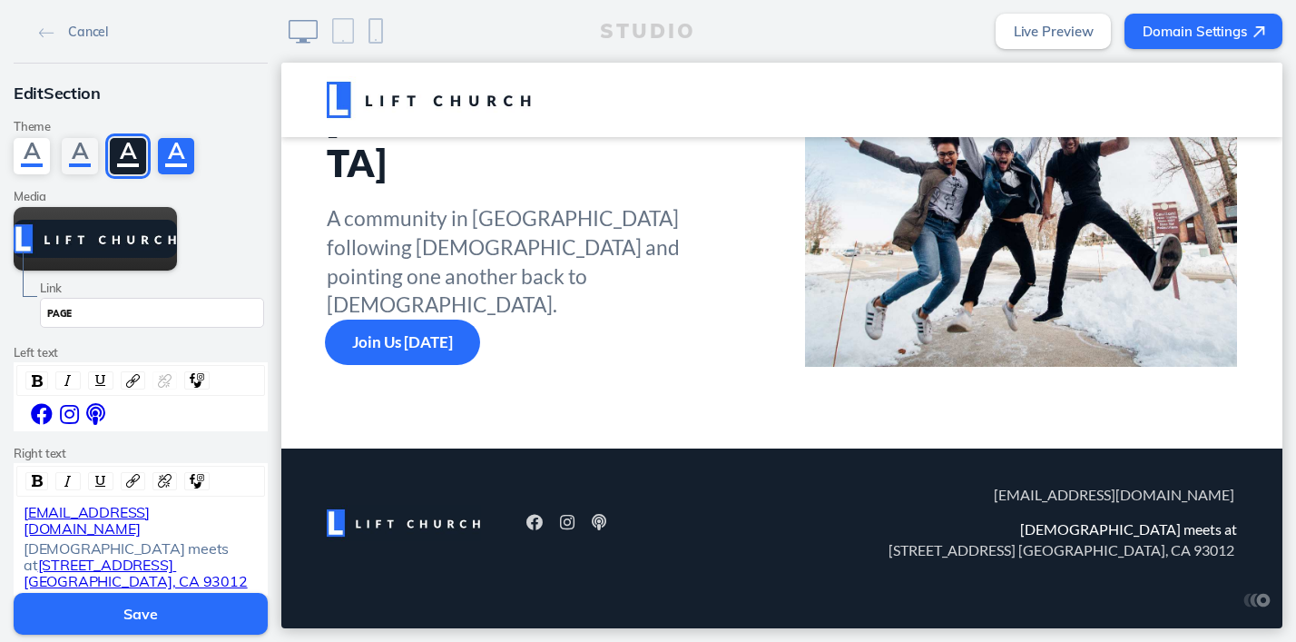
scroll to position [167, 0]
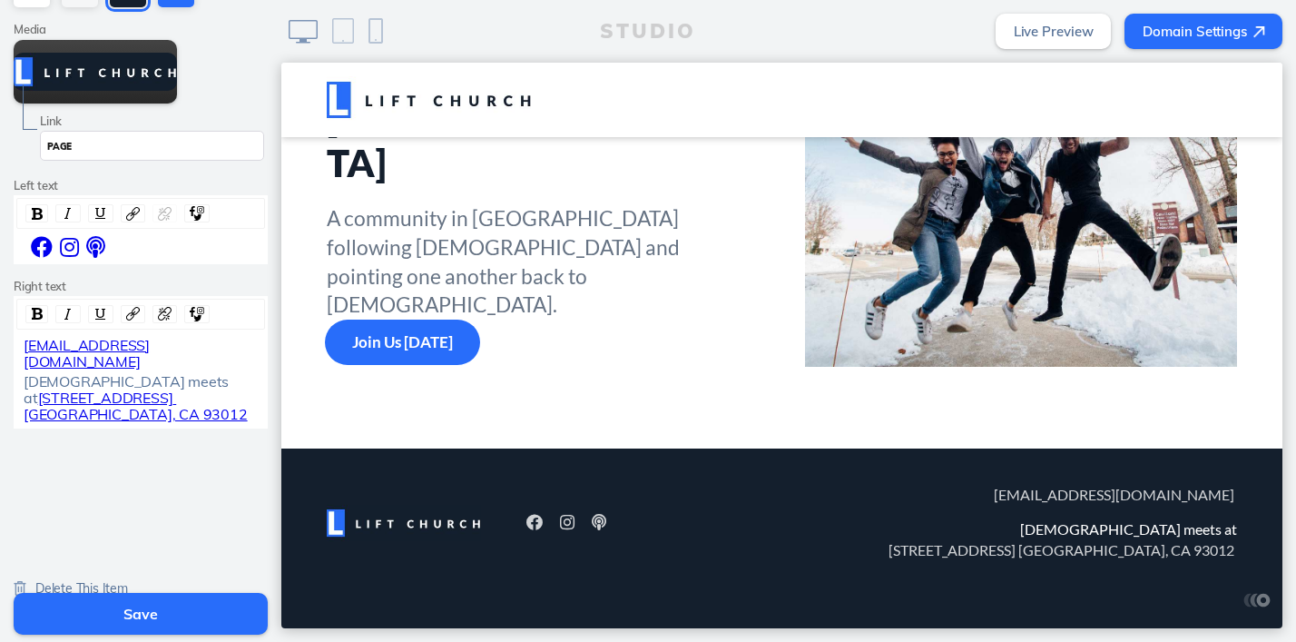
click at [61, 580] on span "Delete This Item" at bounding box center [81, 588] width 93 height 16
click at [113, 604] on button "Save" at bounding box center [141, 614] width 254 height 42
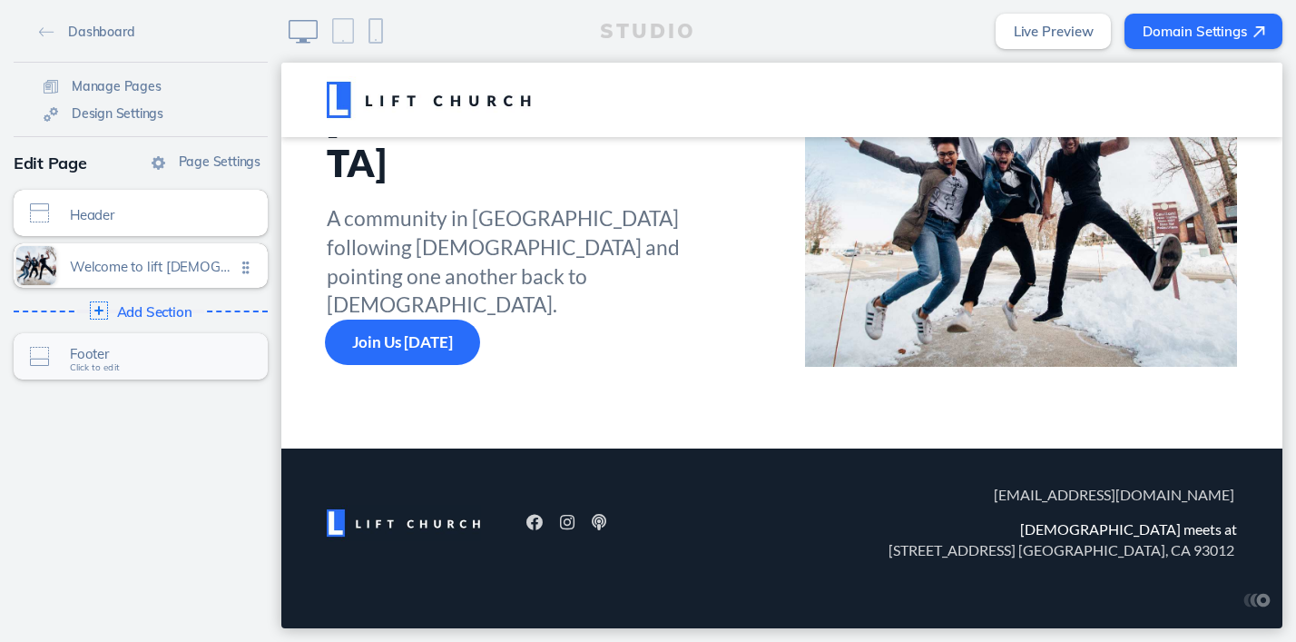
click at [133, 363] on span "Footer Click to edit" at bounding box center [152, 357] width 165 height 15
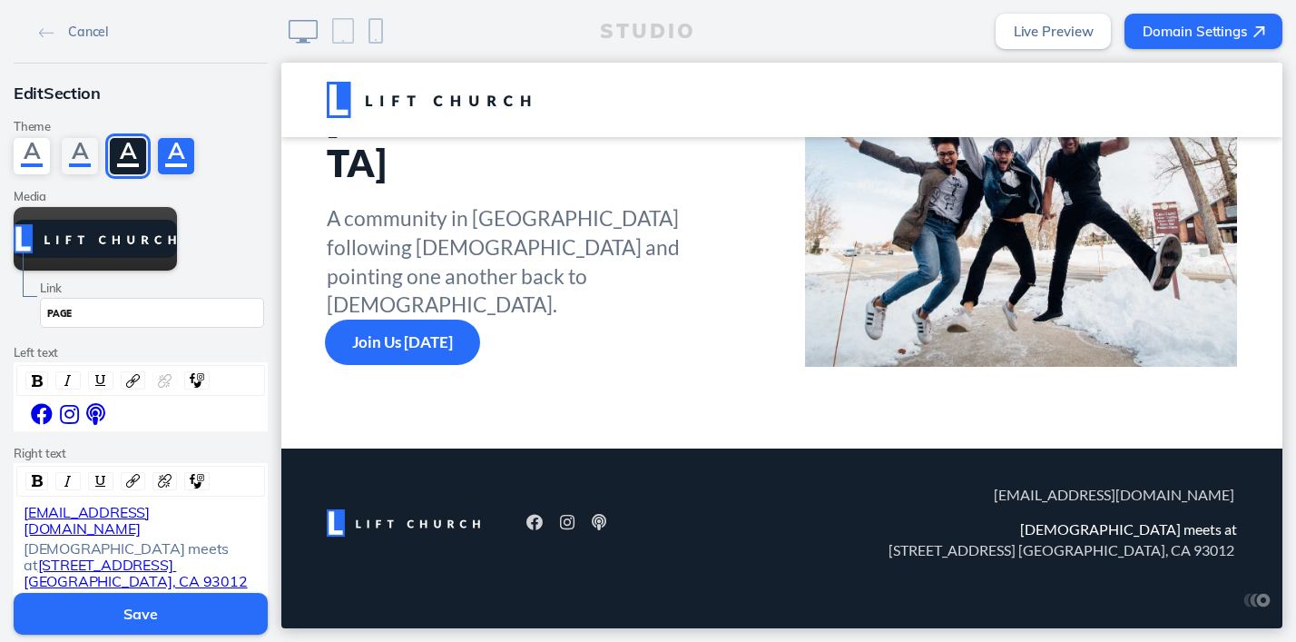
click at [154, 540] on div "Lift Church meets at 201 Camarillo Ranch Rd. Camarillo, CA 93012" at bounding box center [141, 565] width 235 height 50
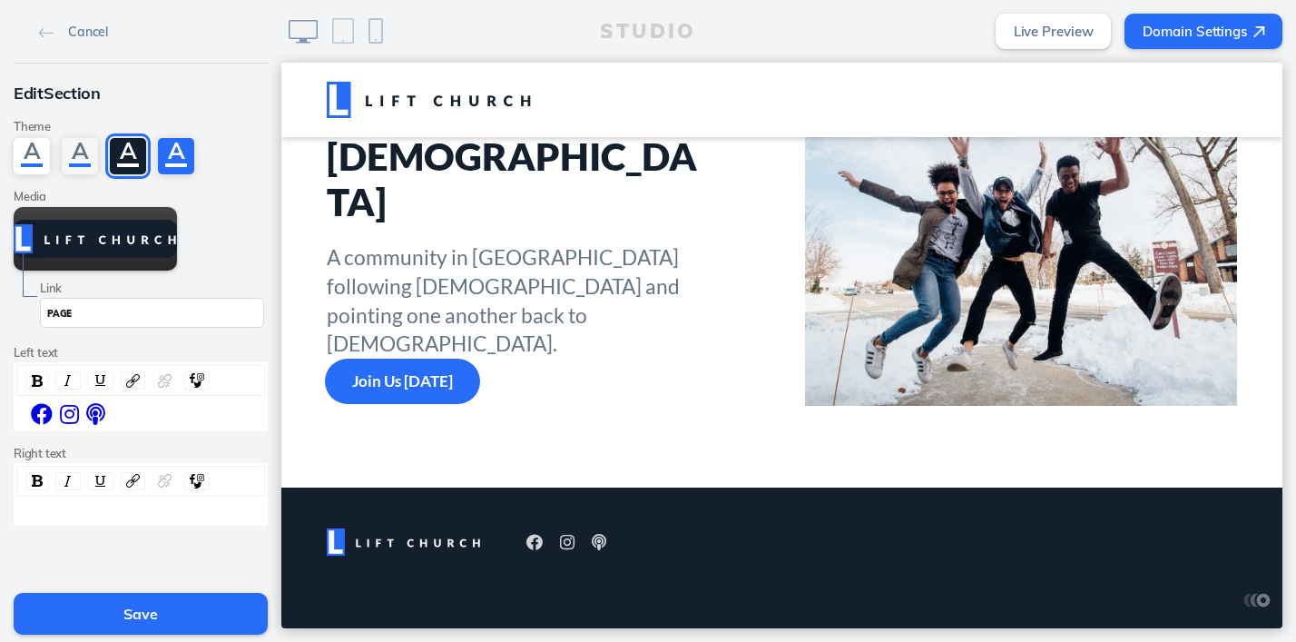
scroll to position [132, 0]
click at [116, 414] on div " i ​  i ​  i ​" at bounding box center [141, 414] width 235 height 22
click at [26, 145] on div "A" at bounding box center [32, 156] width 36 height 36
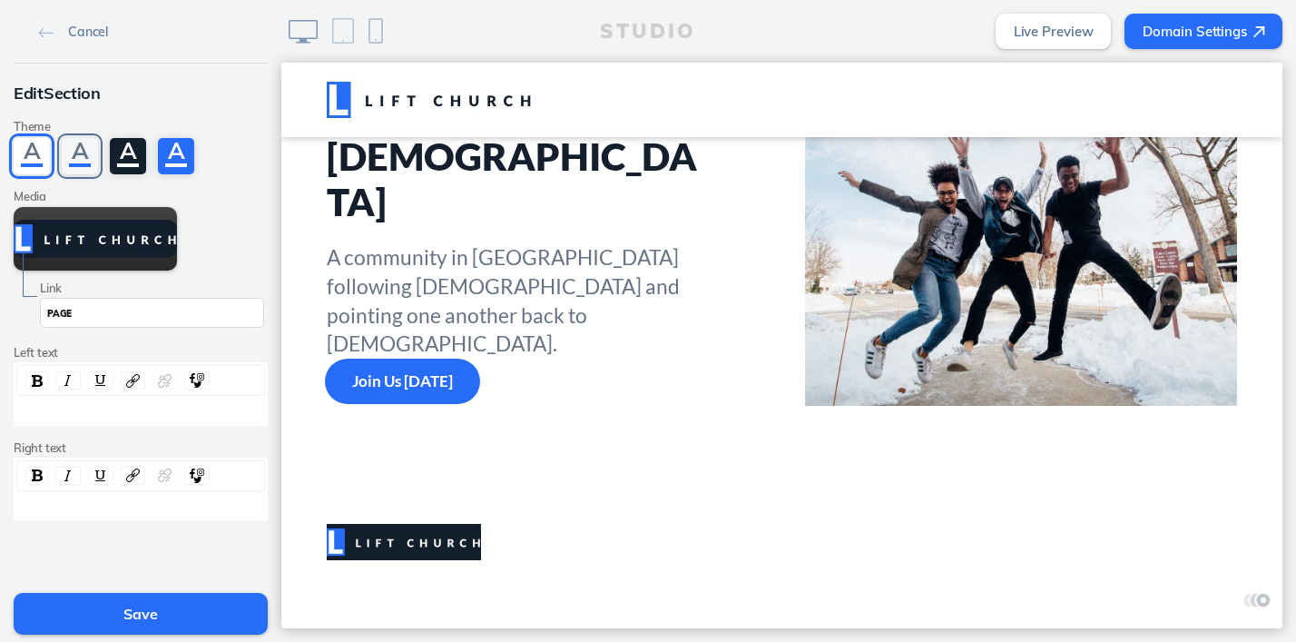
click at [70, 145] on div "A" at bounding box center [80, 156] width 36 height 36
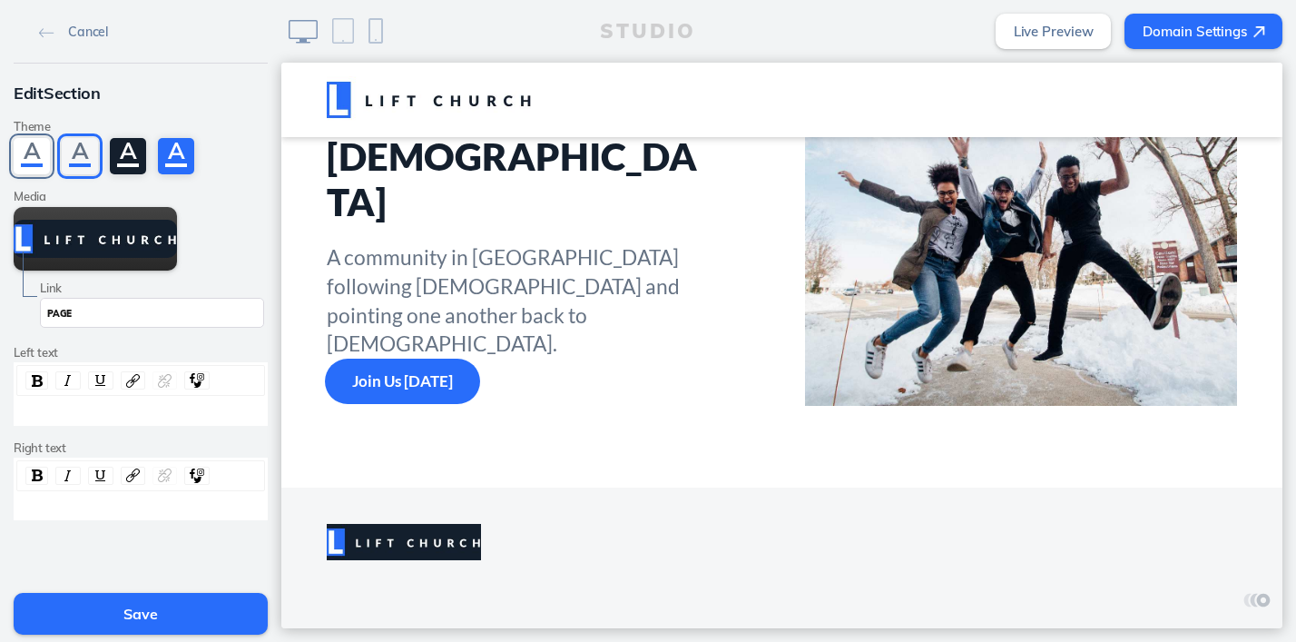
click at [25, 160] on div "A" at bounding box center [32, 156] width 36 height 36
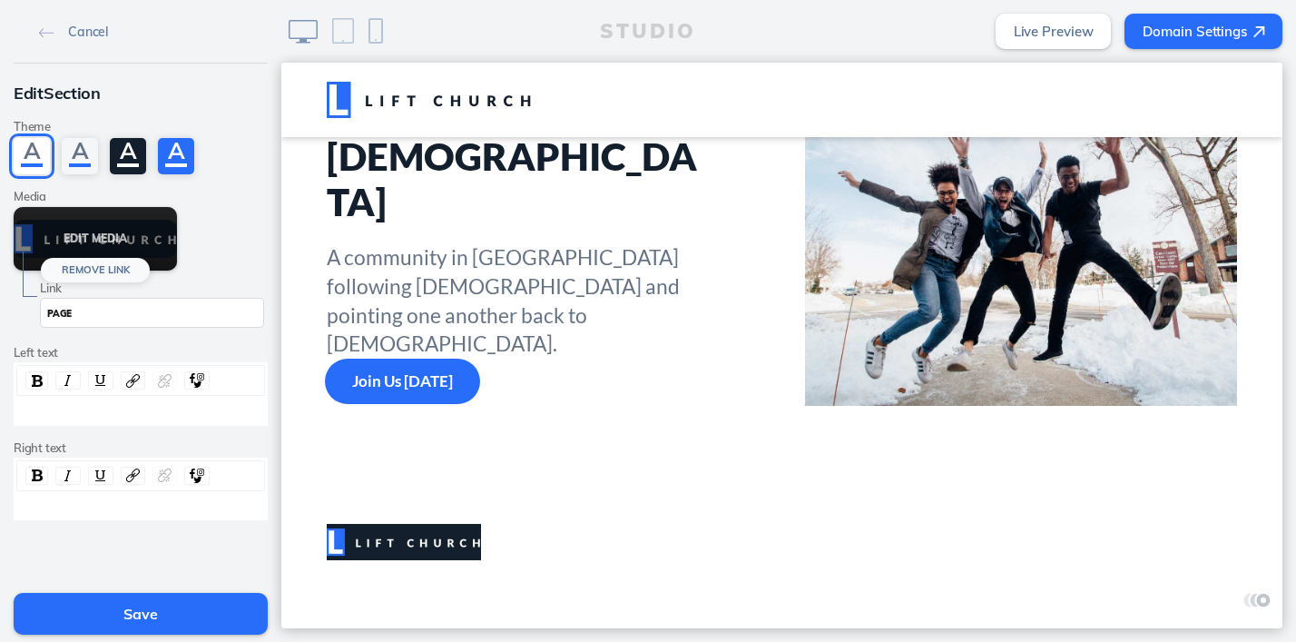
click at [91, 261] on button "Remove Link" at bounding box center [95, 270] width 109 height 25
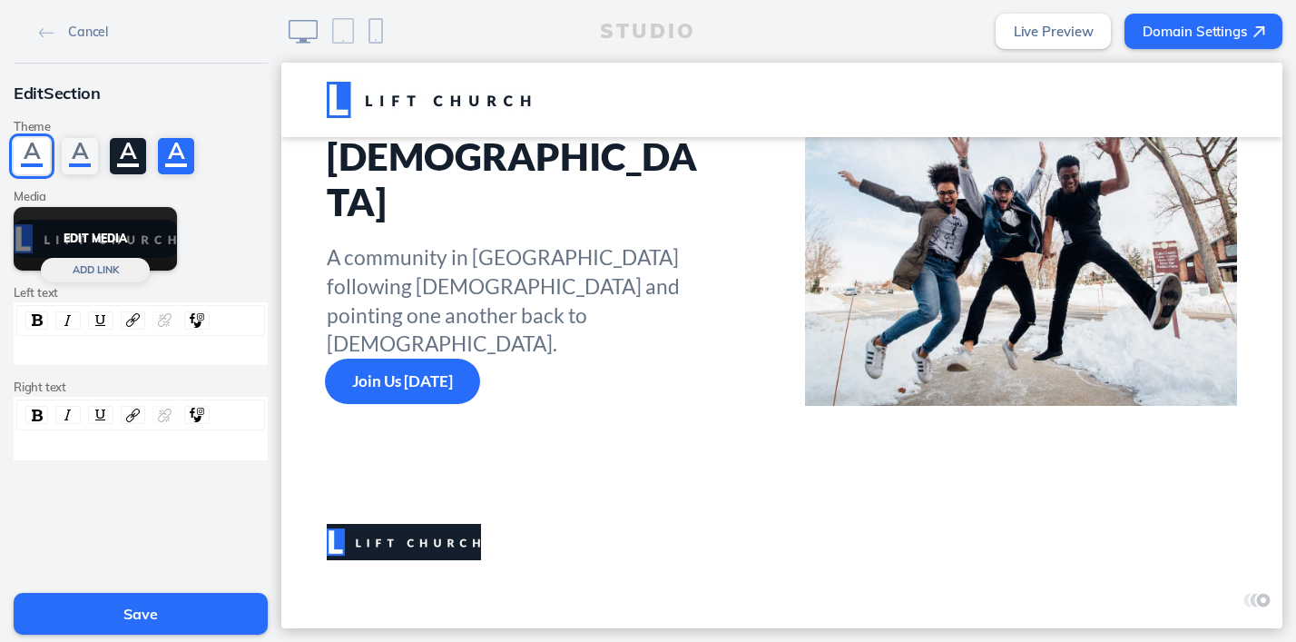
click at [103, 234] on button "Edit Media" at bounding box center [95, 239] width 163 height 64
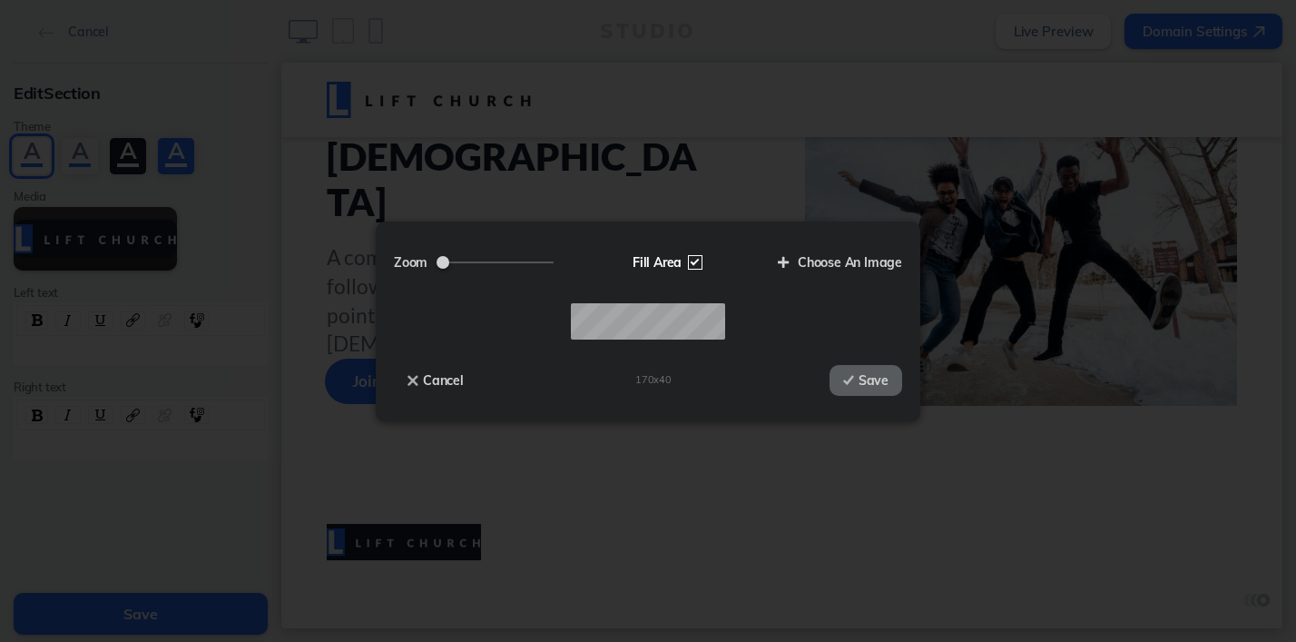
click at [696, 262] on label "Fill Area" at bounding box center [665, 262] width 93 height 31
click at [0, 0] on input "Fill Area" at bounding box center [0, 0] width 0 height 0
click at [864, 260] on label "Choose An Image" at bounding box center [833, 262] width 138 height 31
click at [0, 0] on input "Choose An Image" at bounding box center [0, 0] width 0 height 0
click at [872, 380] on button "Save" at bounding box center [866, 380] width 73 height 31
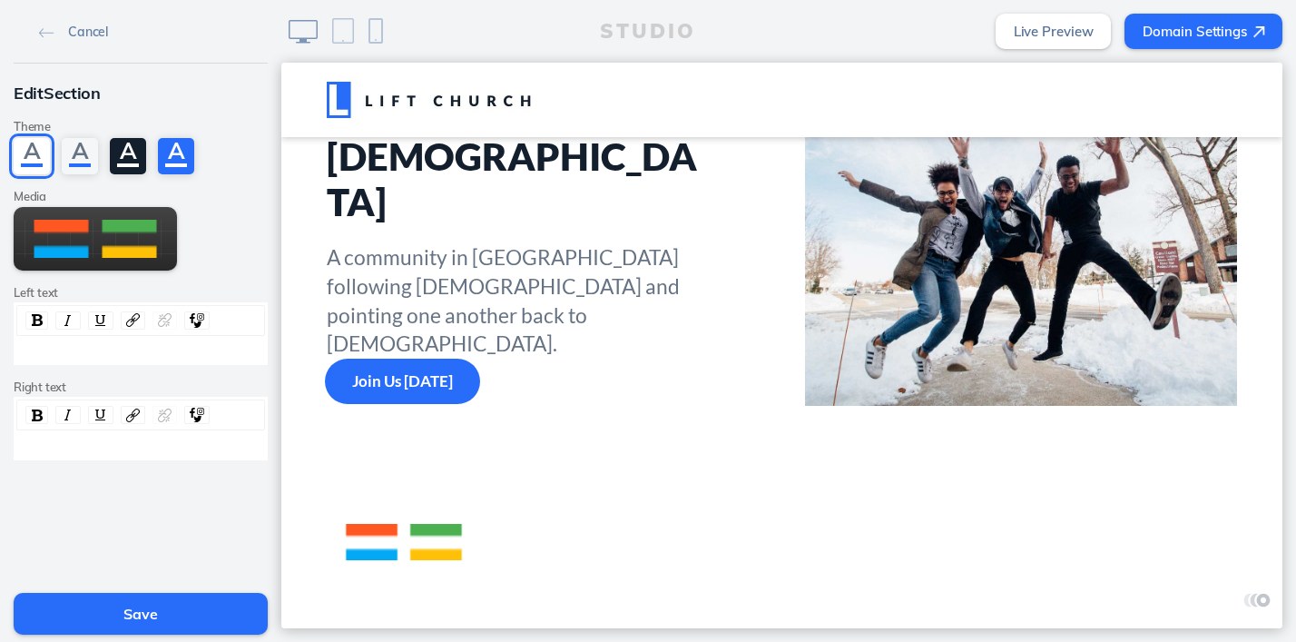
click at [116, 614] on button "Save" at bounding box center [141, 614] width 254 height 42
click at [147, 616] on button "Save" at bounding box center [141, 614] width 254 height 42
click at [47, 31] on img at bounding box center [46, 33] width 15 height 10
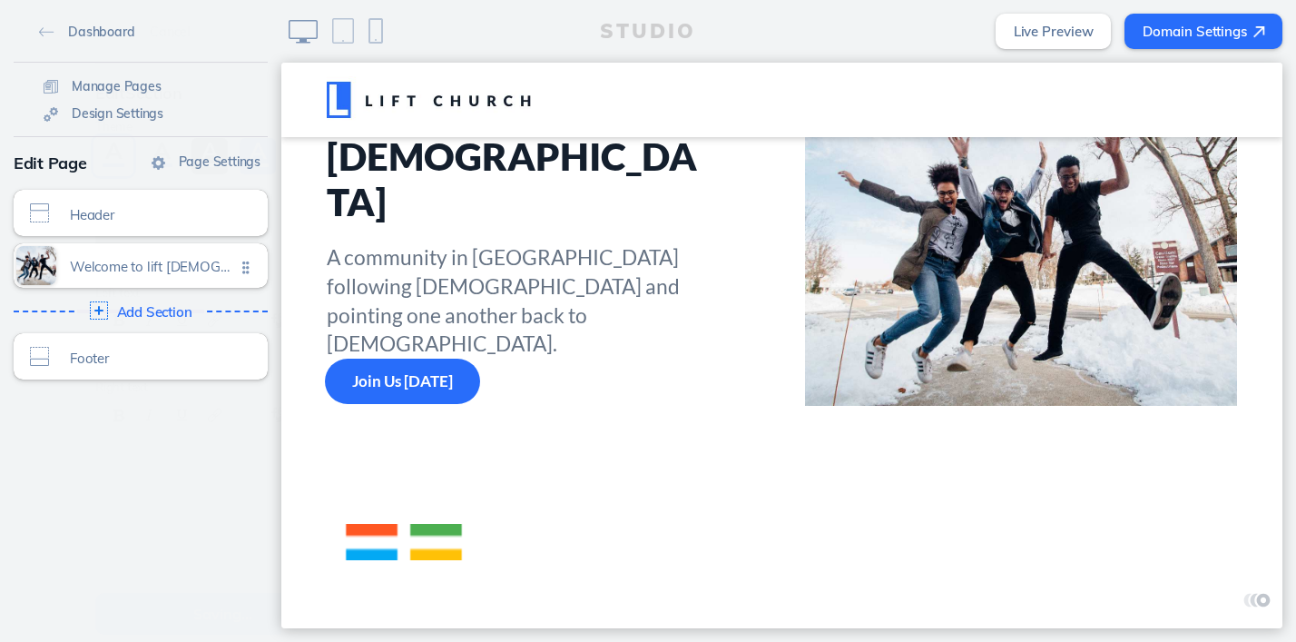
click at [107, 617] on div "Dashboard Manage Pages Design Settings Page Settings Edit Page Header Click to …" at bounding box center [140, 321] width 281 height 642
click at [148, 258] on span "Welcome to lift church" at bounding box center [152, 261] width 165 height 15
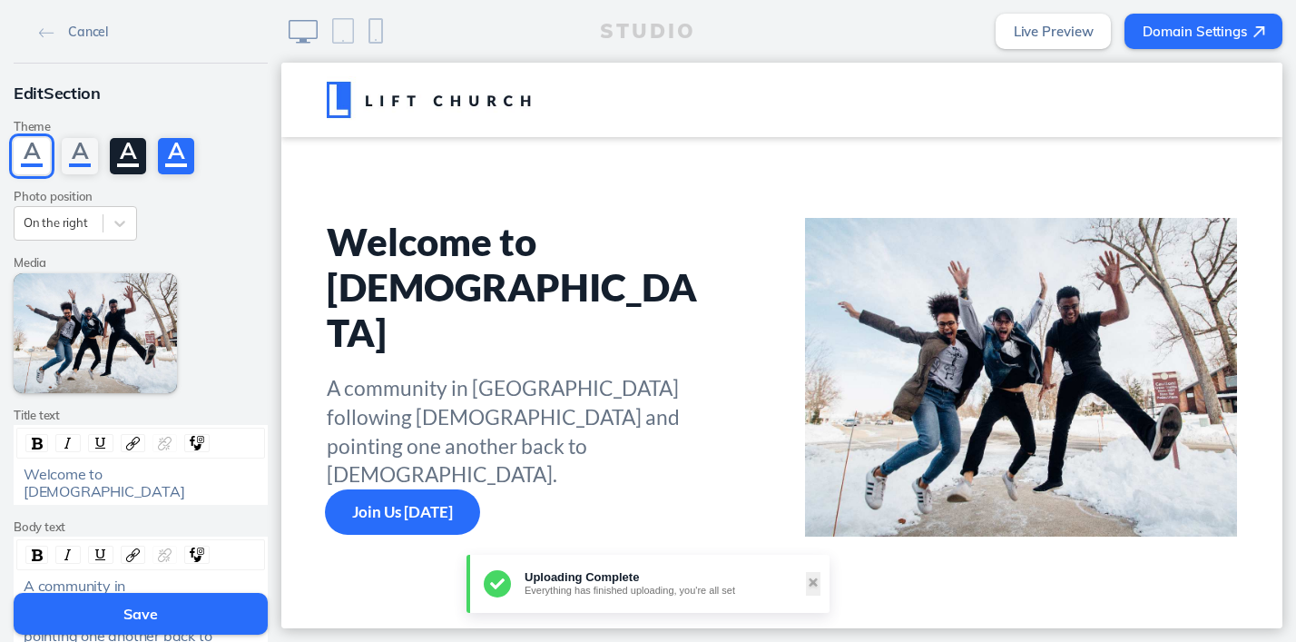
scroll to position [0, 0]
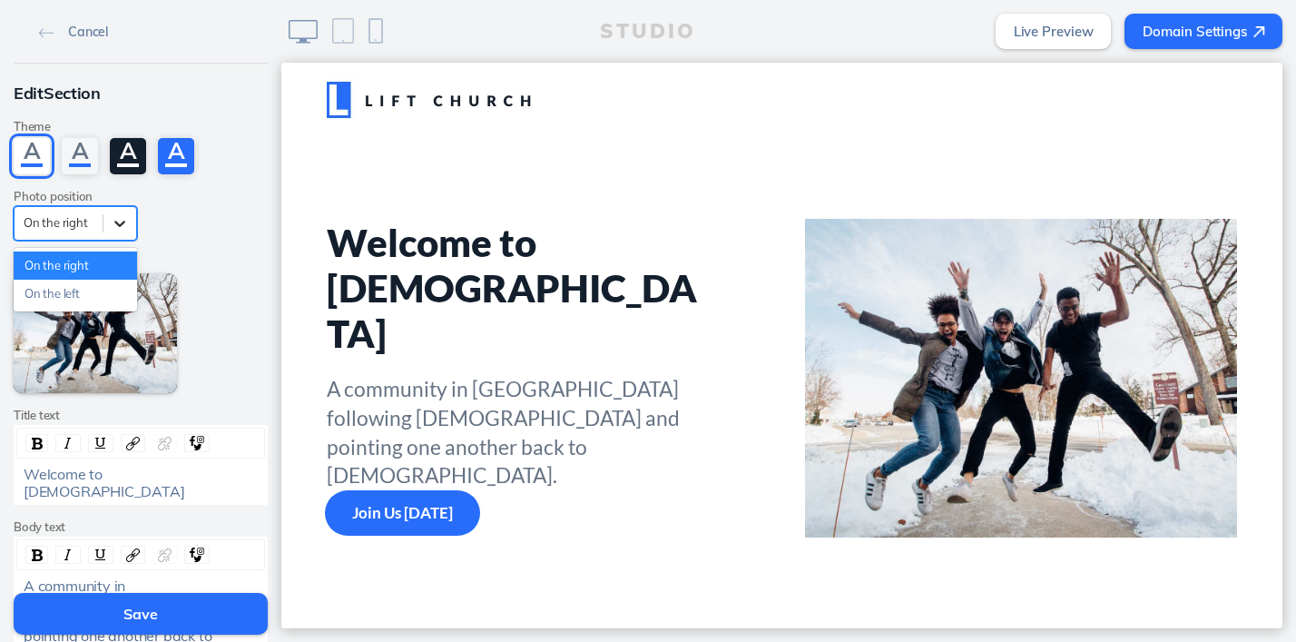
click at [123, 221] on icon at bounding box center [120, 223] width 18 height 18
click at [46, 296] on div "On the left" at bounding box center [75, 294] width 123 height 28
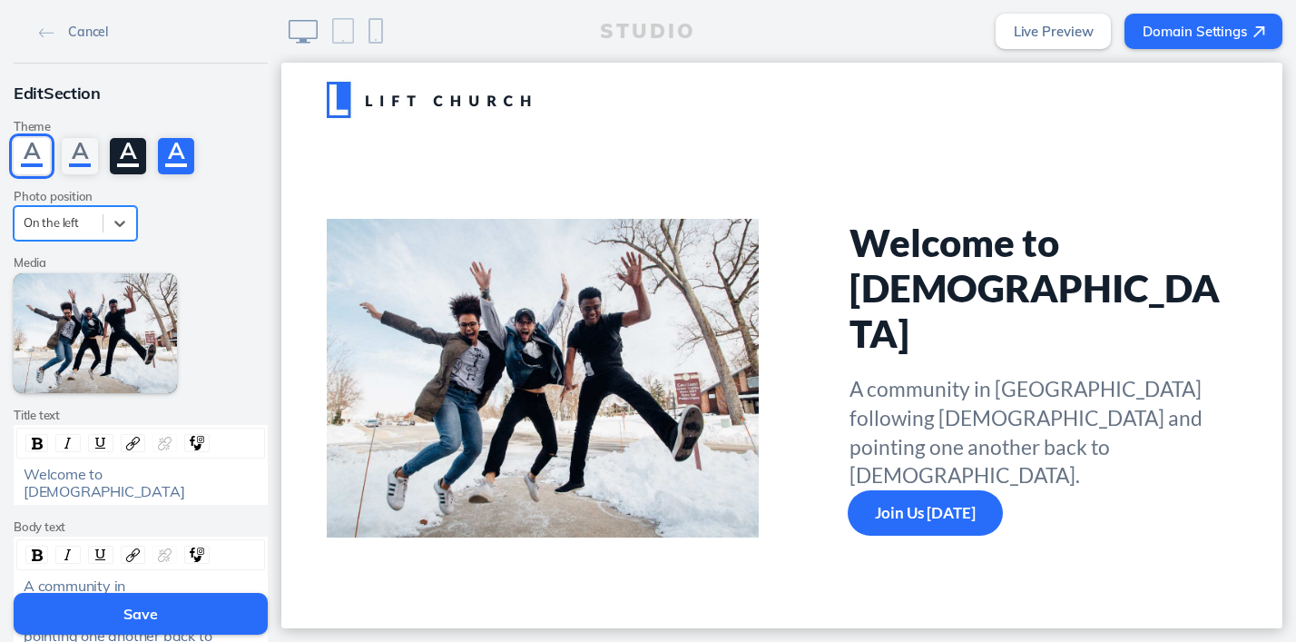
click at [218, 312] on div "Edit Media Add Link" at bounding box center [141, 333] width 254 height 121
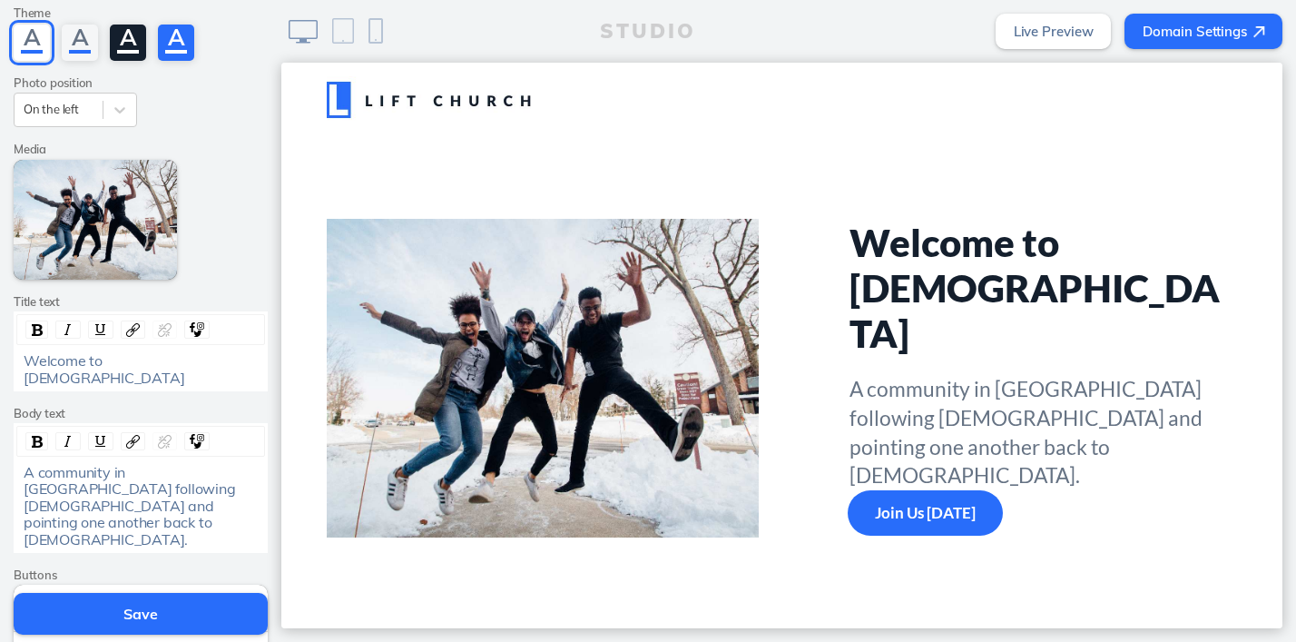
scroll to position [125, 0]
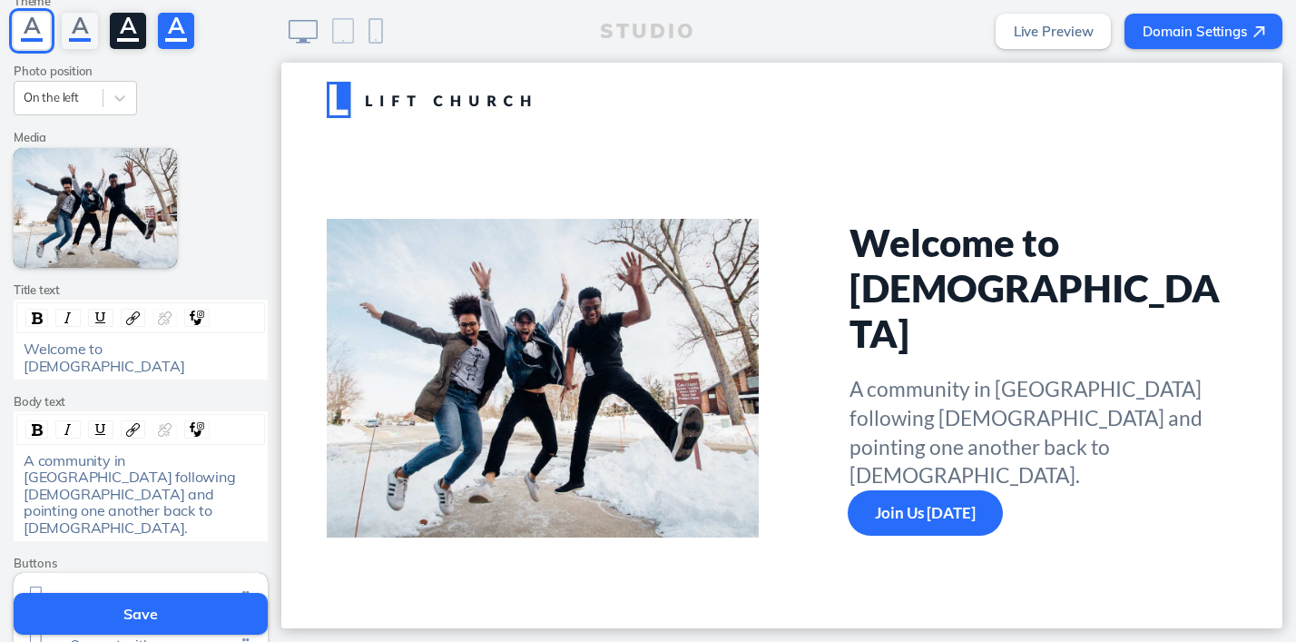
click at [136, 611] on button "Save" at bounding box center [141, 614] width 254 height 42
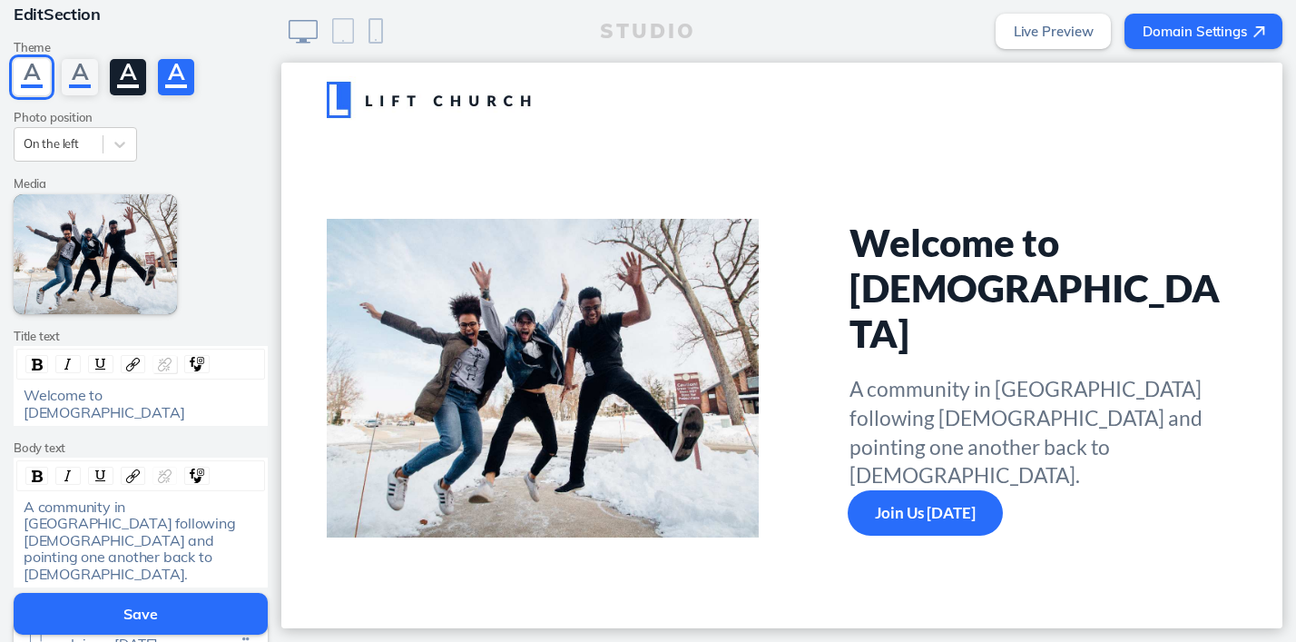
scroll to position [0, 0]
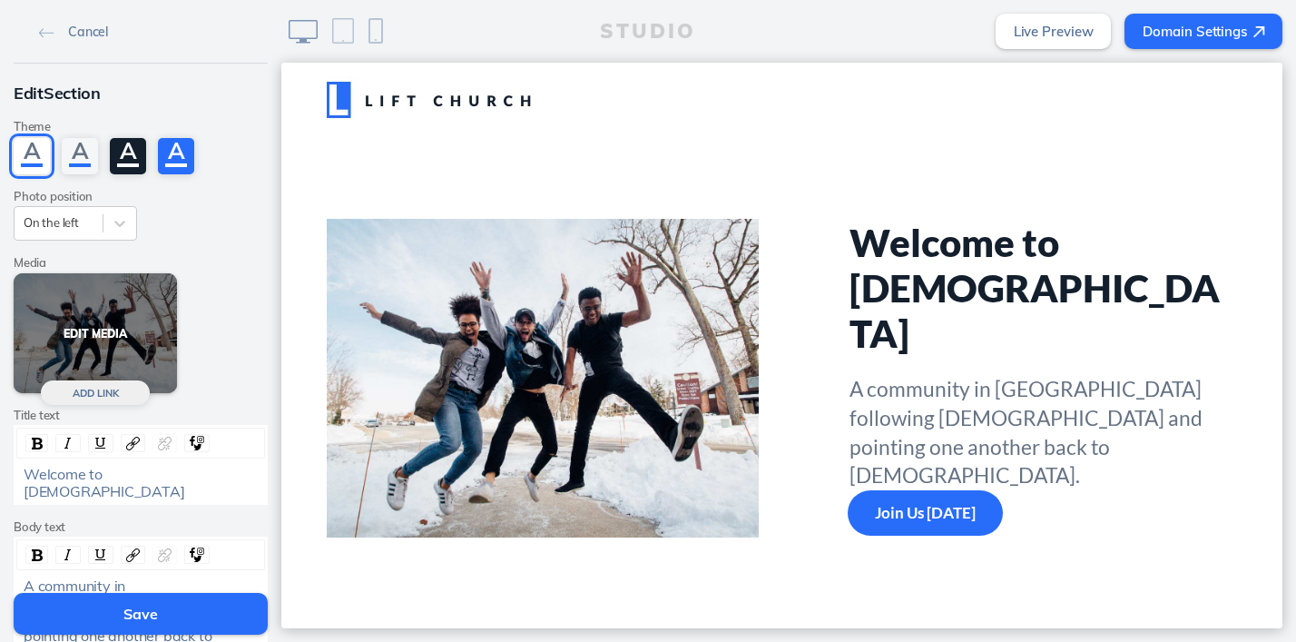
click at [93, 339] on button "Edit Media" at bounding box center [95, 333] width 163 height 121
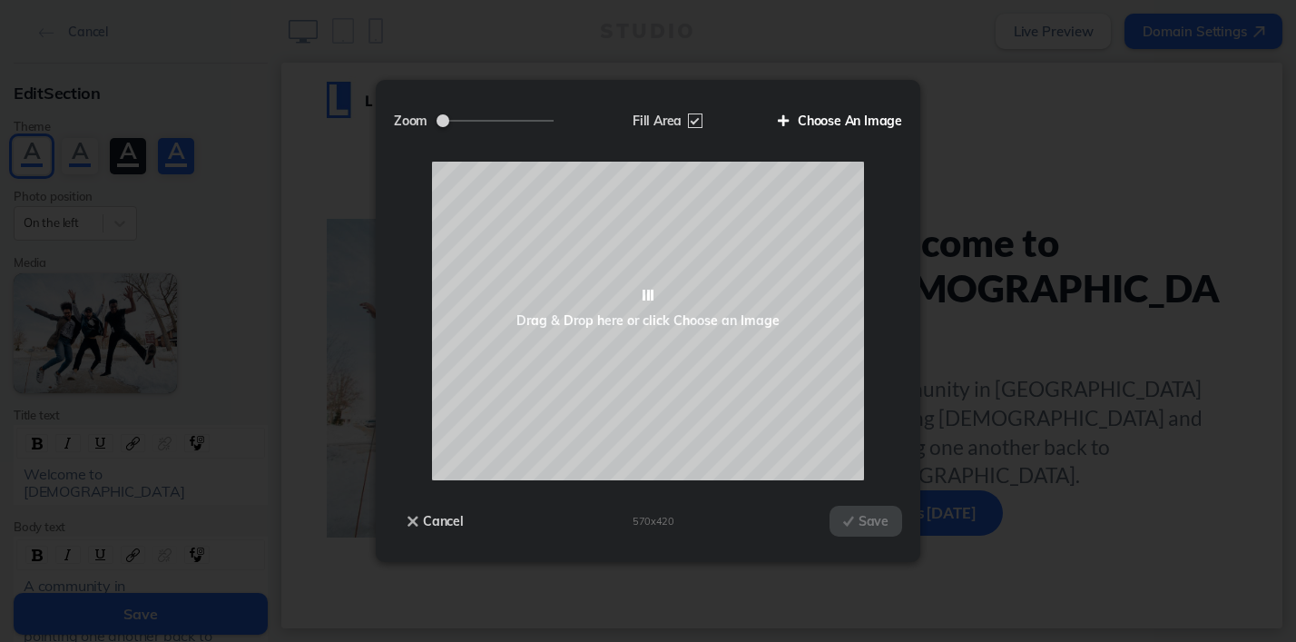
click at [858, 123] on label "Choose An Image" at bounding box center [833, 120] width 138 height 31
click at [0, 0] on input "Choose An Image" at bounding box center [0, 0] width 0 height 0
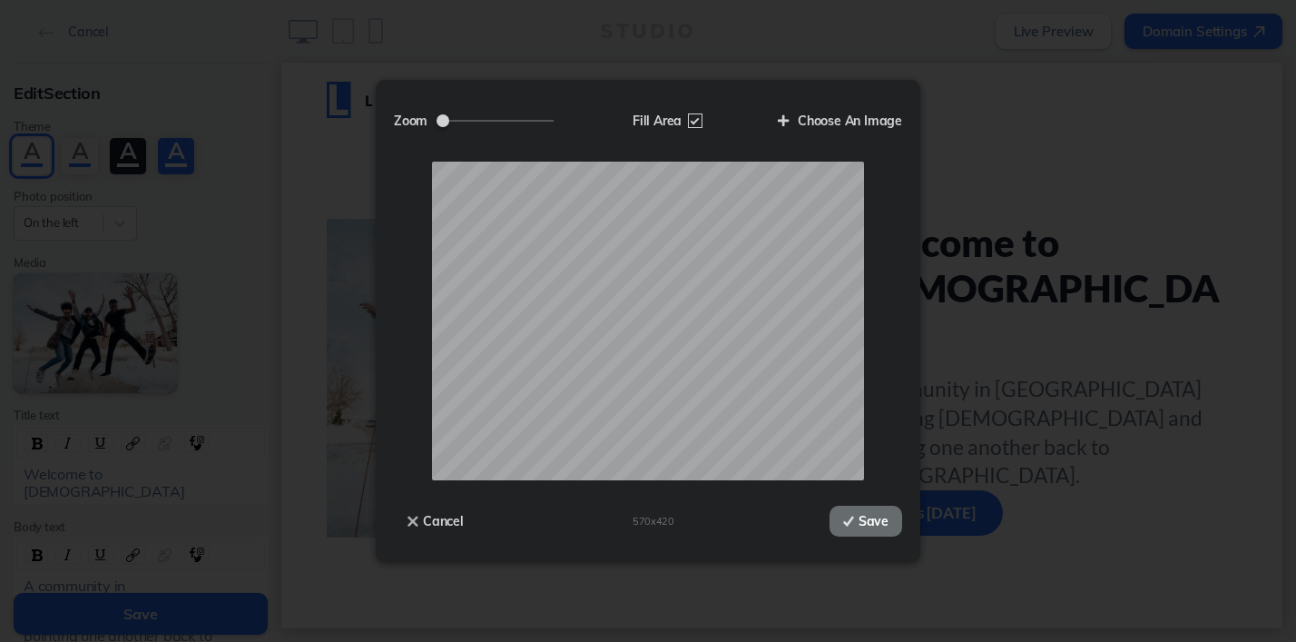
click at [875, 511] on button "Save" at bounding box center [866, 521] width 73 height 31
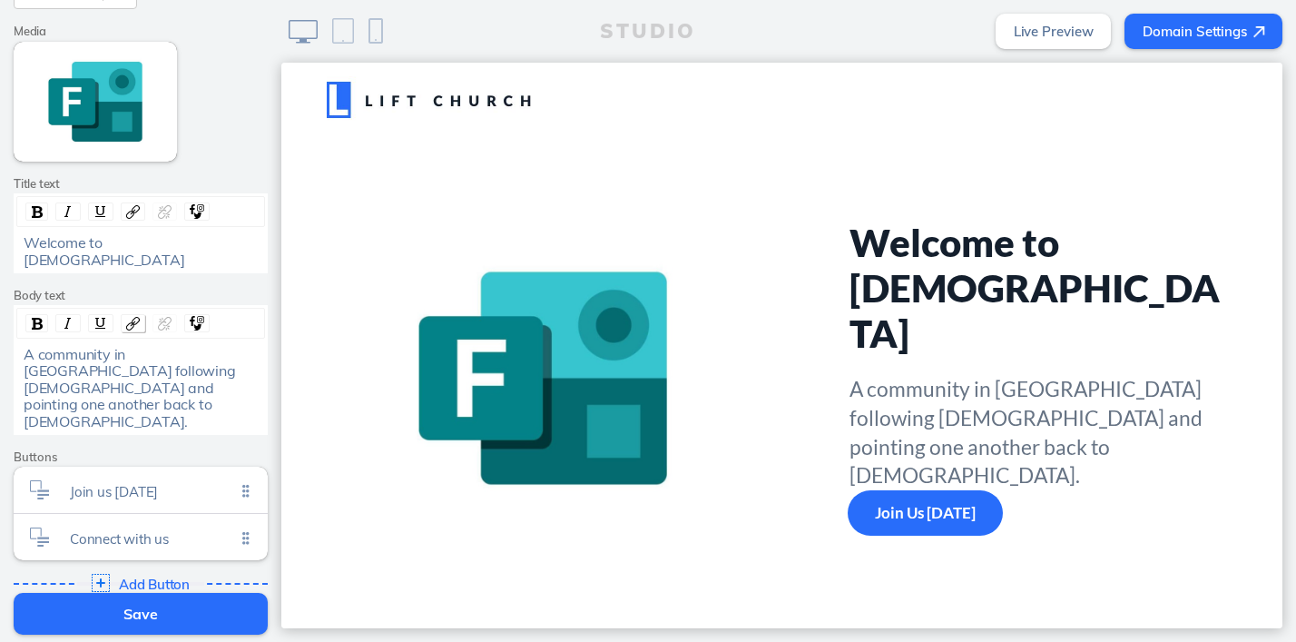
scroll to position [267, 0]
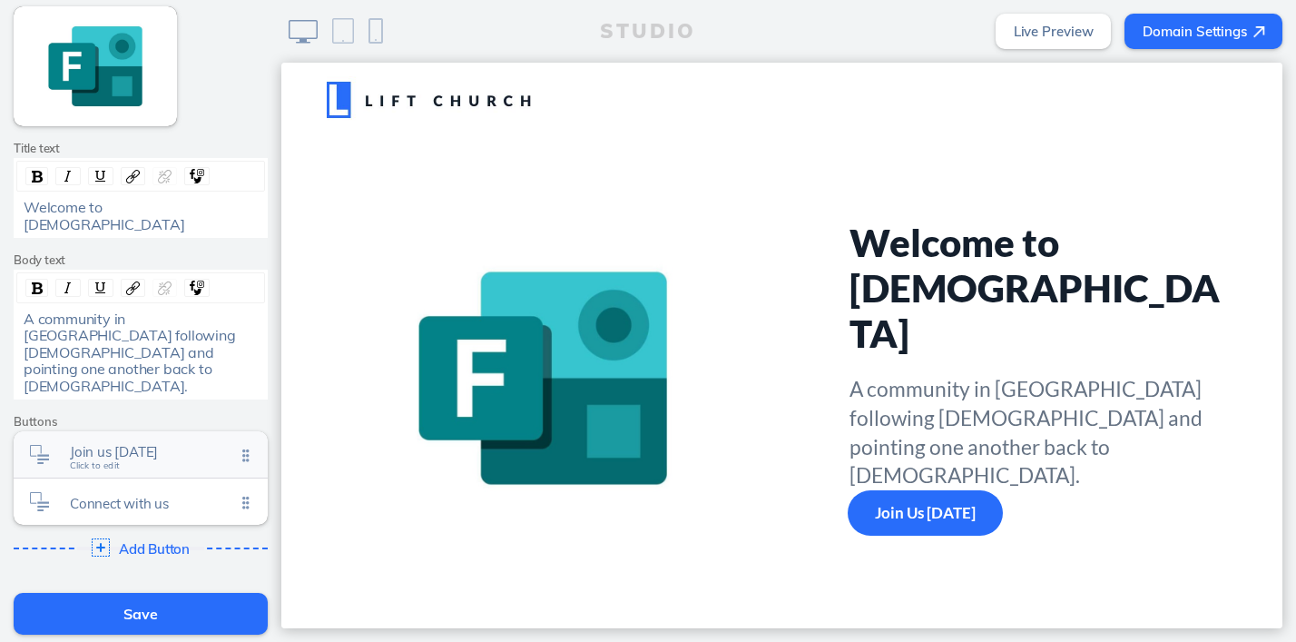
click at [123, 444] on span "Join us sunday" at bounding box center [152, 451] width 165 height 15
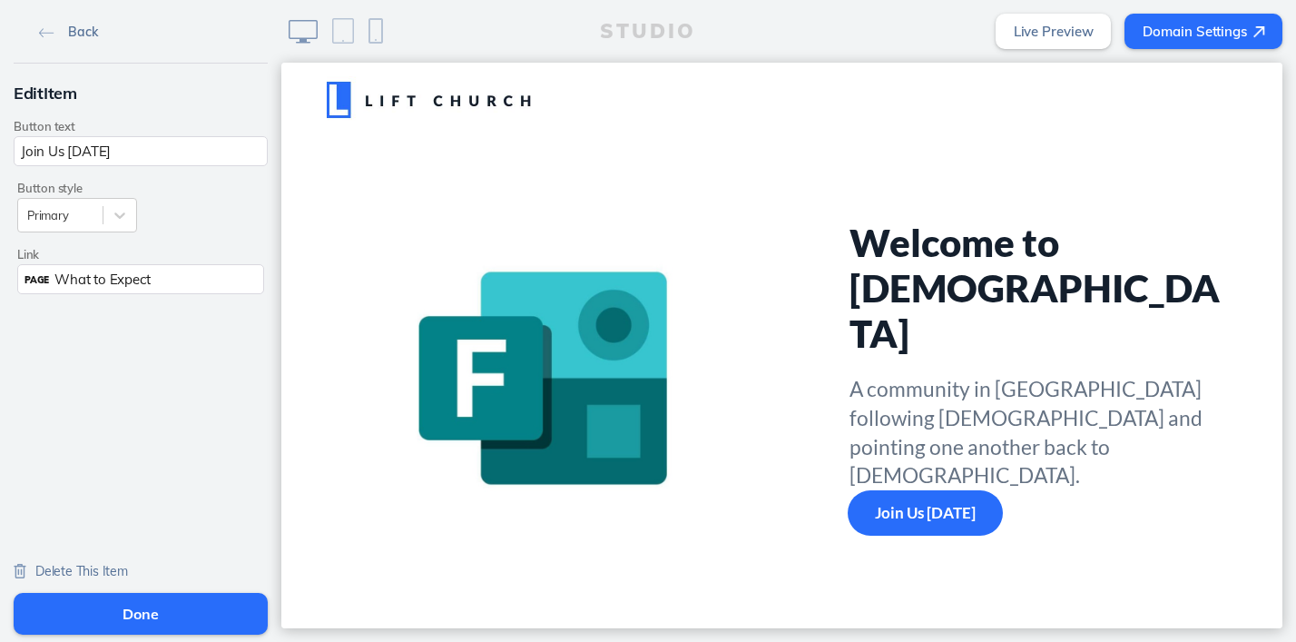
click at [50, 25] on link "Back" at bounding box center [68, 30] width 73 height 27
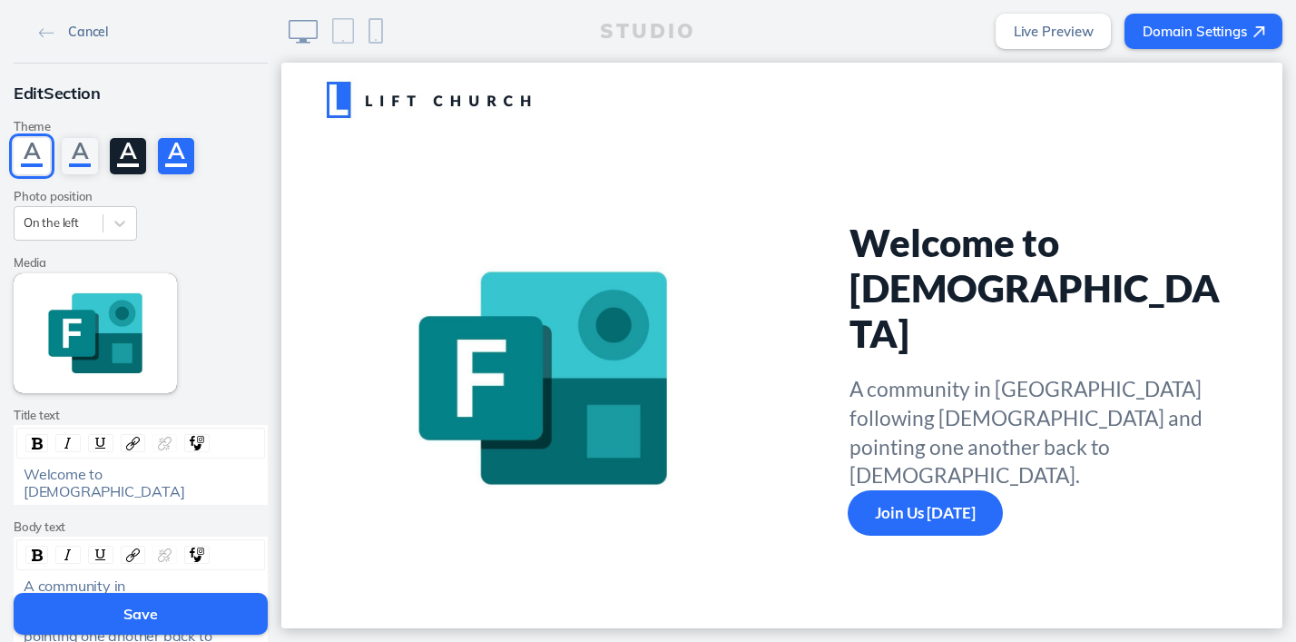
click at [50, 27] on link "Cancel" at bounding box center [74, 30] width 84 height 27
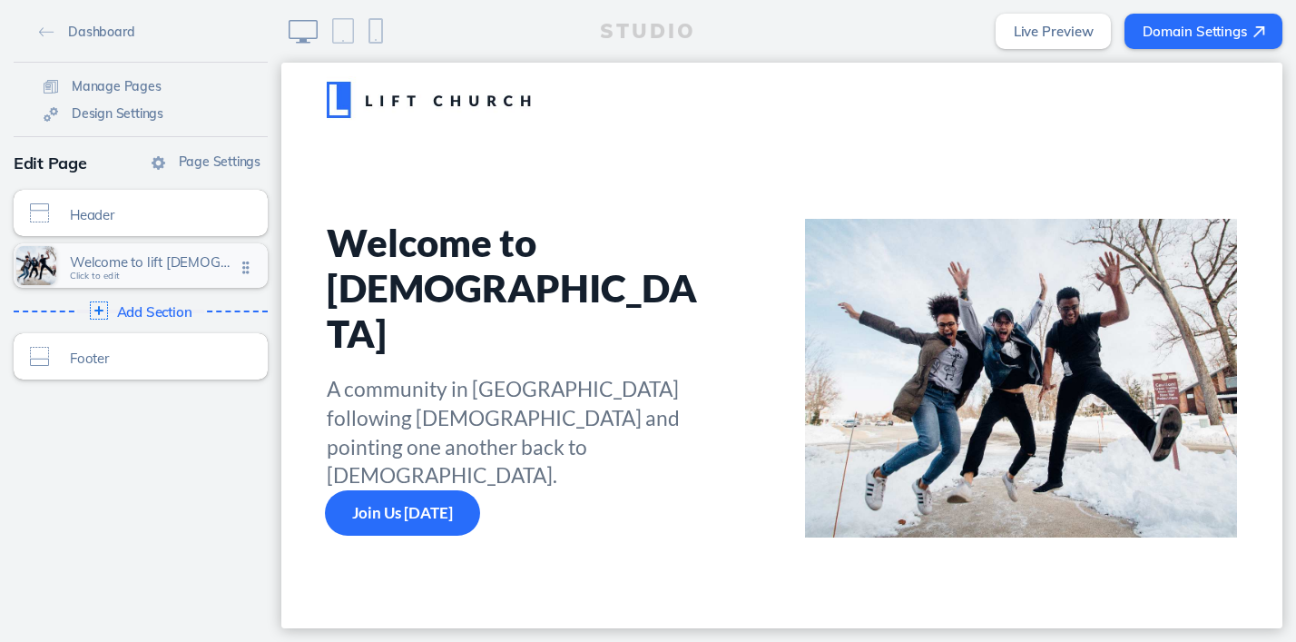
click at [146, 261] on span "Welcome to lift church" at bounding box center [152, 261] width 165 height 15
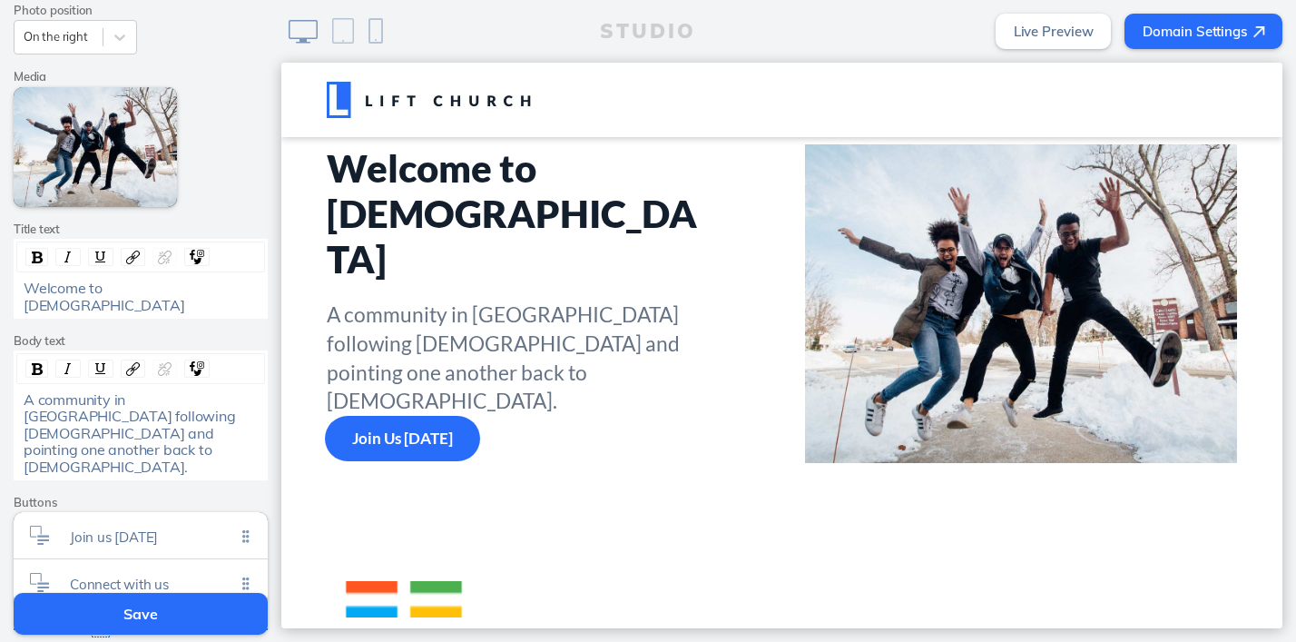
scroll to position [376, 0]
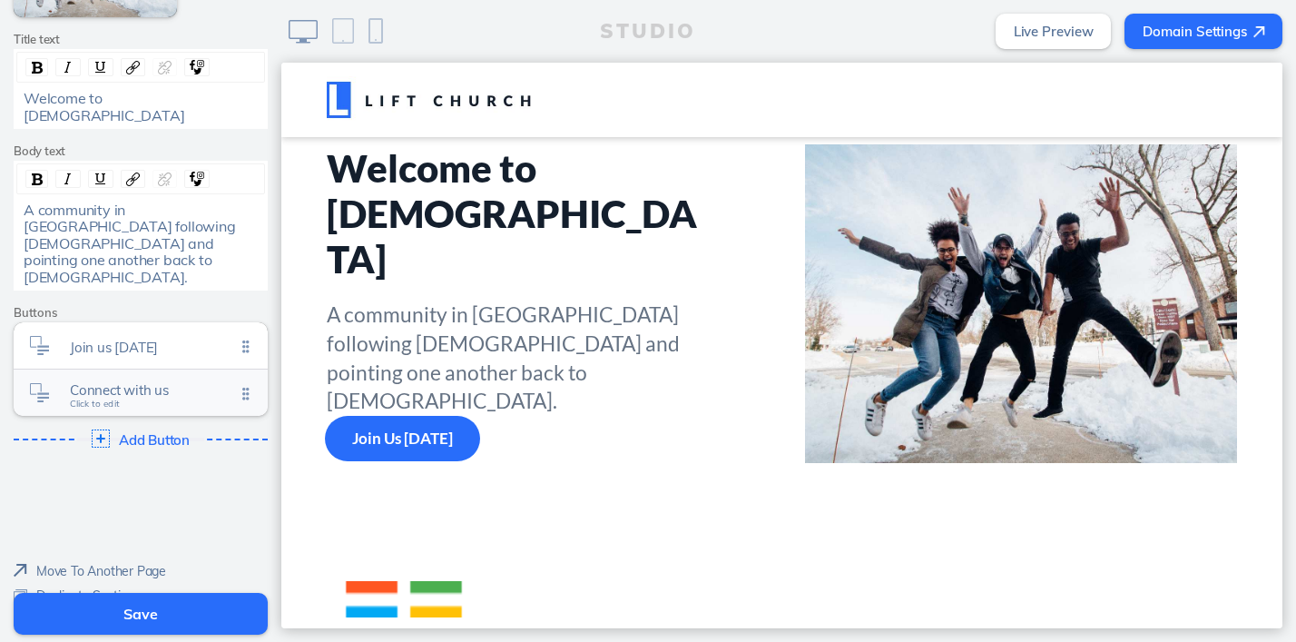
click at [175, 387] on span "Connect with us Click to edit" at bounding box center [152, 394] width 165 height 15
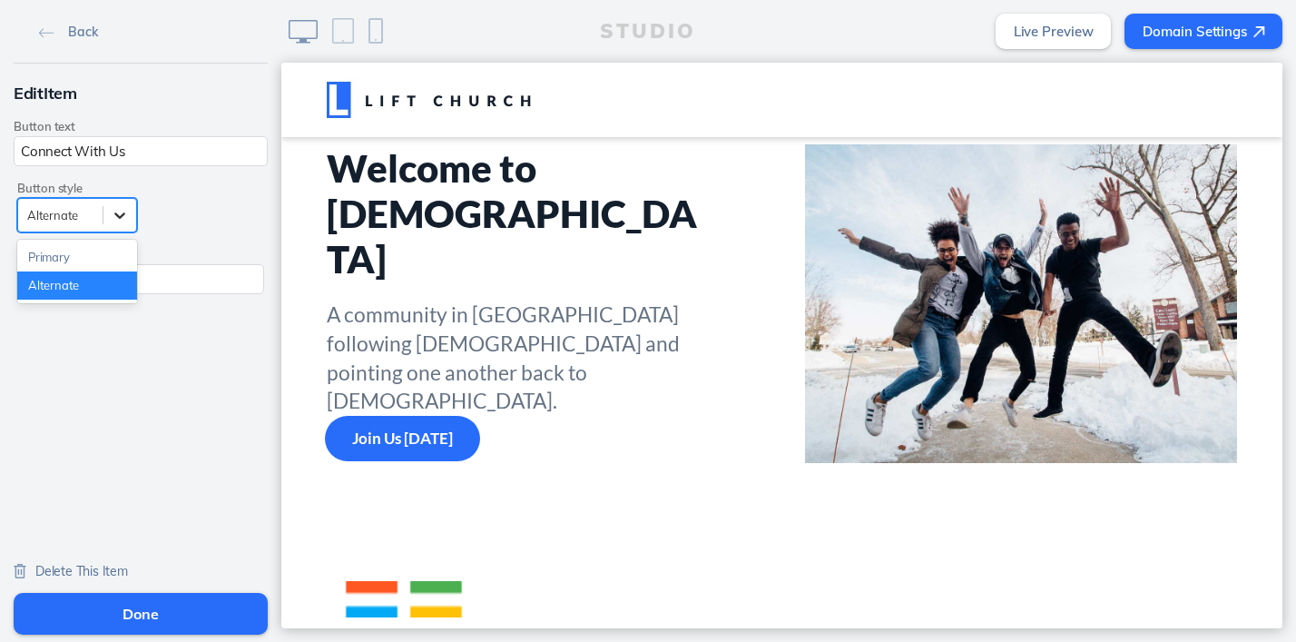
click at [123, 222] on icon at bounding box center [120, 215] width 18 height 18
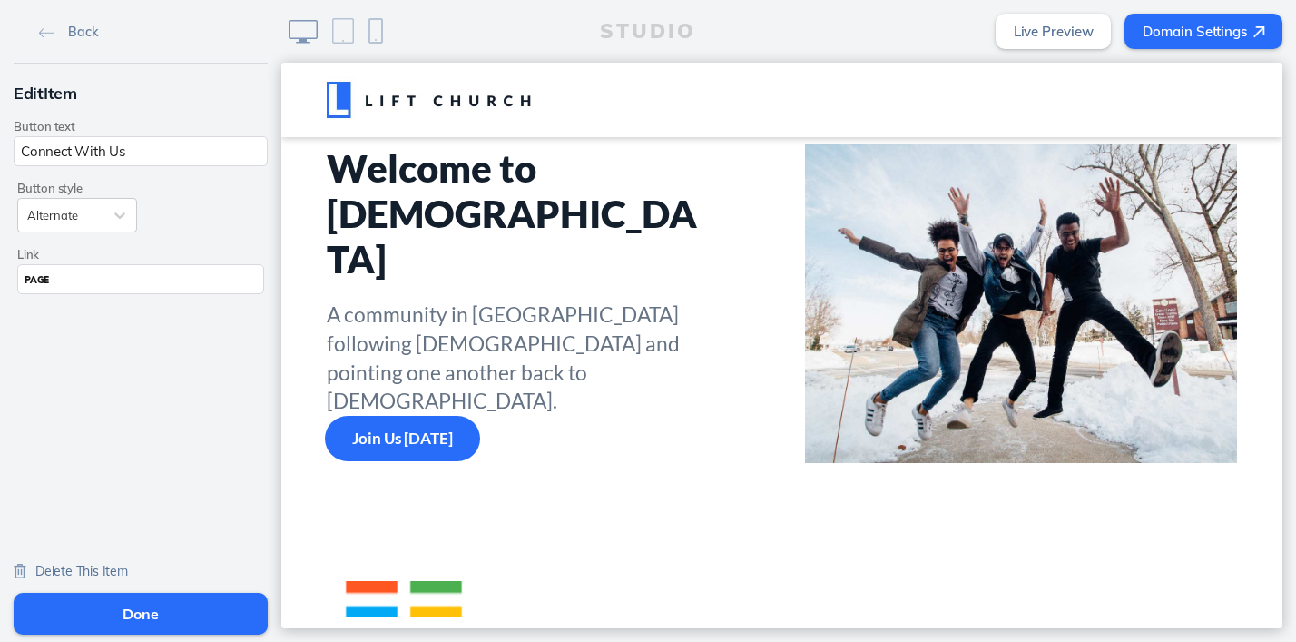
click at [37, 570] on span "Delete This Item" at bounding box center [81, 571] width 93 height 16
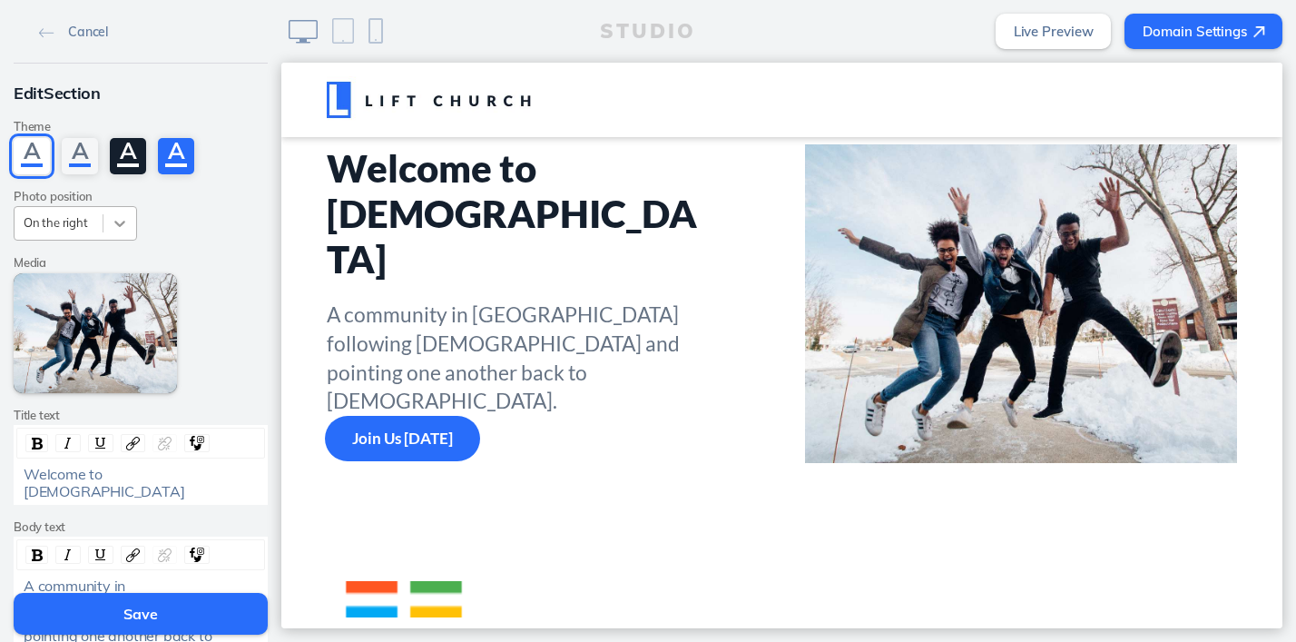
click at [113, 221] on icon at bounding box center [120, 223] width 18 height 18
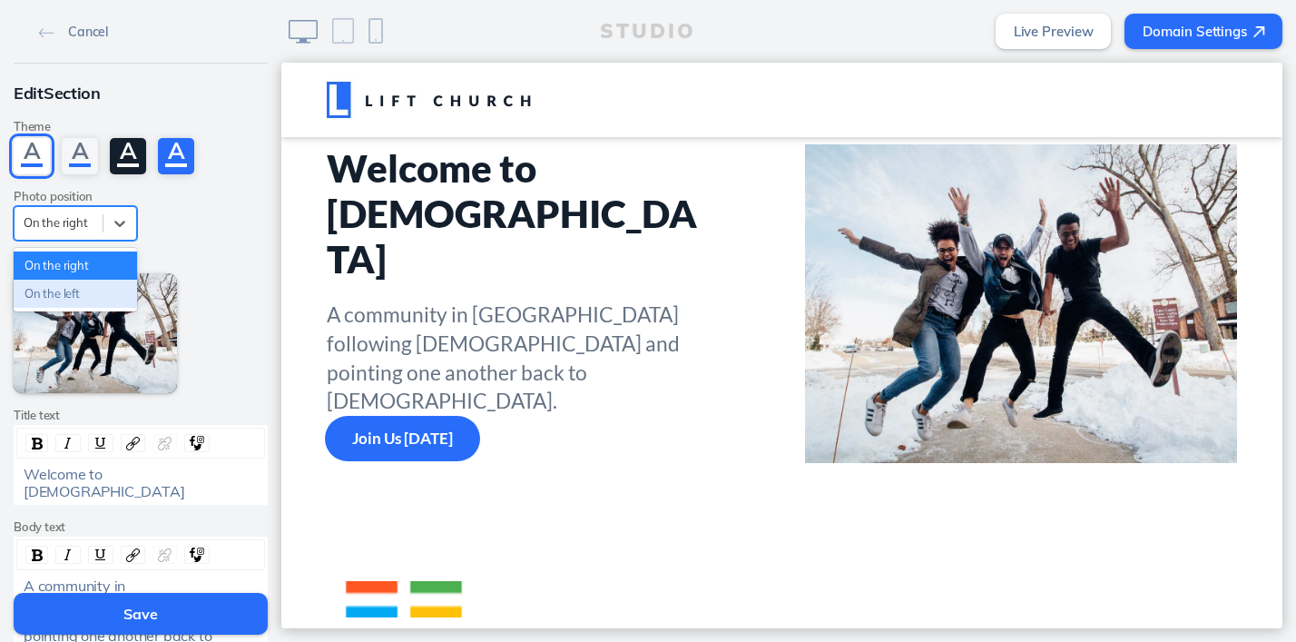
click at [73, 290] on div "On the left" at bounding box center [75, 294] width 123 height 28
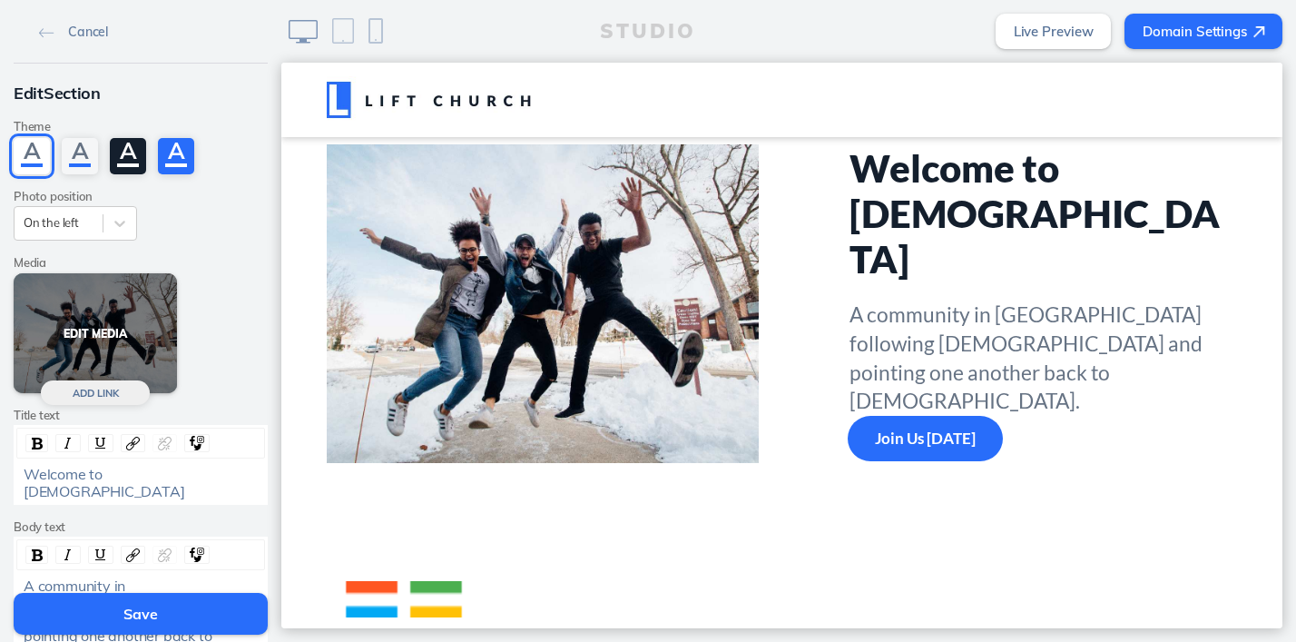
click at [102, 329] on button "Edit Media" at bounding box center [95, 333] width 163 height 121
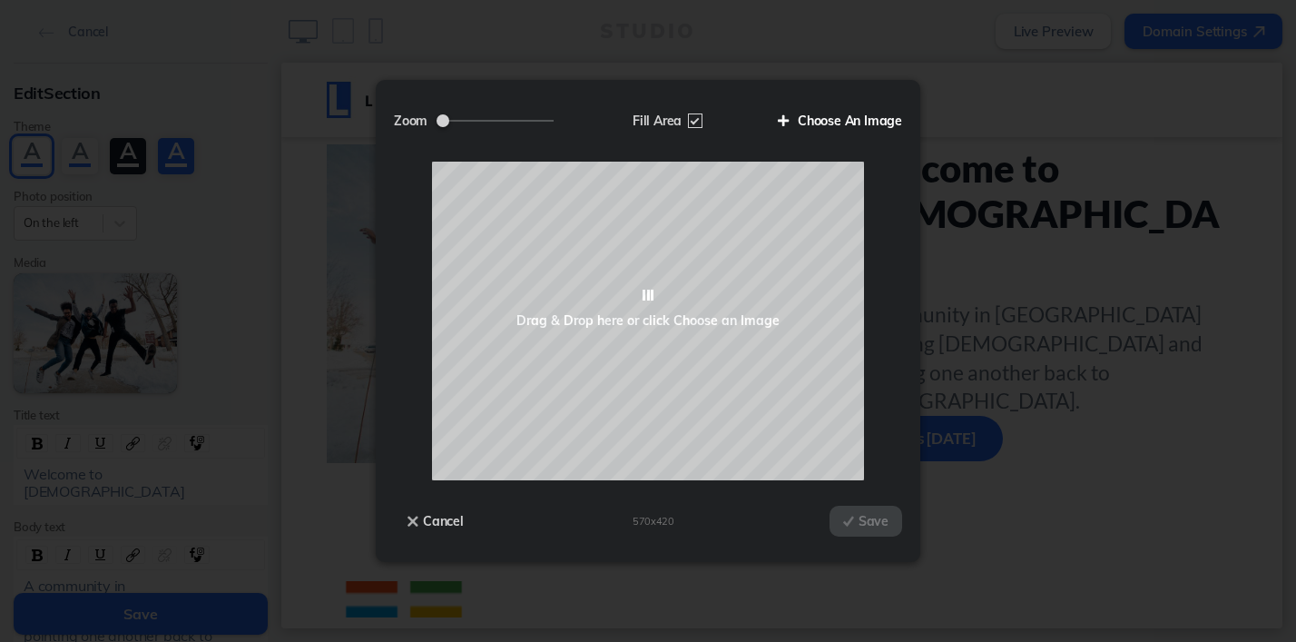
click at [870, 115] on label "Choose An Image" at bounding box center [833, 120] width 138 height 31
click at [0, 0] on input "Choose An Image" at bounding box center [0, 0] width 0 height 0
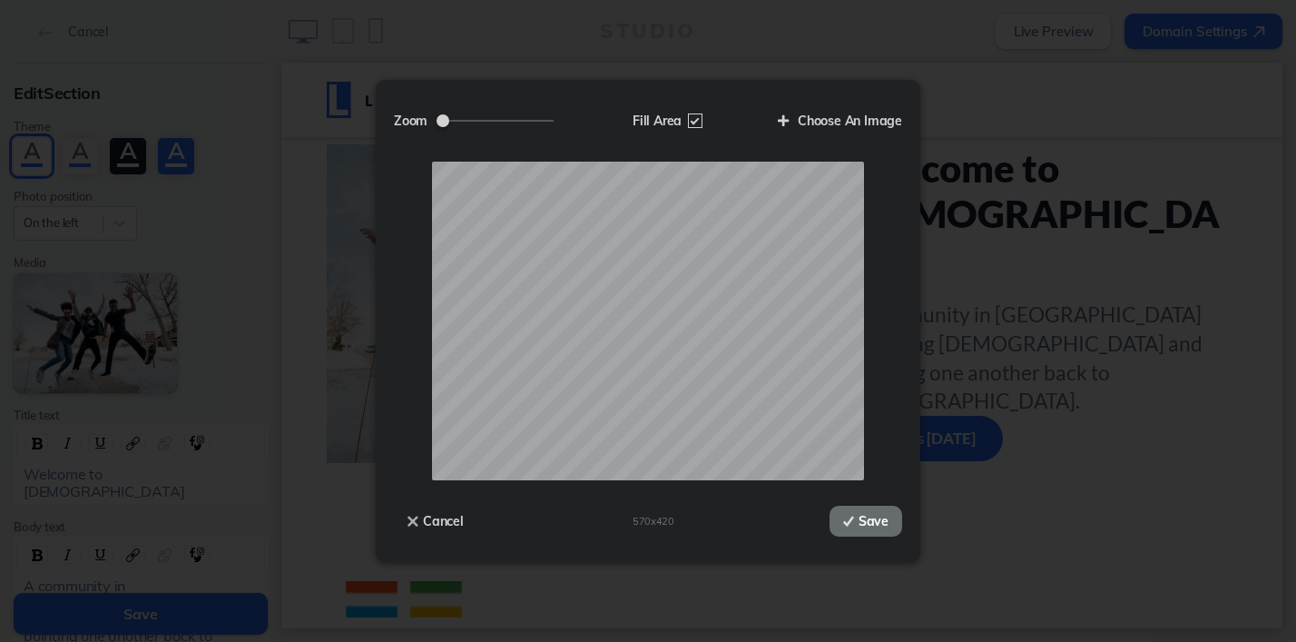
click at [874, 520] on button "Save" at bounding box center [866, 521] width 73 height 31
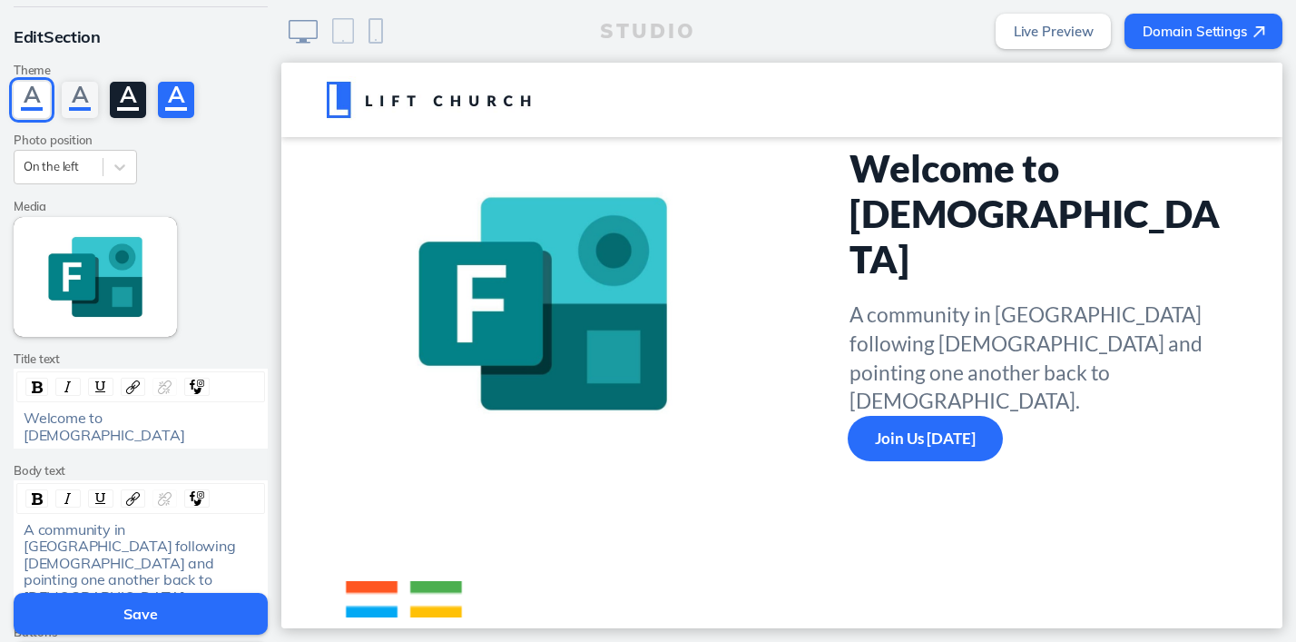
scroll to position [0, 0]
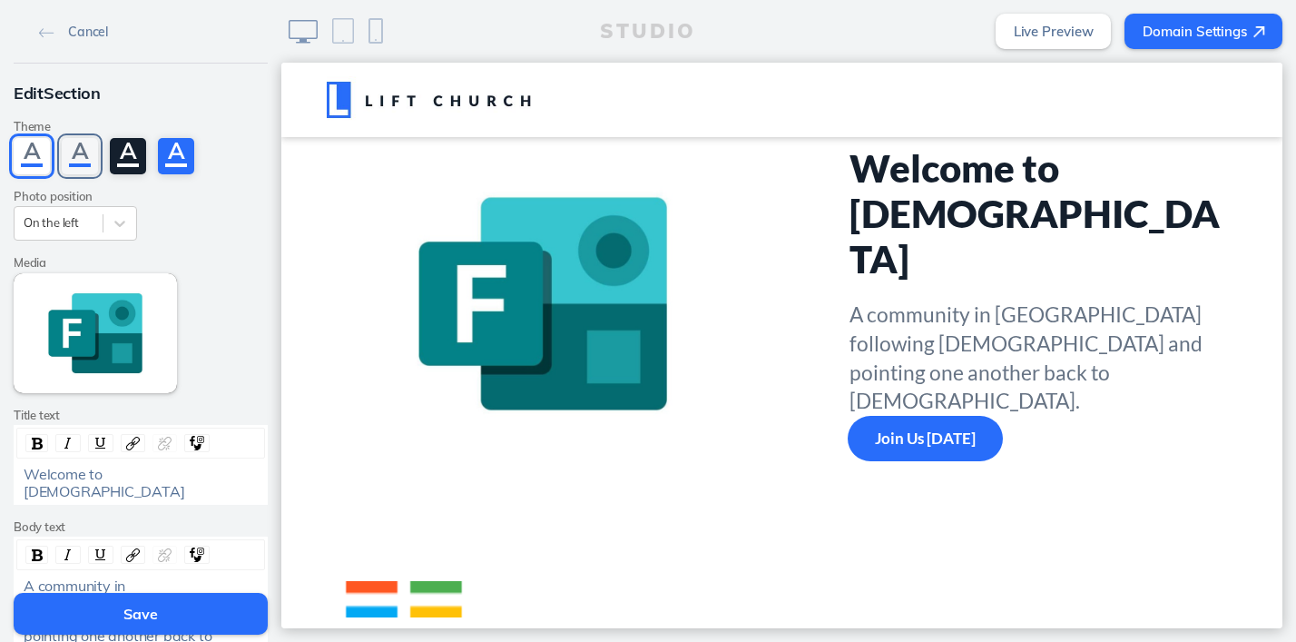
click at [84, 150] on div "A" at bounding box center [80, 156] width 36 height 36
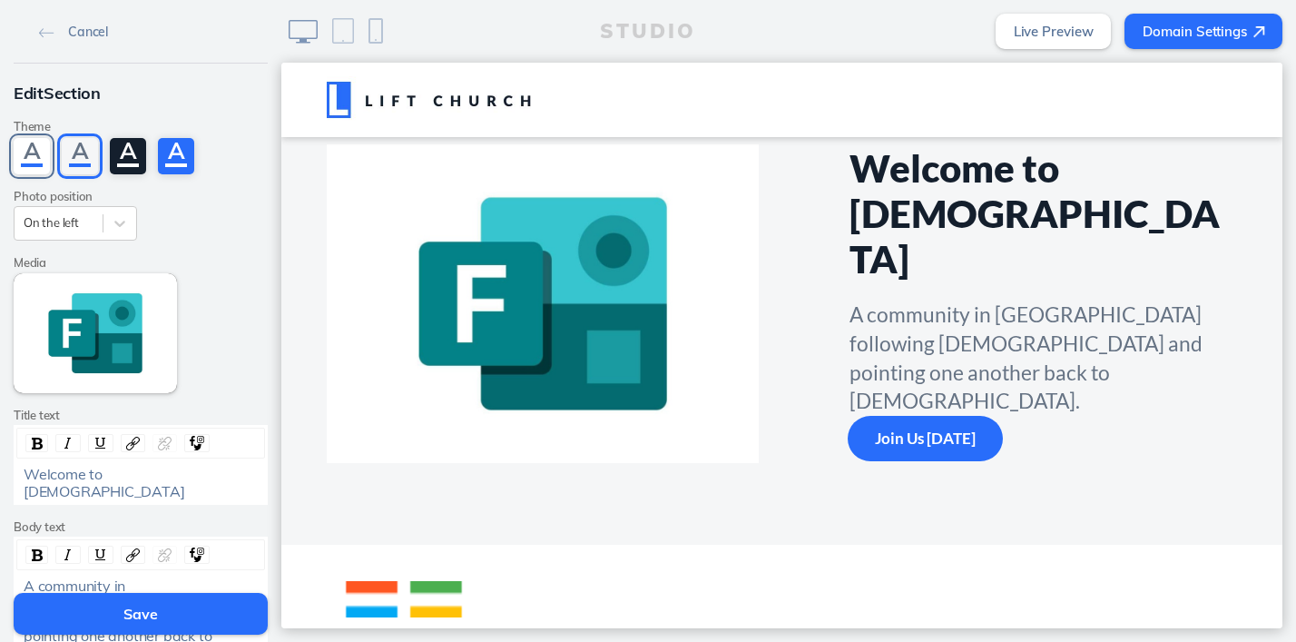
click at [45, 152] on div "A" at bounding box center [32, 156] width 36 height 36
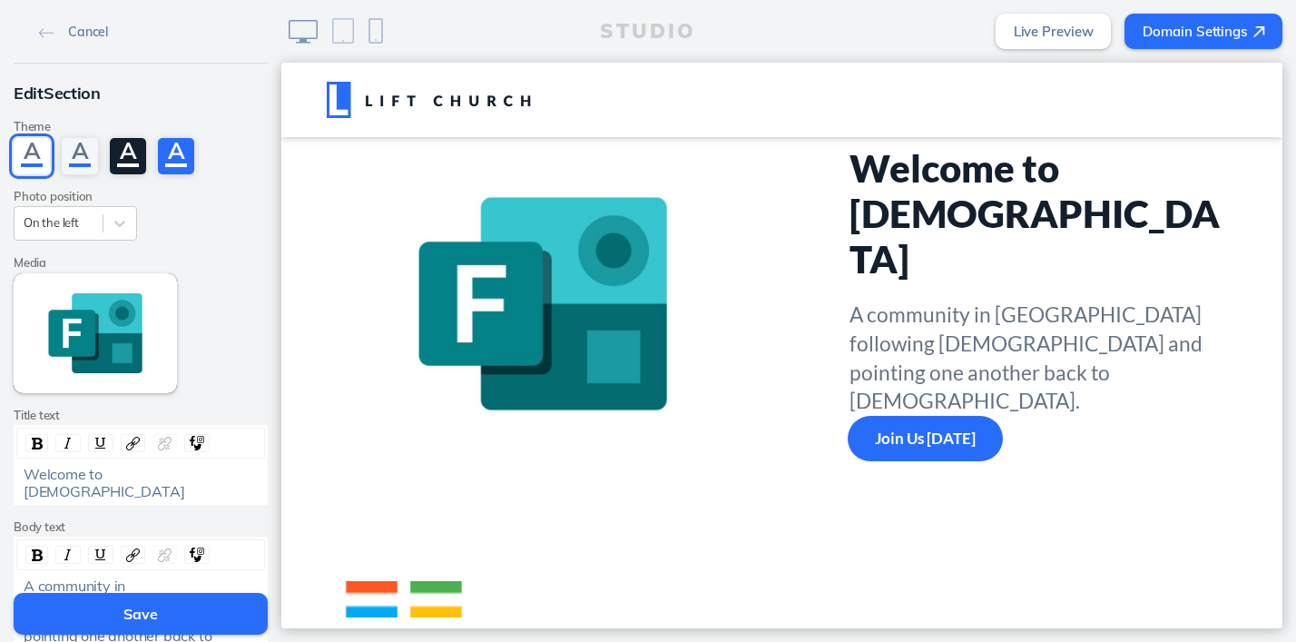
click at [172, 258] on label "Media" at bounding box center [141, 263] width 254 height 14
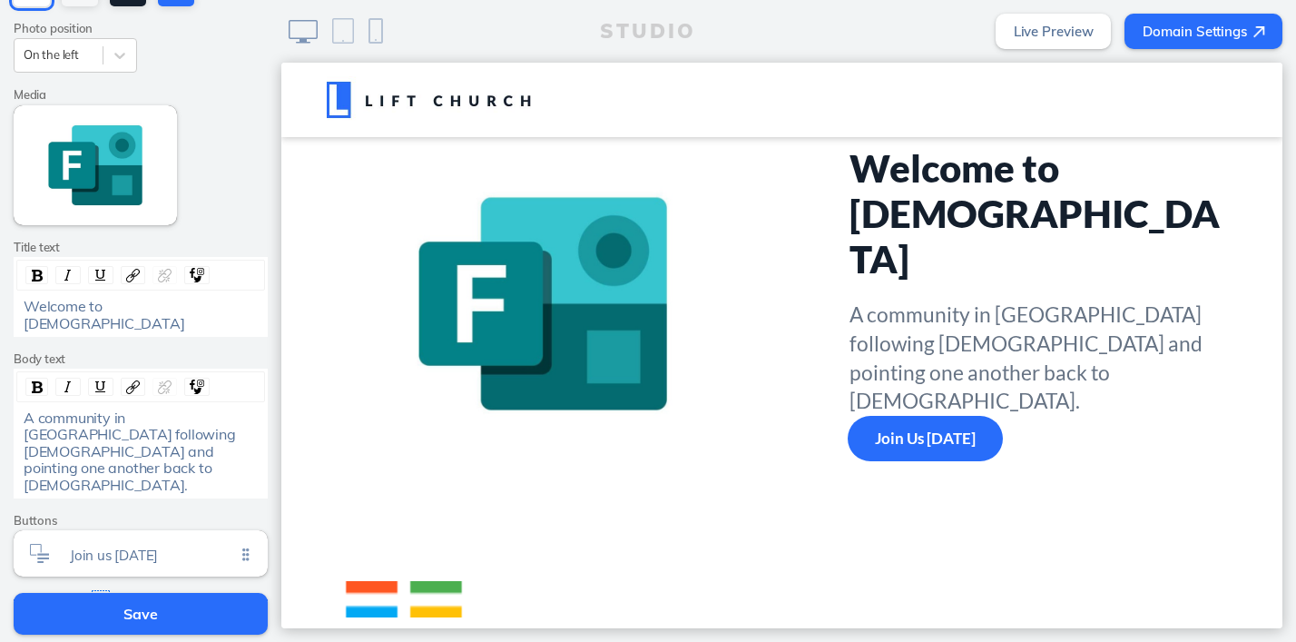
scroll to position [170, 0]
click at [109, 437] on div "A community in Camarillo following Jesus and pointing one another back to God." at bounding box center [141, 450] width 235 height 84
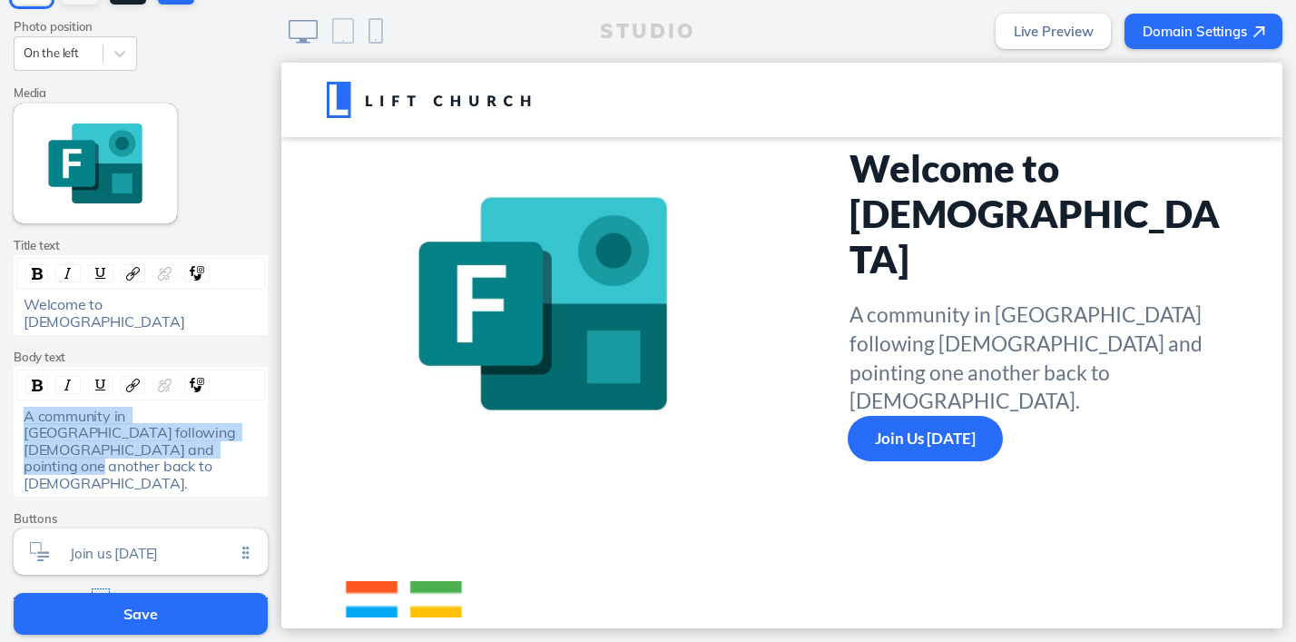
click at [109, 437] on div "A community in Camarillo following Jesus and pointing one another back to God." at bounding box center [141, 450] width 235 height 84
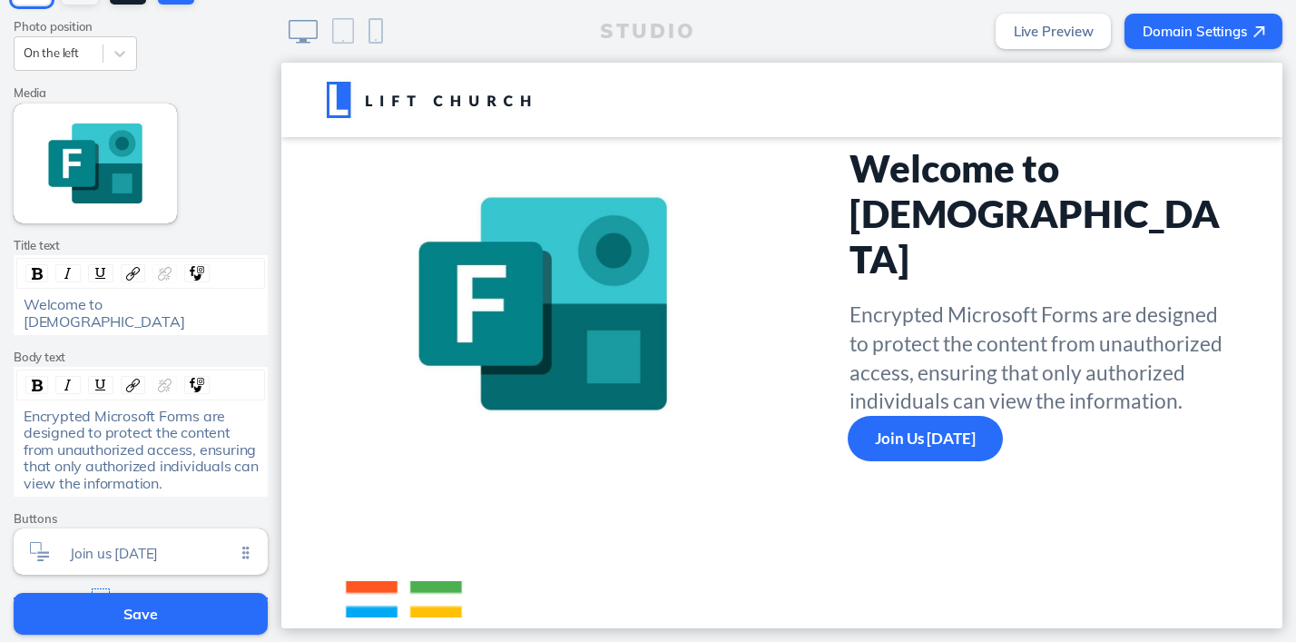
click at [180, 308] on div "Welcome to Lift Church" at bounding box center [141, 313] width 235 height 34
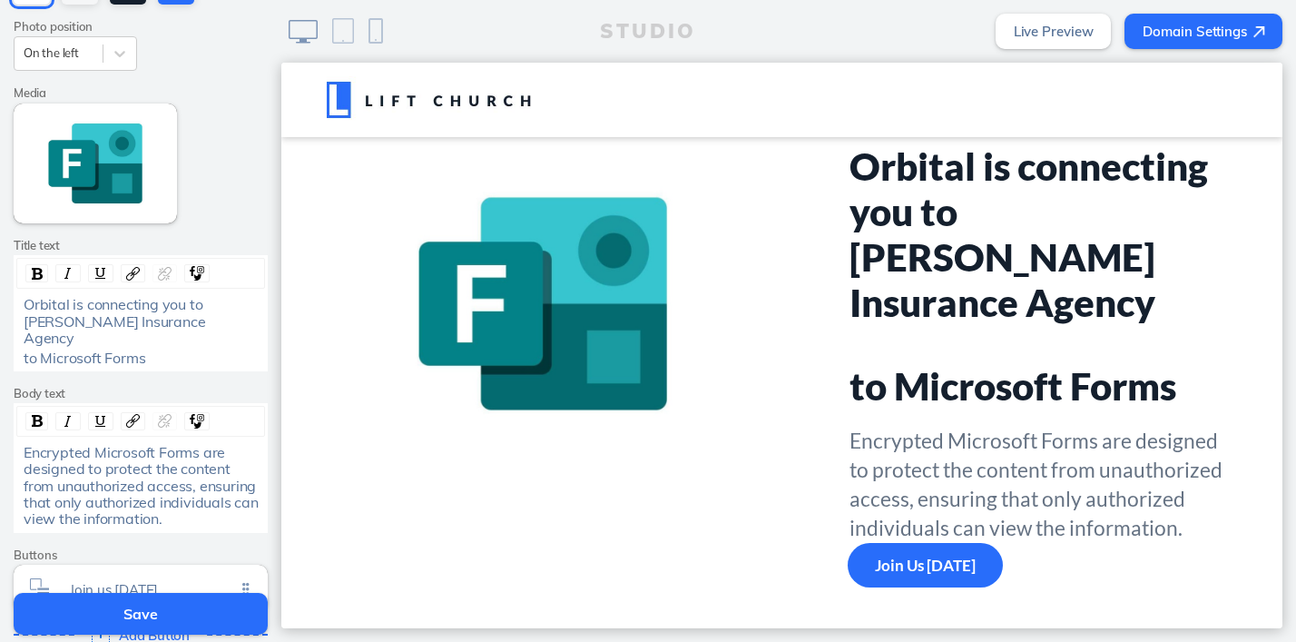
click at [21, 349] on div "to Microsoft Forms" at bounding box center [141, 357] width 248 height 16
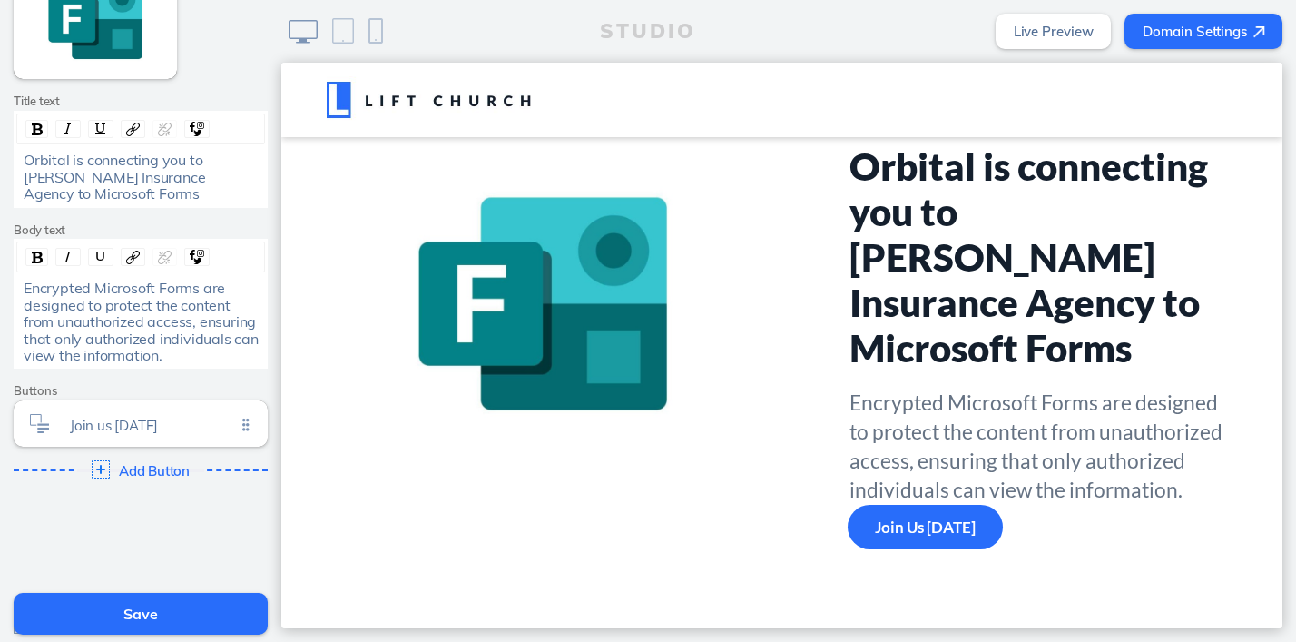
scroll to position [316, 0]
click at [139, 614] on button "Save" at bounding box center [141, 614] width 254 height 42
click at [1195, 27] on link "Domain Settings" at bounding box center [1204, 31] width 158 height 35
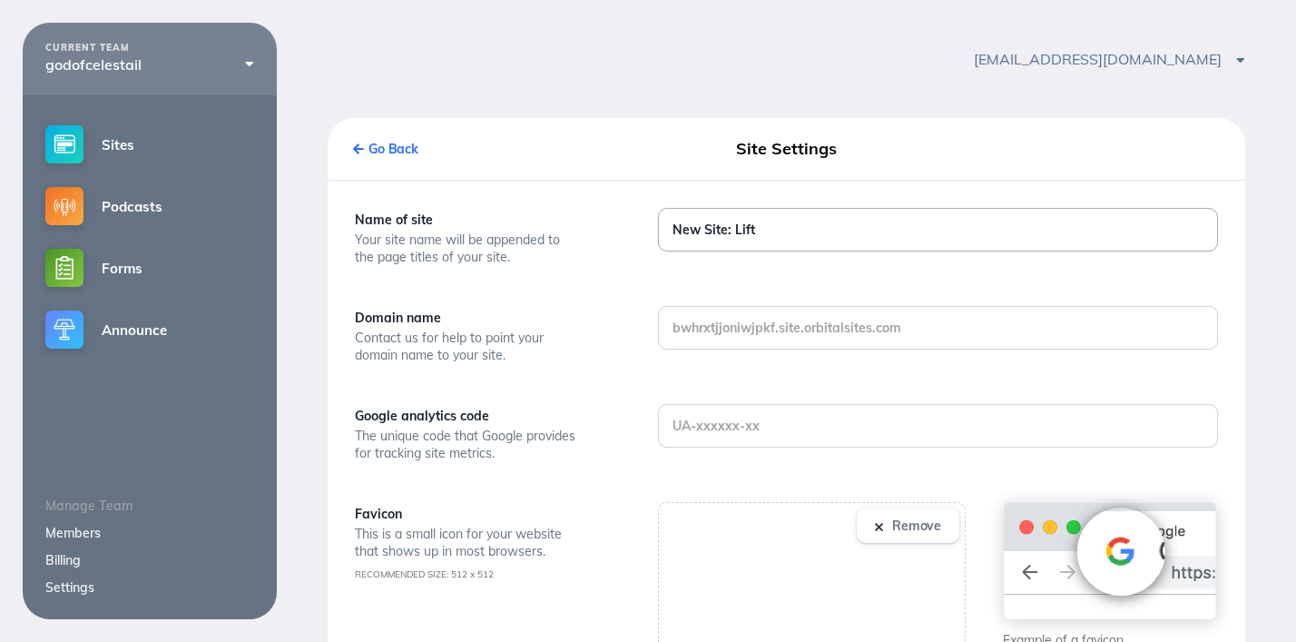
click at [762, 230] on input "New Site: Lift" at bounding box center [938, 230] width 558 height 42
paste input "Fitzgerald Insurance Agency"
type input "Fitzgerald Insurance Agency"
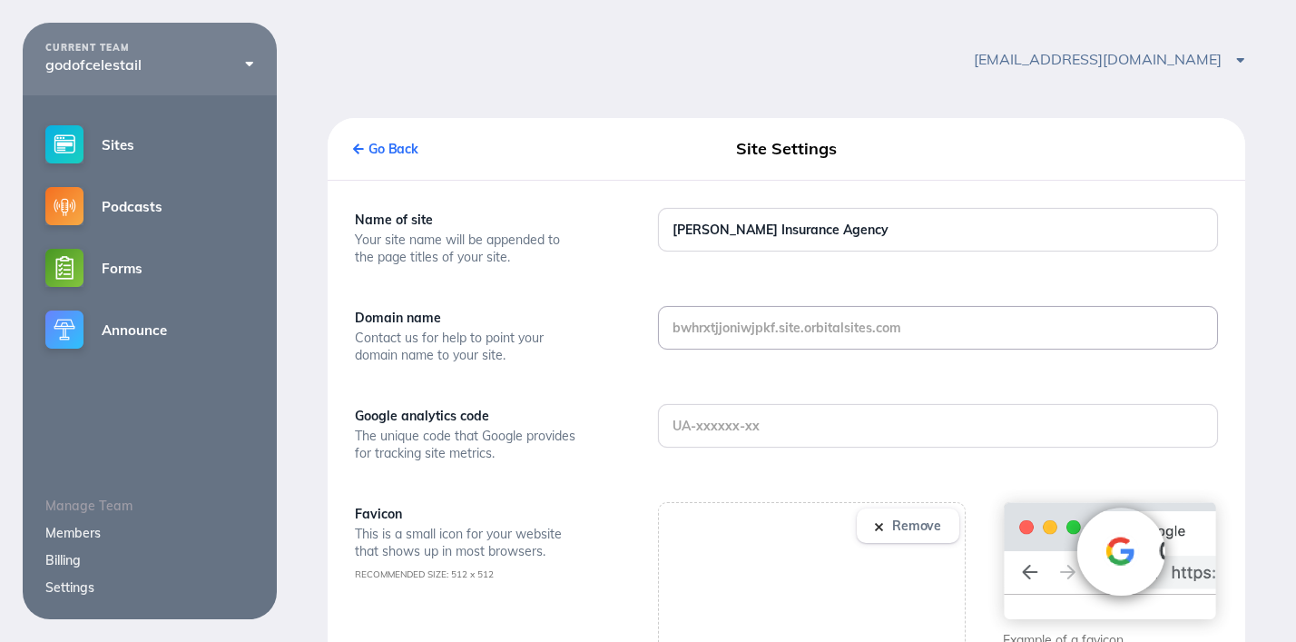
click at [766, 338] on input "text" at bounding box center [938, 328] width 558 height 42
paste input "Fitzgerald Insurance Agency"
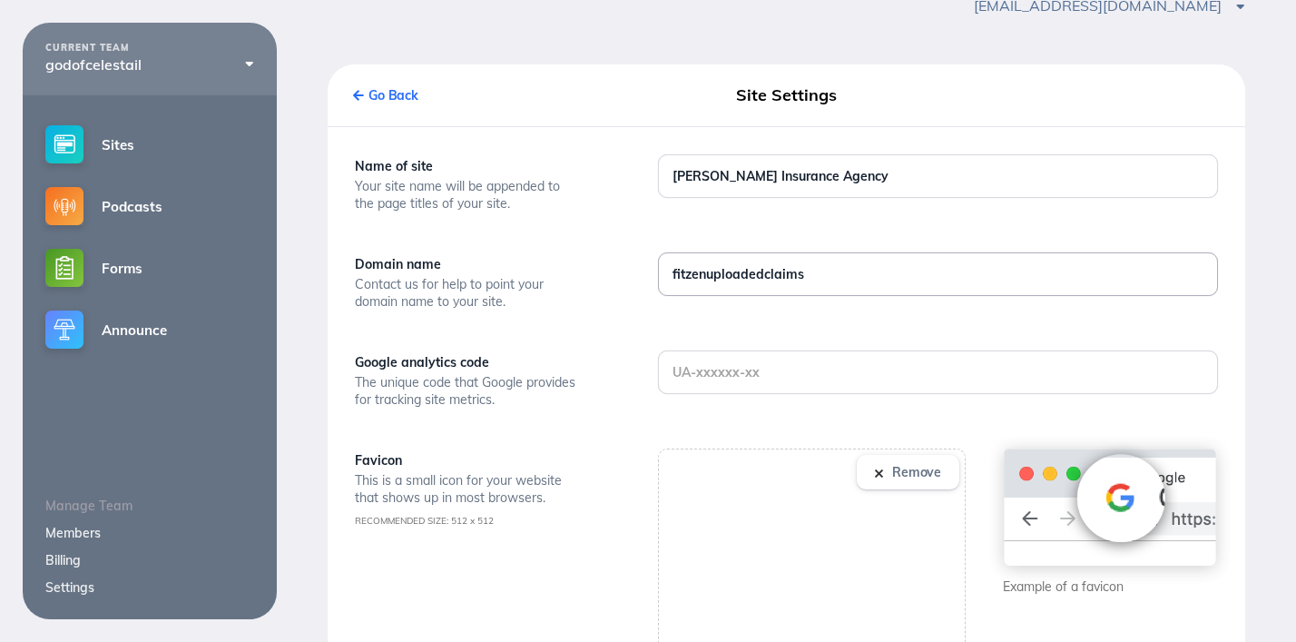
scroll to position [54, 0]
type input "fitzenuploadedclaims"
click at [877, 468] on img at bounding box center [879, 472] width 8 height 8
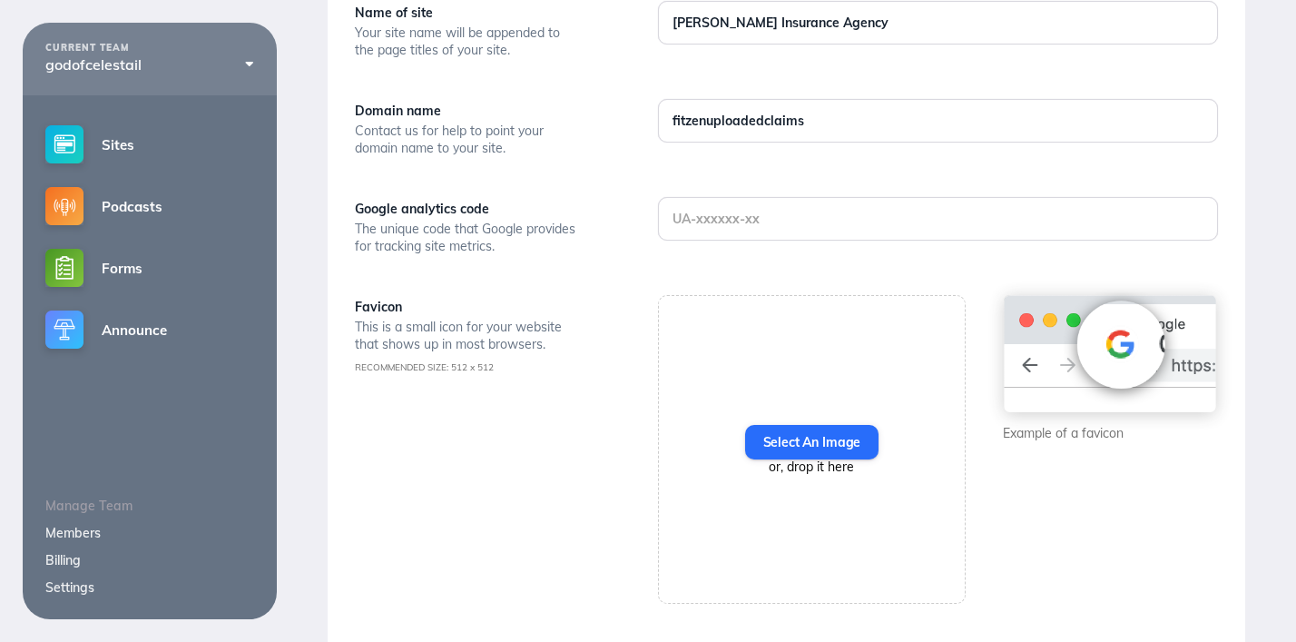
scroll to position [211, 0]
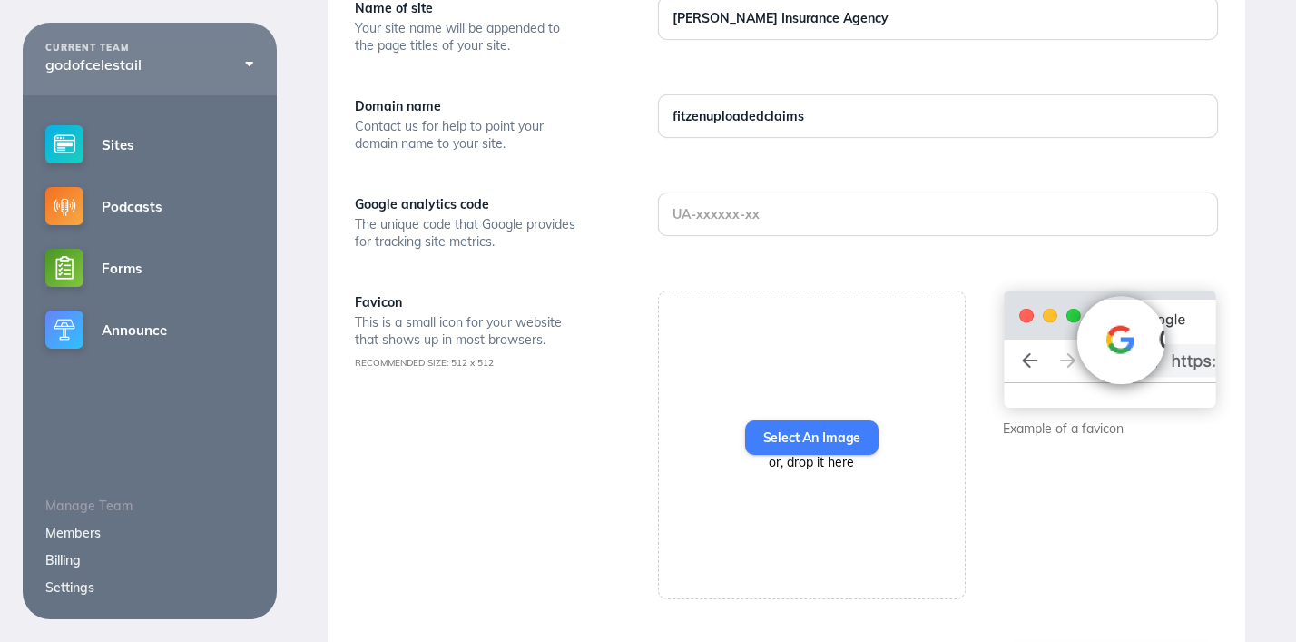
click at [834, 432] on label "Select An Image" at bounding box center [812, 437] width 134 height 34
click at [0, 0] on input "Select An Image" at bounding box center [0, 0] width 0 height 0
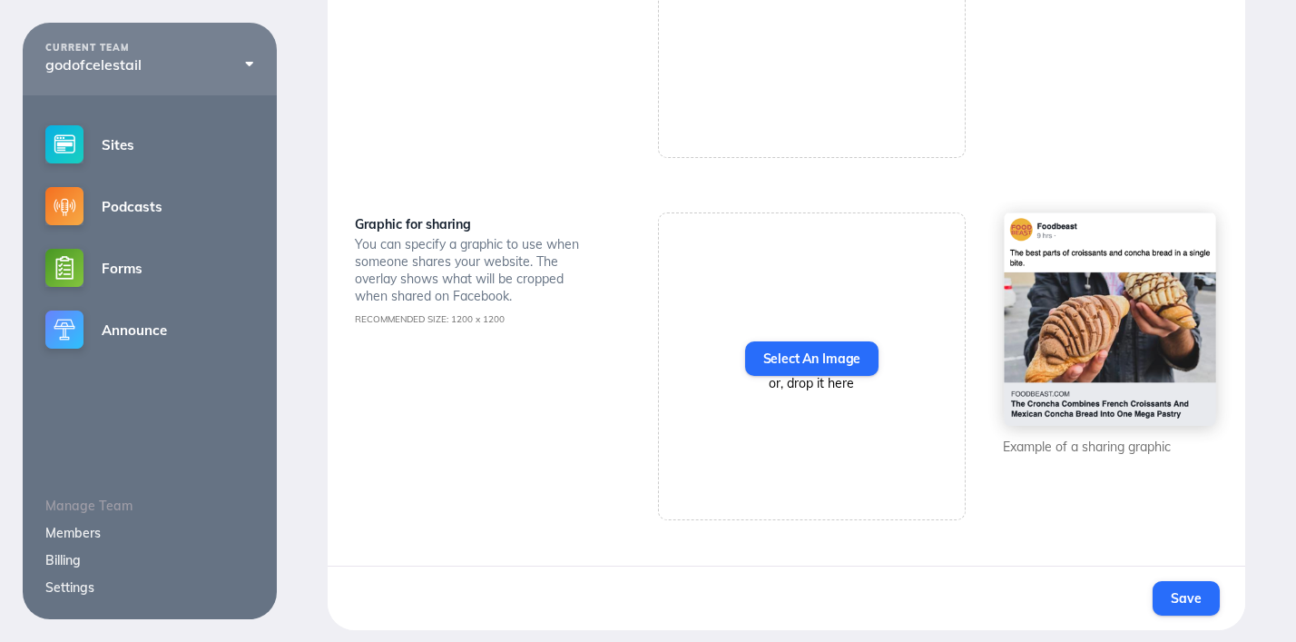
scroll to position [663, 0]
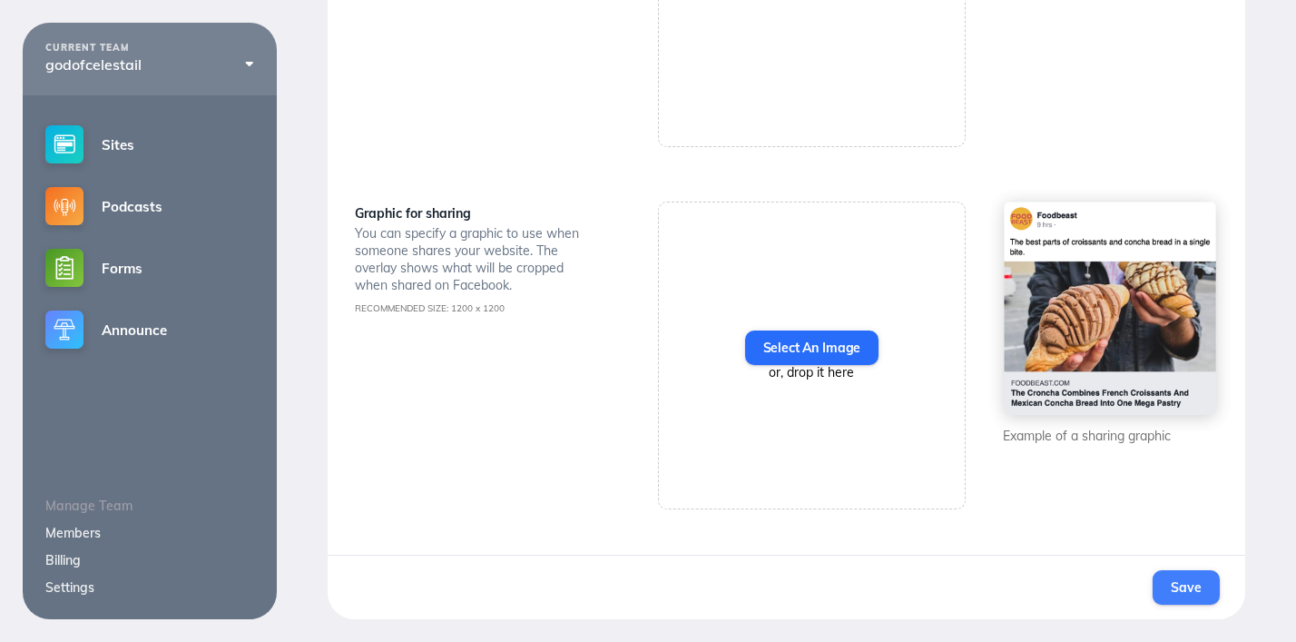
click at [1210, 584] on button "Save" at bounding box center [1186, 587] width 66 height 34
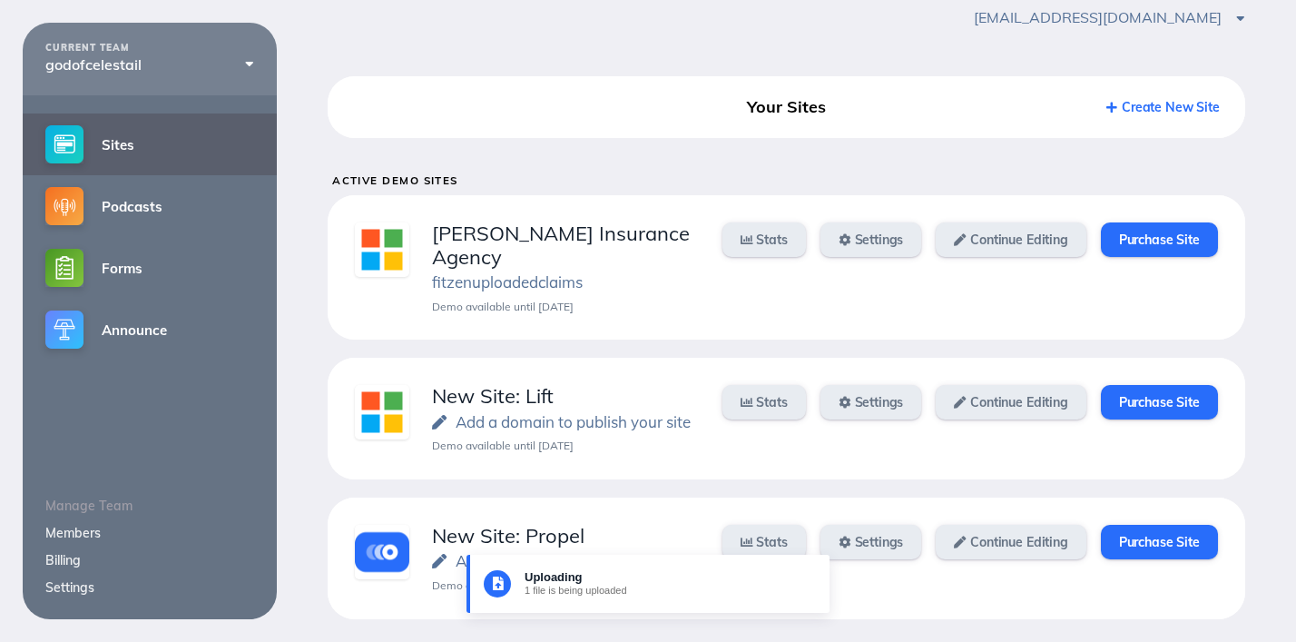
scroll to position [41, 0]
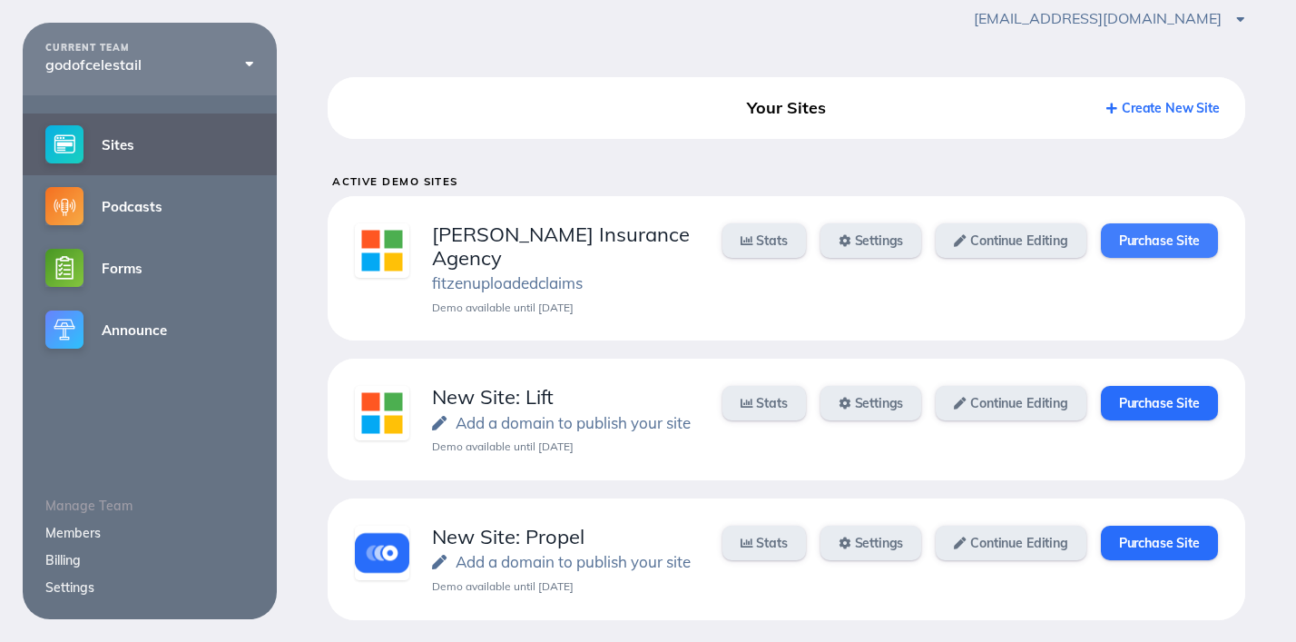
click at [1157, 242] on link "Purchase Site" at bounding box center [1159, 240] width 117 height 34
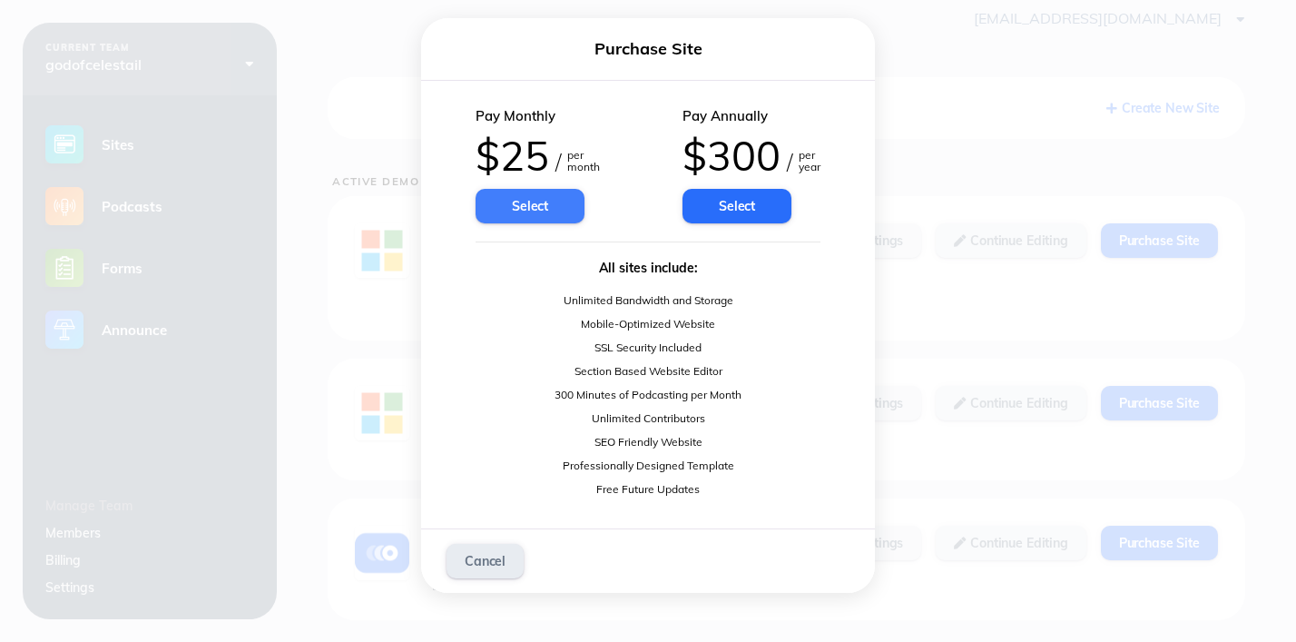
click at [546, 198] on span "Select" at bounding box center [530, 206] width 36 height 16
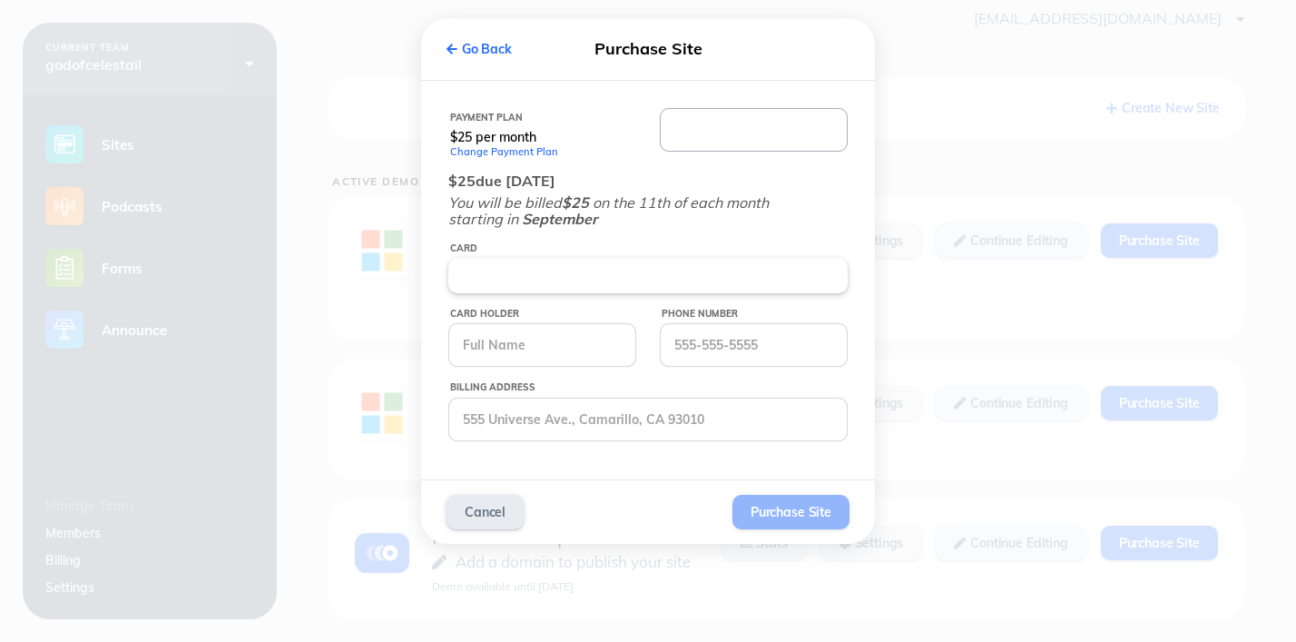
click at [702, 140] on input "text" at bounding box center [754, 130] width 186 height 42
type input "ok"
click at [459, 51] on link "Go Back" at bounding box center [479, 49] width 65 height 16
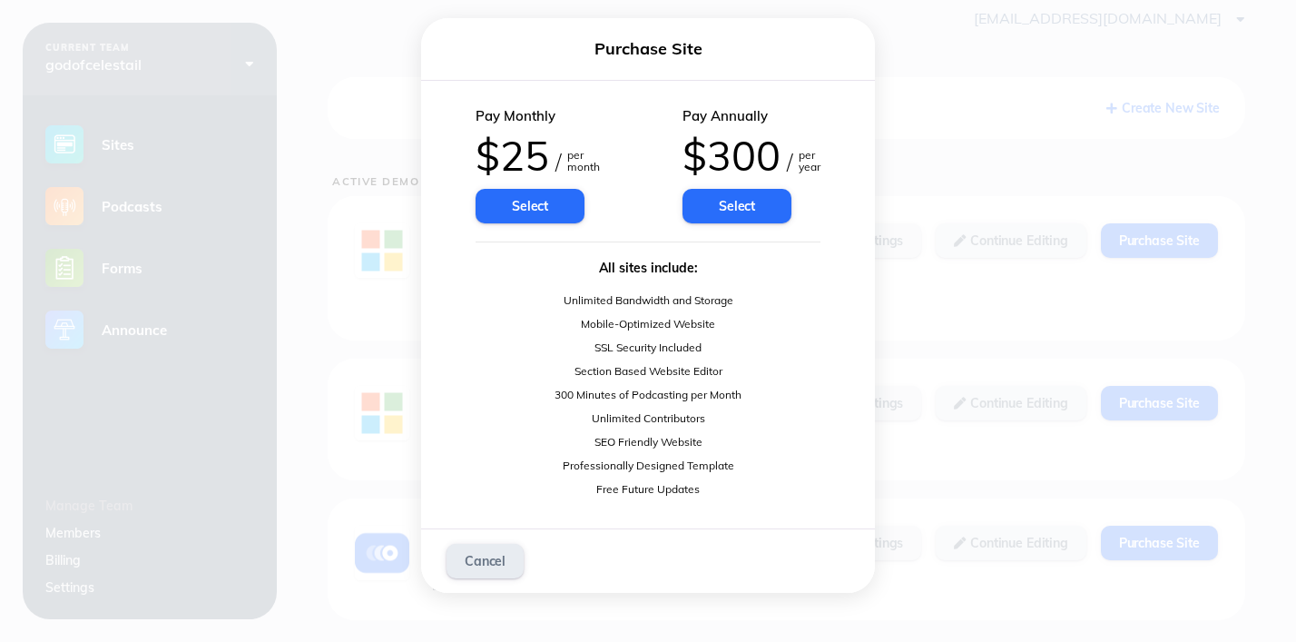
click at [947, 101] on div "Purchase Site Pay Monthly $25 / per month Select Pay Annually $300 / per year S…" at bounding box center [648, 305] width 1260 height 575
click at [486, 557] on link "Cancel" at bounding box center [485, 561] width 77 height 34
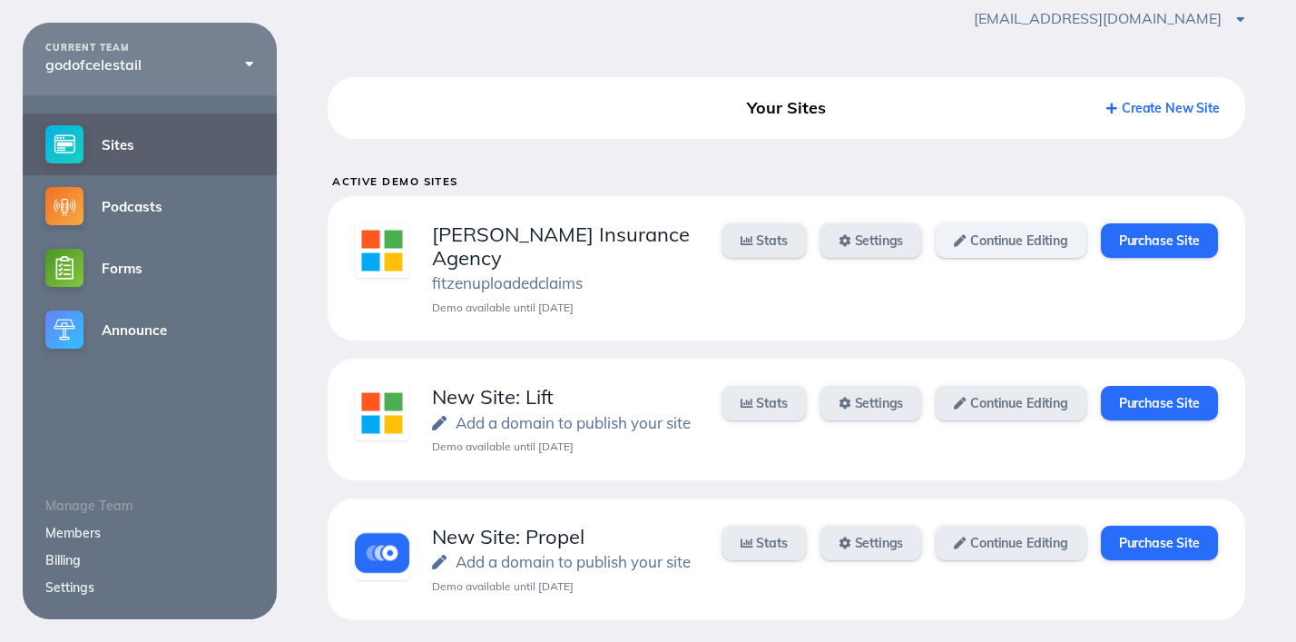
click at [1053, 240] on link "Continue Editing" at bounding box center [1011, 240] width 150 height 34
